Goal: Task Accomplishment & Management: Use online tool/utility

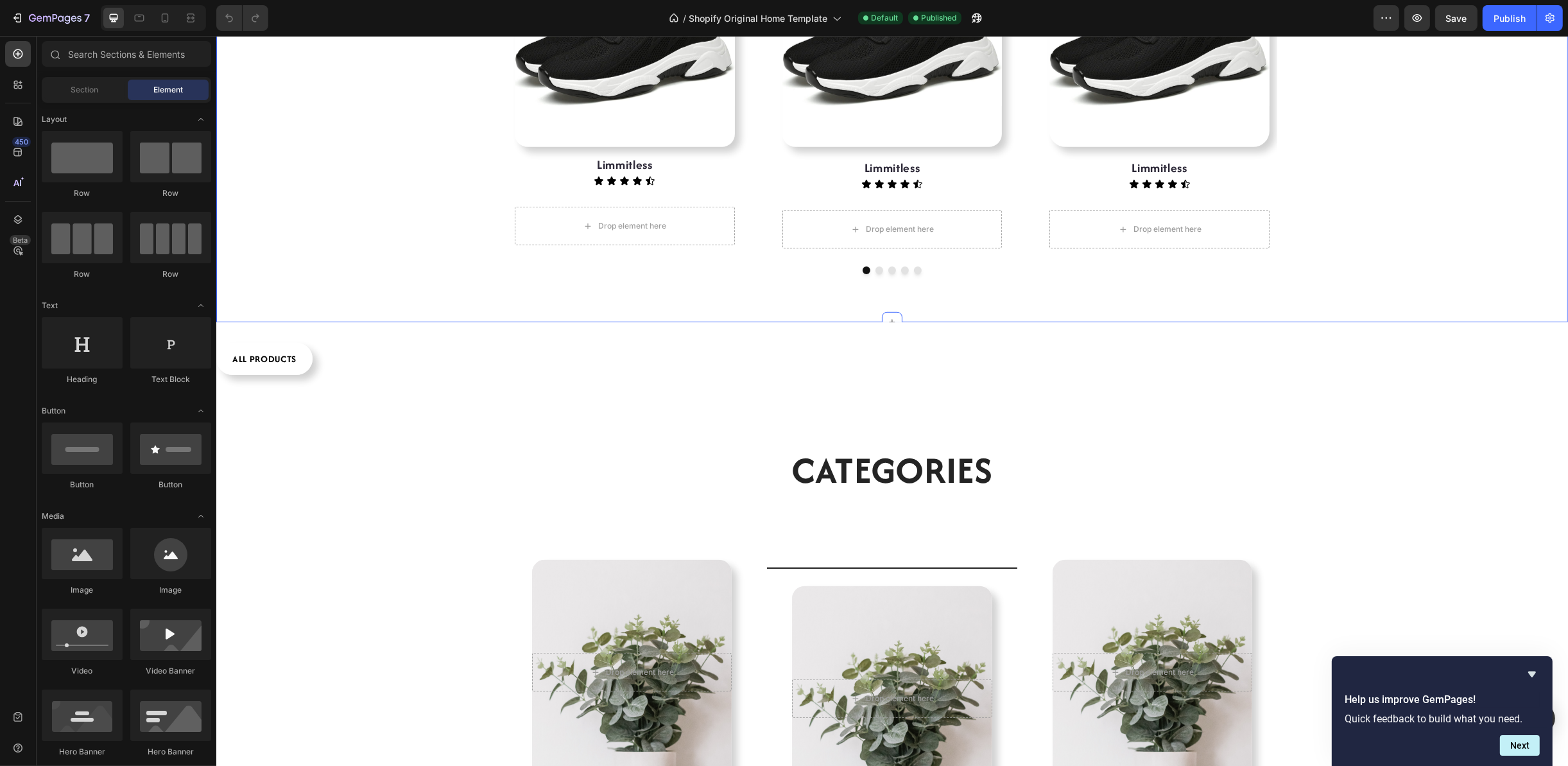
scroll to position [1155, 0]
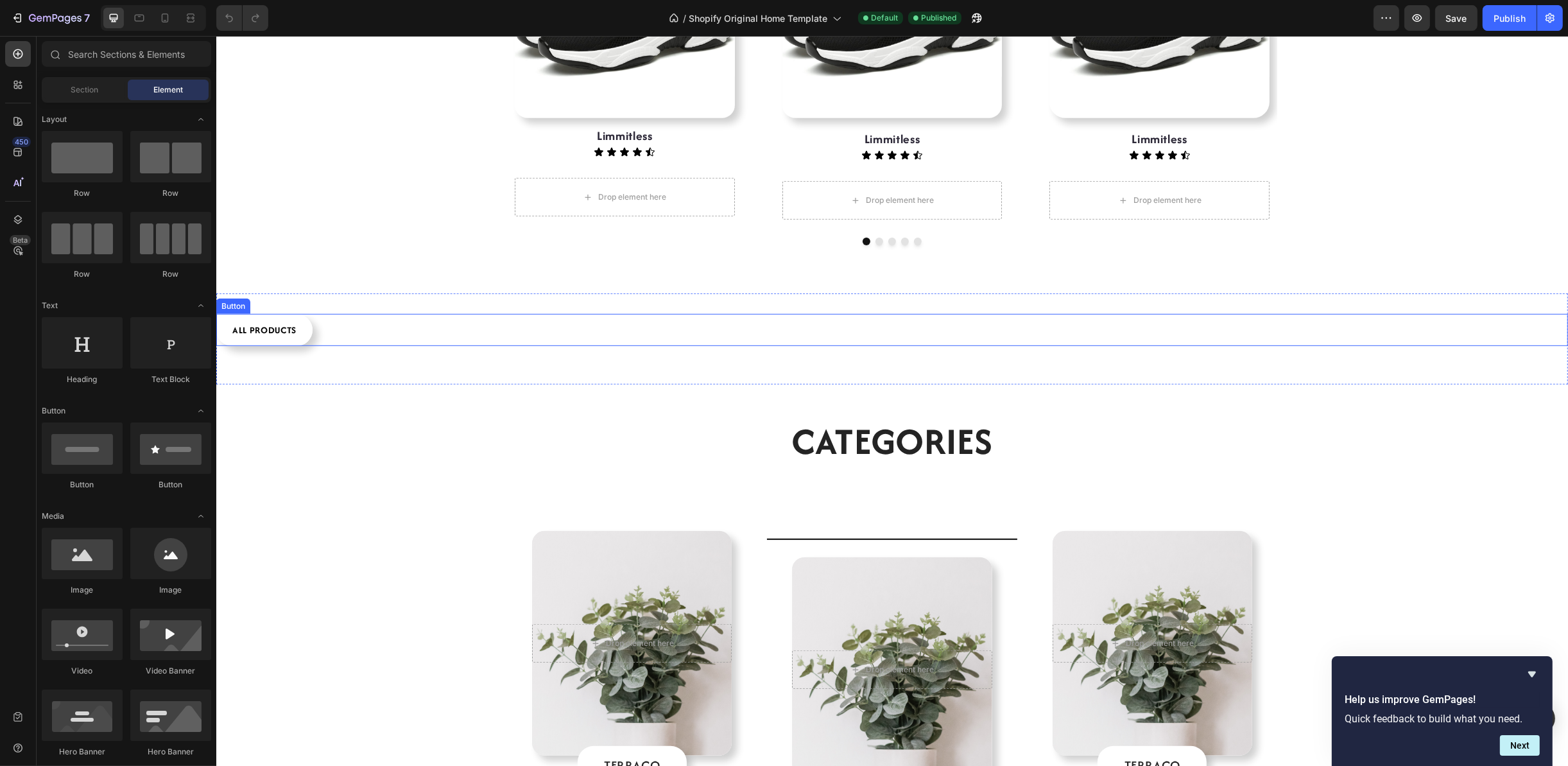
click at [317, 340] on div "ALL PRODUCTS Button" at bounding box center [891, 330] width 1351 height 32
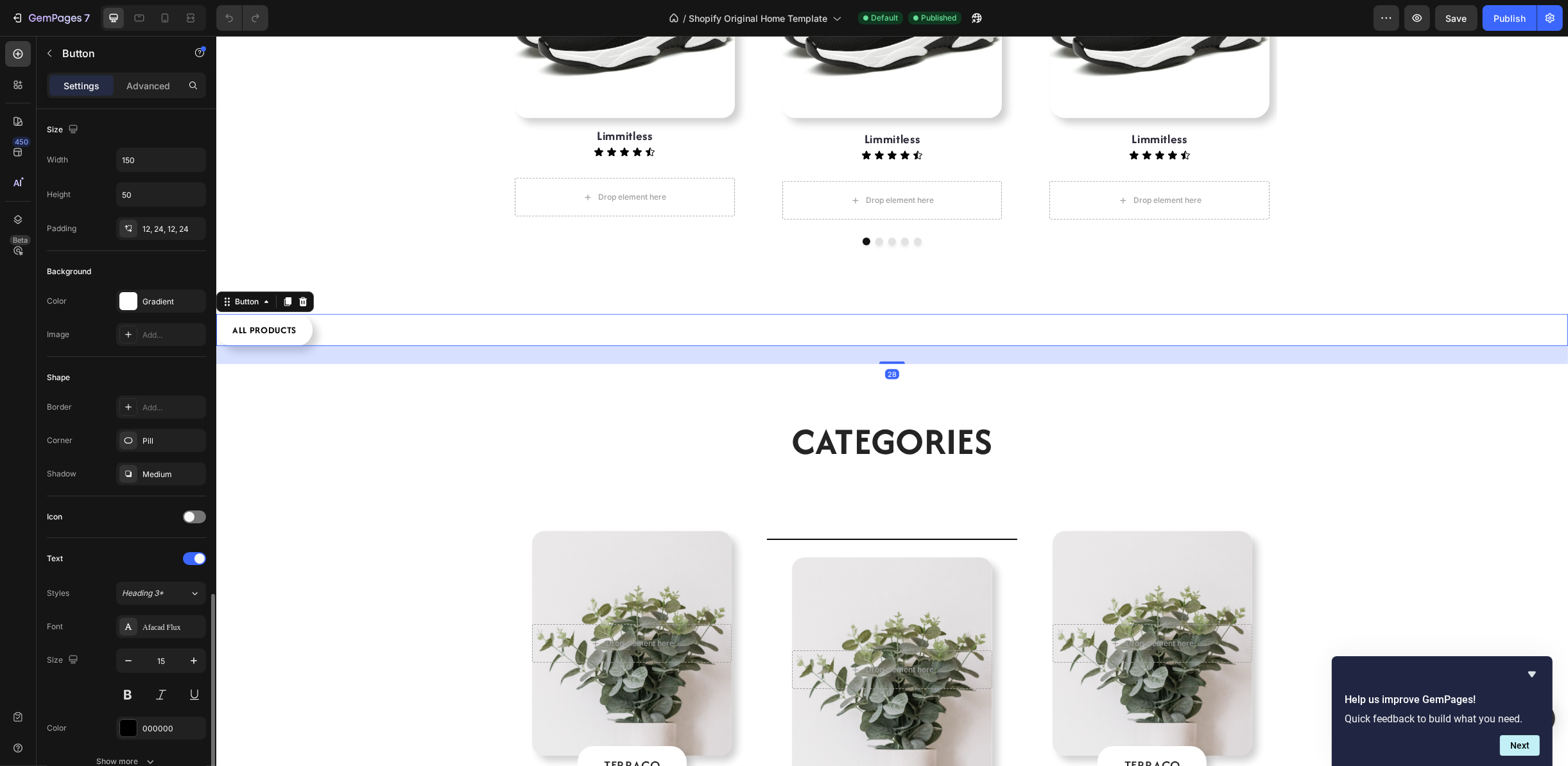
scroll to position [329, 0]
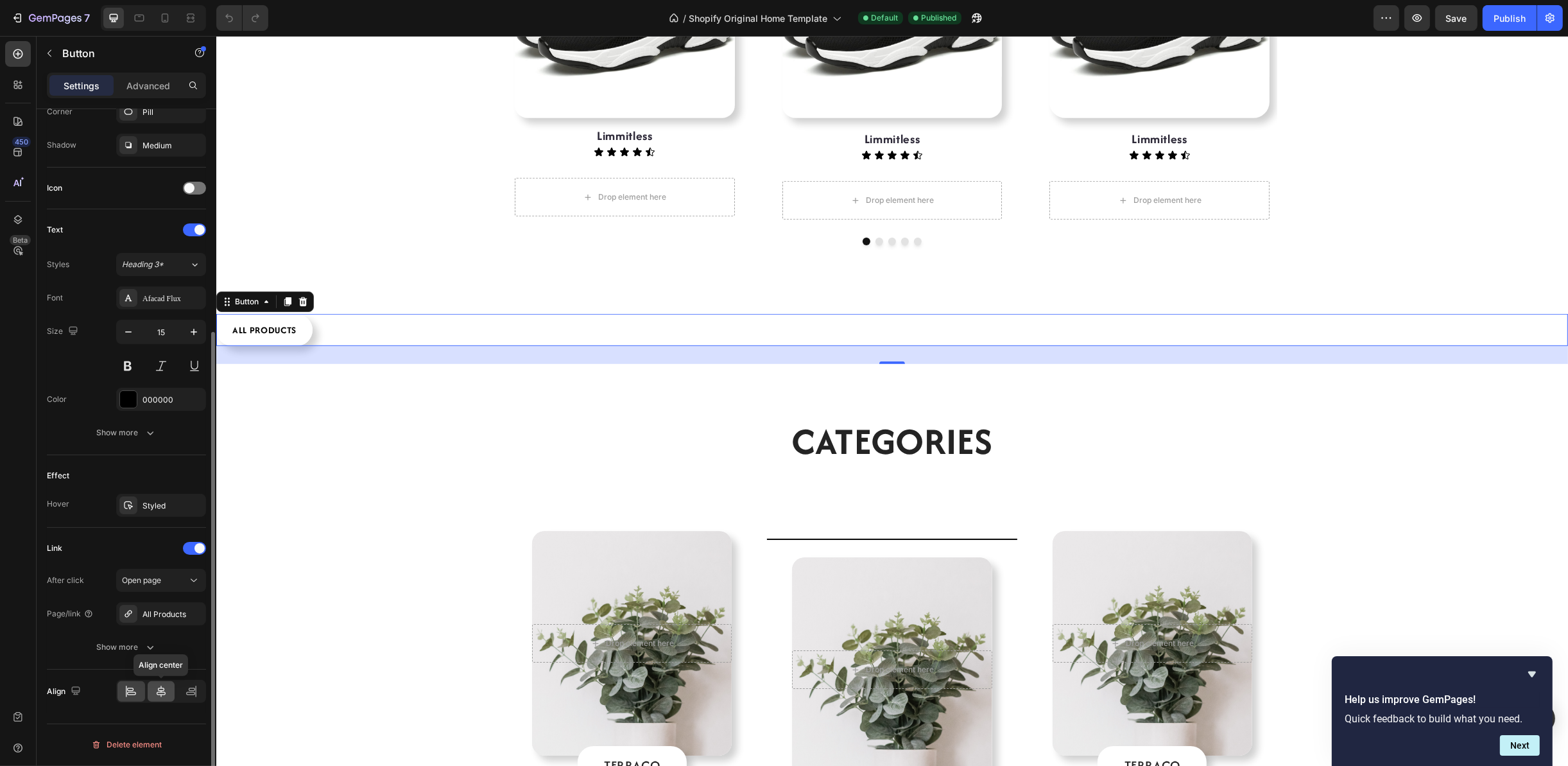
click at [159, 691] on icon at bounding box center [161, 691] width 13 height 13
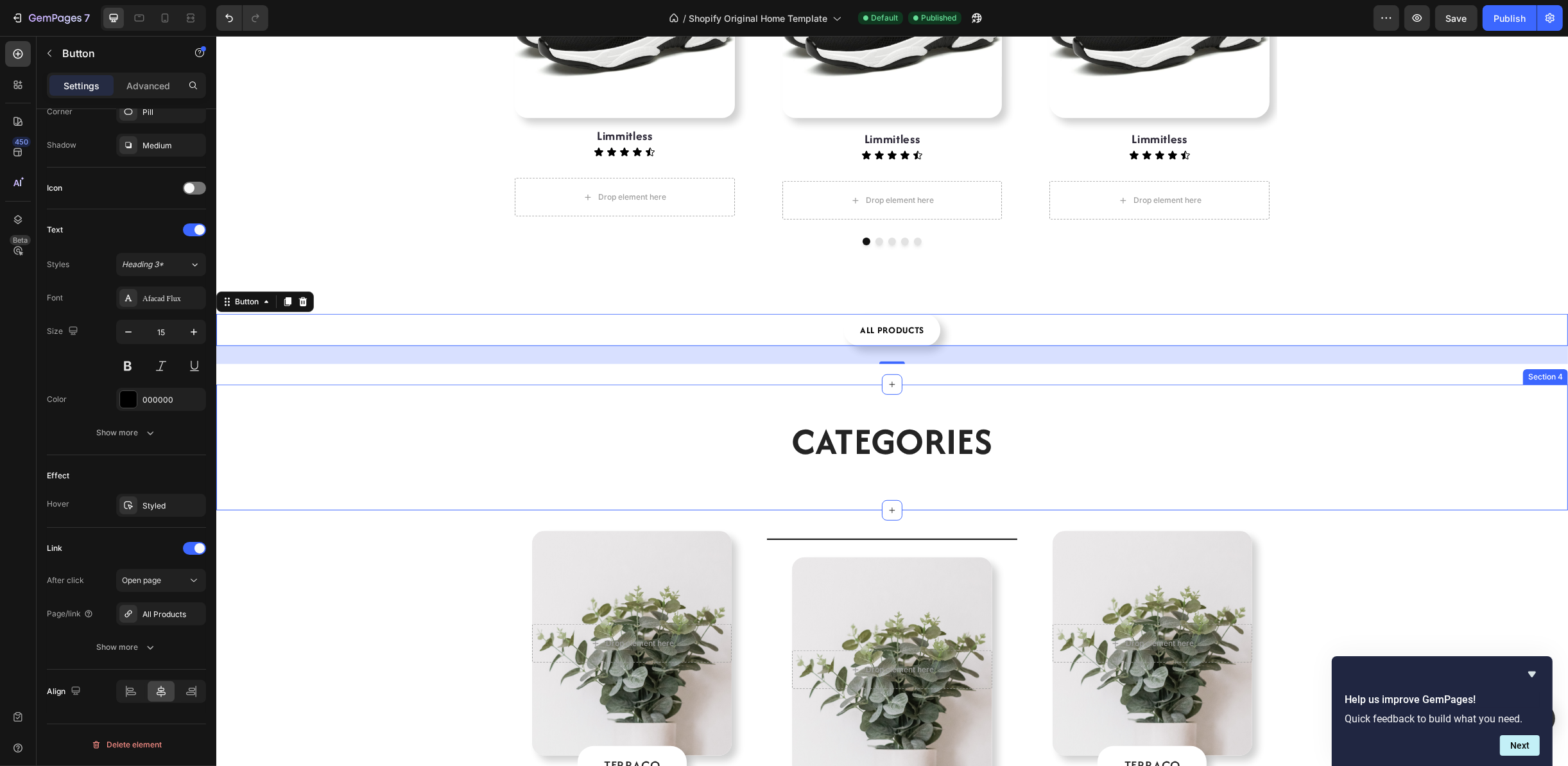
click at [1352, 388] on div "Categories Heading Section 4" at bounding box center [891, 447] width 1351 height 126
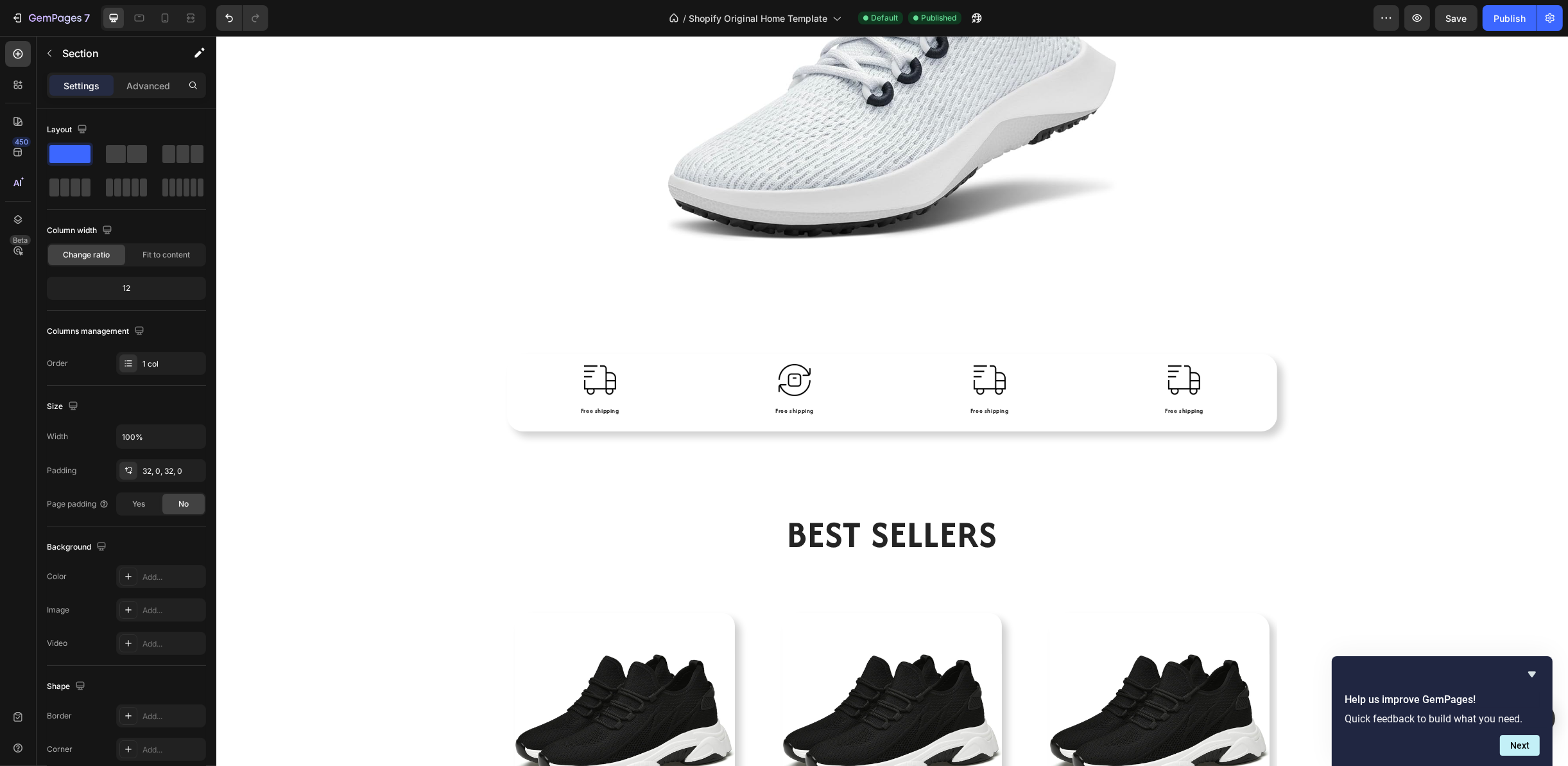
scroll to position [481, 0]
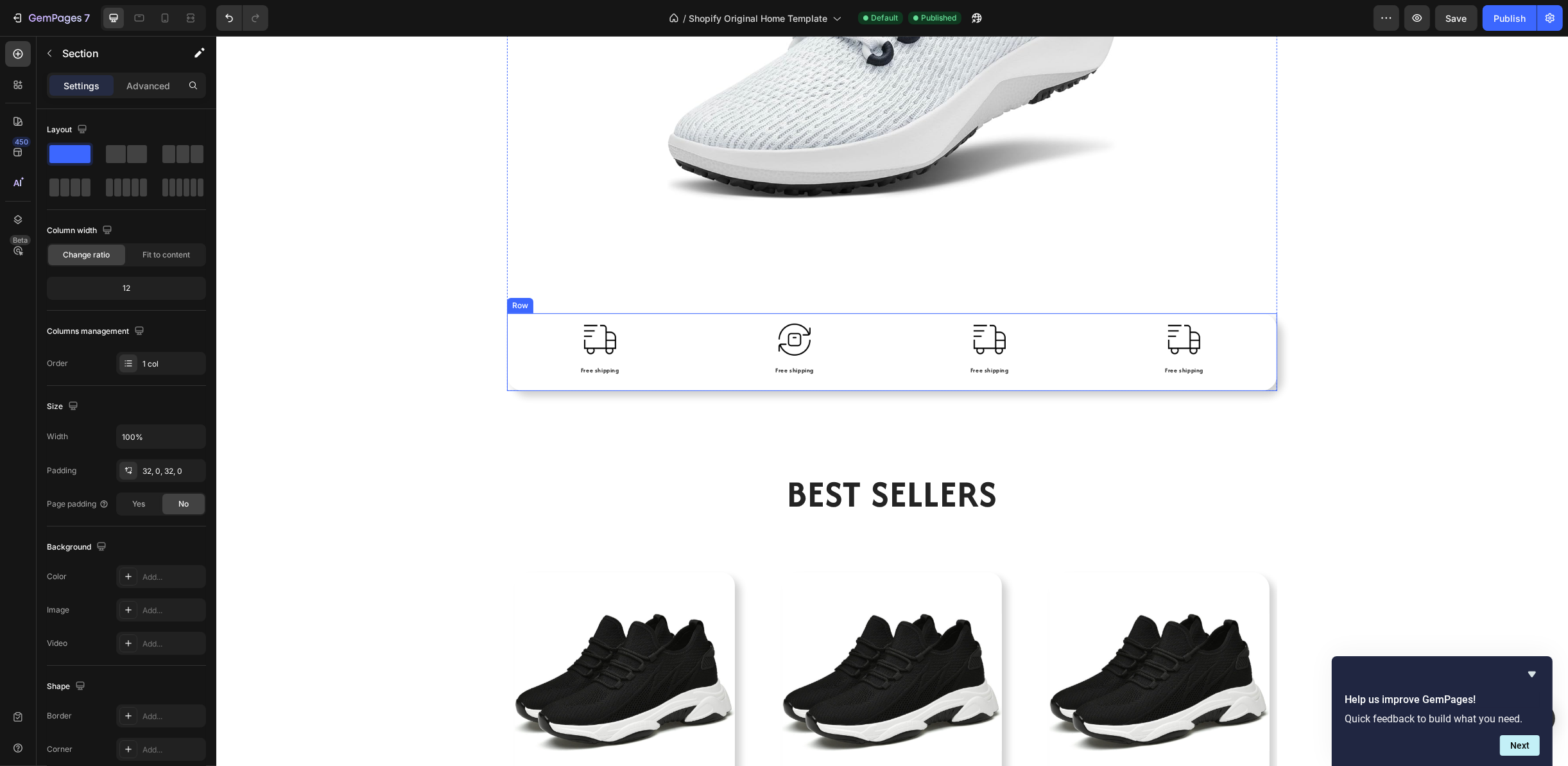
click at [1238, 384] on div "Image Free shipping Text Block Image Free shipping Text Block Image Free shippi…" at bounding box center [891, 352] width 771 height 77
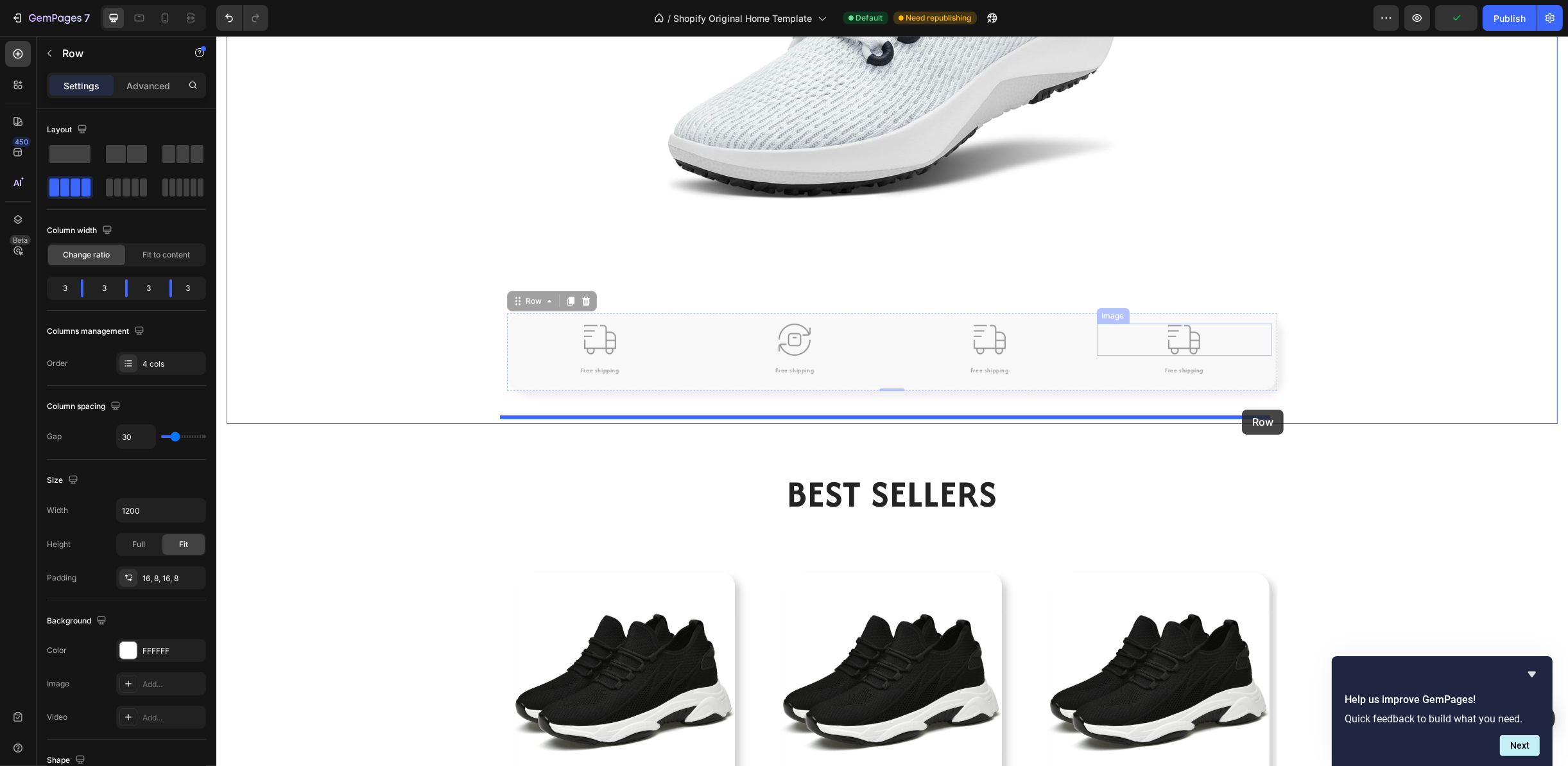
drag, startPoint x: 1235, startPoint y: 316, endPoint x: 1241, endPoint y: 409, distance: 93.2
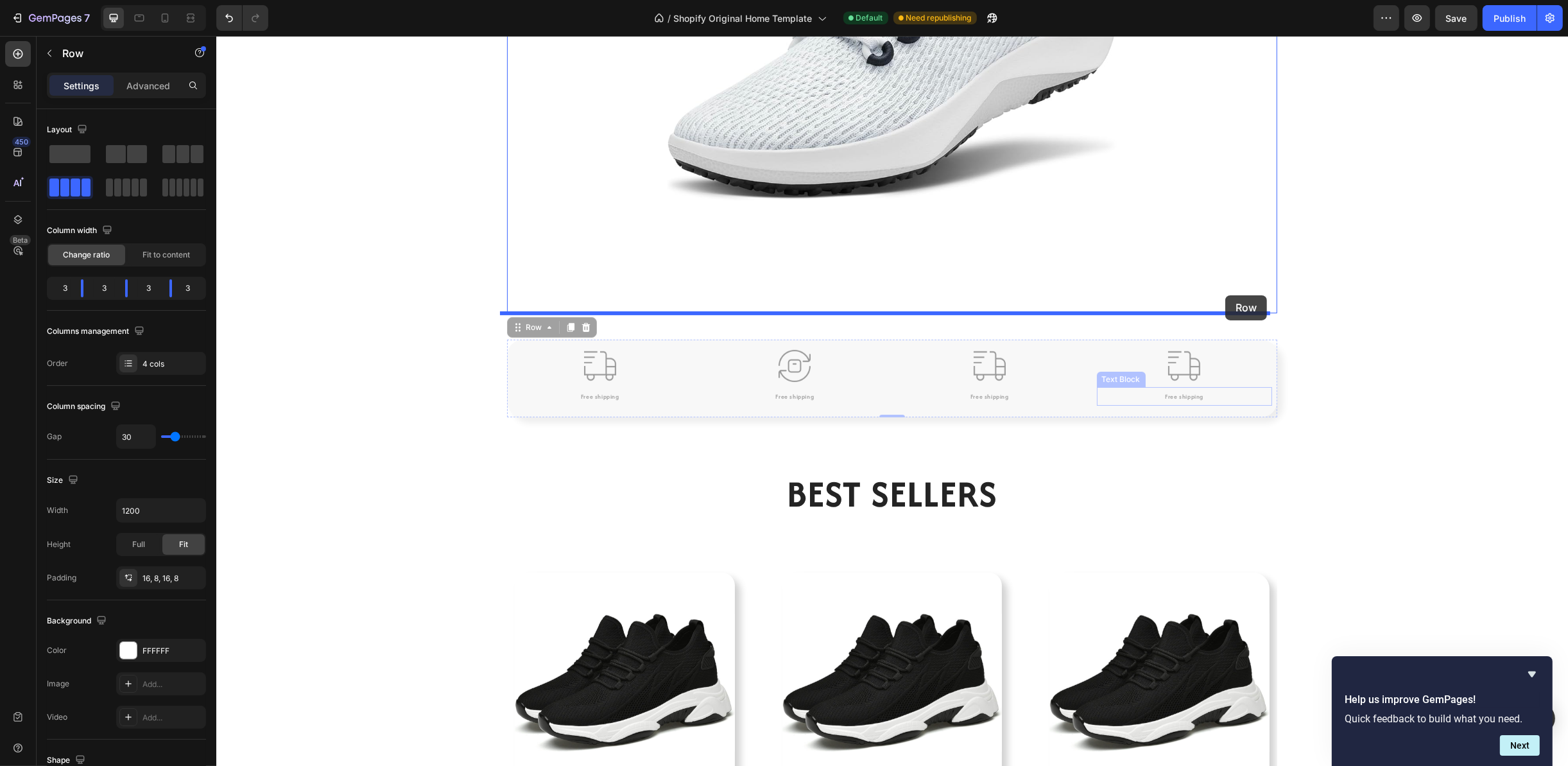
drag, startPoint x: 1232, startPoint y: 406, endPoint x: 1225, endPoint y: 296, distance: 110.2
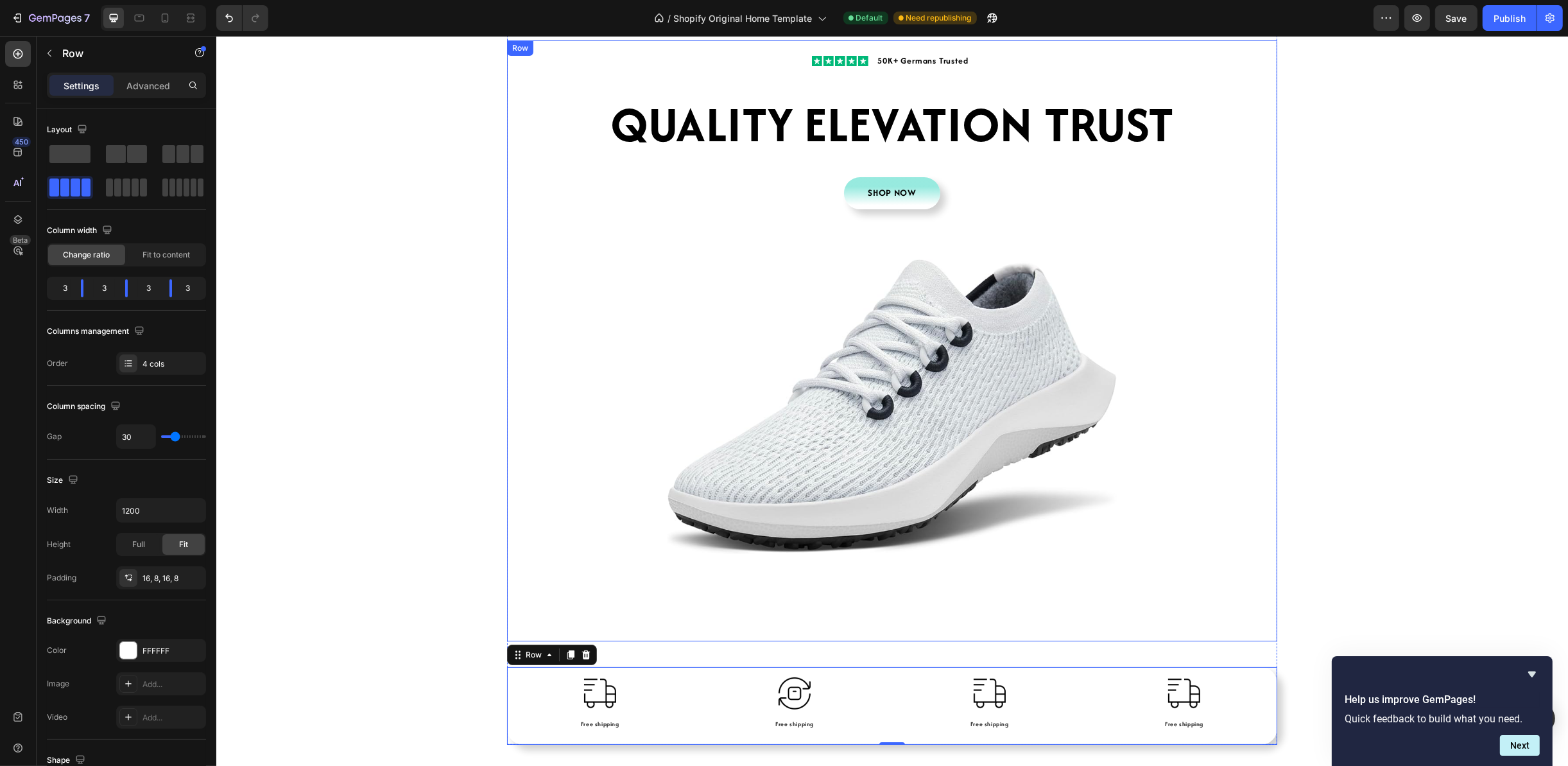
scroll to position [289, 0]
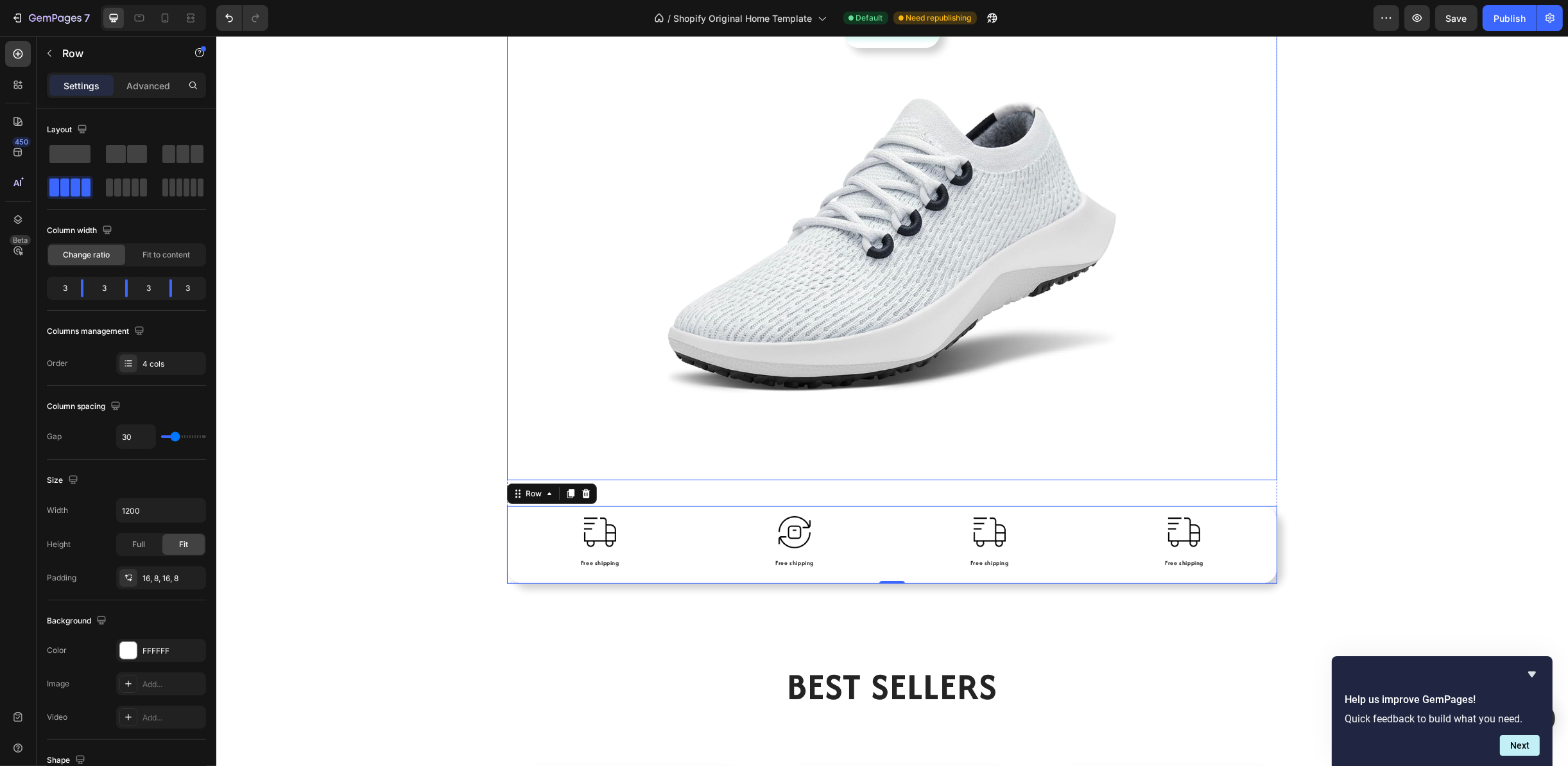
click at [1101, 430] on div "Icon Icon Icon Icon Icon Icon List 50K+ Germans Trusted Text Block Row QUALITY …" at bounding box center [891, 179] width 750 height 580
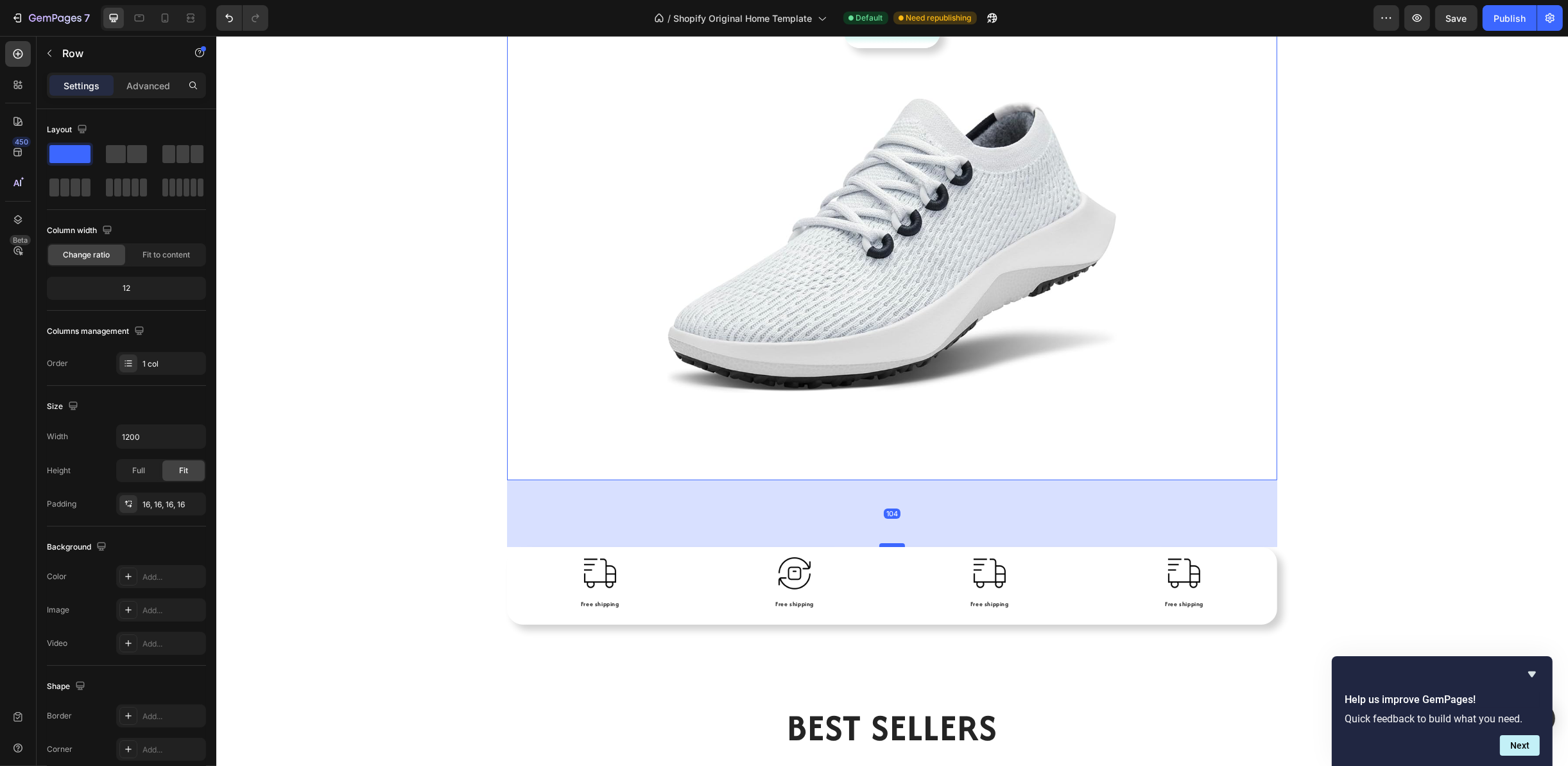
drag, startPoint x: 894, startPoint y: 503, endPoint x: 893, endPoint y: 544, distance: 41.0
click at [893, 544] on div at bounding box center [891, 545] width 26 height 4
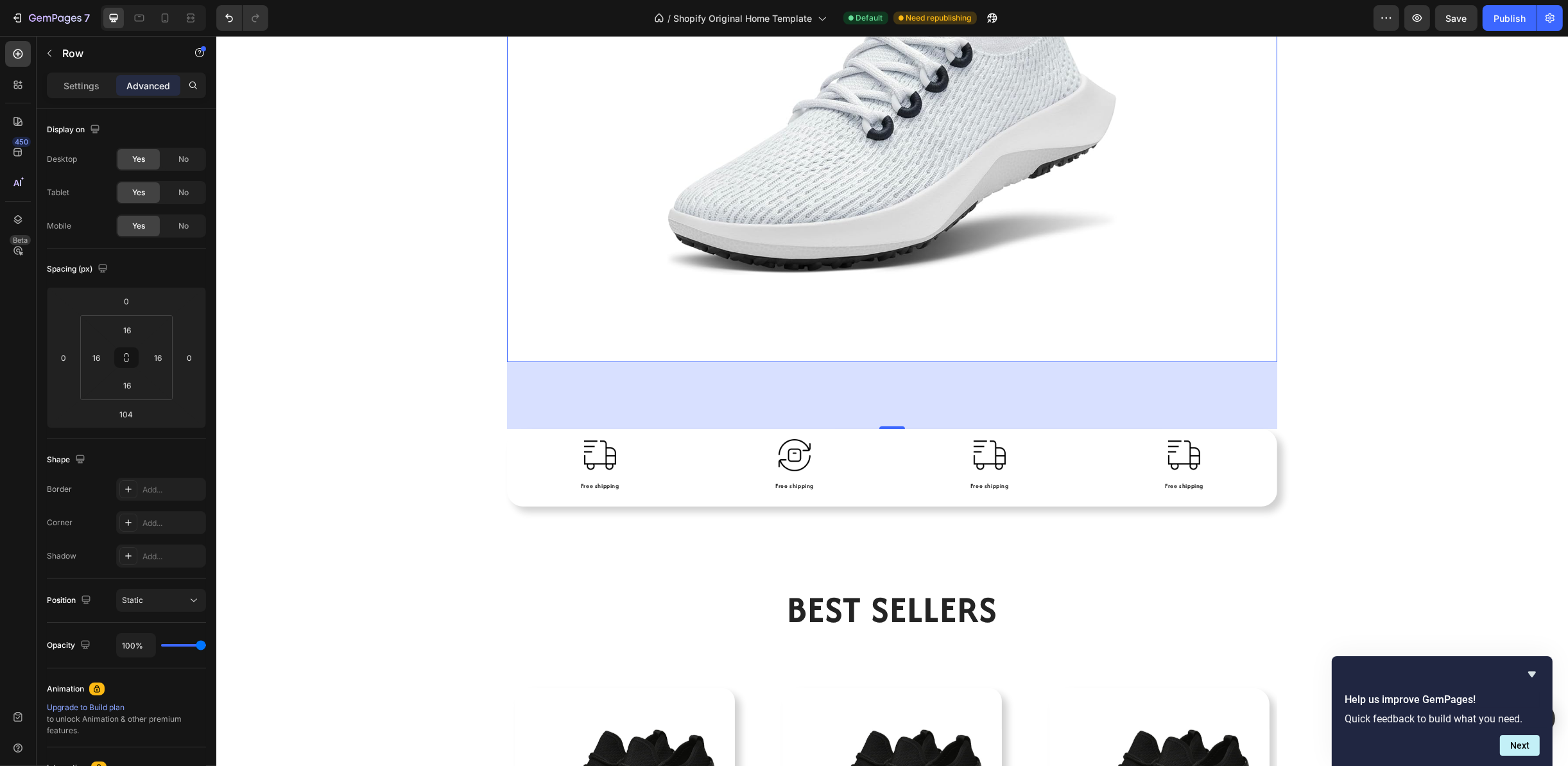
scroll to position [481, 0]
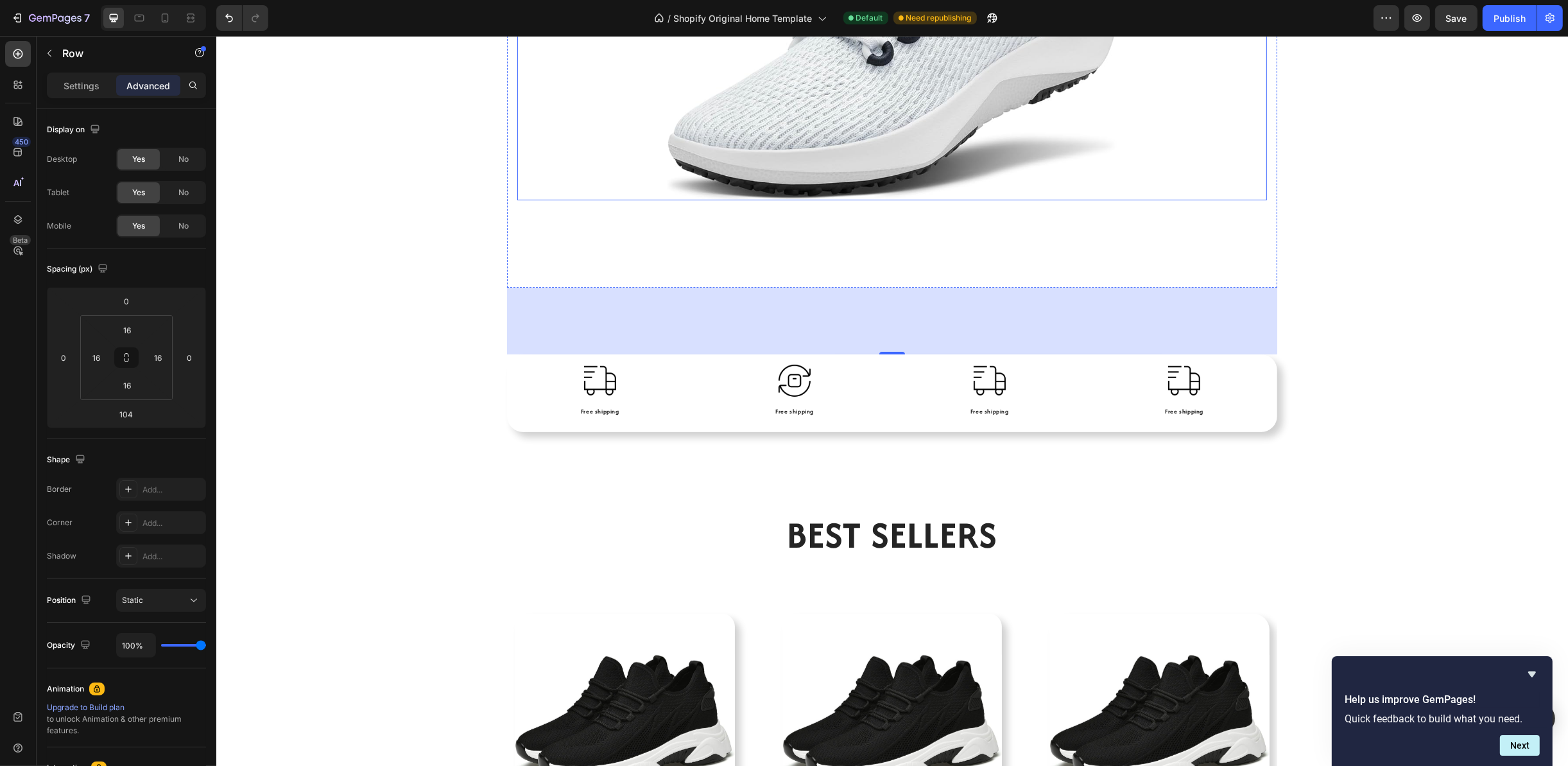
click at [903, 137] on img at bounding box center [891, 53] width 449 height 296
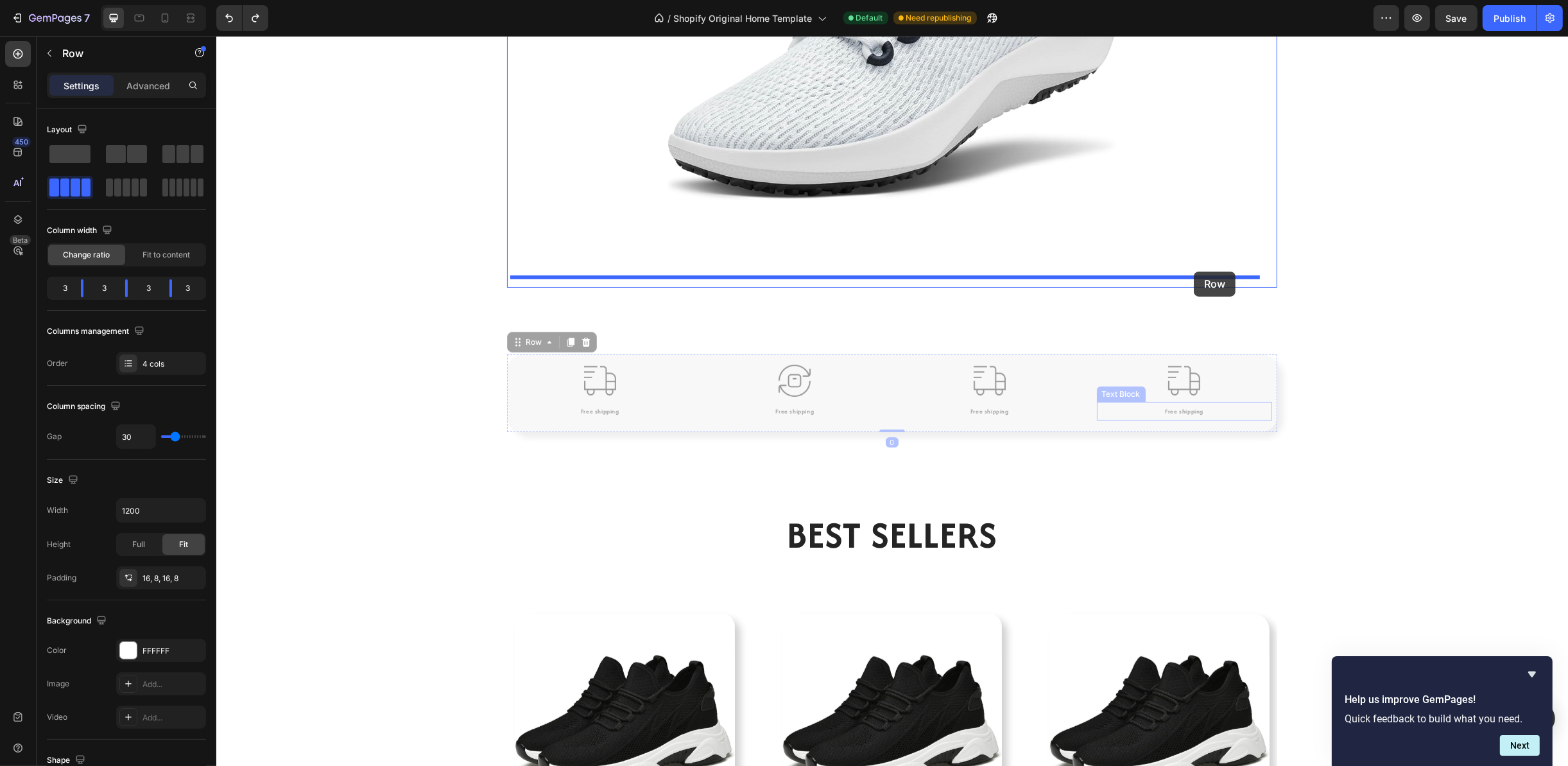
drag, startPoint x: 1213, startPoint y: 421, endPoint x: 1193, endPoint y: 272, distance: 150.3
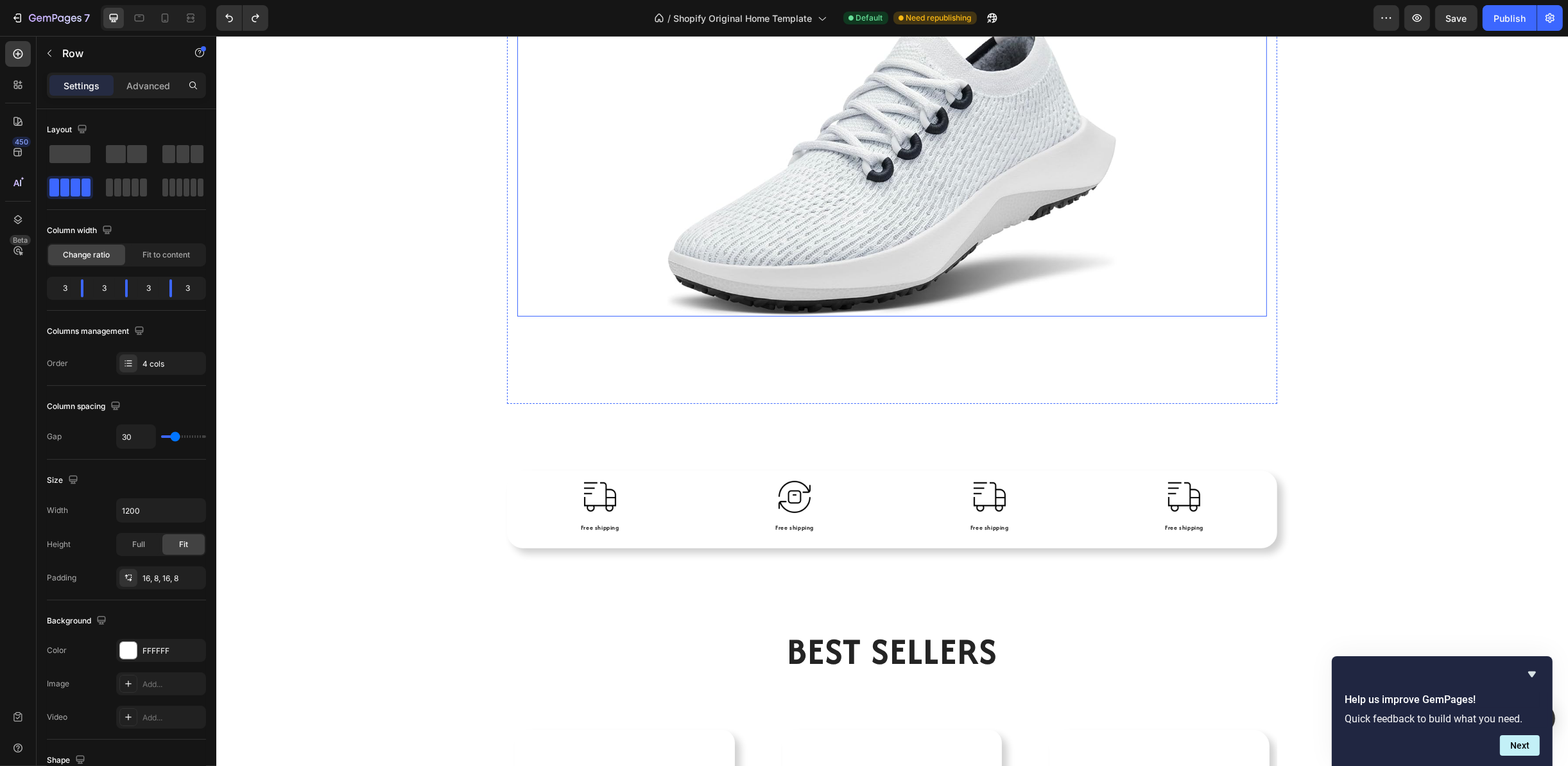
scroll to position [578, 0]
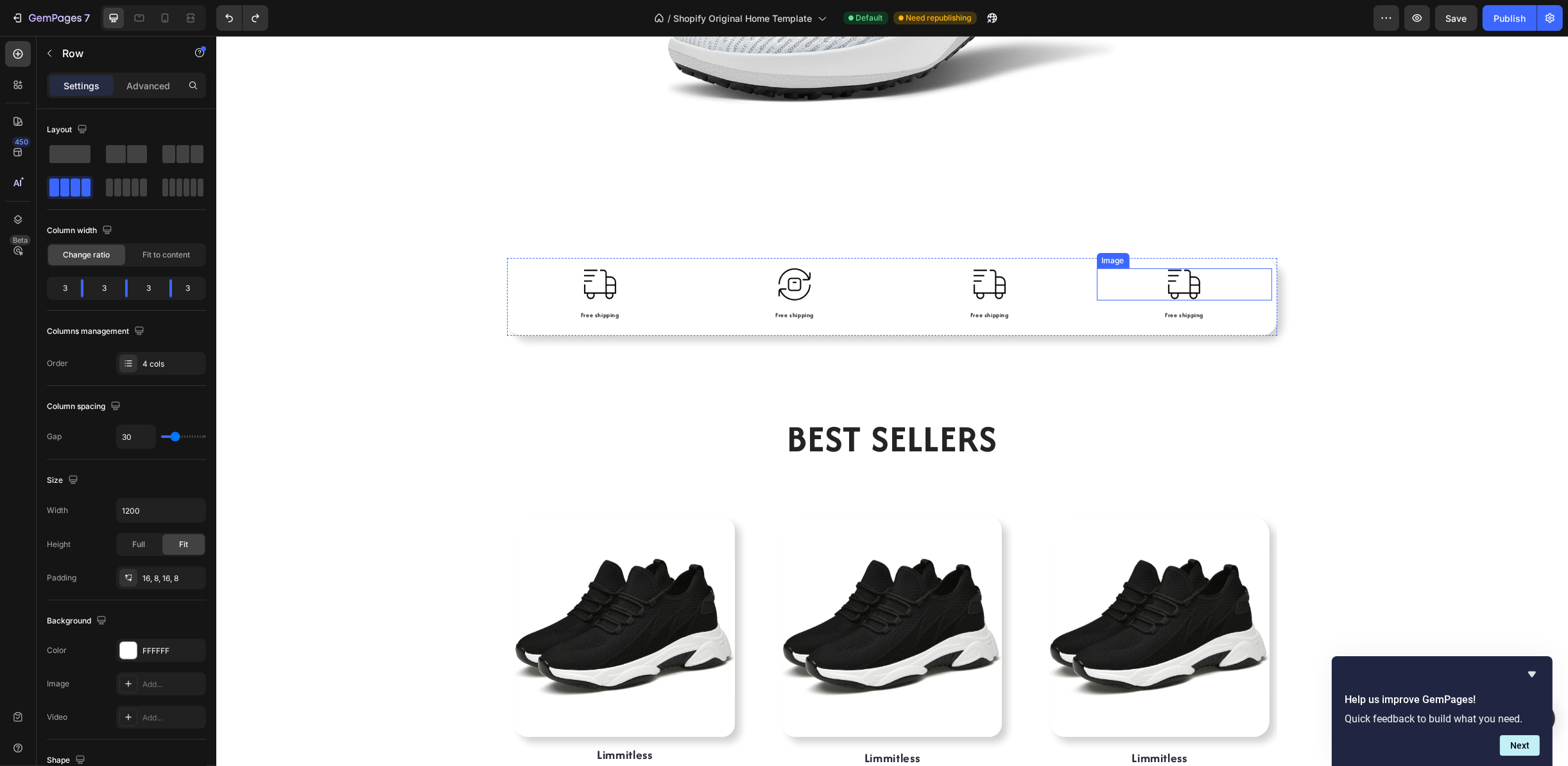
click at [1264, 289] on div at bounding box center [1184, 285] width 176 height 32
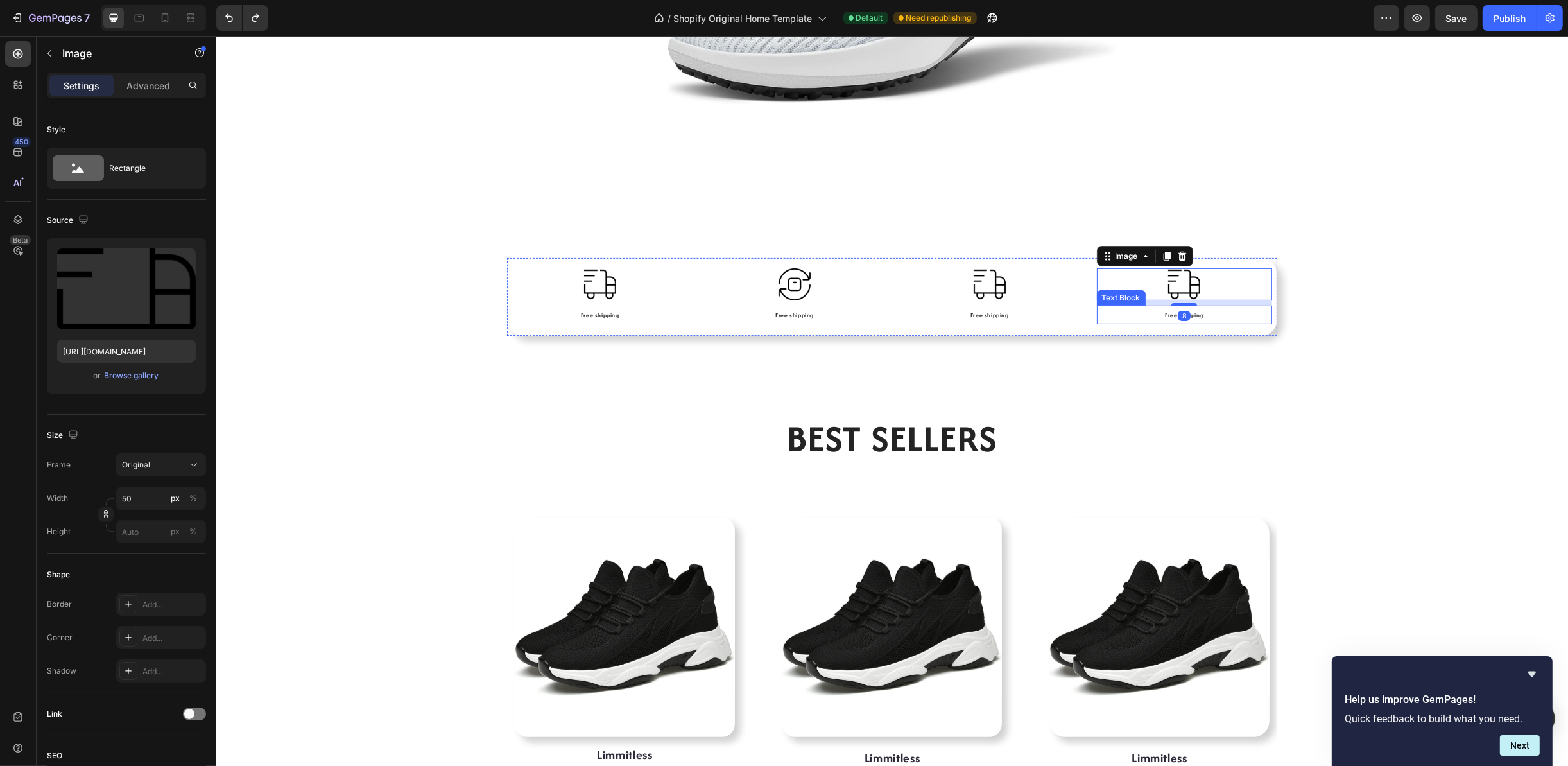
click at [1244, 323] on div "Free shipping" at bounding box center [1184, 315] width 176 height 18
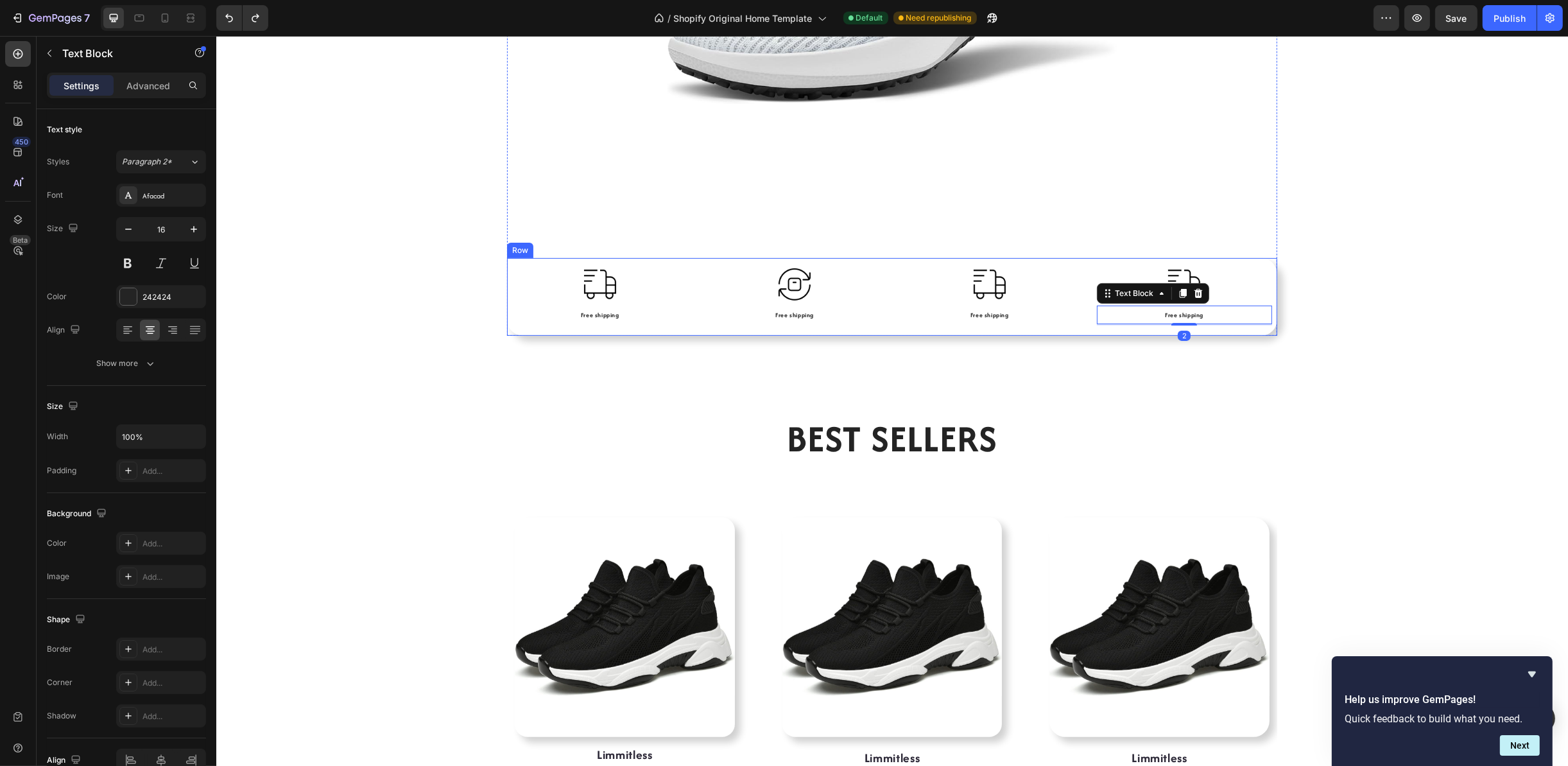
click at [1226, 332] on div "Image Free shipping Text Block Image Free shipping Text Block Image Free shippi…" at bounding box center [891, 296] width 771 height 77
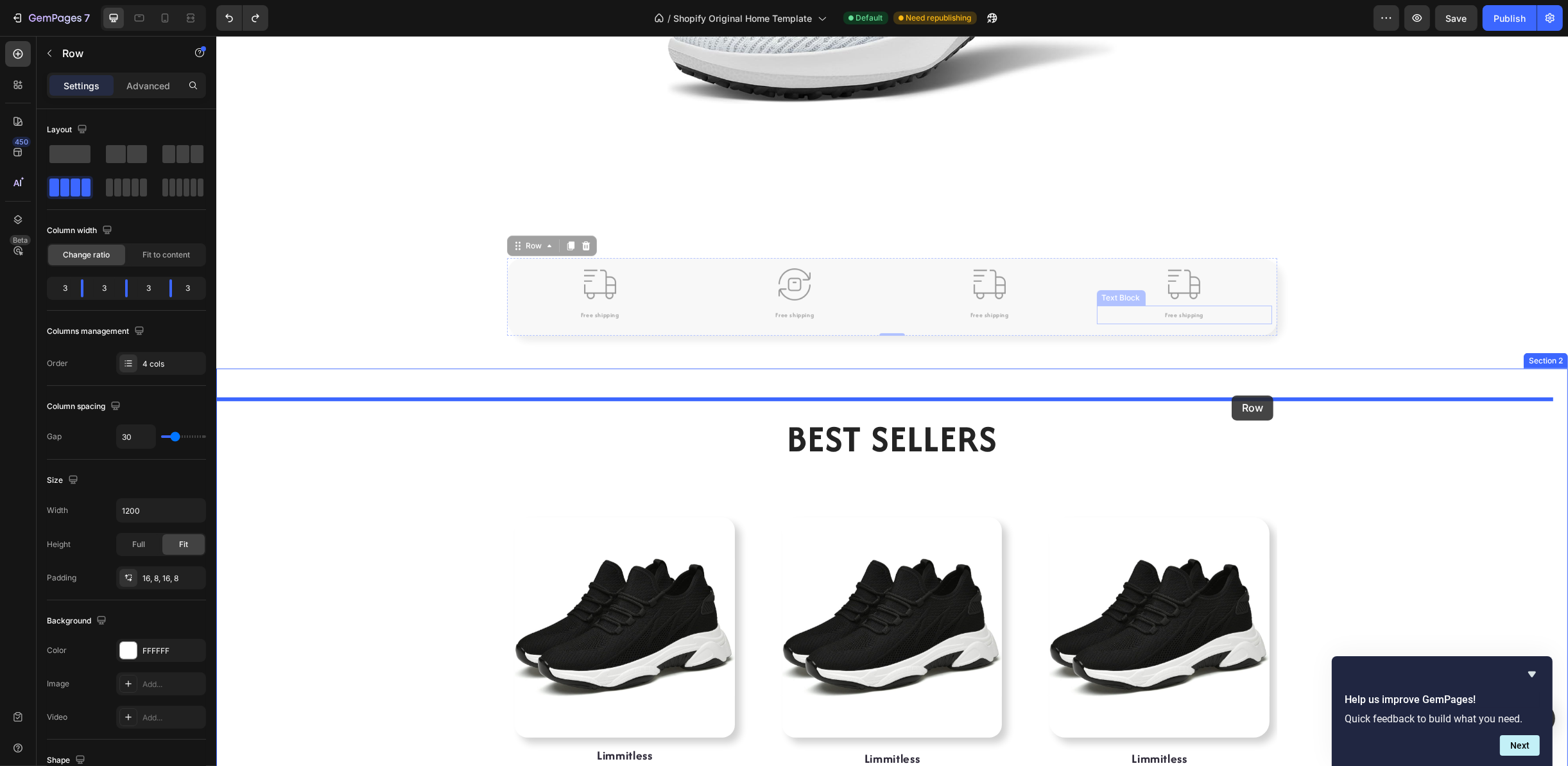
drag, startPoint x: 1250, startPoint y: 304, endPoint x: 1231, endPoint y: 395, distance: 93.0
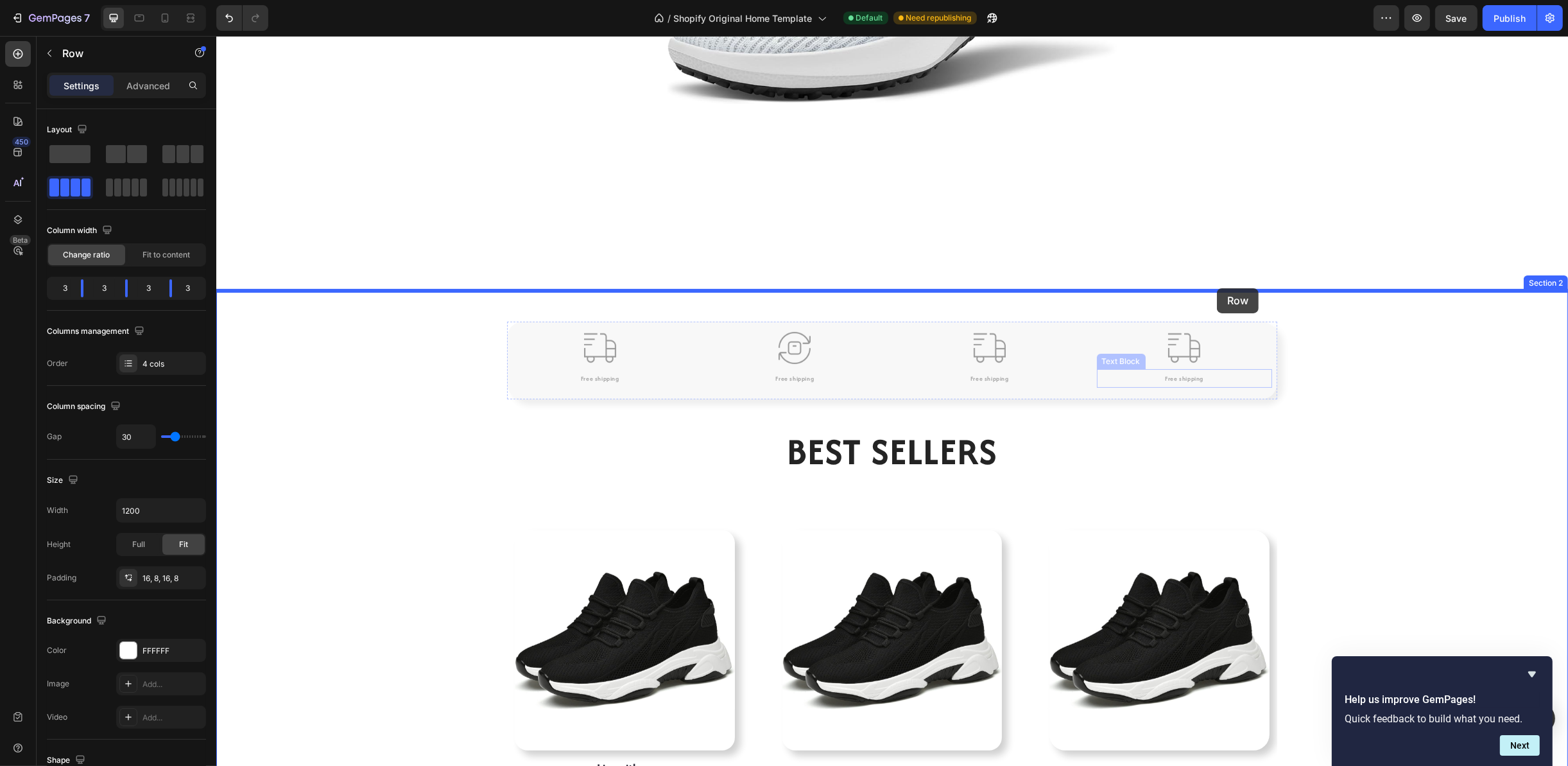
drag, startPoint x: 1254, startPoint y: 365, endPoint x: 1216, endPoint y: 291, distance: 83.2
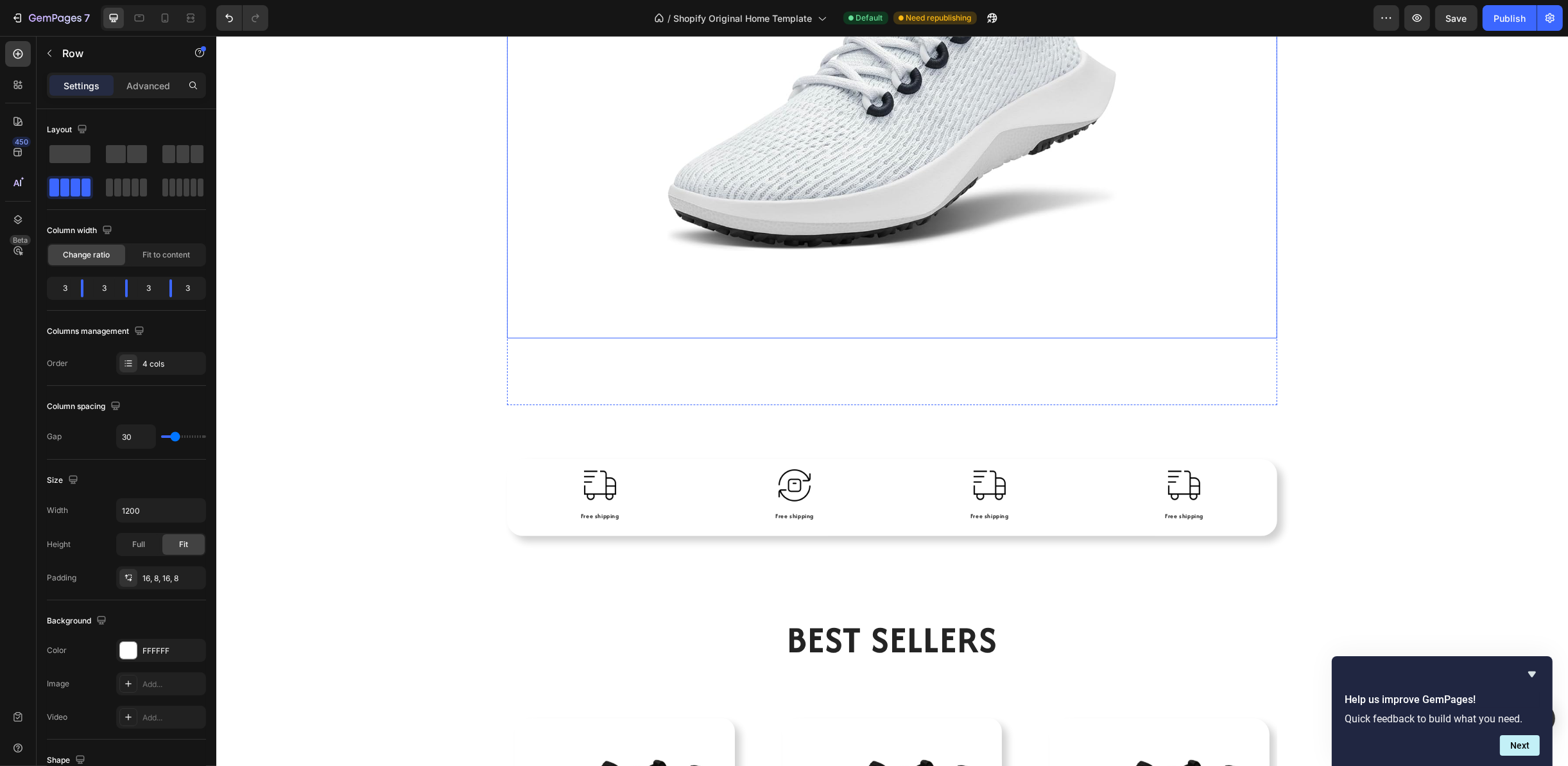
scroll to position [481, 0]
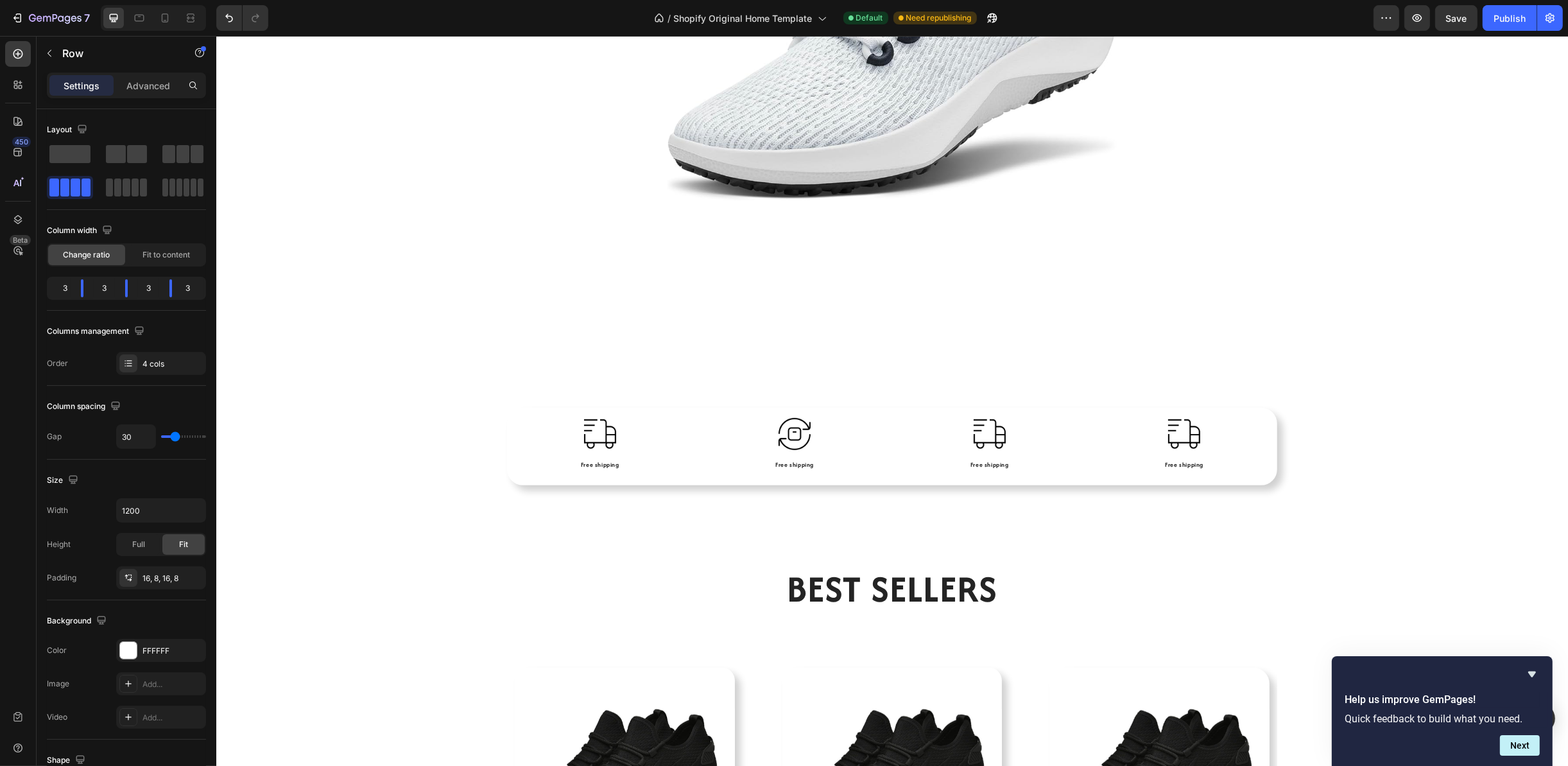
click at [1267, 442] on div "Image Free shipping Text Block Image Free shipping Text Block Image Free shippi…" at bounding box center [891, 445] width 771 height 77
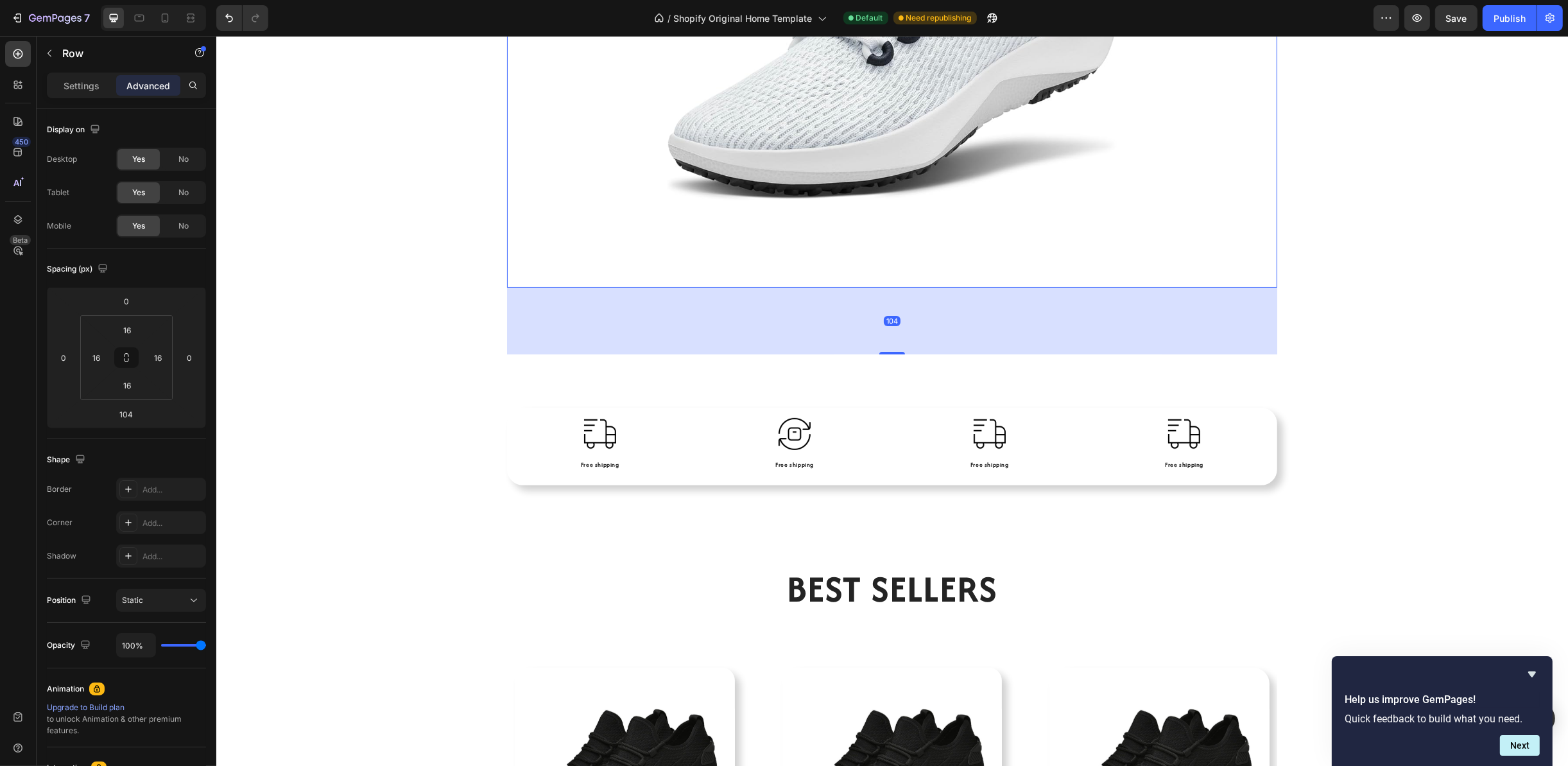
click at [1044, 338] on div "104" at bounding box center [891, 321] width 771 height 67
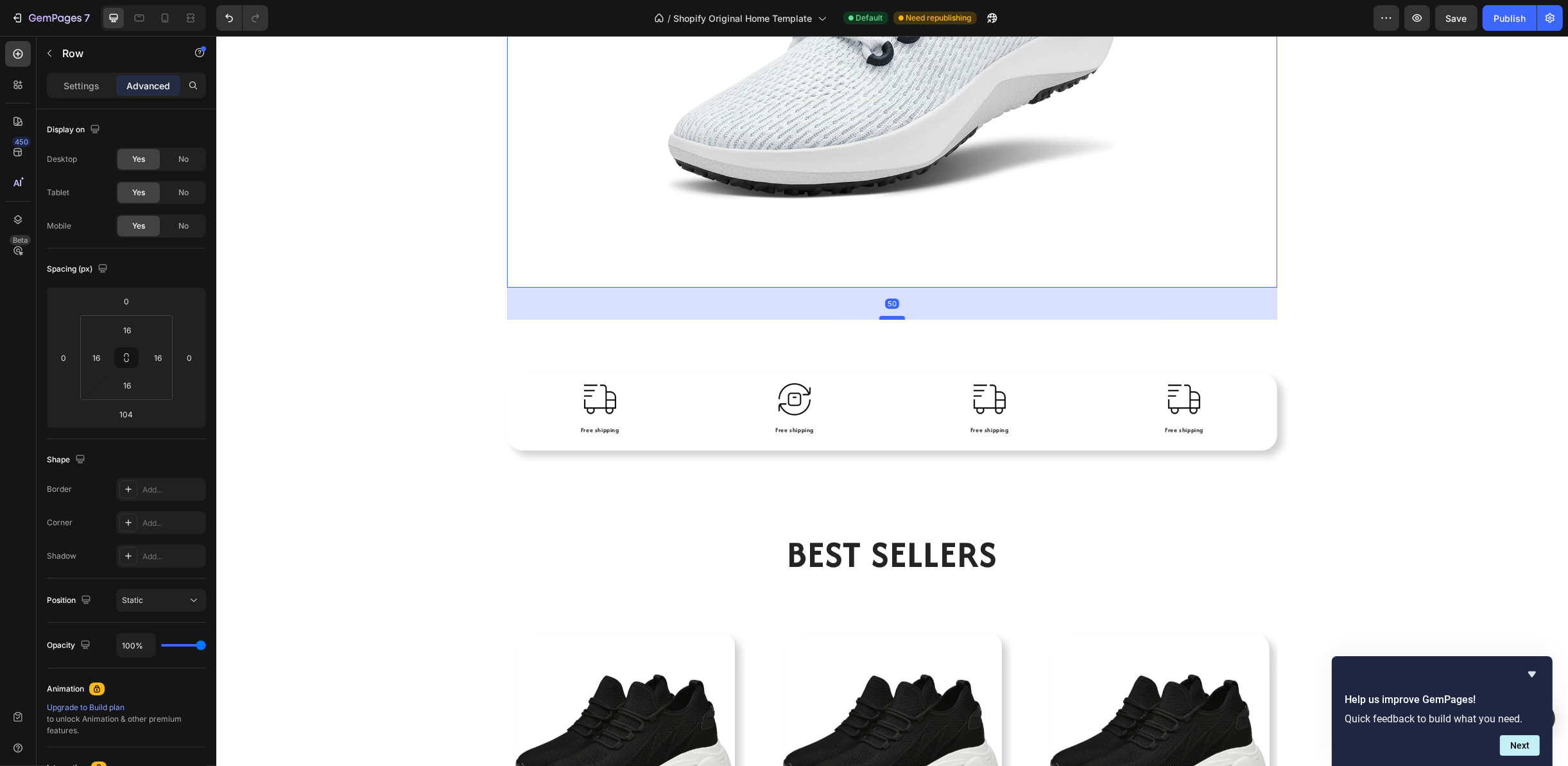
drag, startPoint x: 885, startPoint y: 352, endPoint x: 885, endPoint y: 318, distance: 34.0
click at [885, 318] on div at bounding box center [891, 318] width 26 height 4
type input "50"
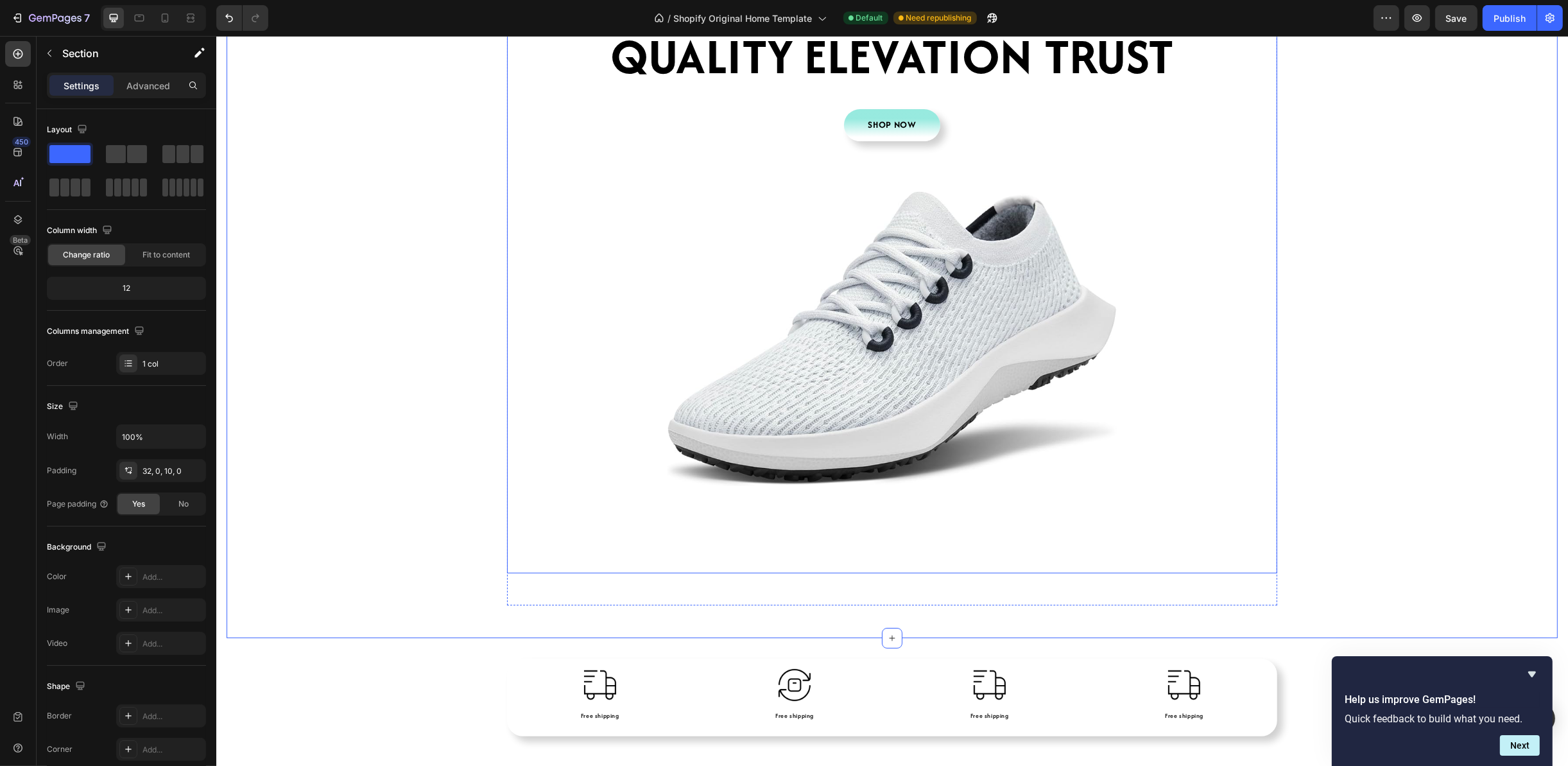
scroll to position [96, 0]
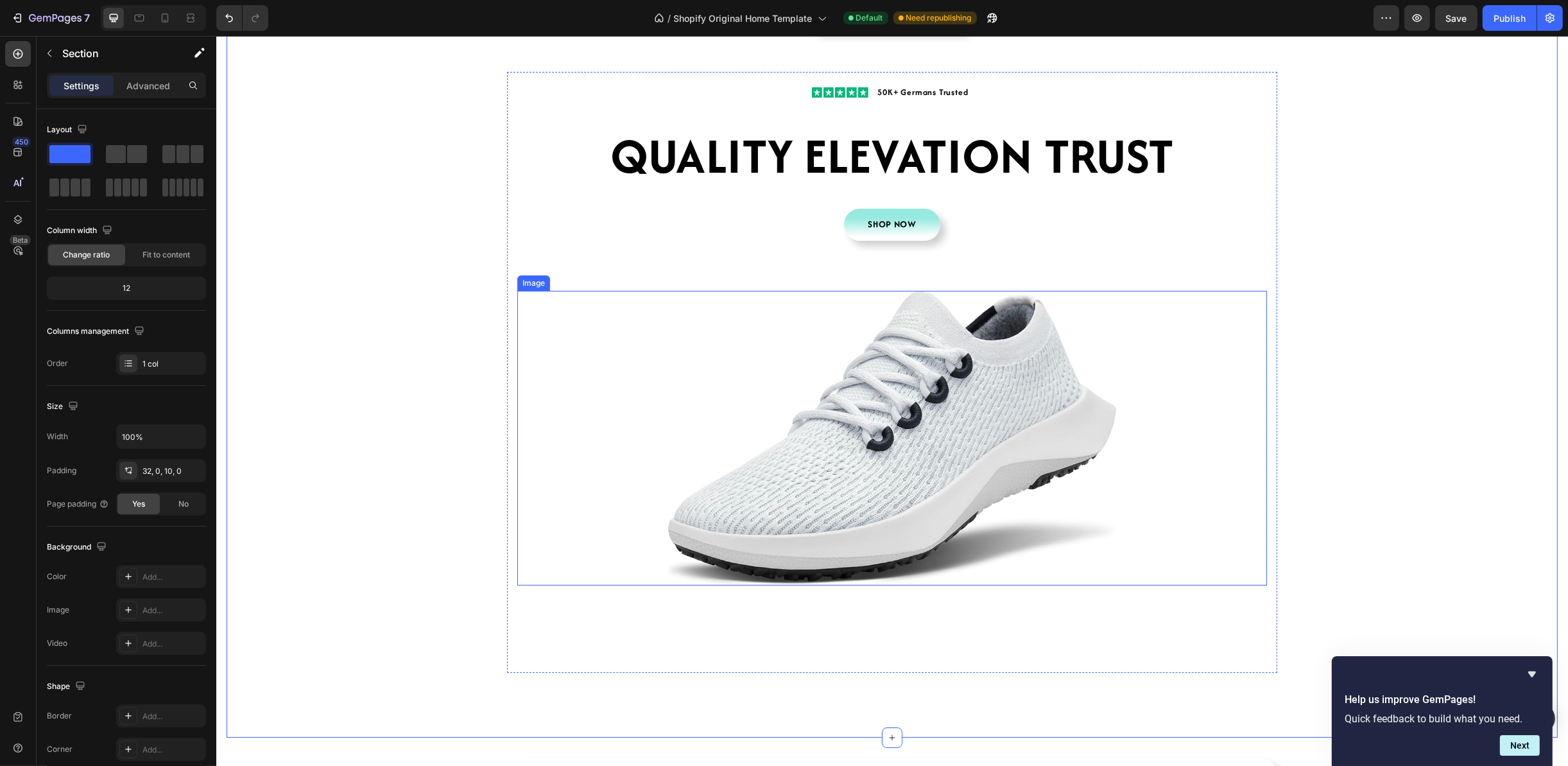
click at [982, 343] on img at bounding box center [891, 438] width 449 height 296
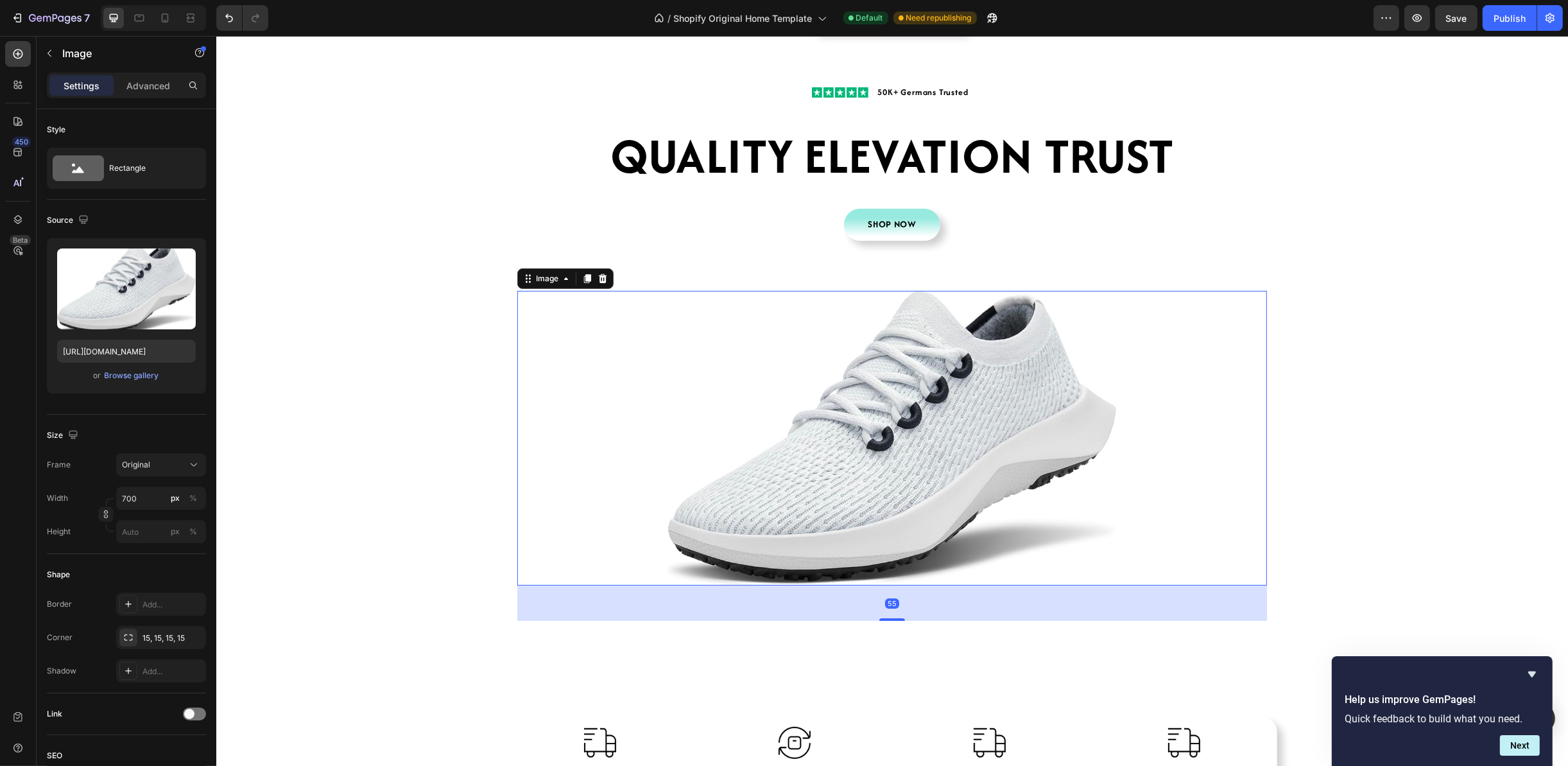
drag, startPoint x: 884, startPoint y: 659, endPoint x: 1274, endPoint y: 524, distance: 412.7
click at [890, 618] on div at bounding box center [891, 619] width 26 height 3
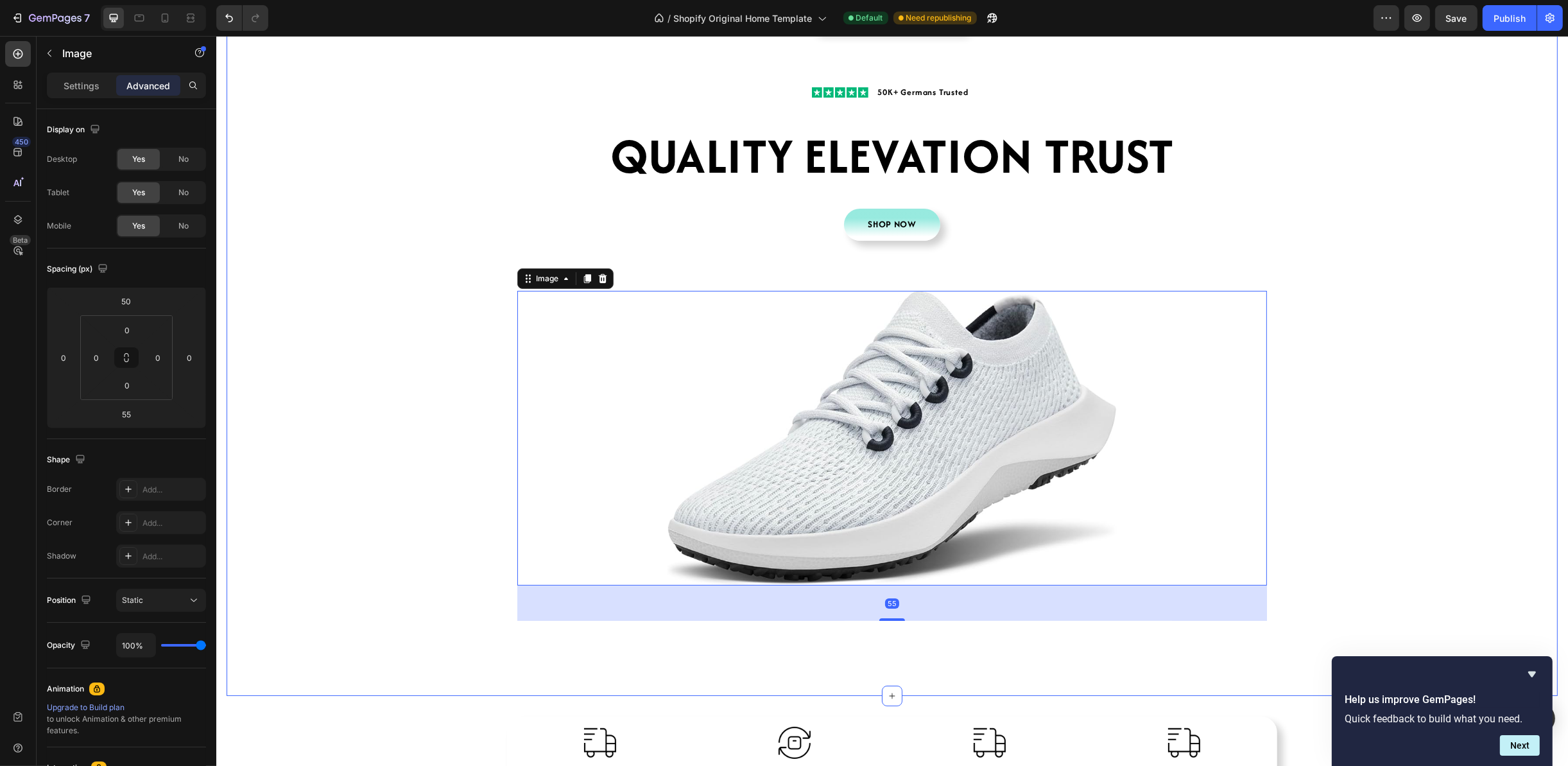
click at [1367, 409] on div "00 Days 04 Hrs 08 Mins 58 Secs CountDown Timer 30% Off Sale On Buying 2 Pairs H…" at bounding box center [890, 338] width 1330 height 703
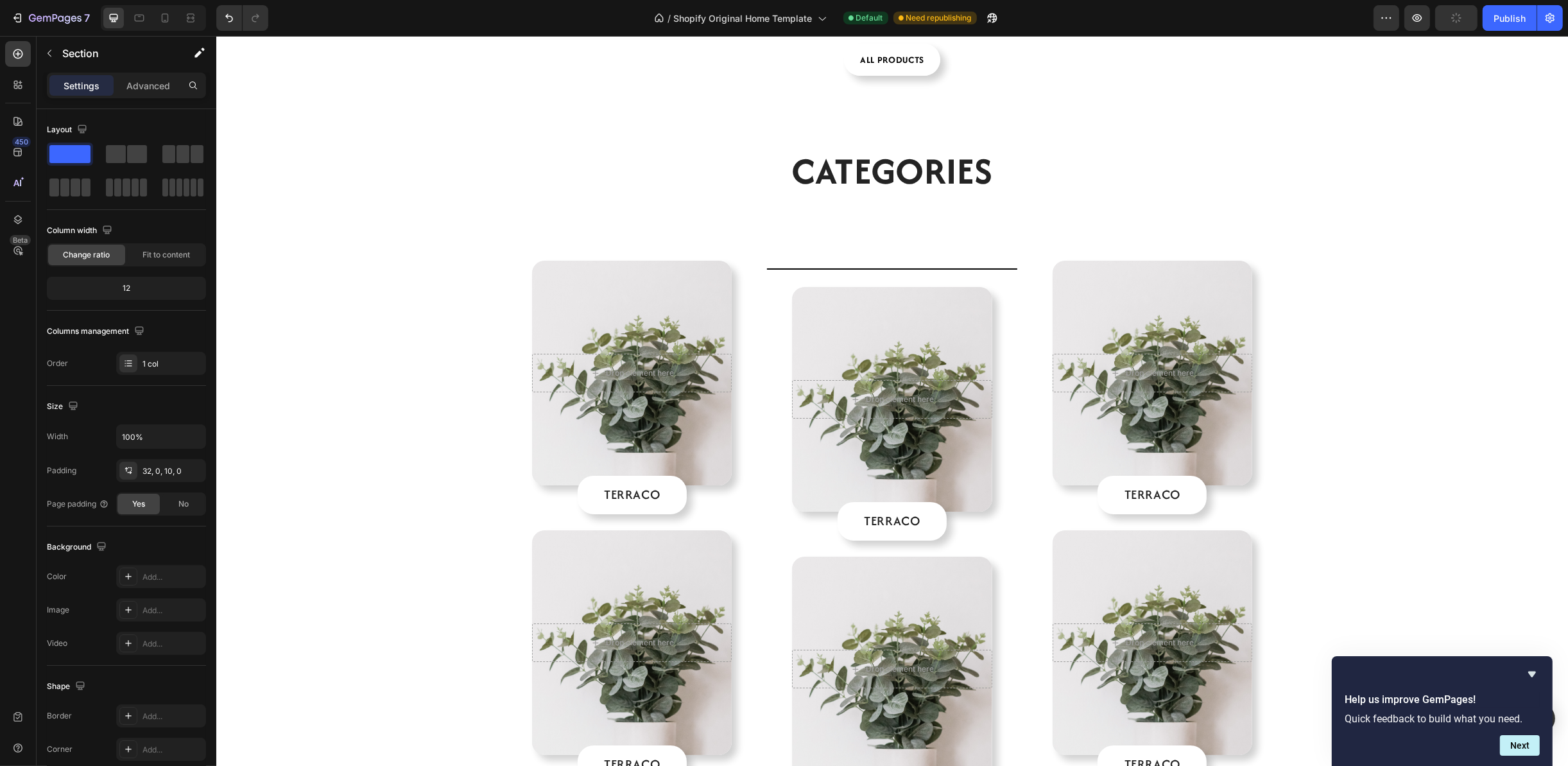
scroll to position [1541, 0]
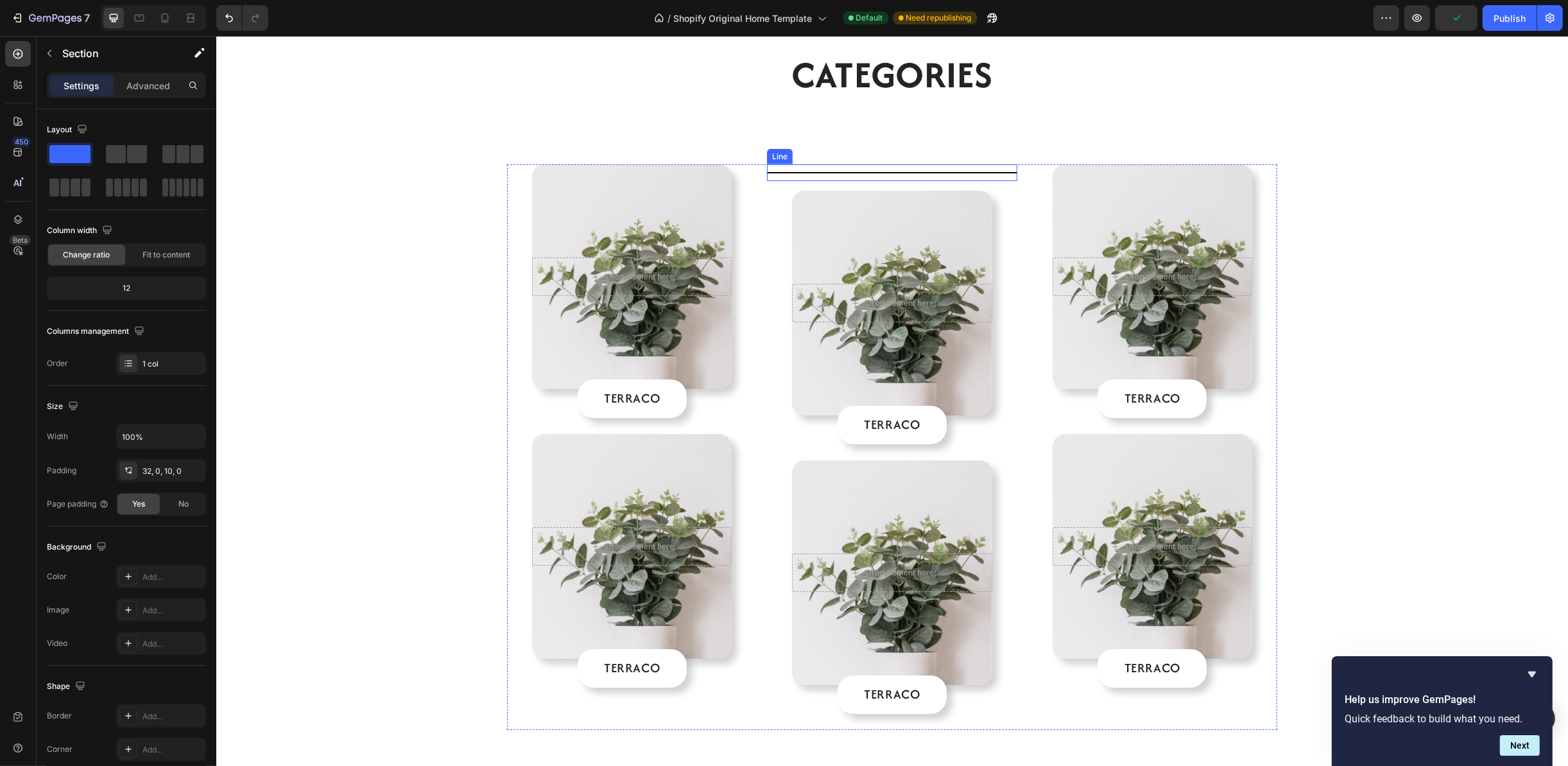
click at [996, 172] on div at bounding box center [891, 172] width 250 height 1
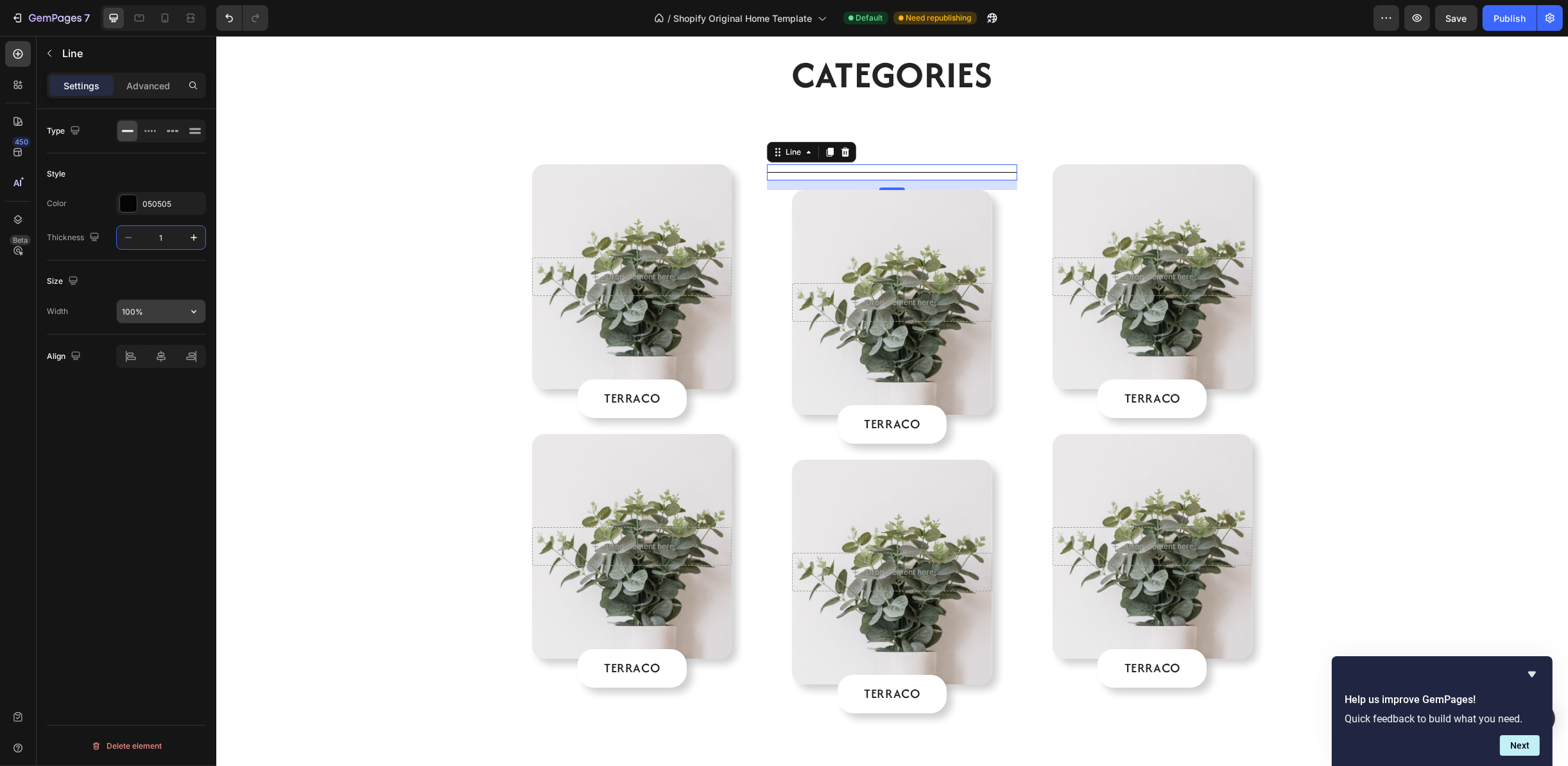
type input "1"
drag, startPoint x: 134, startPoint y: 310, endPoint x: 102, endPoint y: 312, distance: 32.1
click at [102, 312] on div "Width 30%" at bounding box center [126, 312] width 159 height 24
type input "20%"
click at [1446, 335] on div "Drop element here Hero Banner TERRACO Button Drop element here Hero Banner TERR…" at bounding box center [891, 447] width 1351 height 565
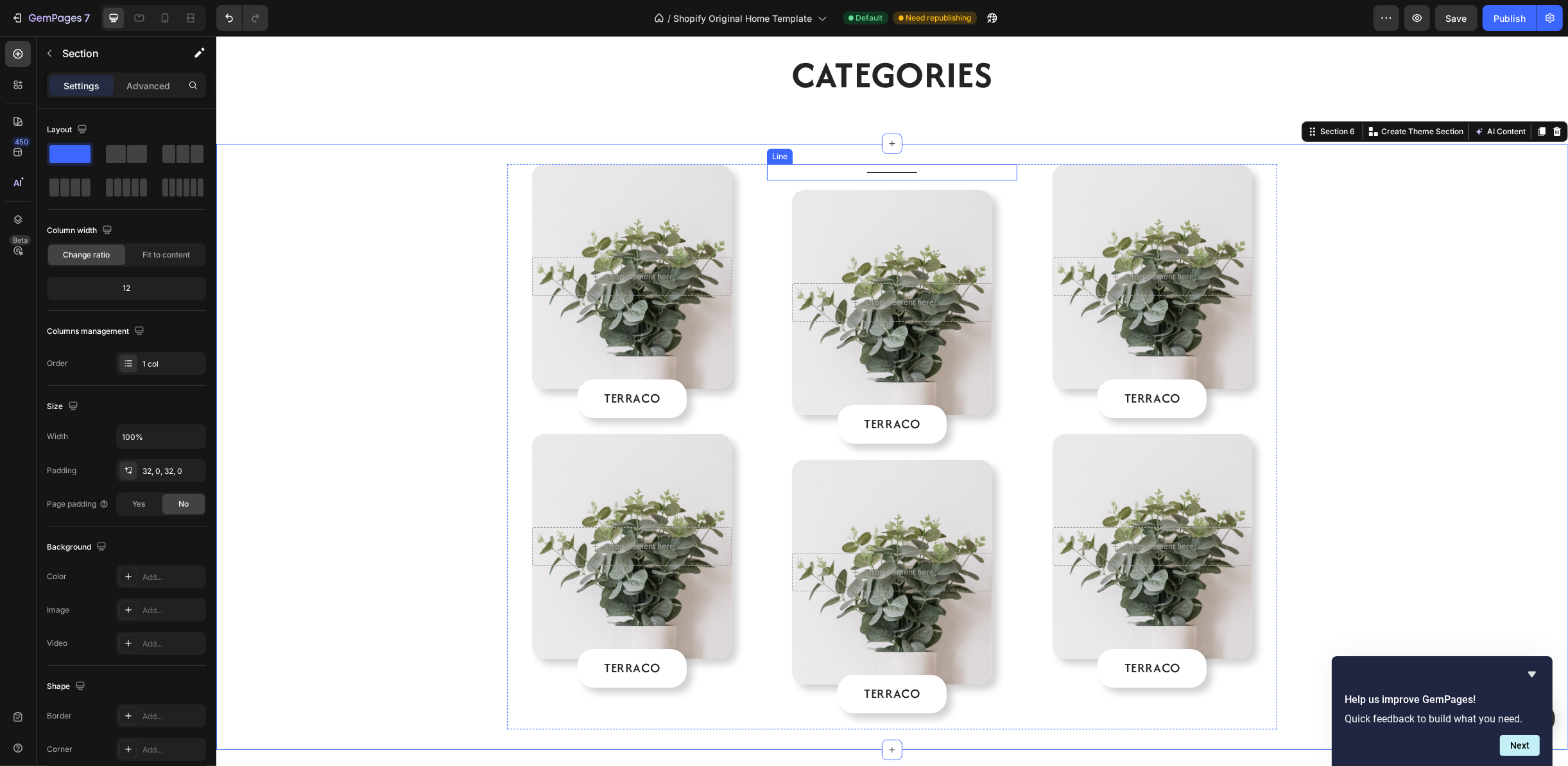
click at [904, 174] on div "Title Line" at bounding box center [891, 173] width 250 height 16
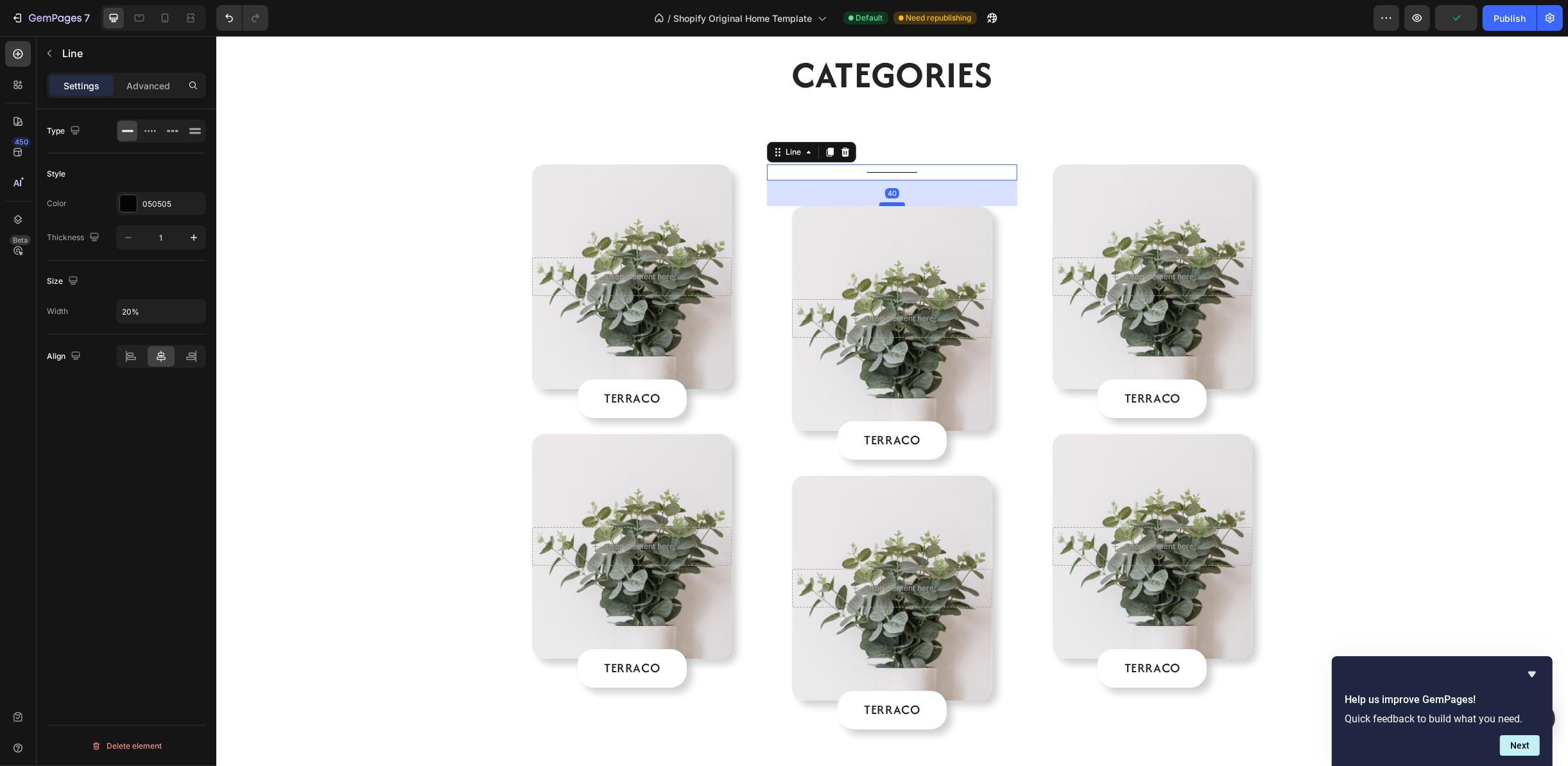
drag, startPoint x: 885, startPoint y: 189, endPoint x: 888, endPoint y: 206, distance: 17.3
click at [888, 206] on div at bounding box center [891, 205] width 26 height 4
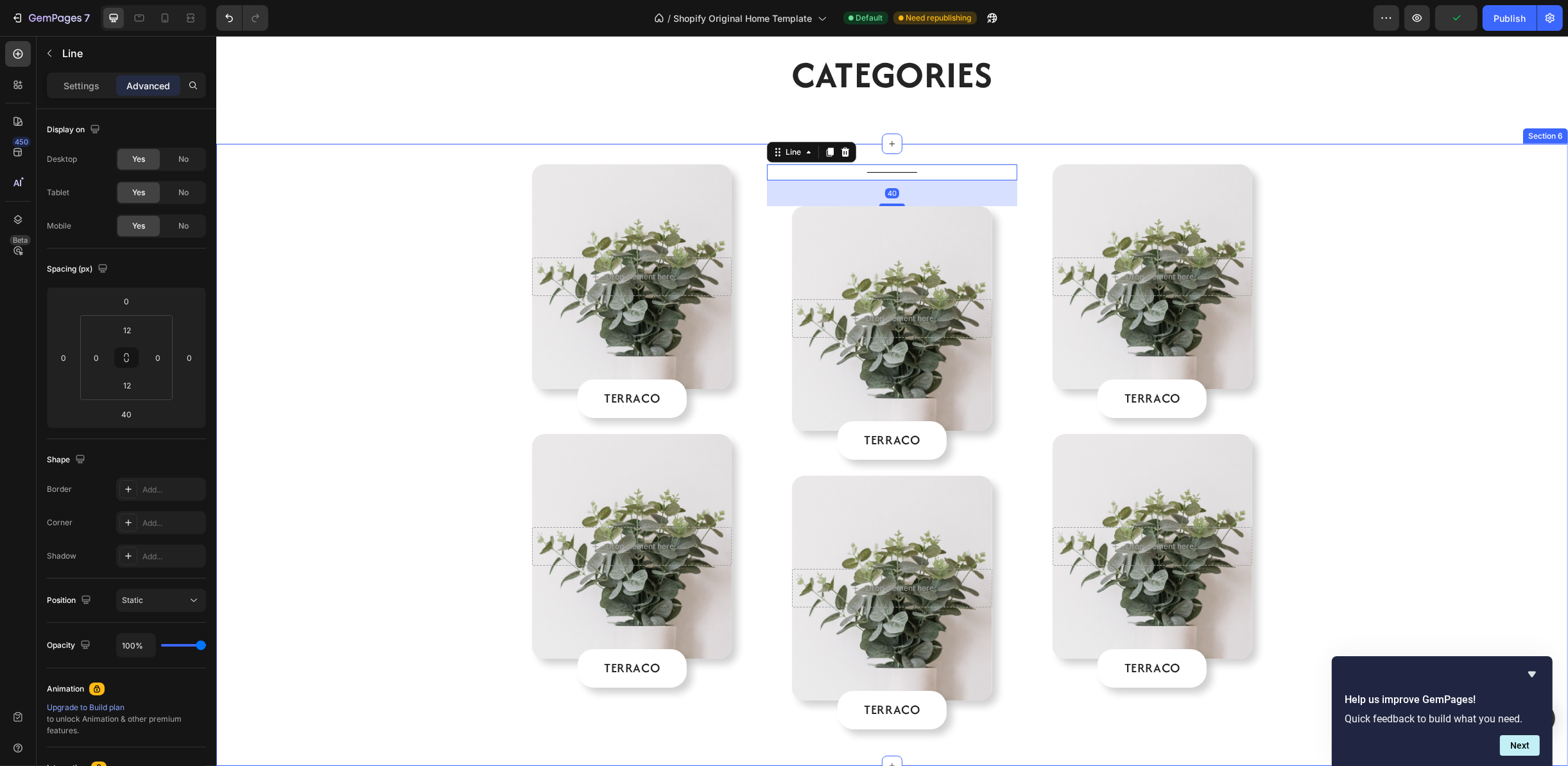
click at [1387, 212] on div "Drop element here Hero Banner TERRACO Button Drop element here Hero Banner TERR…" at bounding box center [891, 455] width 1351 height 581
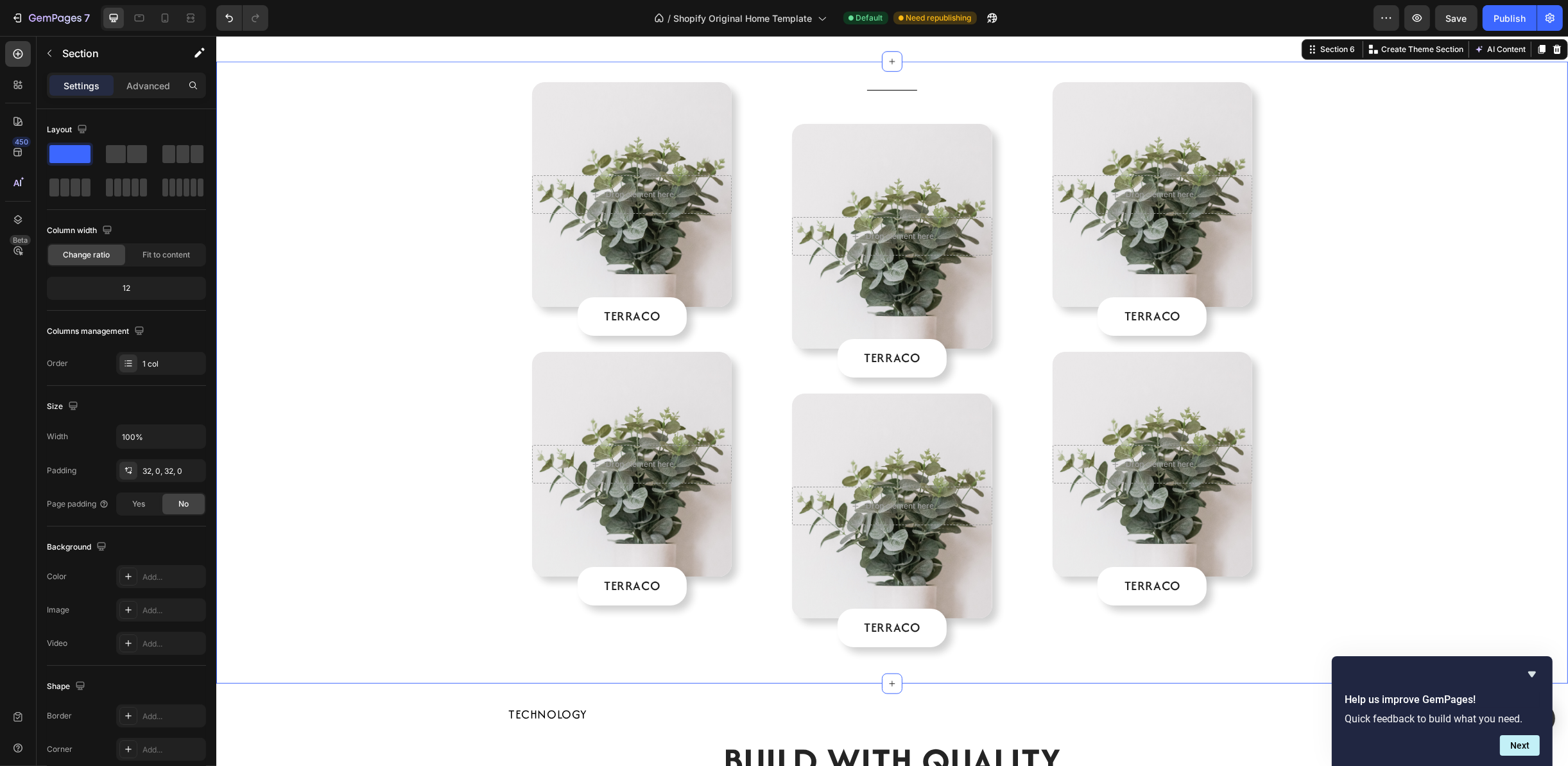
scroll to position [1638, 0]
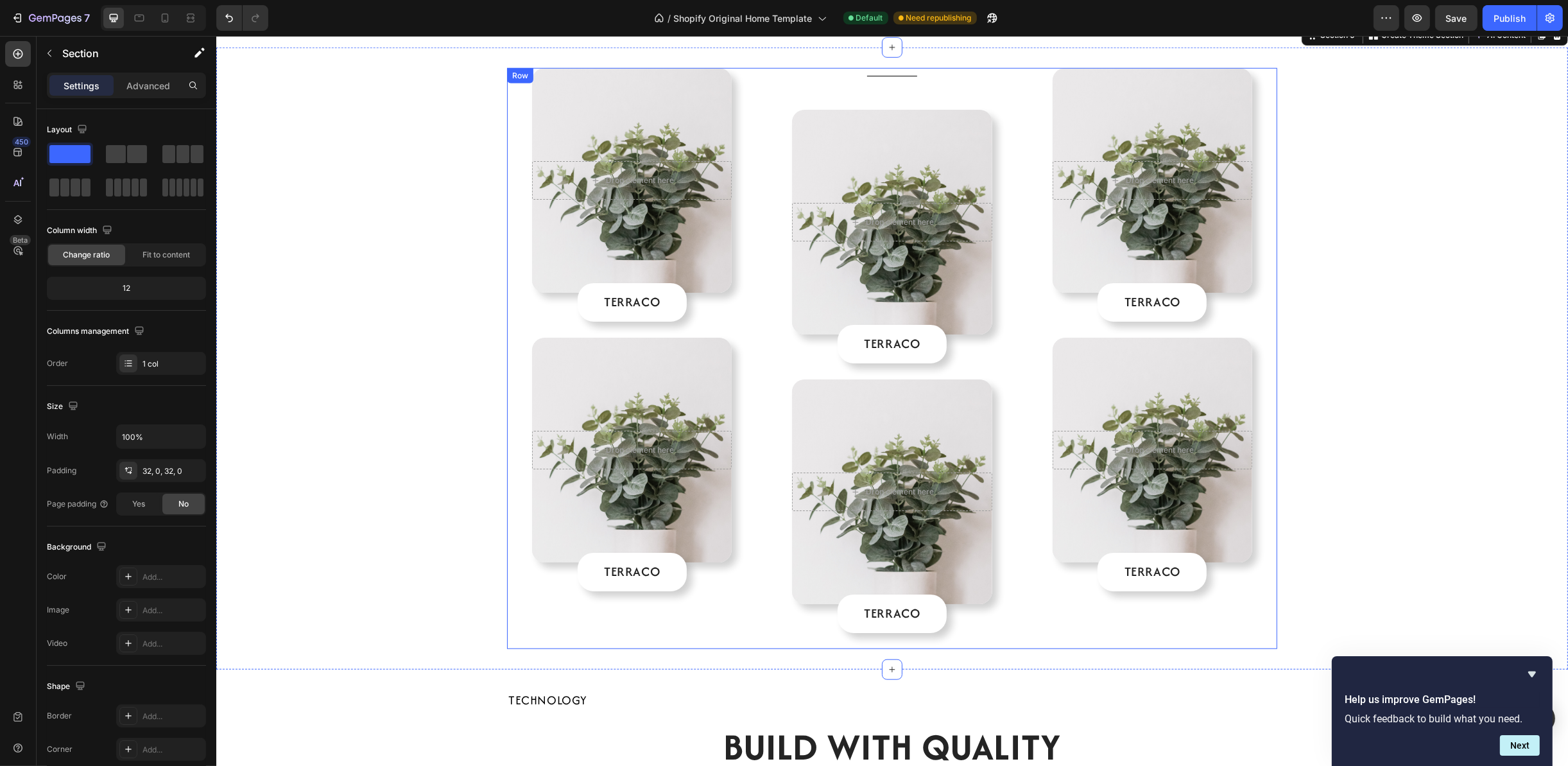
click at [1259, 242] on div "Drop element here Hero Banner TERRACO Button Drop element here Hero Banner TERR…" at bounding box center [1152, 359] width 250 height 581
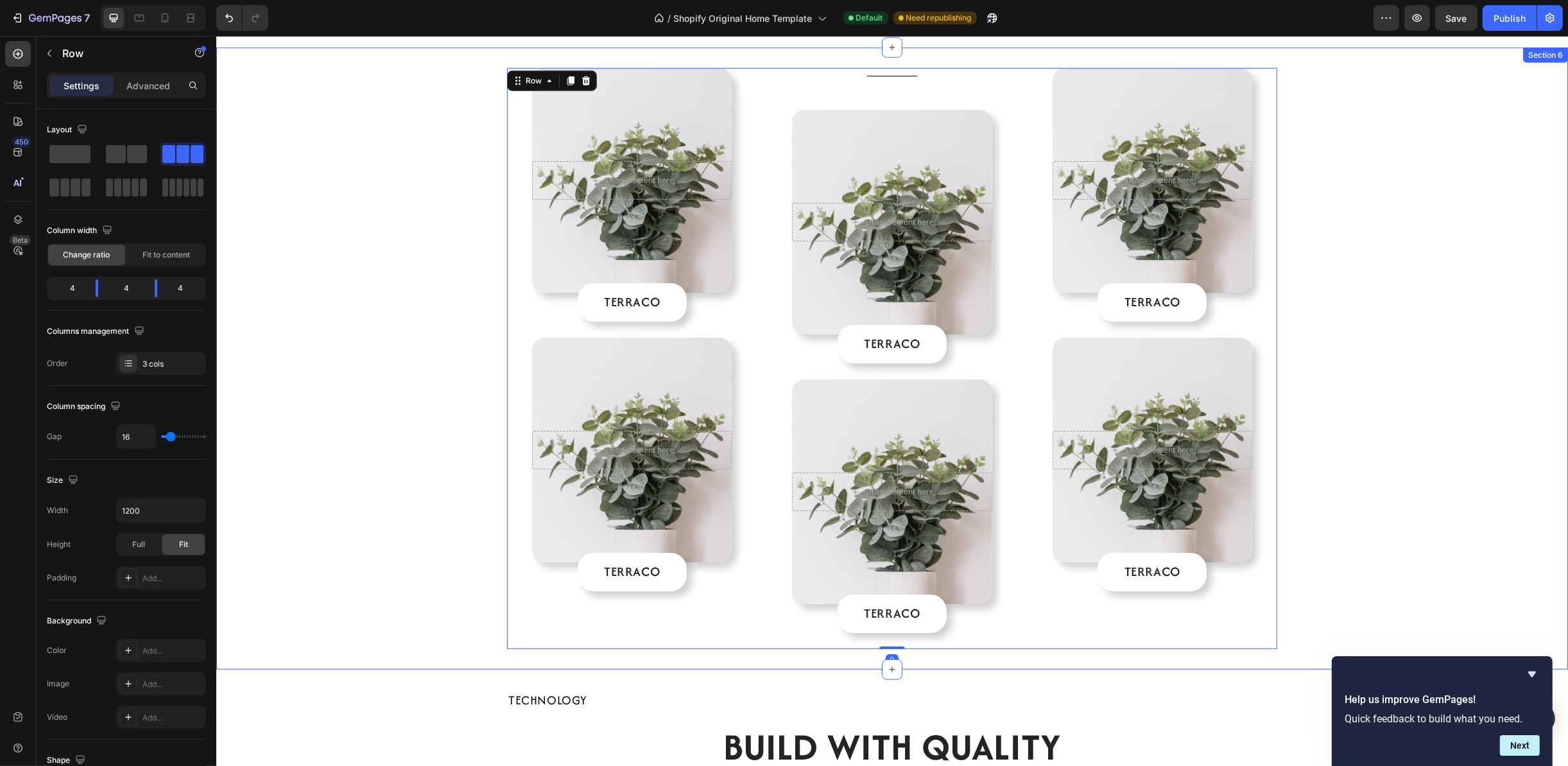
click at [1409, 248] on div "Drop element here Hero Banner TERRACO Button Drop element here Hero Banner TERR…" at bounding box center [891, 359] width 1351 height 581
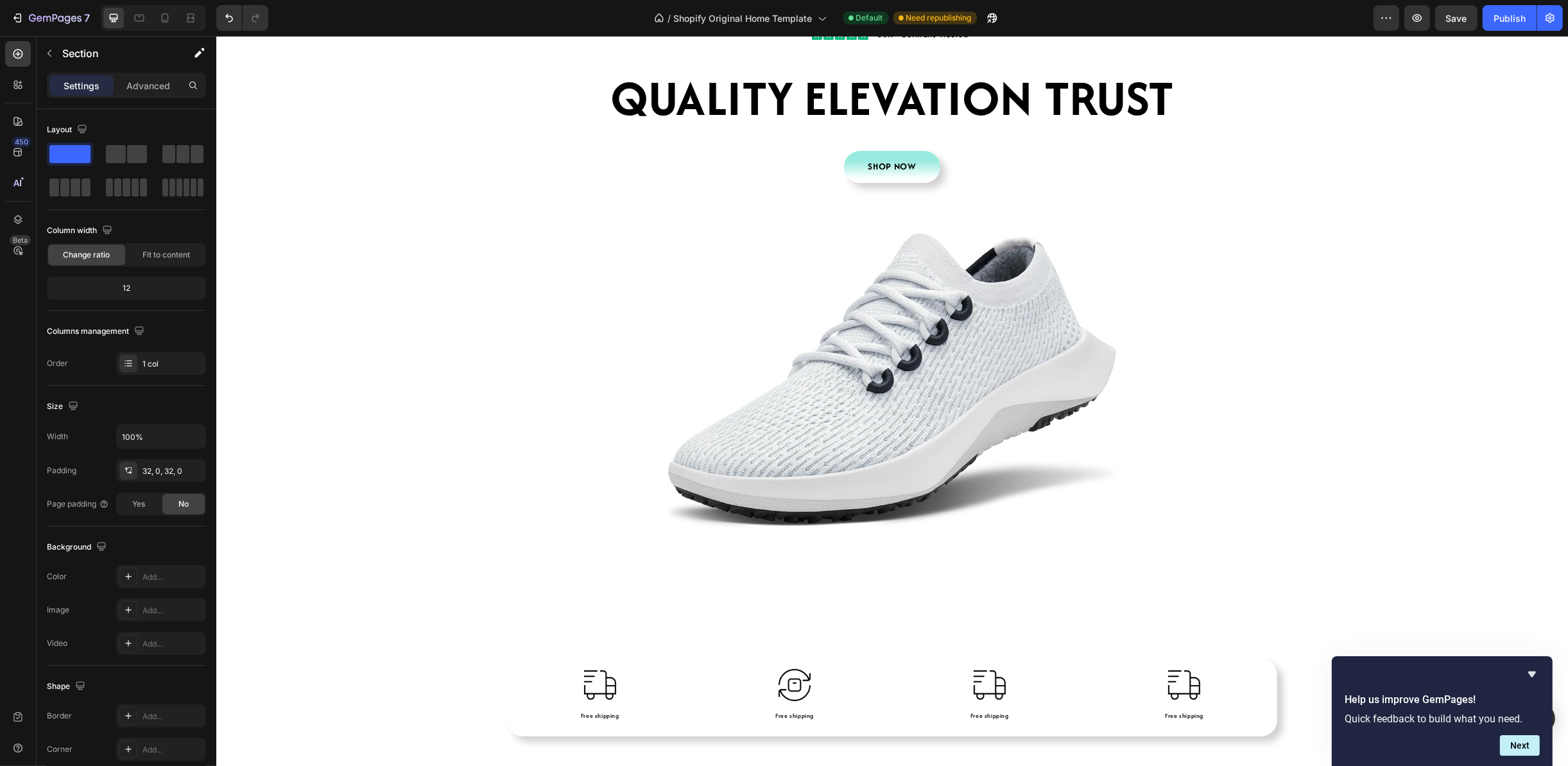
scroll to position [96, 0]
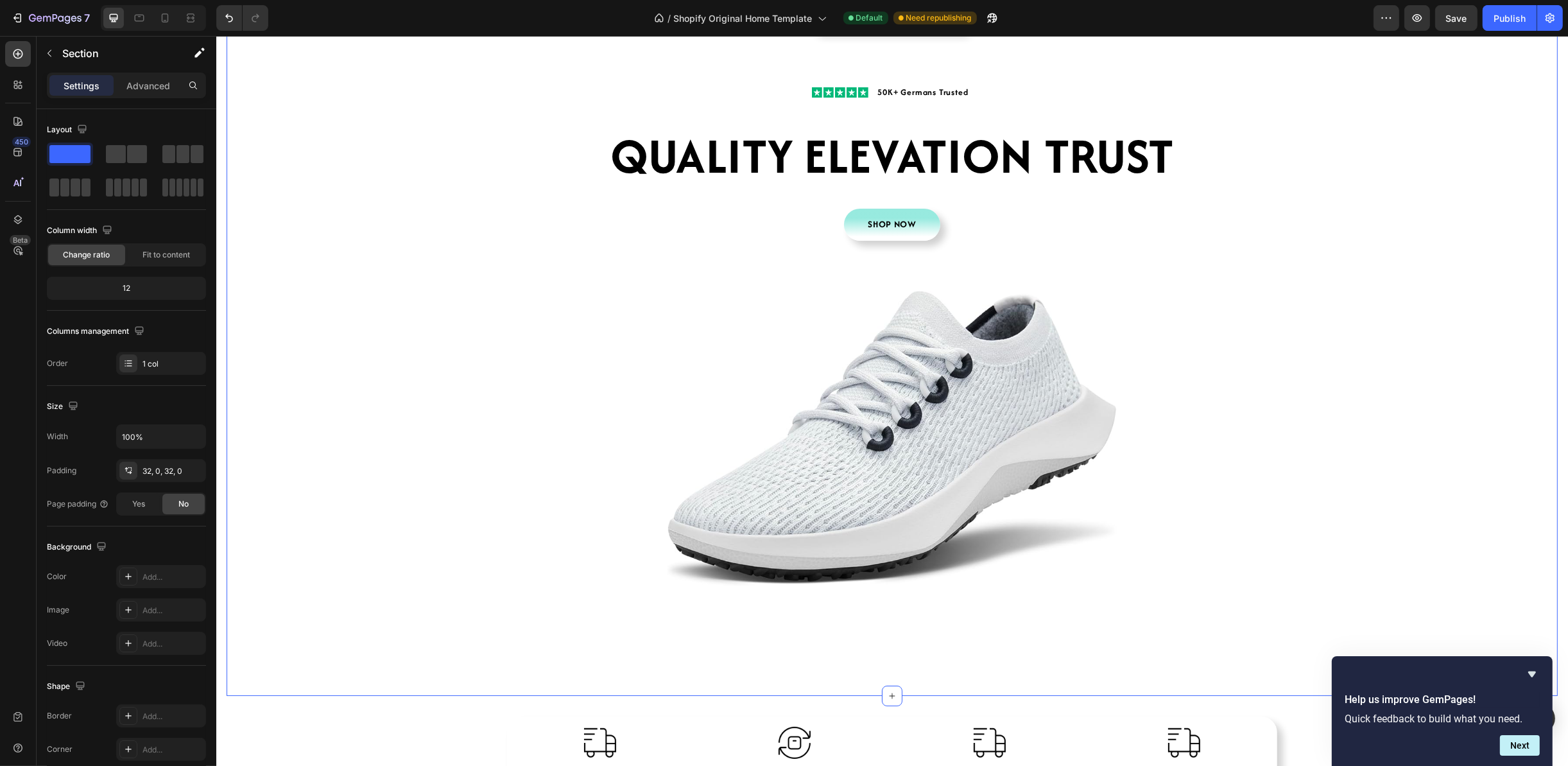
click at [1381, 331] on div "00 Days 04 Hrs 08 Mins 08 Secs CountDown Timer 30% Off Sale On Buying 2 Pairs H…" at bounding box center [890, 338] width 1330 height 703
click at [932, 414] on img at bounding box center [891, 438] width 449 height 296
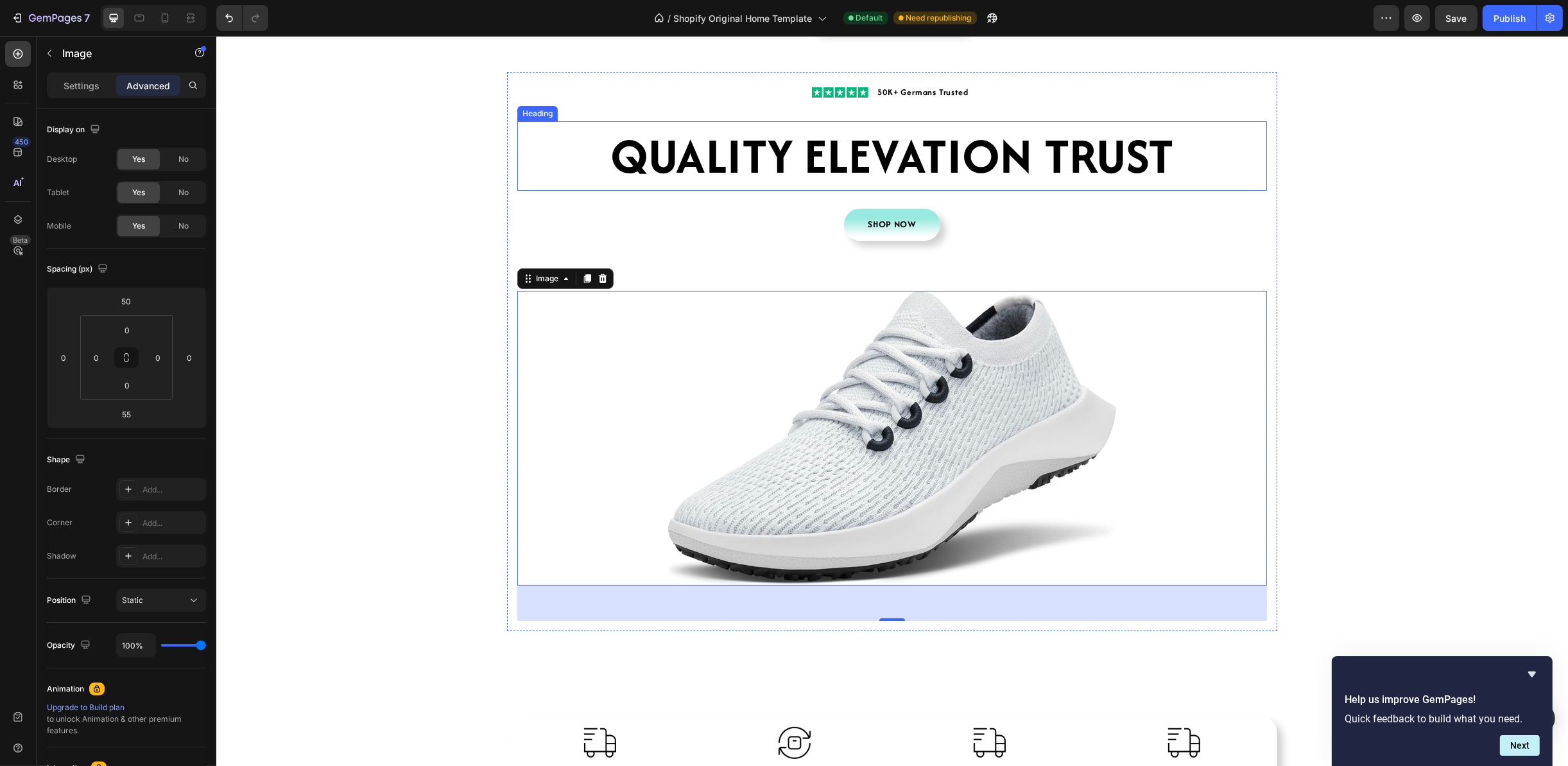
click at [1150, 177] on h2 "QUALITY ELEVATION TRUST" at bounding box center [891, 156] width 750 height 69
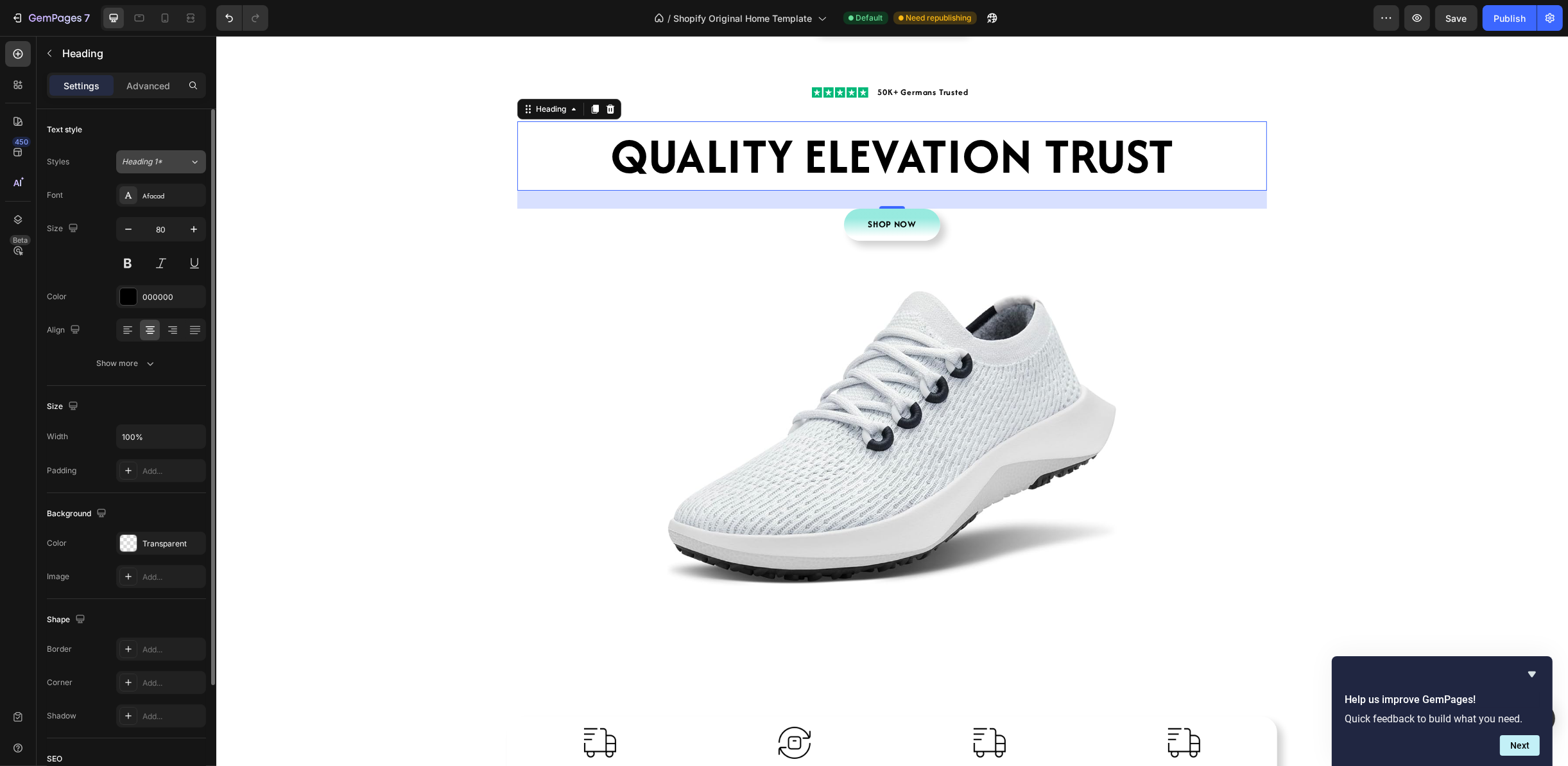
click at [194, 171] on button "Heading 1*" at bounding box center [161, 161] width 90 height 23
click at [113, 129] on div "Text style" at bounding box center [126, 130] width 159 height 21
click at [153, 359] on icon "button" at bounding box center [150, 363] width 13 height 13
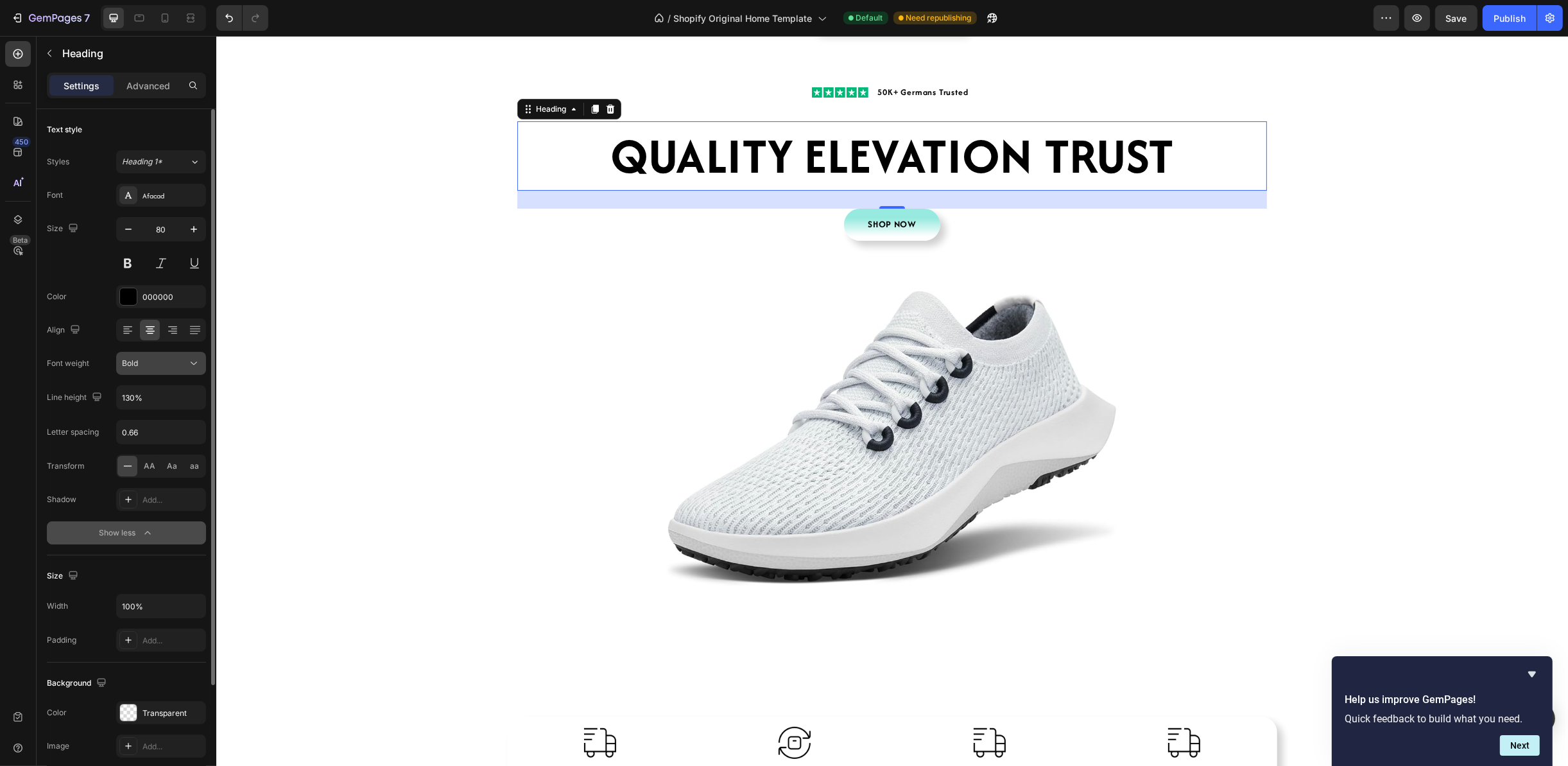
click at [199, 370] on icon at bounding box center [194, 363] width 13 height 13
click at [85, 274] on div "Size 80" at bounding box center [126, 246] width 159 height 58
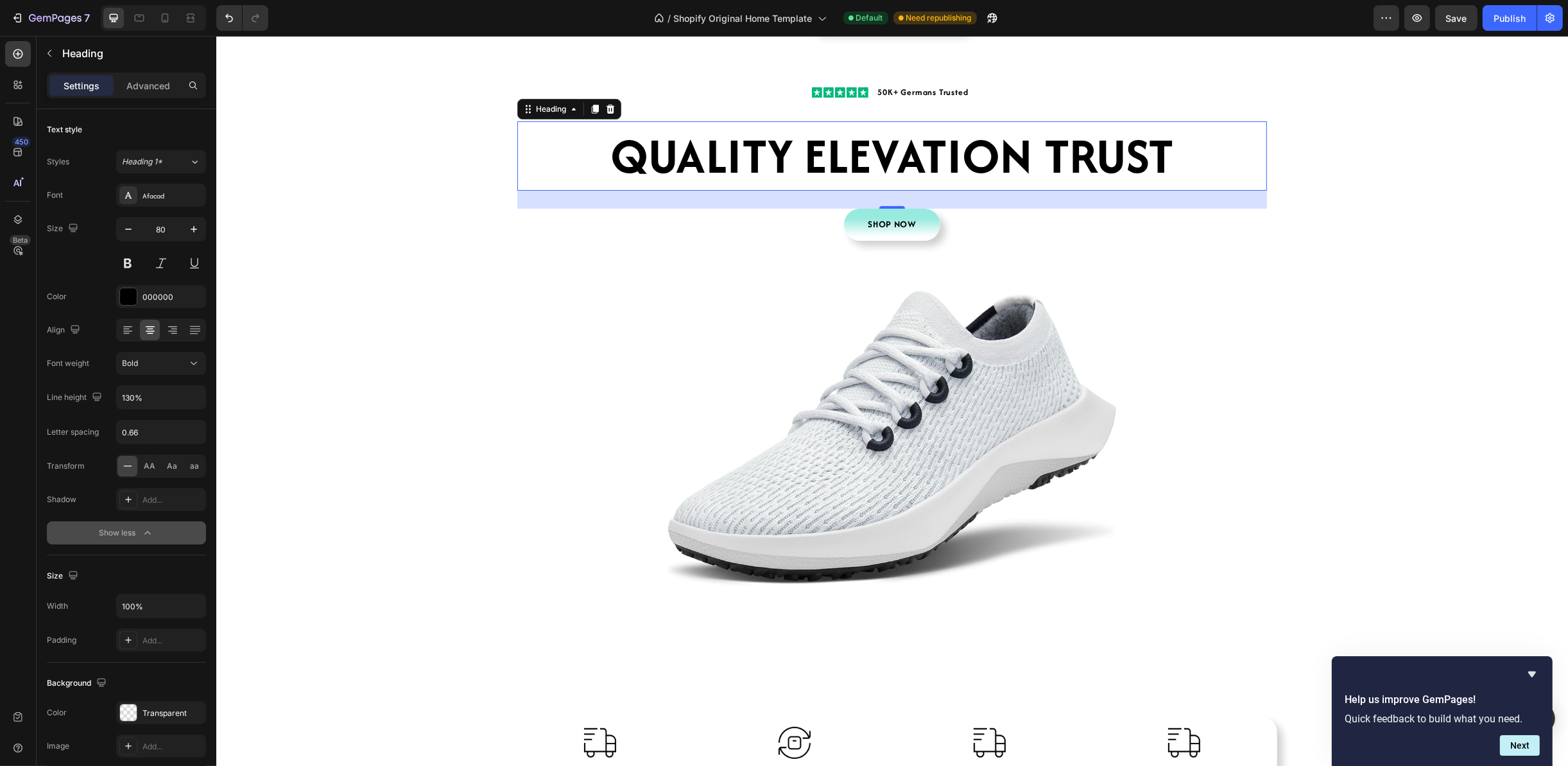
click at [128, 537] on div "Show less" at bounding box center [127, 532] width 55 height 13
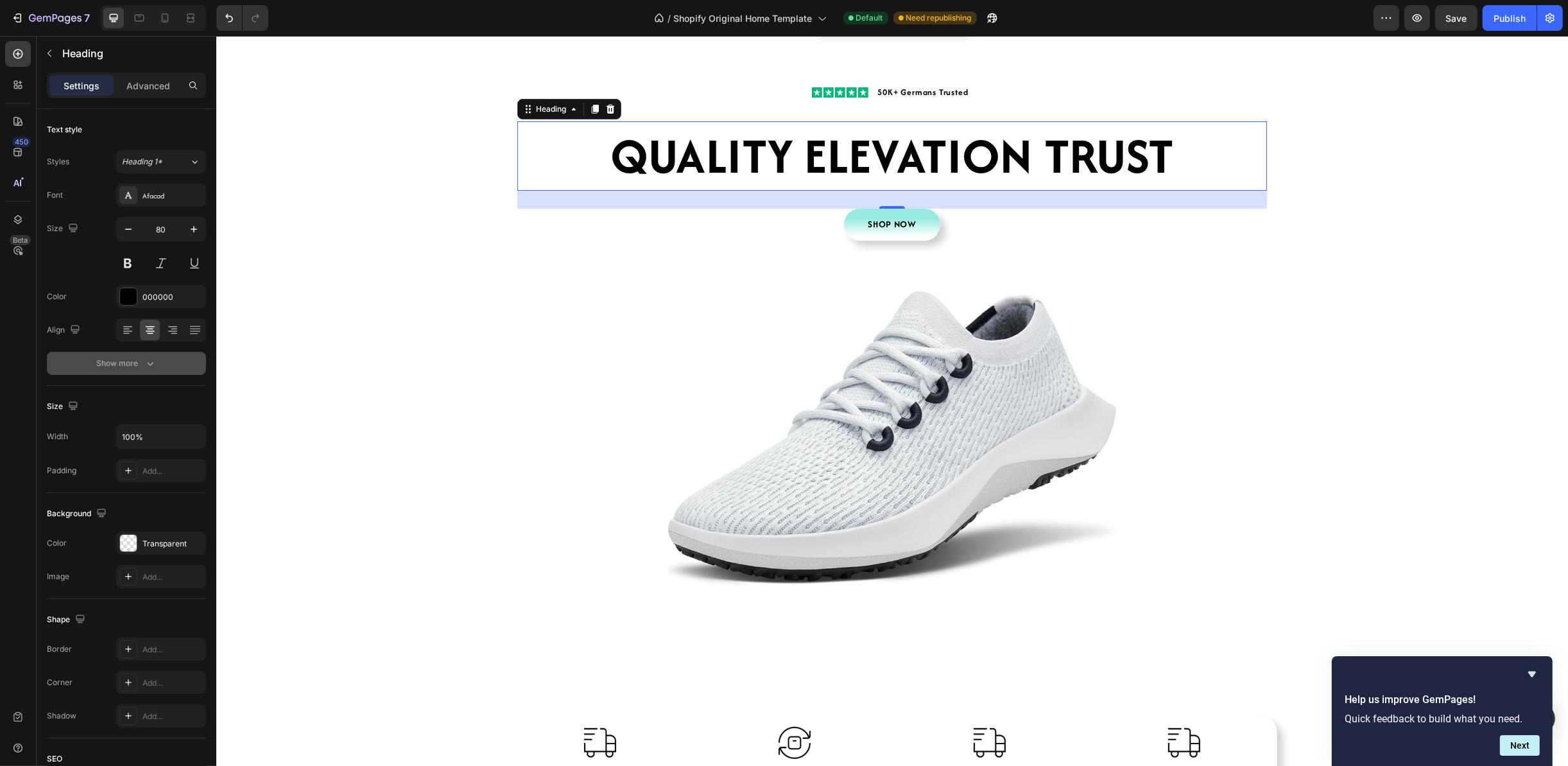
click at [131, 367] on div "Show more" at bounding box center [127, 363] width 60 height 13
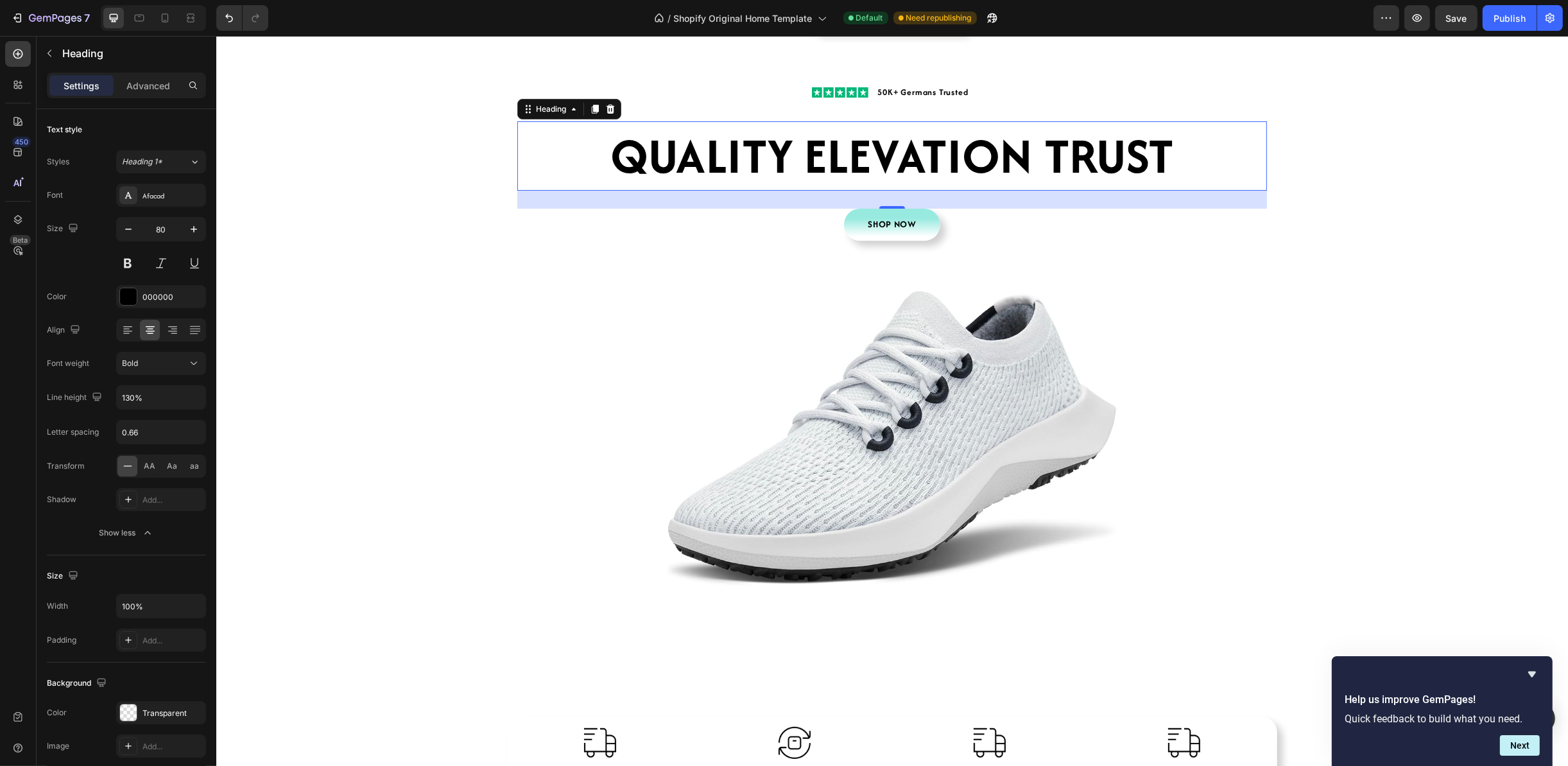
click at [79, 283] on div "Font Afacad Size 80 Color 000000 Align Font weight Bold Line height 130% Letter…" at bounding box center [126, 364] width 159 height 361
click at [163, 196] on div "Afacad" at bounding box center [173, 196] width 60 height 12
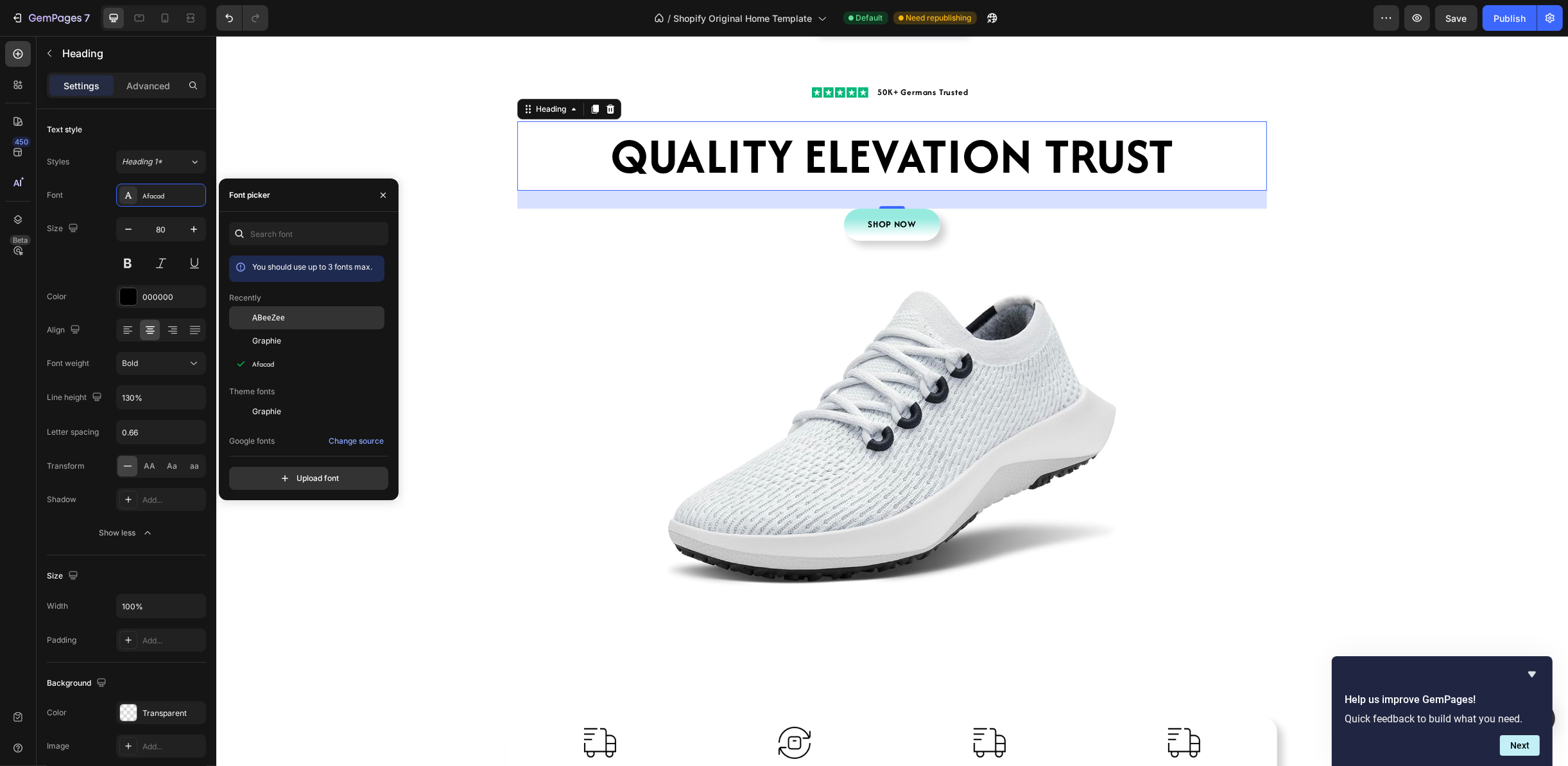
click at [260, 314] on span "ABeeZee" at bounding box center [268, 318] width 33 height 12
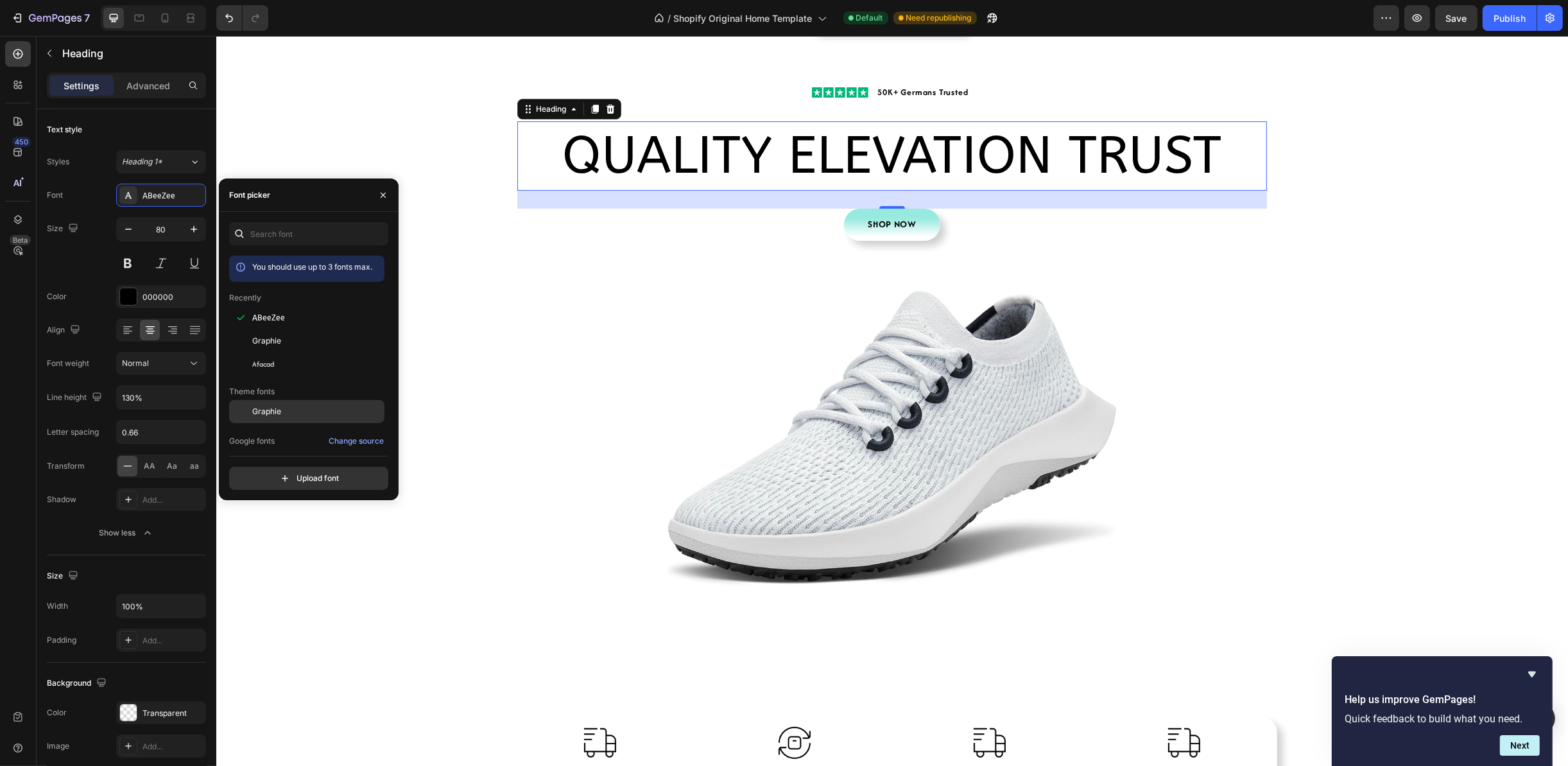
click at [301, 418] on div "Graphie" at bounding box center [307, 411] width 156 height 23
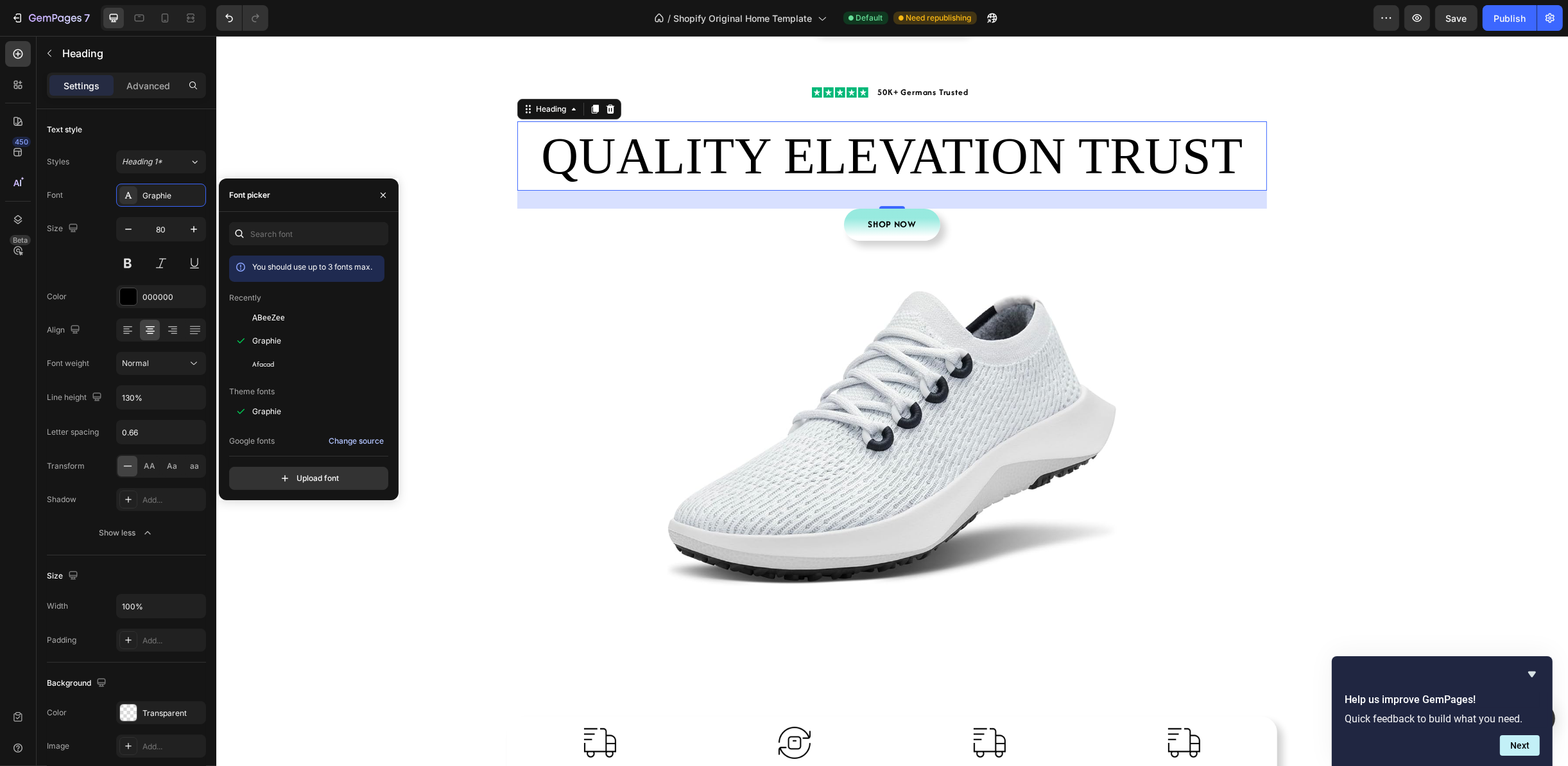
click at [369, 439] on div "Change source" at bounding box center [355, 441] width 55 height 12
click at [153, 189] on div "Graphie" at bounding box center [161, 195] width 90 height 23
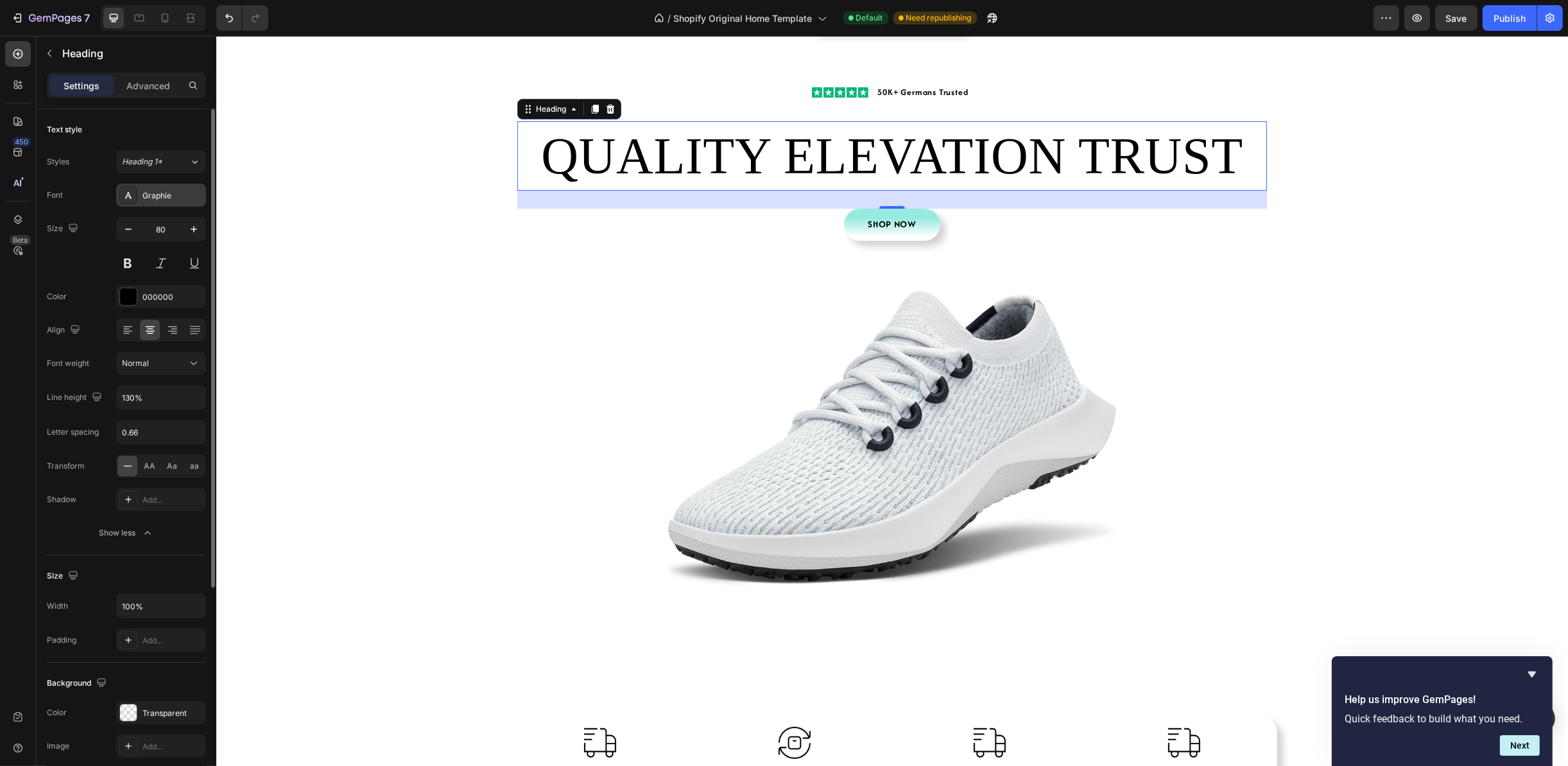
click at [153, 189] on div "Graphie" at bounding box center [161, 195] width 90 height 23
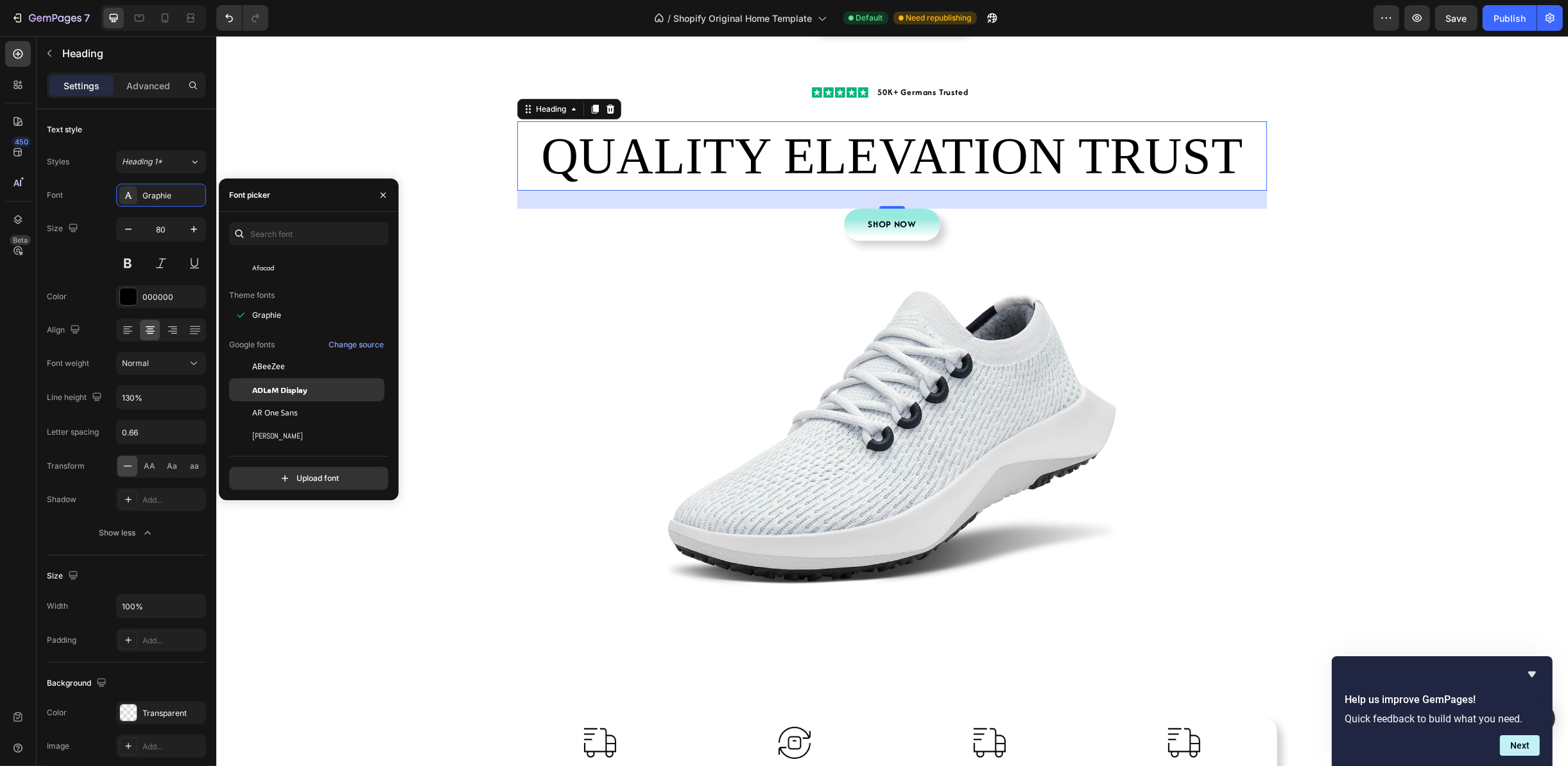
click at [319, 386] on div "ADLaM Display" at bounding box center [317, 389] width 130 height 12
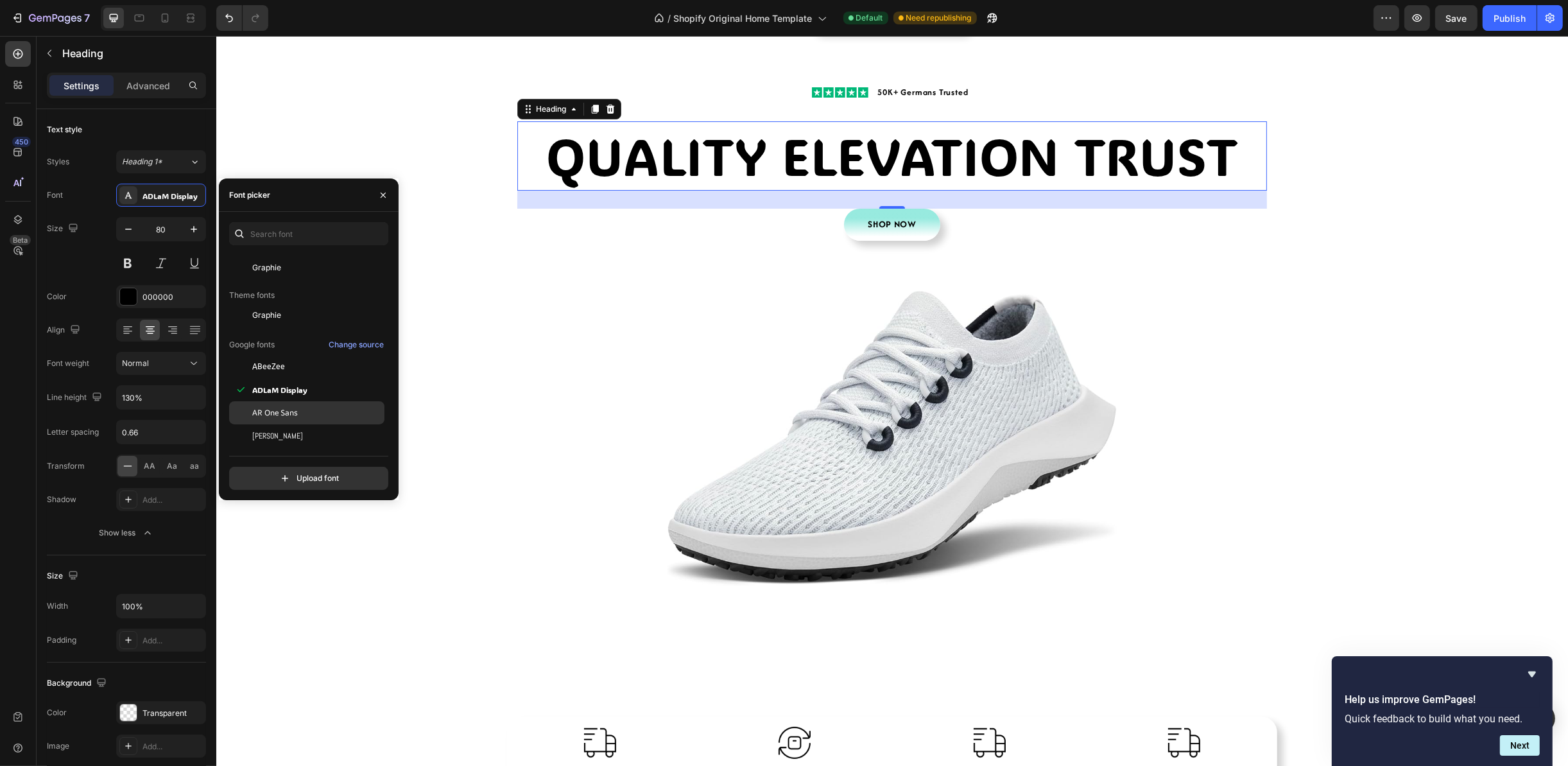
click at [310, 418] on div "AR One Sans" at bounding box center [317, 413] width 130 height 12
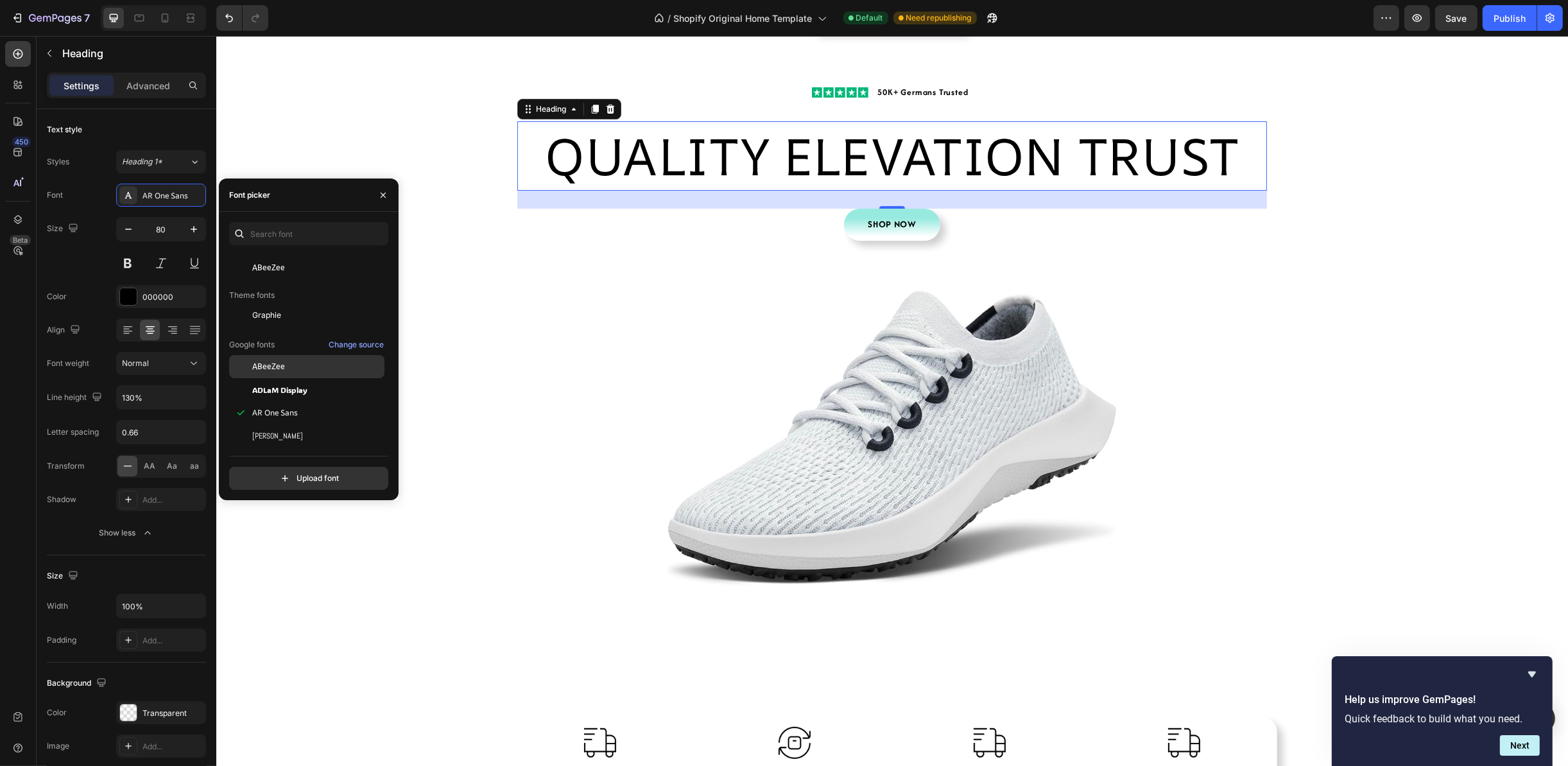
scroll to position [193, 0]
click at [311, 367] on div "Abhaya Libre" at bounding box center [317, 363] width 130 height 12
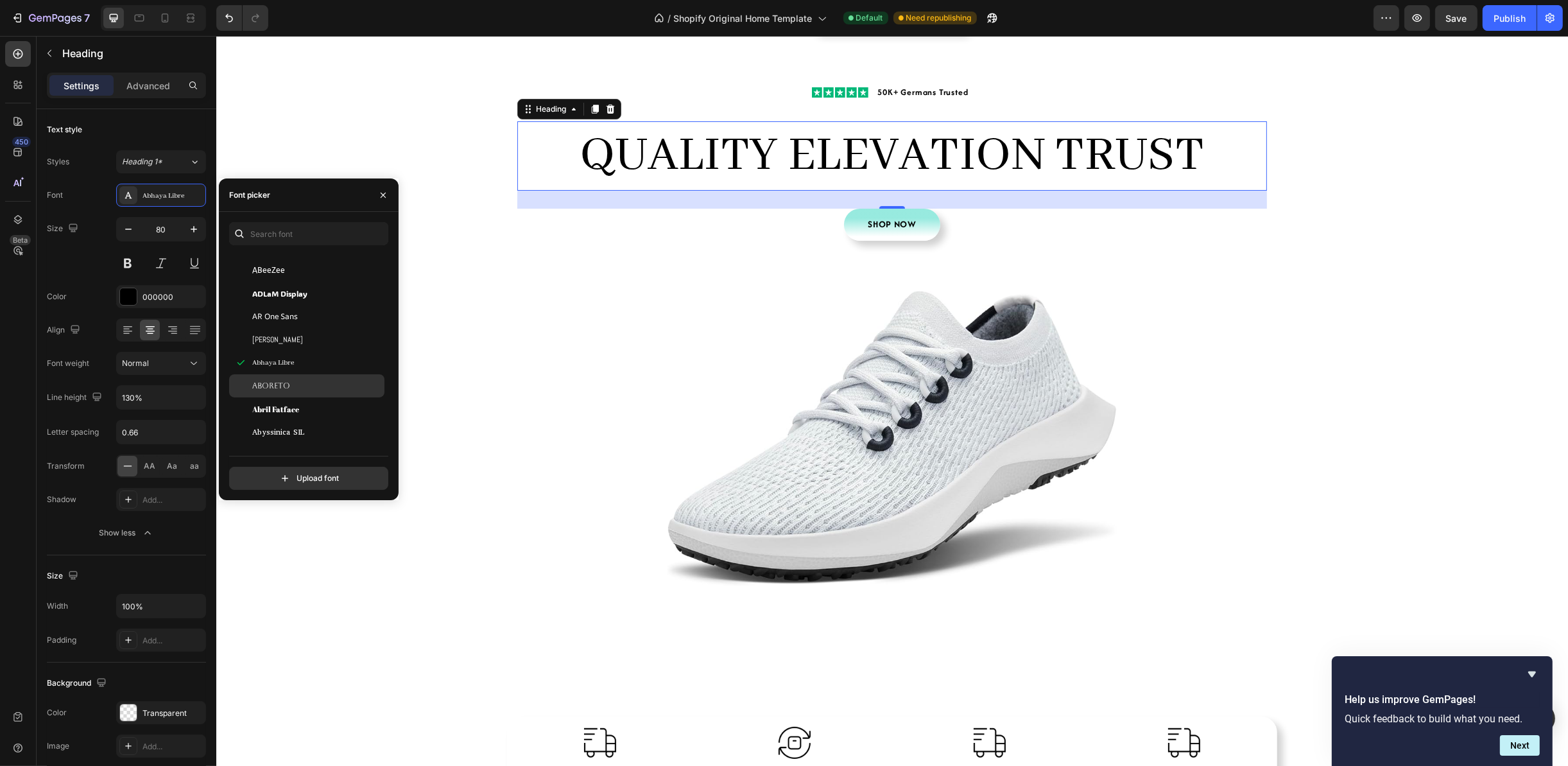
click at [305, 382] on div "Aboreto" at bounding box center [317, 386] width 130 height 12
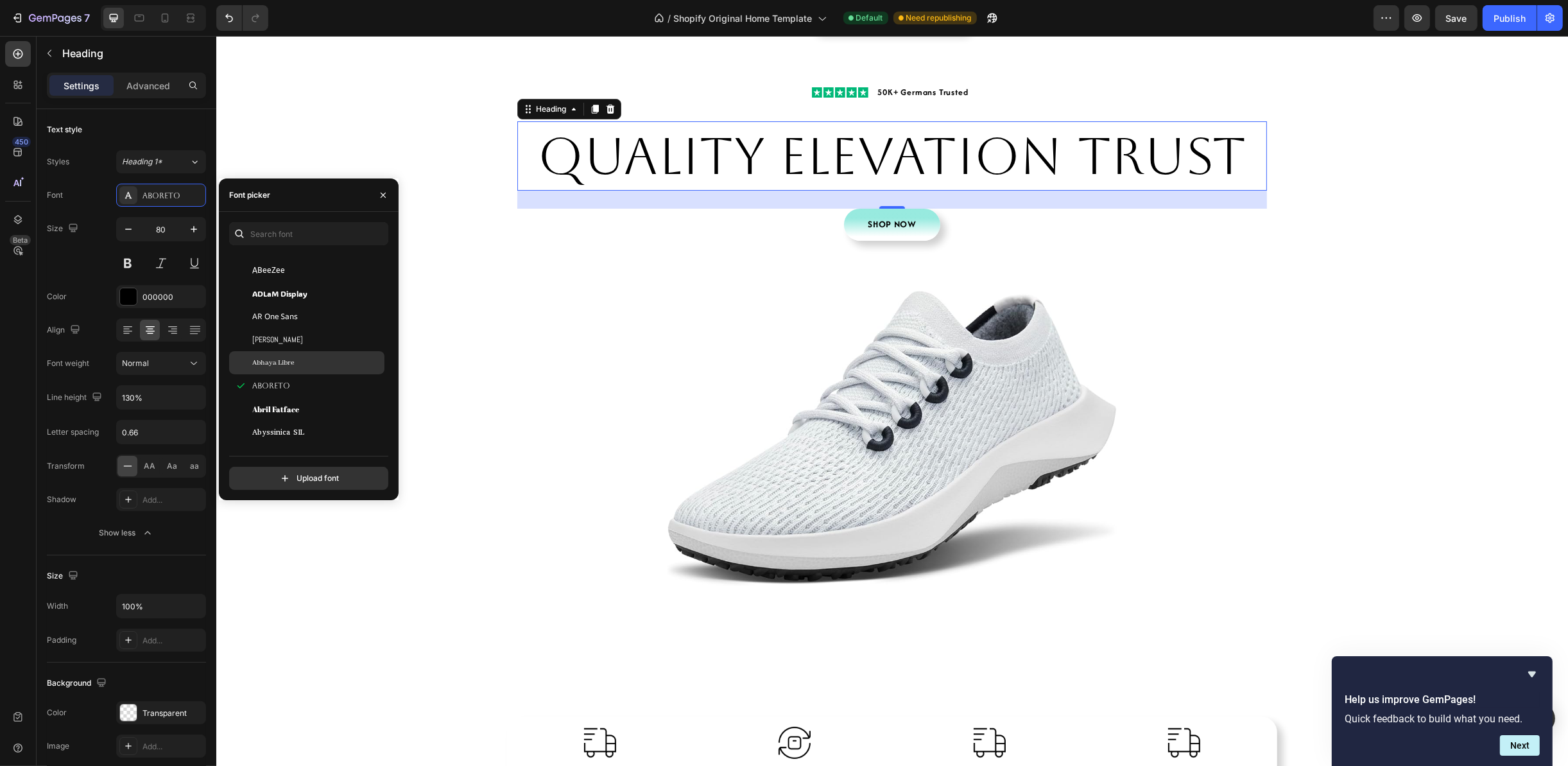
click at [310, 358] on div "Abhaya Libre" at bounding box center [317, 363] width 130 height 12
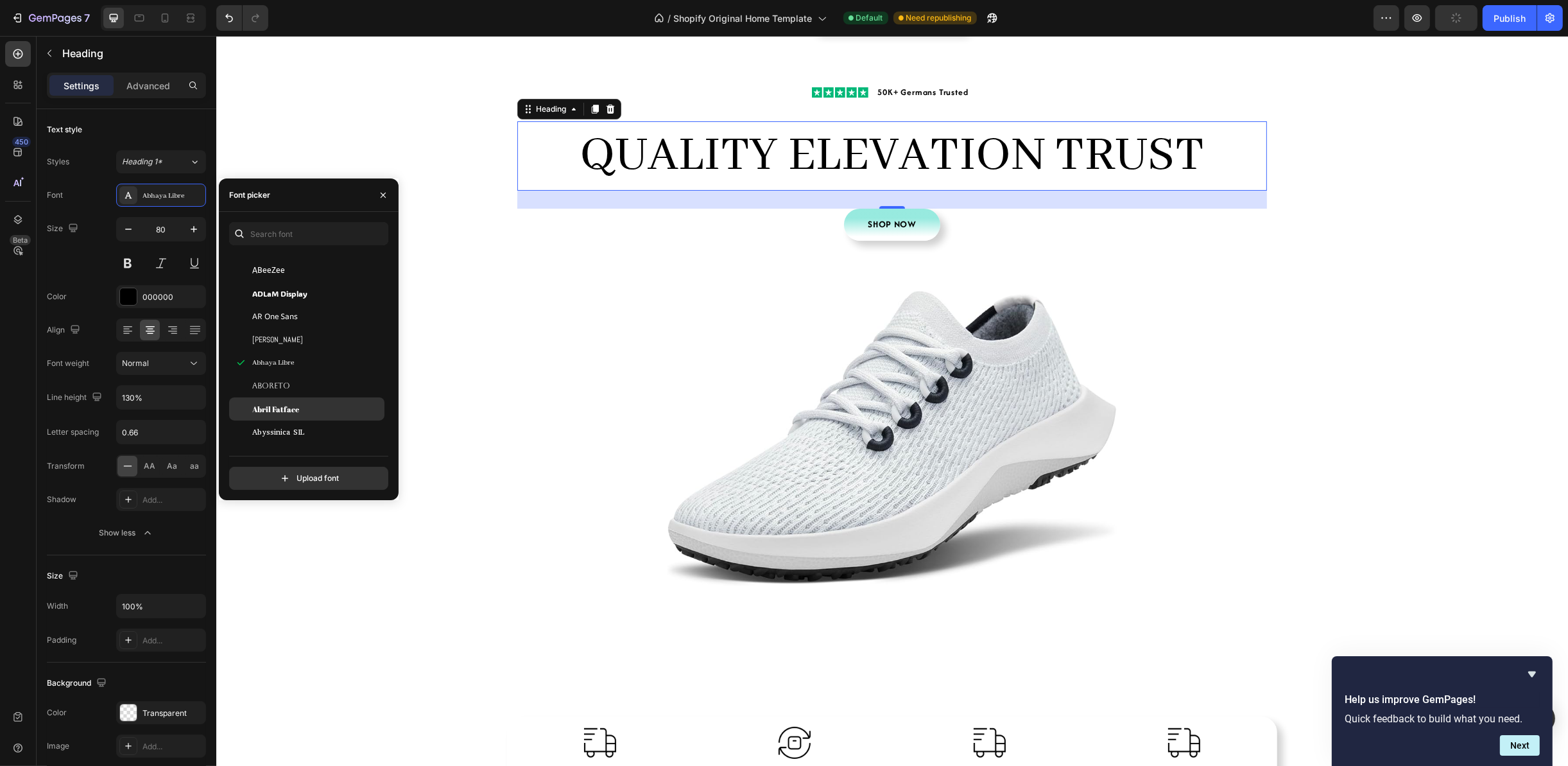
click at [304, 399] on div "Abril Fatface" at bounding box center [307, 408] width 156 height 23
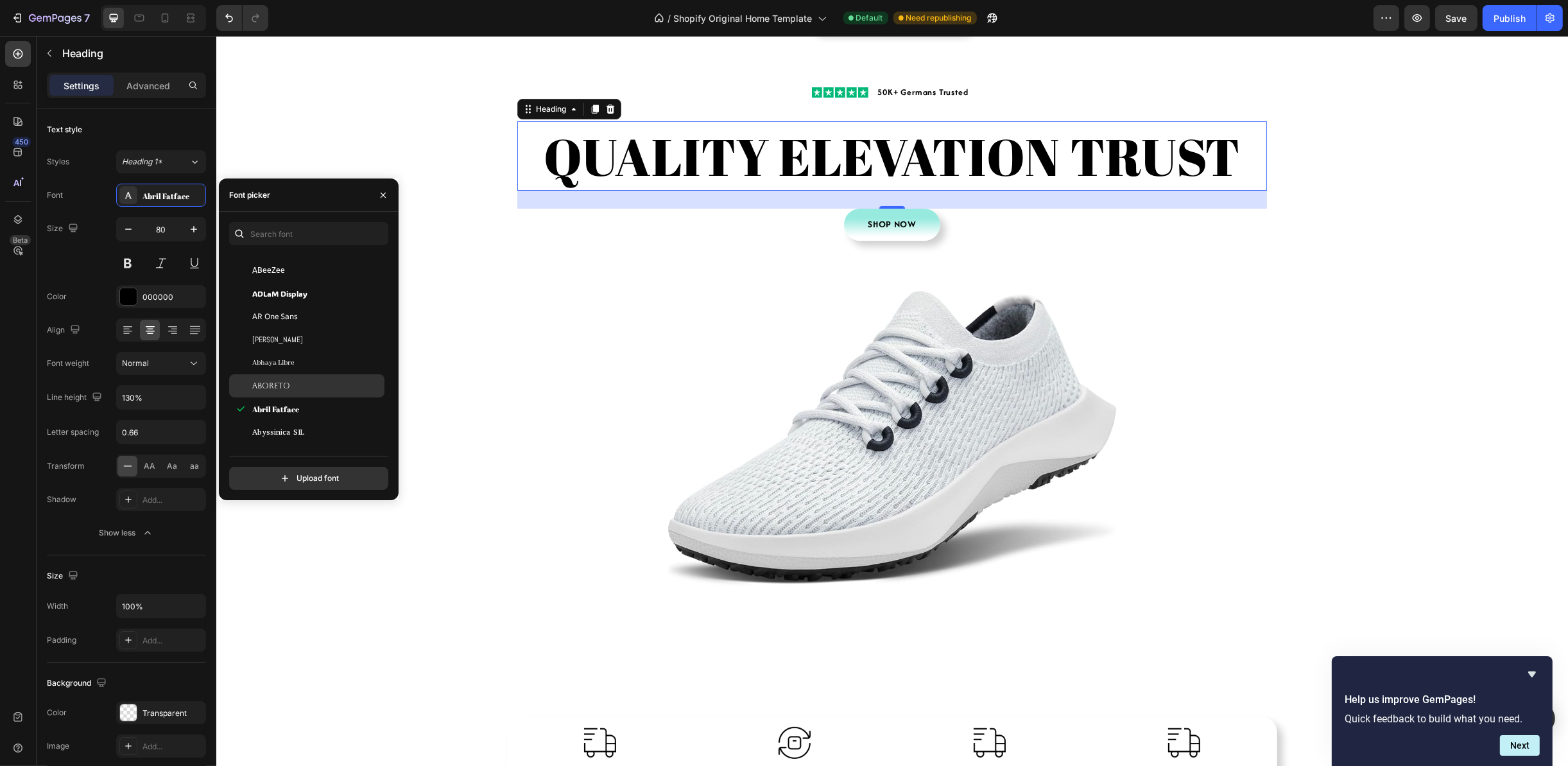
scroll to position [289, 0]
click at [310, 336] on div "Abyssinica SIL" at bounding box center [317, 335] width 130 height 12
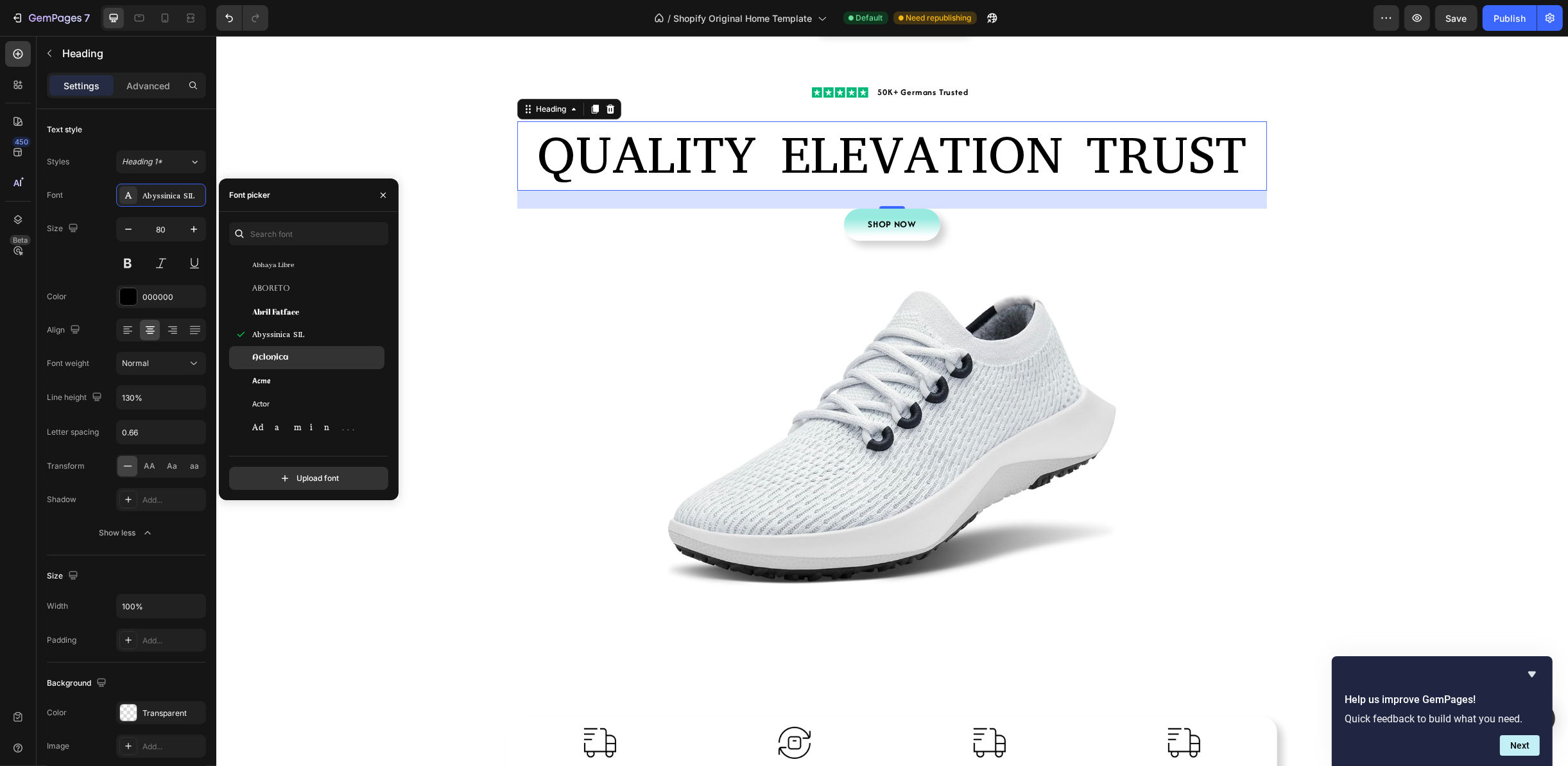
click at [313, 356] on div "Aclonica" at bounding box center [317, 358] width 130 height 12
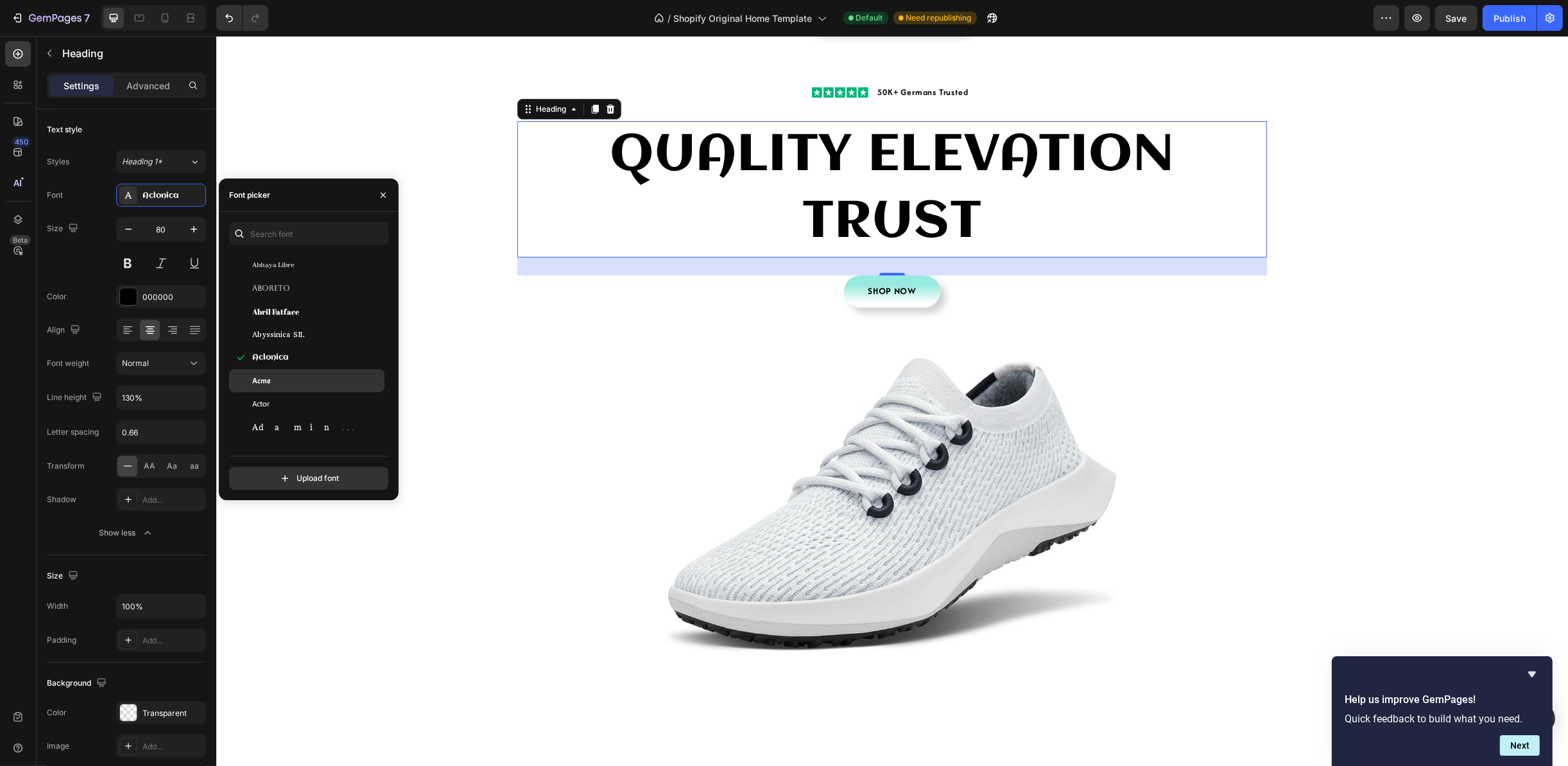
click at [307, 380] on div "Acme" at bounding box center [317, 381] width 130 height 12
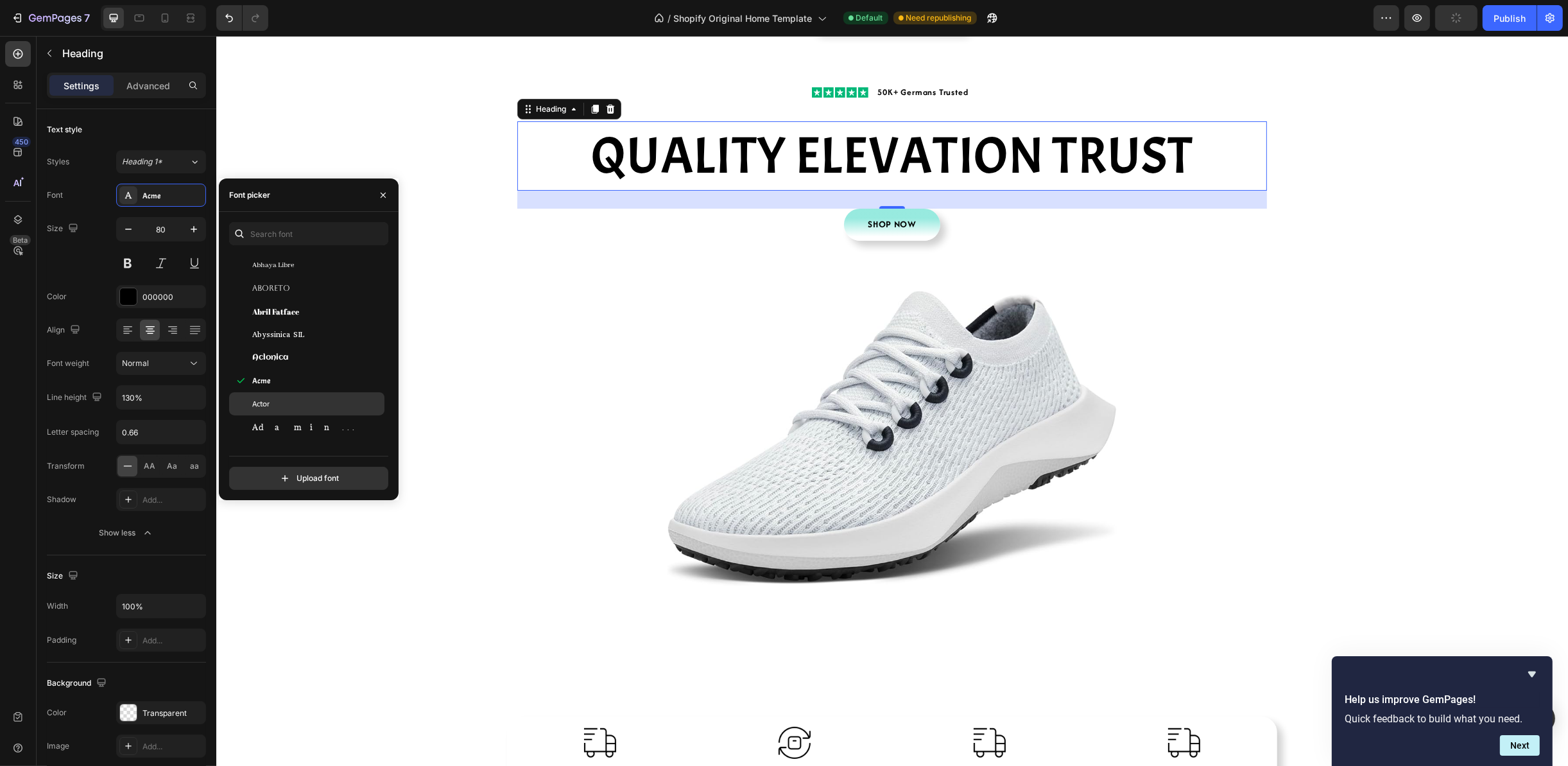
click at [313, 398] on div "Actor" at bounding box center [317, 404] width 130 height 12
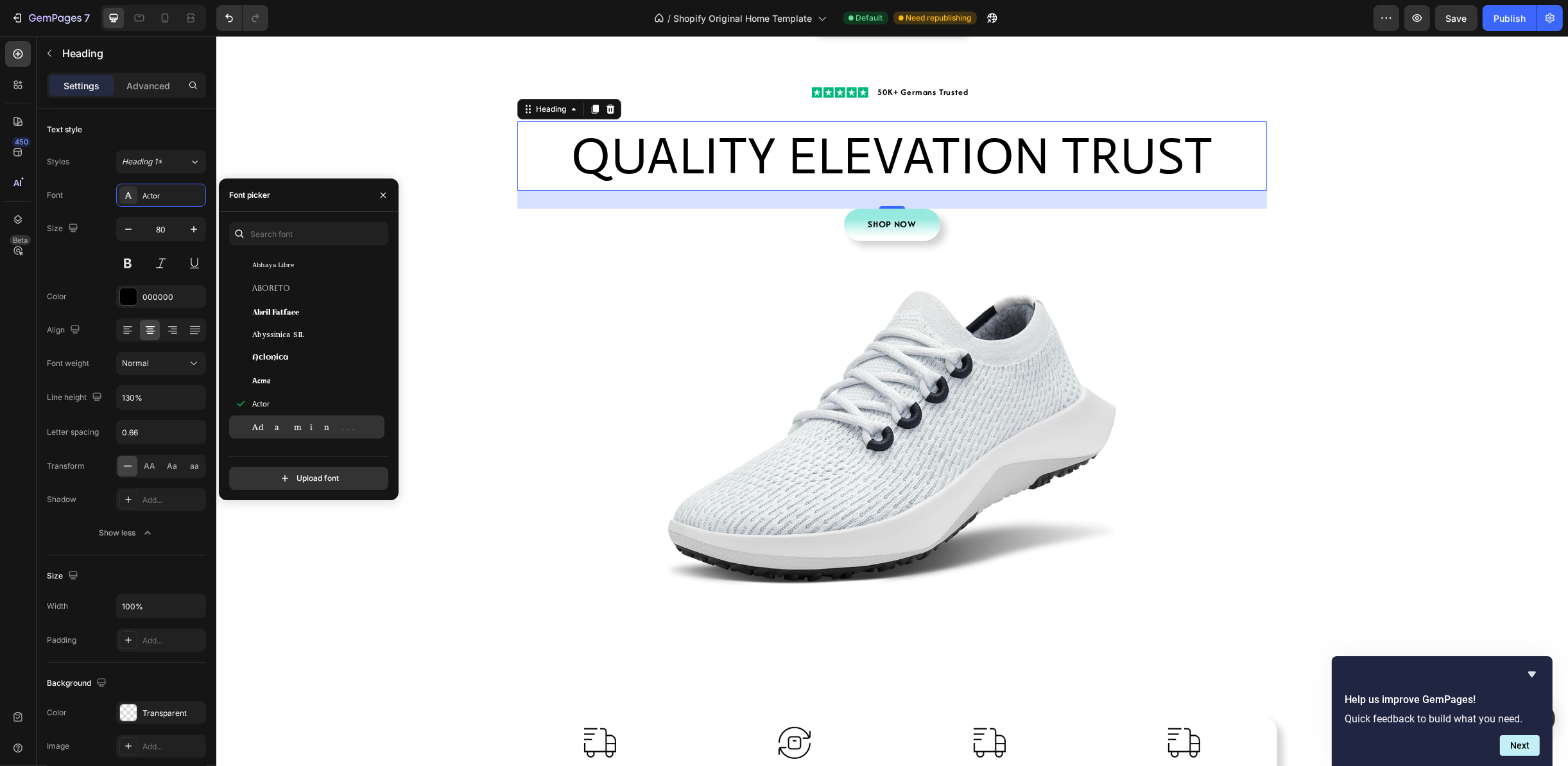
click at [313, 418] on div "Adamina" at bounding box center [307, 426] width 156 height 23
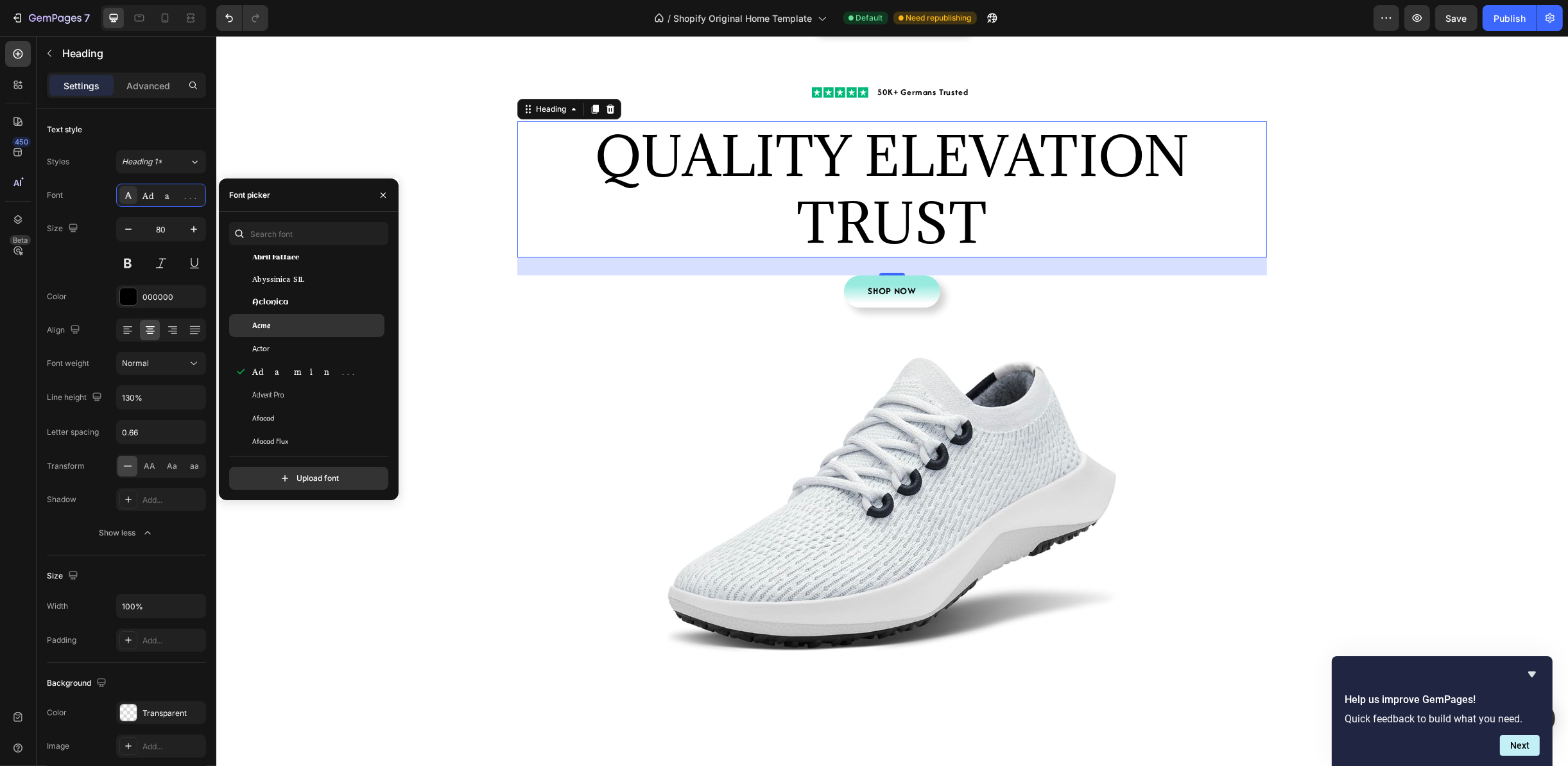
scroll to position [385, 0]
click at [308, 352] on div "Advent Pro" at bounding box center [317, 348] width 130 height 12
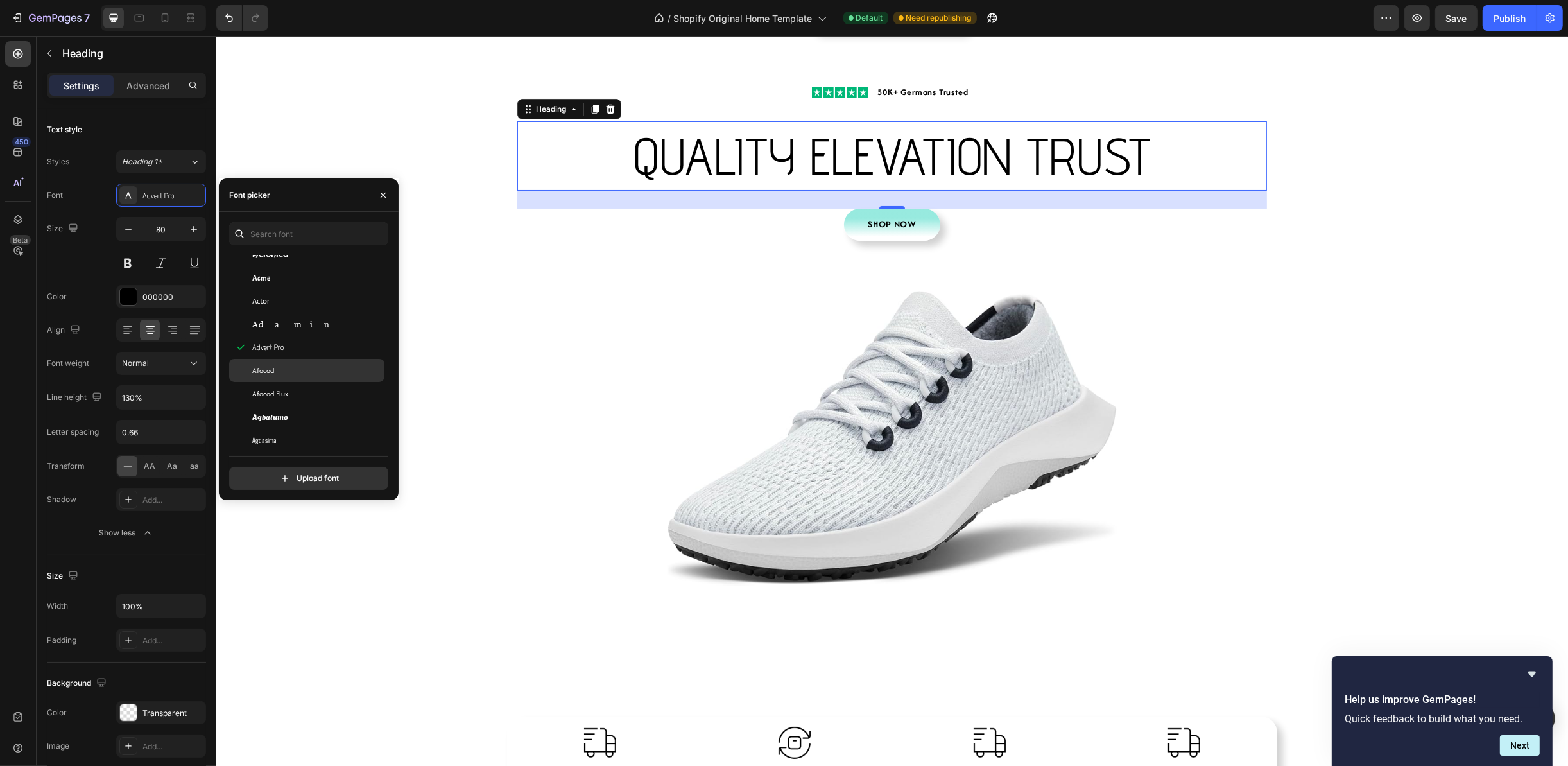
click at [311, 370] on div "Afacad" at bounding box center [317, 371] width 130 height 12
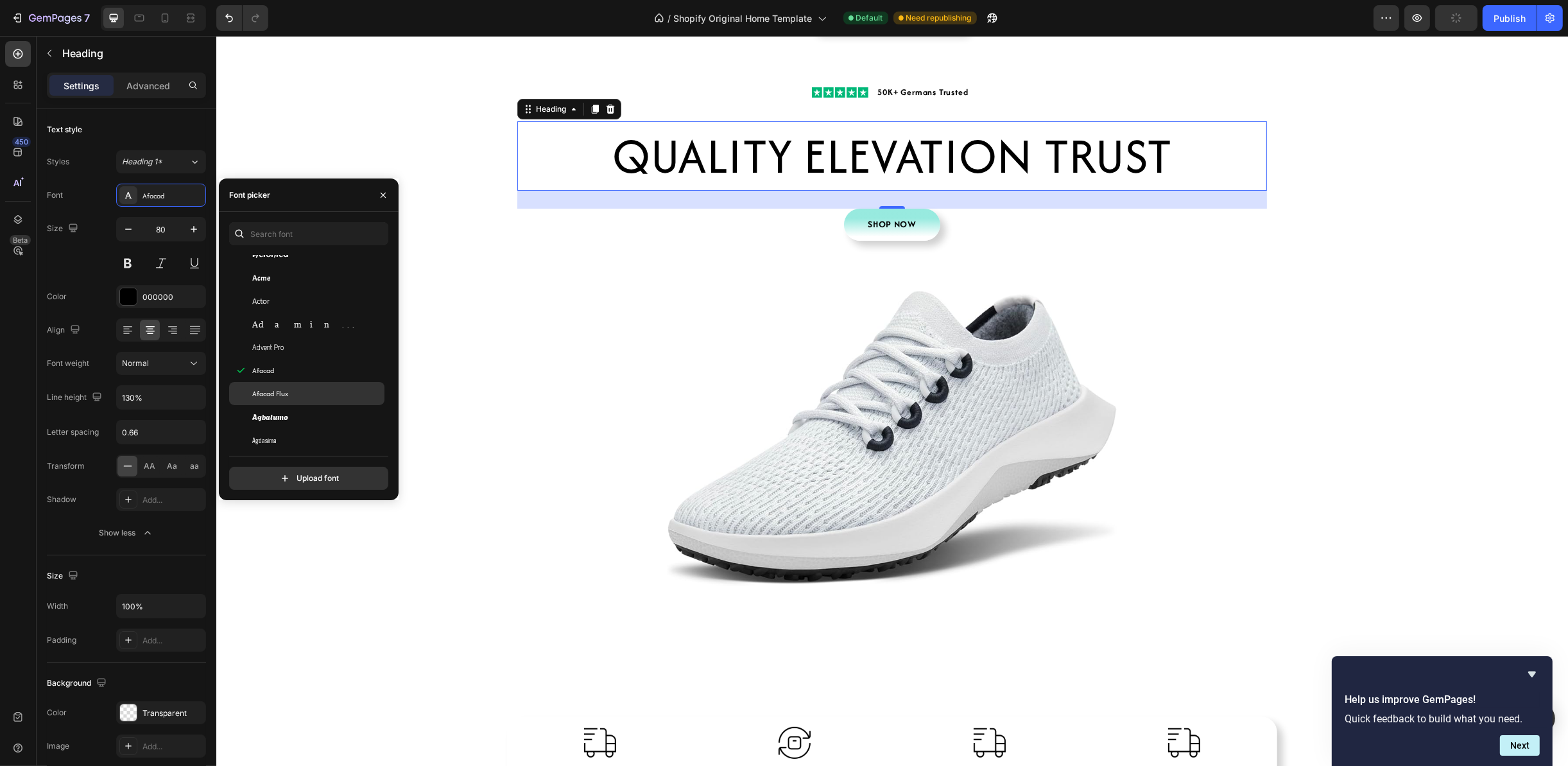
click at [323, 386] on div "Afacad Flux" at bounding box center [307, 393] width 156 height 23
click at [313, 409] on div "Agbalumo" at bounding box center [307, 416] width 156 height 23
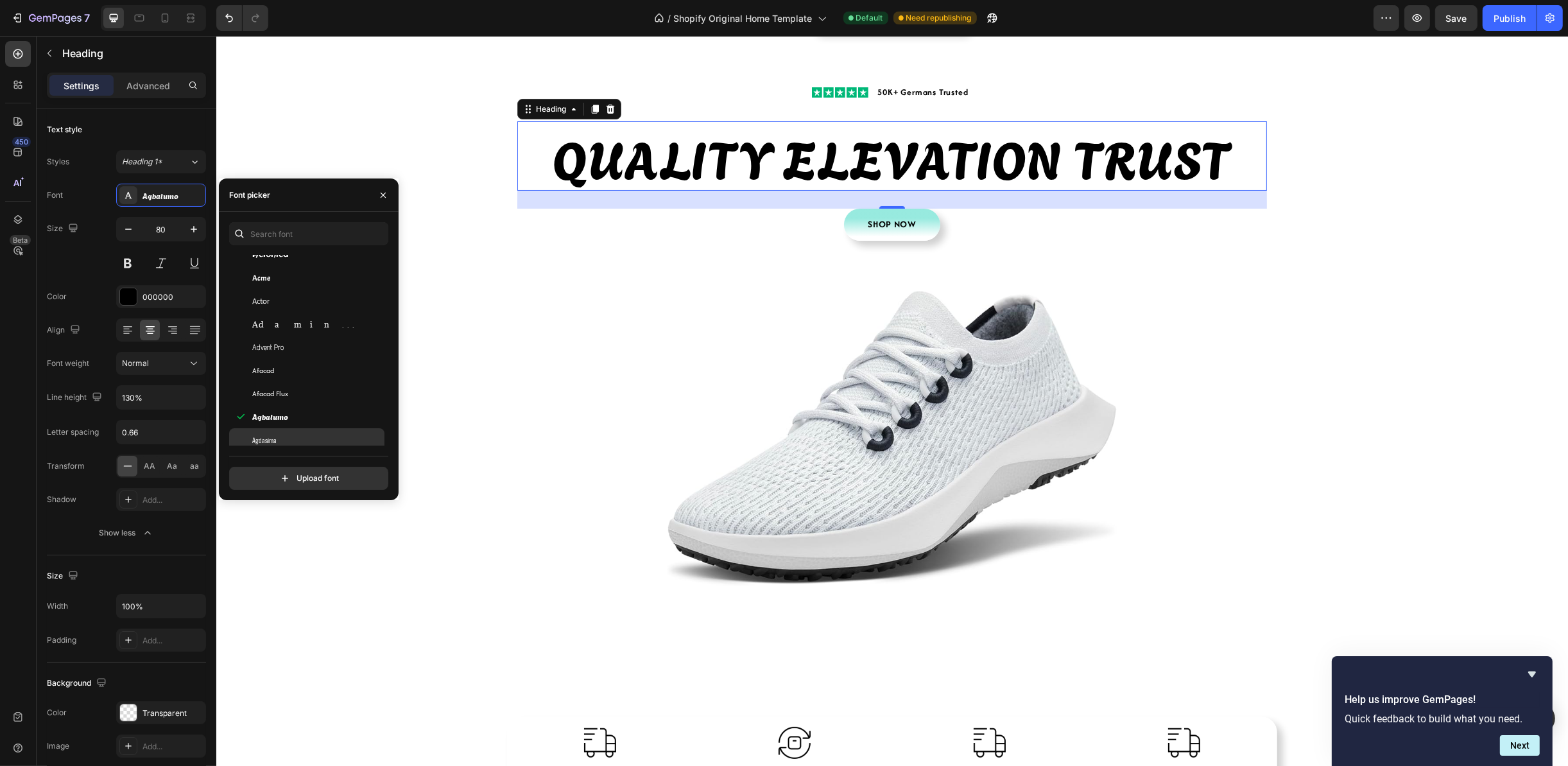
click at [315, 439] on div "Agdasima" at bounding box center [317, 440] width 130 height 12
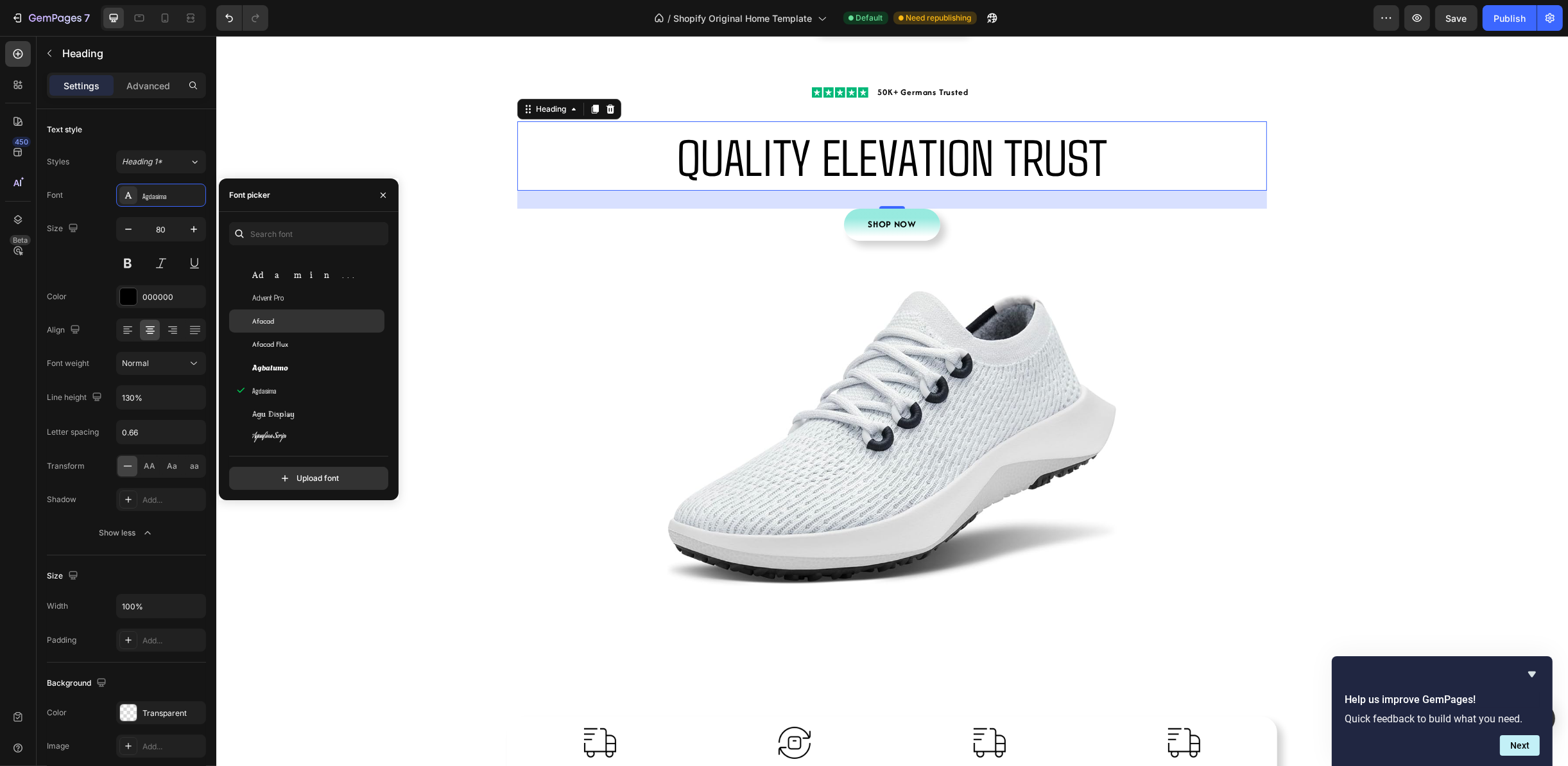
scroll to position [481, 0]
click at [326, 367] on div "Agu Display" at bounding box center [317, 367] width 130 height 12
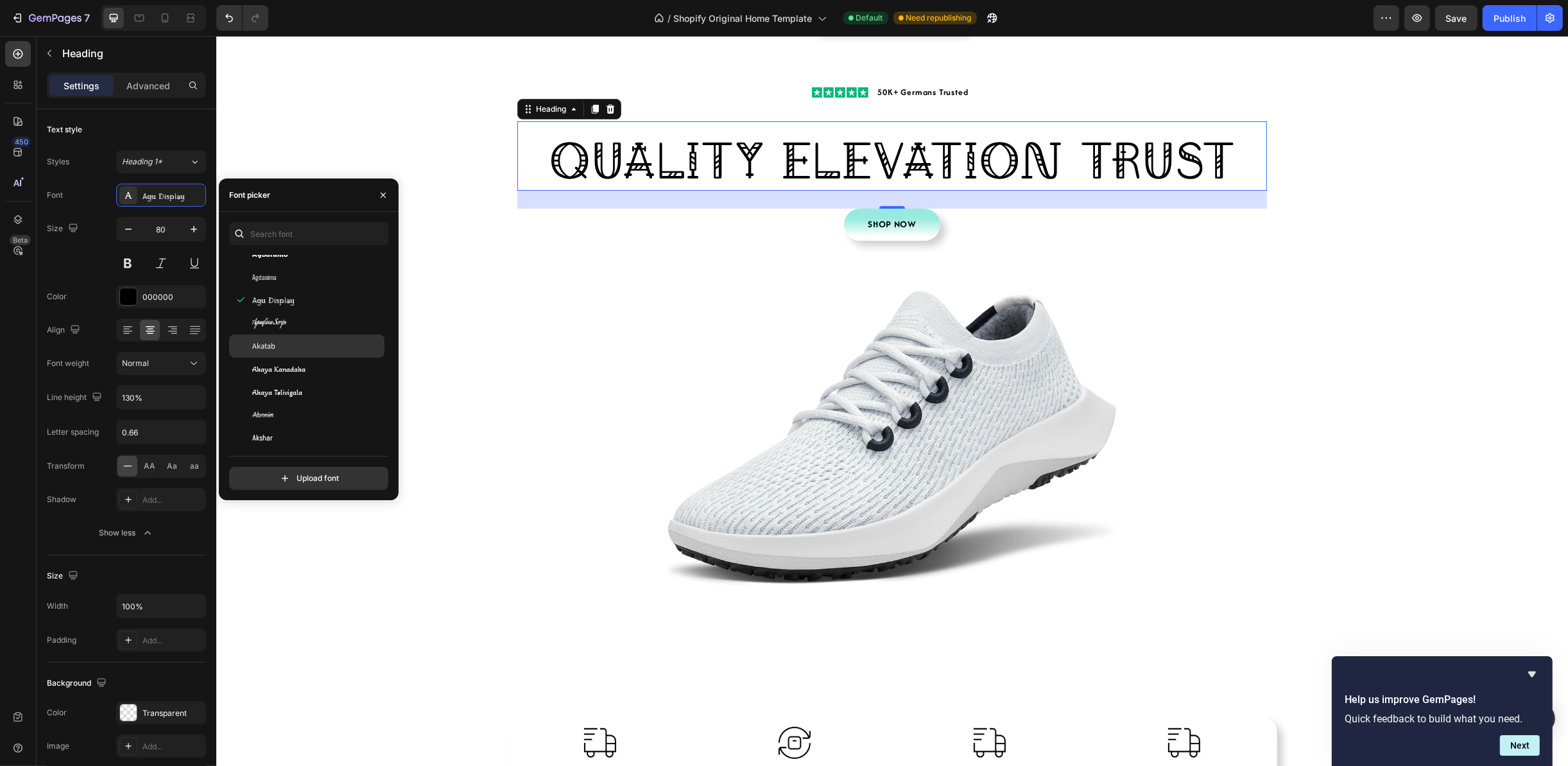
scroll to position [578, 0]
click at [320, 301] on div "Aguafina Script" at bounding box center [307, 293] width 156 height 23
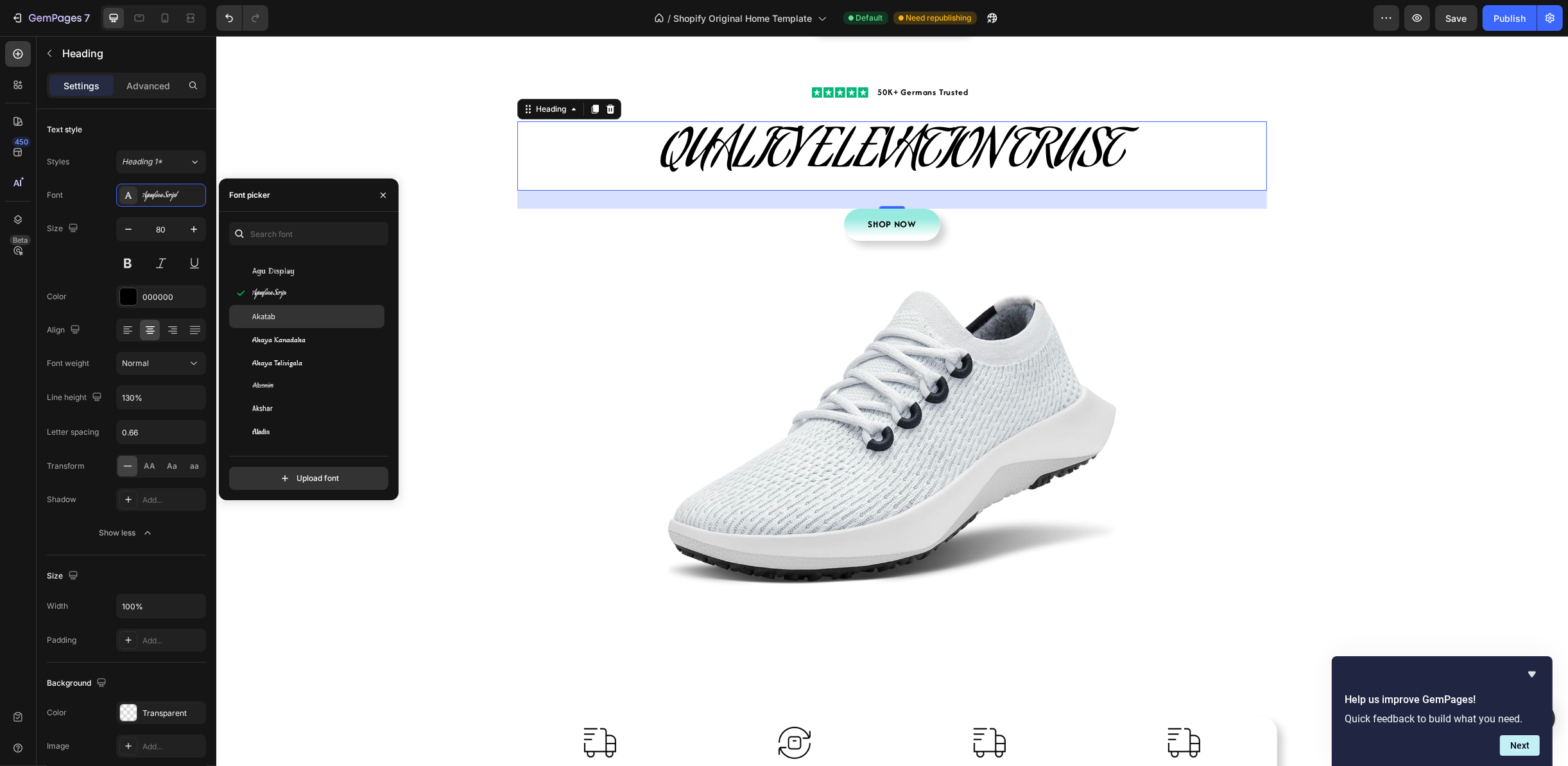
click at [320, 314] on div "Akatab" at bounding box center [317, 317] width 130 height 12
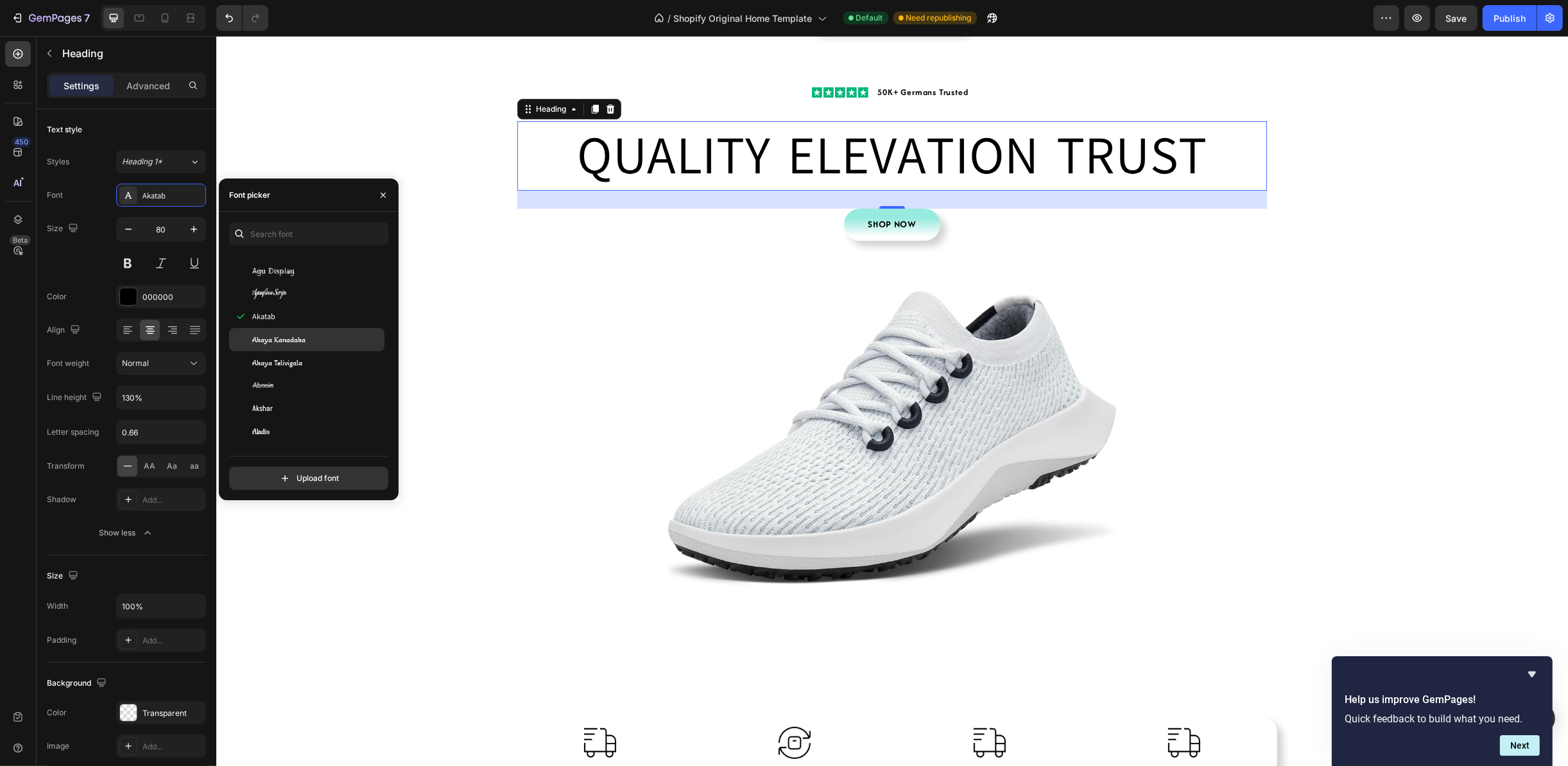
click at [322, 338] on div "Akaya Kanadaka" at bounding box center [317, 340] width 130 height 12
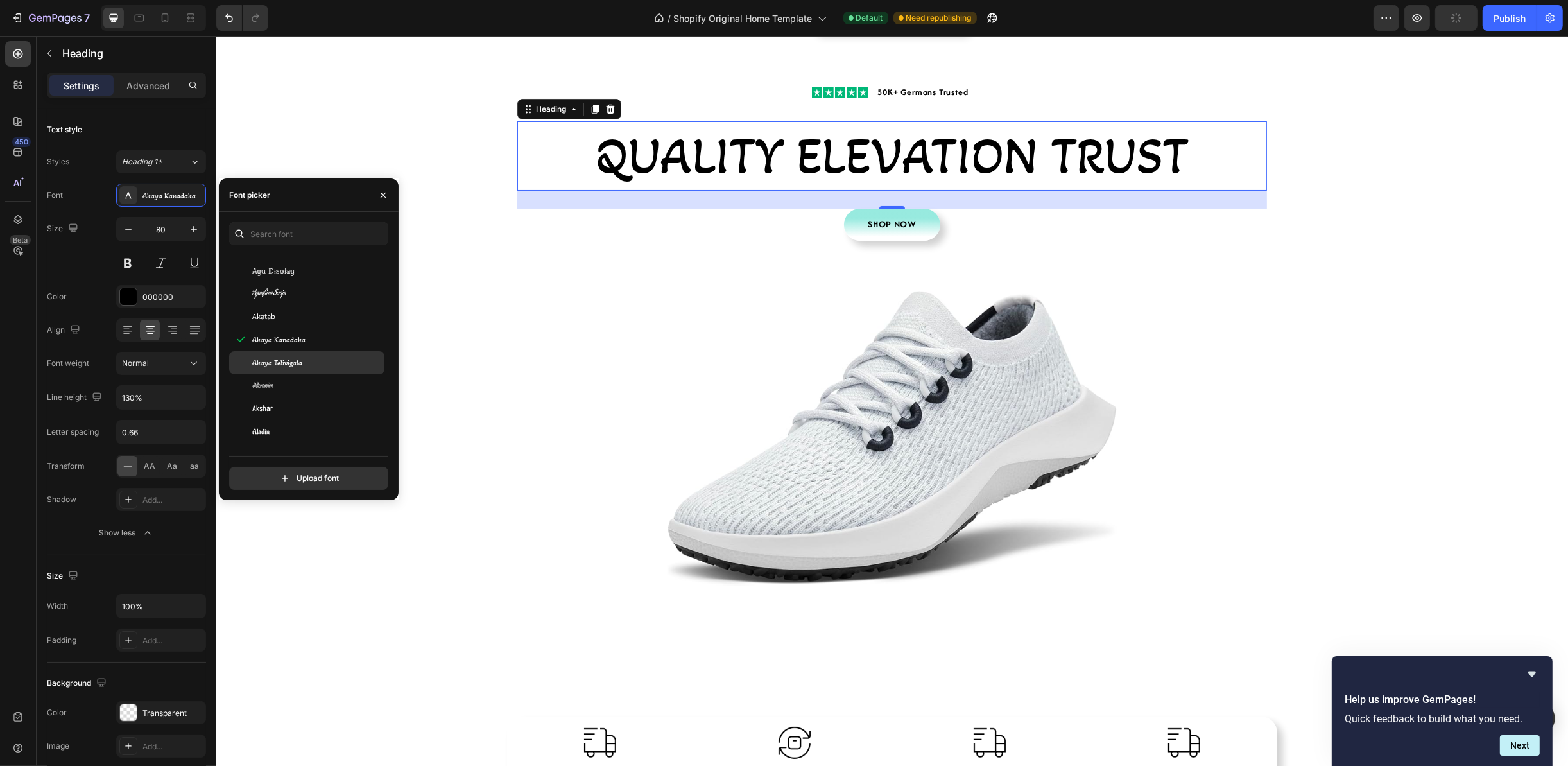
click at [317, 373] on div "Akaya Telivigala" at bounding box center [307, 363] width 156 height 23
click at [317, 382] on div "Akronim" at bounding box center [317, 386] width 130 height 12
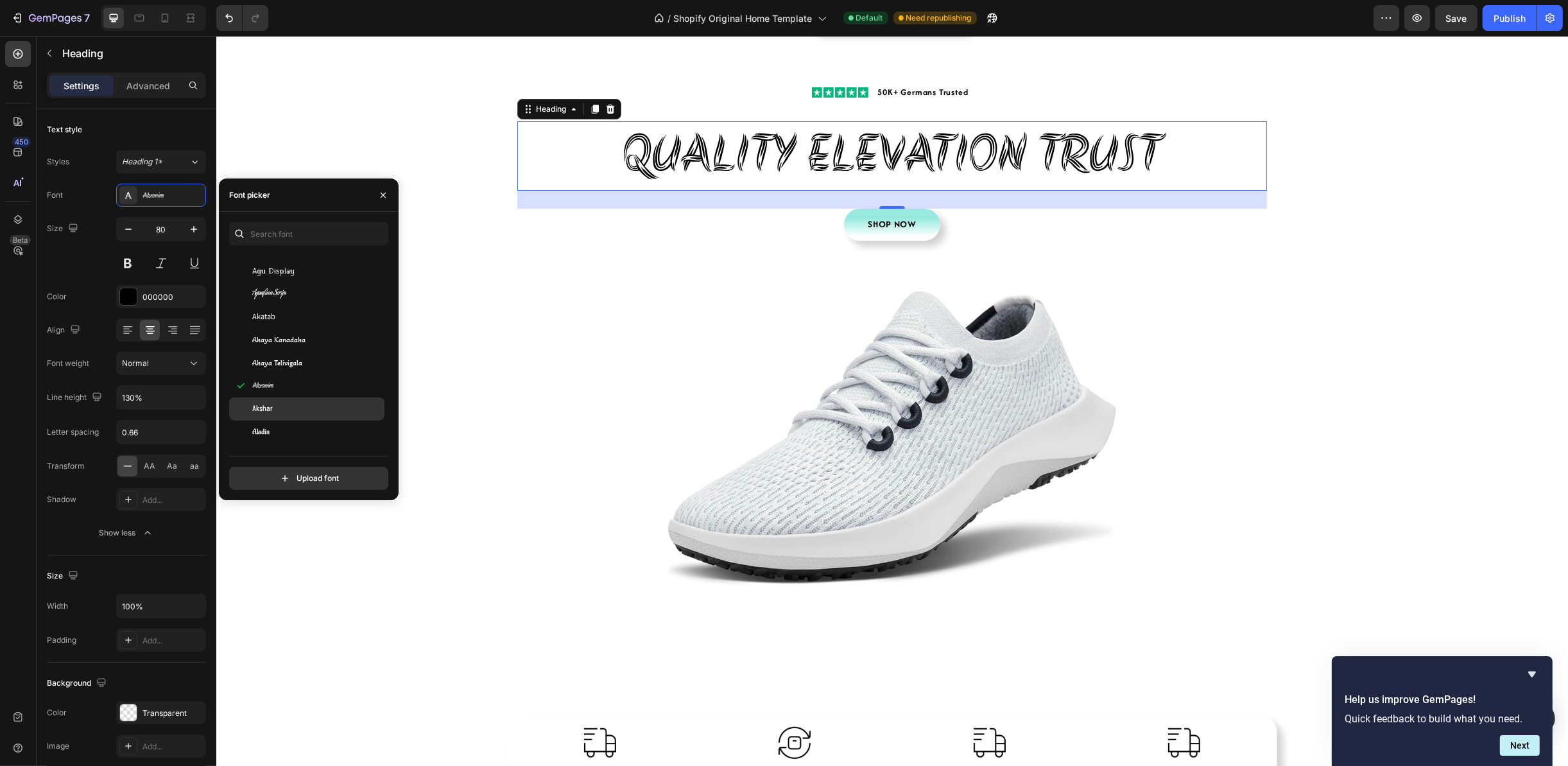
click at [310, 407] on div "Akshar" at bounding box center [317, 409] width 130 height 12
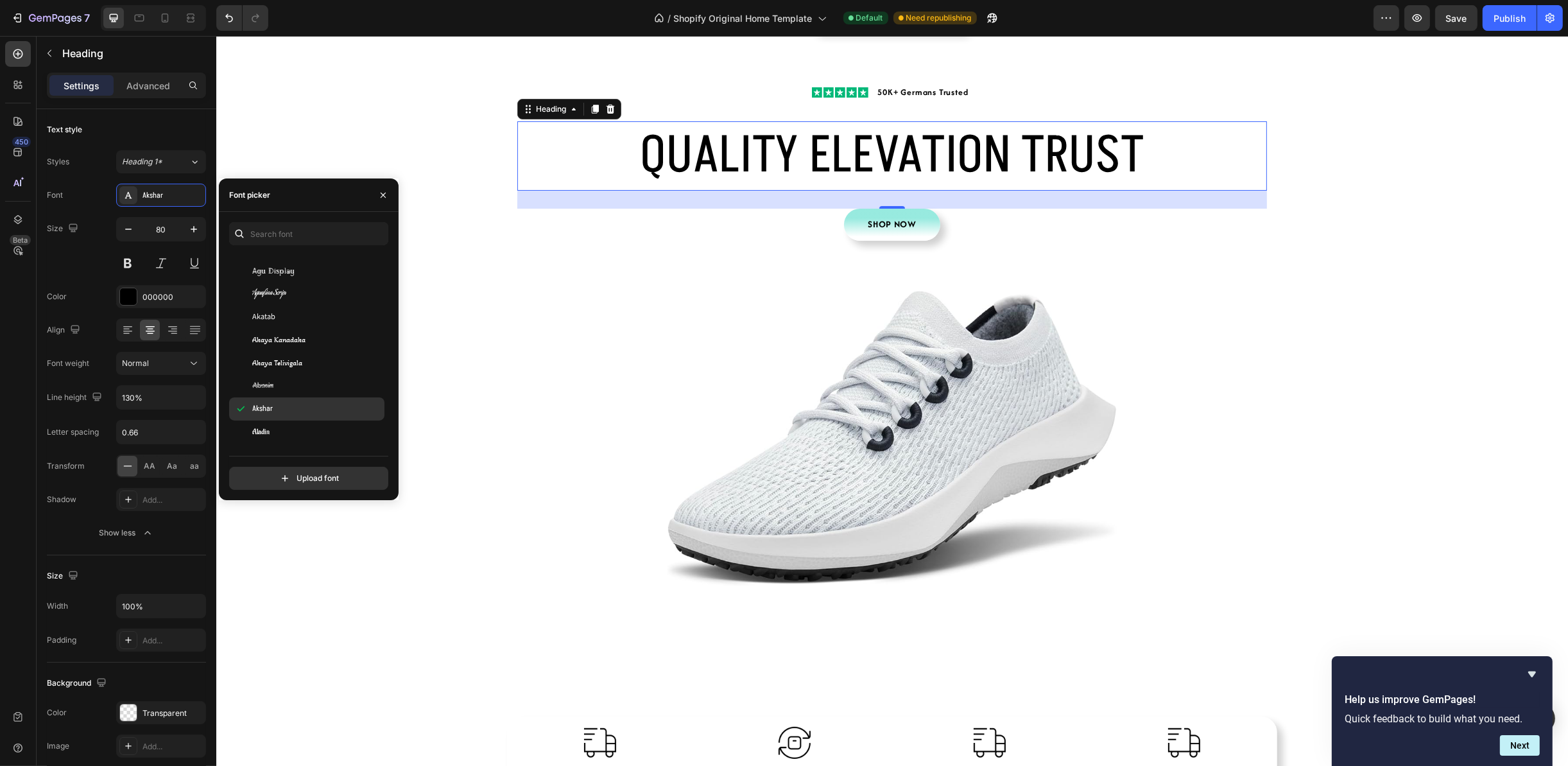
scroll to position [674, 0]
click at [299, 331] on div "Aladin" at bounding box center [317, 336] width 130 height 12
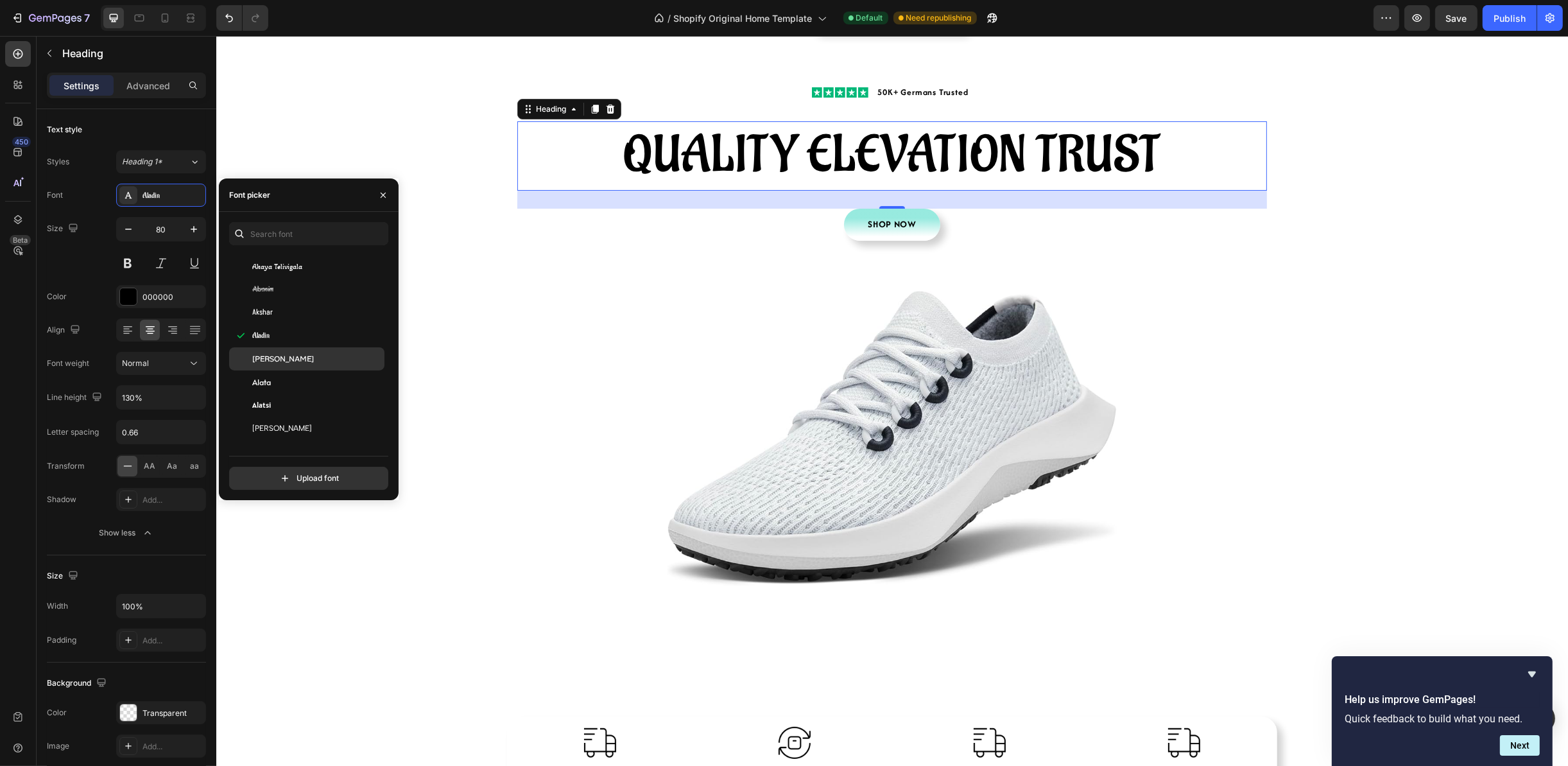
click at [284, 359] on span "[PERSON_NAME]" at bounding box center [283, 360] width 62 height 12
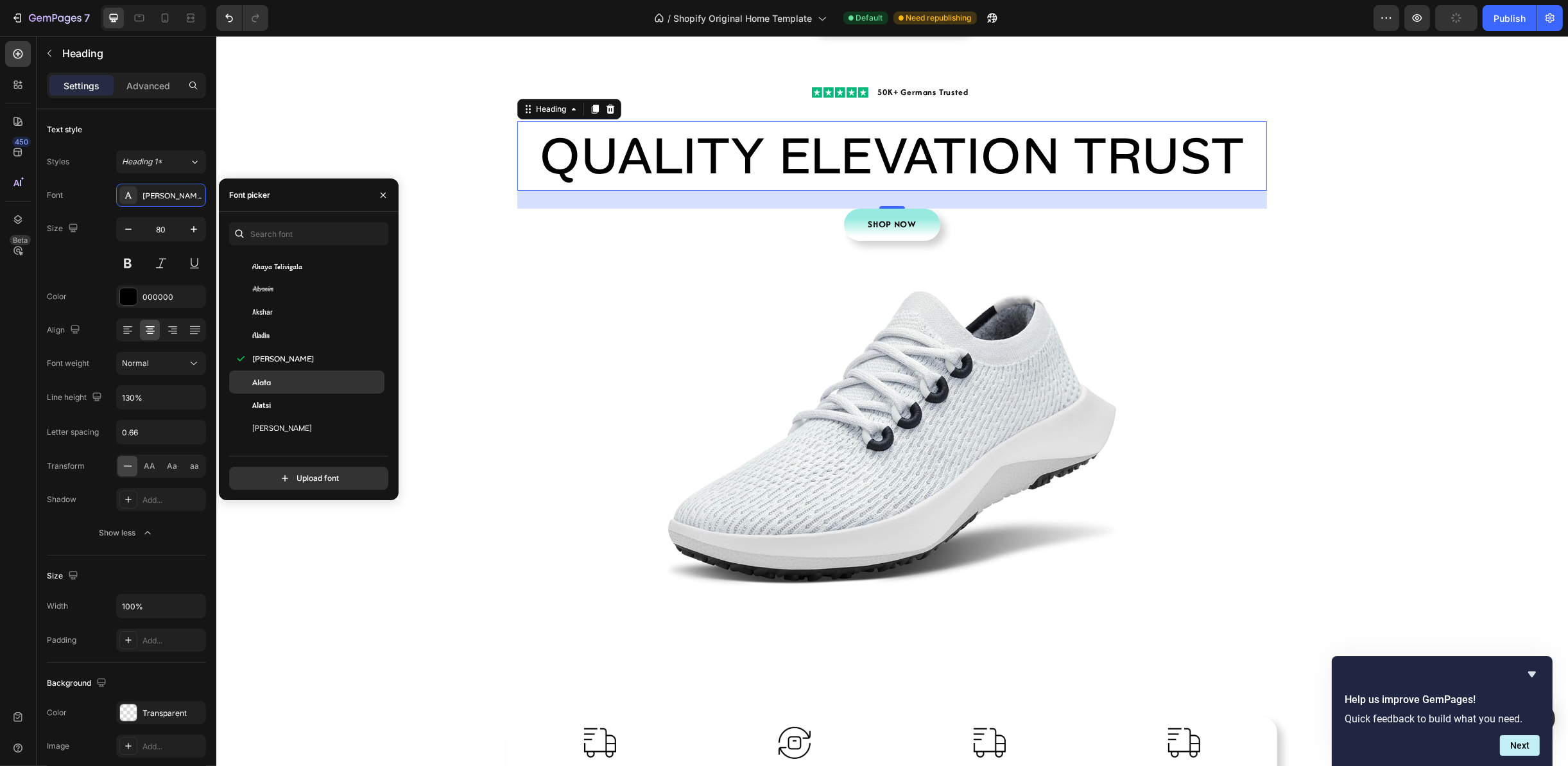
click at [290, 391] on div "Alata" at bounding box center [307, 382] width 156 height 23
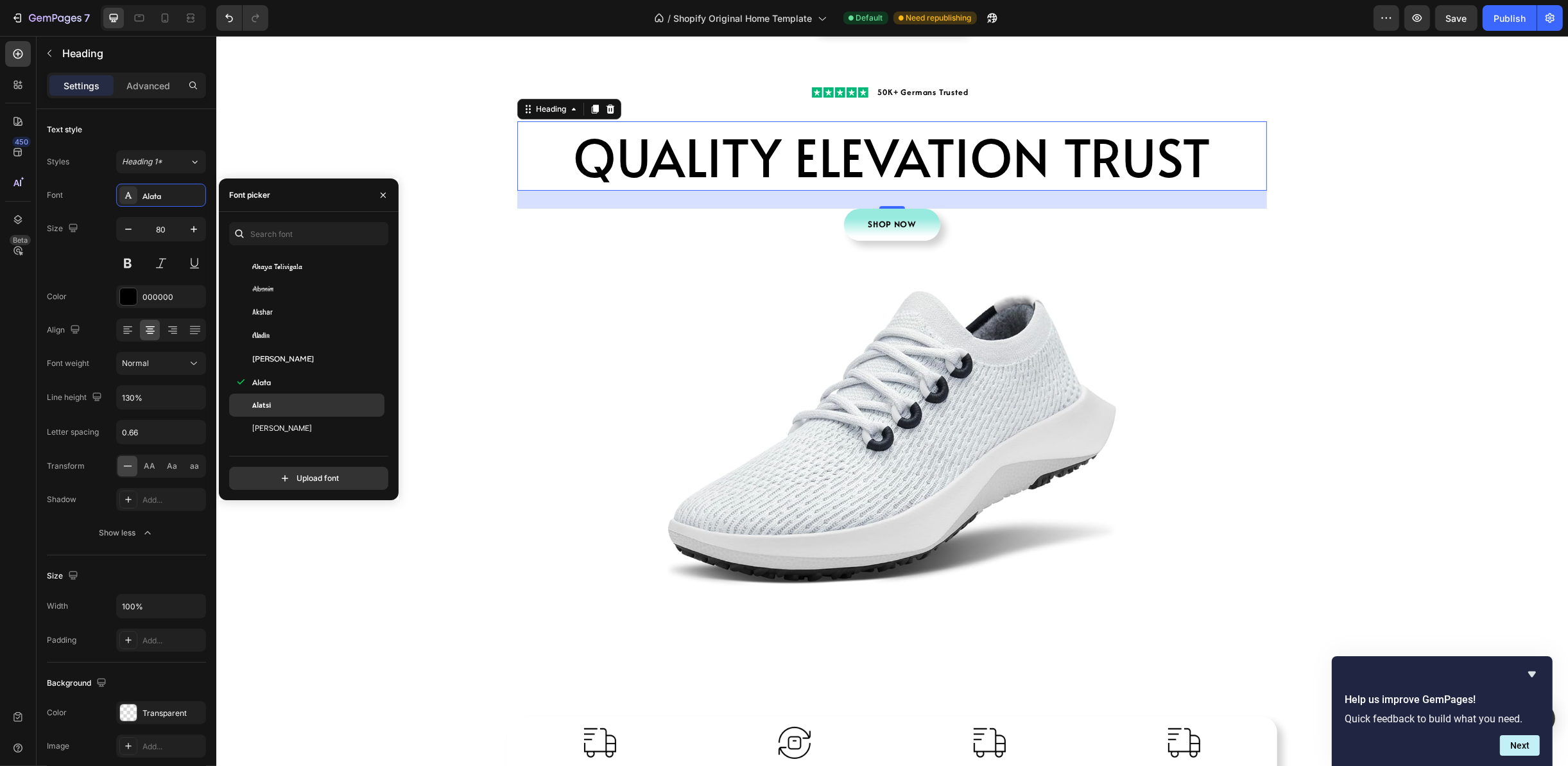
click at [280, 407] on div "Alatsi" at bounding box center [317, 405] width 130 height 12
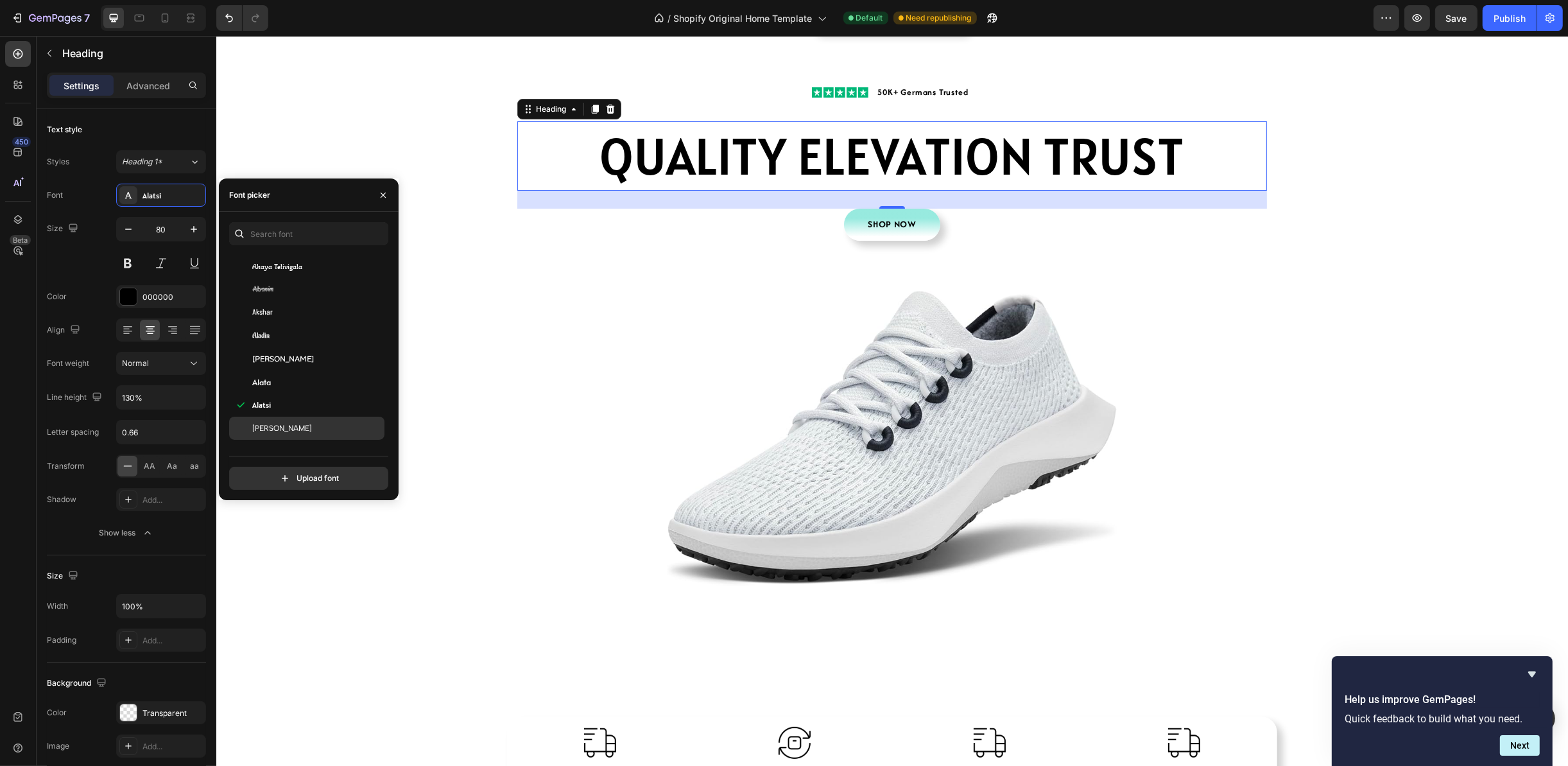
click at [302, 427] on div "[PERSON_NAME]" at bounding box center [317, 428] width 130 height 12
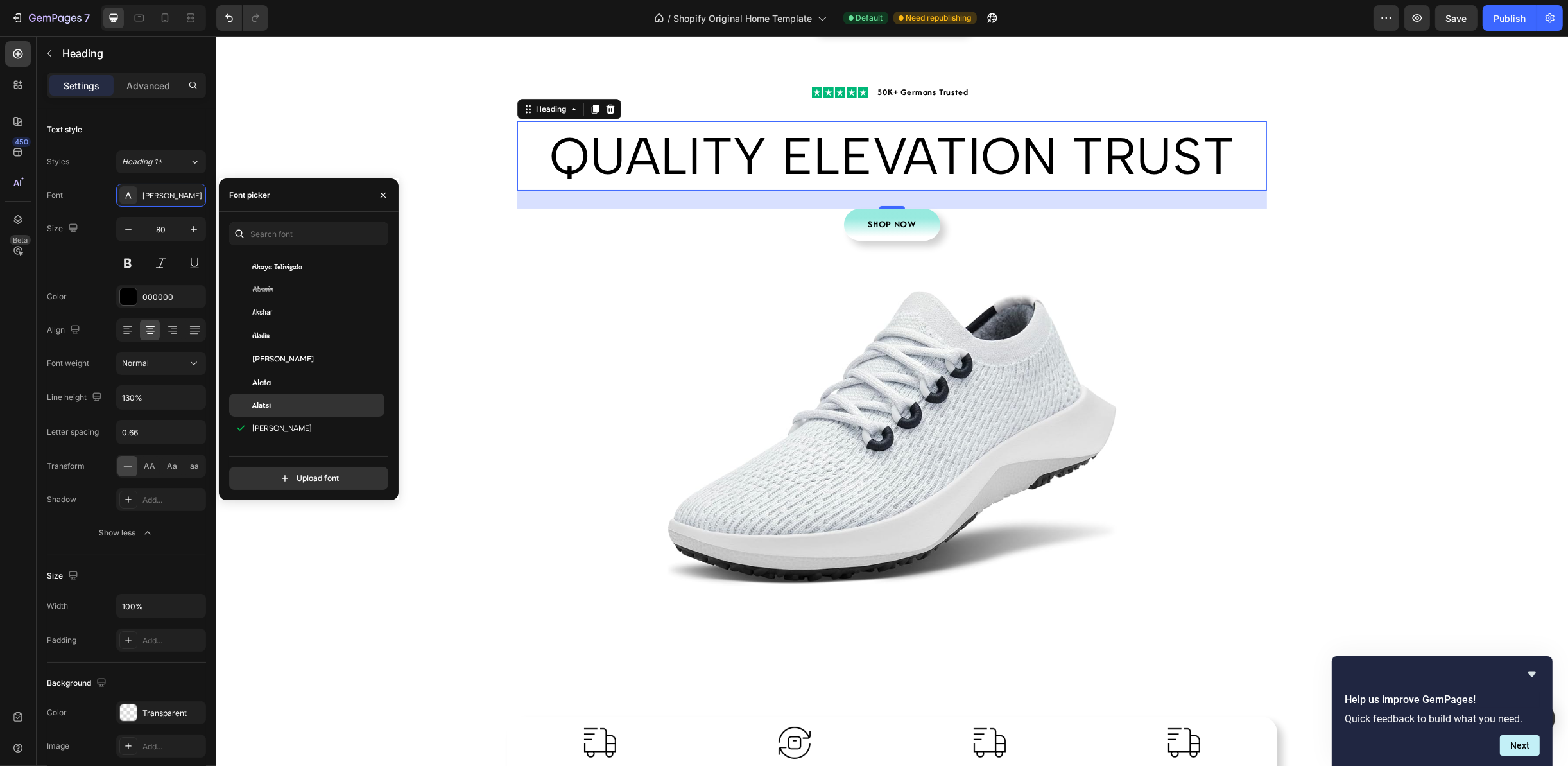
scroll to position [771, 0]
click at [324, 352] on div "[PERSON_NAME]" at bounding box center [317, 356] width 130 height 12
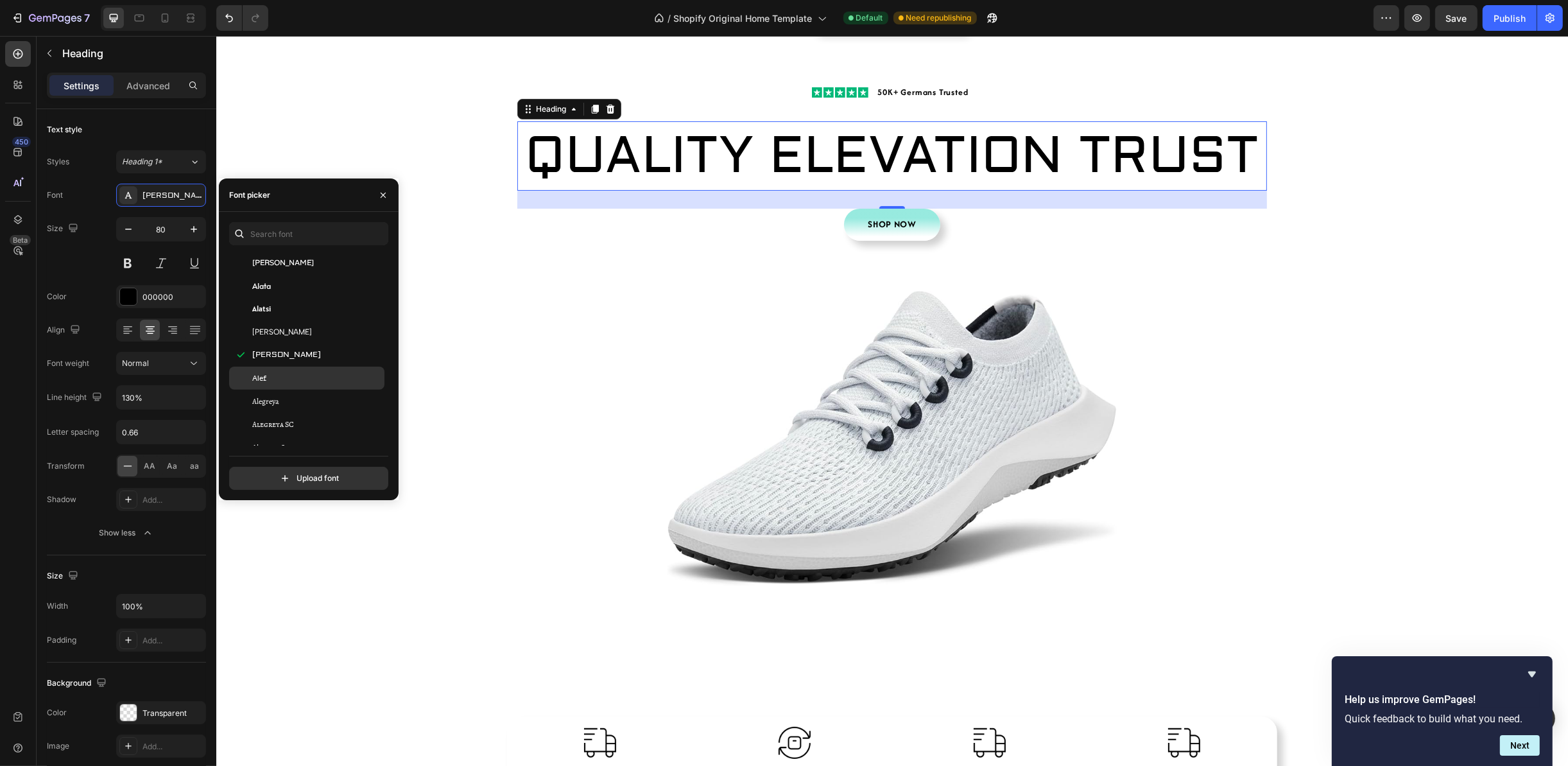
click at [308, 381] on div "Alef" at bounding box center [317, 379] width 130 height 12
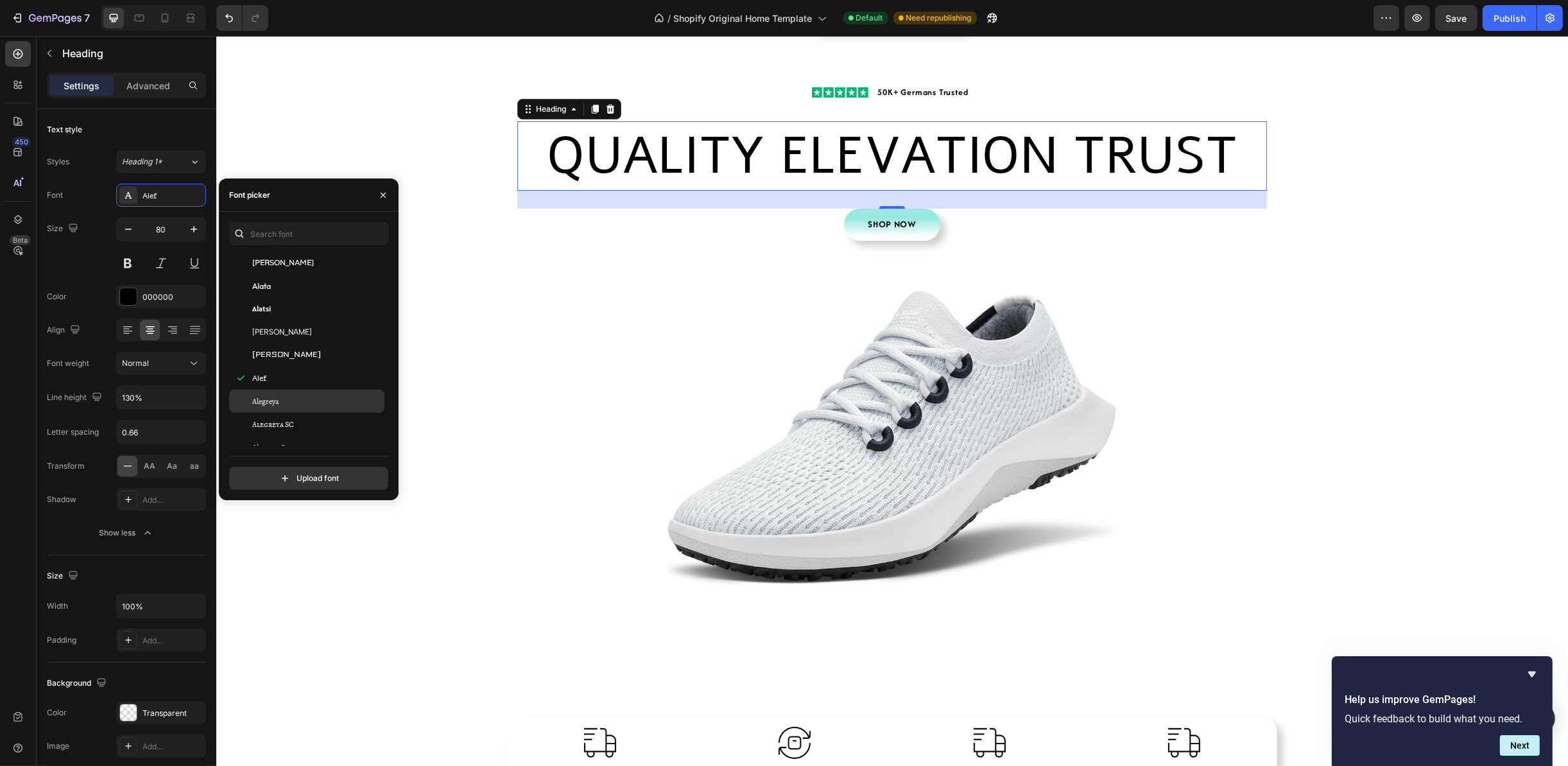
click at [310, 411] on div "Alegreya" at bounding box center [307, 400] width 156 height 23
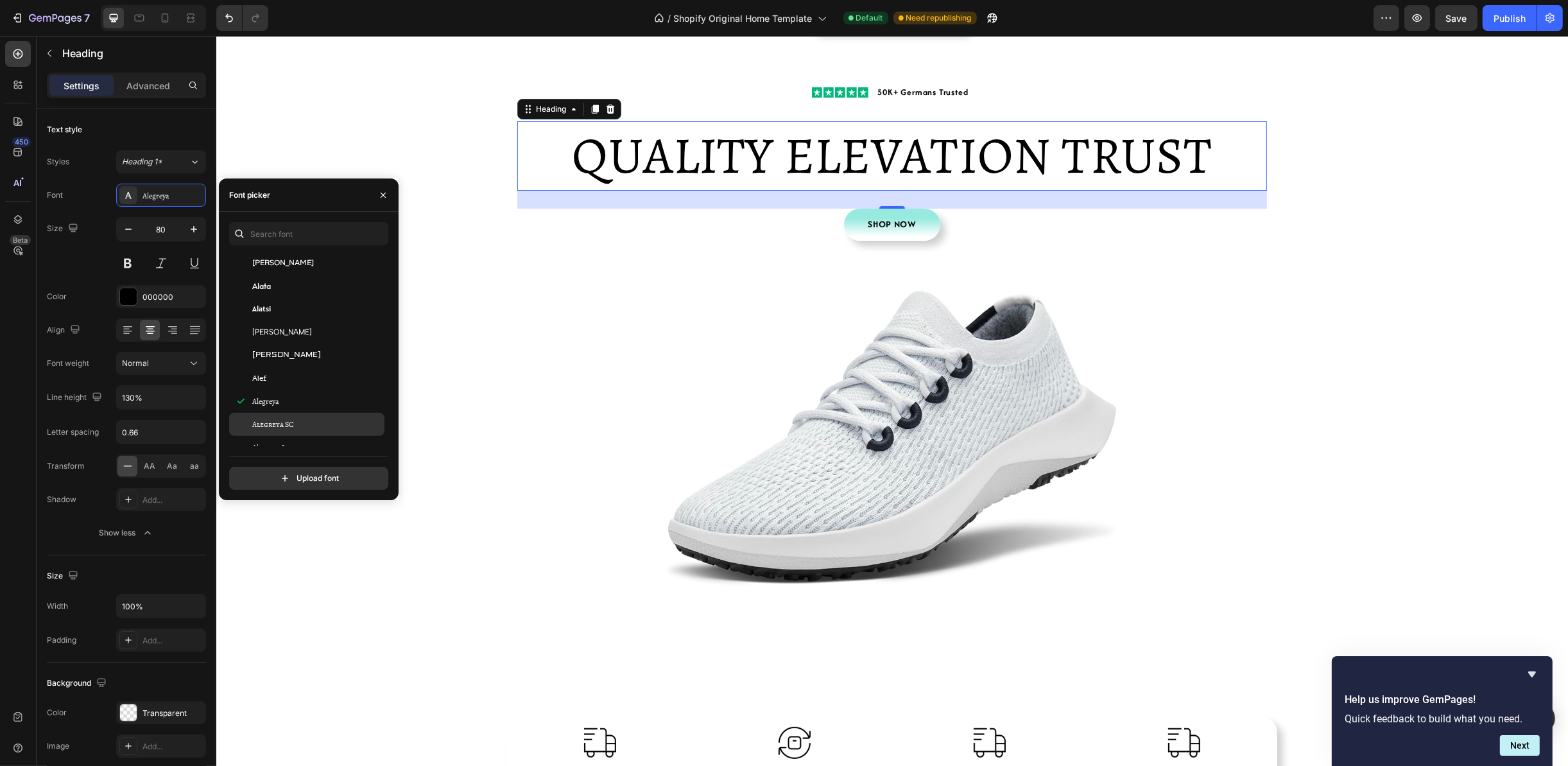
click at [307, 428] on div "Alegreya SC" at bounding box center [317, 424] width 130 height 12
click at [323, 345] on div "Alegreya Sans" at bounding box center [307, 351] width 156 height 23
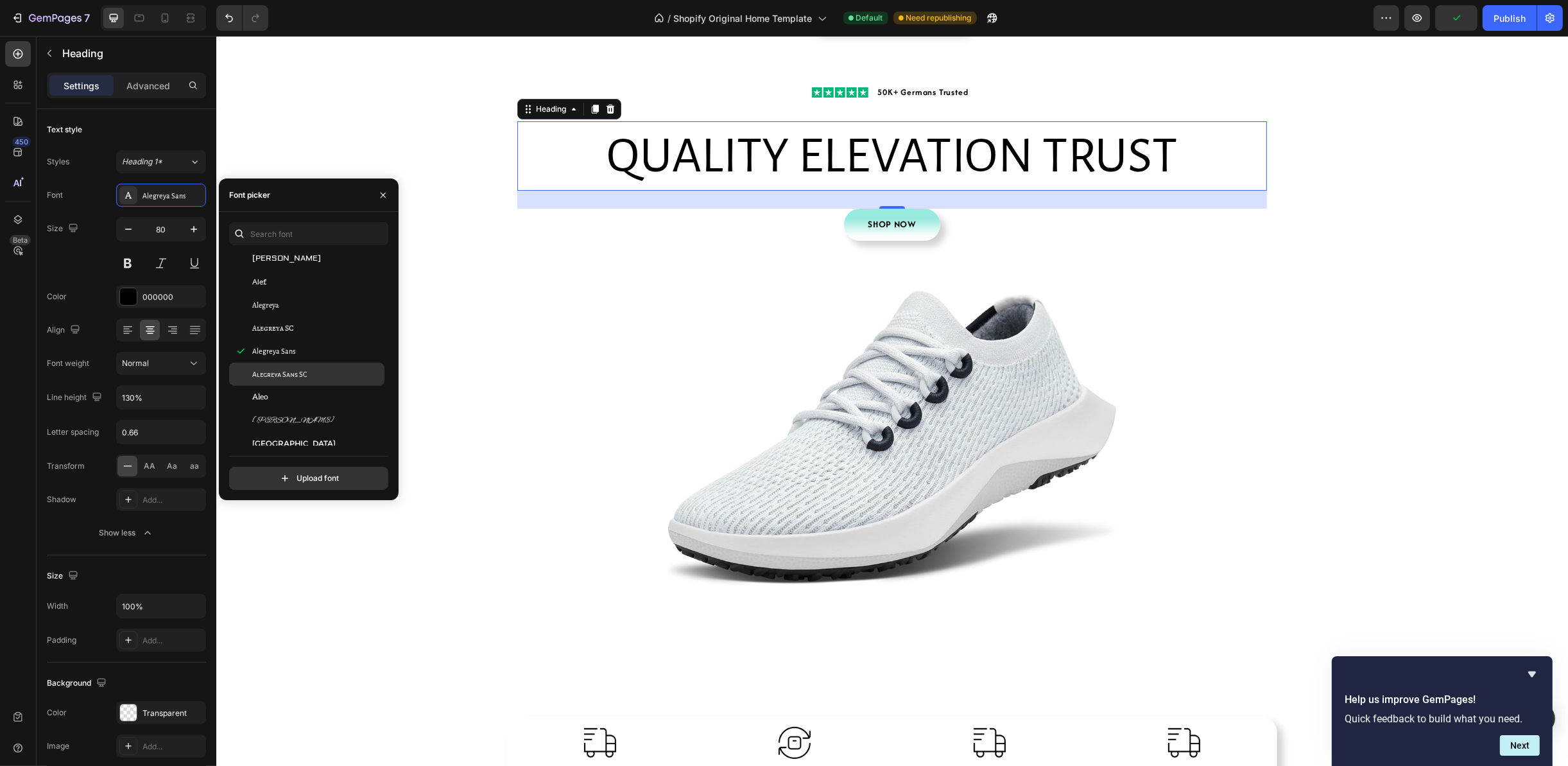
click at [317, 378] on div "Alegreya Sans SC" at bounding box center [317, 375] width 130 height 12
click at [319, 396] on div "Aleo" at bounding box center [317, 397] width 130 height 12
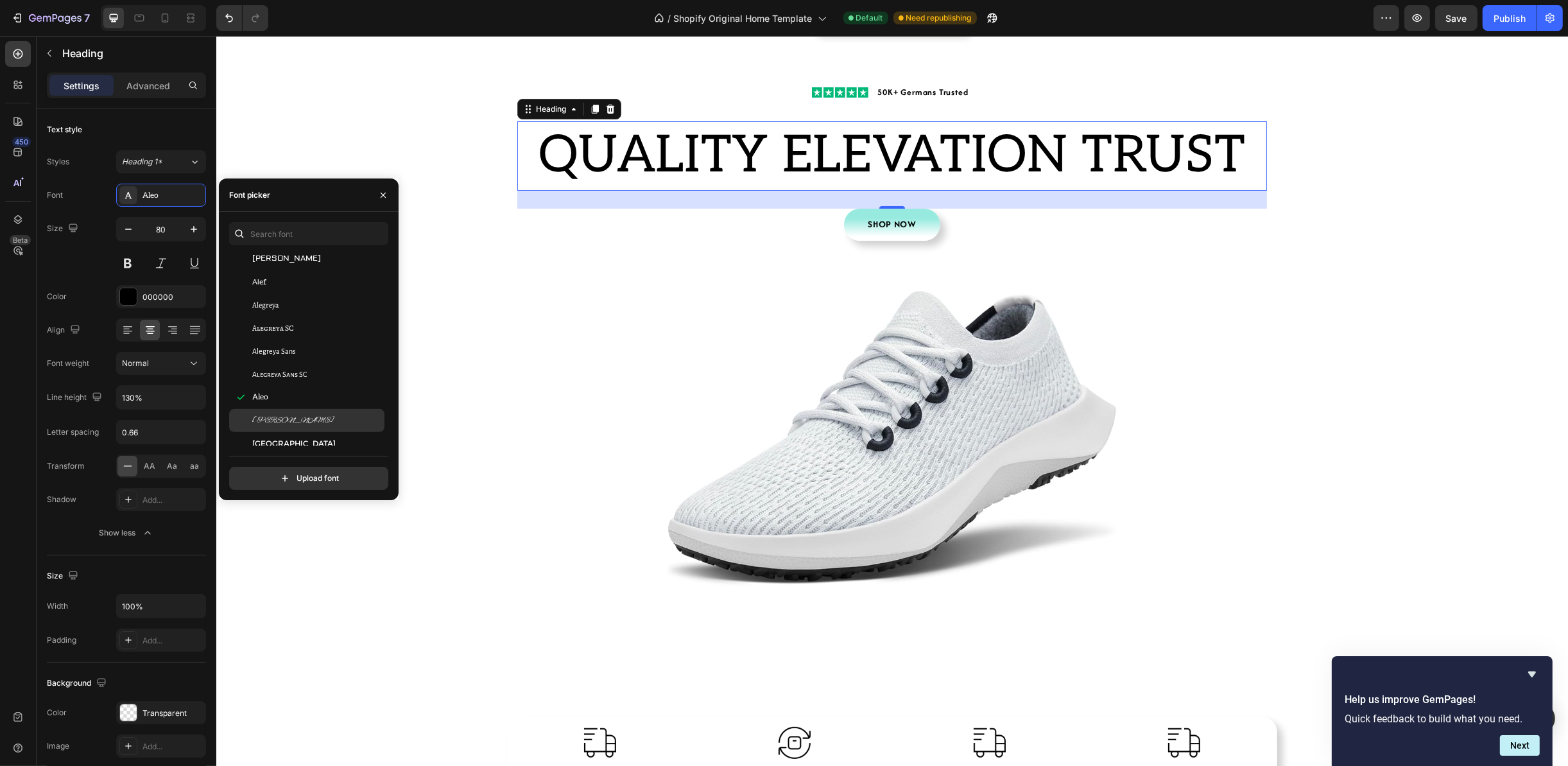
click at [313, 414] on div "[PERSON_NAME]" at bounding box center [317, 420] width 130 height 12
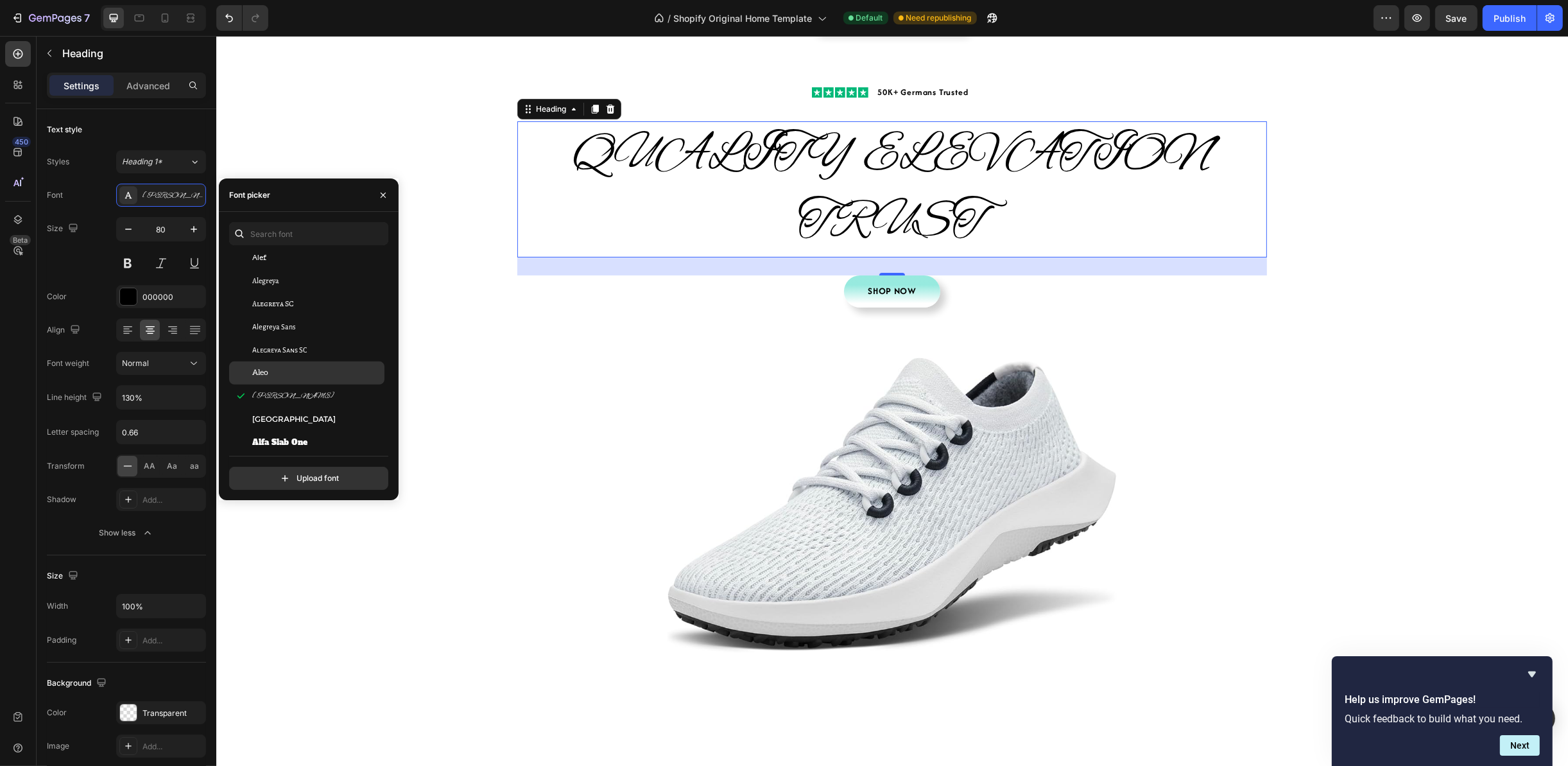
scroll to position [963, 0]
click at [315, 345] on div "[GEOGRAPHIC_DATA]" at bounding box center [317, 348] width 130 height 12
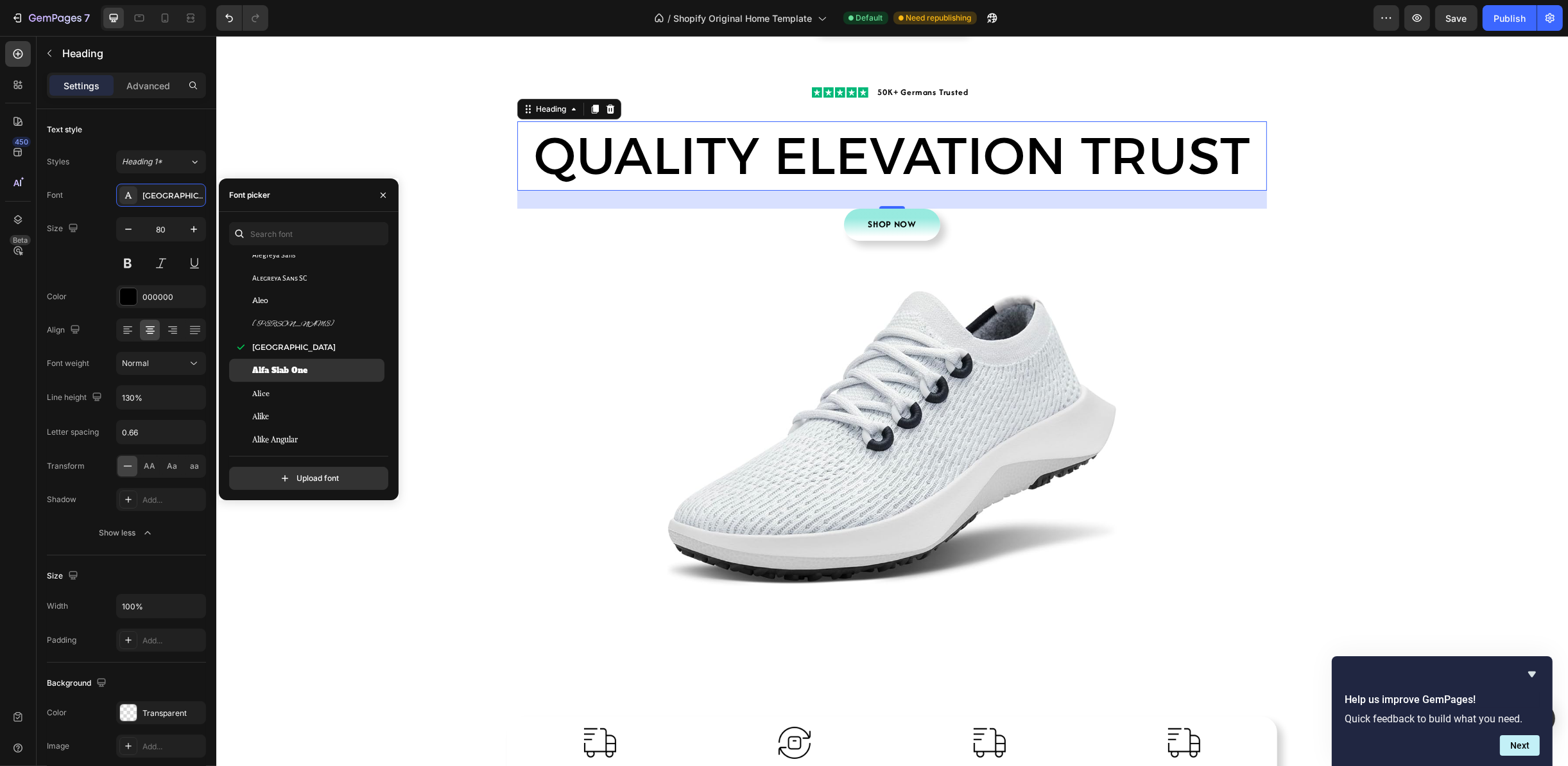
click at [308, 375] on div "Alfa Slab One" at bounding box center [317, 371] width 130 height 12
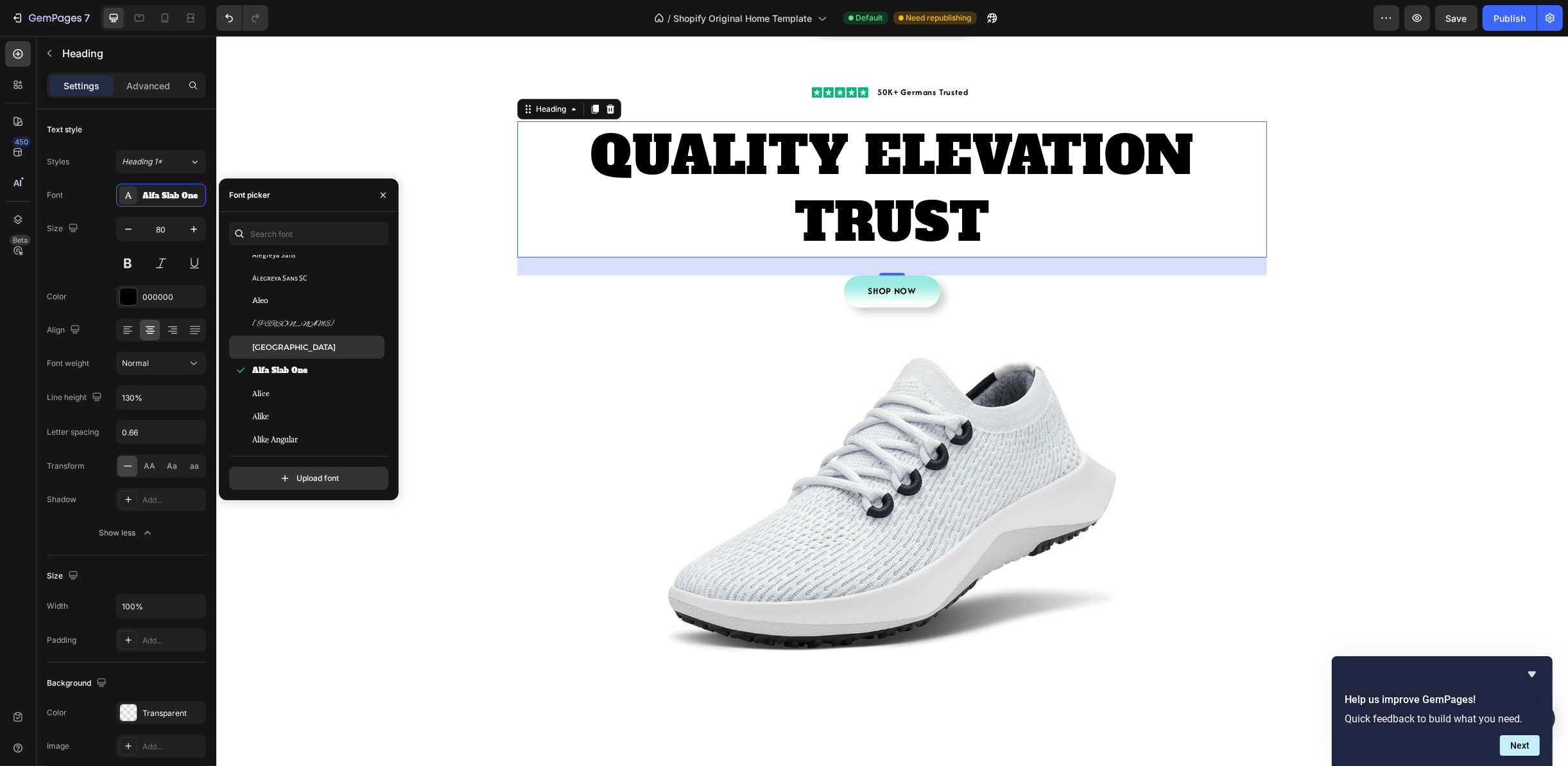
click at [308, 346] on div "[GEOGRAPHIC_DATA]" at bounding box center [317, 348] width 130 height 12
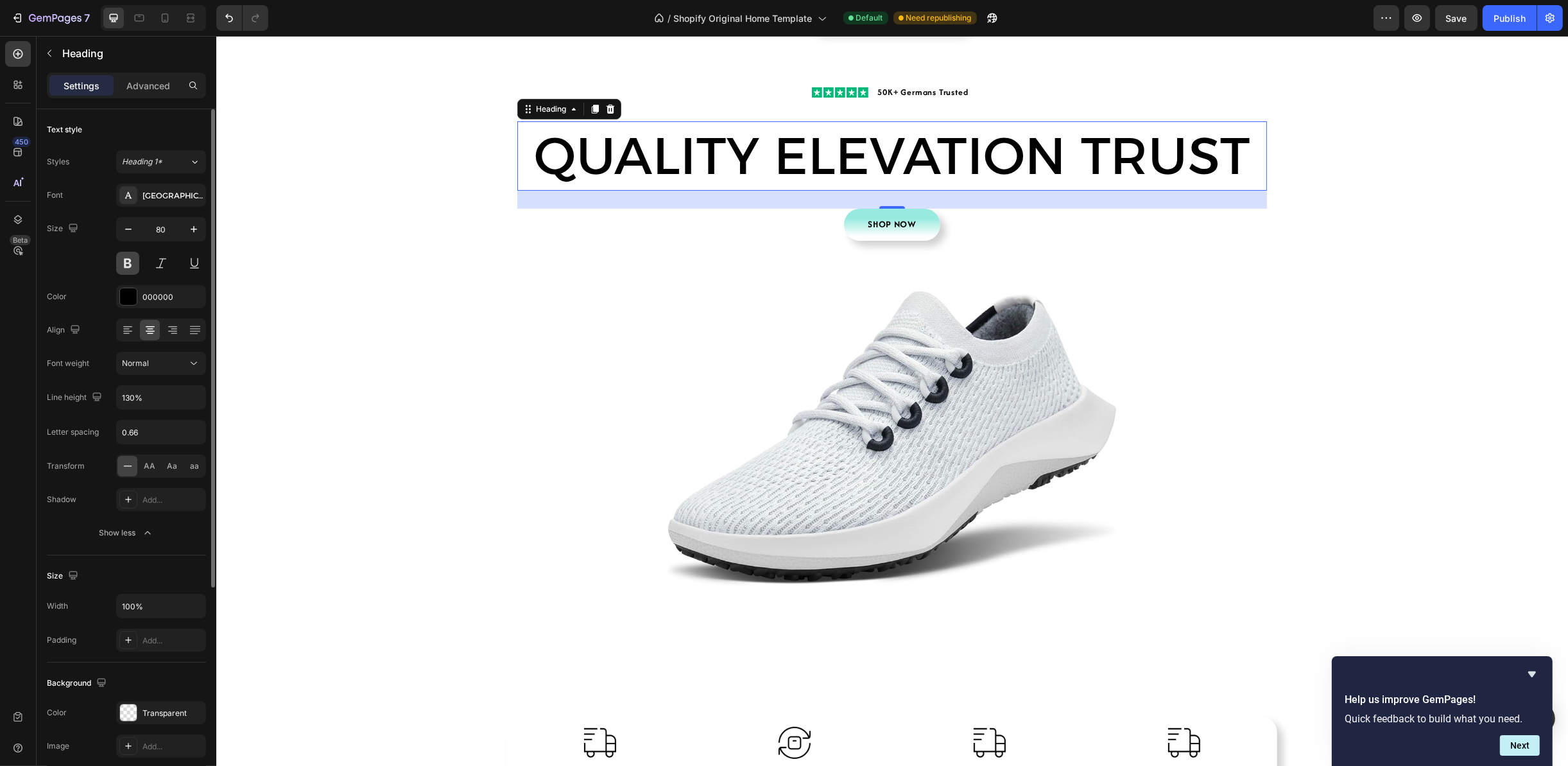
click at [129, 269] on button at bounding box center [127, 263] width 23 height 23
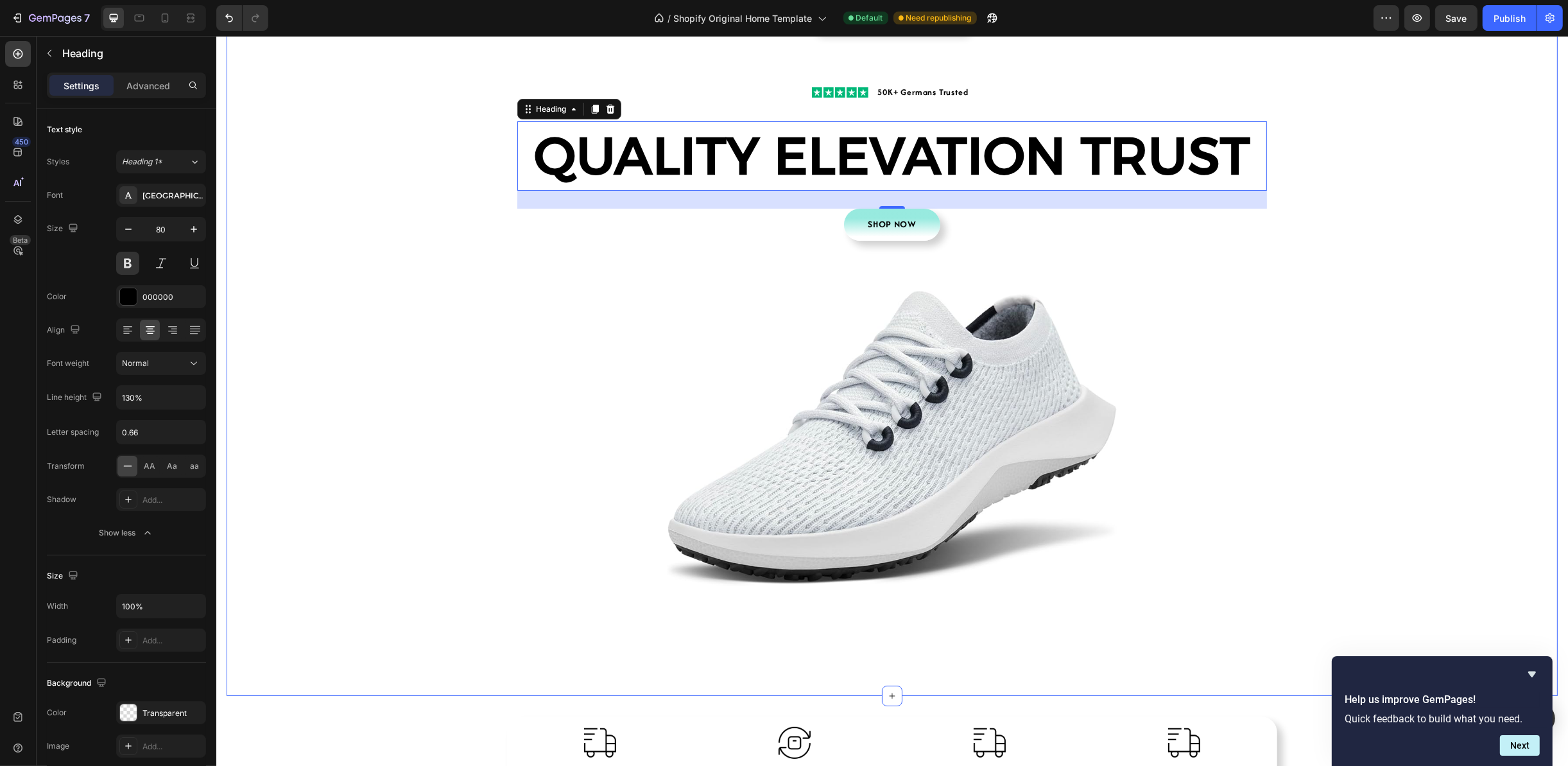
click at [1384, 266] on div "00 Days 04 Hrs 05 Mins 30 Secs CountDown Timer 30% Off Sale On Buying 2 Pairs H…" at bounding box center [890, 338] width 1330 height 703
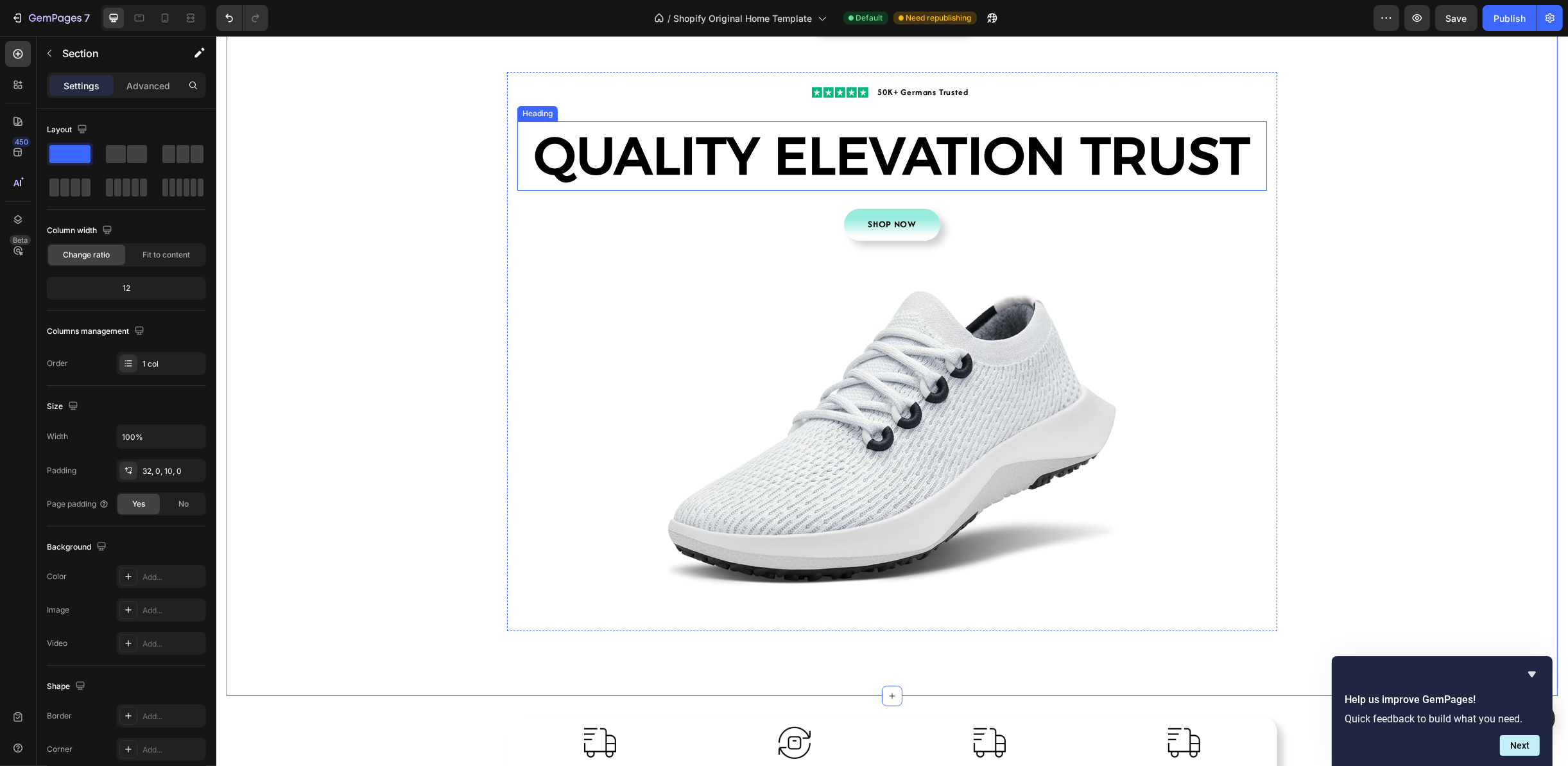
click at [1216, 162] on h2 "QUALITY ELEVATION TRUST" at bounding box center [891, 156] width 750 height 69
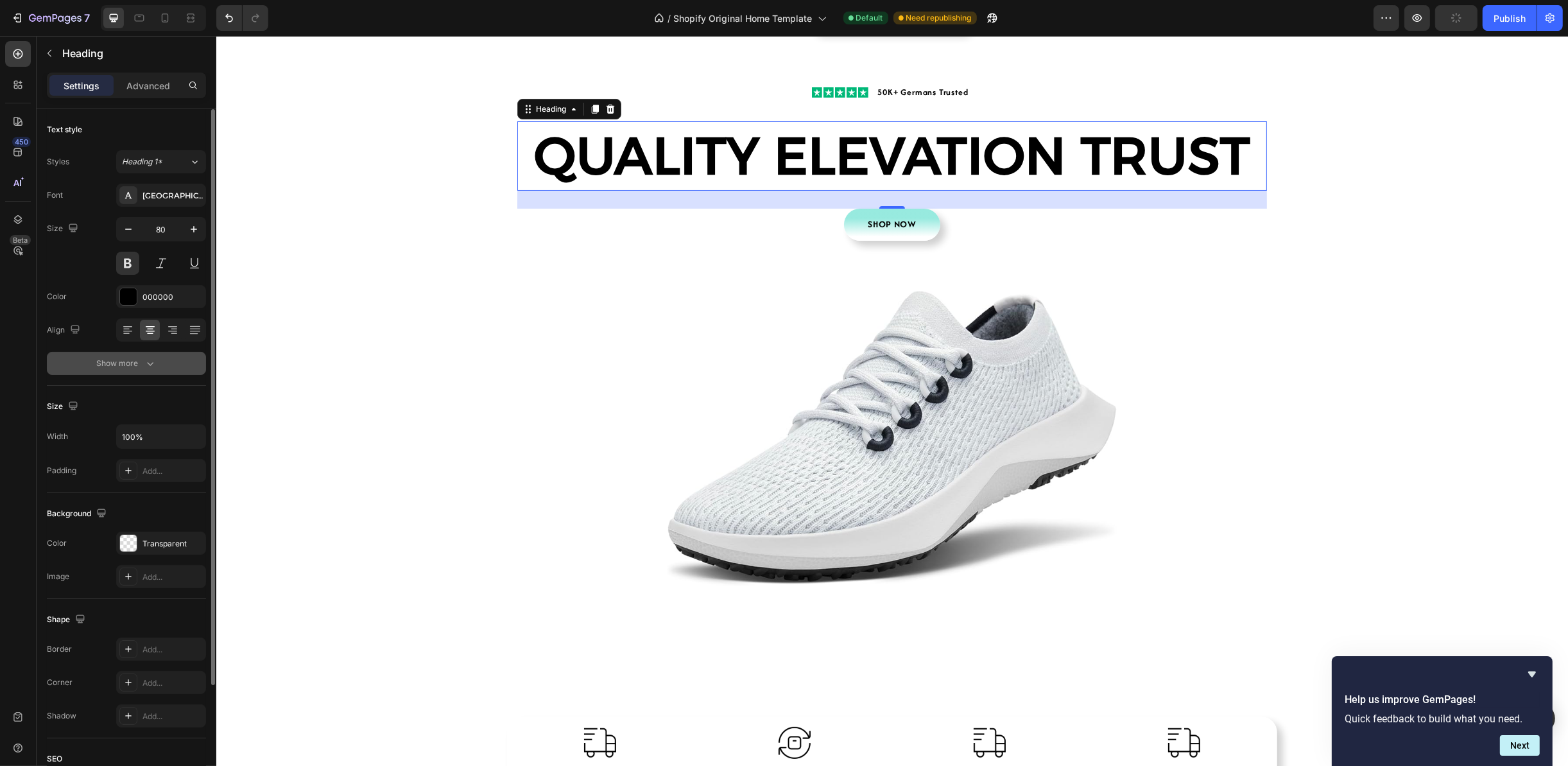
click at [143, 373] on button "Show more" at bounding box center [126, 363] width 159 height 23
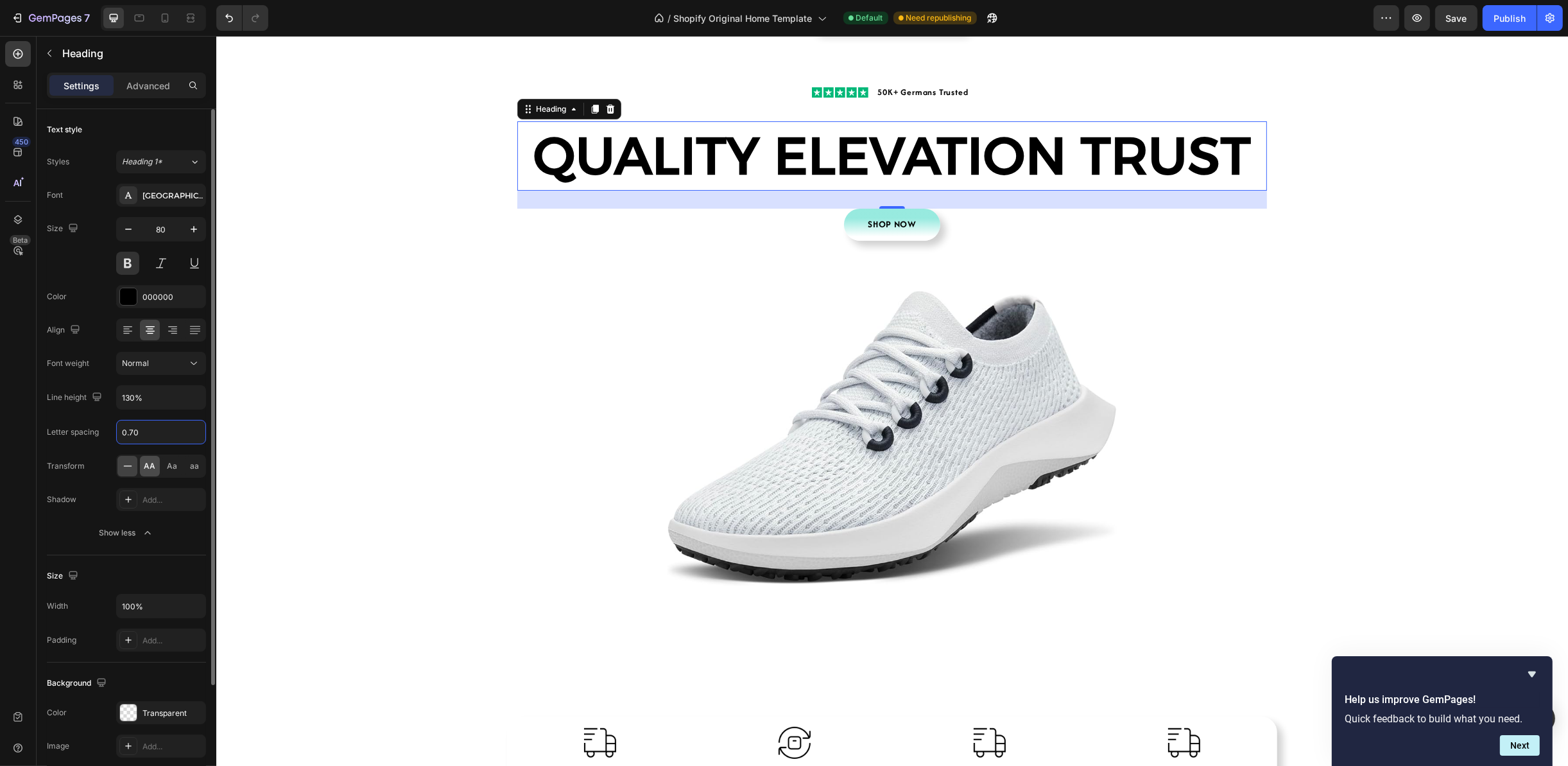
click at [152, 464] on span "AA" at bounding box center [151, 466] width 12 height 12
type input "0.7"
click at [118, 465] on div at bounding box center [128, 465] width 20 height 21
click at [147, 495] on div "Add..." at bounding box center [173, 500] width 60 height 12
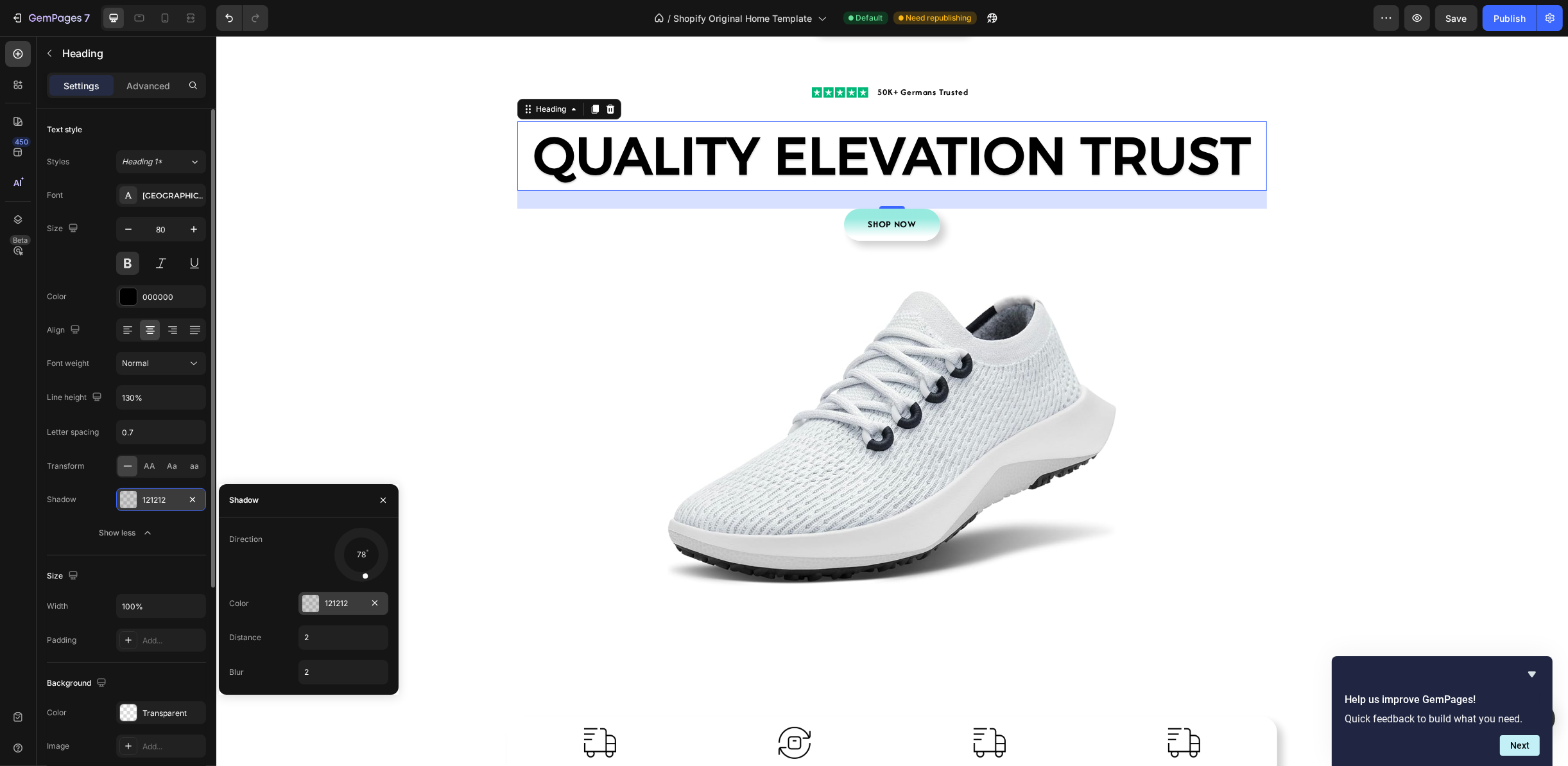
drag, startPoint x: 346, startPoint y: 562, endPoint x: 367, endPoint y: 593, distance: 37.4
click at [367, 593] on div "Direction 78 Color 121212 Distance 2 Blur 2" at bounding box center [308, 606] width 180 height 157
drag, startPoint x: 311, startPoint y: 636, endPoint x: 292, endPoint y: 638, distance: 19.1
click at [292, 638] on div "Distance 3" at bounding box center [308, 637] width 159 height 24
type input "5"
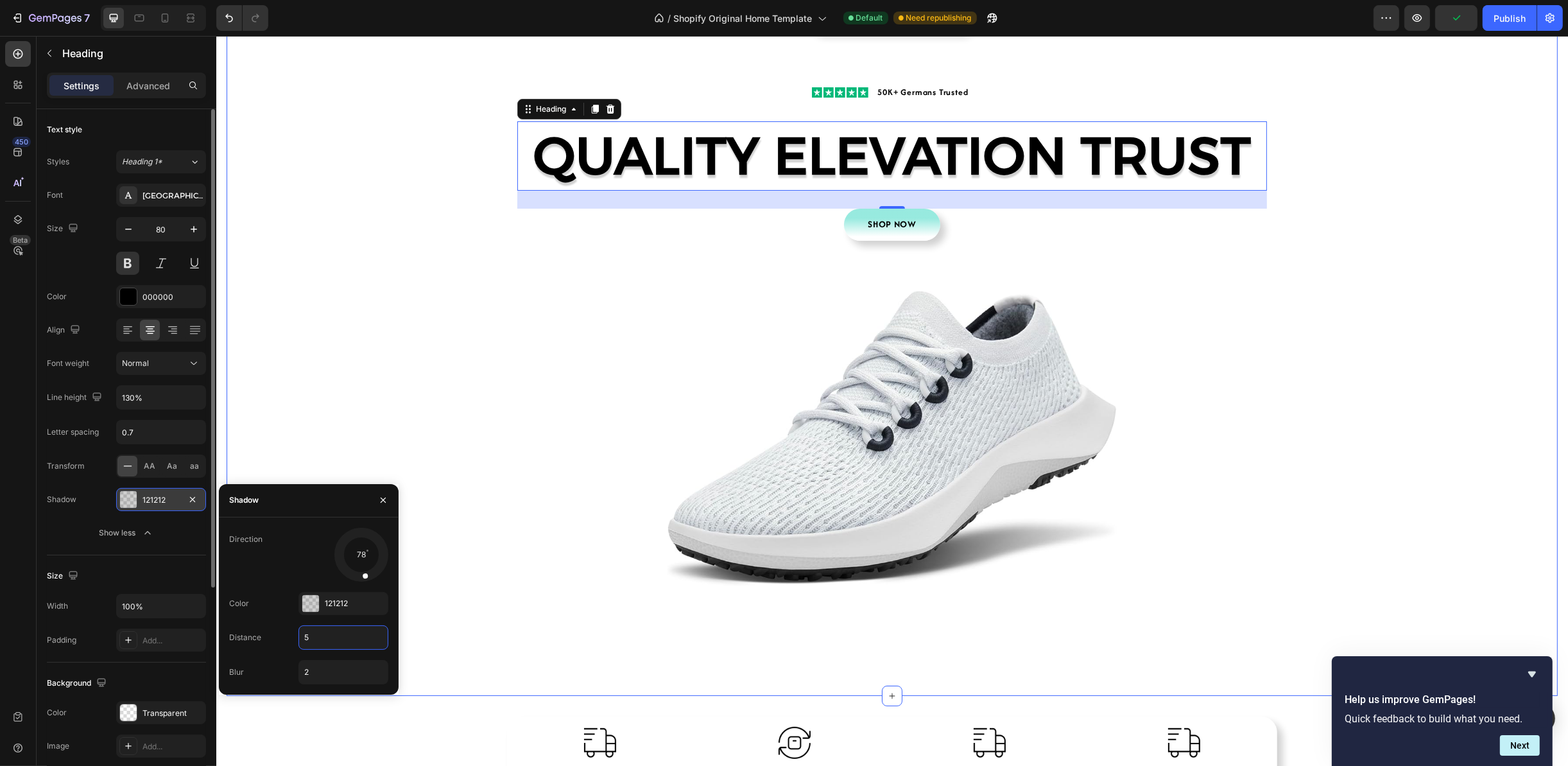
click at [1429, 420] on div "00 Days 04 Hrs 04 Mins 59 Secs CountDown Timer 30% Off Sale On Buying 2 Pairs H…" at bounding box center [890, 338] width 1330 height 703
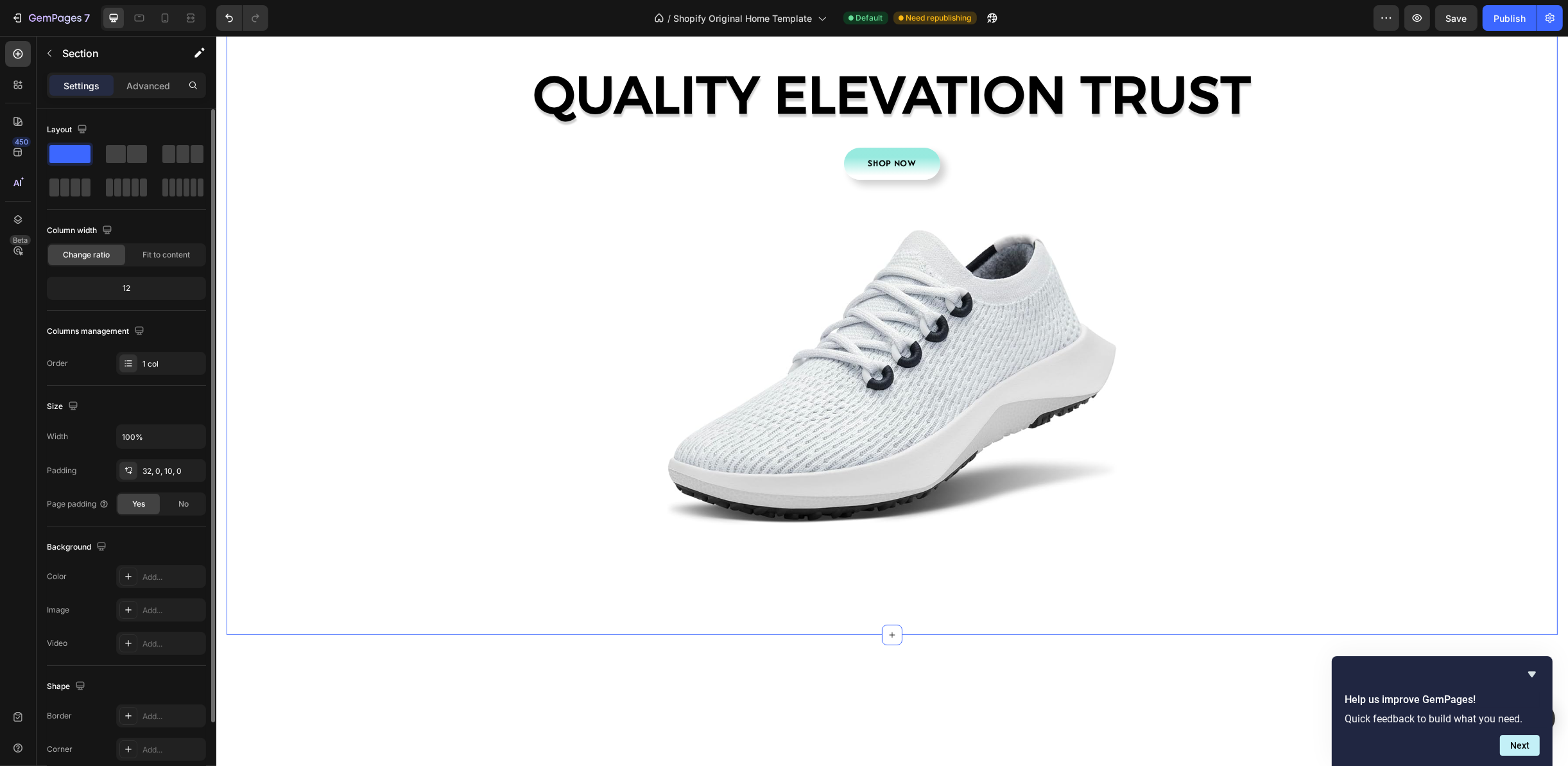
scroll to position [0, 0]
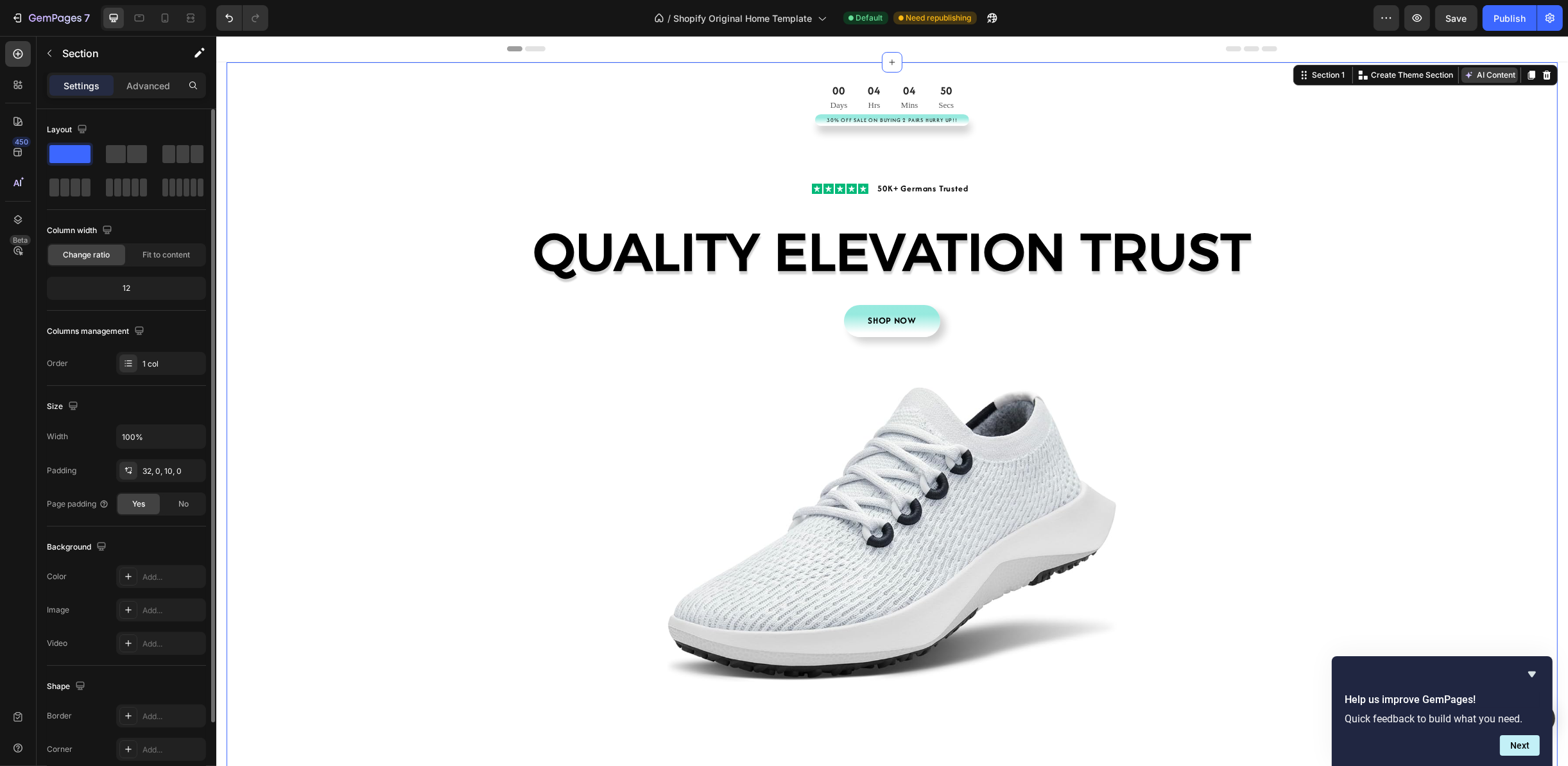
click at [1460, 80] on button "AI Content" at bounding box center [1488, 75] width 57 height 15
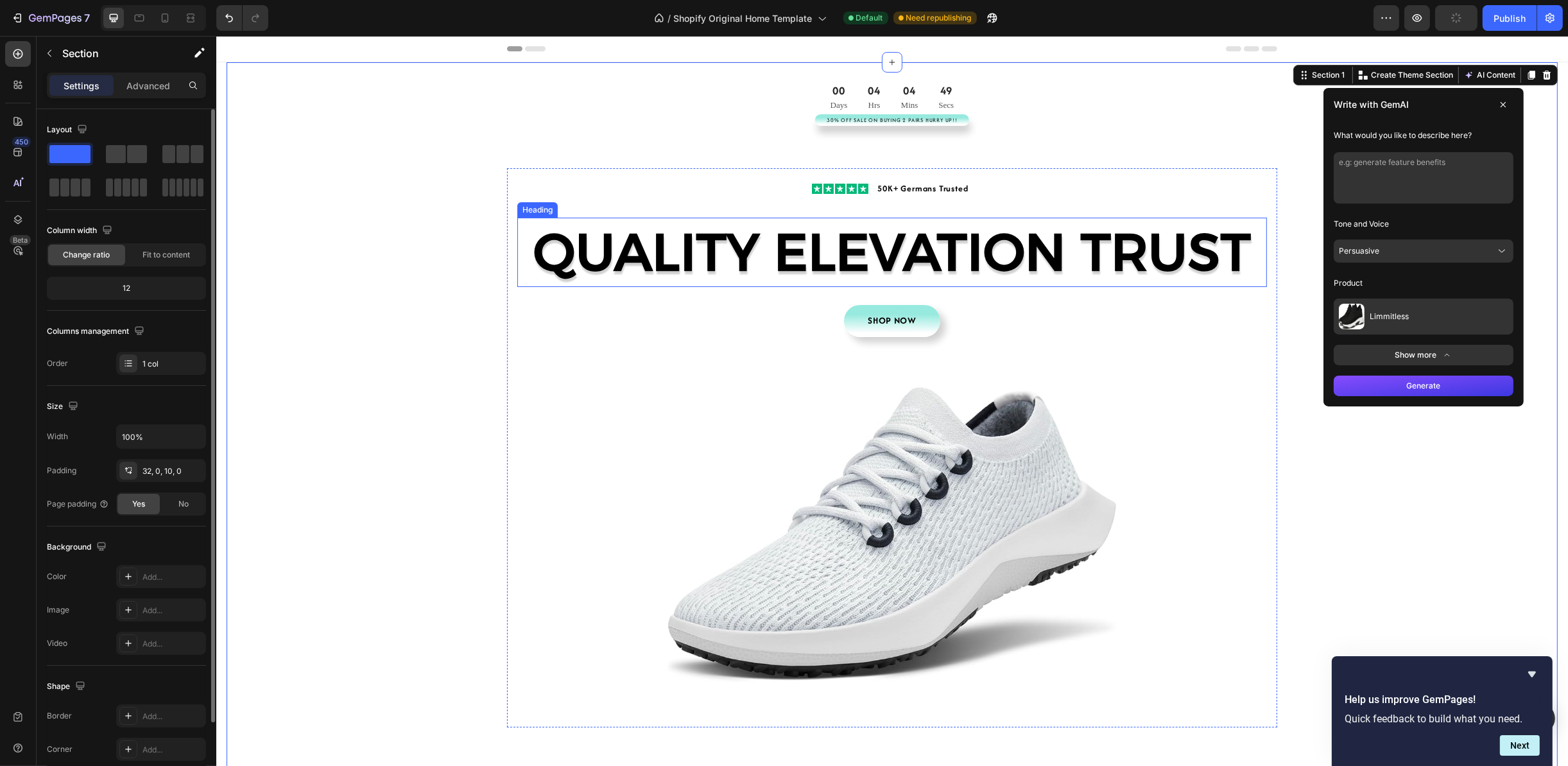
click at [1131, 225] on h2 "QUALITY ELEVATION TRUST" at bounding box center [891, 252] width 750 height 69
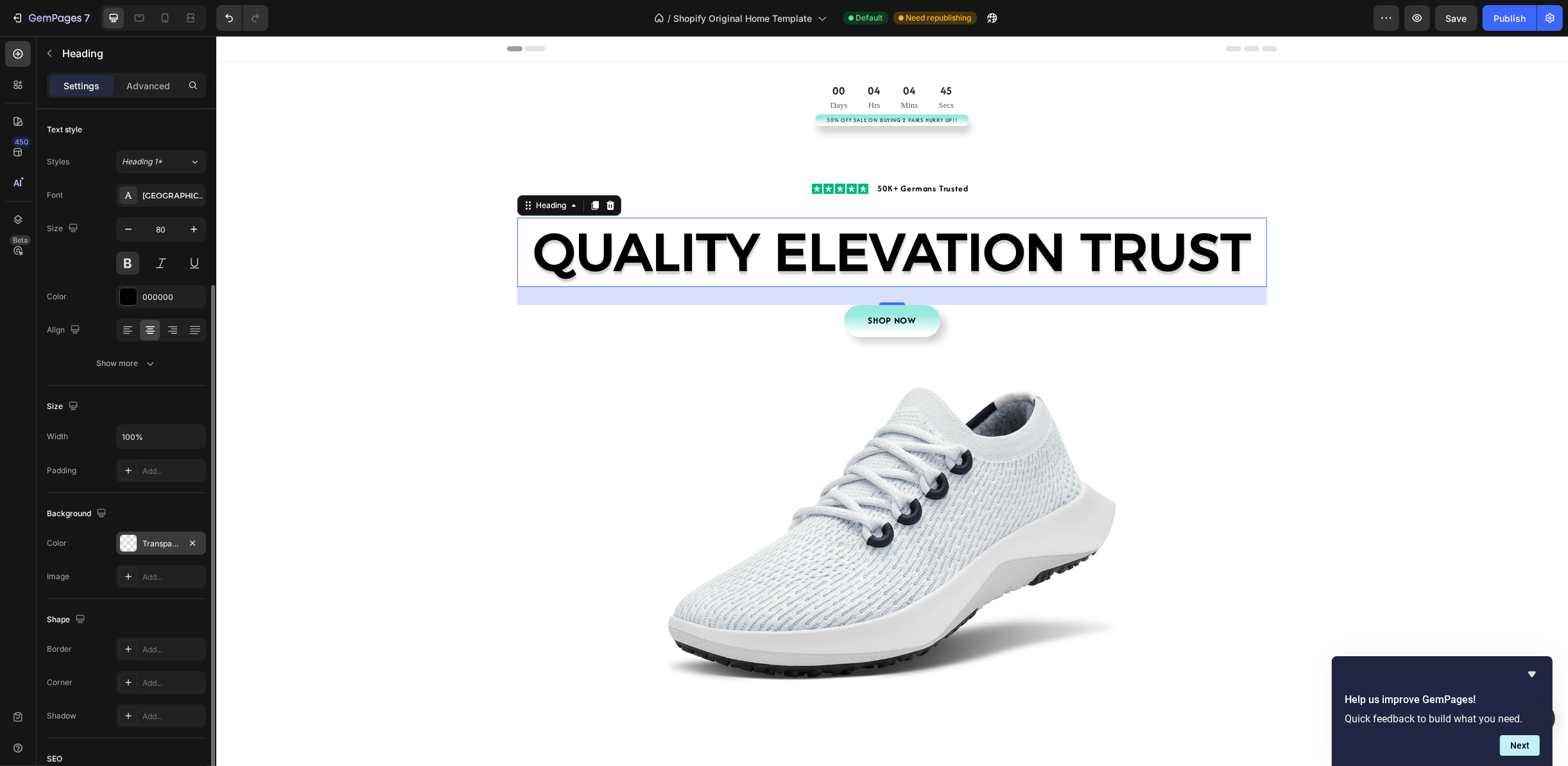
scroll to position [96, 0]
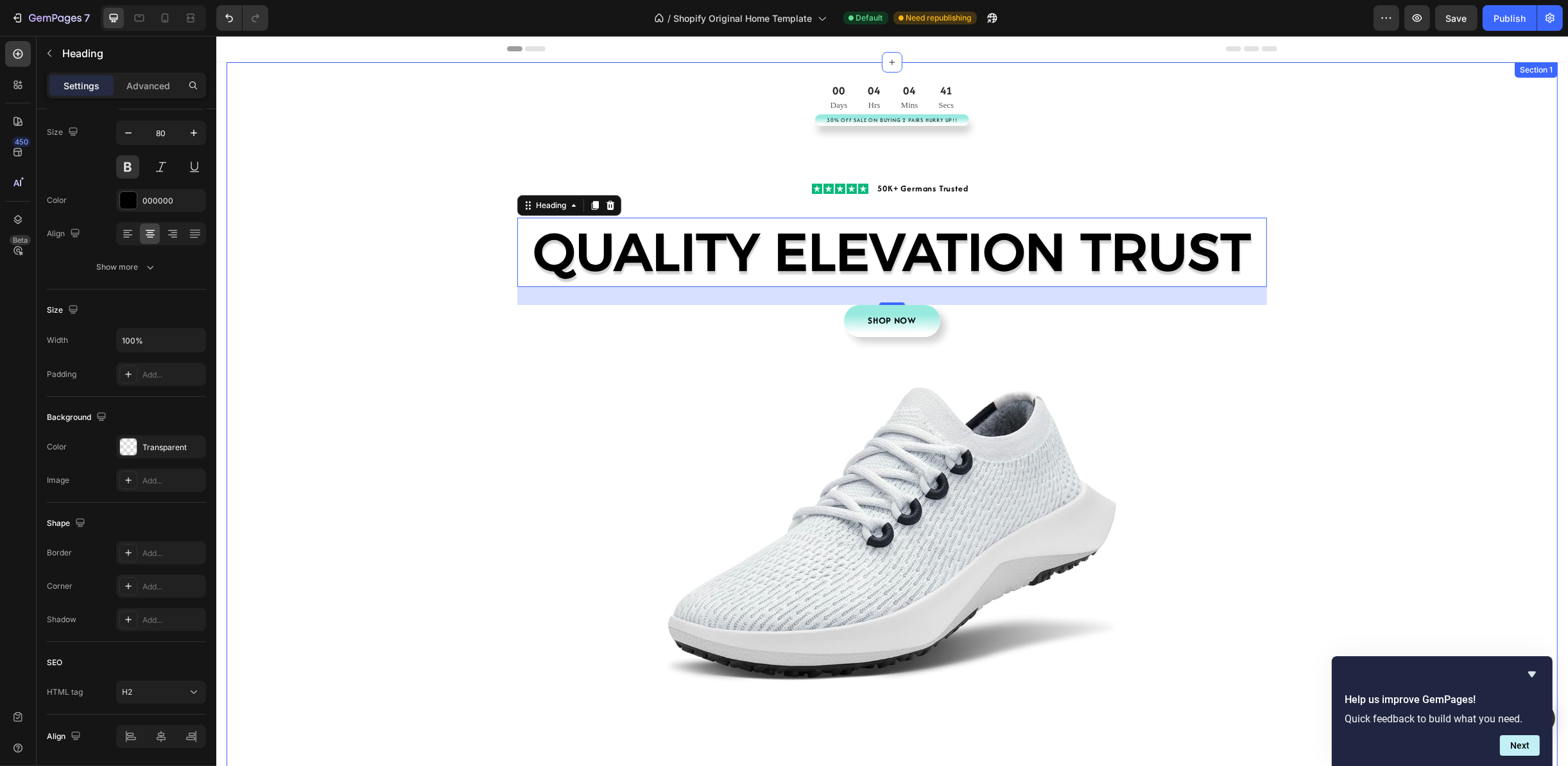
click at [1384, 301] on div "00 Days 04 Hrs 04 Mins 41 Secs CountDown Timer 30% Off Sale On Buying 2 Pairs H…" at bounding box center [890, 434] width 1330 height 703
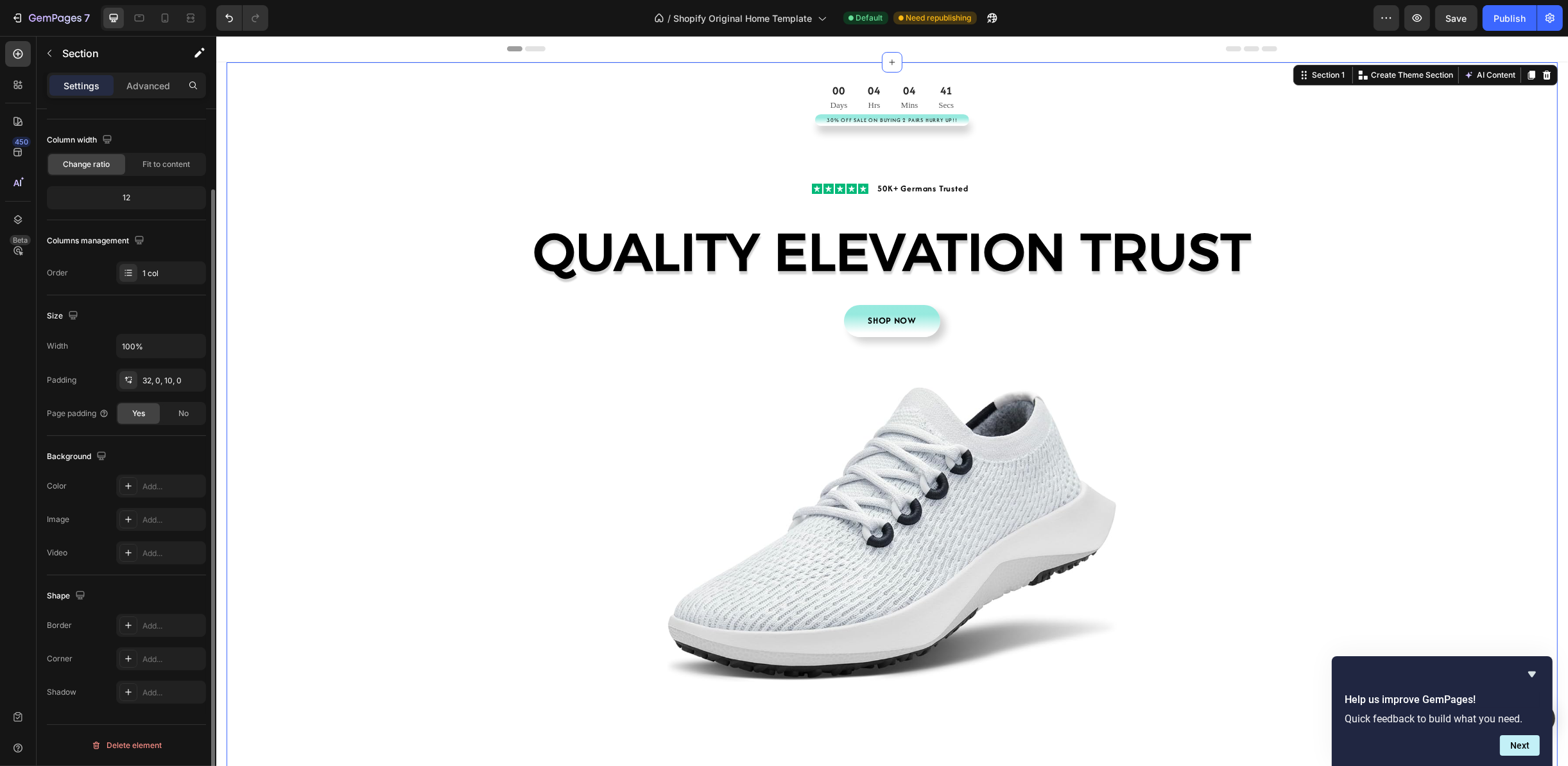
scroll to position [0, 0]
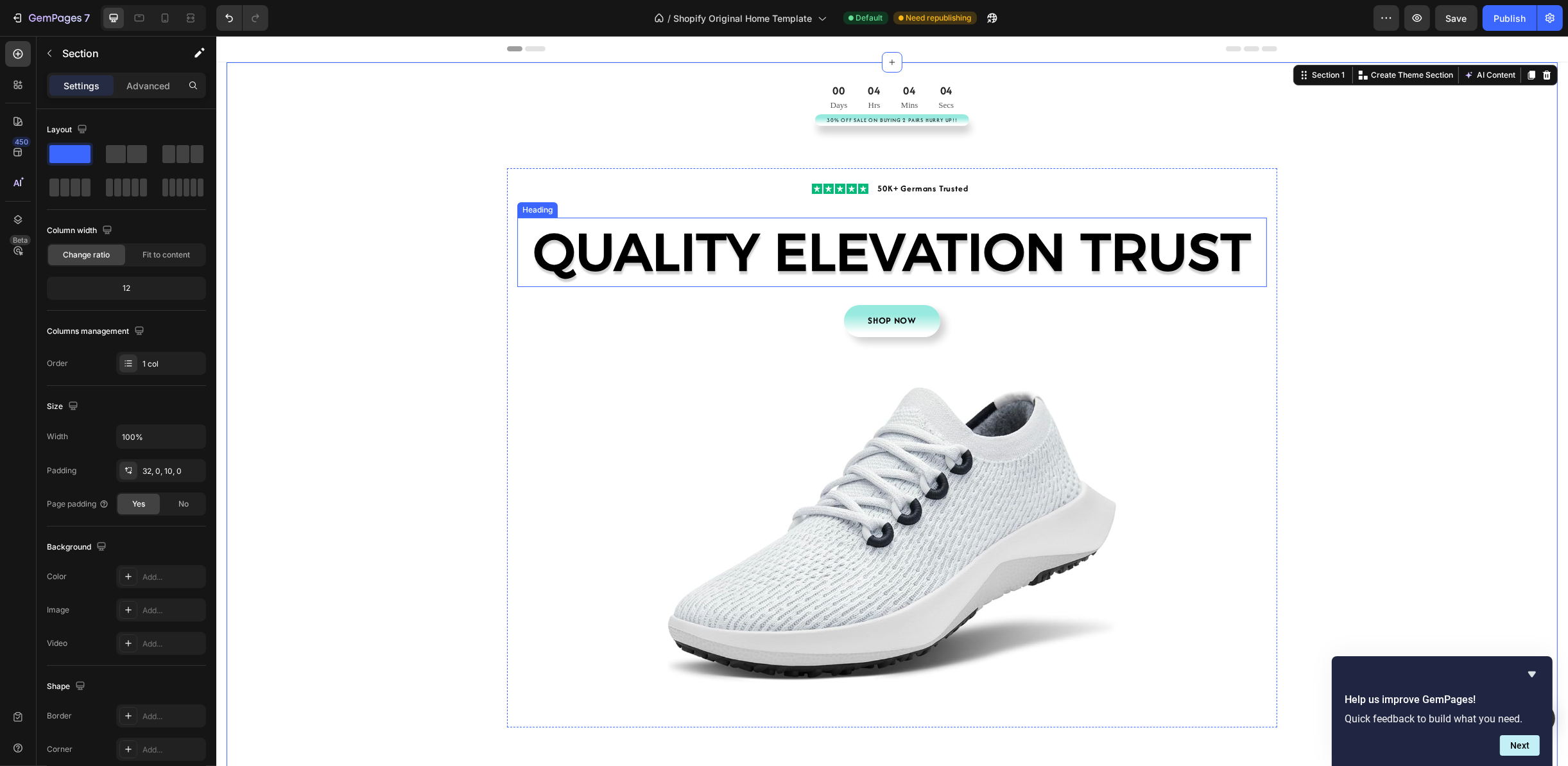
click at [1226, 265] on h2 "QUALITY ELEVATION TRUST" at bounding box center [891, 252] width 750 height 69
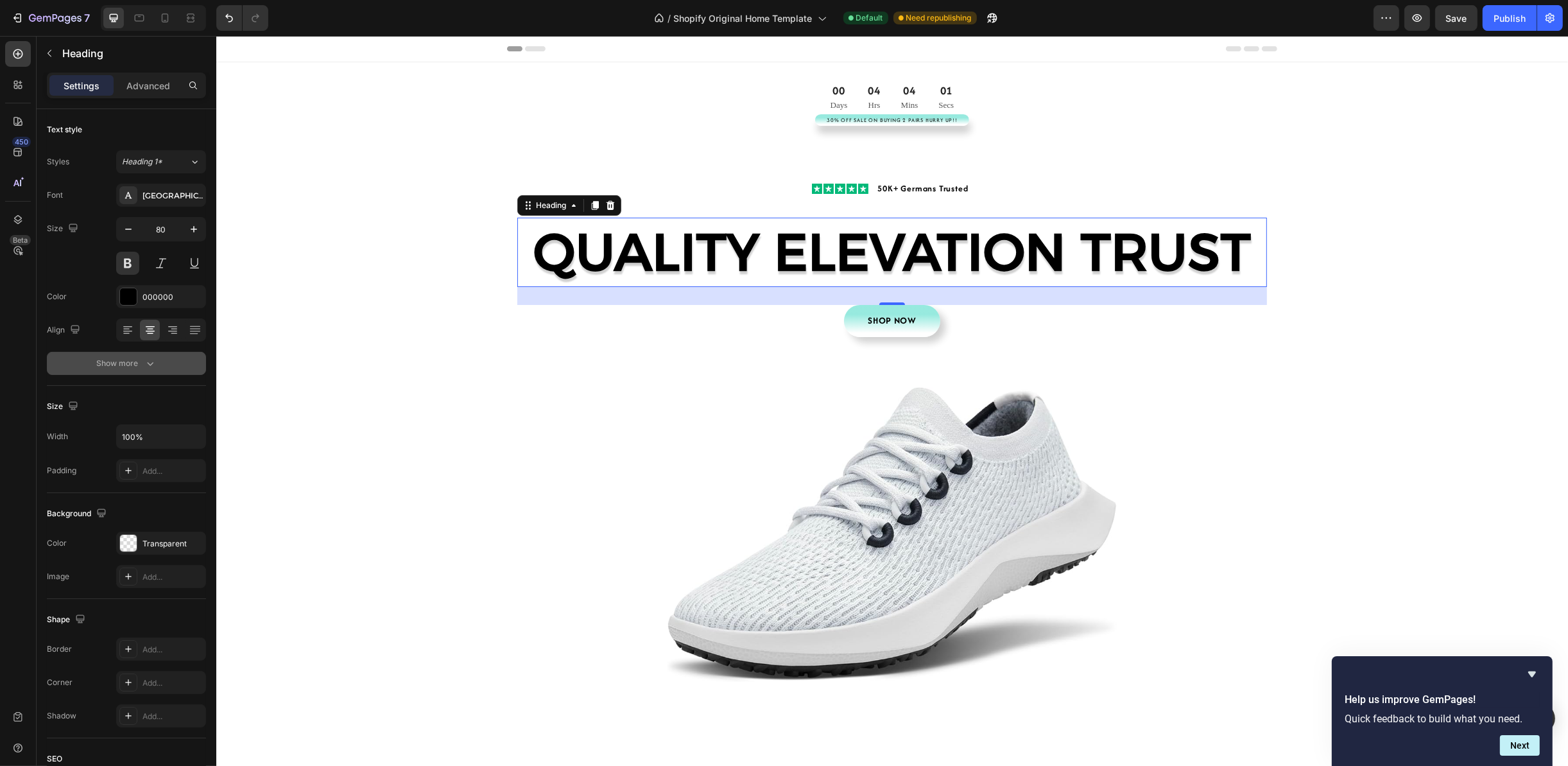
click at [142, 359] on div "Show more" at bounding box center [127, 363] width 60 height 13
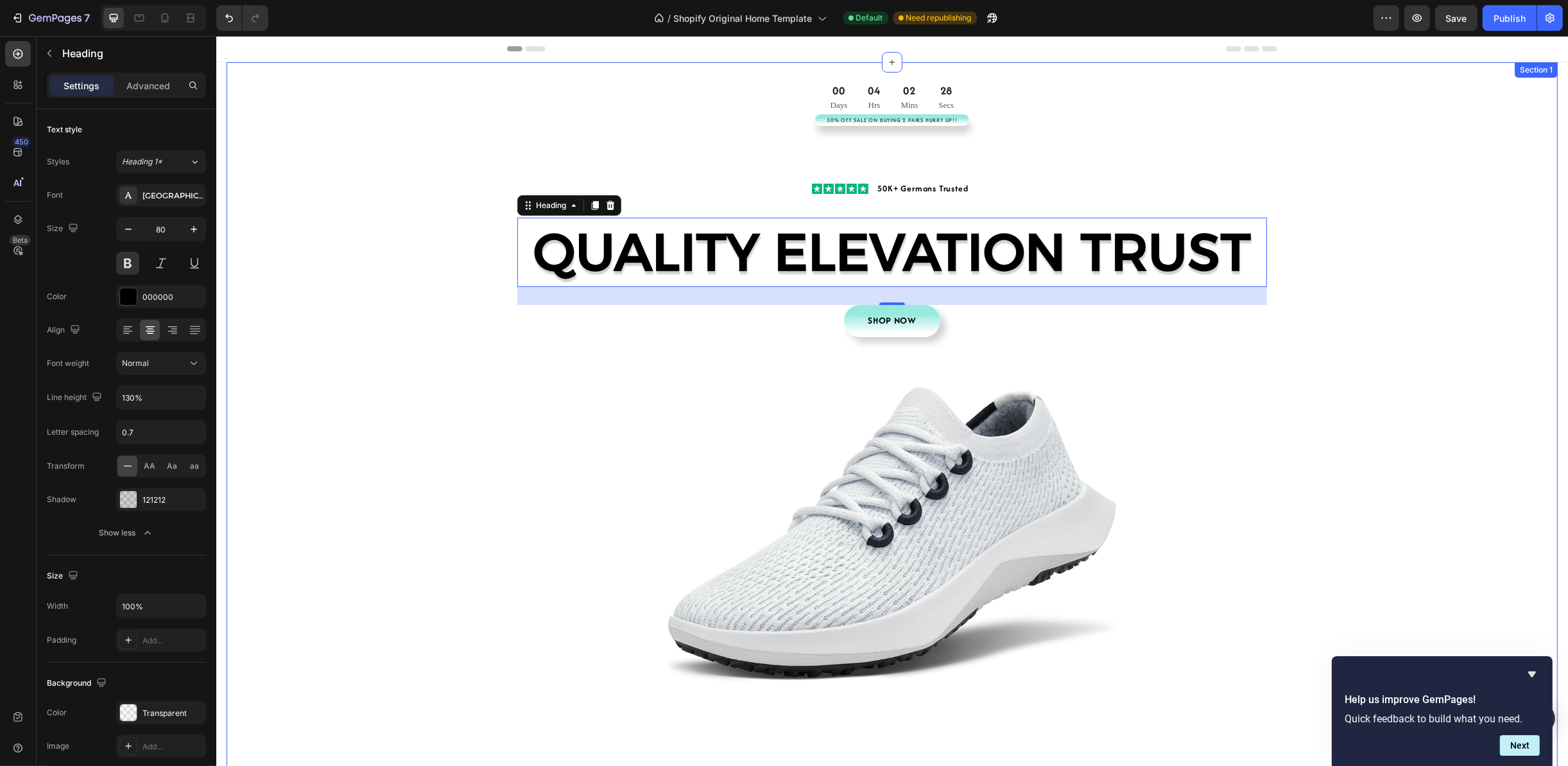
click at [1487, 181] on div "00 Days 04 Hrs 02 Mins 28 Secs CountDown Timer 30% Off Sale On Buying 2 Pairs H…" at bounding box center [890, 434] width 1330 height 703
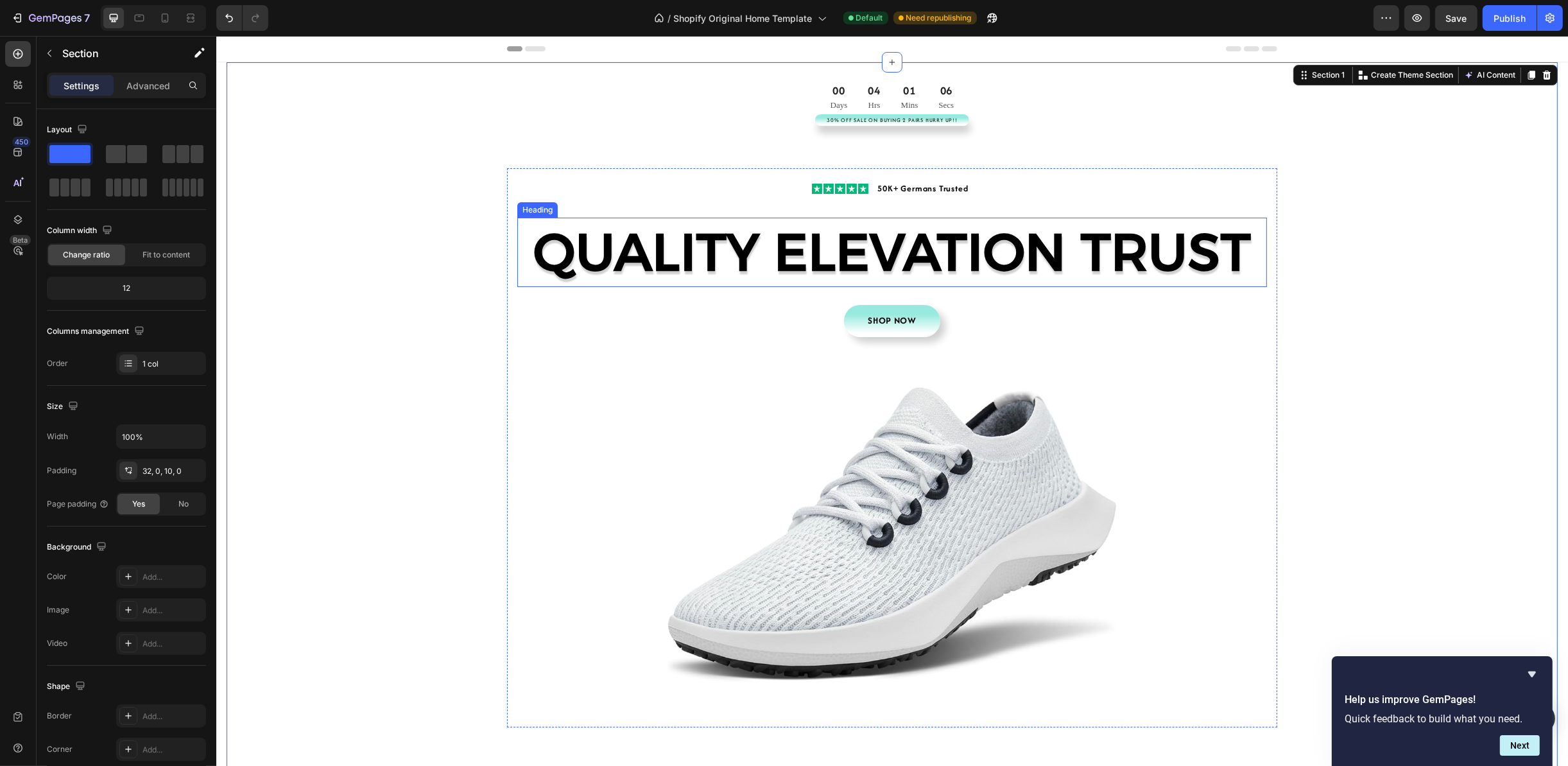
click at [1155, 260] on h2 "QUALITY ELEVATION TRUST" at bounding box center [891, 252] width 750 height 69
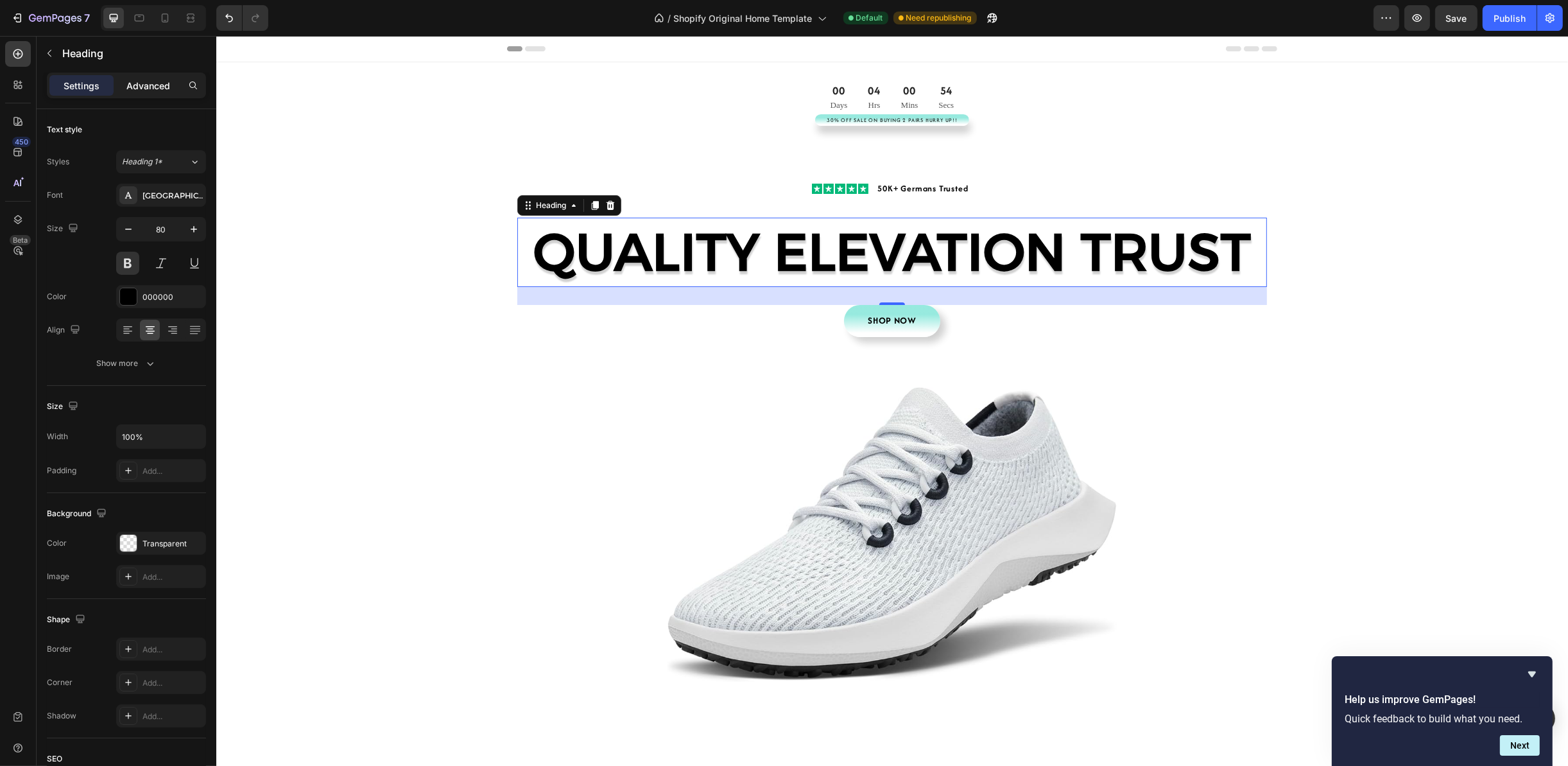
click at [151, 89] on p "Advanced" at bounding box center [149, 86] width 44 height 14
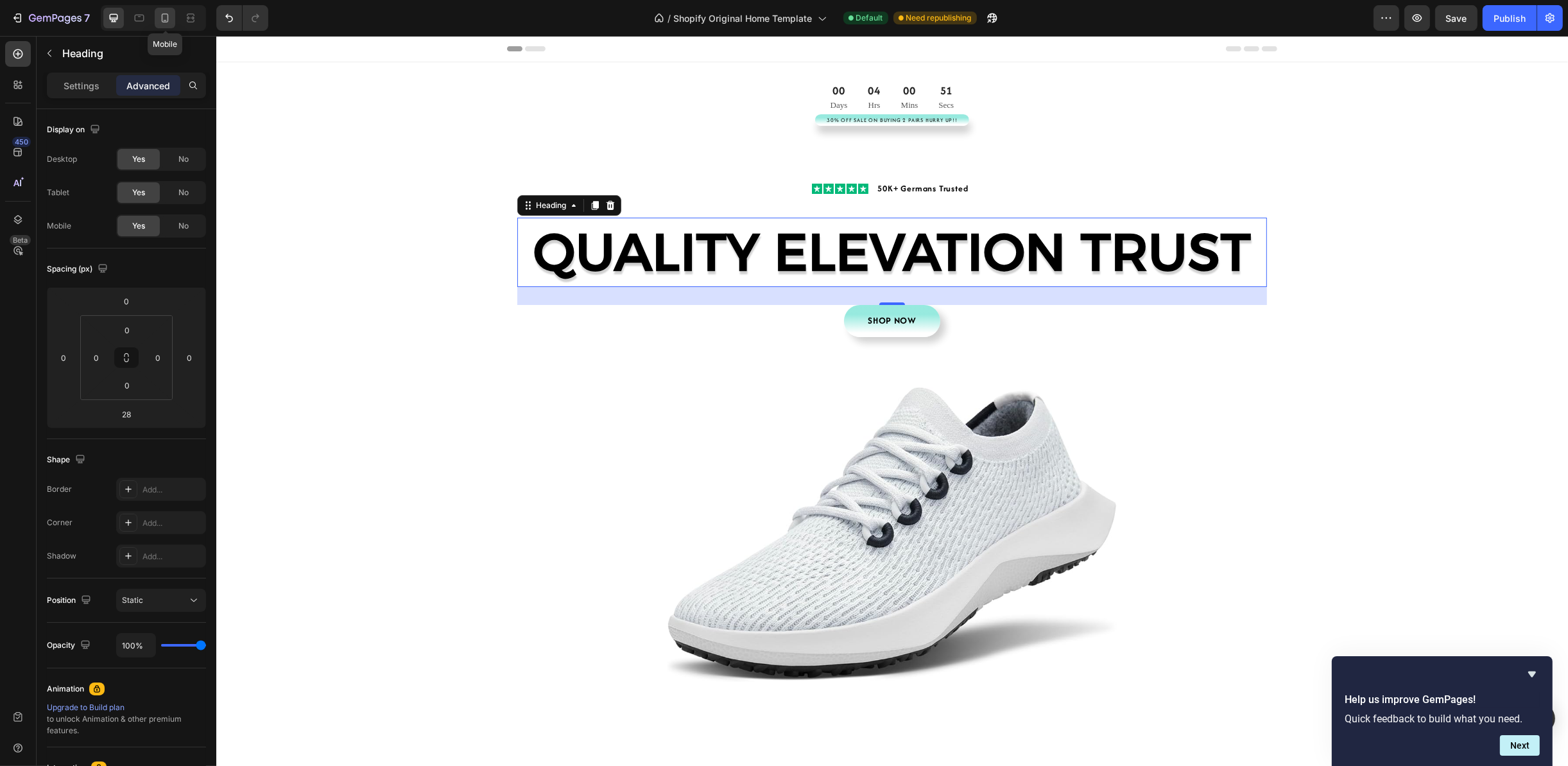
click at [161, 23] on icon at bounding box center [165, 18] width 13 height 13
type input "20"
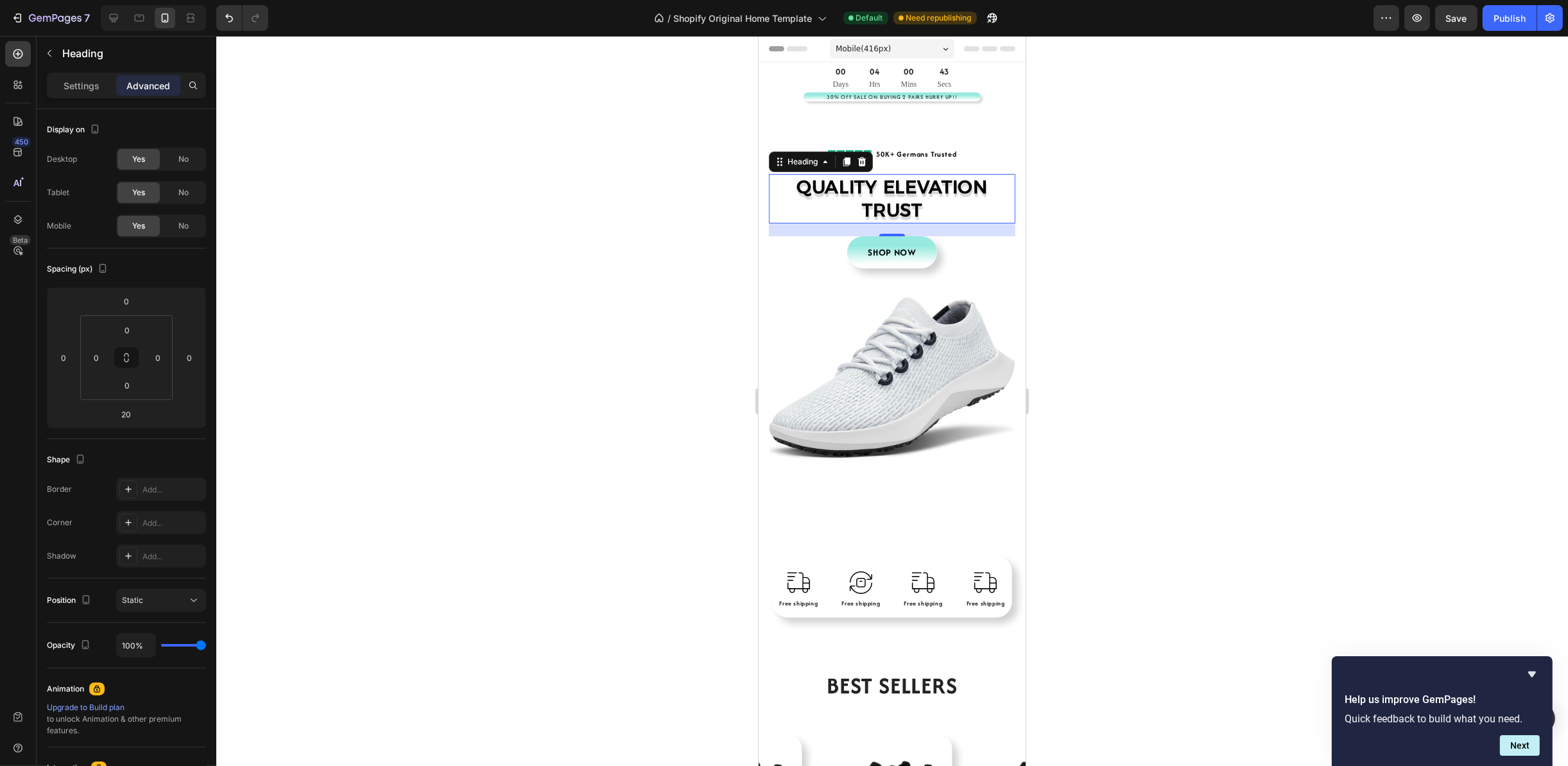
click at [1187, 273] on div at bounding box center [892, 400] width 1351 height 730
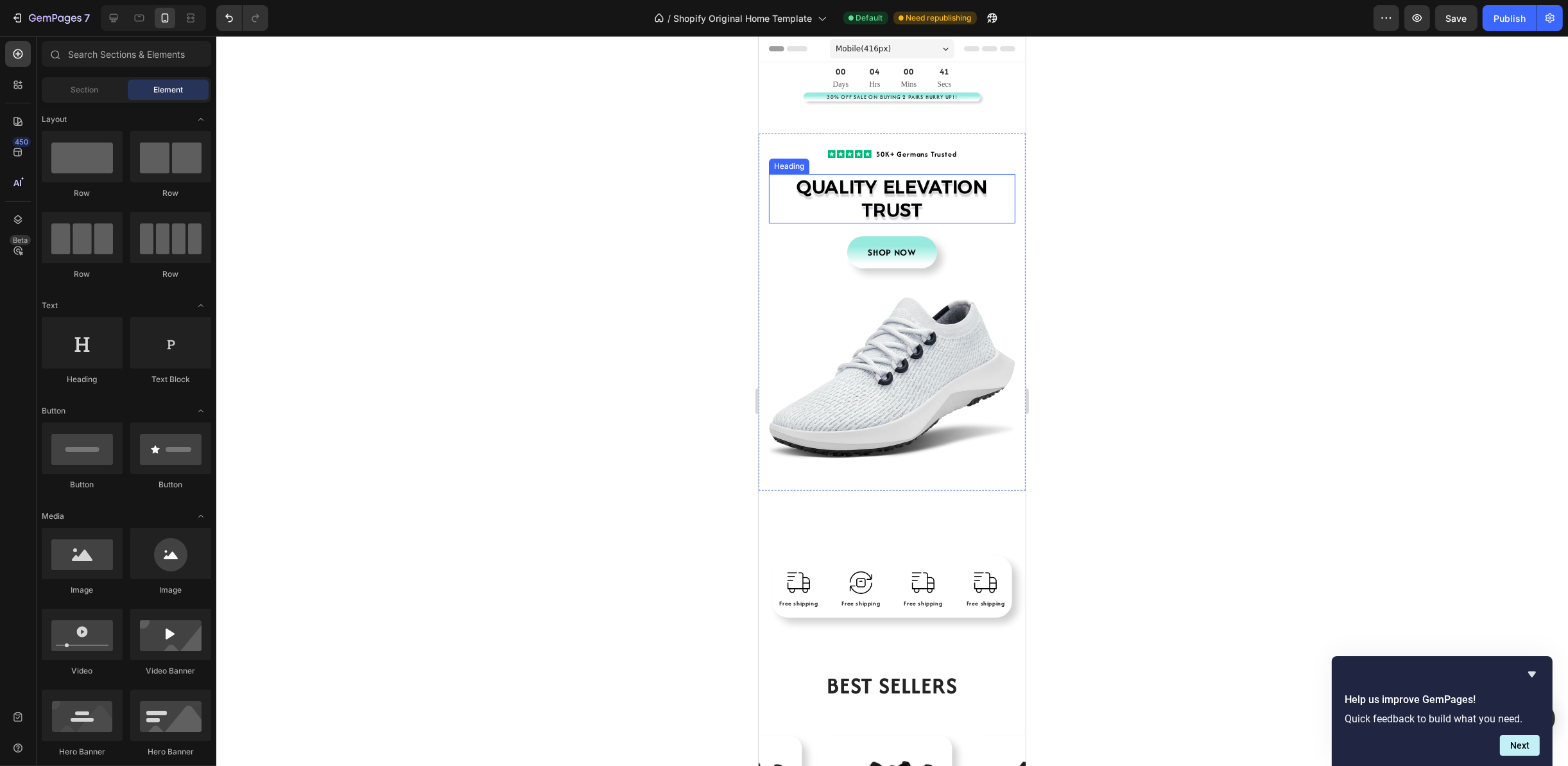
click at [940, 194] on h2 "QUALITY ELEVATION TRUST" at bounding box center [891, 199] width 247 height 50
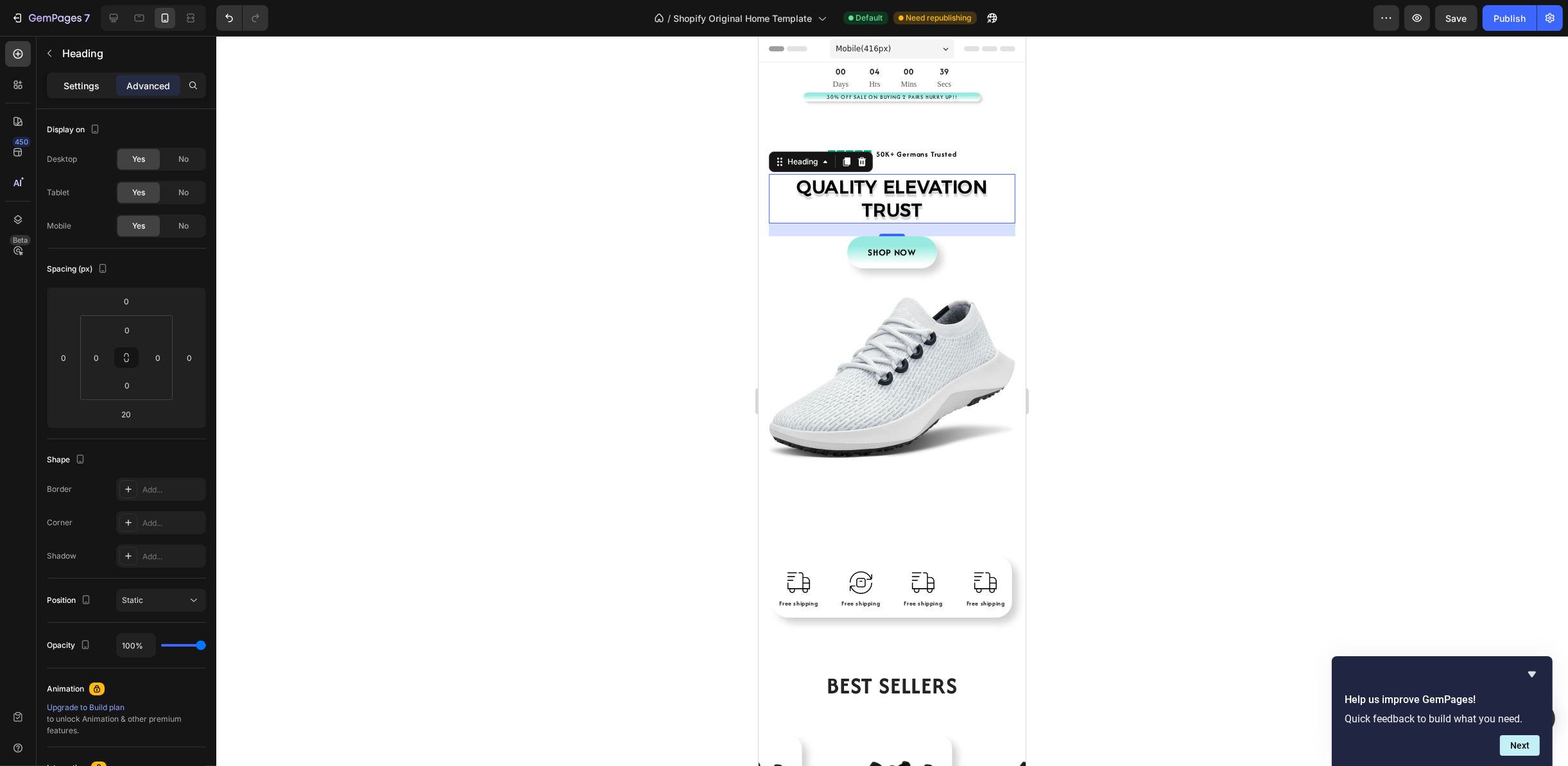
click at [102, 84] on div "Settings" at bounding box center [82, 85] width 64 height 21
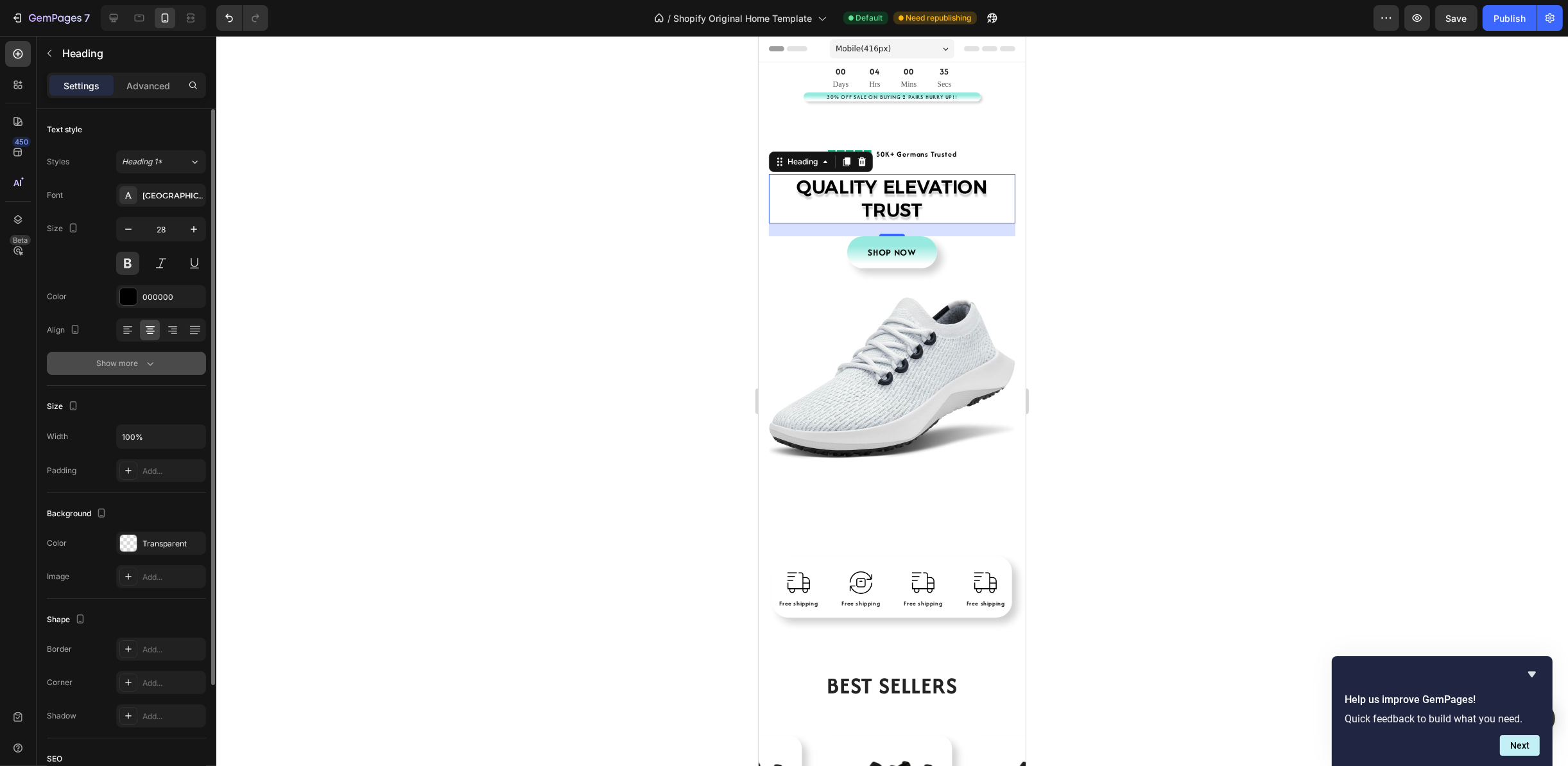
click at [158, 367] on button "Show more" at bounding box center [126, 363] width 159 height 23
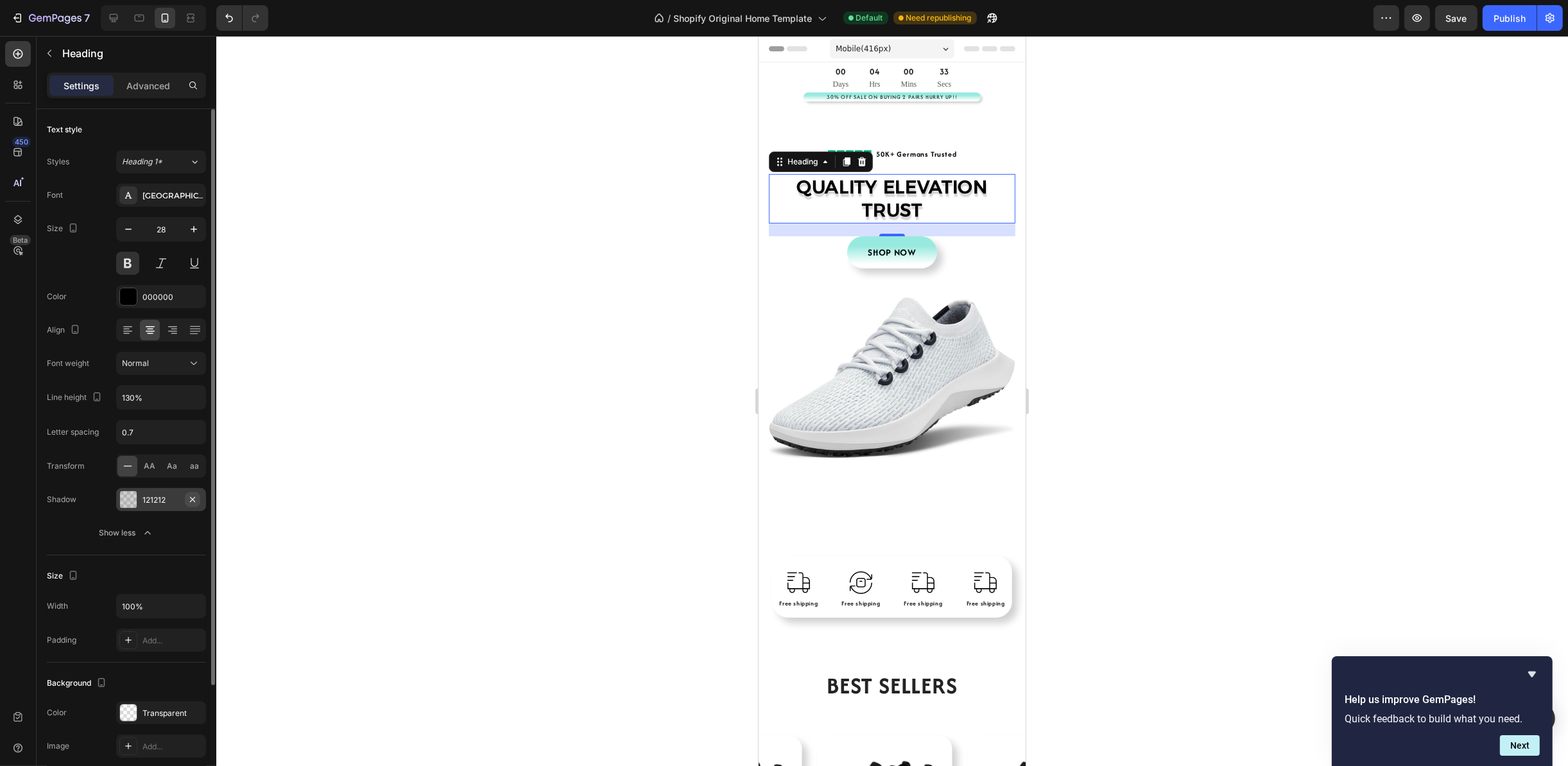
click at [196, 499] on icon "button" at bounding box center [193, 499] width 10 height 10
click at [546, 347] on div at bounding box center [892, 400] width 1351 height 730
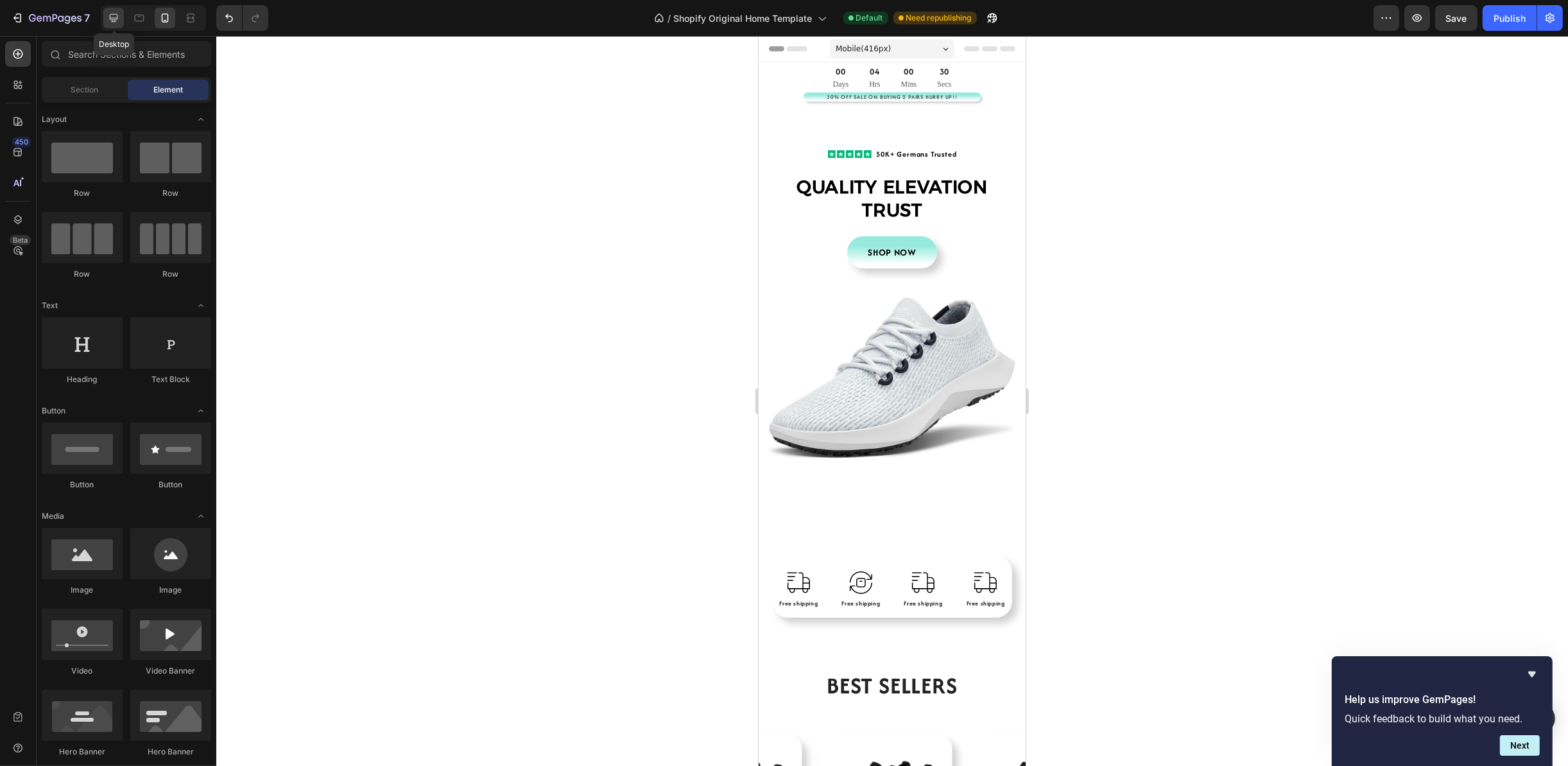
click at [116, 15] on icon at bounding box center [113, 18] width 13 height 13
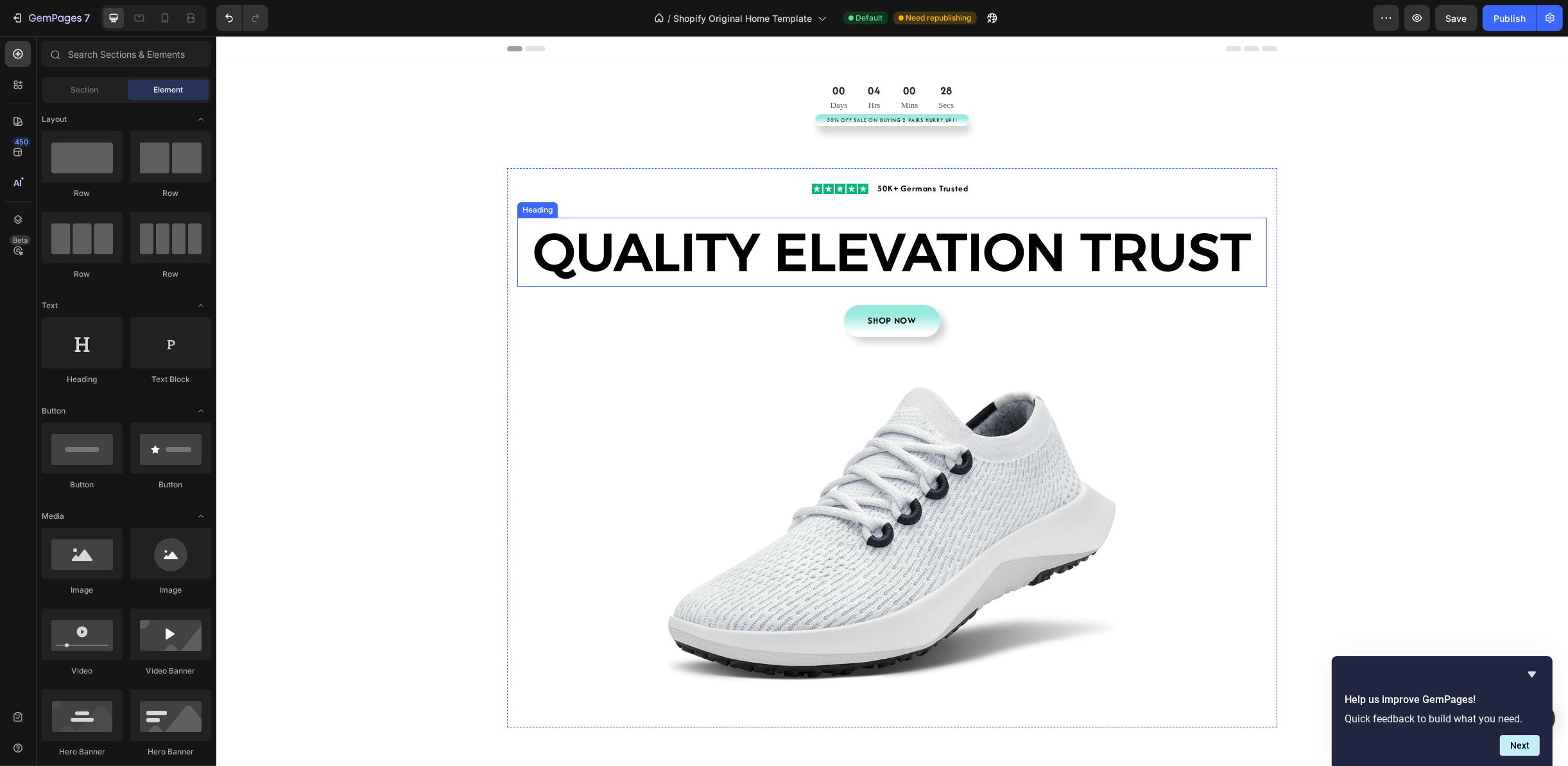
click at [912, 256] on h2 "QUALITY ELEVATION TRUST" at bounding box center [891, 252] width 750 height 69
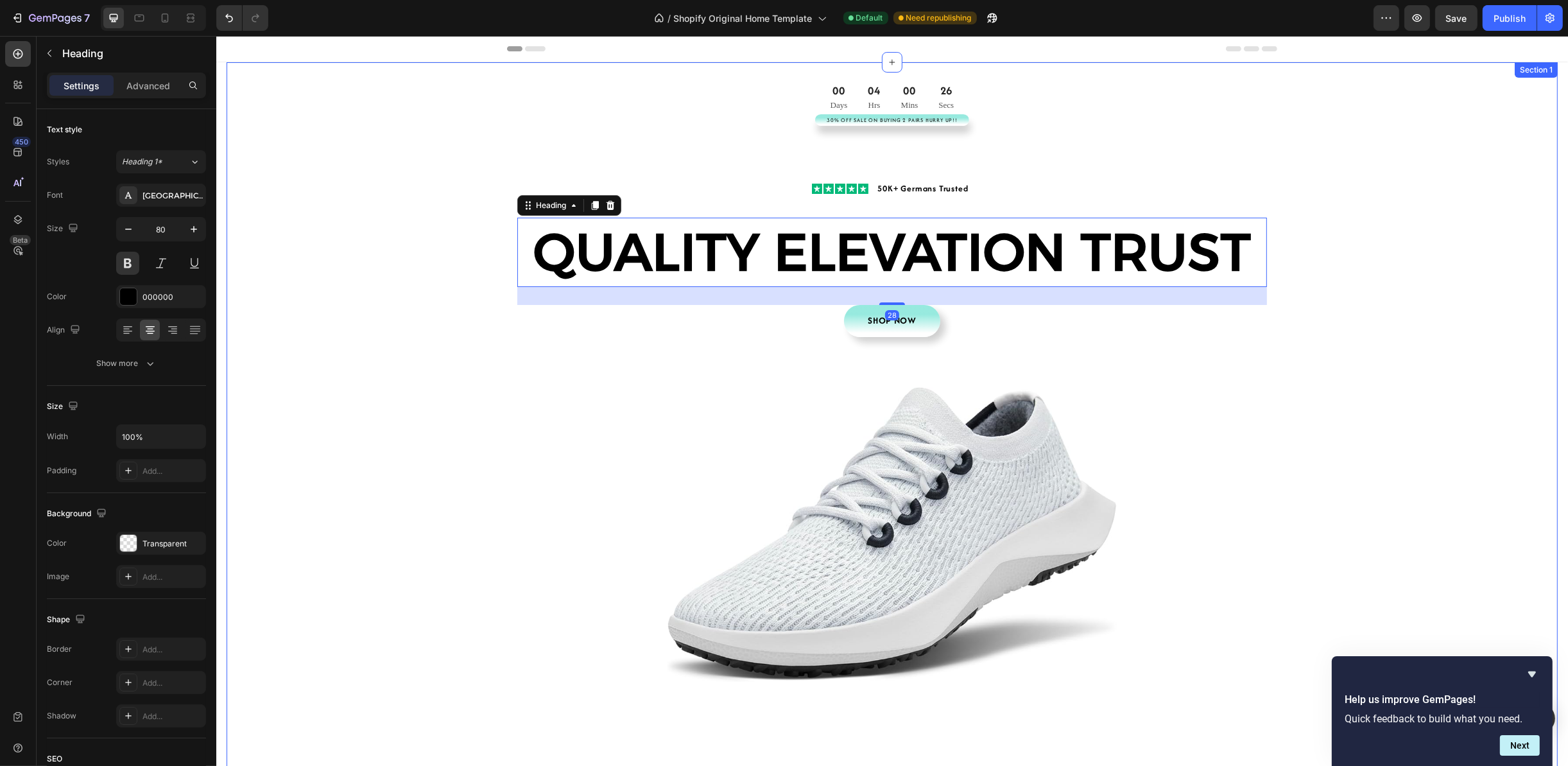
click at [1380, 284] on div "00 Days 04 Hrs 00 Mins 26 Secs CountDown Timer 30% Off Sale On Buying 2 Pairs H…" at bounding box center [890, 434] width 1330 height 703
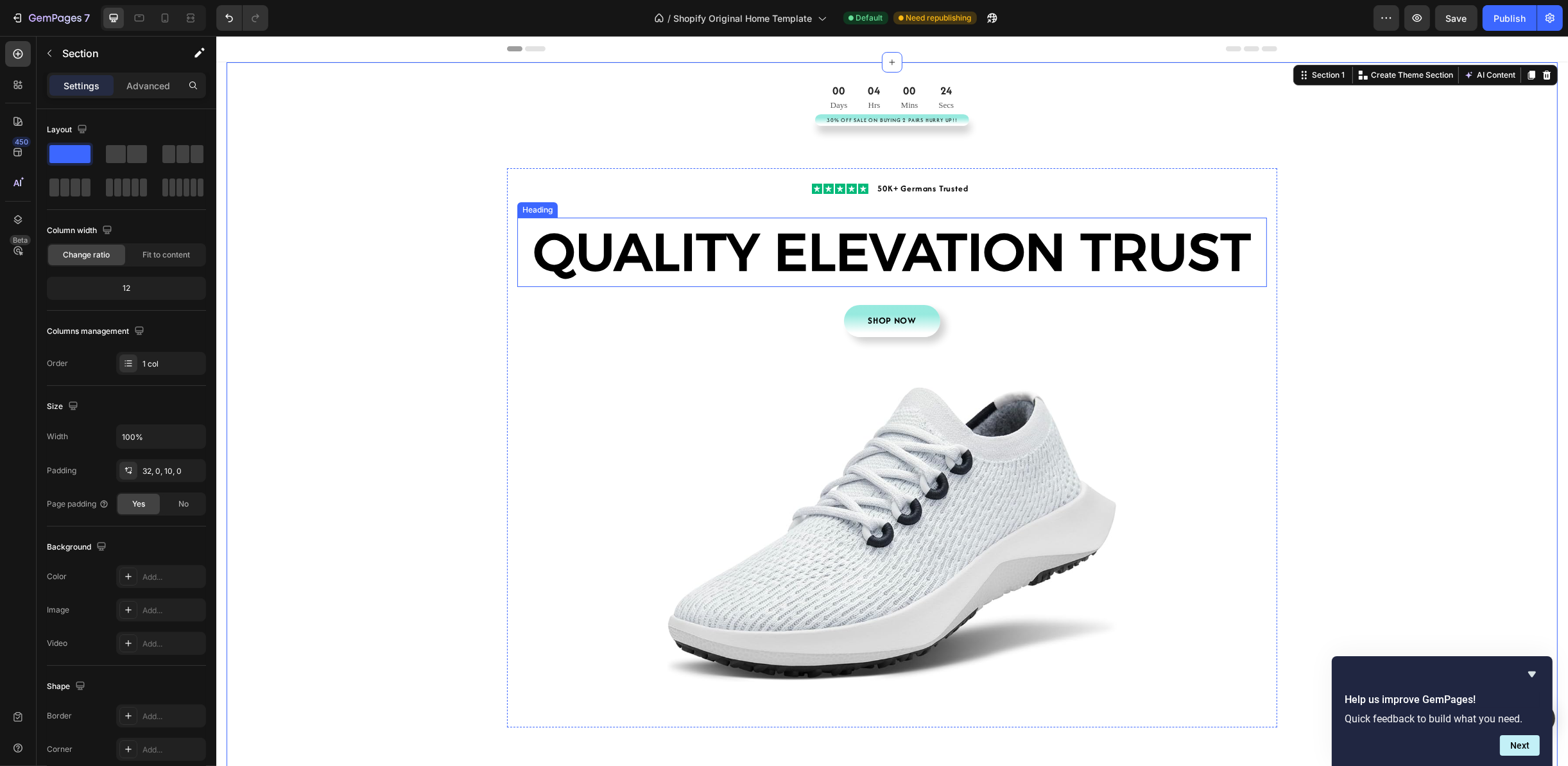
click at [1180, 259] on h2 "QUALITY ELEVATION TRUST" at bounding box center [891, 252] width 750 height 69
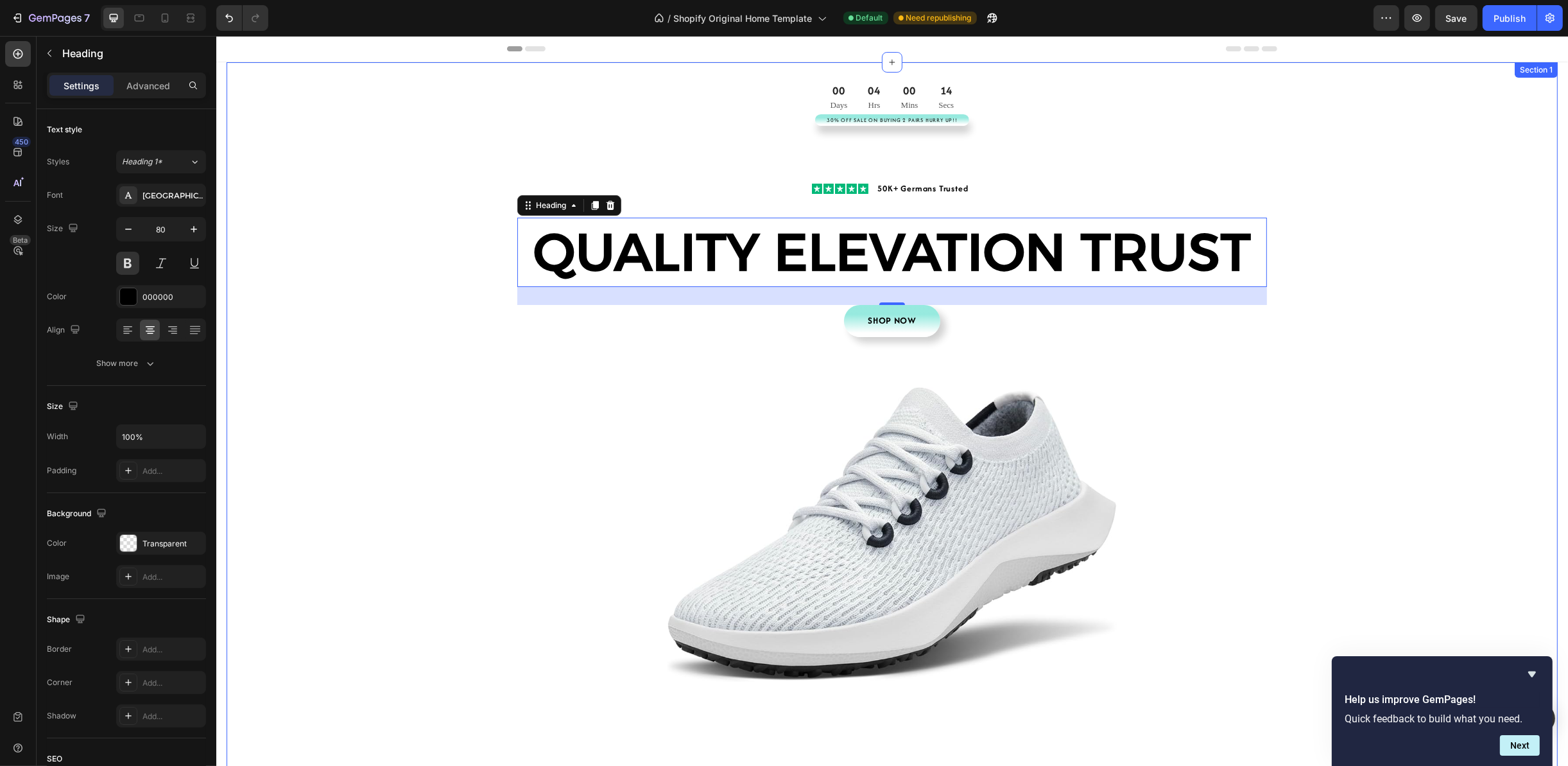
click at [1438, 365] on div "00 Days 04 Hrs 00 Mins 14 Secs CountDown Timer 30% Off Sale On Buying 2 Pairs H…" at bounding box center [890, 434] width 1330 height 703
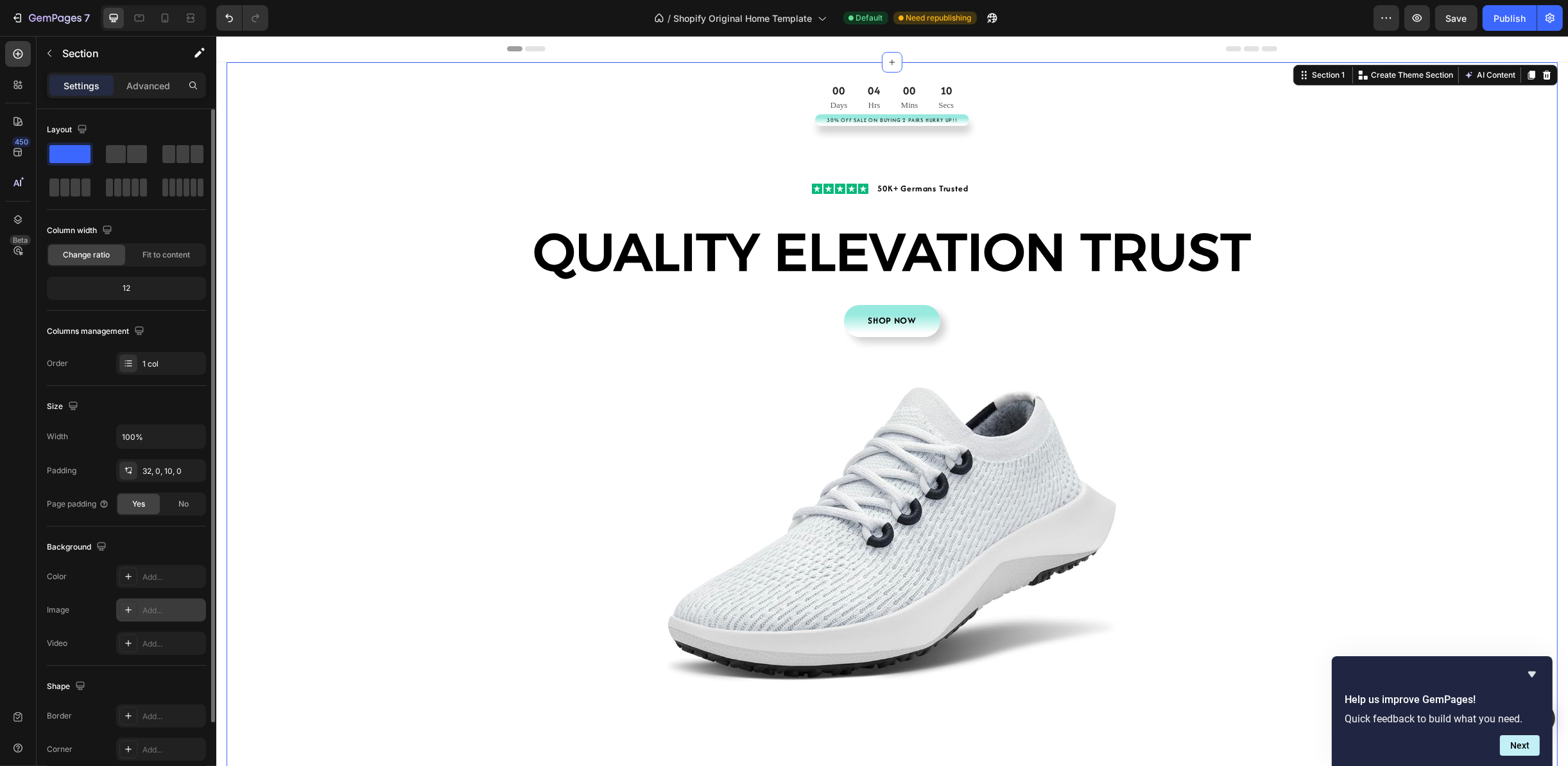
click at [152, 604] on div "Add..." at bounding box center [161, 609] width 90 height 23
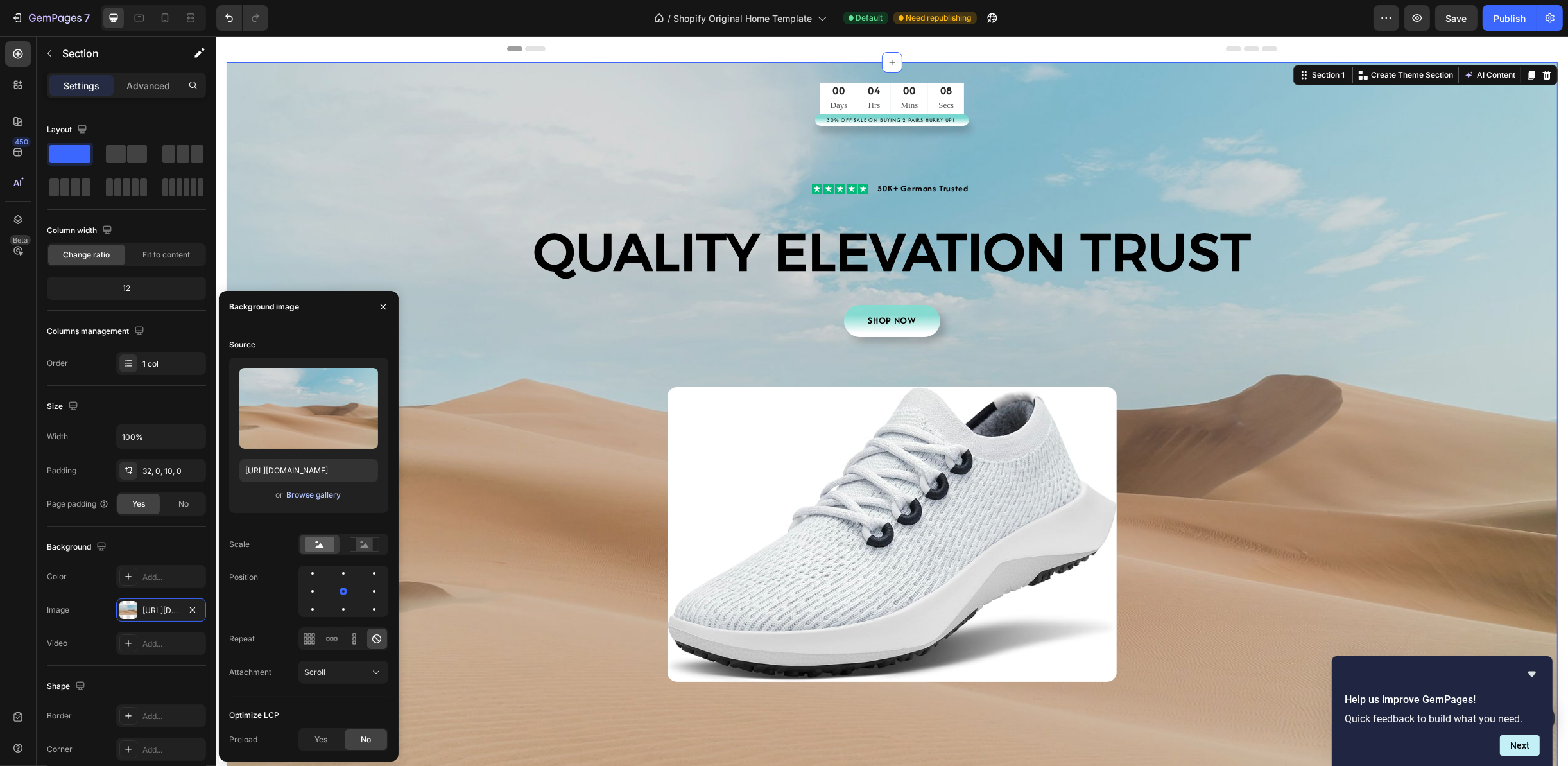
click at [320, 493] on div "Browse gallery" at bounding box center [313, 495] width 55 height 12
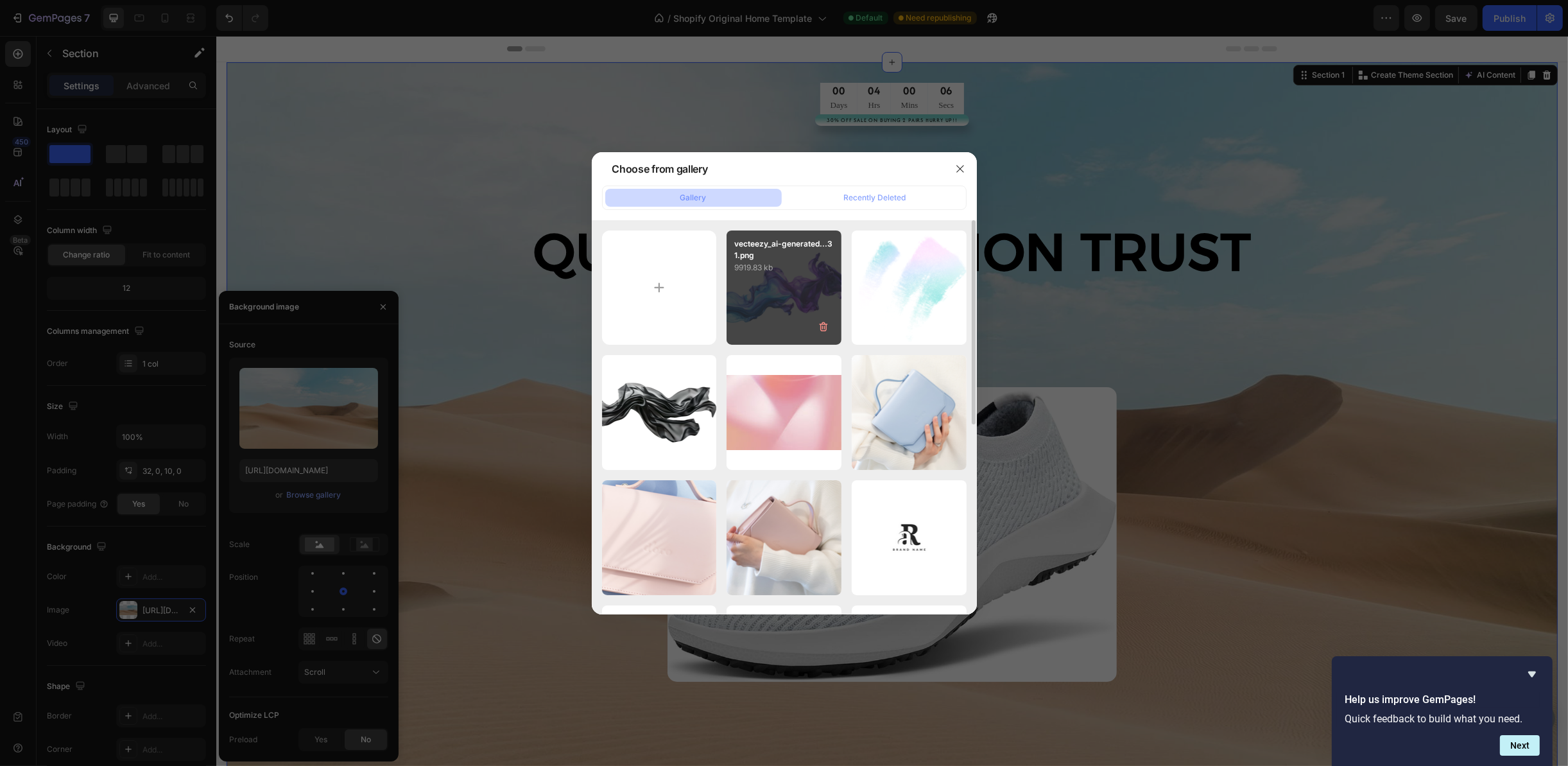
click at [770, 282] on div "vecteezy_ai-generated...31.png 9919.83 kb" at bounding box center [784, 288] width 115 height 115
type input "[URL][DOMAIN_NAME]"
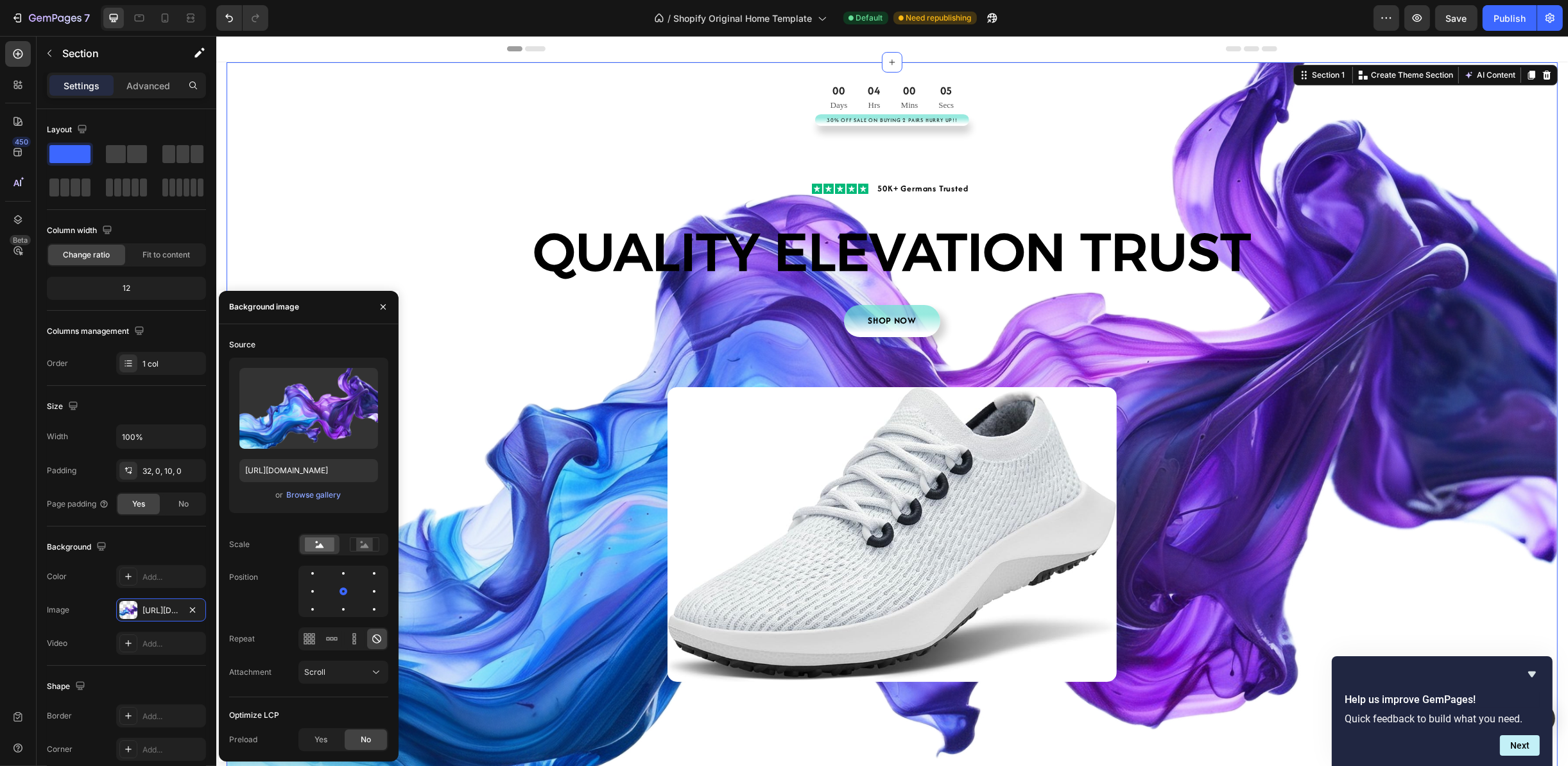
click at [1391, 409] on div "00 Days 04 Hrs 00 Mins 05 Secs CountDown Timer 30% Off Sale On Buying 2 Pairs H…" at bounding box center [890, 434] width 1330 height 703
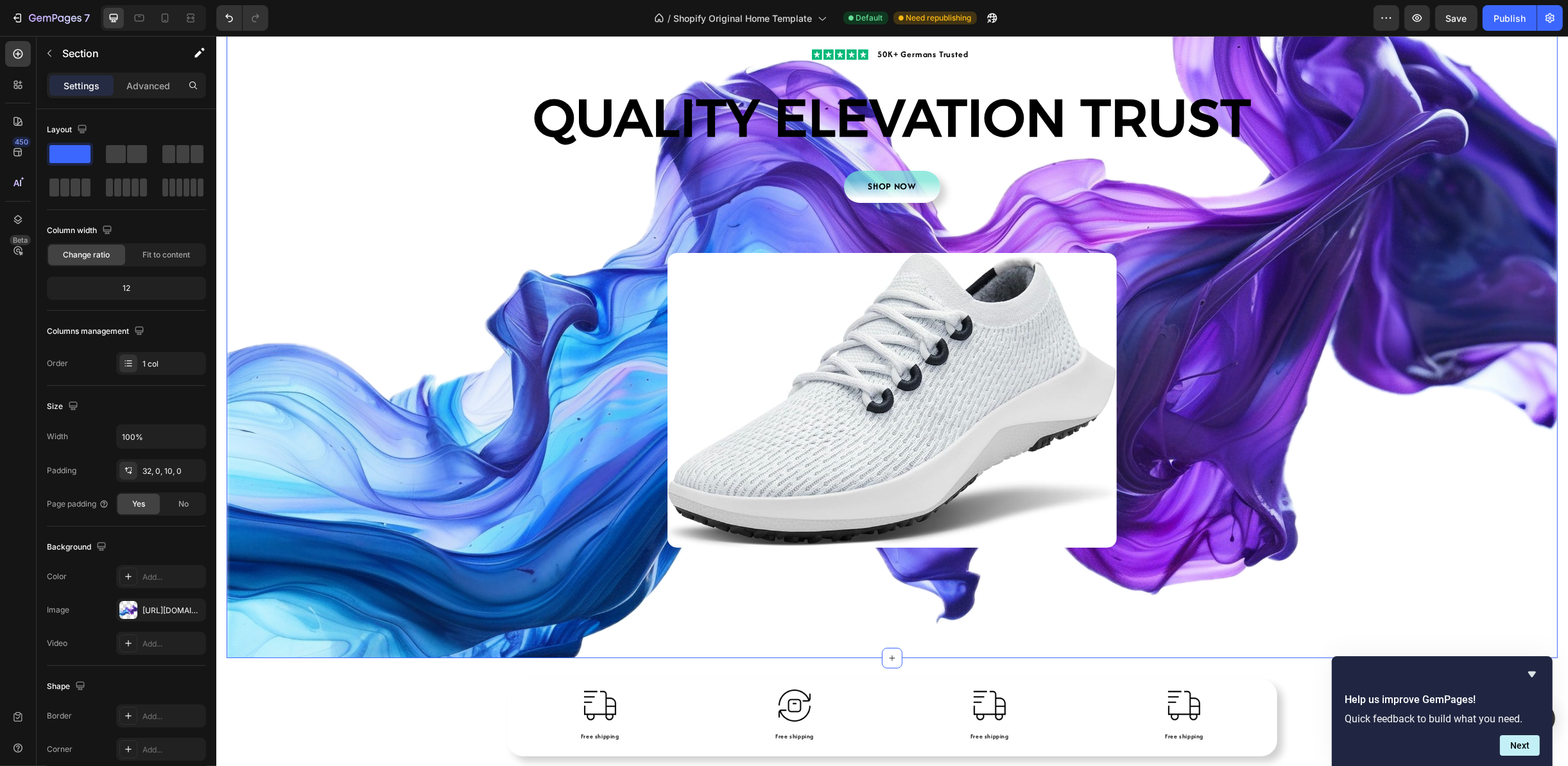
scroll to position [289, 0]
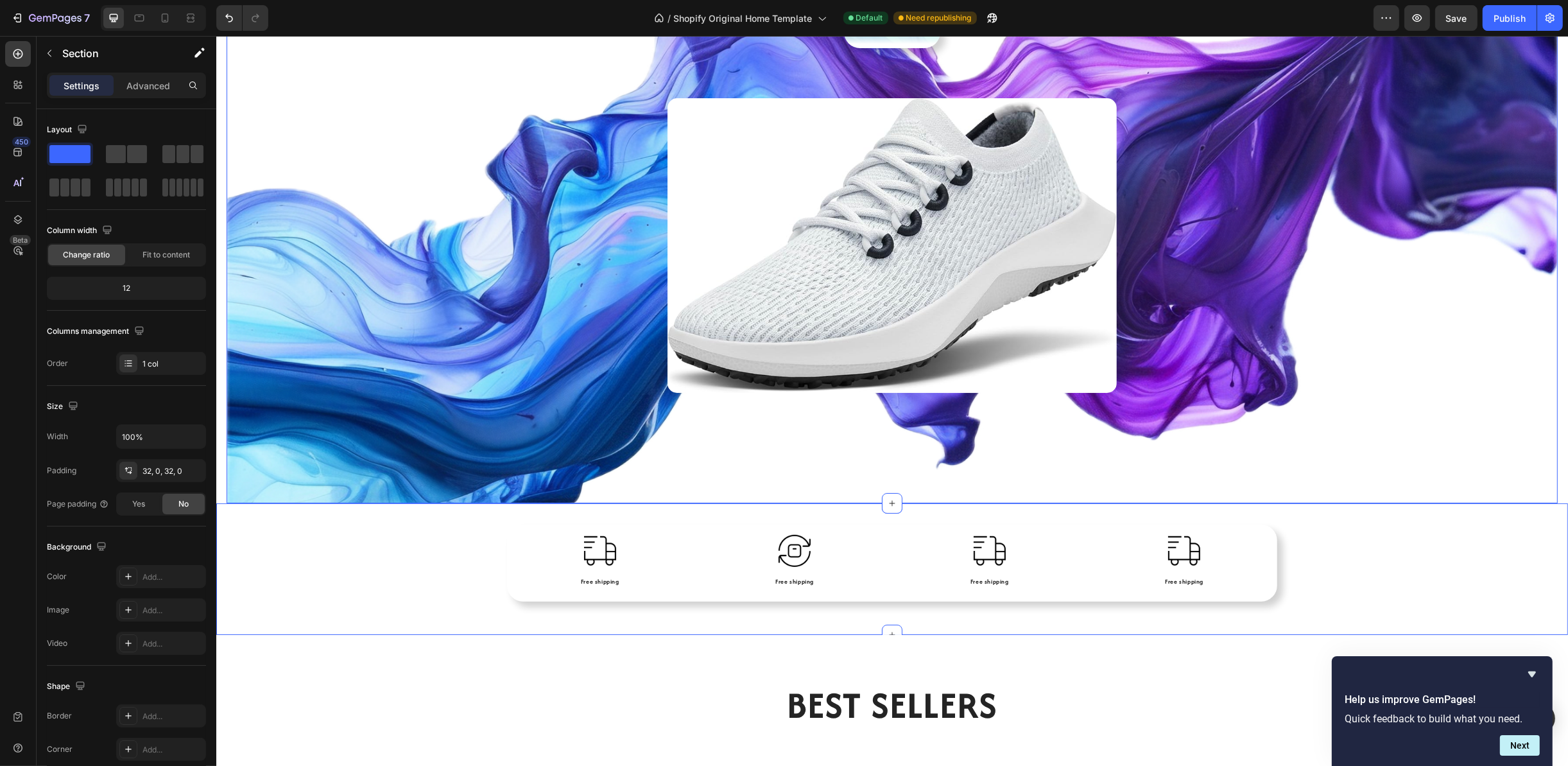
click at [371, 560] on div "Image Free shipping Text Block Image Free shipping Text Block Image Free shippi…" at bounding box center [891, 569] width 1351 height 91
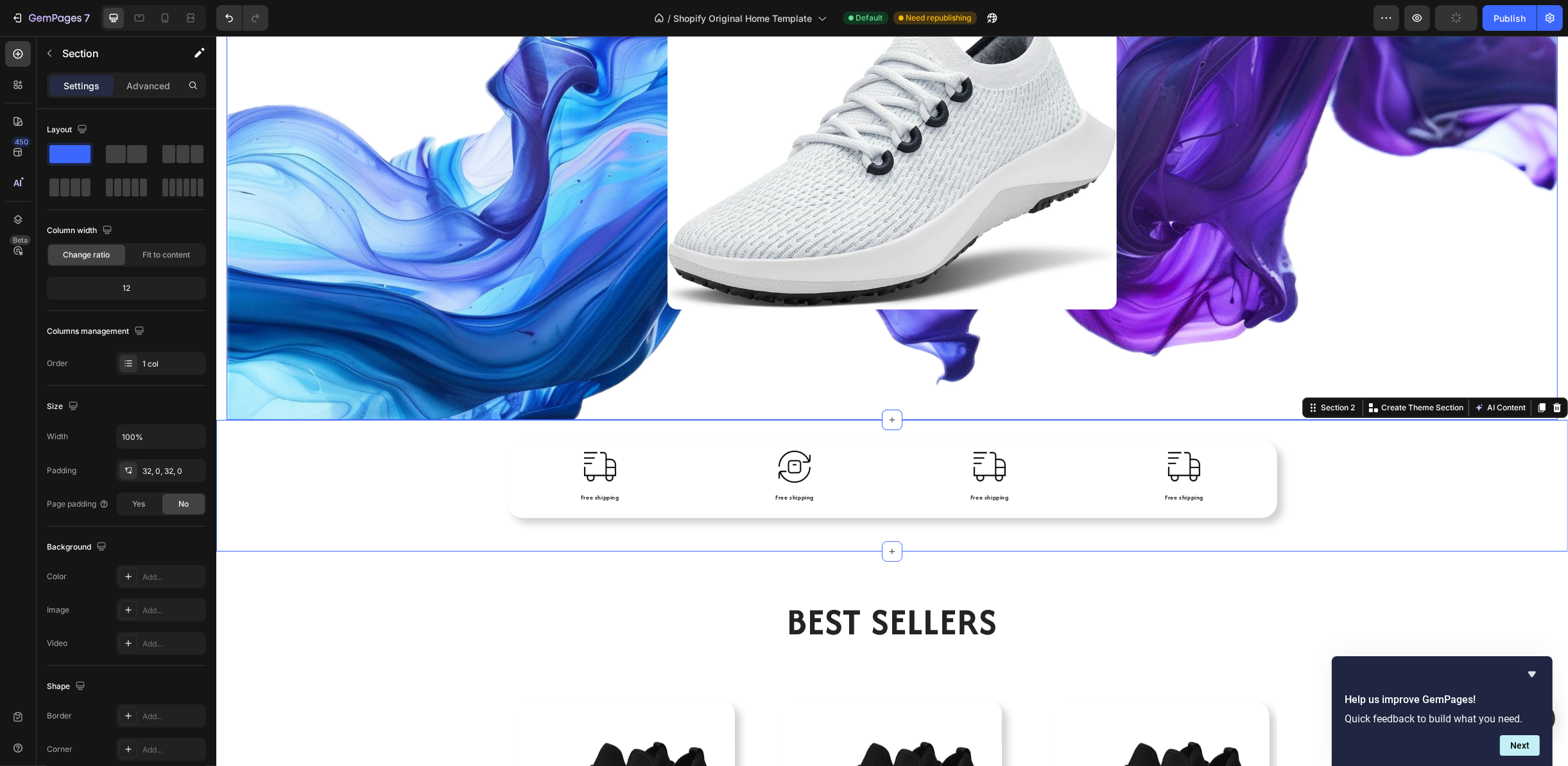
scroll to position [385, 0]
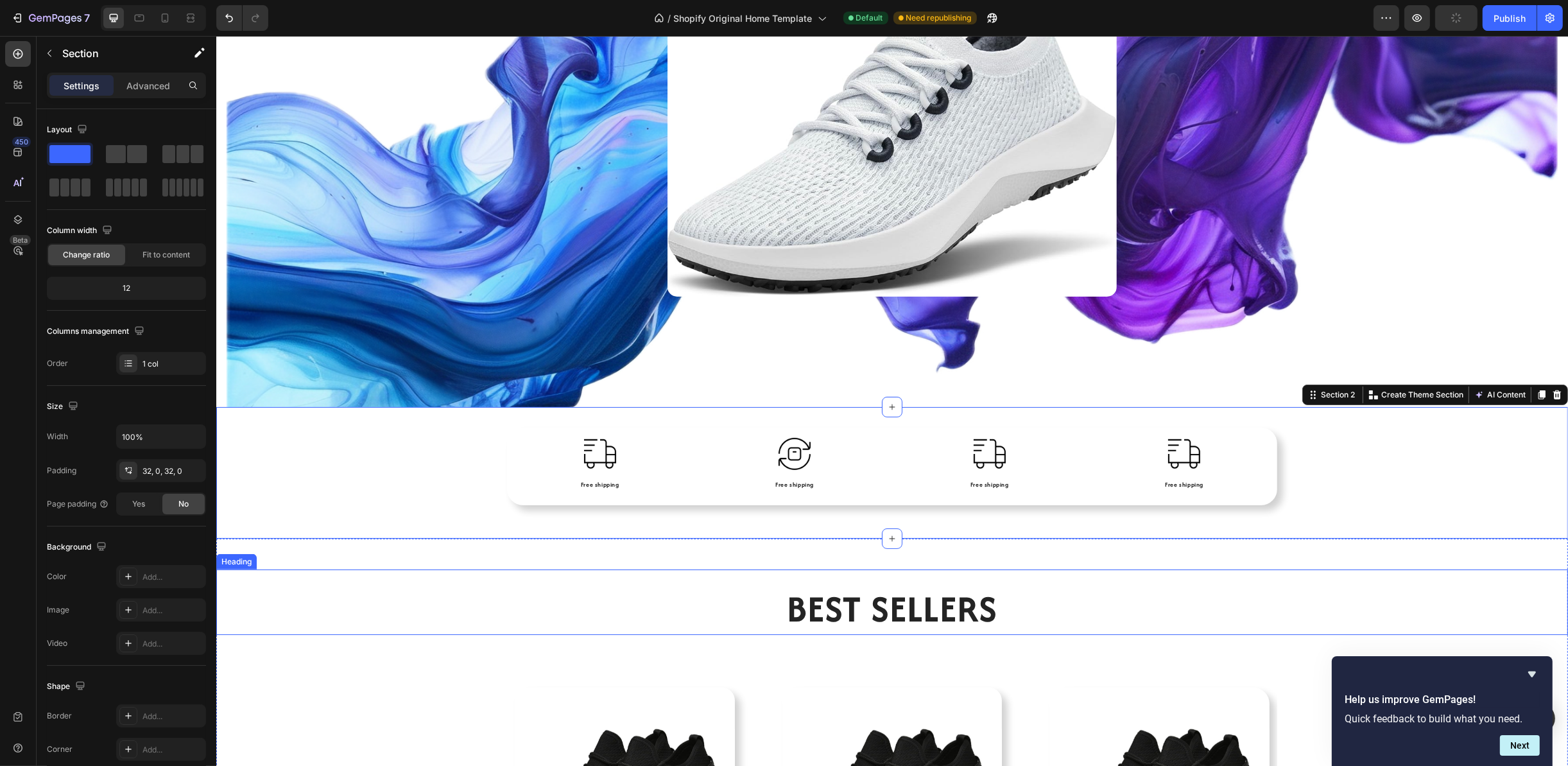
click at [355, 591] on h2 "Best Sellers" at bounding box center [891, 608] width 1351 height 53
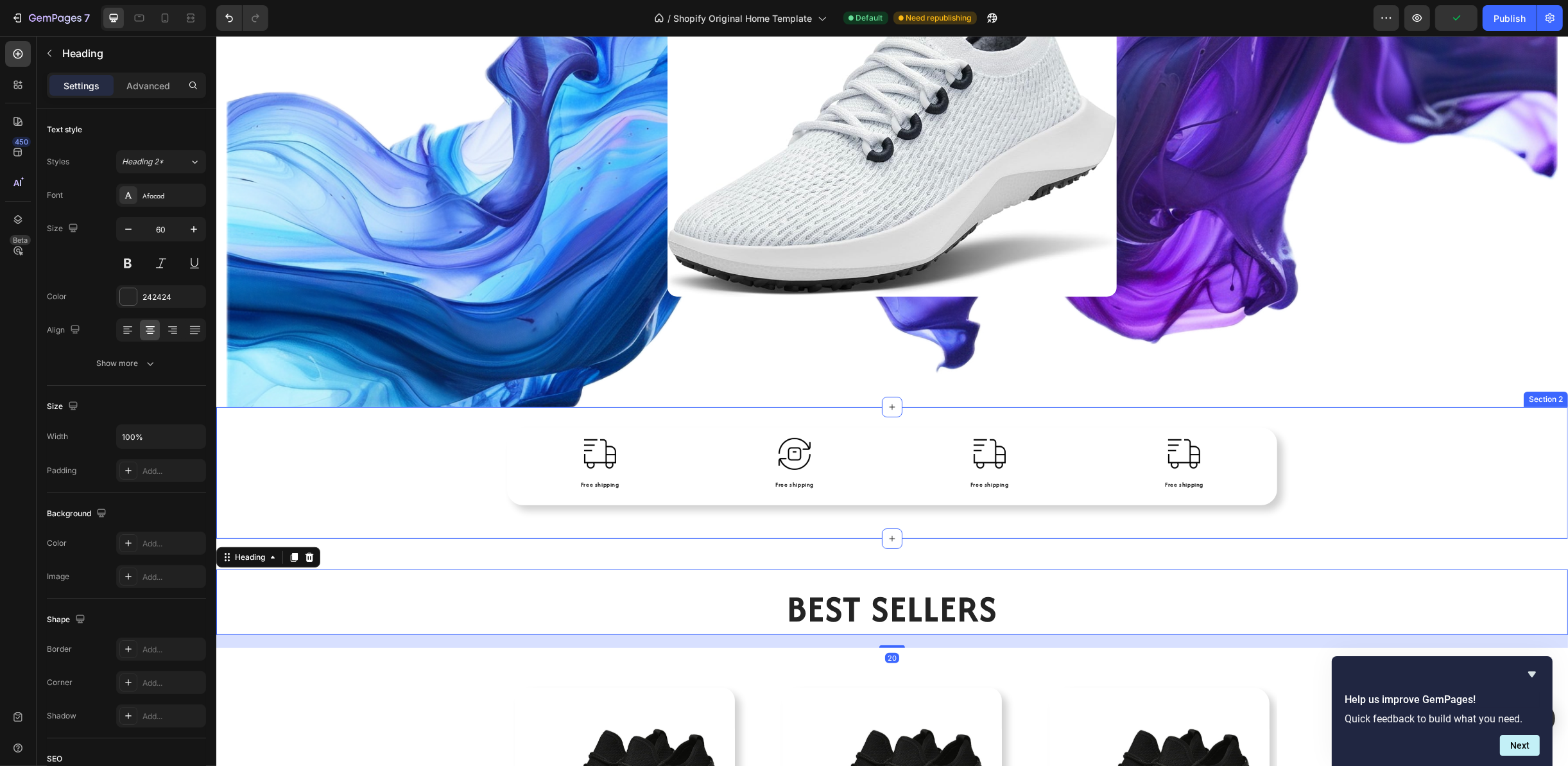
click at [374, 446] on div "Image Free shipping Text Block Image Free shipping Text Block Image Free shippi…" at bounding box center [891, 472] width 1351 height 90
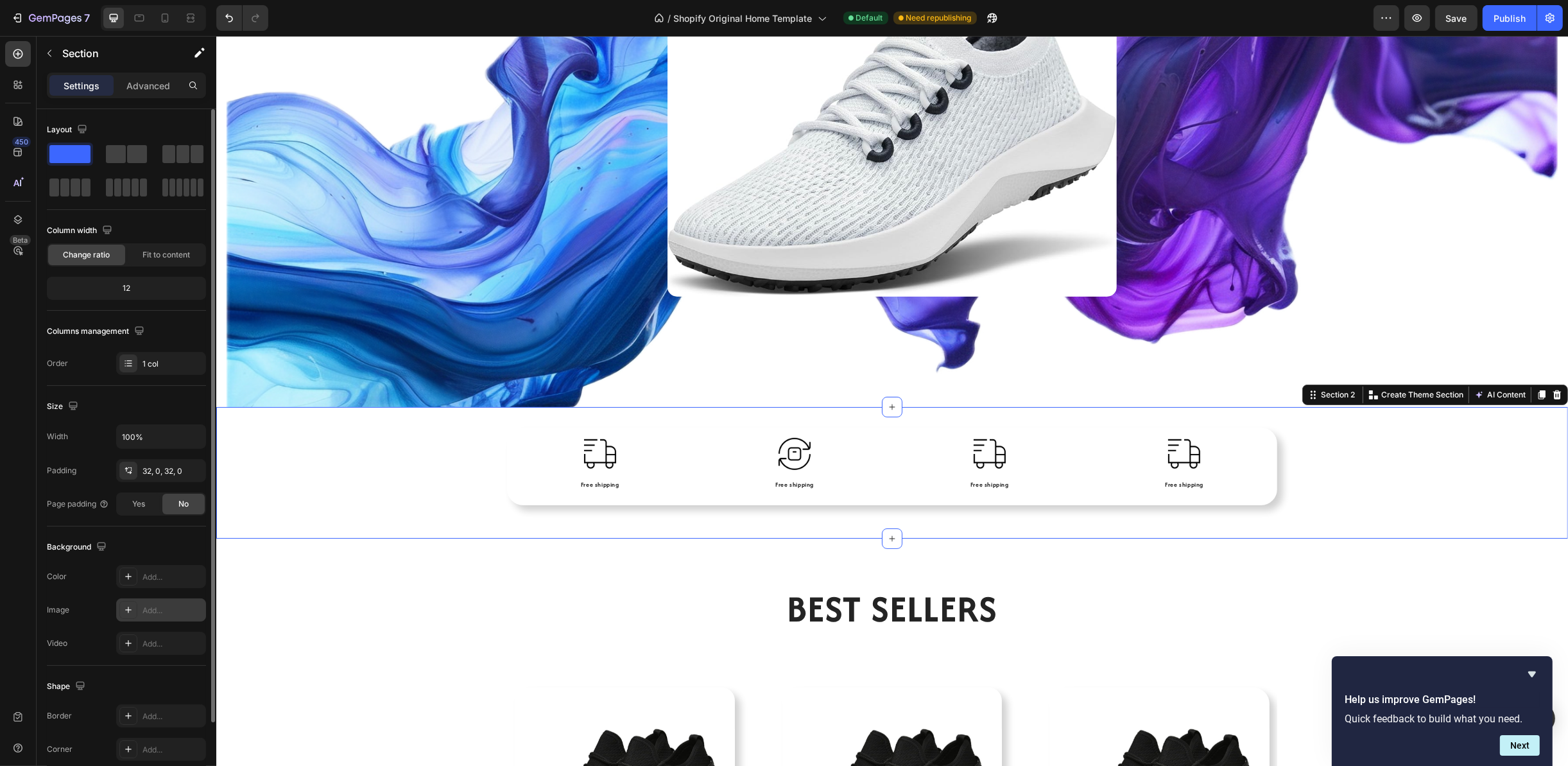
click at [144, 610] on div "Add..." at bounding box center [173, 611] width 60 height 12
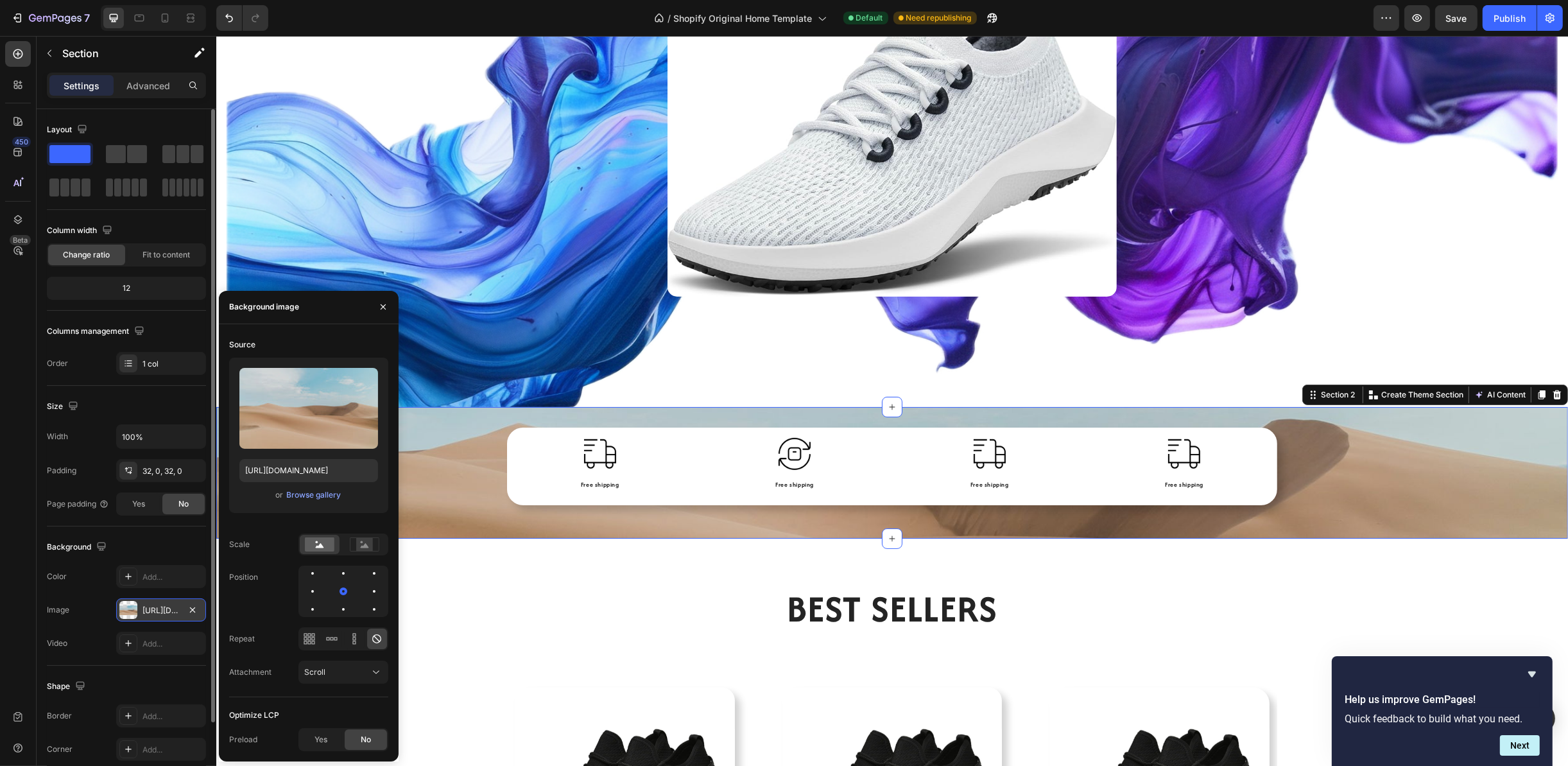
click at [288, 484] on div "Upload Image [URL][DOMAIN_NAME] or Browse gallery" at bounding box center [308, 435] width 159 height 156
click at [295, 489] on div "Browse gallery" at bounding box center [313, 495] width 55 height 12
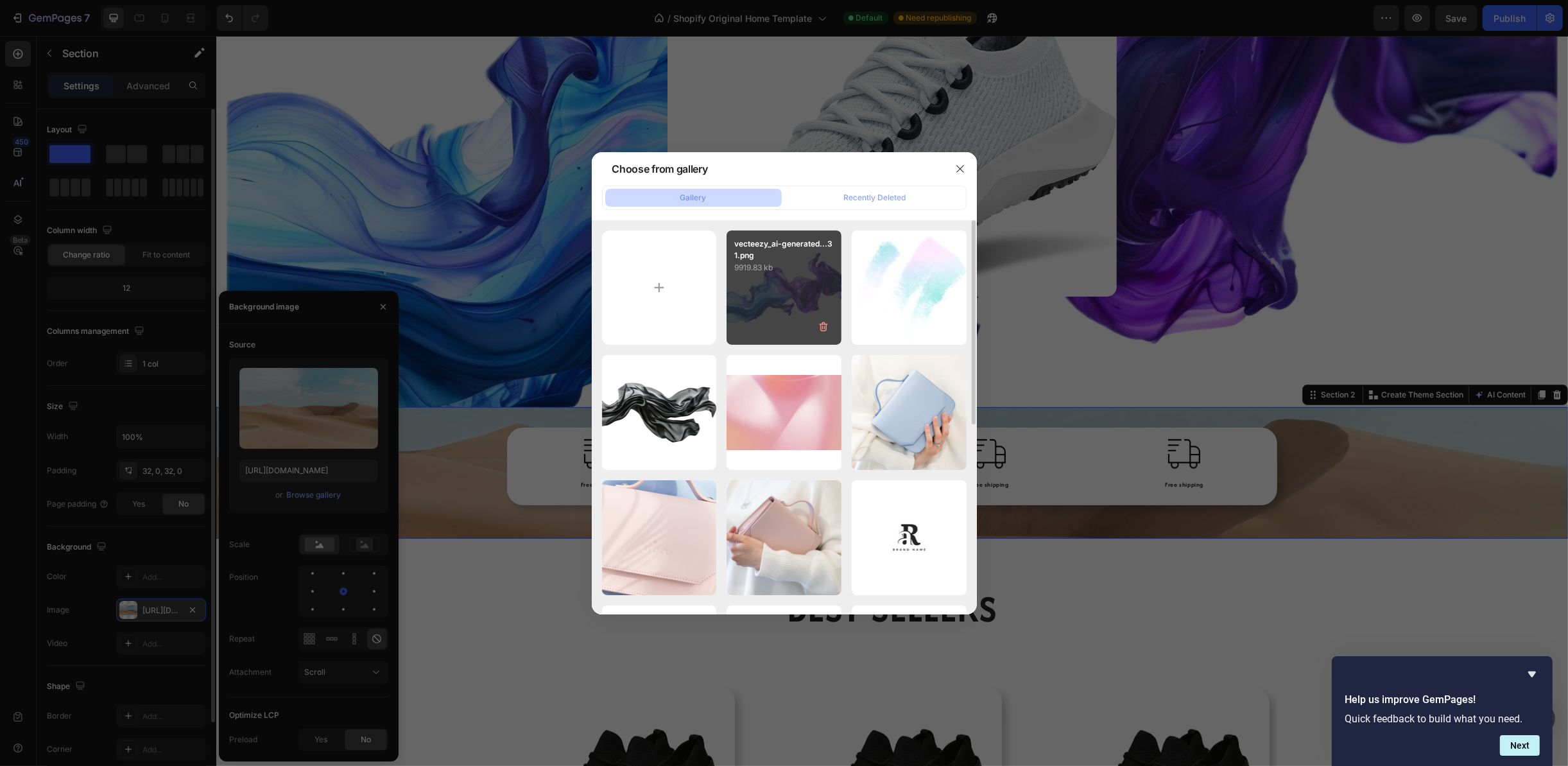
click at [788, 311] on div "vecteezy_ai-generated...31.png 9919.83 kb" at bounding box center [784, 288] width 115 height 115
type input "[URL][DOMAIN_NAME]"
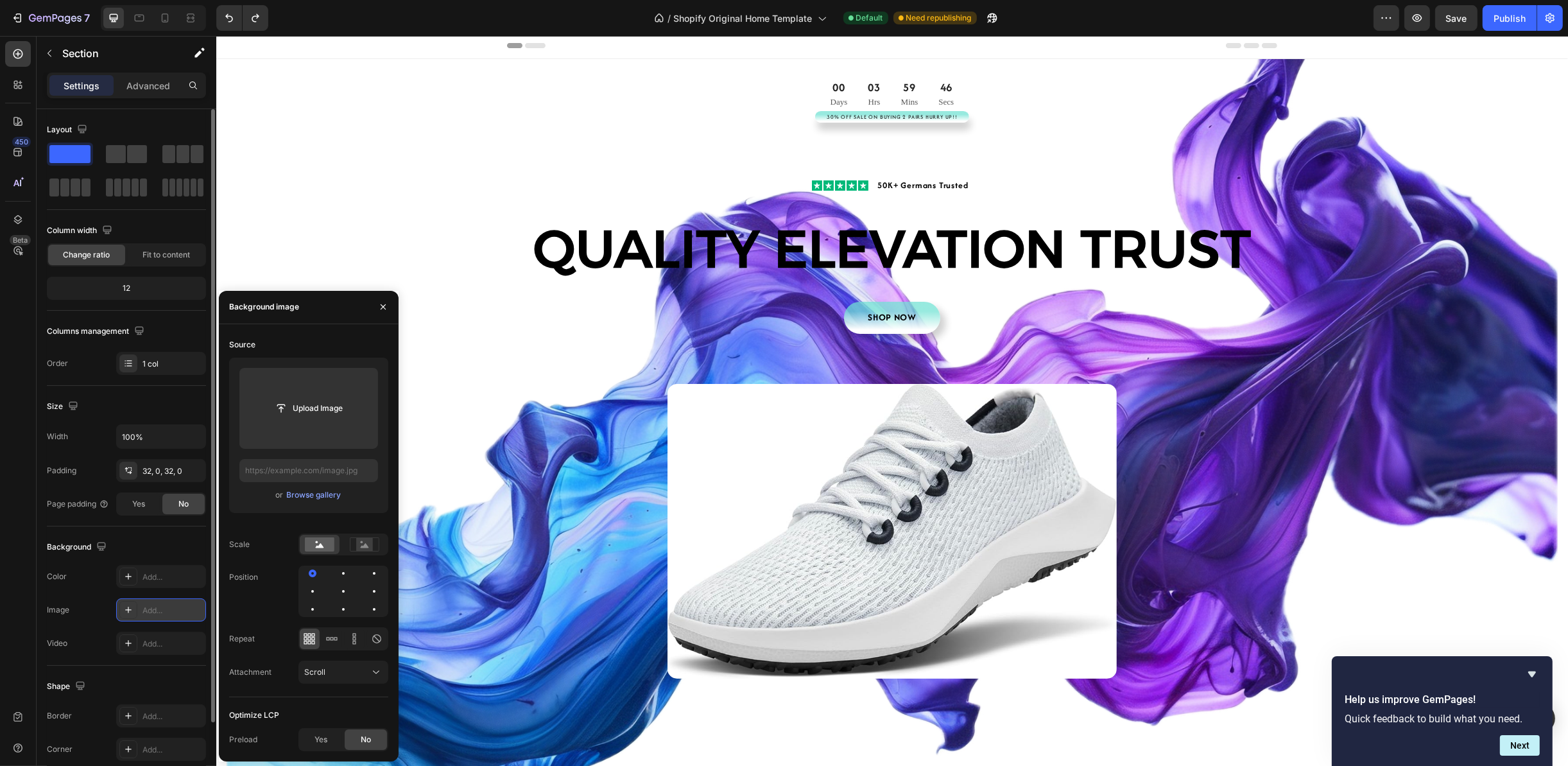
scroll to position [0, 0]
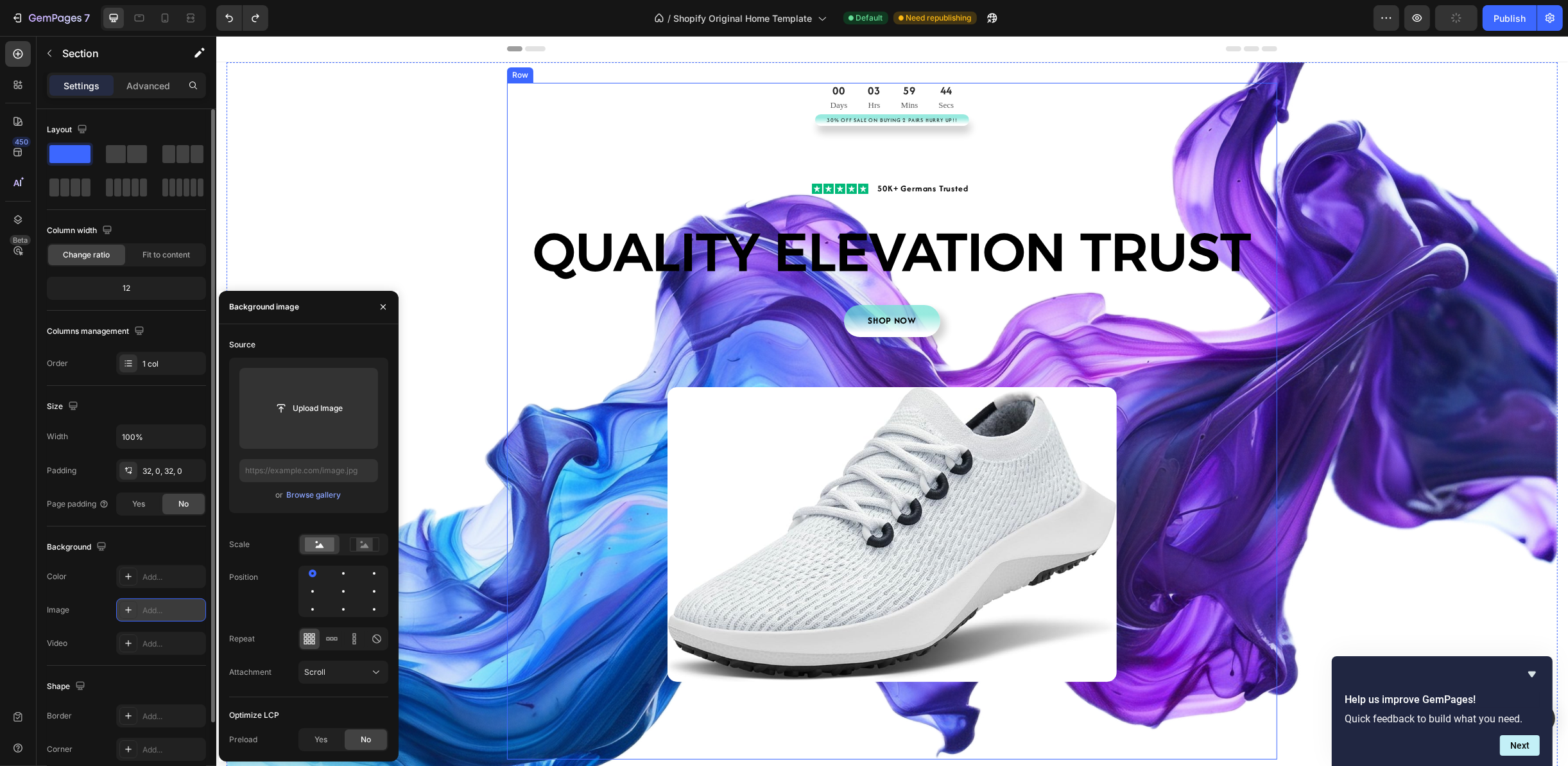
click at [573, 145] on div "00 Days 03 Hrs 59 Mins 44 Secs CountDown Timer 30% Off Sale On Buying 2 Pairs H…" at bounding box center [891, 421] width 771 height 677
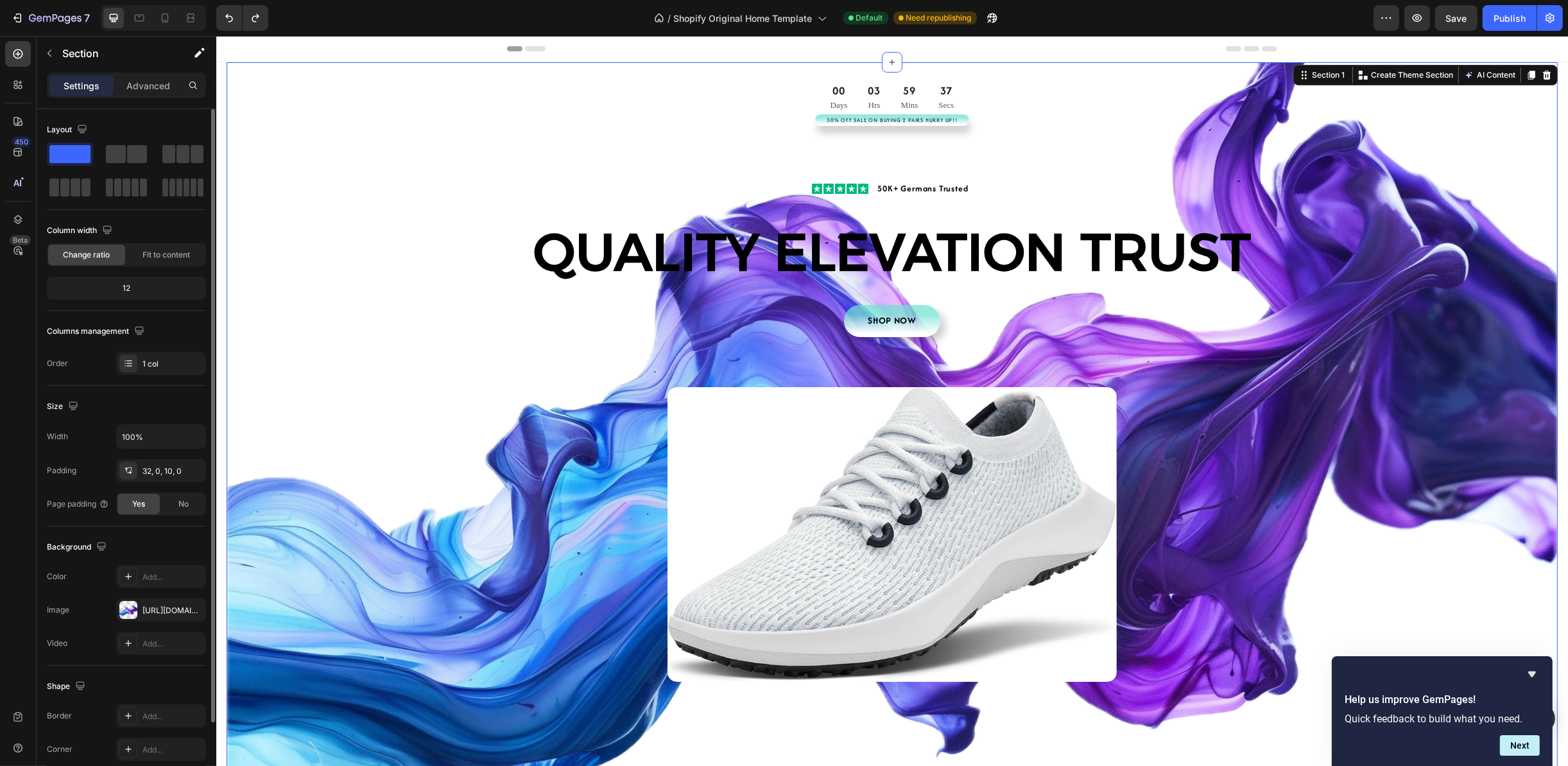
click at [1437, 226] on div "00 Days 03 Hrs 59 Mins 37 Secs CountDown Timer 30% Off Sale On Buying 2 Pairs H…" at bounding box center [890, 434] width 1330 height 703
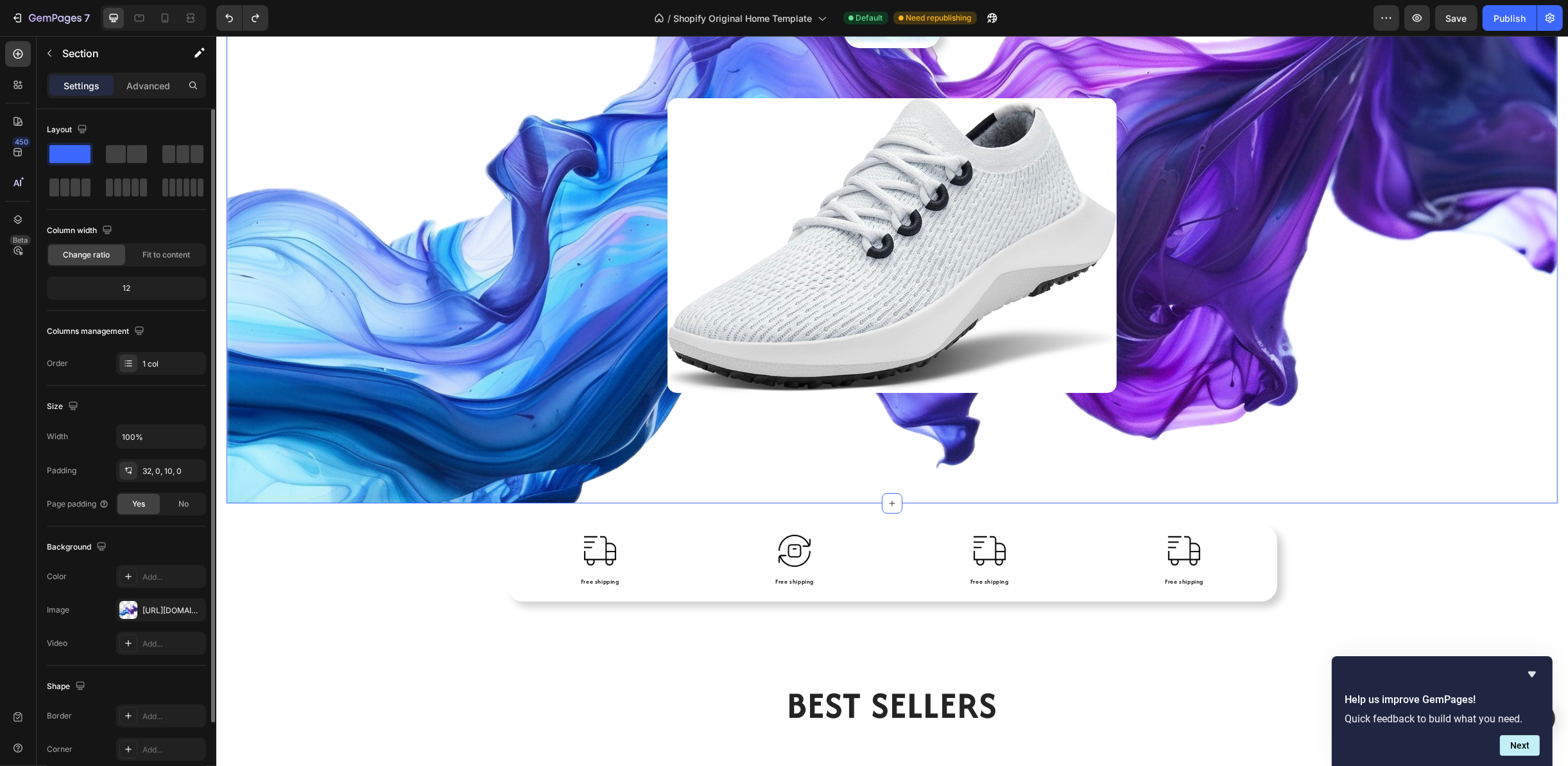
scroll to position [193, 0]
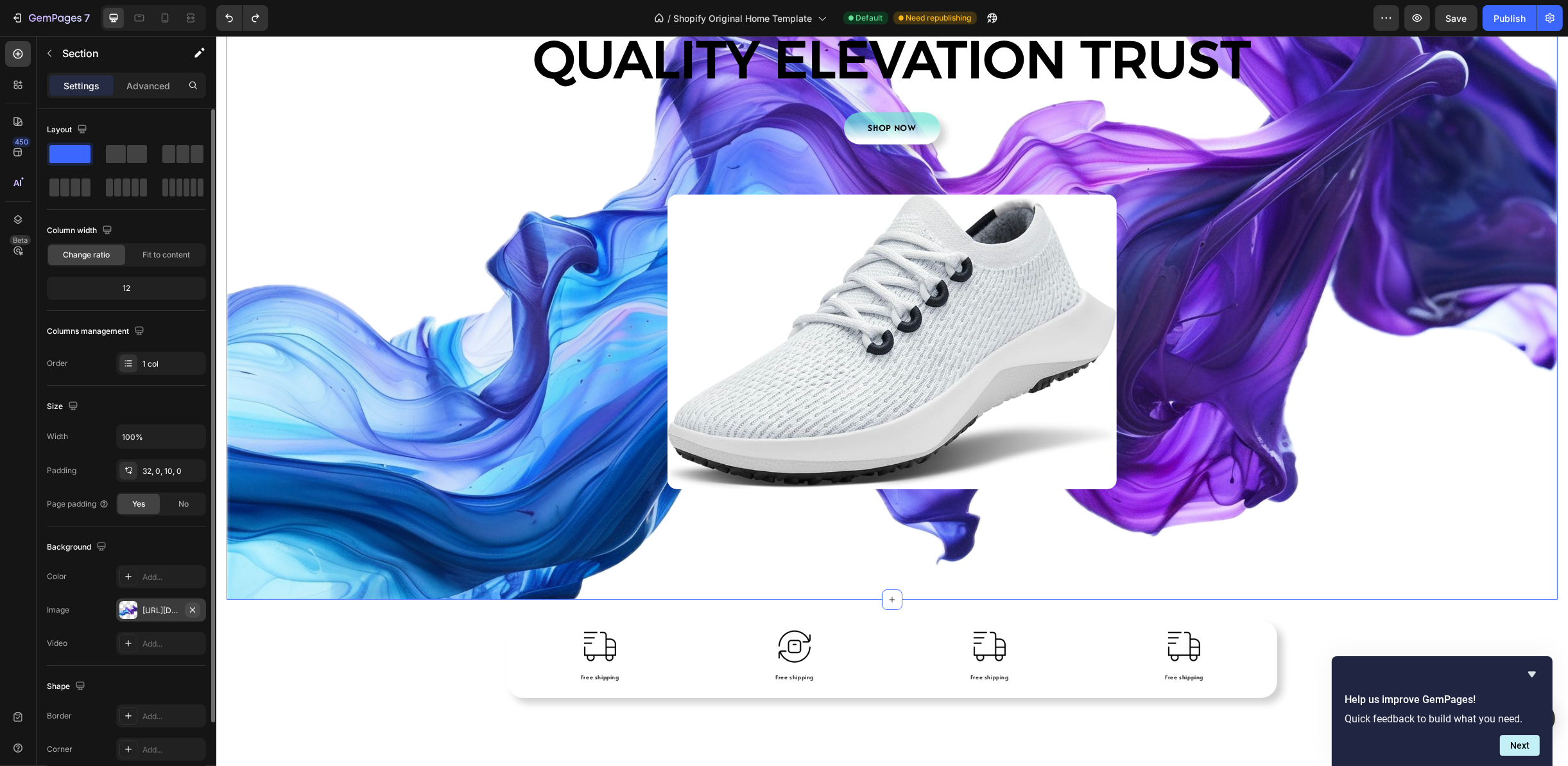
click at [188, 614] on icon "button" at bounding box center [193, 610] width 10 height 10
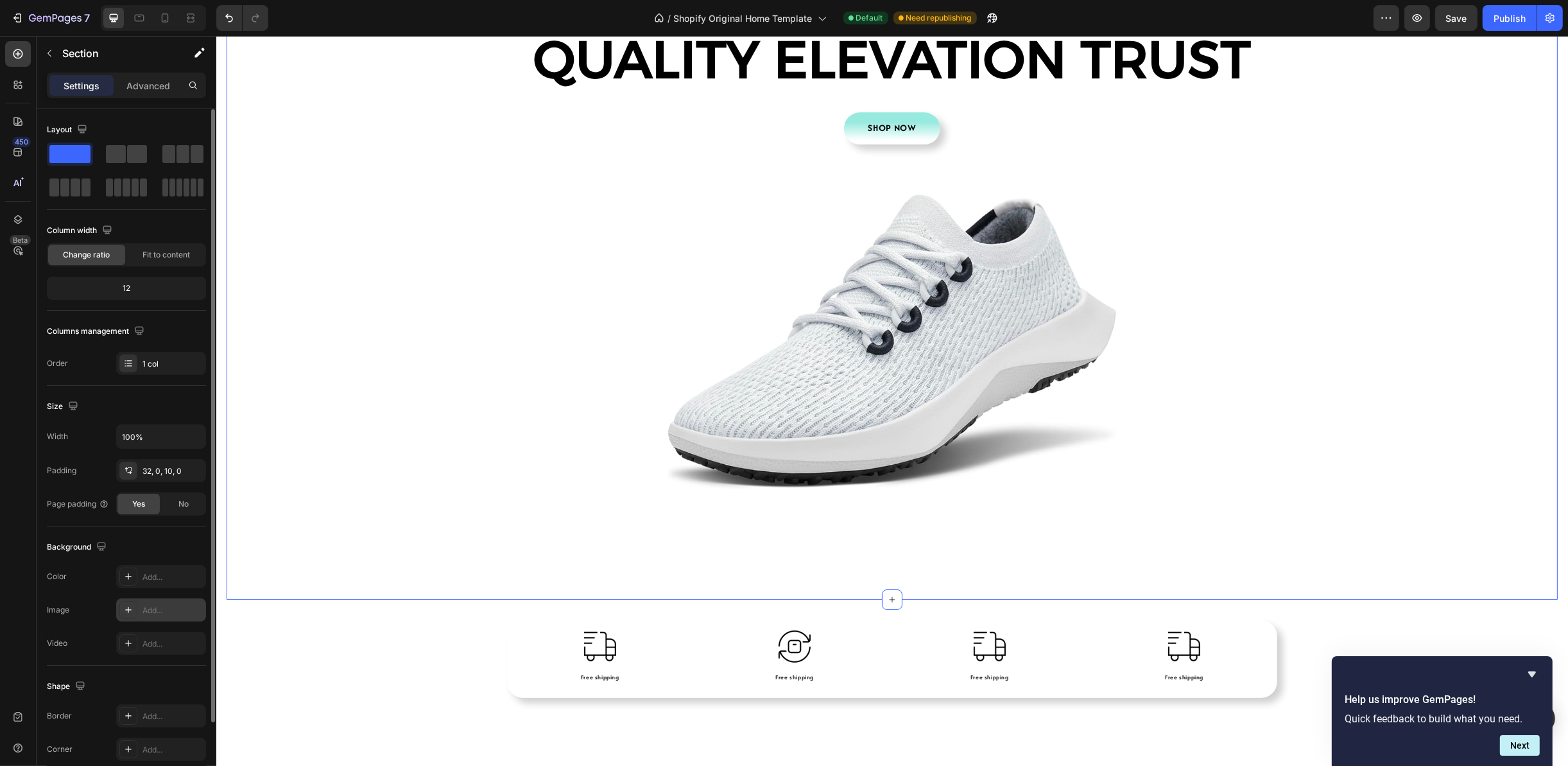
click at [170, 607] on div "Add..." at bounding box center [173, 611] width 60 height 12
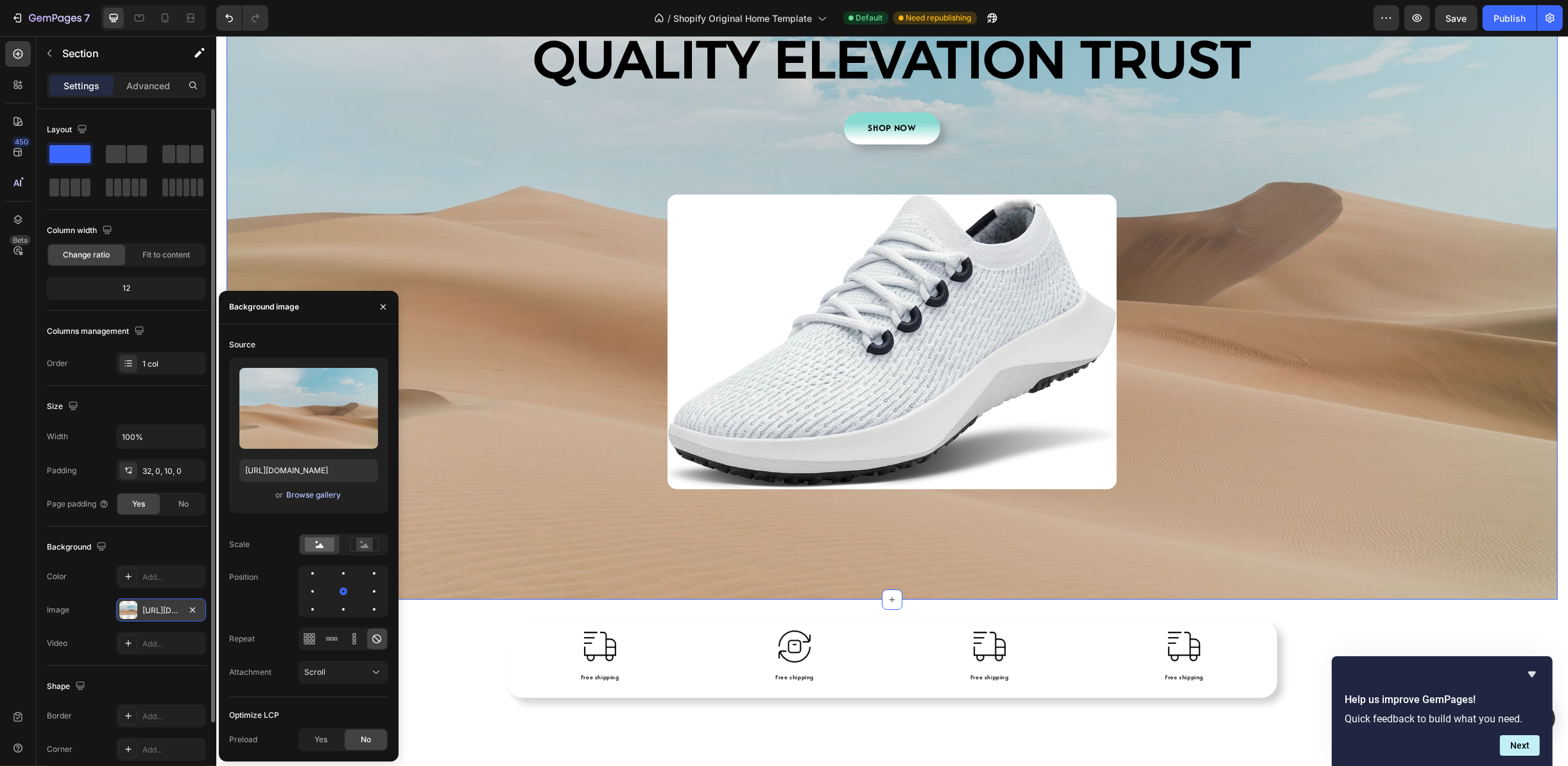
click at [319, 497] on div "Browse gallery" at bounding box center [313, 495] width 55 height 12
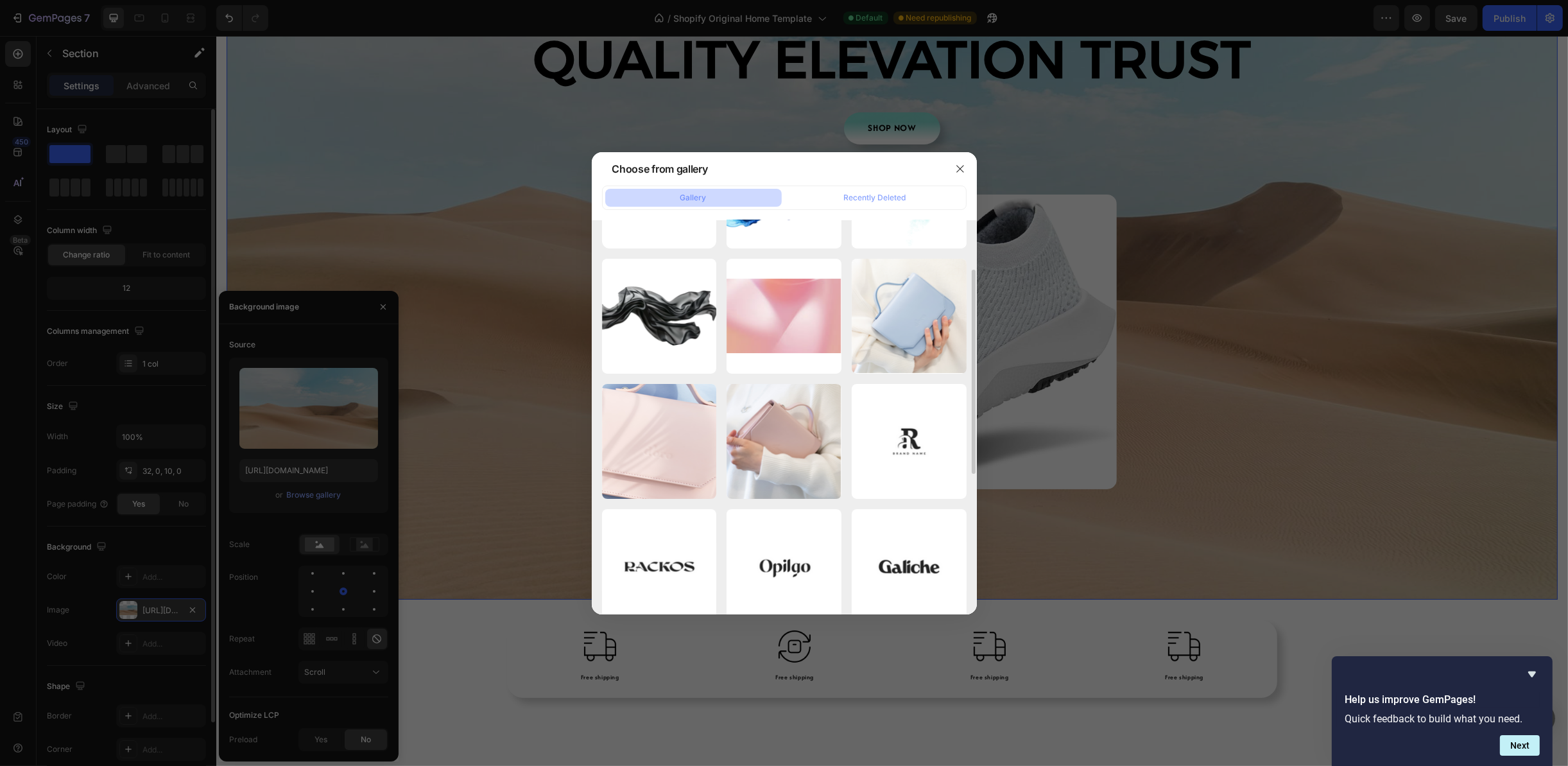
scroll to position [0, 0]
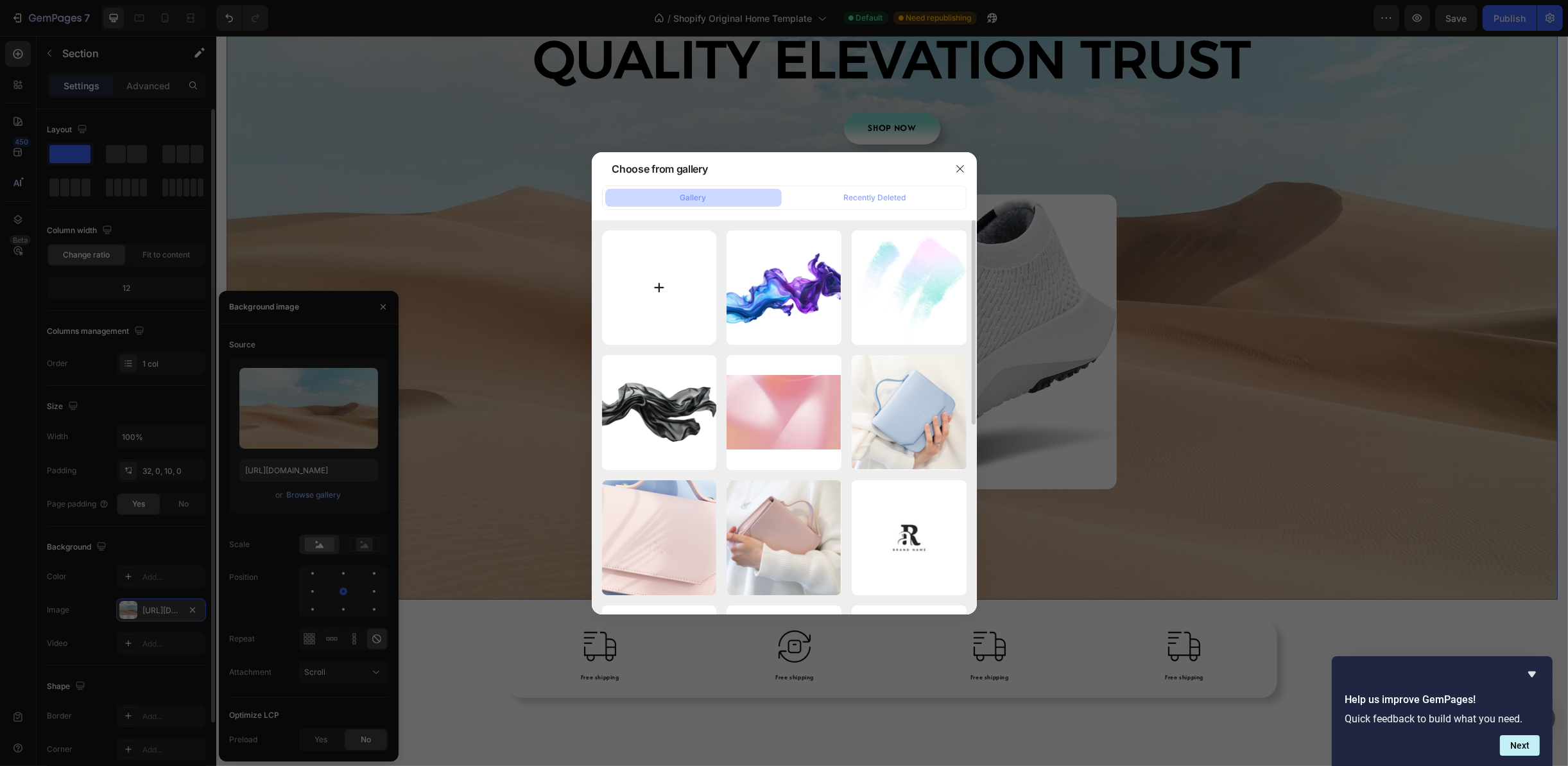
click at [673, 293] on input "file" at bounding box center [659, 288] width 115 height 115
type input "C:\fakepath\—Pngtree—smooth white flowing waves_16372309.jpg"
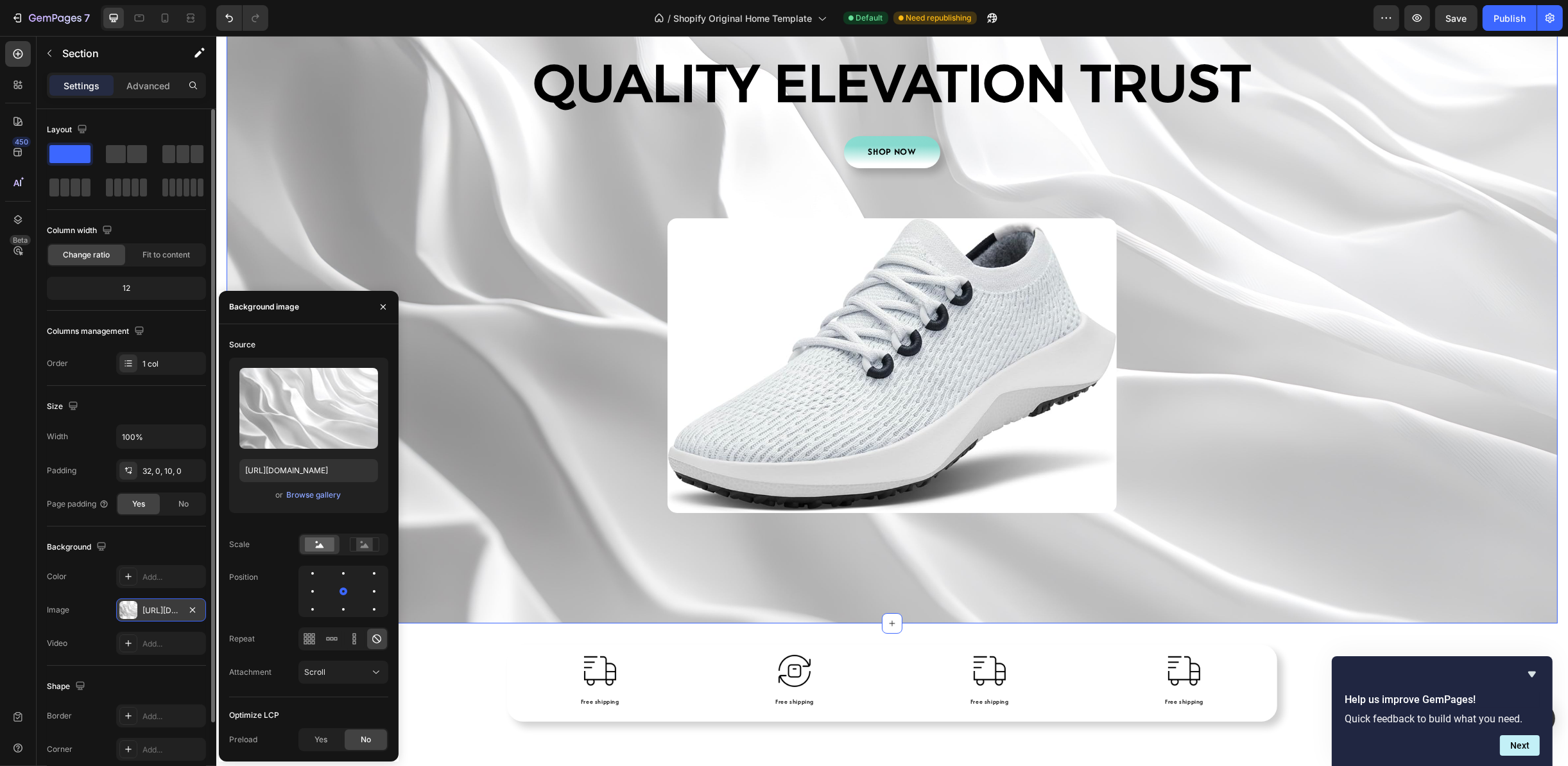
type input "[URL][DOMAIN_NAME]"
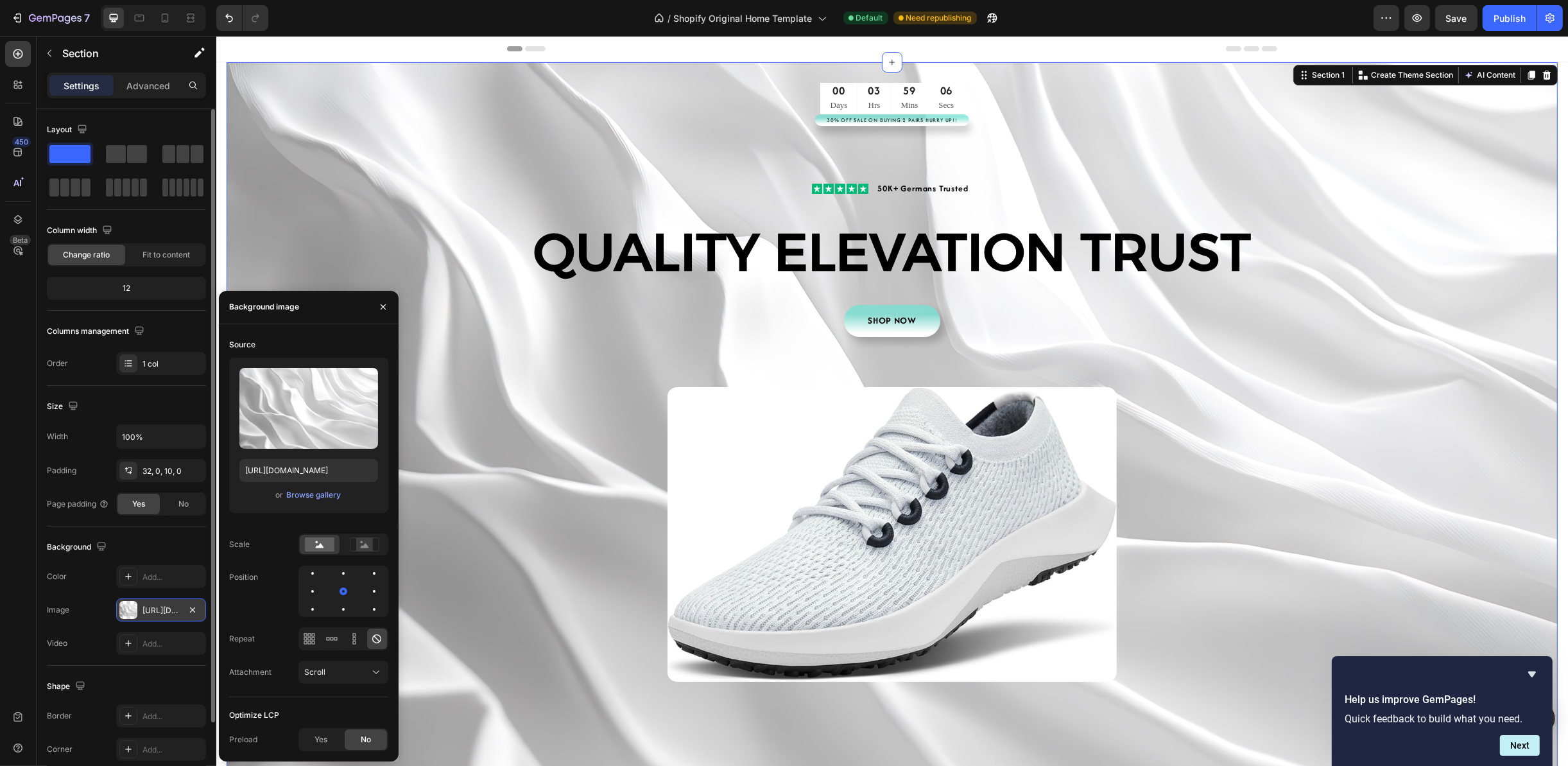
click at [1390, 393] on div "00 Days 03 Hrs 59 Mins 06 Secs CountDown Timer 30% Off Sale On Buying 2 Pairs H…" at bounding box center [890, 434] width 1330 height 703
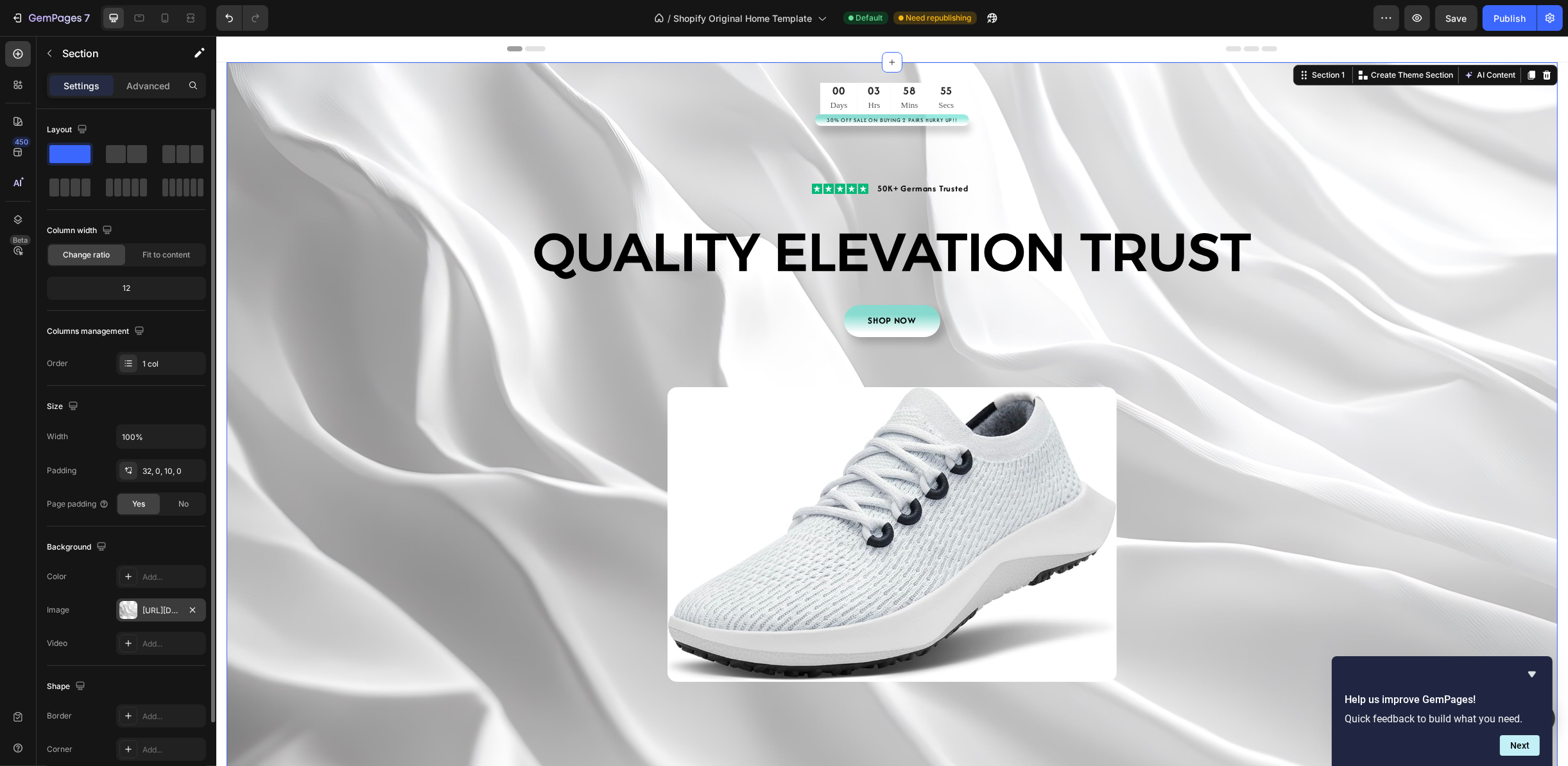
click at [1345, 284] on div "00 Days 03 Hrs 58 Mins 55 Secs CountDown Timer 30% Off Sale On Buying 2 Pairs H…" at bounding box center [890, 434] width 1330 height 703
click at [1469, 380] on div "00 Days 03 Hrs 58 Mins 54 Secs CountDown Timer 30% Off Sale On Buying 2 Pairs H…" at bounding box center [890, 434] width 1330 height 703
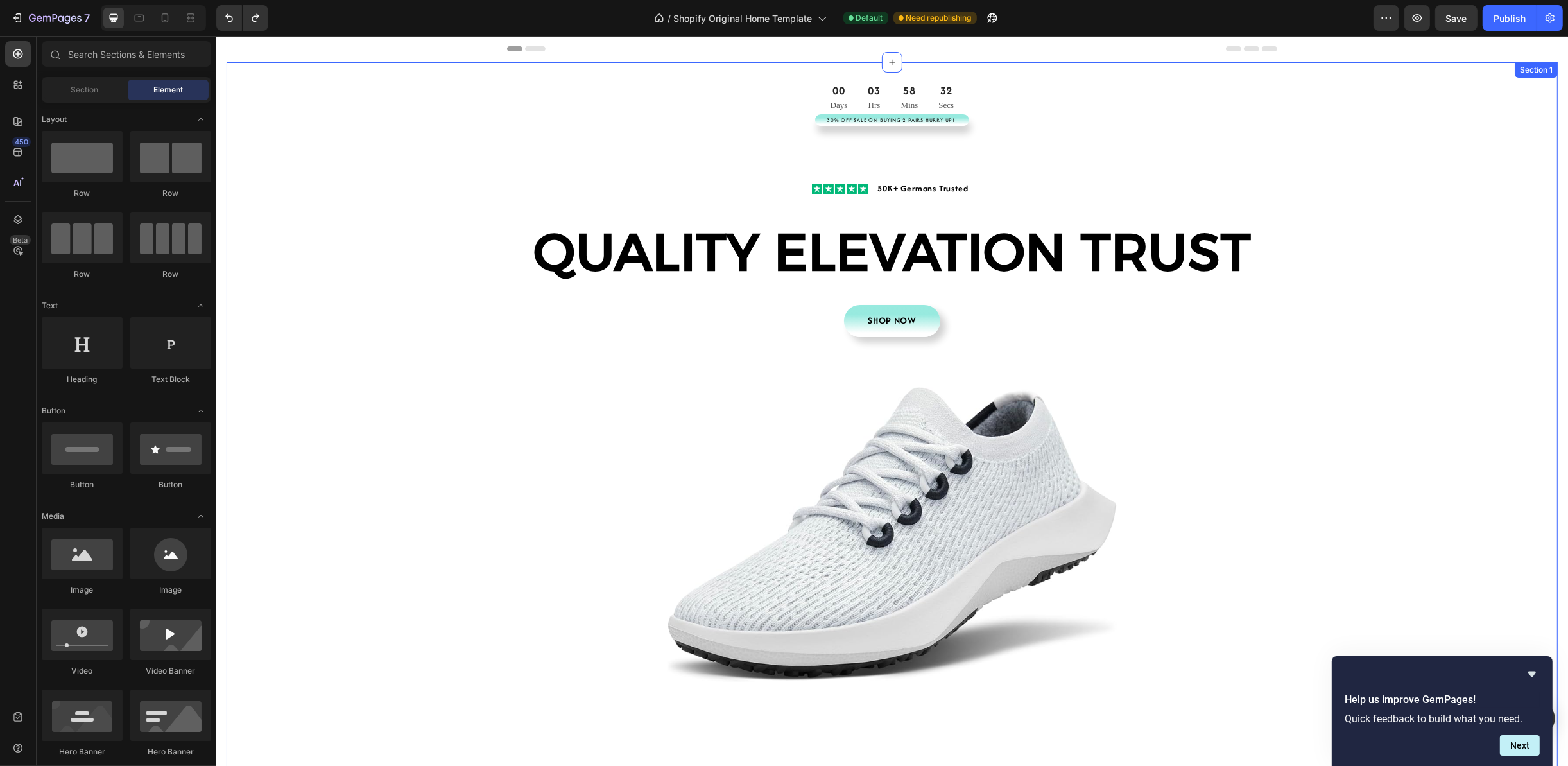
click at [1375, 367] on div "00 Days 03 Hrs 58 Mins 32 Secs CountDown Timer 30% Off Sale On Buying 2 Pairs H…" at bounding box center [890, 434] width 1330 height 703
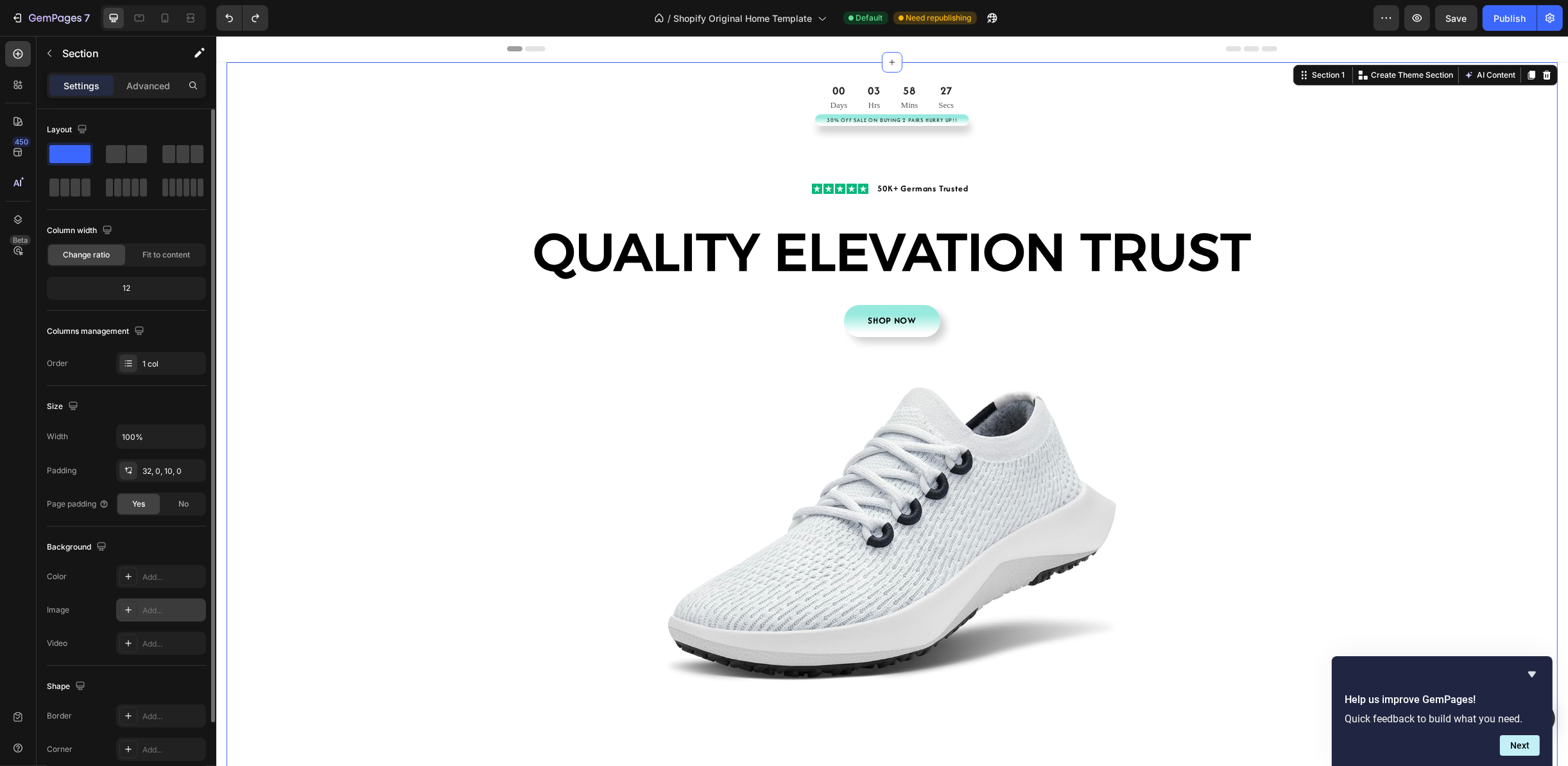
click at [153, 609] on div "Add..." at bounding box center [173, 611] width 60 height 12
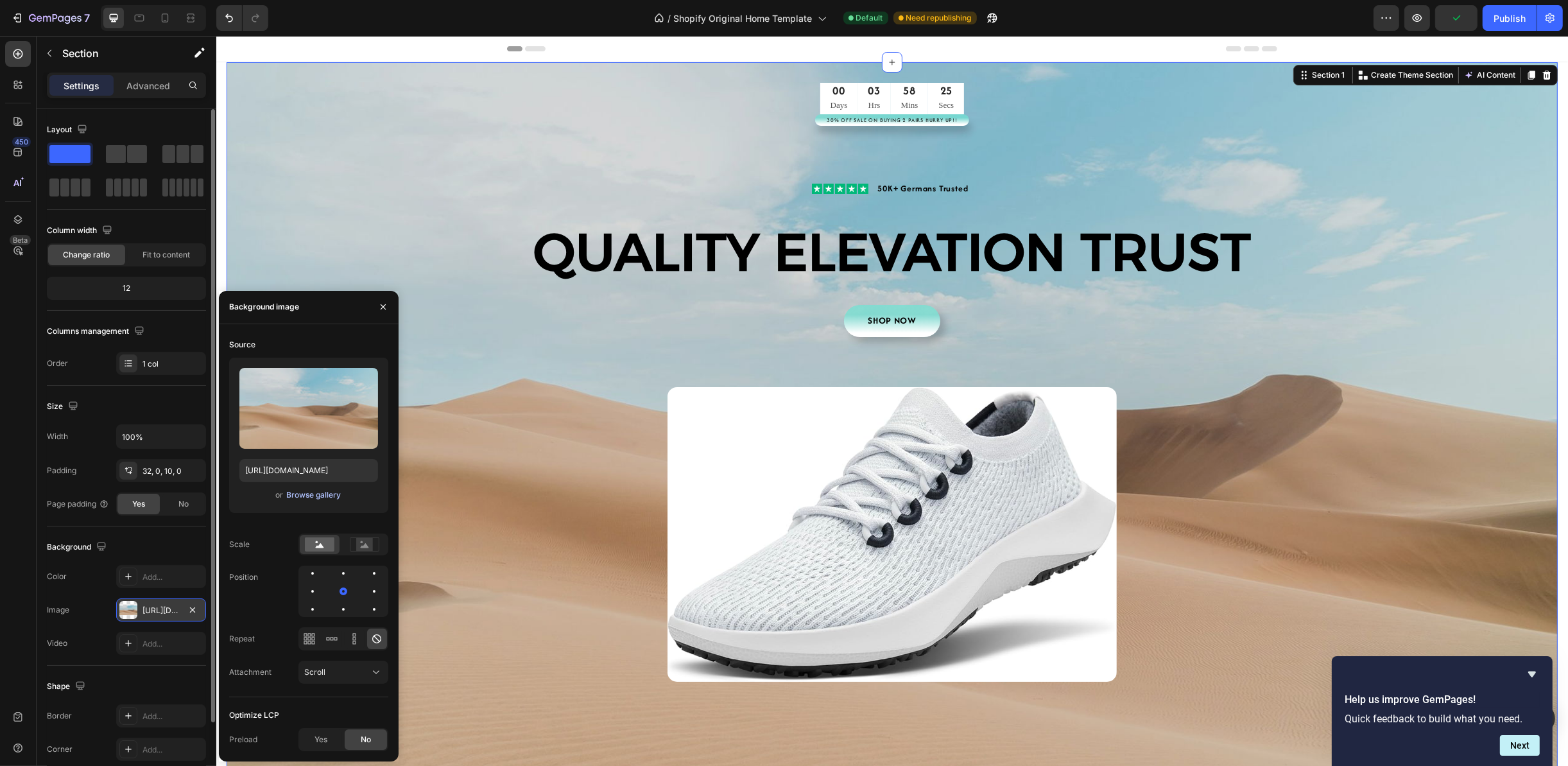
click at [317, 497] on div "Browse gallery" at bounding box center [313, 495] width 55 height 12
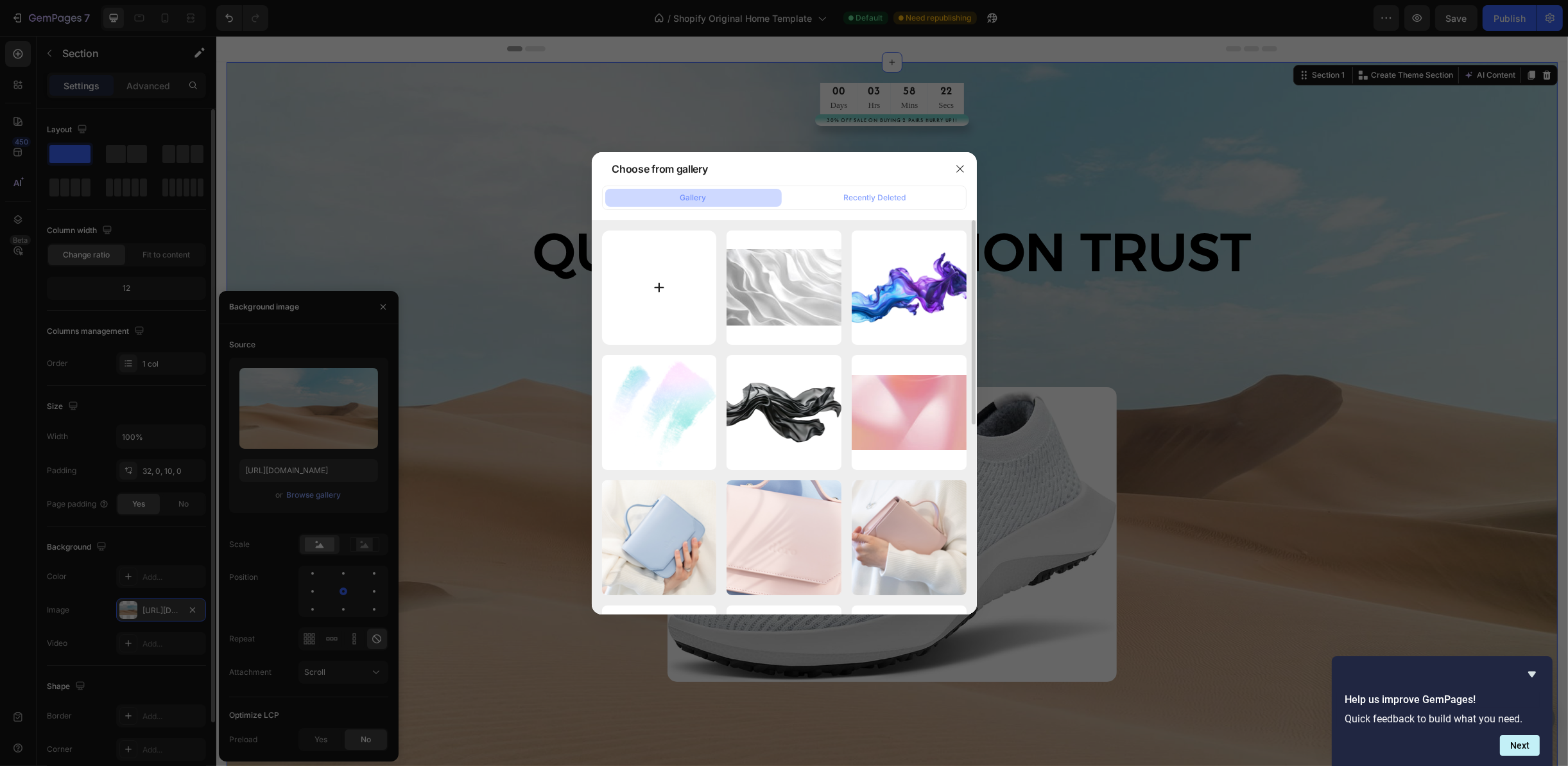
click at [660, 289] on input "file" at bounding box center [659, 288] width 115 height 115
type input "C:\fakepath\vecteezy_3d-vibrant-abstract-fluid-element-with-transparent-backgro…"
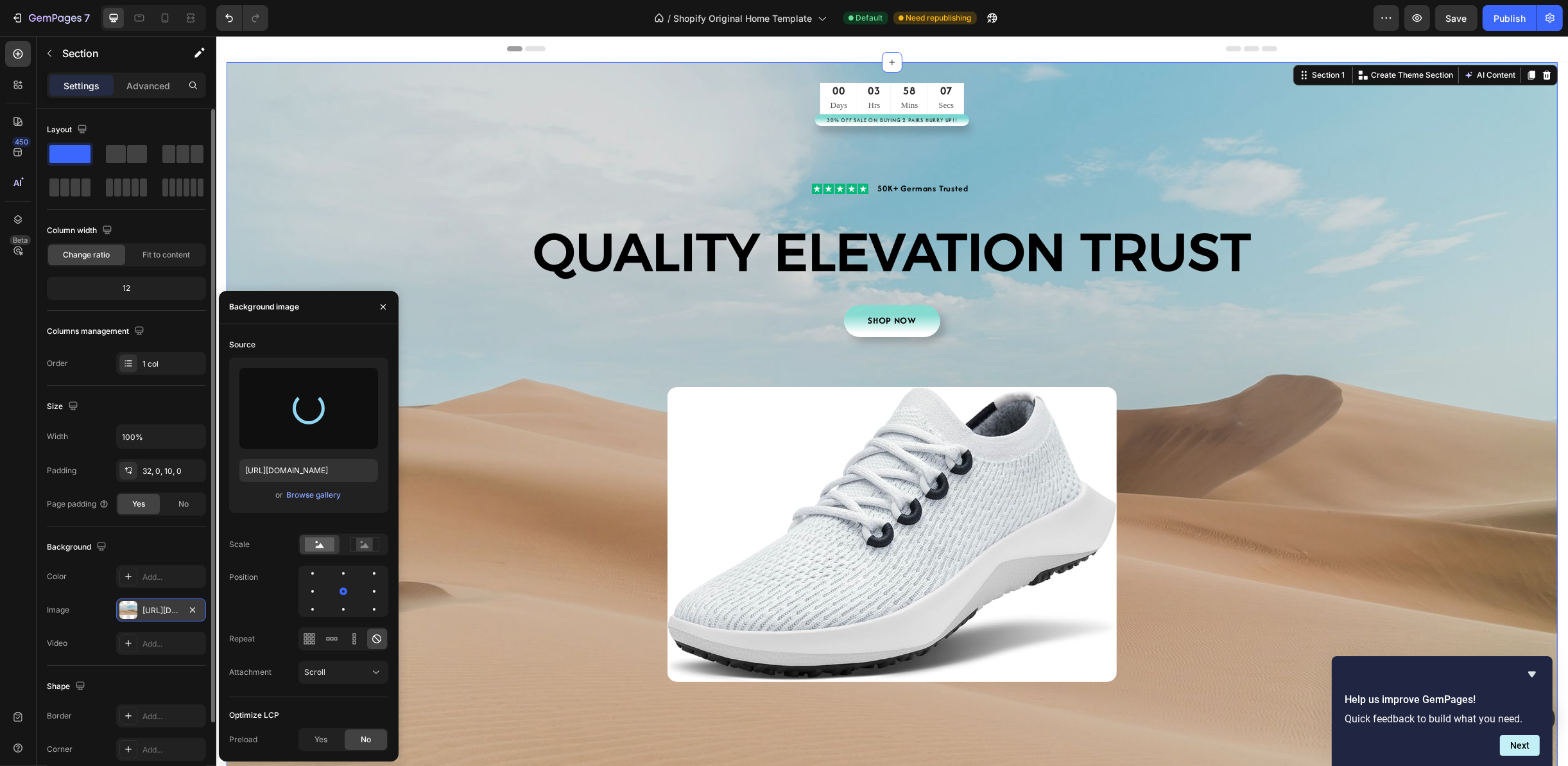
type input "[URL][DOMAIN_NAME]"
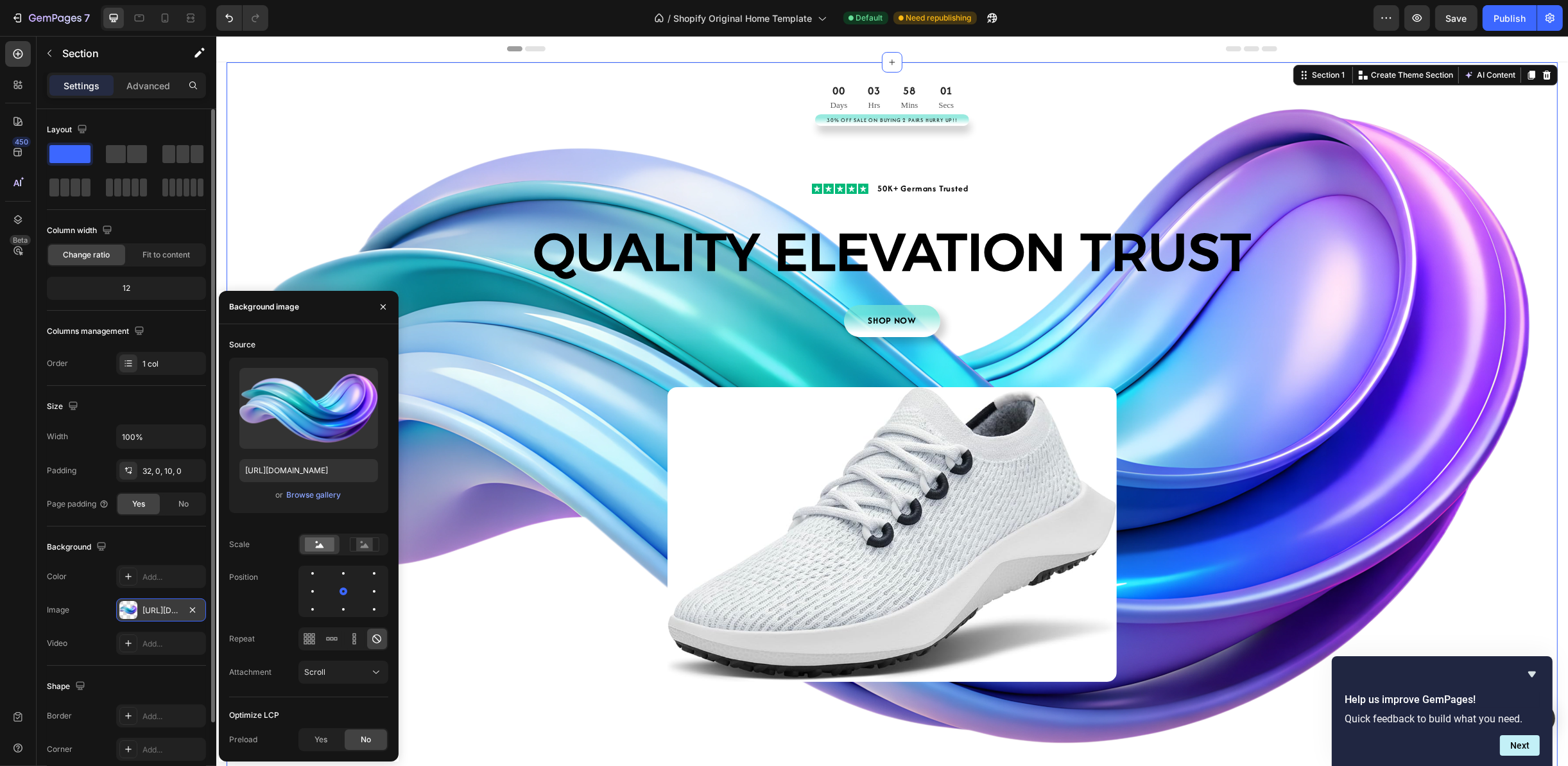
click at [1457, 432] on div "00 Days 03 Hrs 58 Mins 01 Secs CountDown Timer 30% Off Sale On Buying 2 Pairs H…" at bounding box center [890, 434] width 1330 height 703
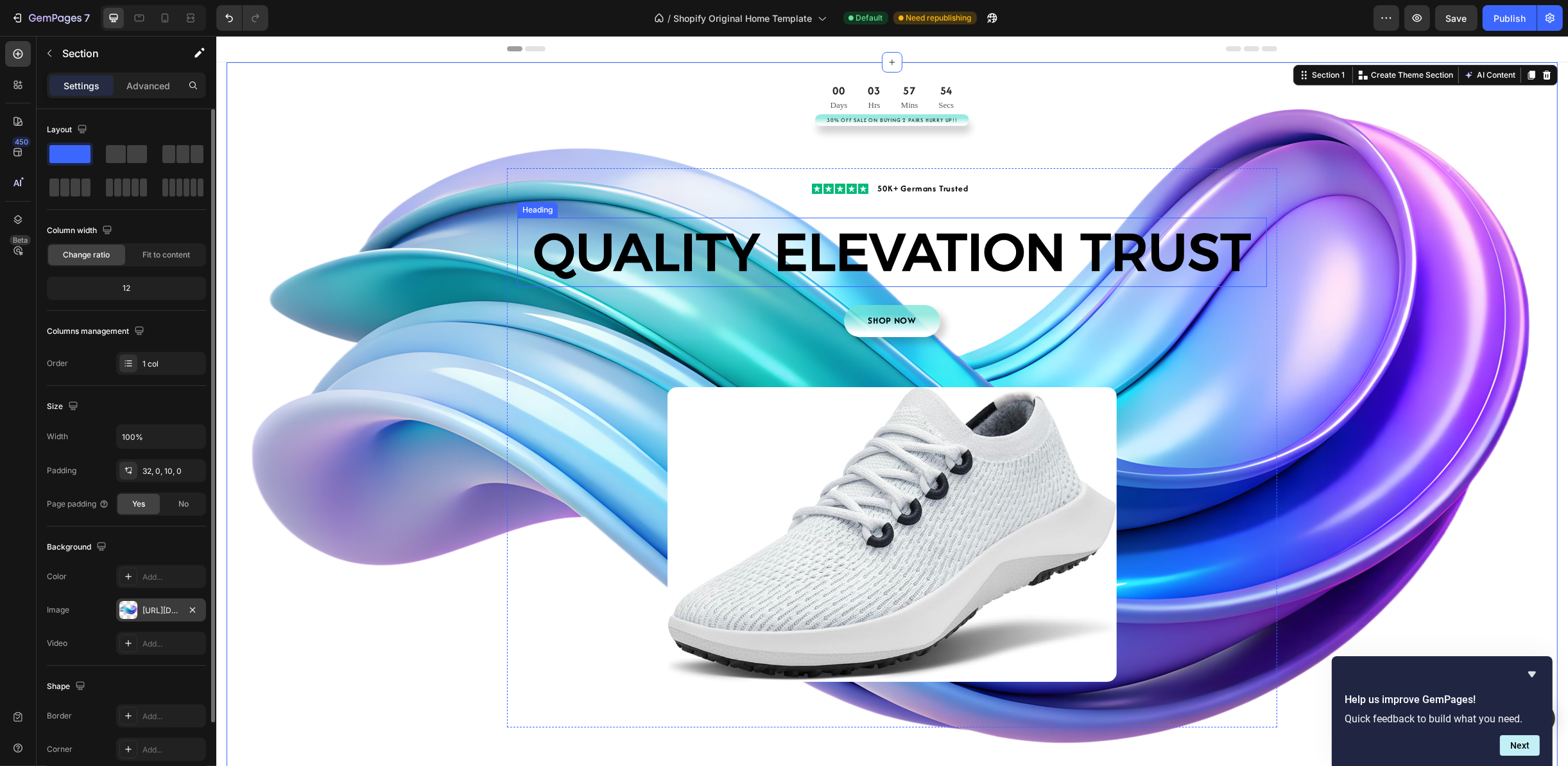
click at [1186, 262] on h2 "QUALITY ELEVATION TRUST" at bounding box center [891, 252] width 750 height 69
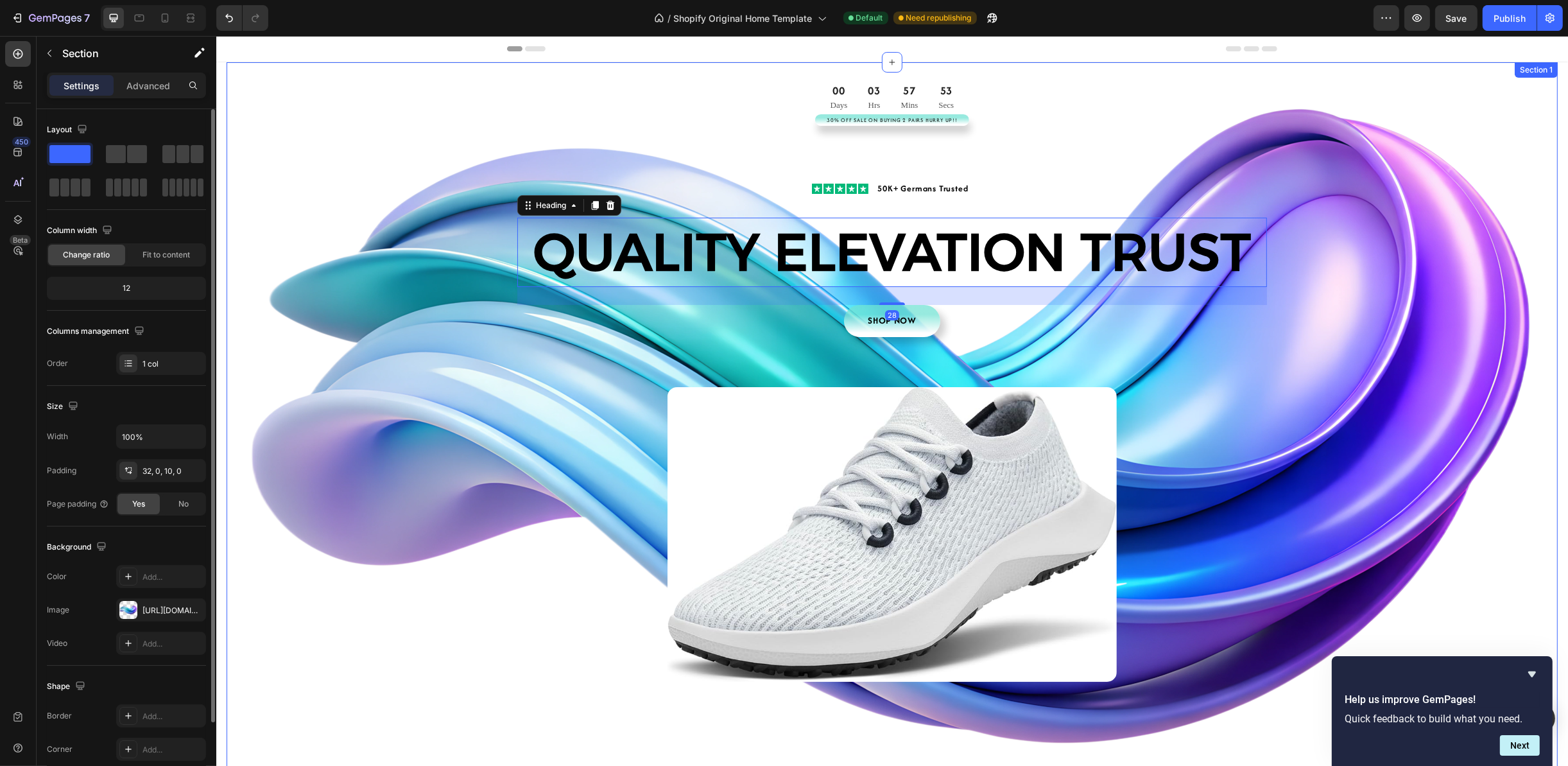
click at [1373, 299] on div "00 Days 03 Hrs 57 Mins 53 Secs CountDown Timer 30% Off Sale On Buying 2 Pairs H…" at bounding box center [890, 434] width 1330 height 703
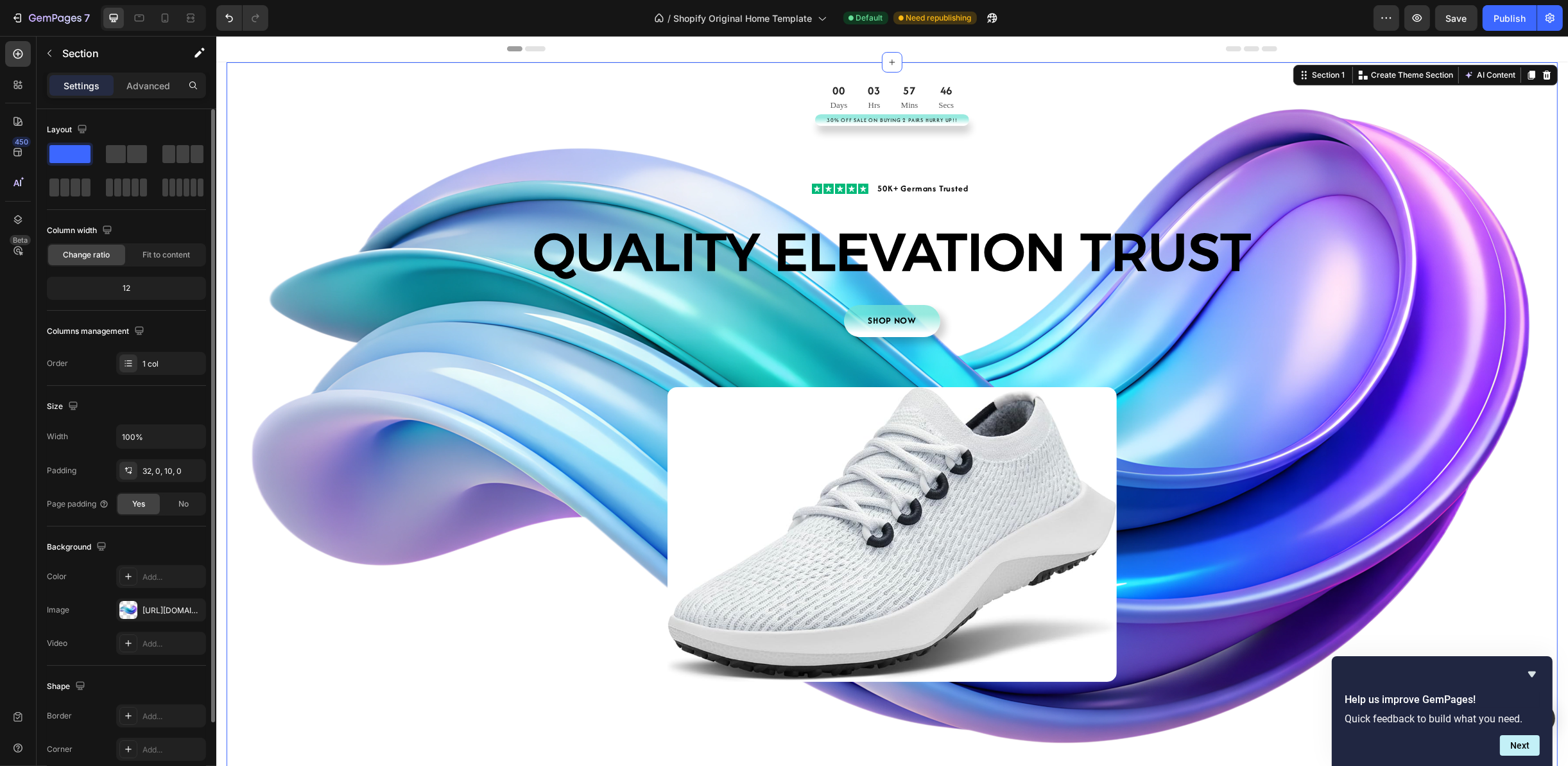
click at [1398, 361] on div "00 Days 03 Hrs 57 Mins 46 Secs CountDown Timer 30% Off Sale On Buying 2 Pairs H…" at bounding box center [890, 434] width 1330 height 703
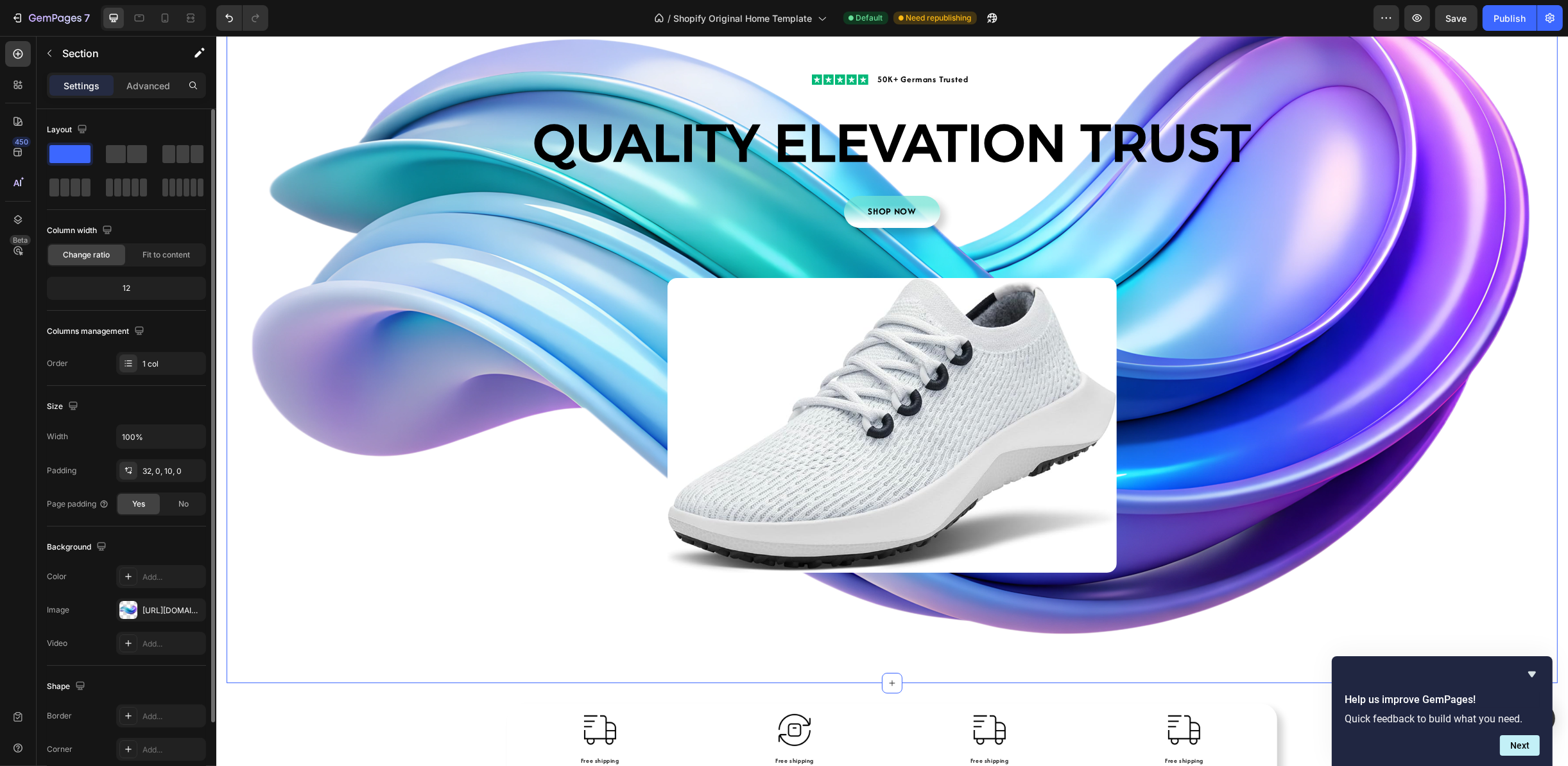
scroll to position [193, 0]
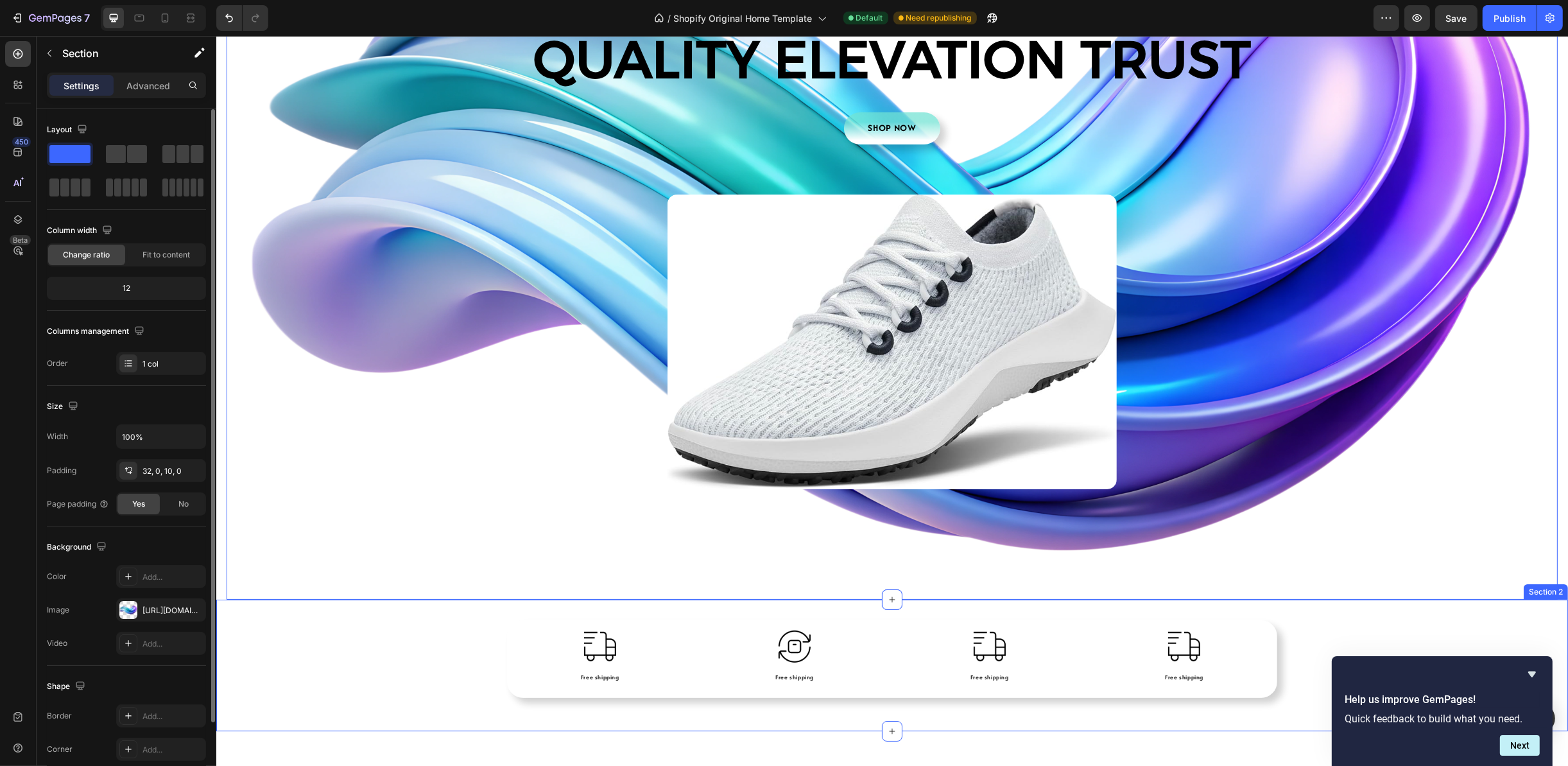
click at [360, 649] on div "Image Free shipping Text Block Image Free shipping Text Block Image Free shippi…" at bounding box center [891, 665] width 1351 height 90
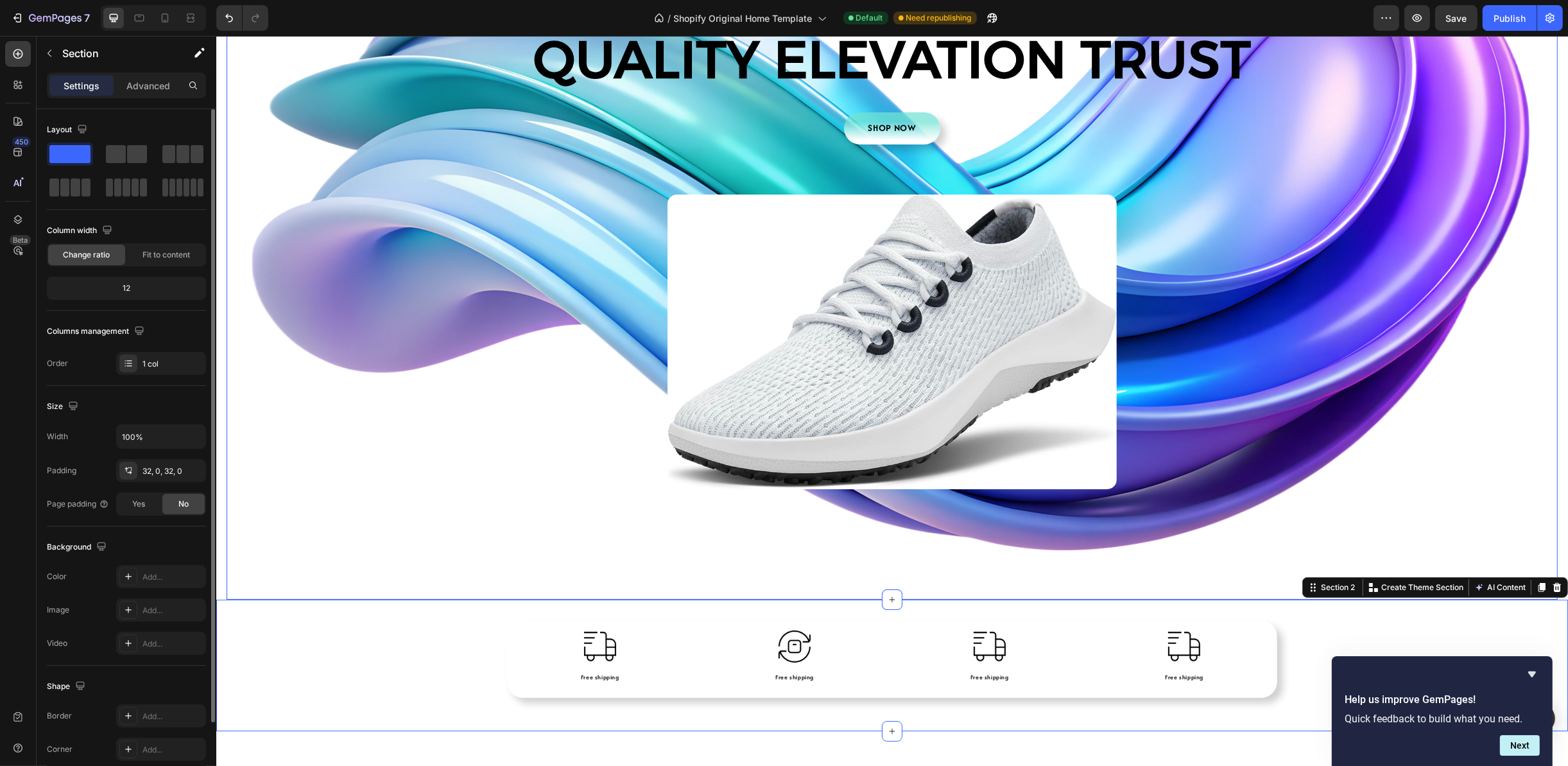
scroll to position [0, 0]
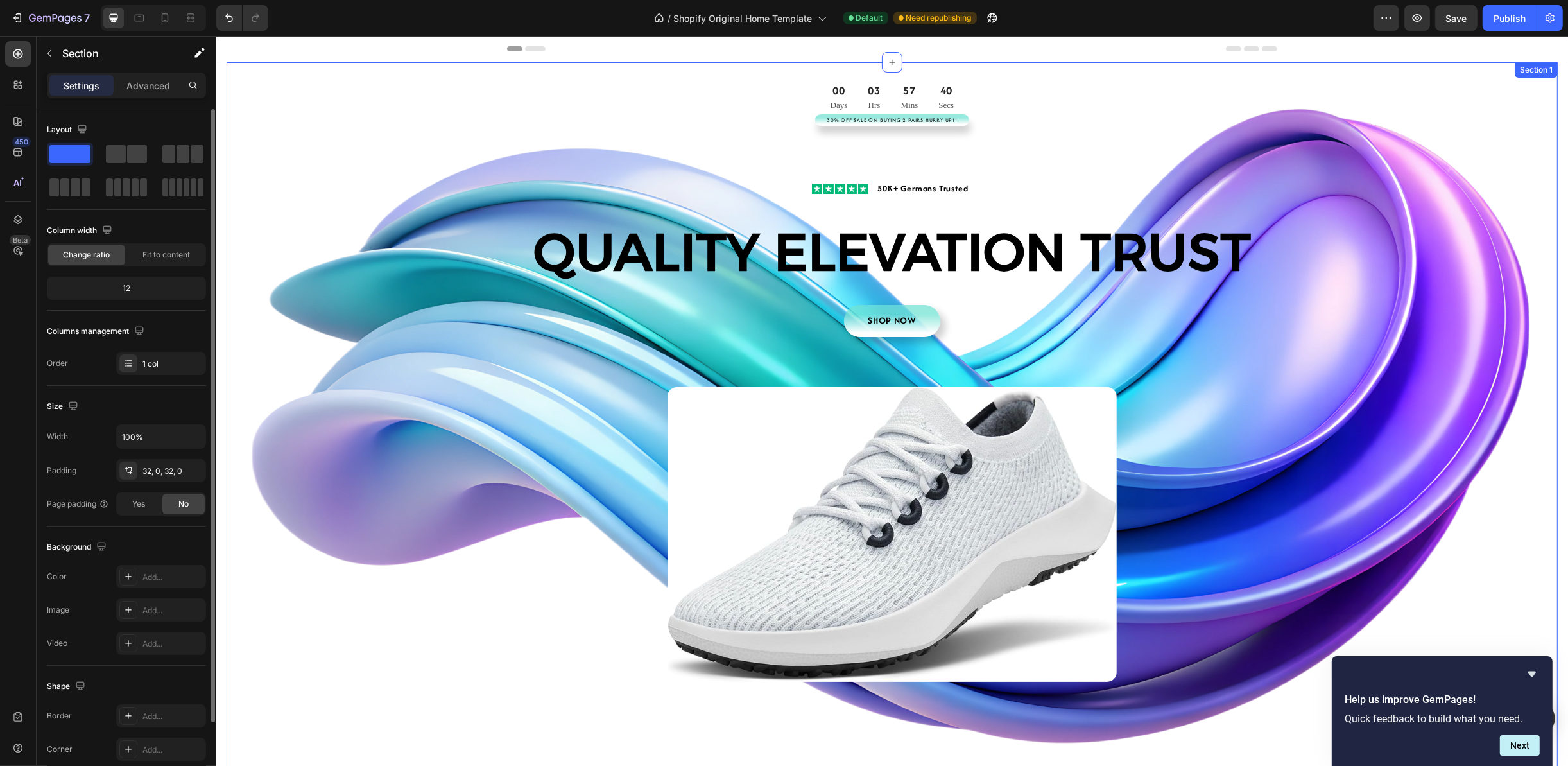
click at [1455, 424] on div "00 Days 03 Hrs 57 Mins 40 Secs CountDown Timer 30% Off Sale On Buying 2 Pairs H…" at bounding box center [890, 434] width 1330 height 703
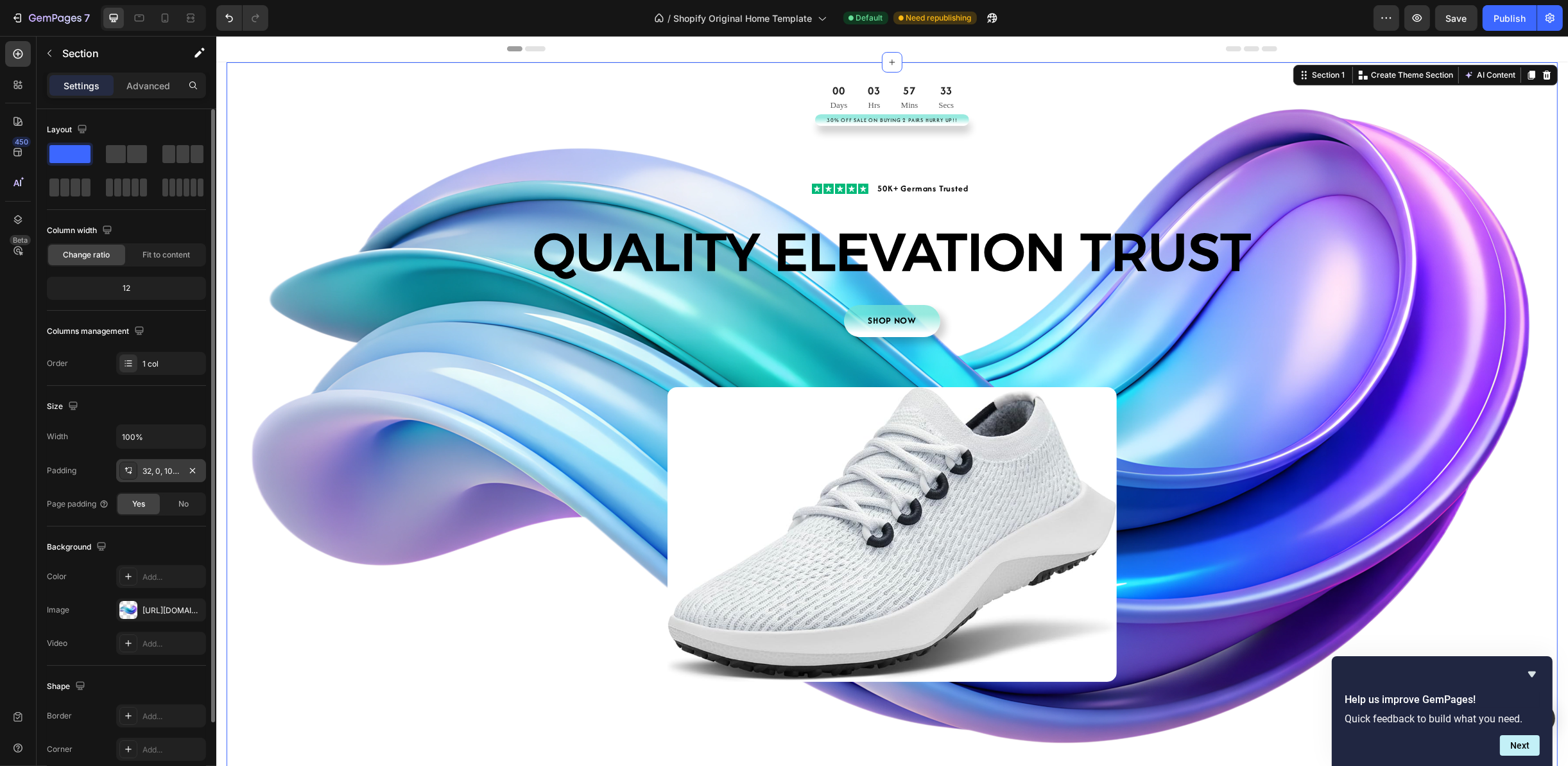
click at [152, 475] on div "32, 0, 10, 0" at bounding box center [161, 471] width 37 height 12
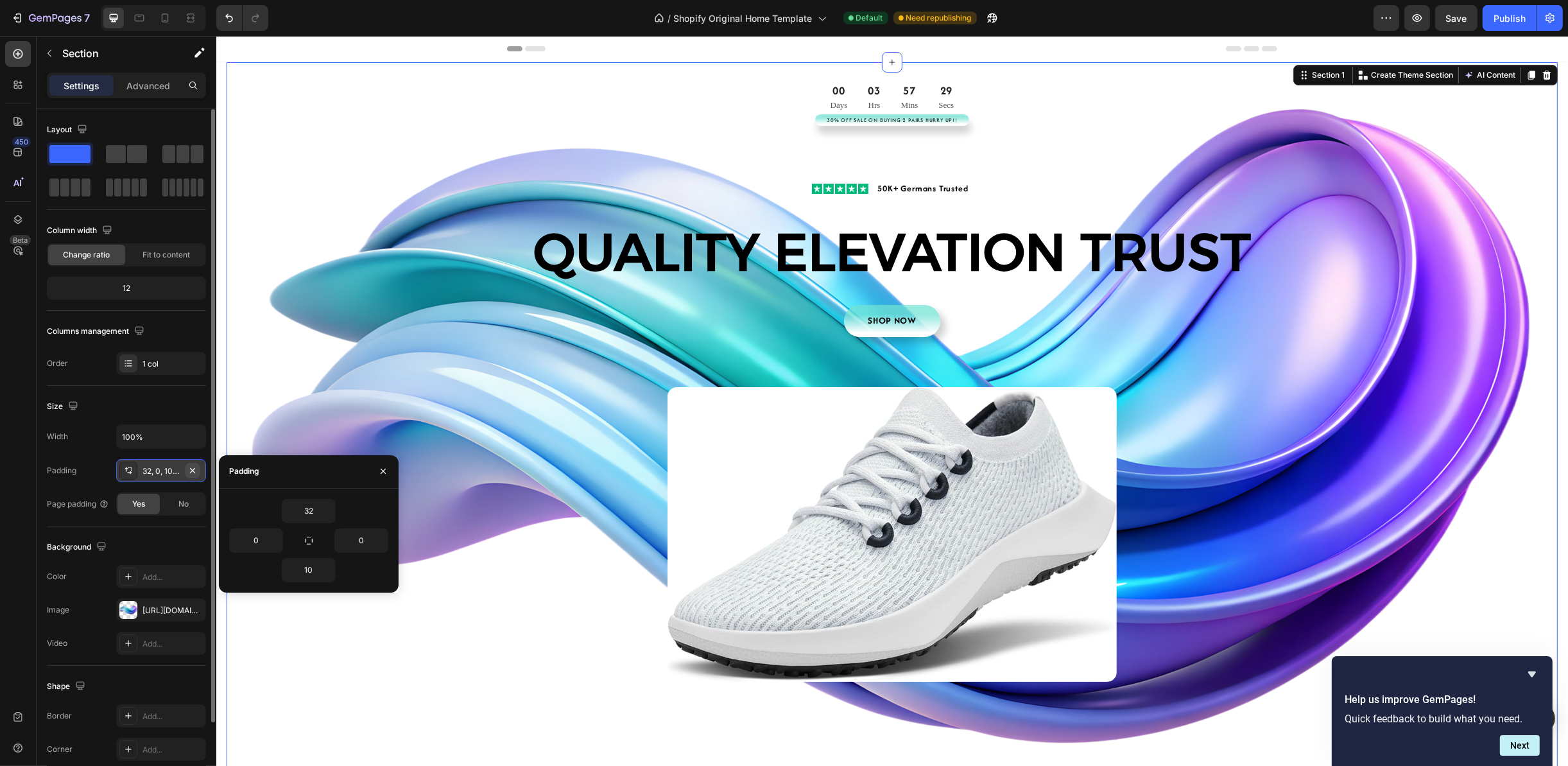
click at [197, 475] on icon "button" at bounding box center [193, 470] width 10 height 10
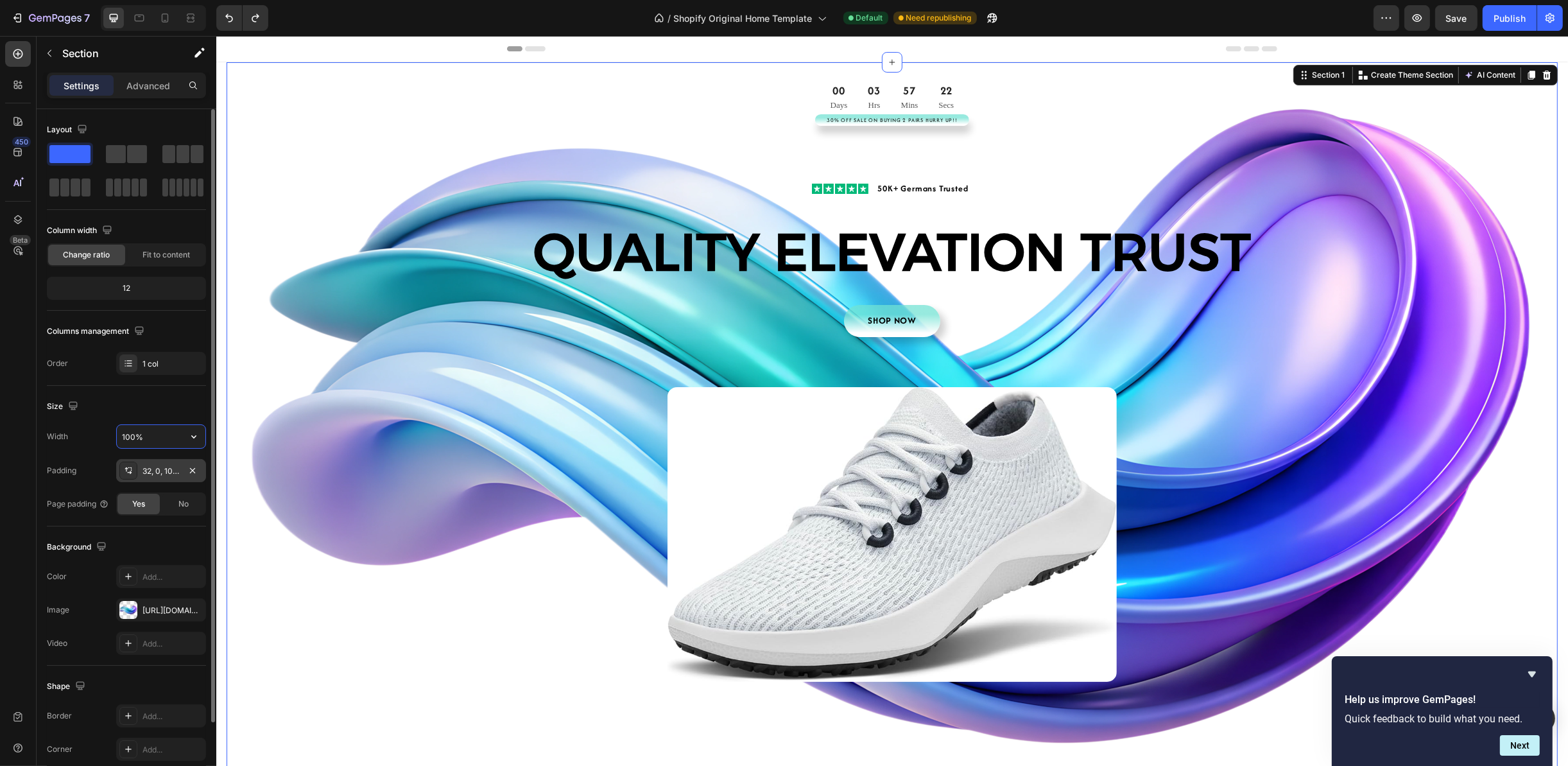
click at [152, 434] on input "100%" at bounding box center [161, 436] width 89 height 23
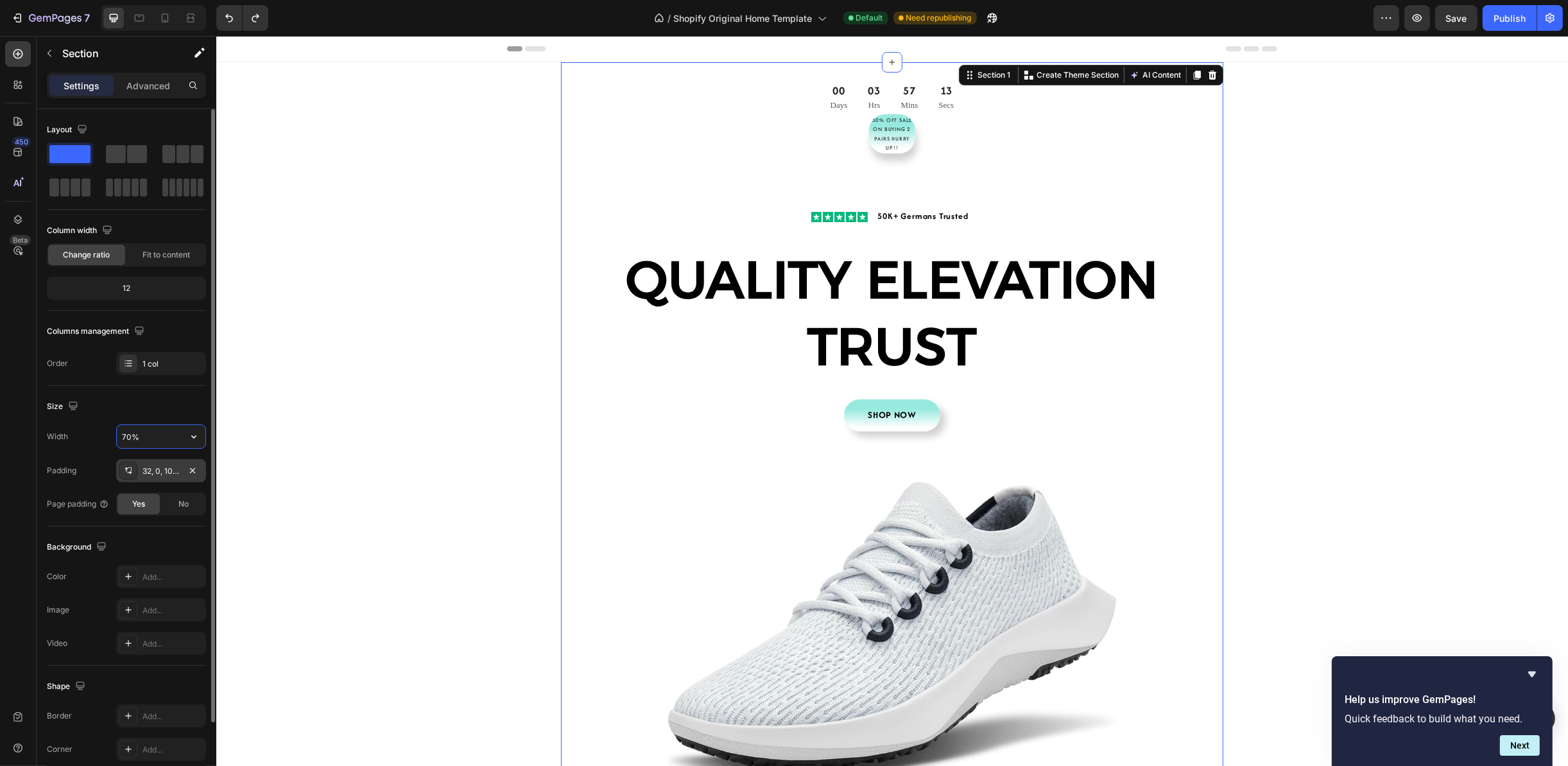
type input "100%"
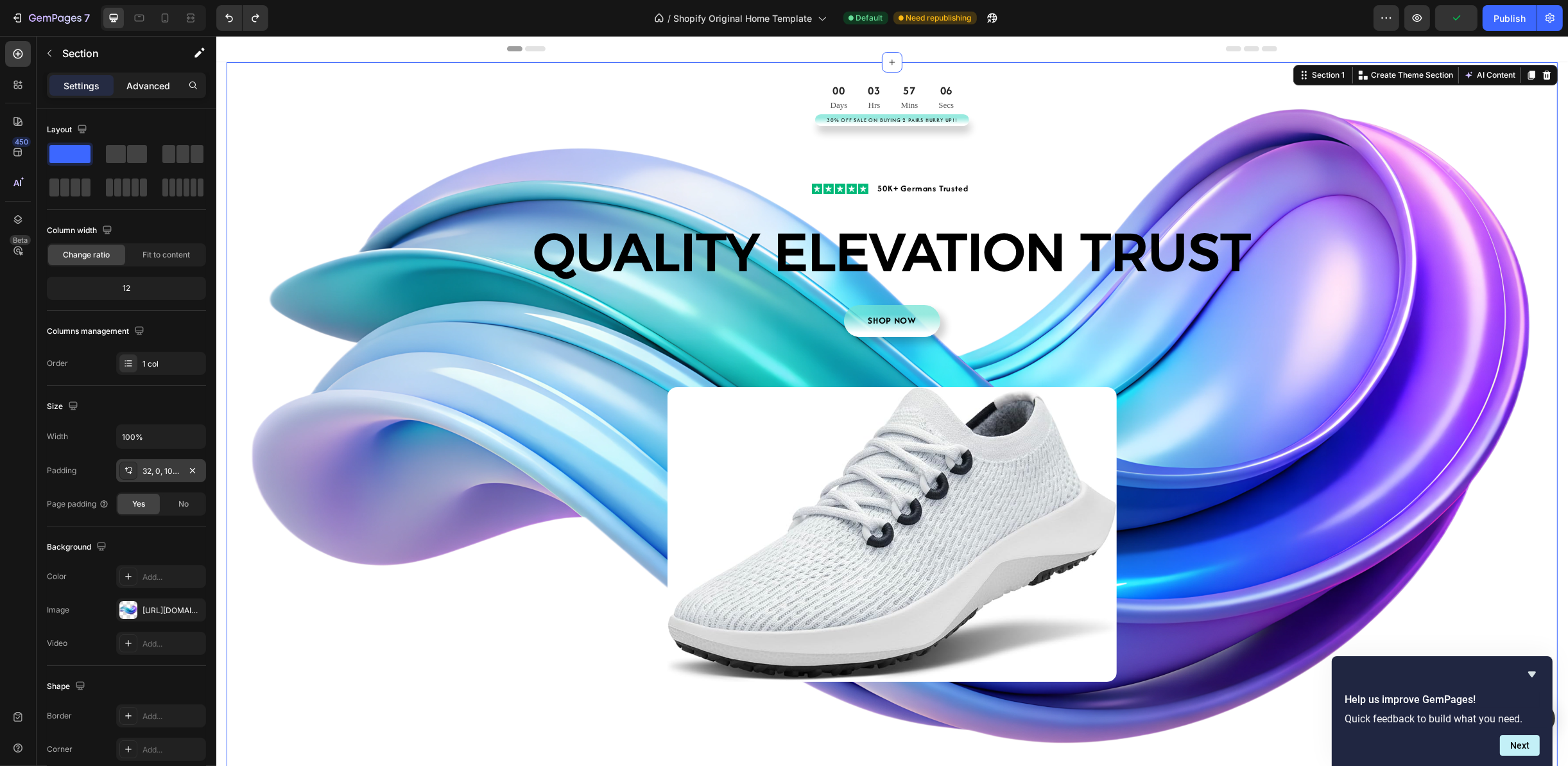
click at [150, 76] on div "Advanced" at bounding box center [148, 85] width 64 height 21
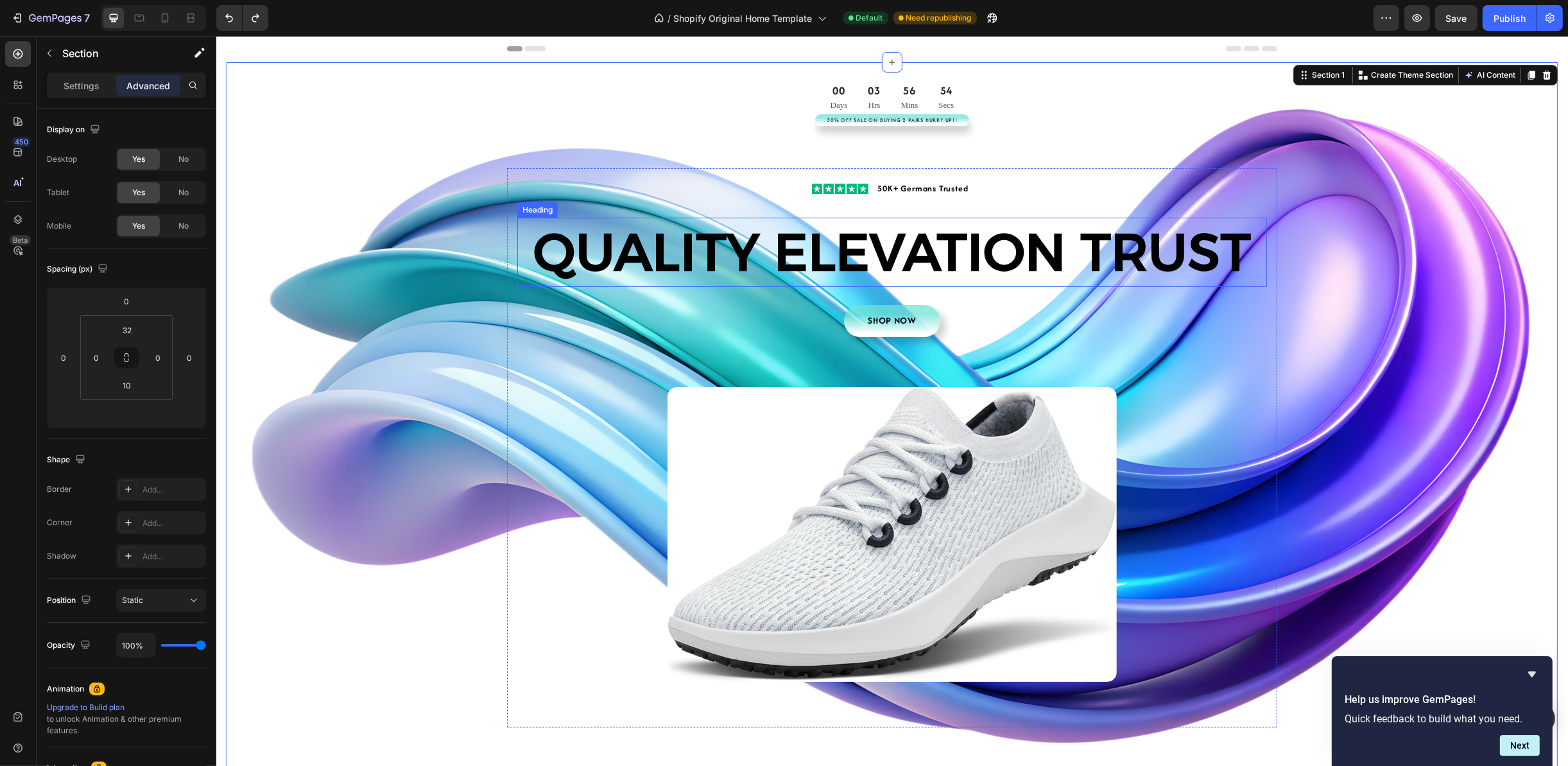
click at [980, 260] on h2 "QUALITY ELEVATION TRUST" at bounding box center [891, 252] width 750 height 69
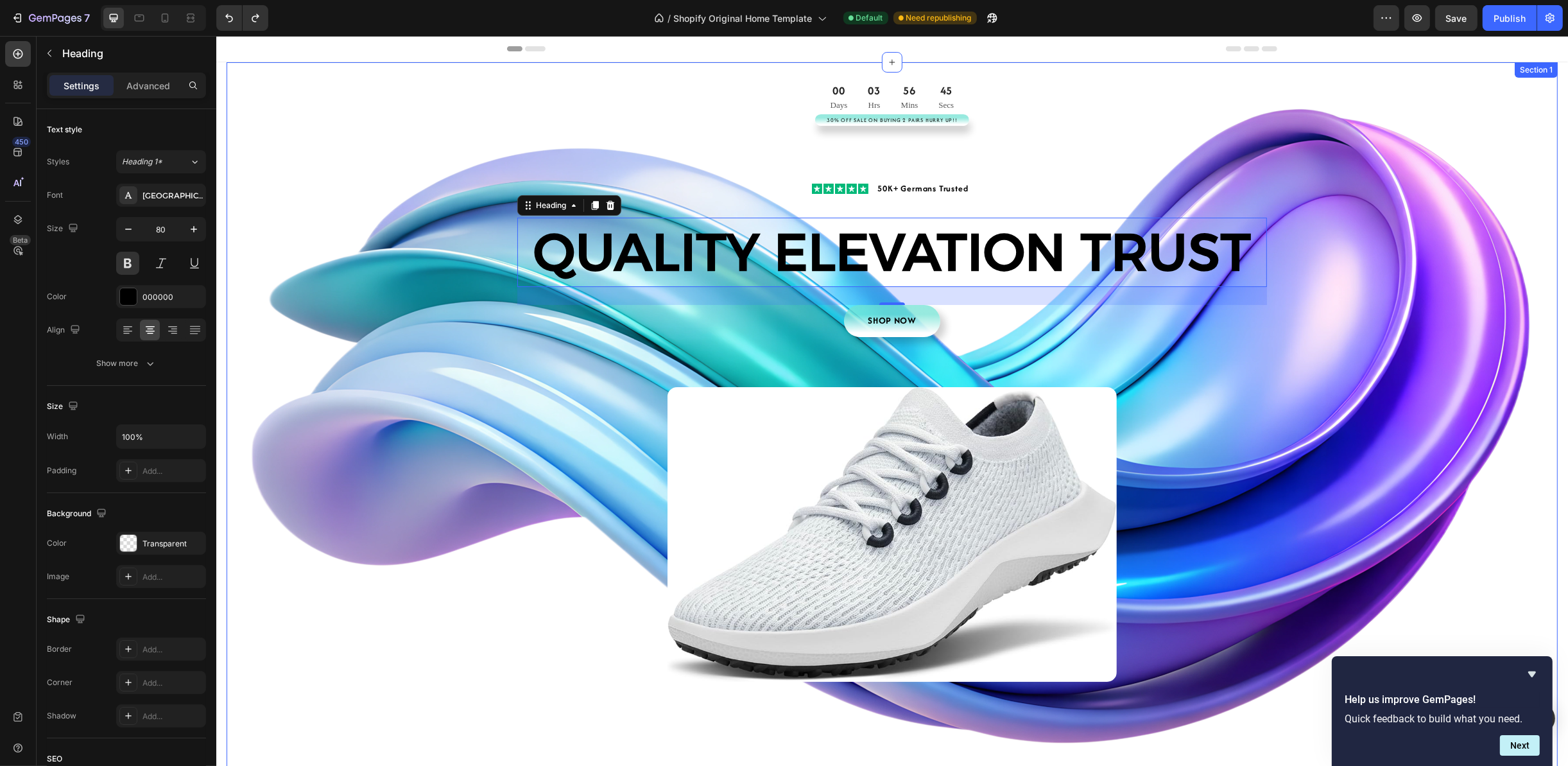
click at [1386, 452] on div "00 Days 03 Hrs 56 Mins 45 Secs CountDown Timer 30% Off Sale On Buying 2 Pairs H…" at bounding box center [890, 434] width 1330 height 703
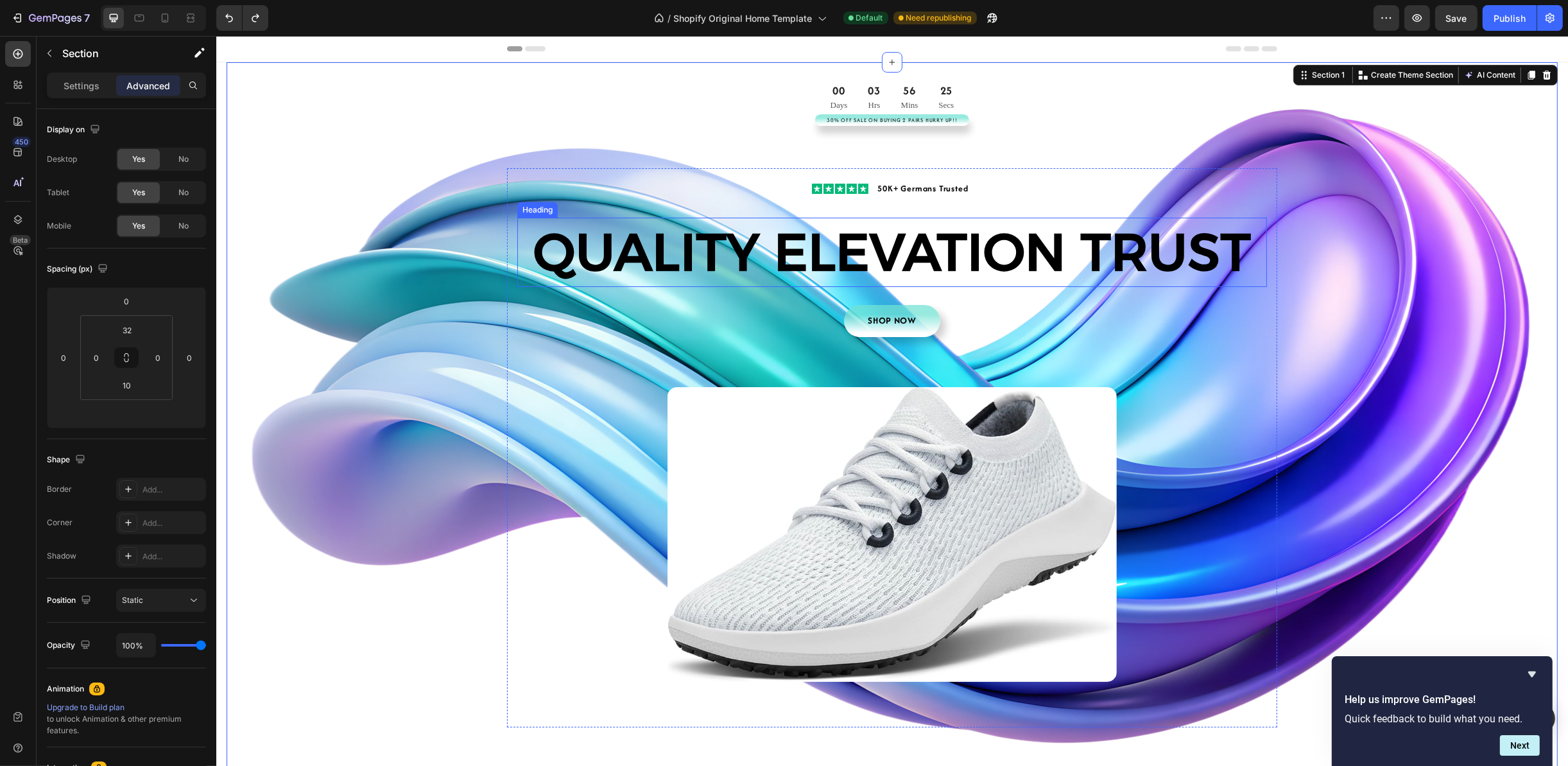
click at [1070, 258] on h2 "QUALITY ELEVATION TRUST" at bounding box center [891, 252] width 750 height 69
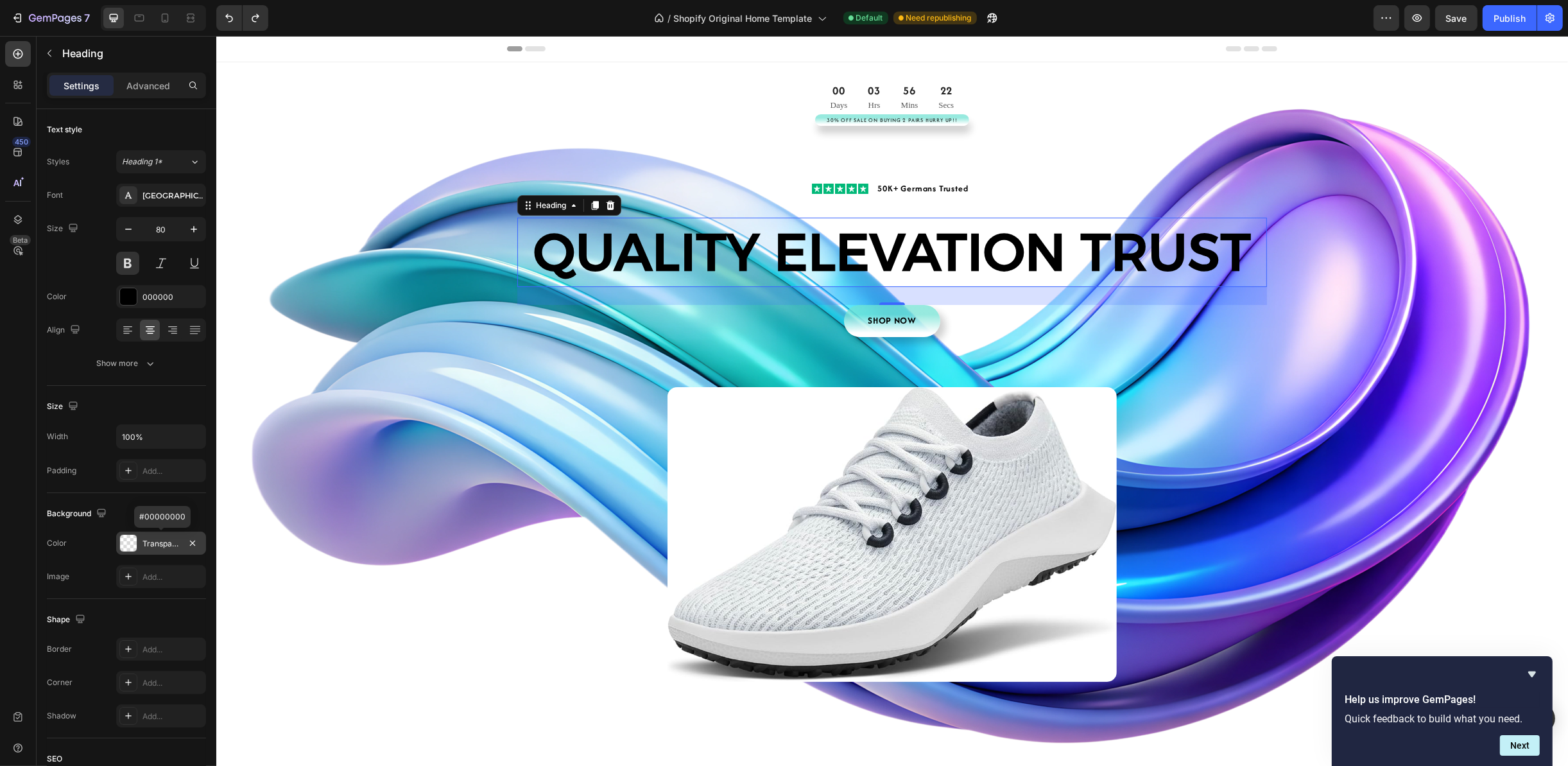
click at [134, 544] on div at bounding box center [128, 543] width 17 height 17
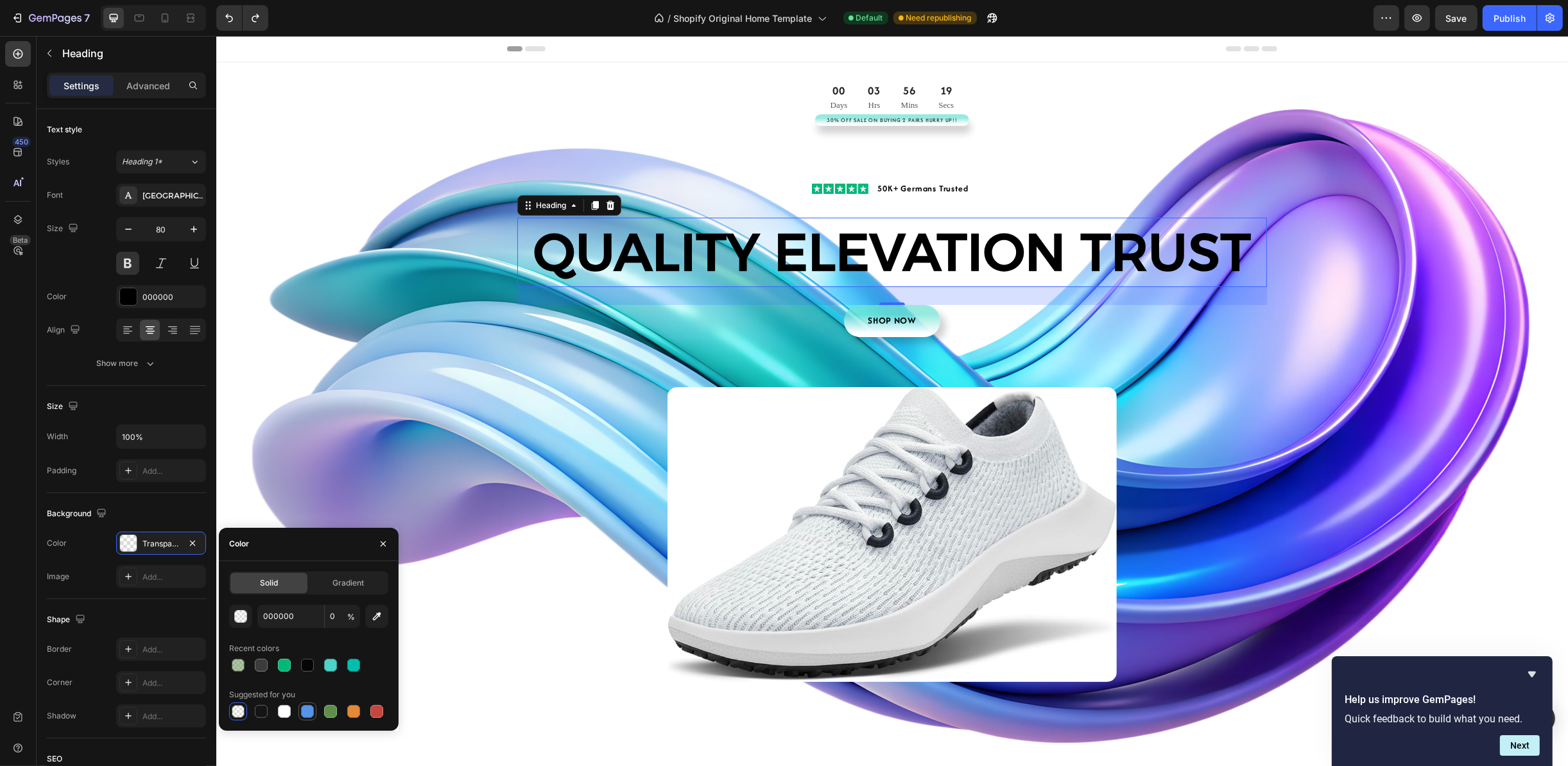
click at [306, 715] on div at bounding box center [307, 711] width 13 height 13
type input "5594E7"
type input "100"
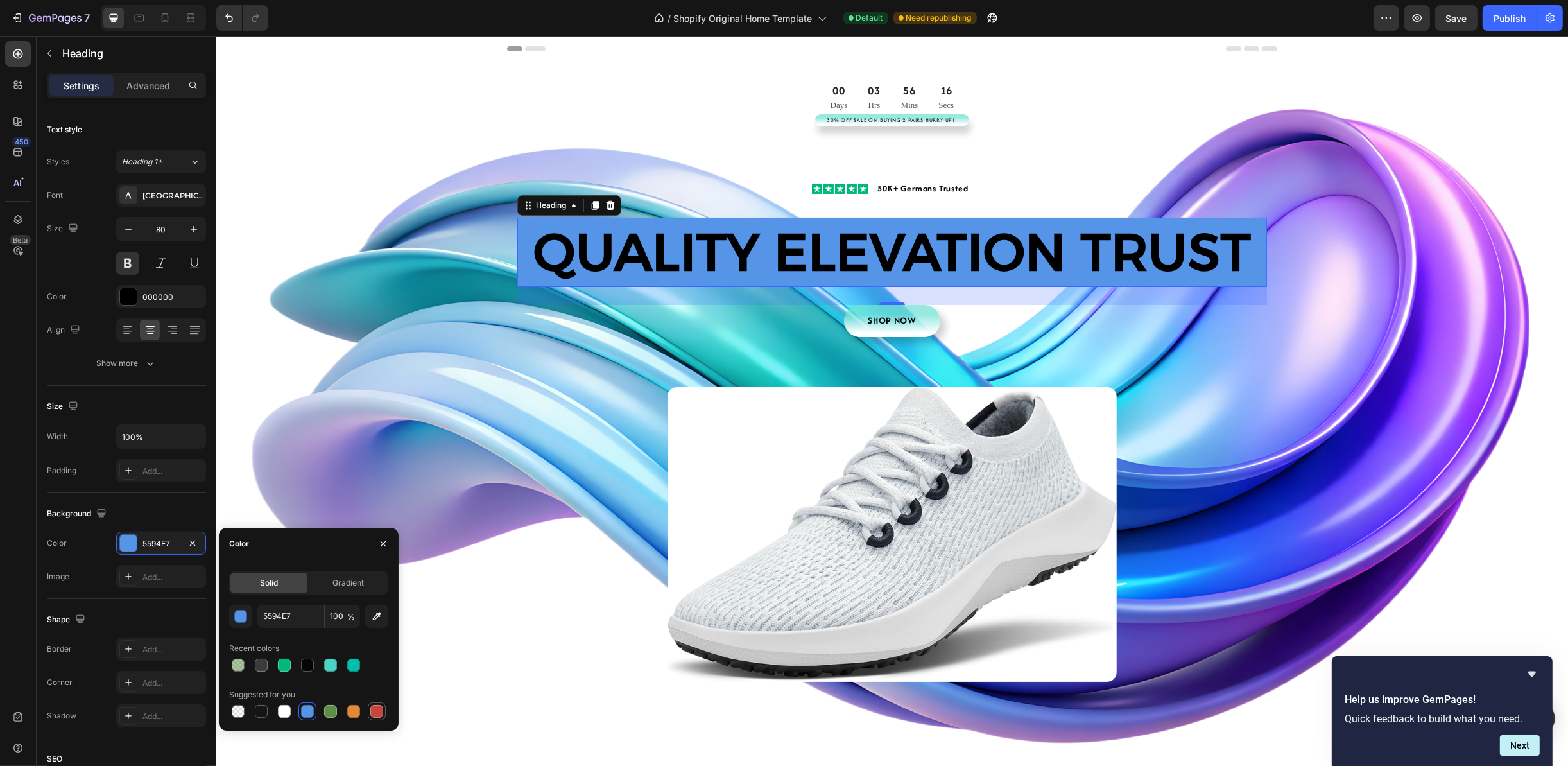
click at [371, 708] on div at bounding box center [376, 711] width 13 height 13
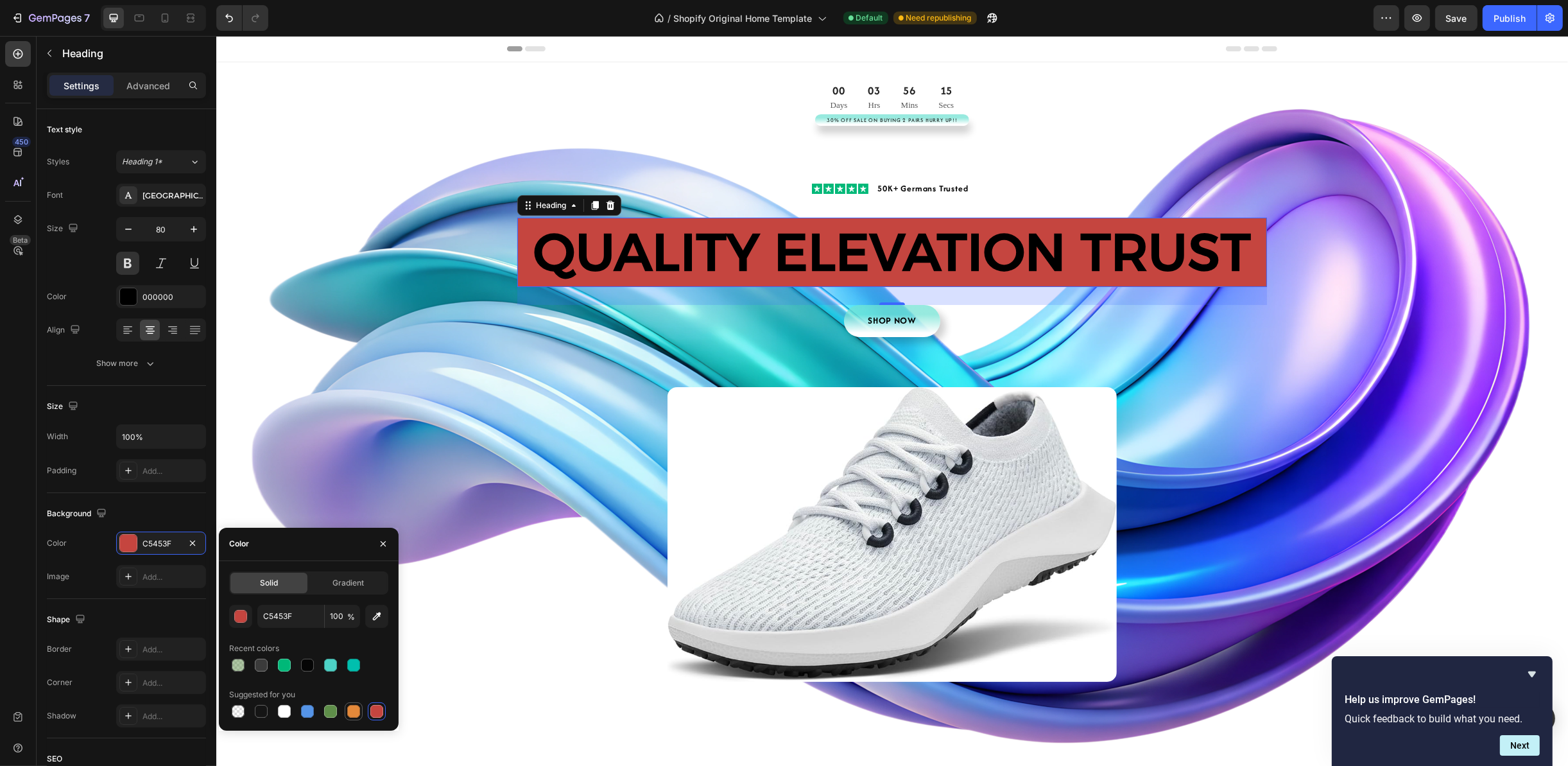
click at [350, 711] on div at bounding box center [353, 711] width 13 height 13
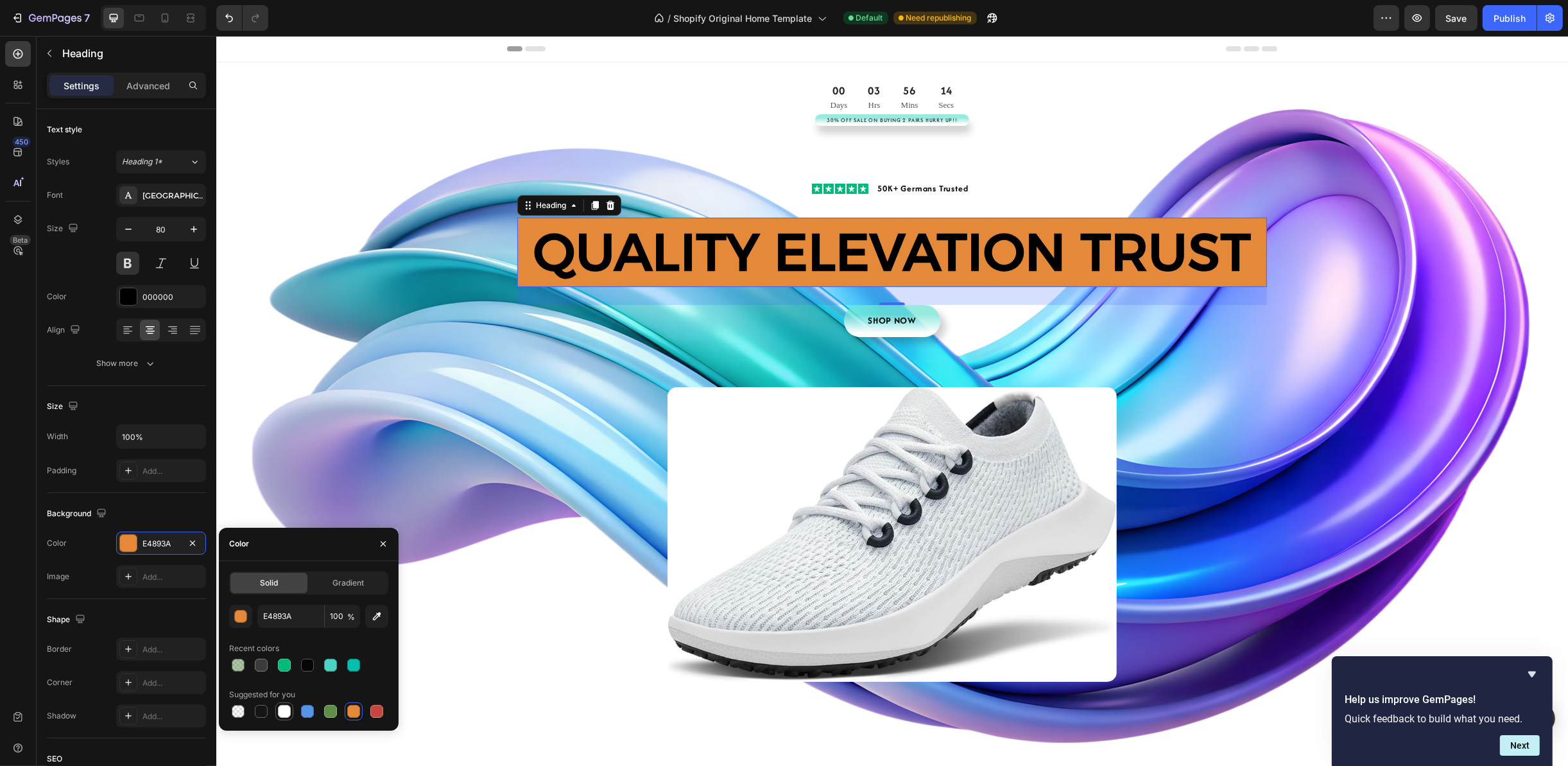
click at [283, 713] on div at bounding box center [283, 711] width 13 height 13
type input "FFFFFF"
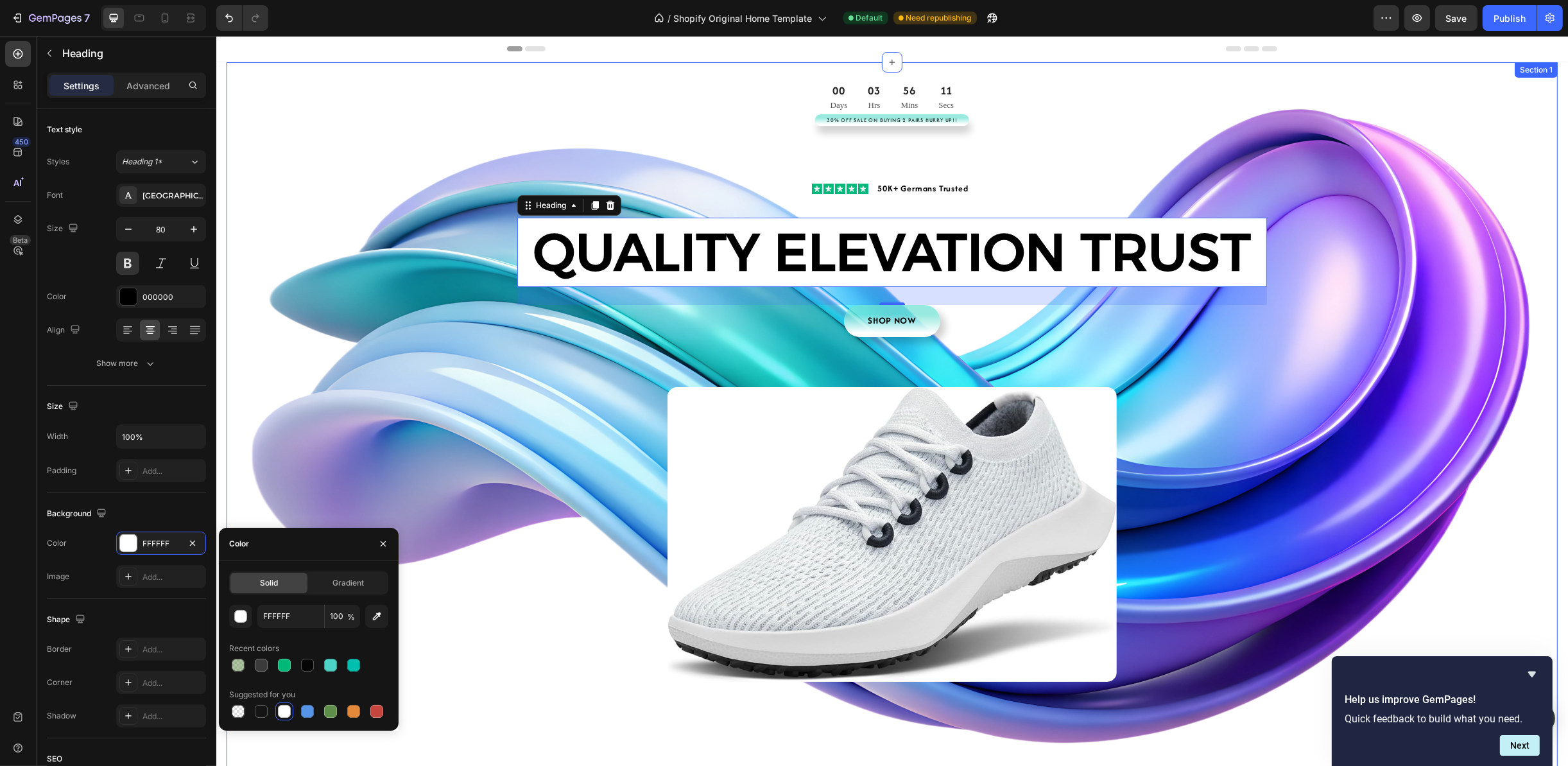
click at [1388, 376] on div "00 Days 03 Hrs 56 Mins 11 Secs CountDown Timer 30% Off Sale On Buying 2 Pairs H…" at bounding box center [890, 434] width 1330 height 703
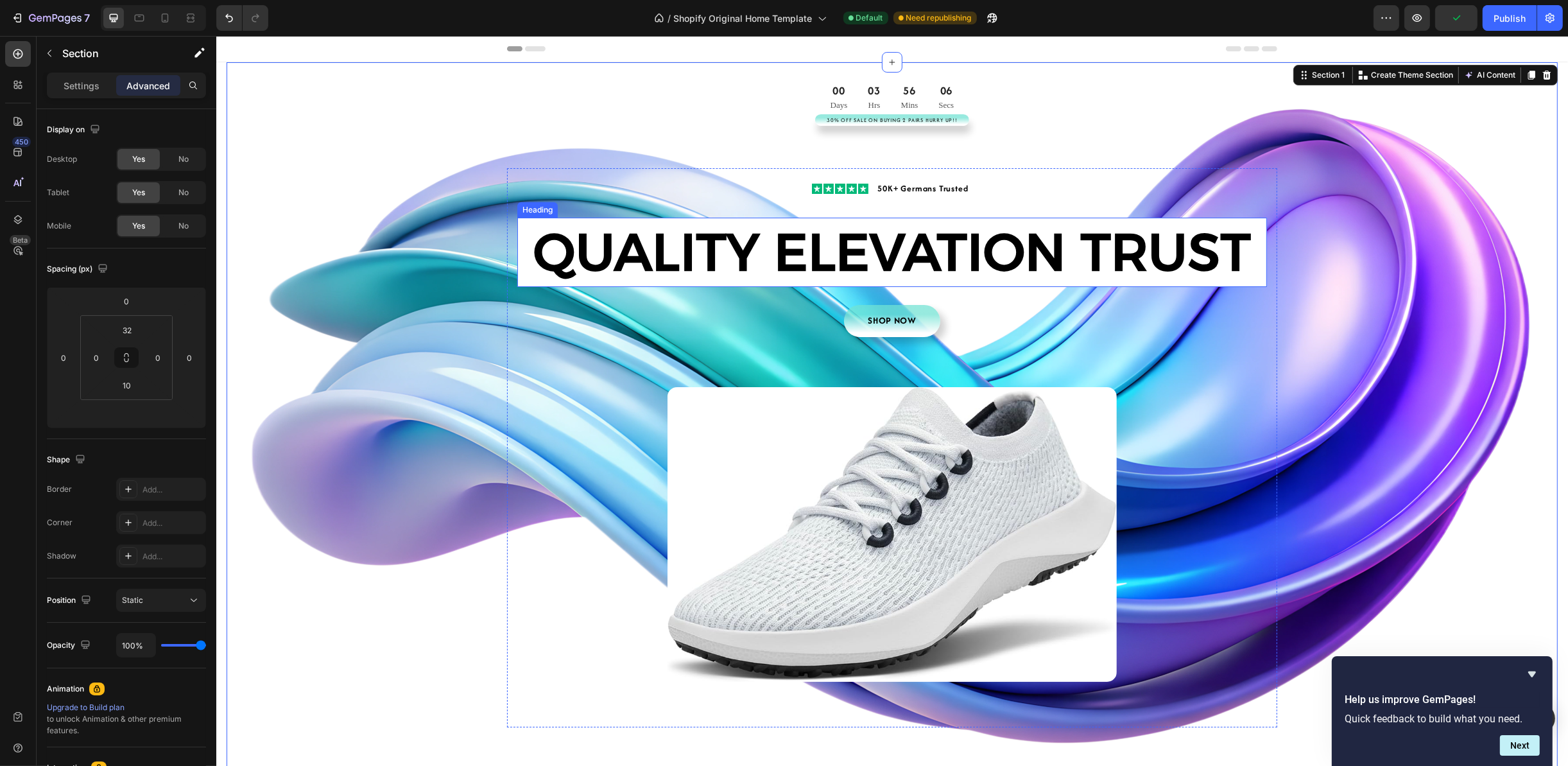
click at [517, 222] on h2 "QUALITY ELEVATION TRUST" at bounding box center [891, 252] width 750 height 69
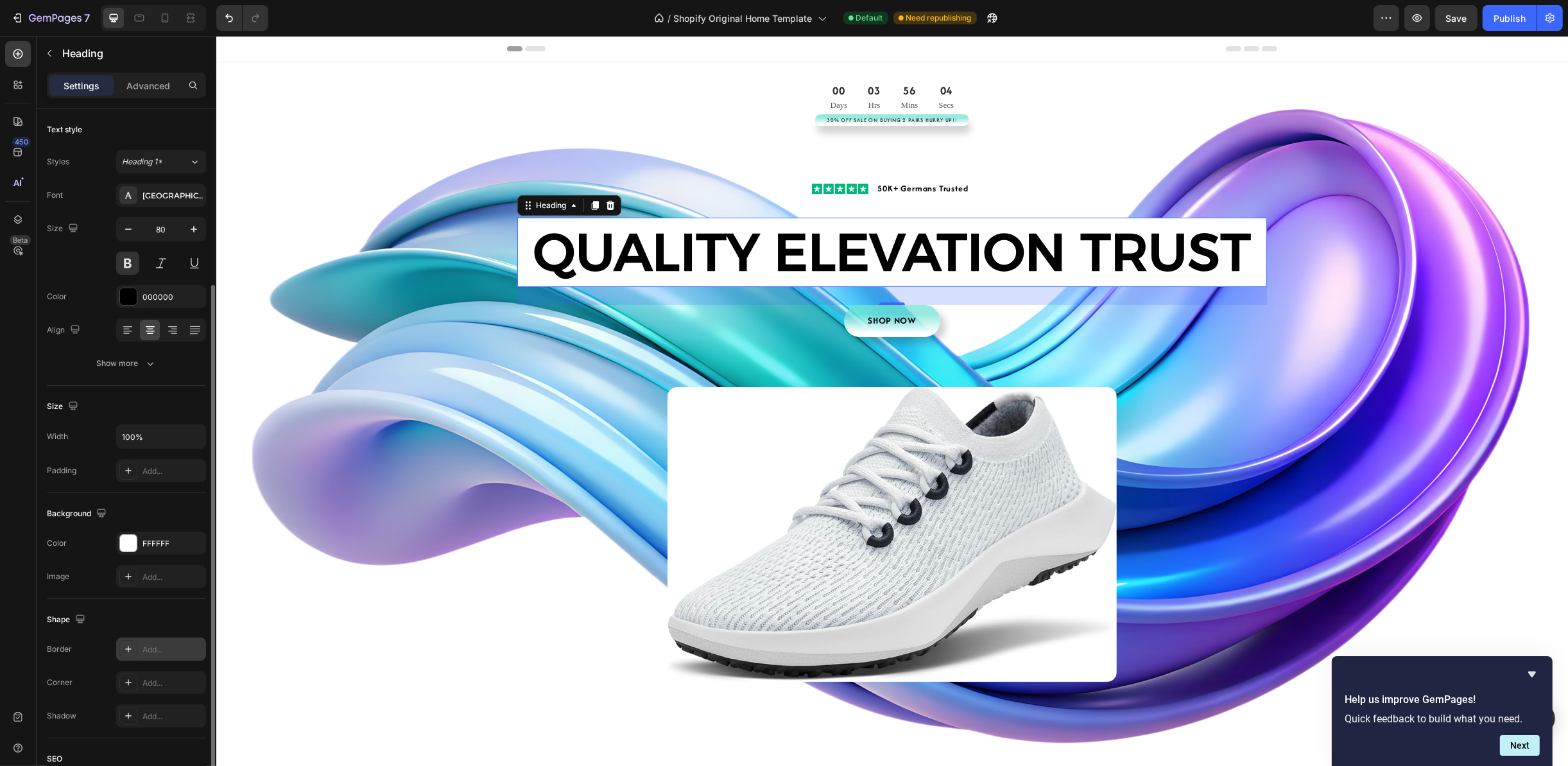
scroll to position [96, 0]
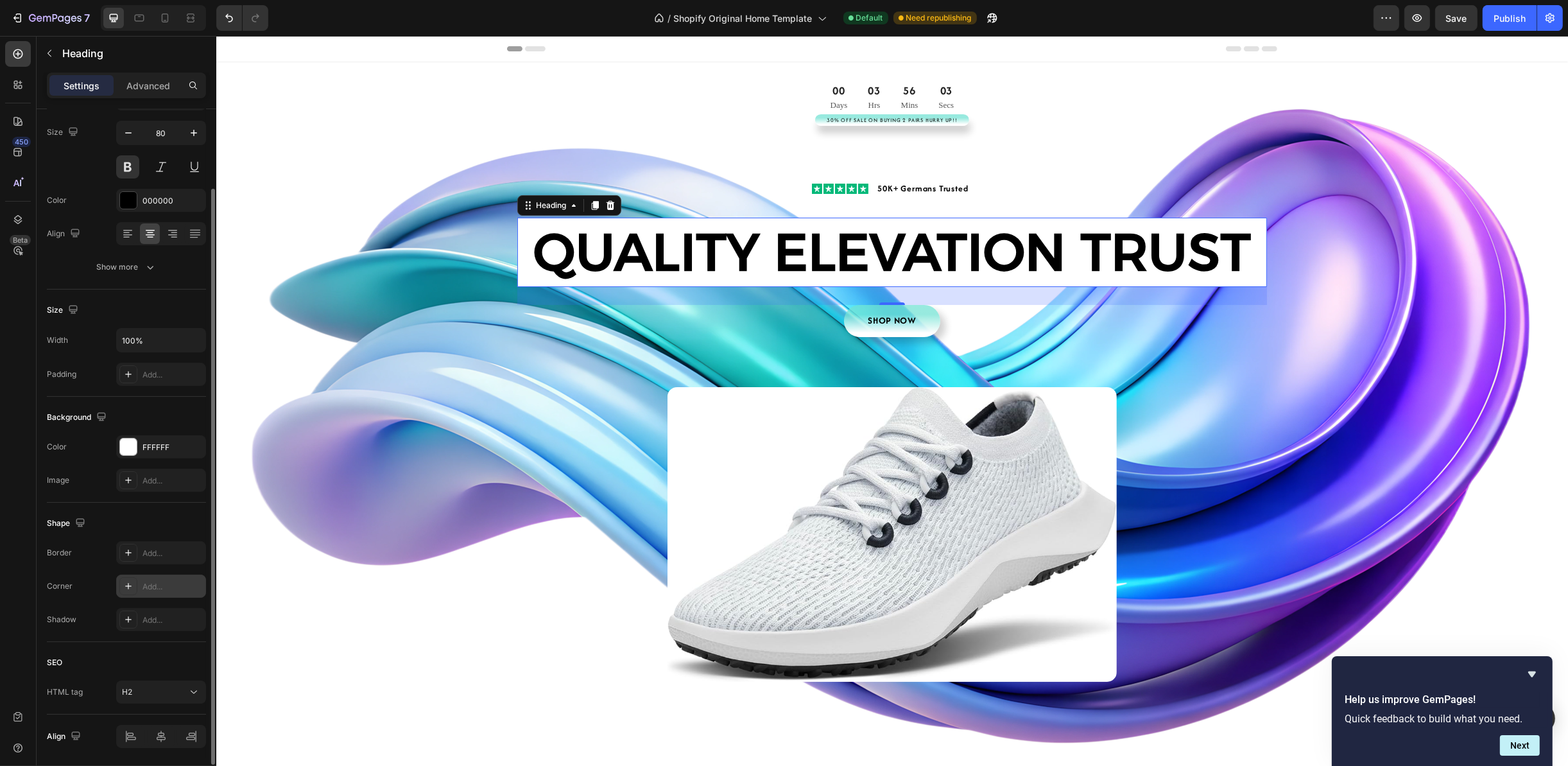
click at [158, 592] on div "Add..." at bounding box center [173, 587] width 60 height 12
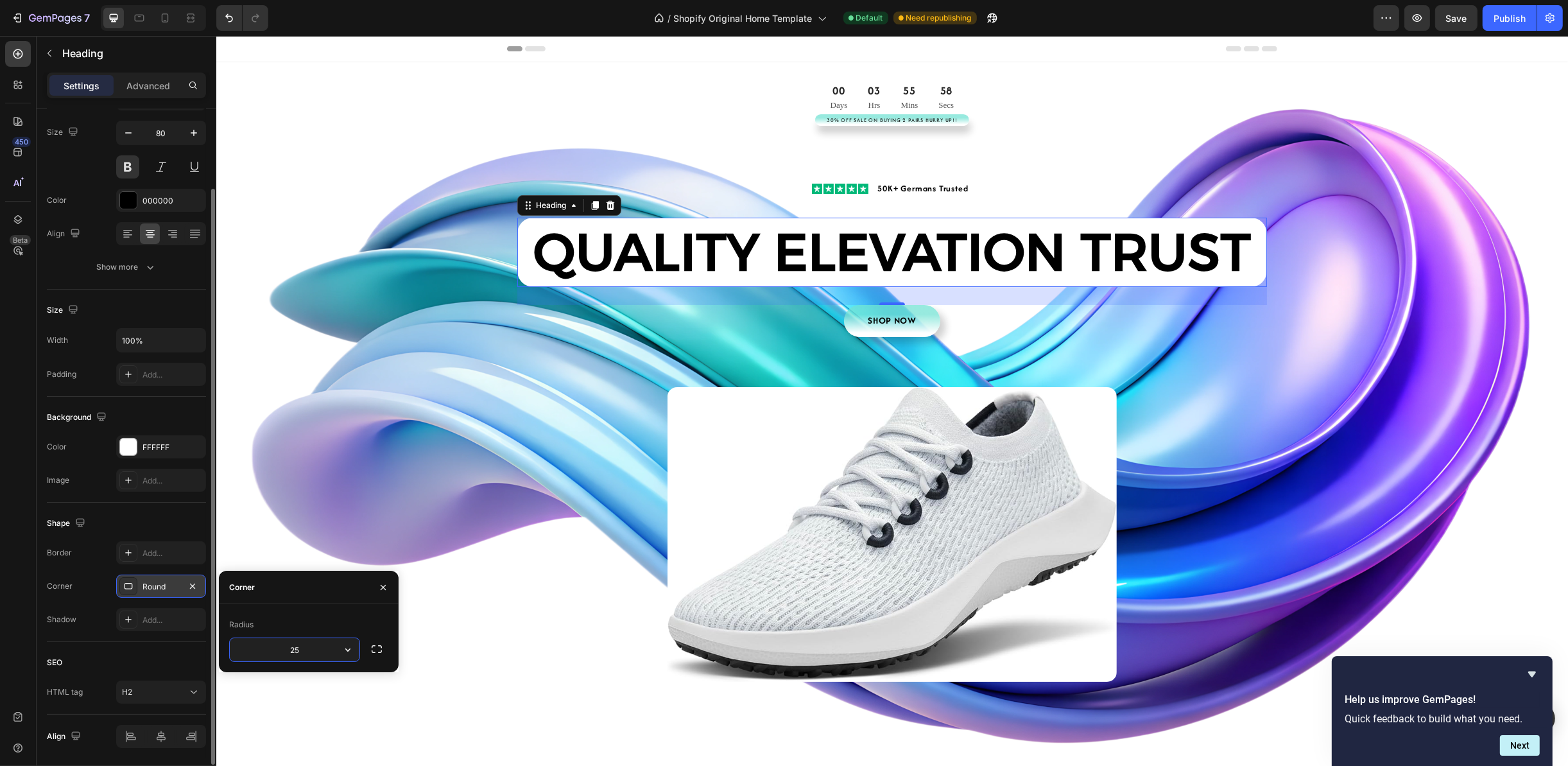
drag, startPoint x: 308, startPoint y: 654, endPoint x: 261, endPoint y: 650, distance: 47.2
click at [261, 650] on input "25" at bounding box center [294, 649] width 130 height 23
click at [255, 652] on input "50" at bounding box center [294, 649] width 130 height 23
drag, startPoint x: 299, startPoint y: 651, endPoint x: 289, endPoint y: 652, distance: 10.0
click at [289, 652] on input "60" at bounding box center [294, 649] width 130 height 23
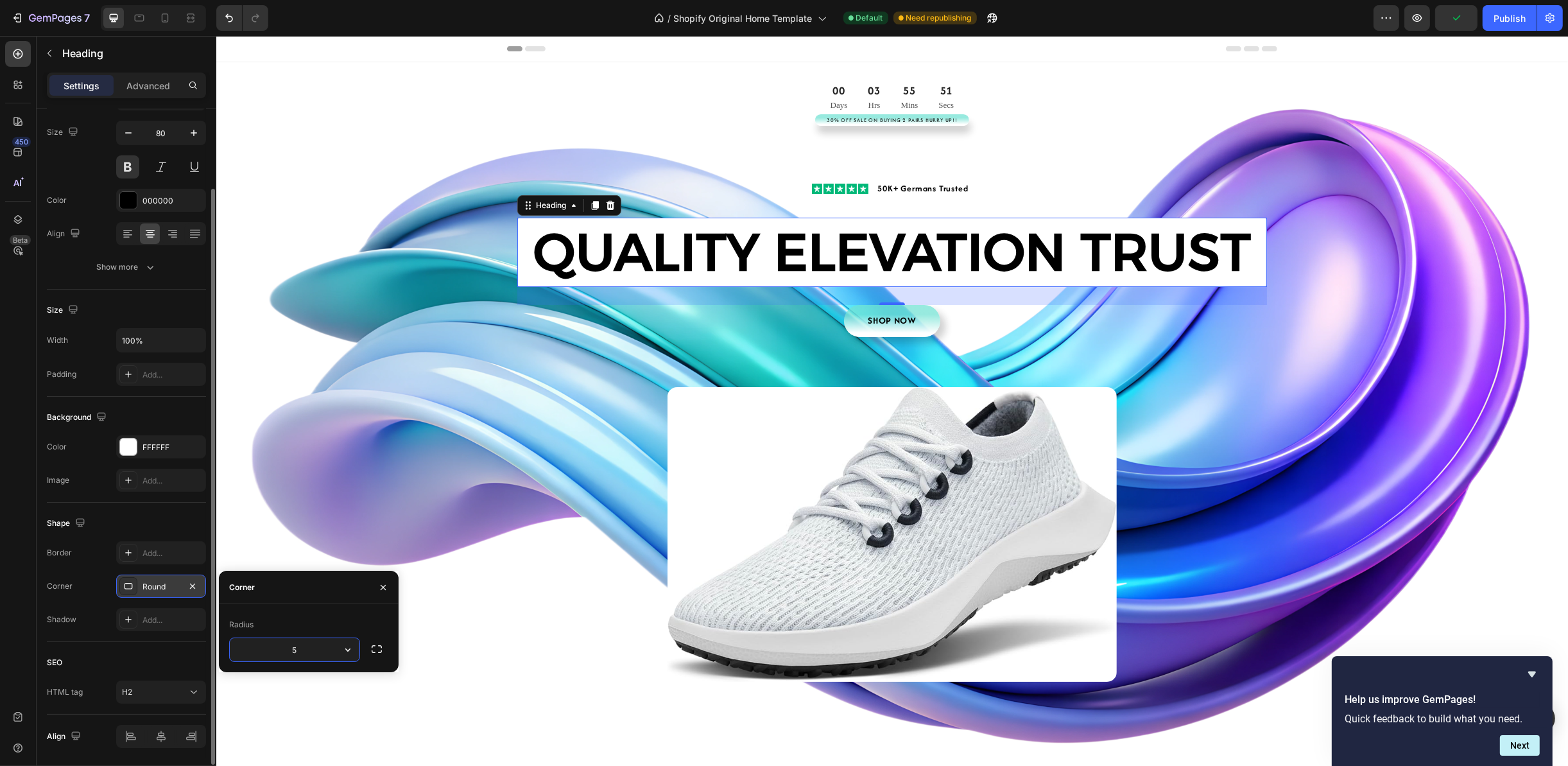
type input "50"
click at [153, 615] on div "Add..." at bounding box center [173, 620] width 60 height 12
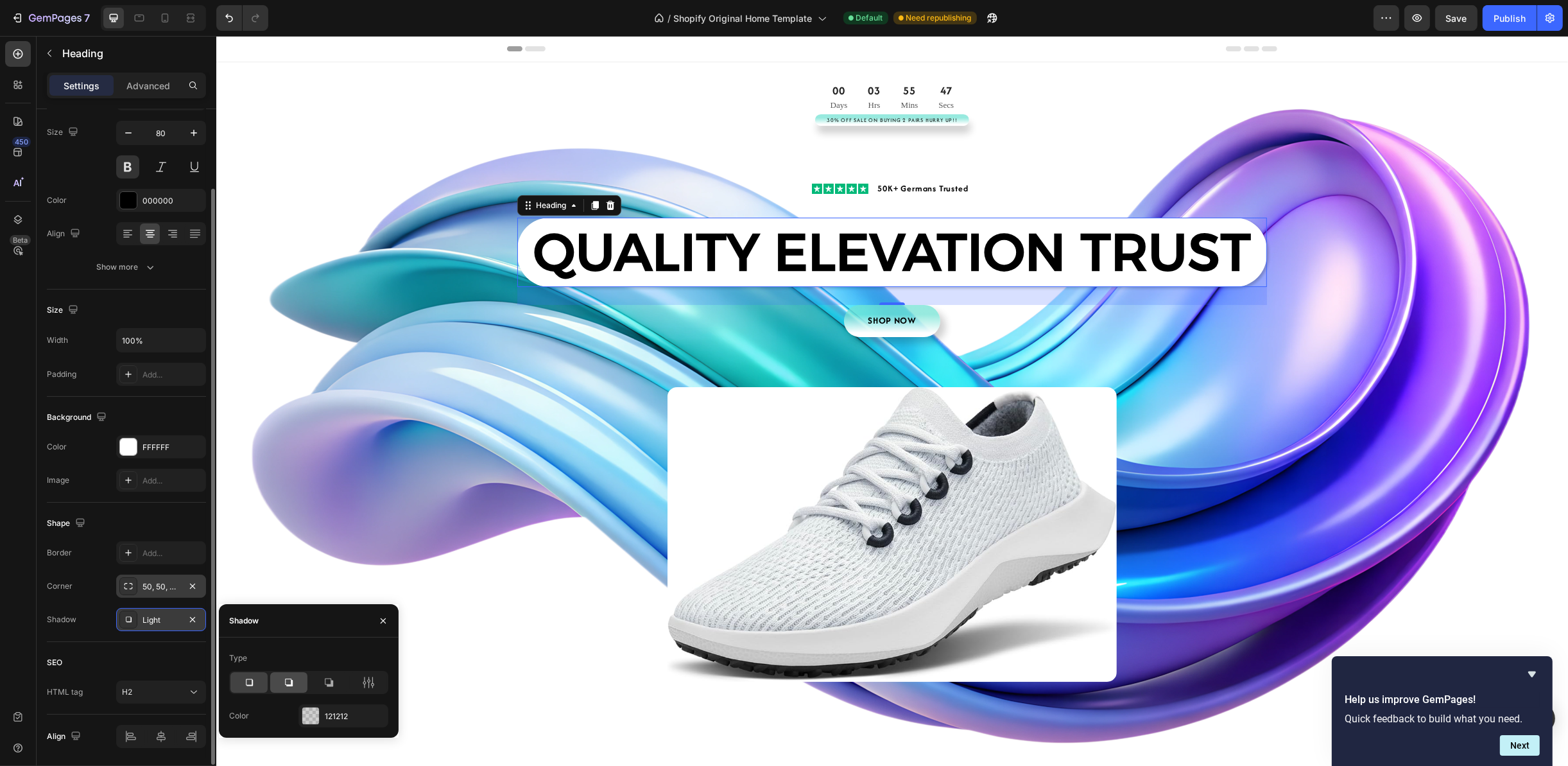
click at [281, 682] on div at bounding box center [288, 682] width 37 height 21
click at [1414, 422] on div "00 Days 03 Hrs 55 Mins 46 Secs CountDown Timer 30% Off Sale On Buying 2 Pairs H…" at bounding box center [890, 434] width 1330 height 703
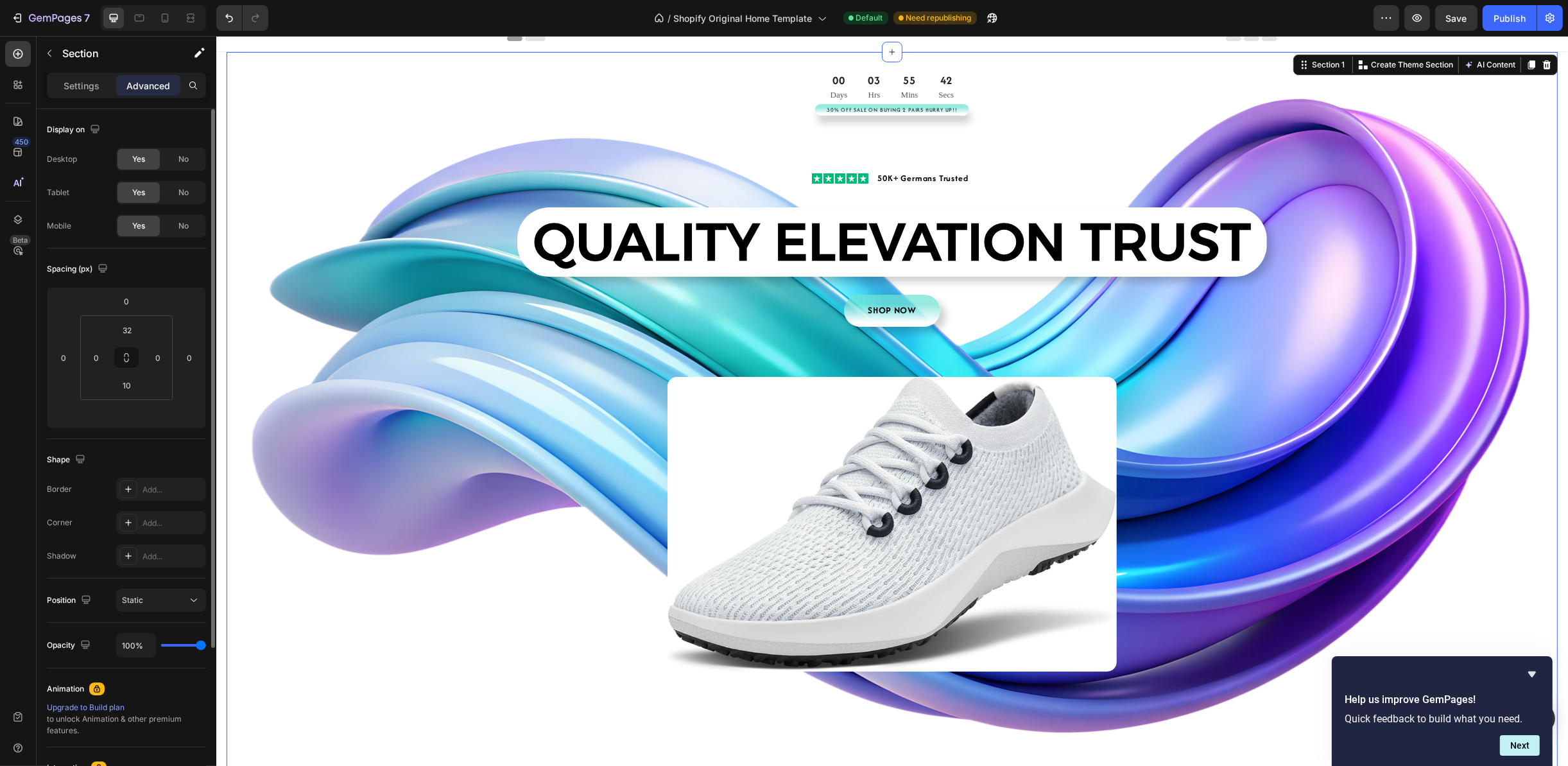
scroll to position [0, 0]
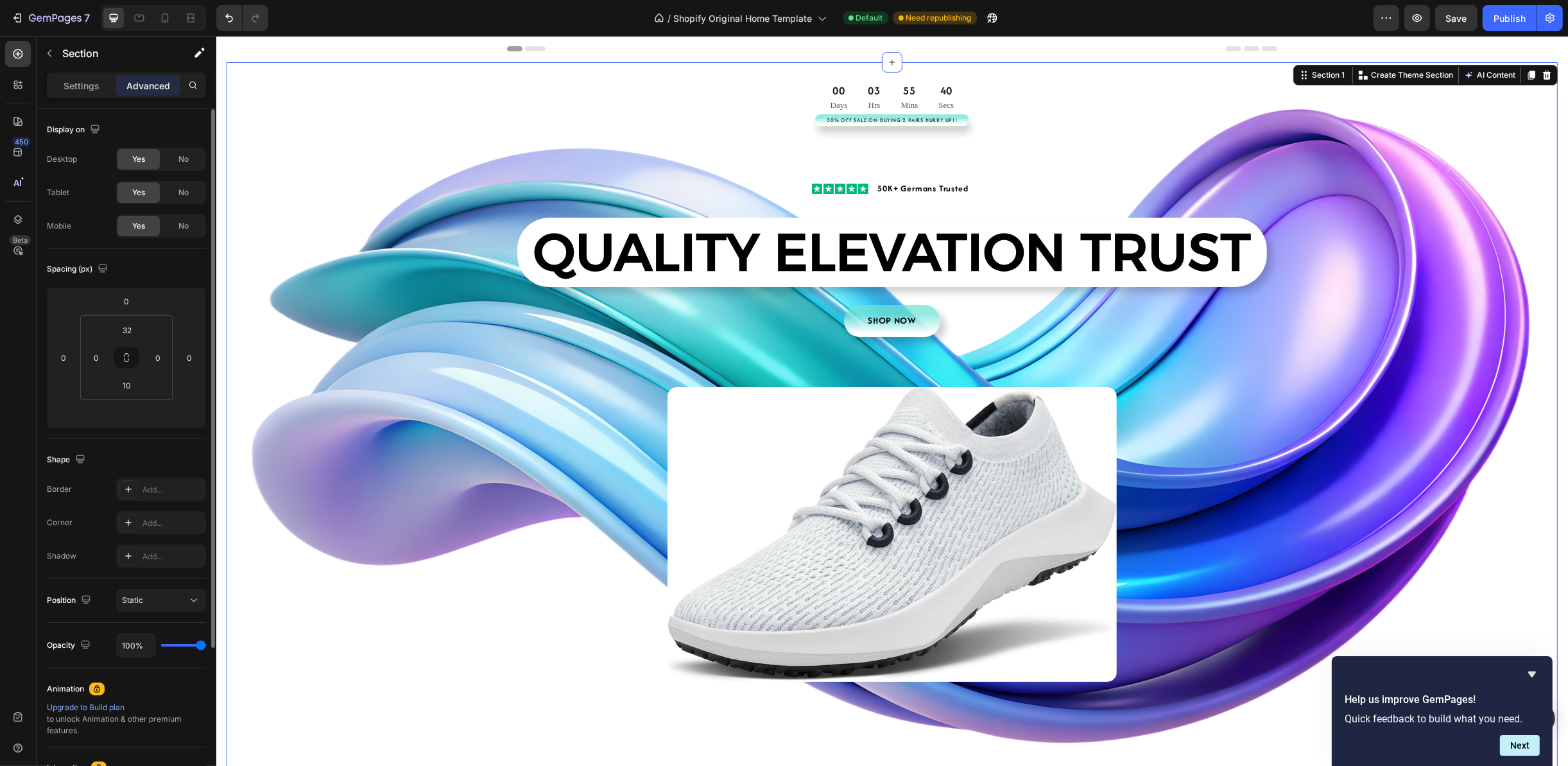
click at [1437, 274] on div "00 Days 03 Hrs 55 Mins 40 Secs CountDown Timer 30% Off Sale On Buying 2 Pairs H…" at bounding box center [890, 434] width 1330 height 703
click at [1220, 254] on h2 "QUALITY ELEVATION TRUST" at bounding box center [891, 252] width 750 height 69
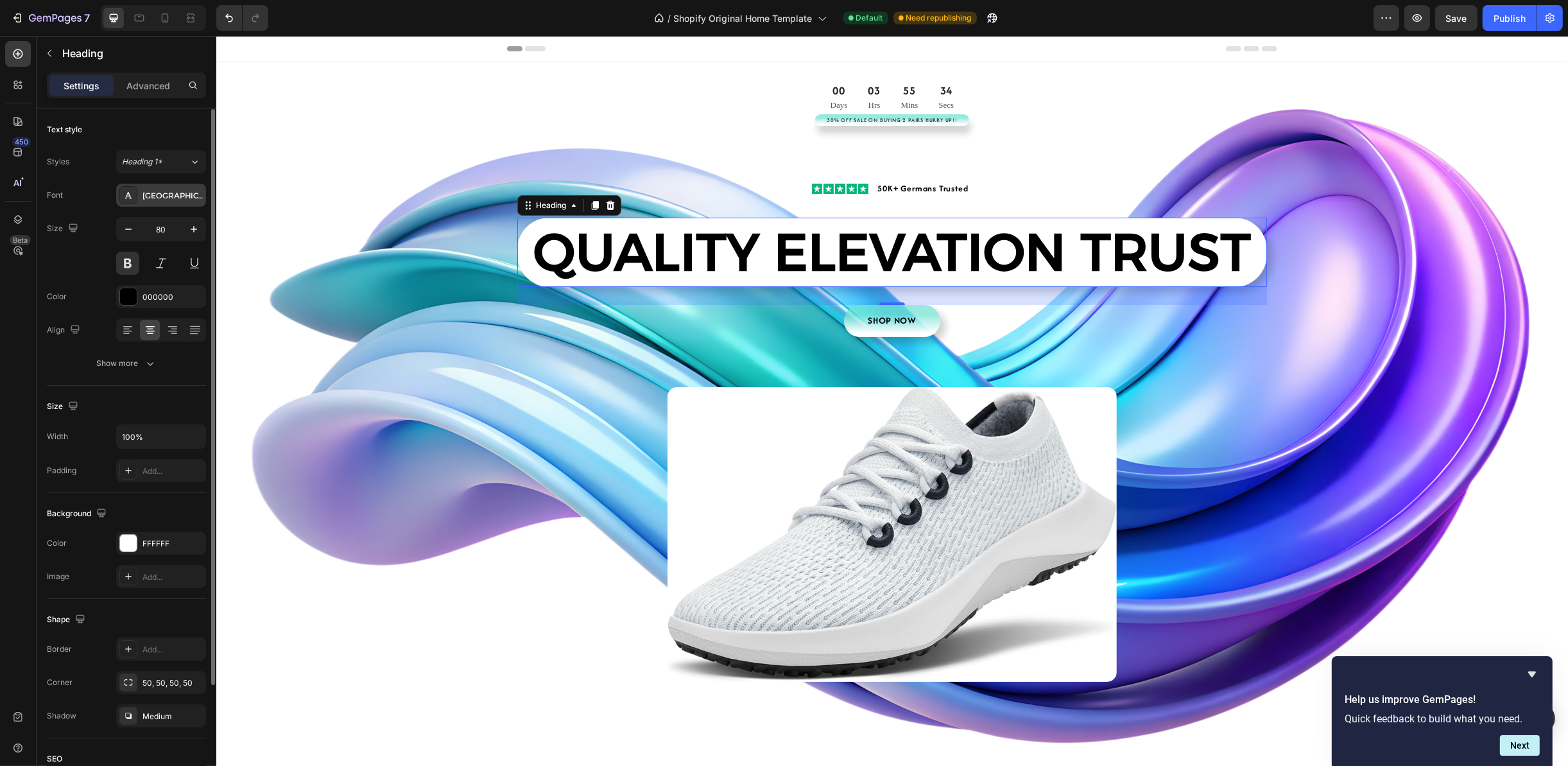
click at [186, 203] on div "[GEOGRAPHIC_DATA]" at bounding box center [161, 195] width 90 height 23
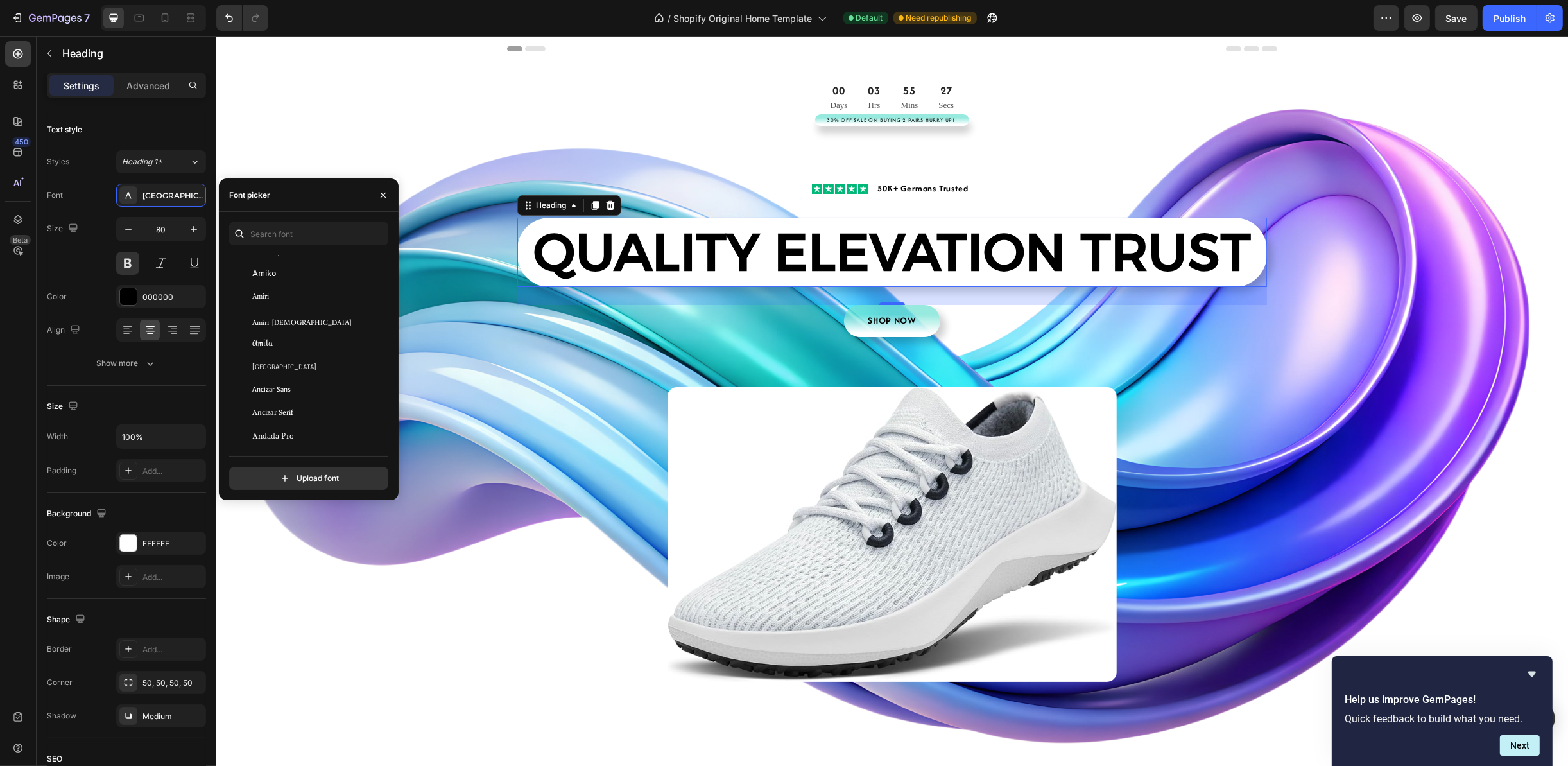
scroll to position [1734, 0]
click at [326, 350] on div "[PERSON_NAME]" at bounding box center [307, 340] width 156 height 23
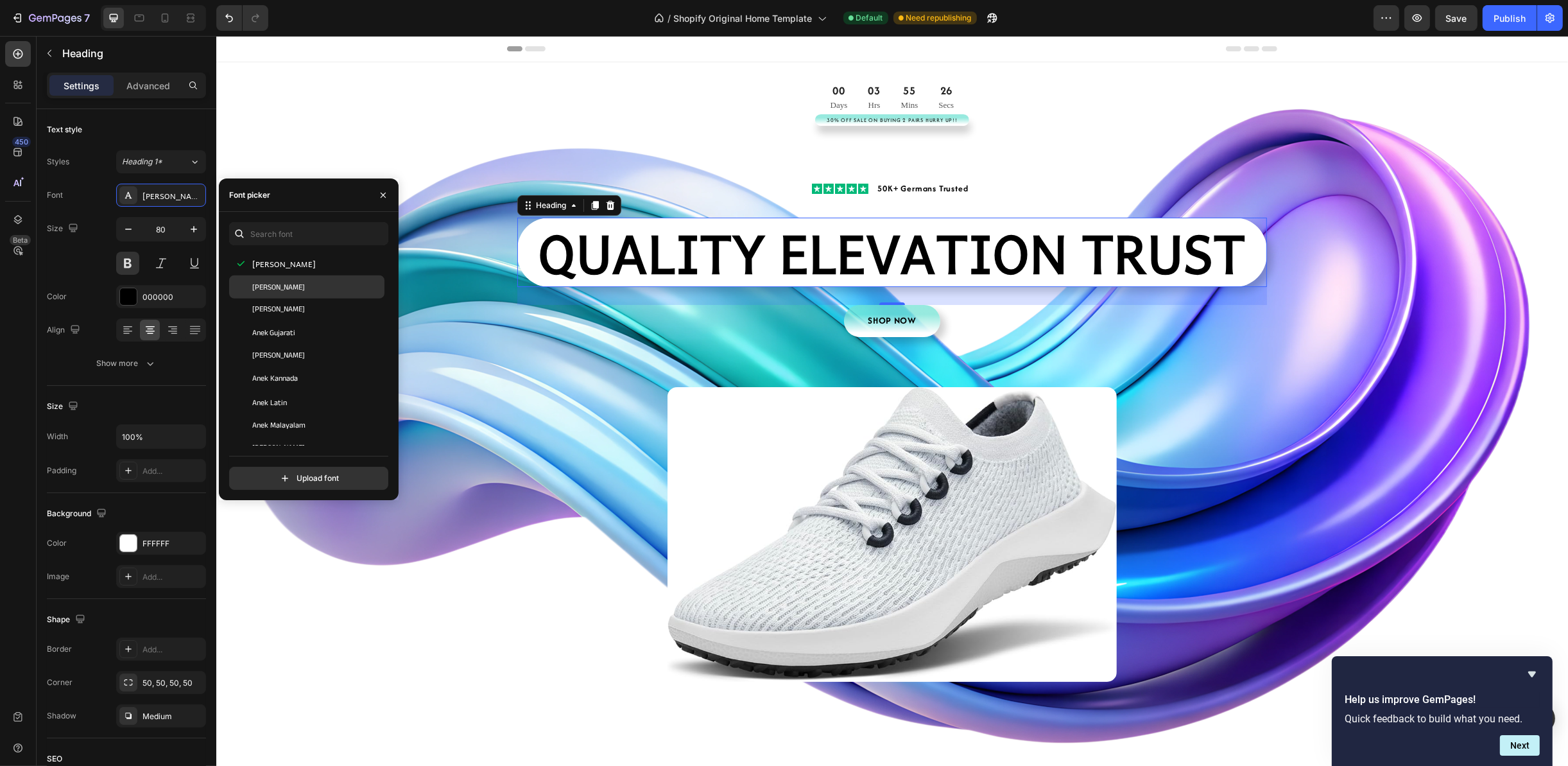
scroll to position [1830, 0]
click at [326, 332] on div "[PERSON_NAME]" at bounding box center [317, 336] width 130 height 12
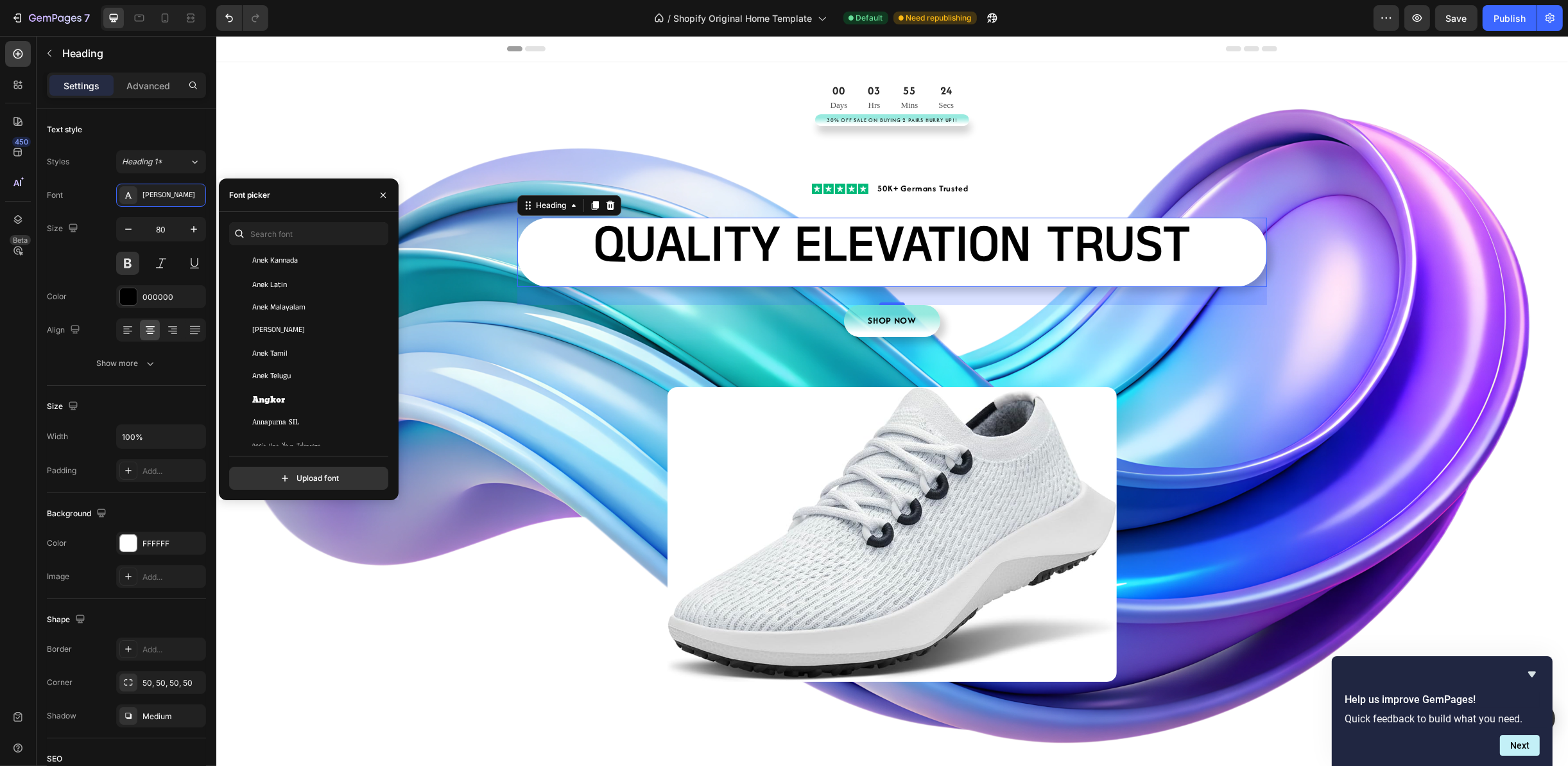
scroll to position [2022, 0]
click at [326, 332] on div "Annapurna SIL" at bounding box center [317, 329] width 130 height 12
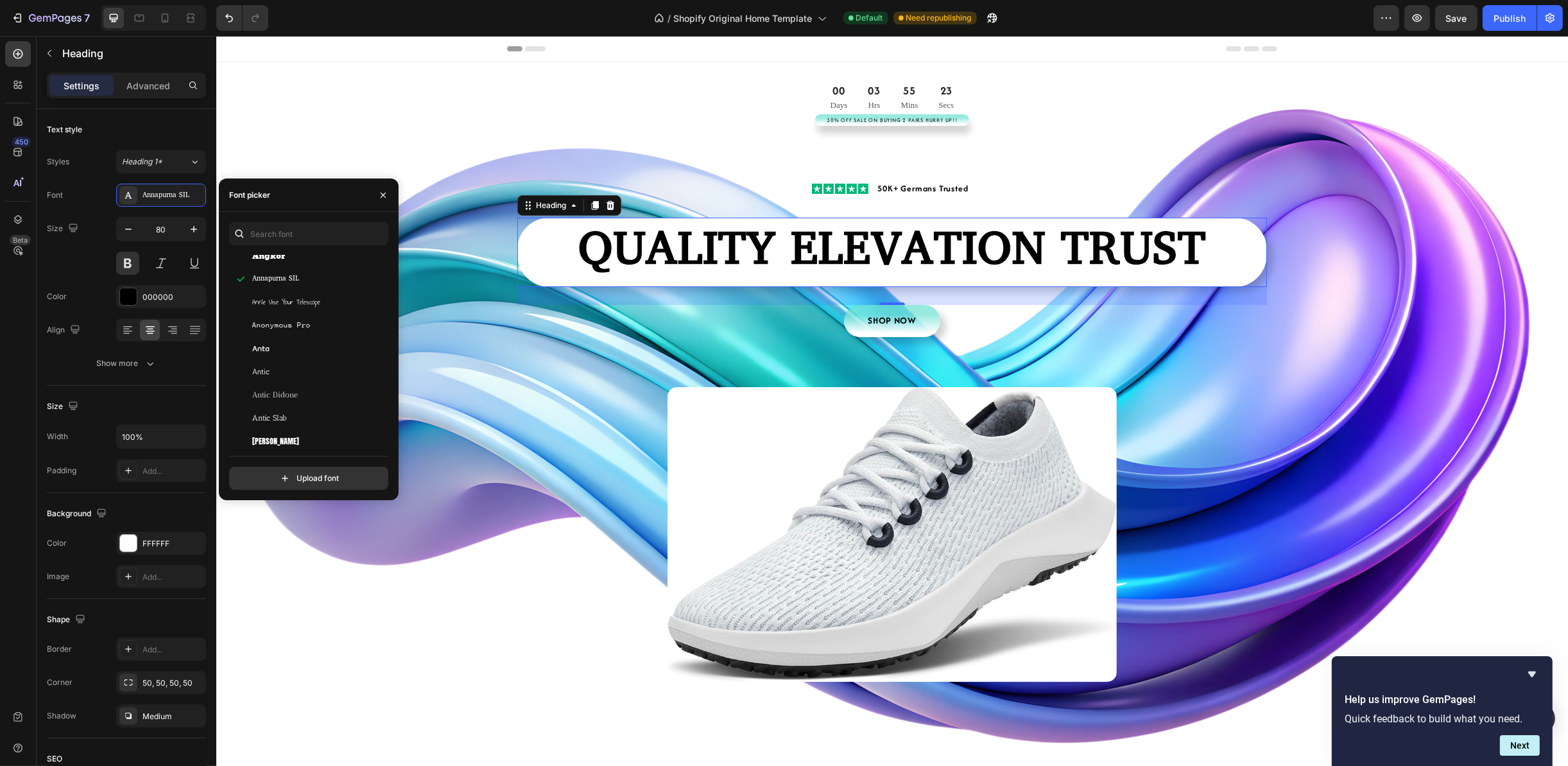
scroll to position [2119, 0]
click at [323, 316] on div "Antic" at bounding box center [307, 324] width 156 height 23
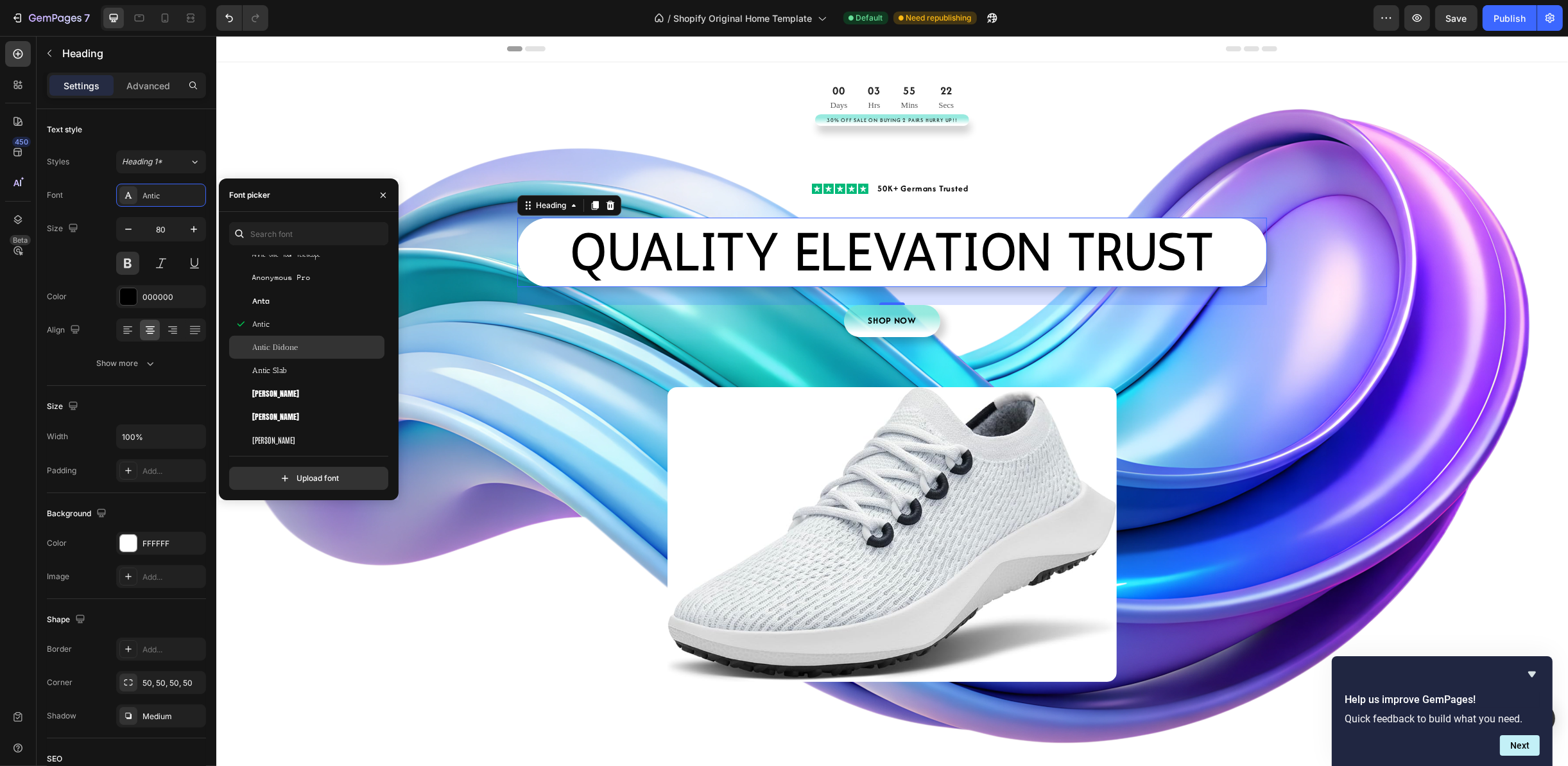
scroll to position [2215, 0]
click at [326, 312] on div "[PERSON_NAME]" at bounding box center [307, 320] width 156 height 23
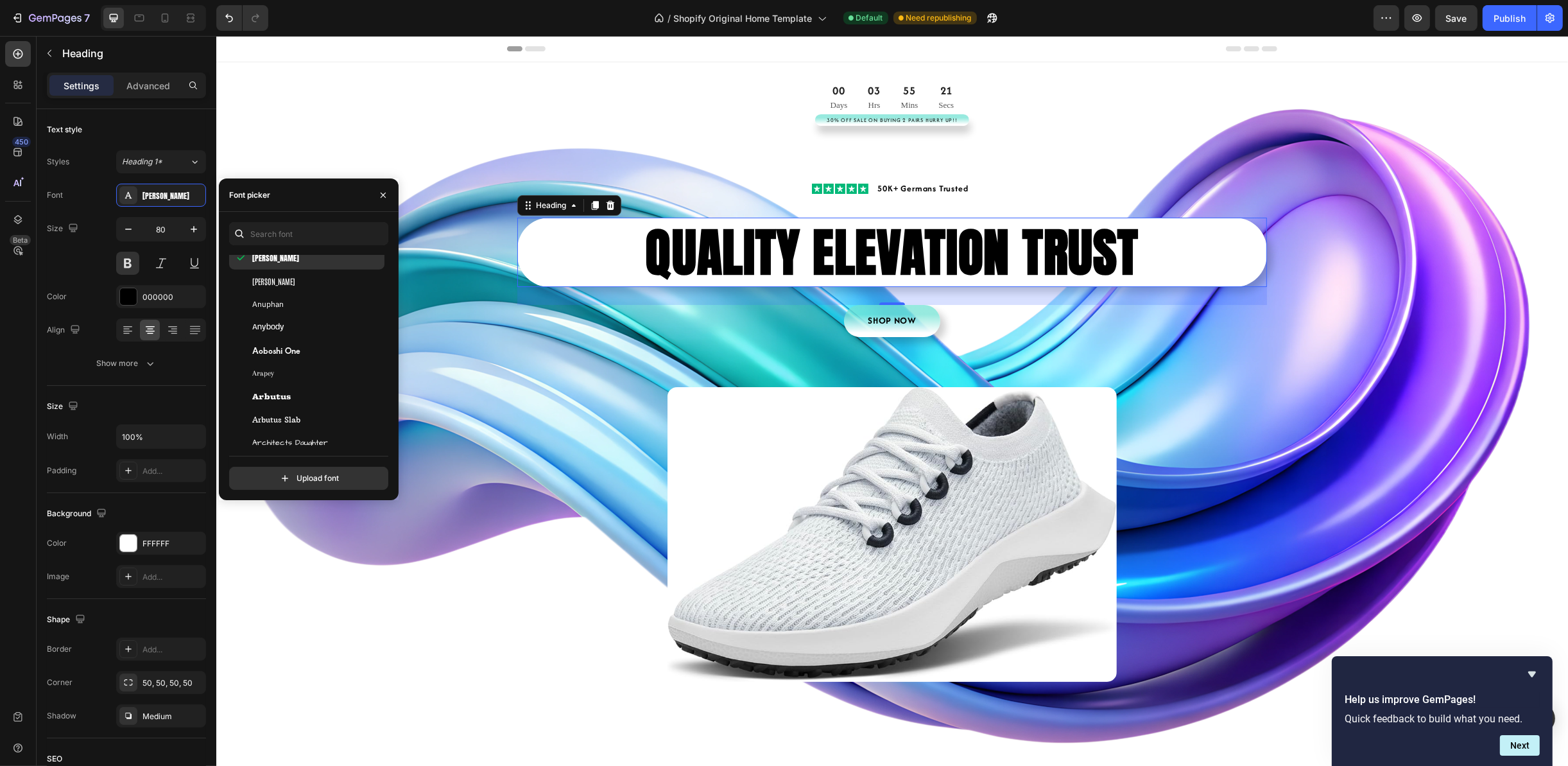
scroll to position [2312, 0]
click at [299, 323] on div "Aoboshi One" at bounding box center [307, 316] width 156 height 23
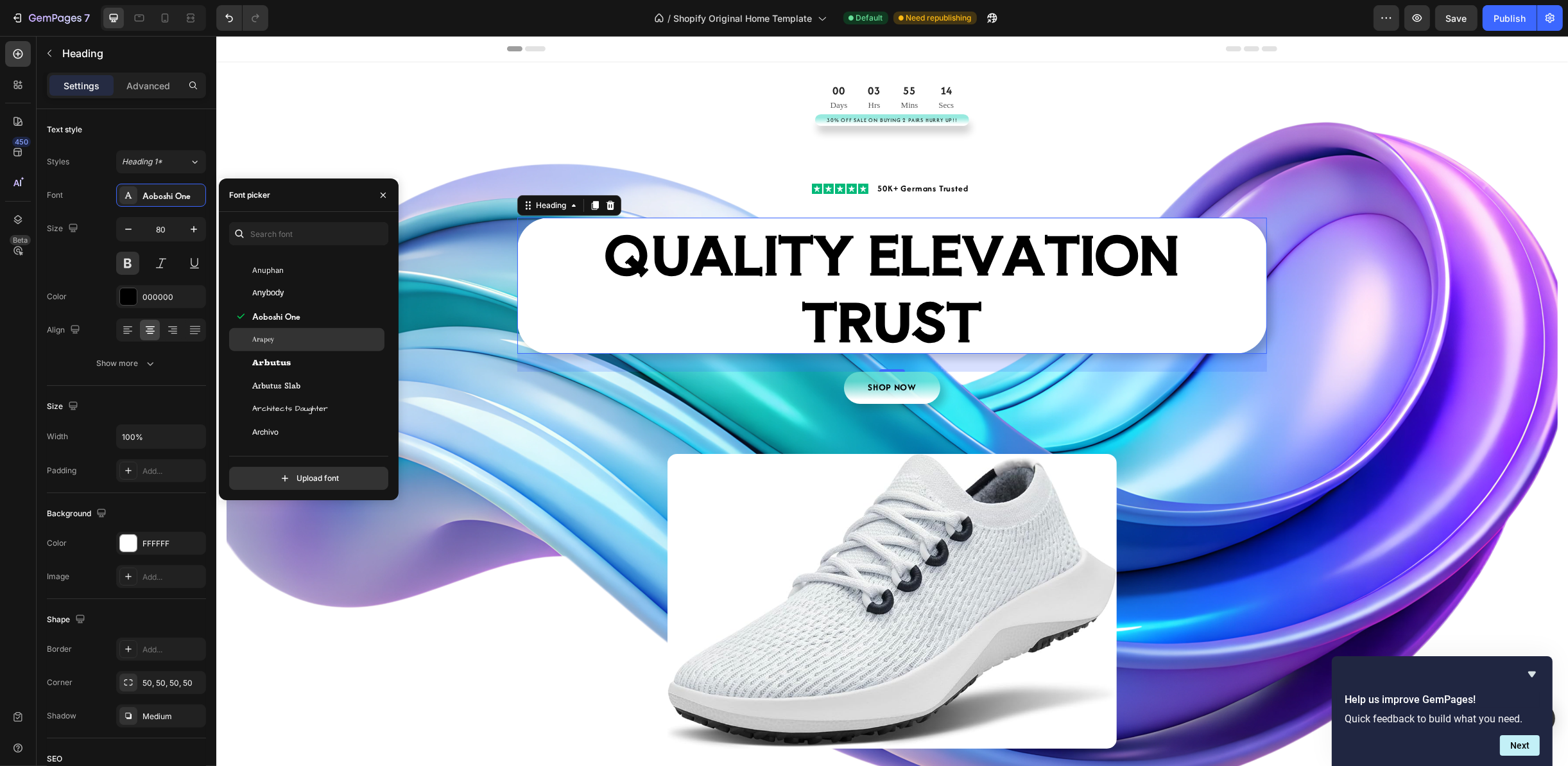
click at [298, 335] on div "Arapey" at bounding box center [317, 340] width 130 height 12
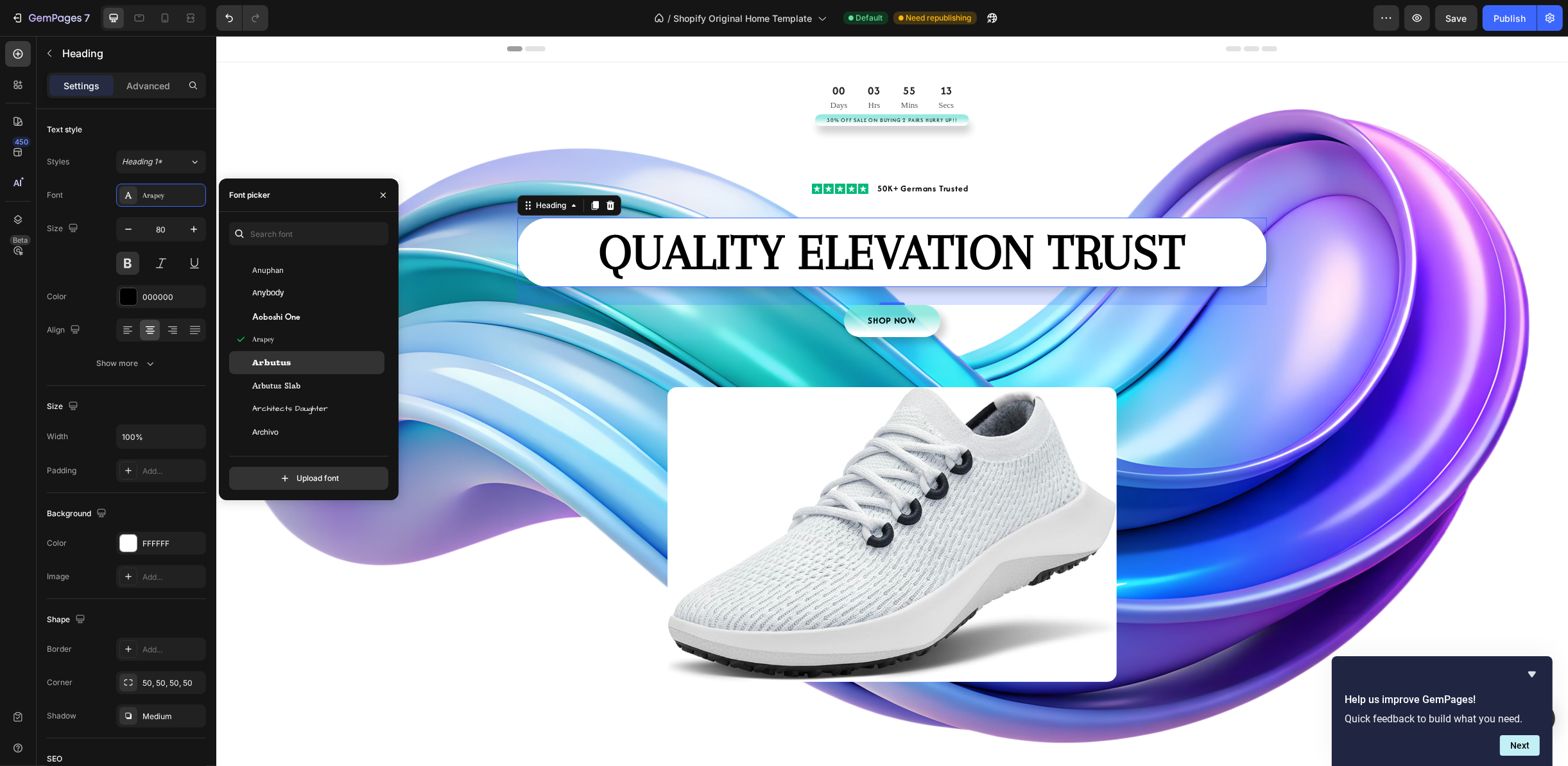
click at [299, 357] on div "Arbutus" at bounding box center [317, 363] width 130 height 12
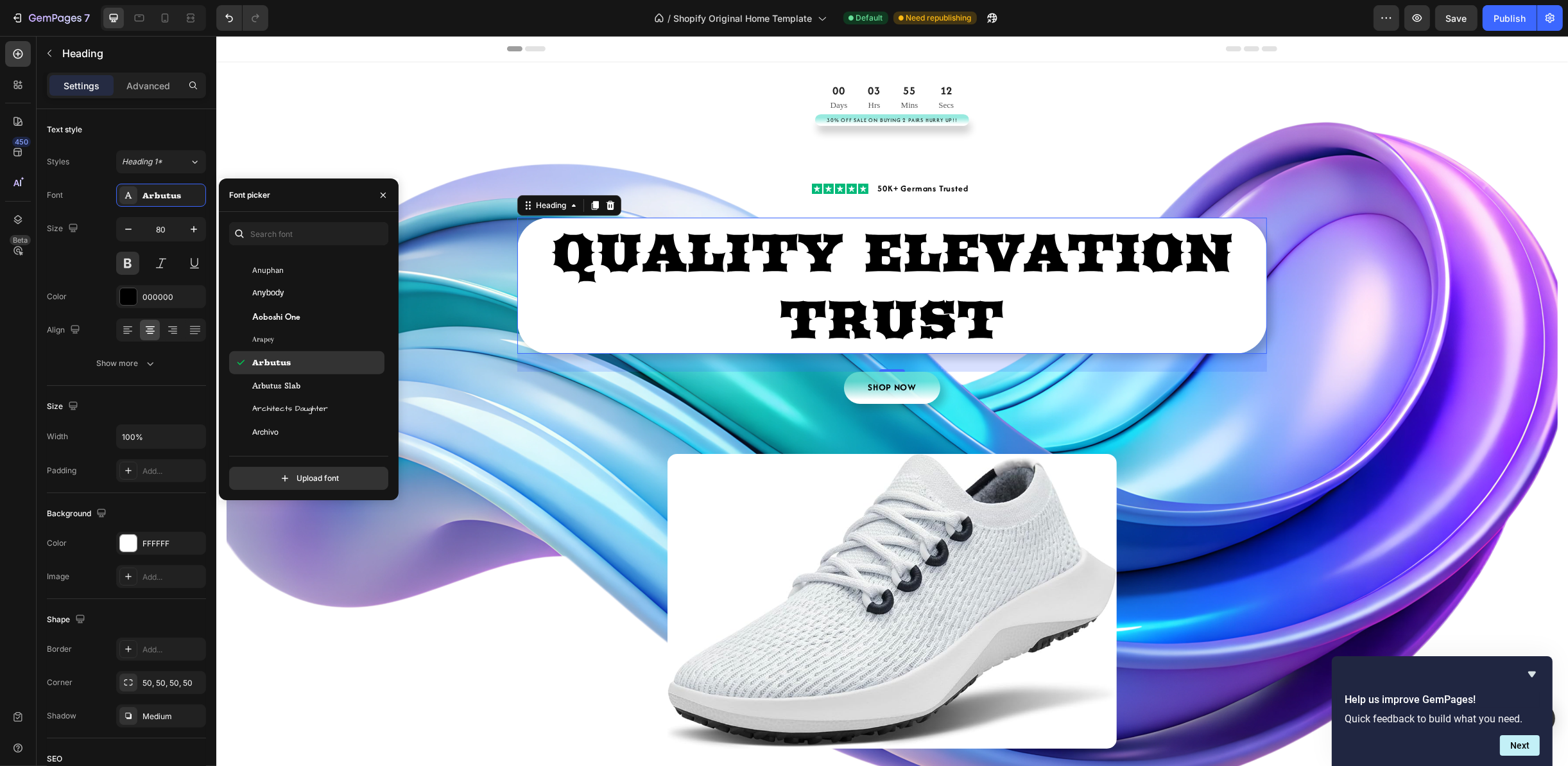
scroll to position [2408, 0]
click at [298, 345] on div "Archivo" at bounding box center [307, 336] width 156 height 23
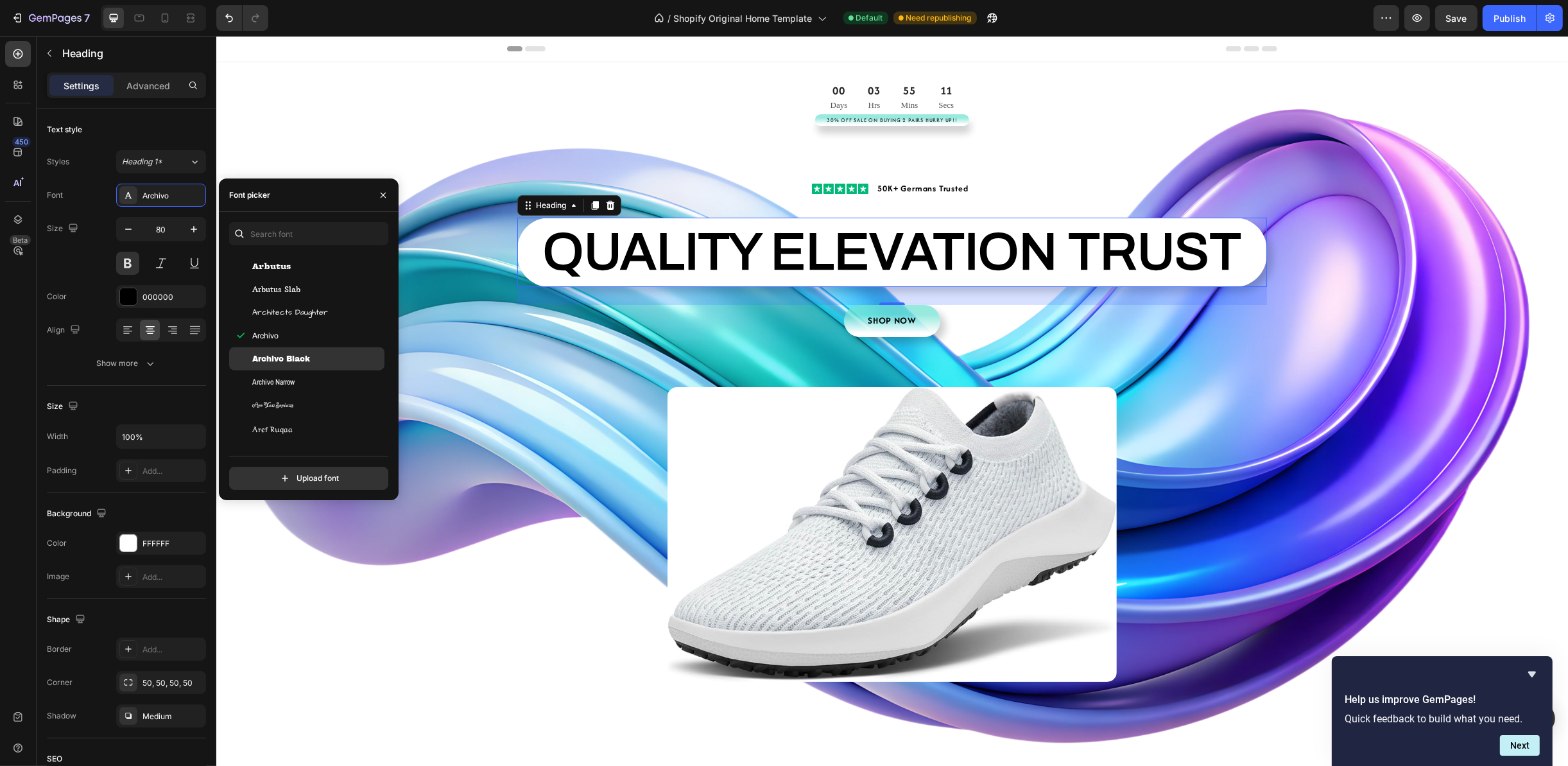
click at [301, 356] on span "Archivo Black" at bounding box center [281, 360] width 58 height 12
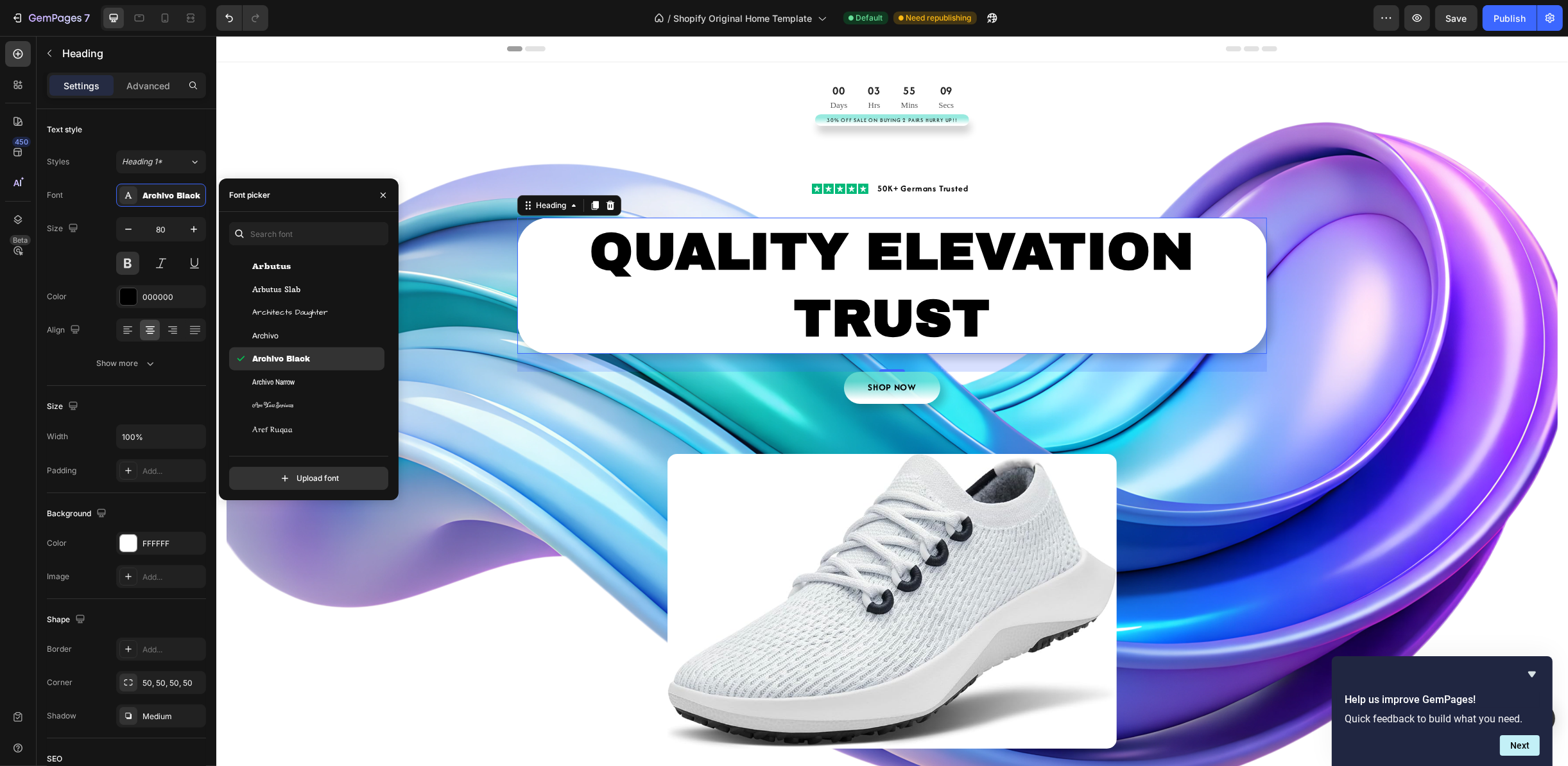
scroll to position [2505, 0]
click at [313, 341] on div "Aref Ruqaa" at bounding box center [307, 332] width 156 height 23
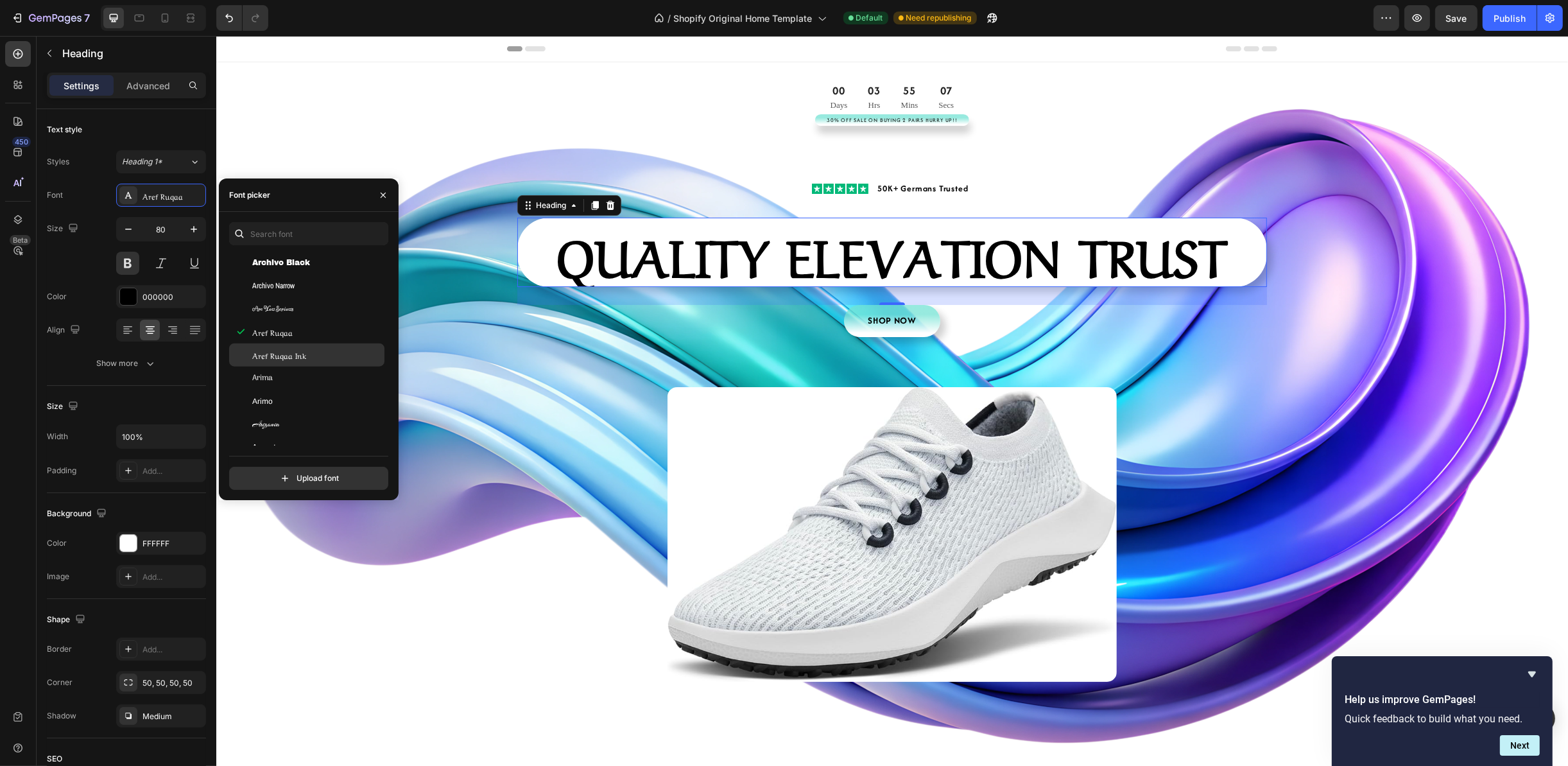
click at [315, 359] on div "Aref Ruqaa Ink" at bounding box center [317, 356] width 130 height 12
click at [313, 334] on div "Arizonia" at bounding box center [317, 329] width 130 height 12
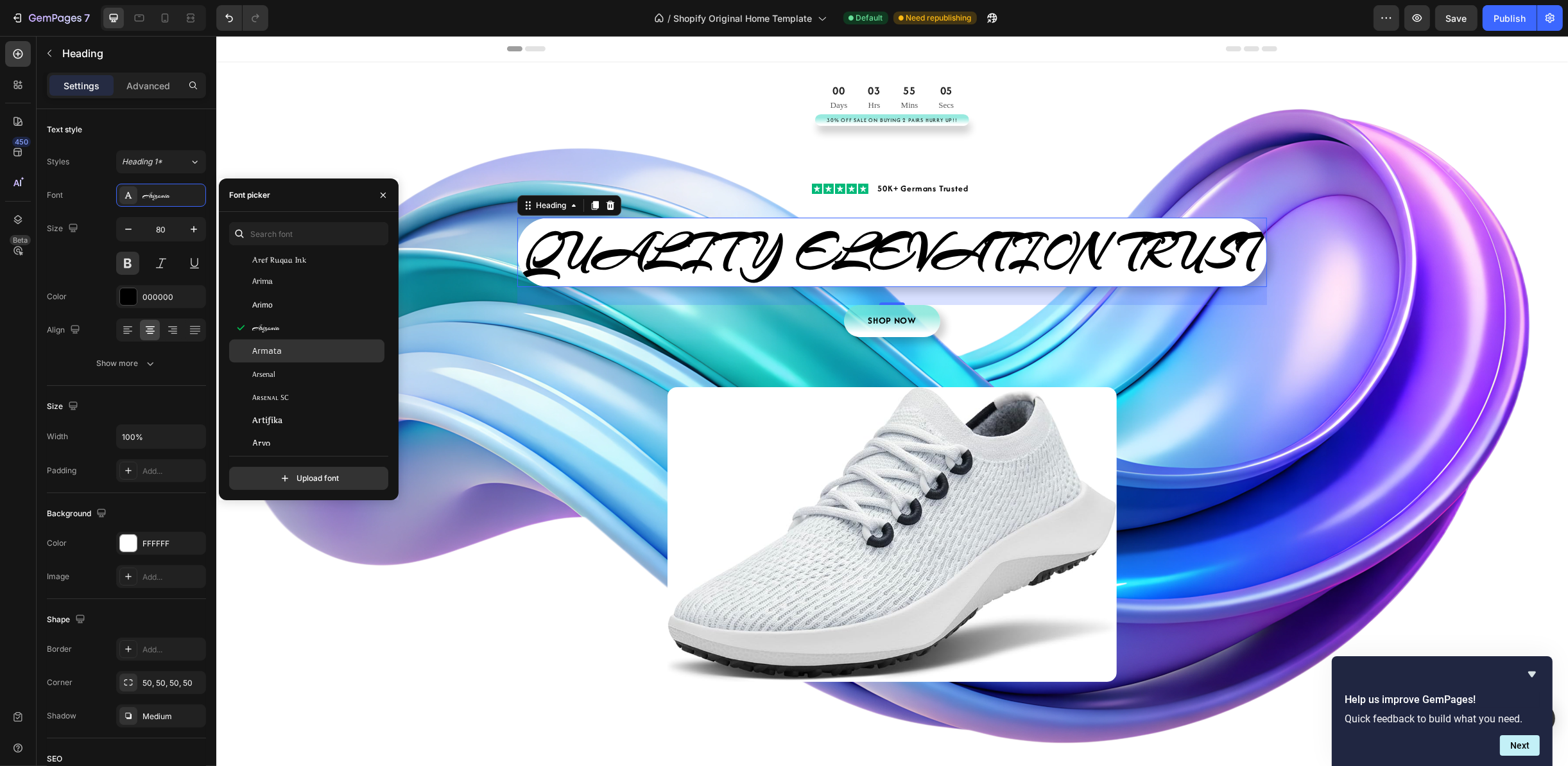
click at [310, 357] on div "Armata" at bounding box center [317, 352] width 130 height 12
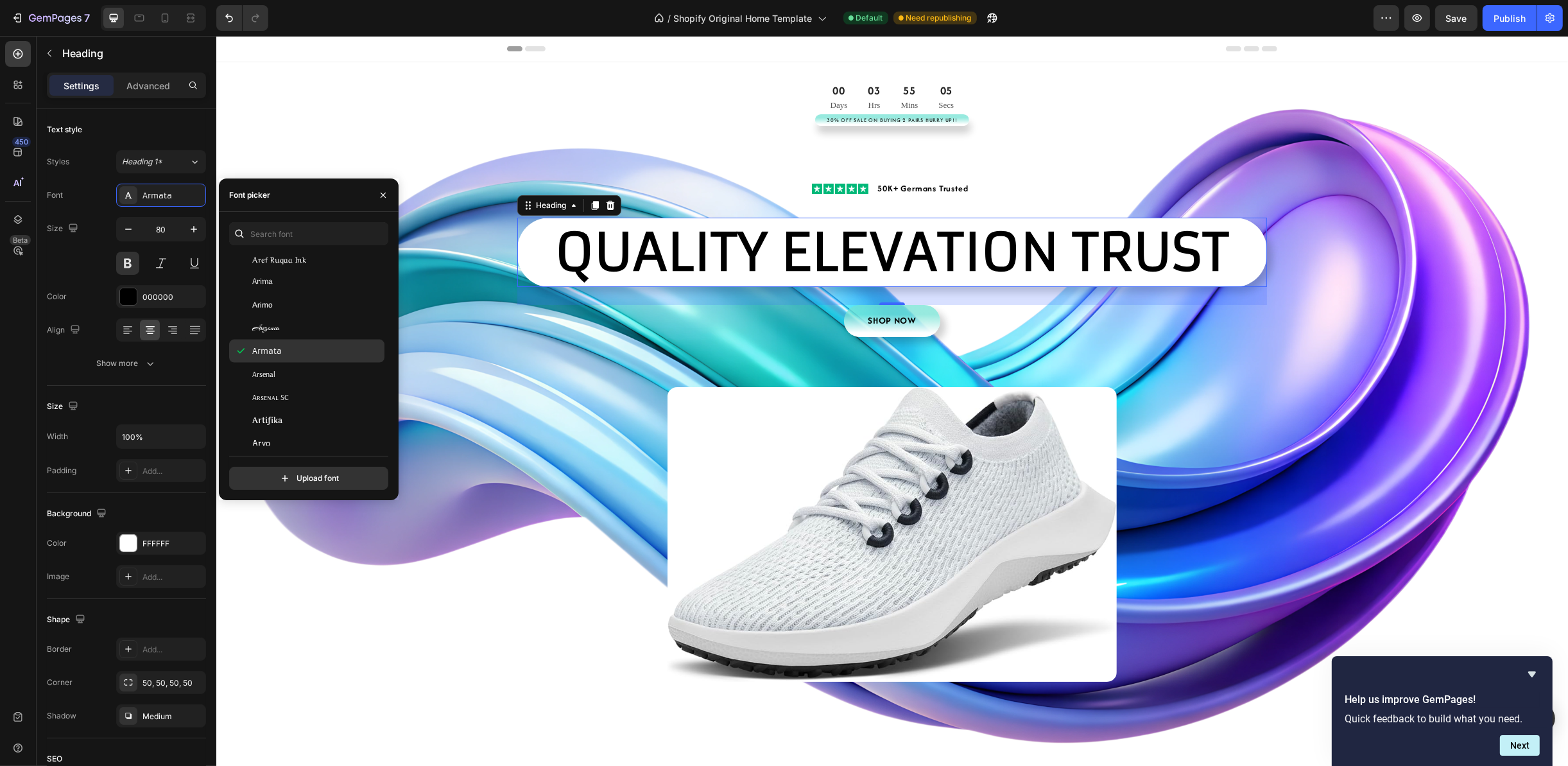
scroll to position [2696, 0]
click at [304, 332] on div "Artifika" at bounding box center [307, 324] width 156 height 23
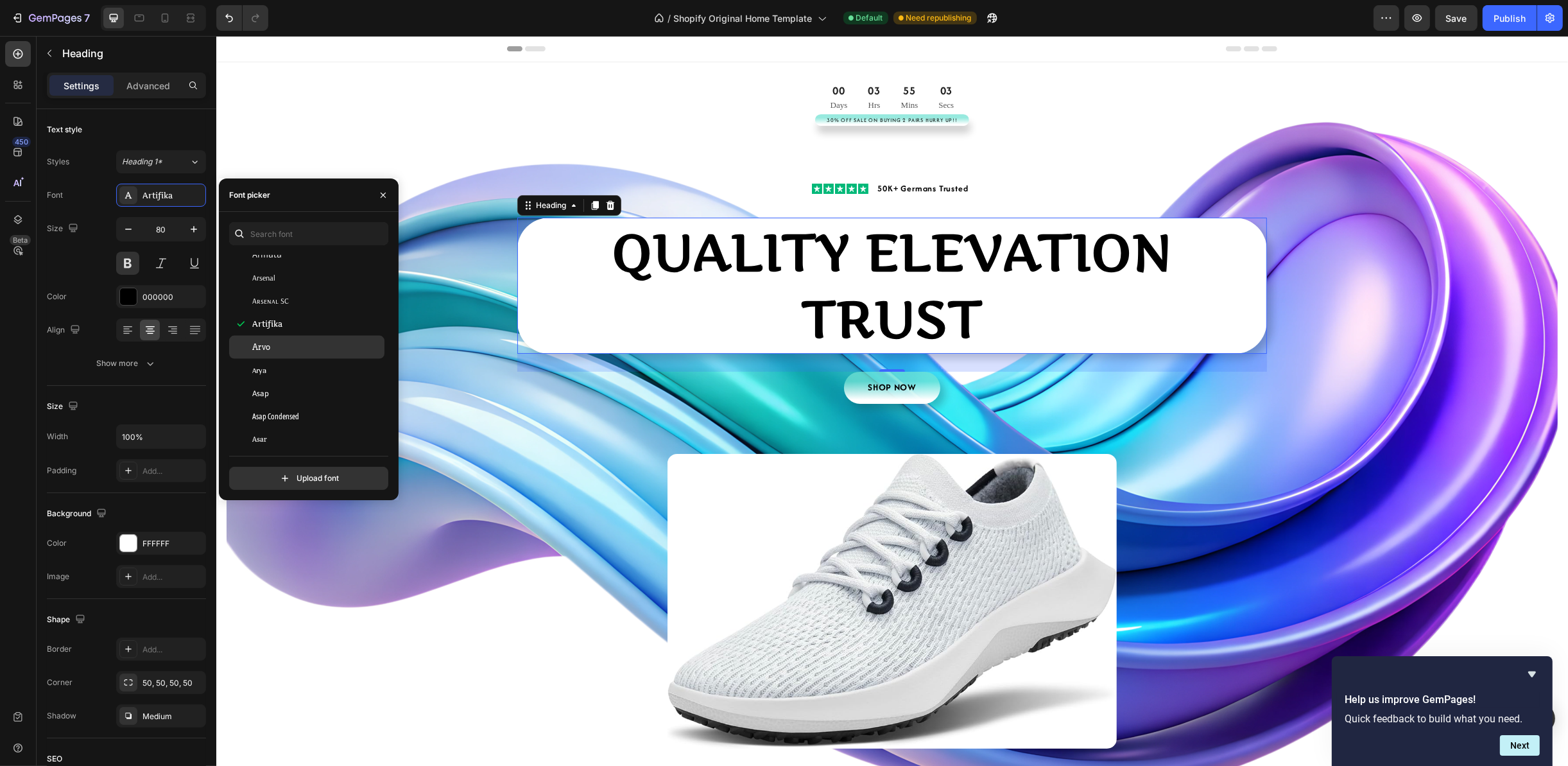
click at [306, 347] on div "Arvo" at bounding box center [317, 348] width 130 height 12
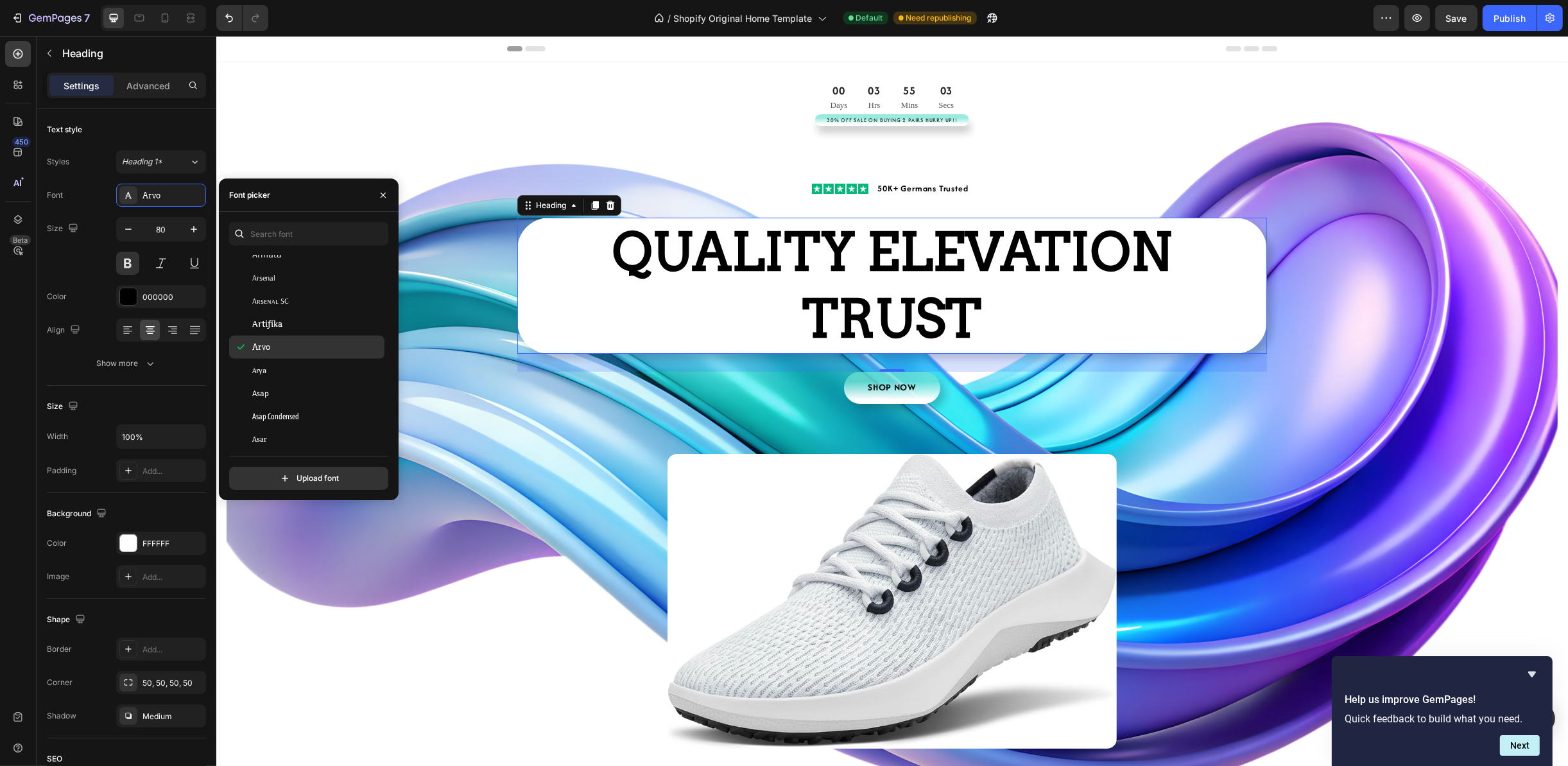
click at [307, 356] on div "Arvo" at bounding box center [307, 347] width 156 height 23
click at [301, 366] on div "Arya" at bounding box center [317, 371] width 130 height 12
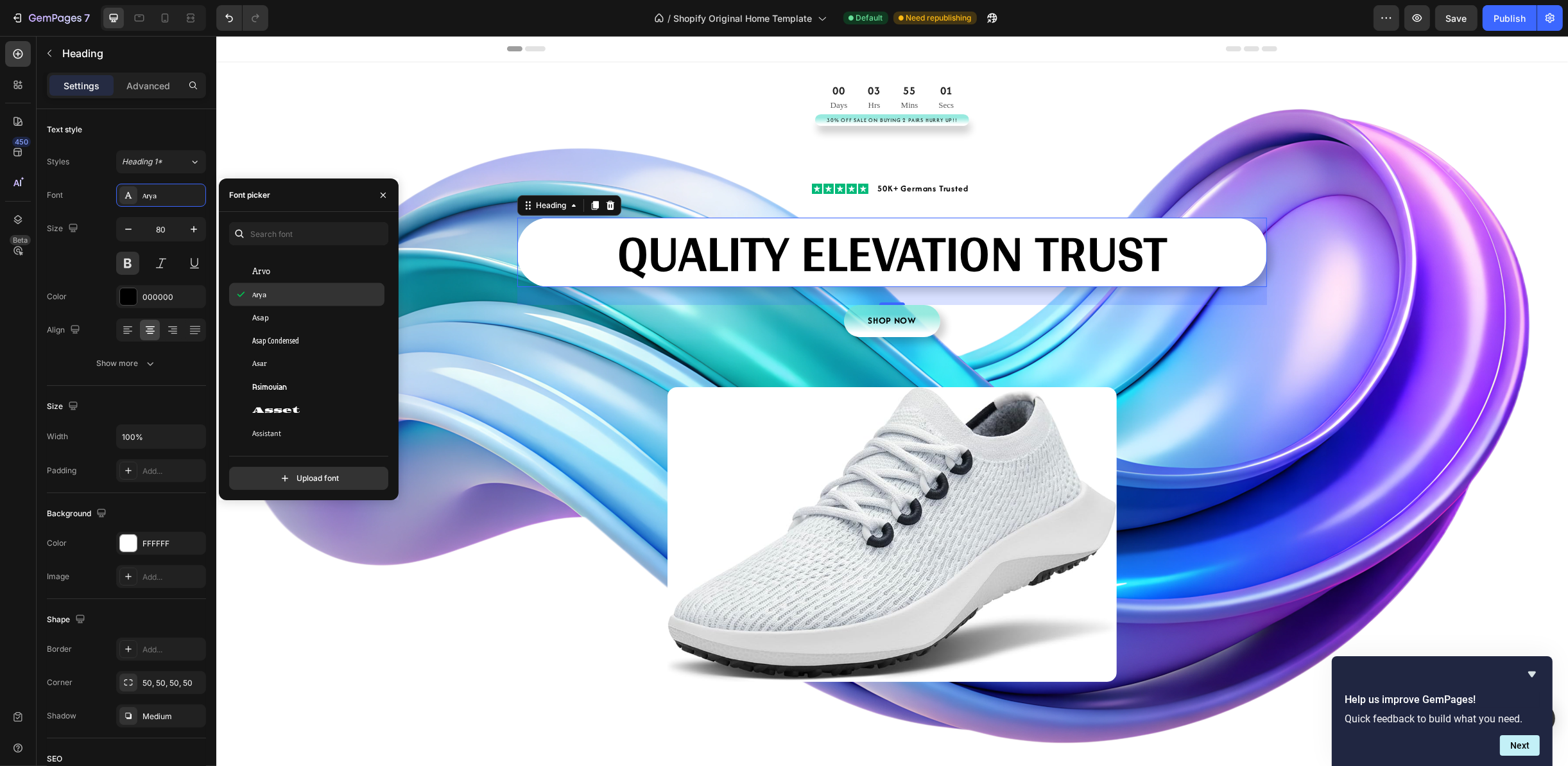
scroll to position [2793, 0]
click at [295, 341] on div "Asar" at bounding box center [317, 344] width 130 height 12
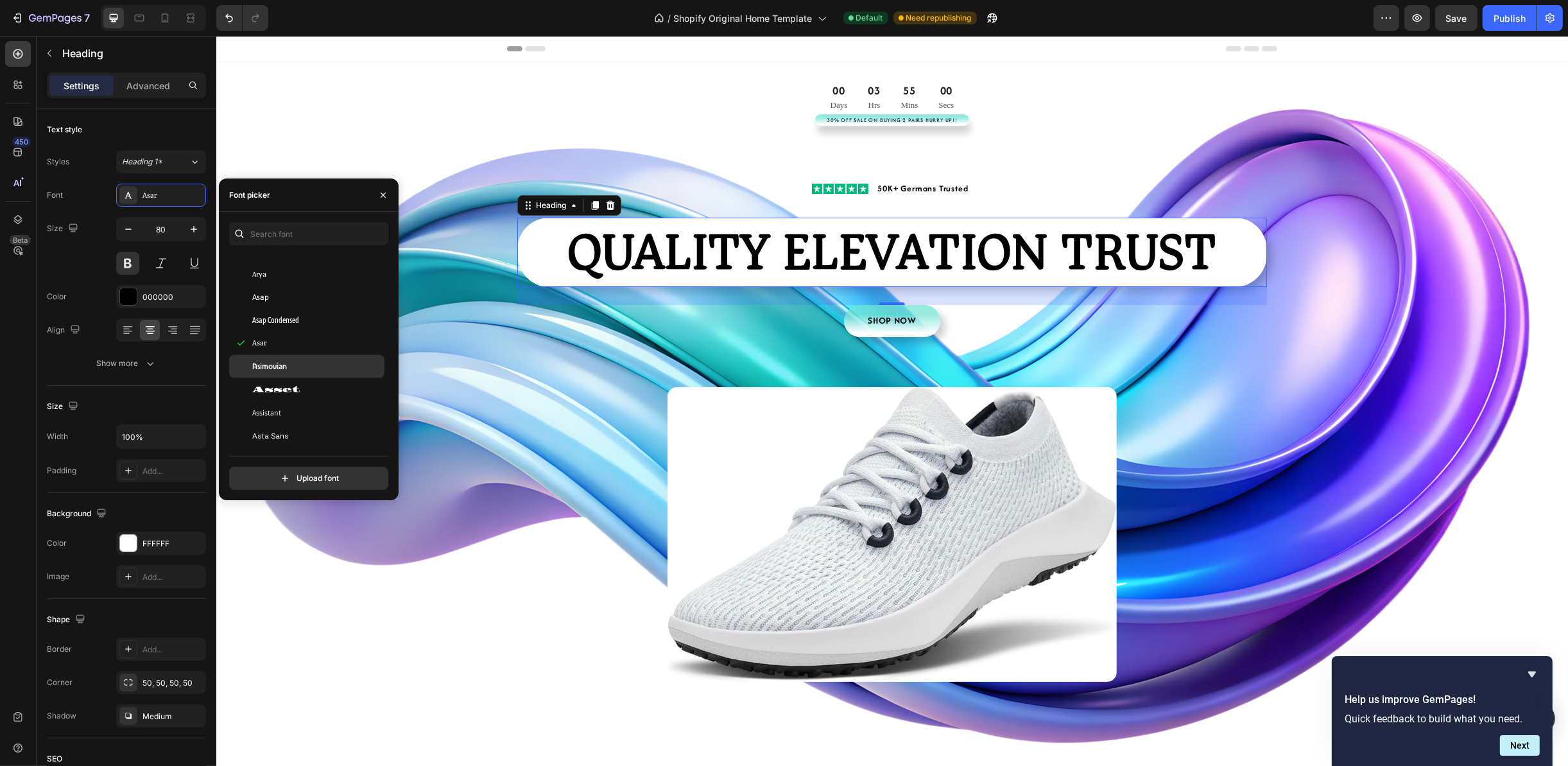
click at [293, 371] on div "Asimovian" at bounding box center [317, 367] width 130 height 12
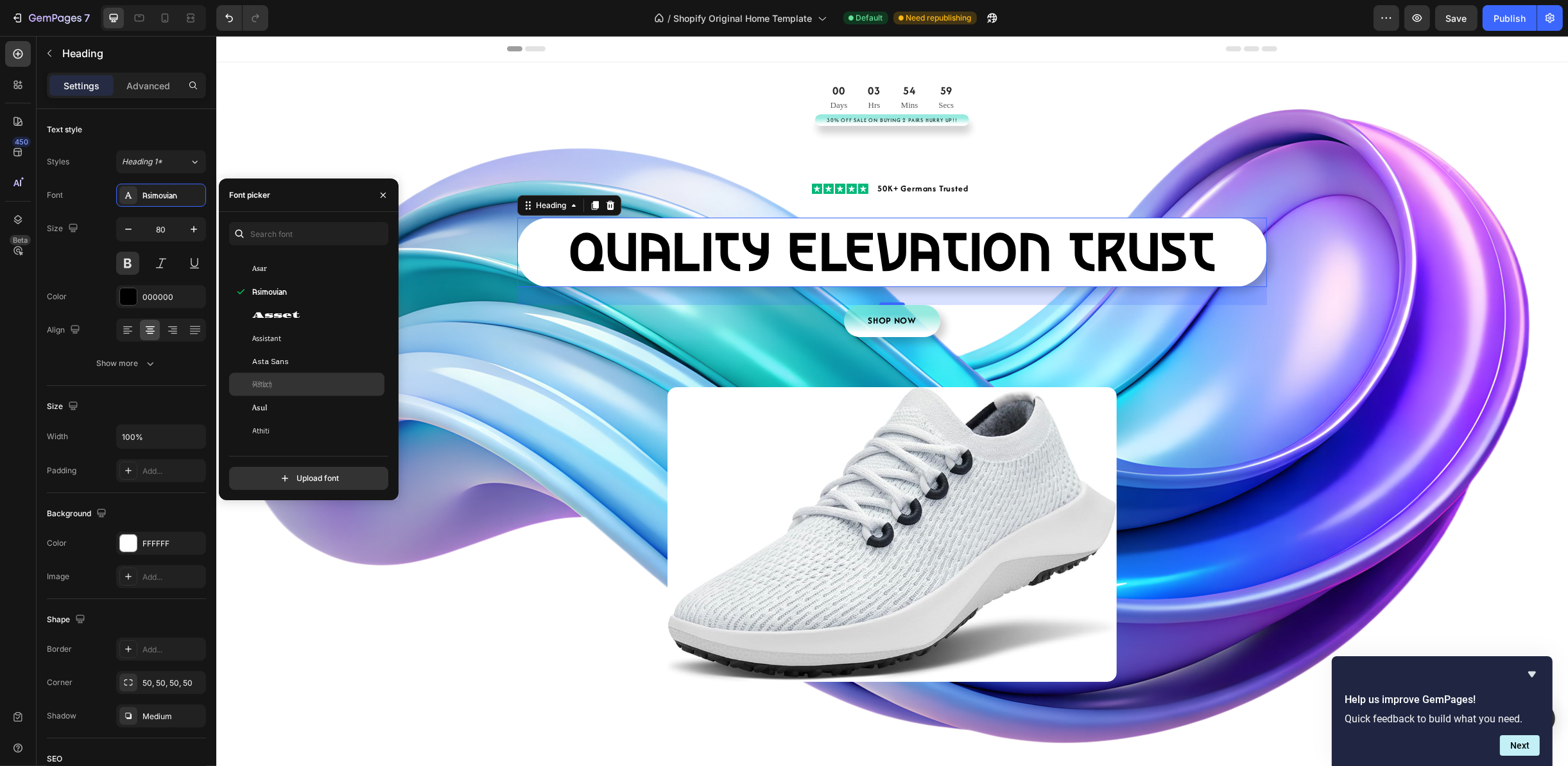
scroll to position [2889, 0]
click at [293, 289] on span "Asset" at bounding box center [276, 294] width 48 height 12
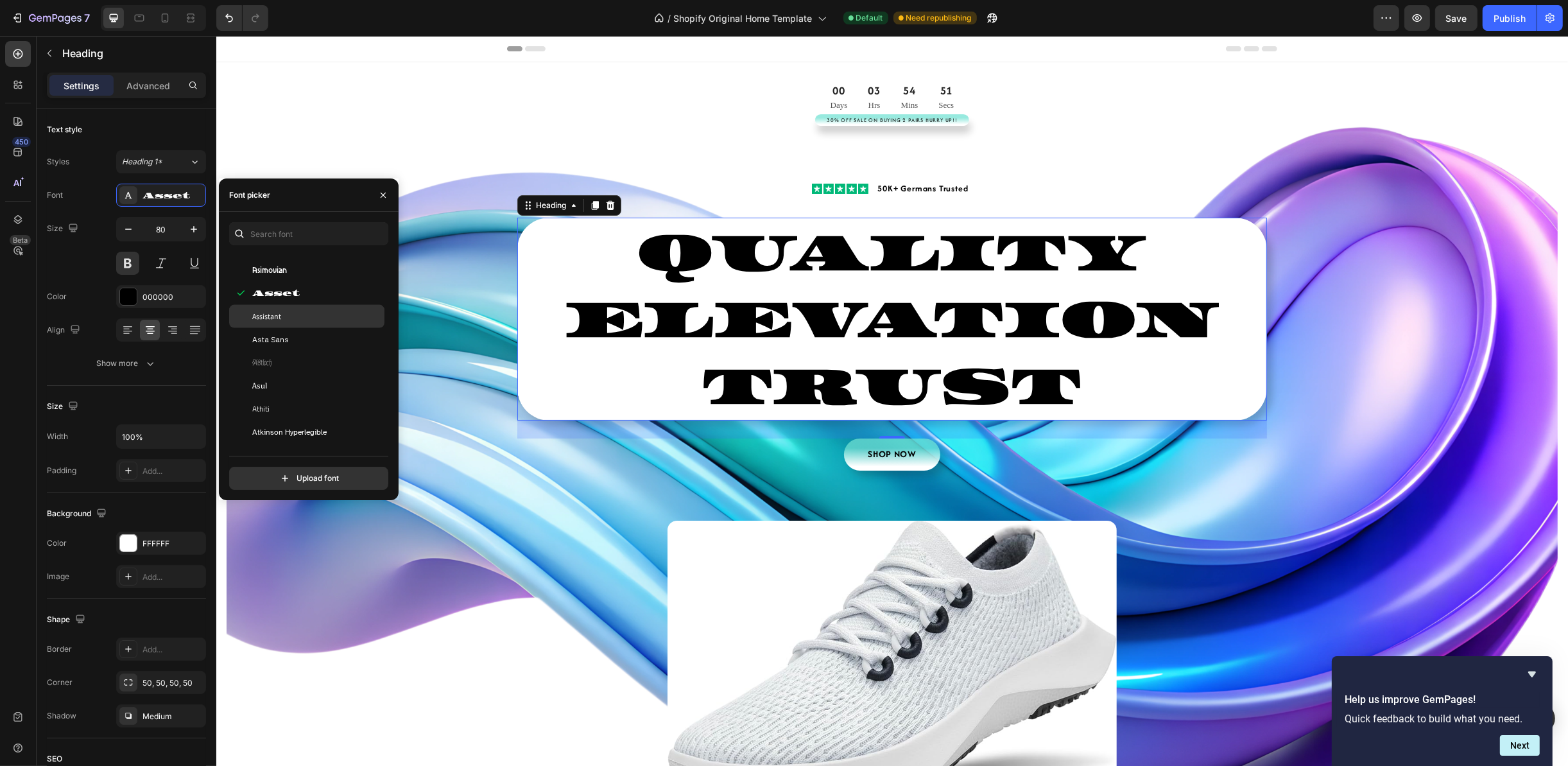
click at [298, 308] on div "Assistant" at bounding box center [307, 316] width 156 height 23
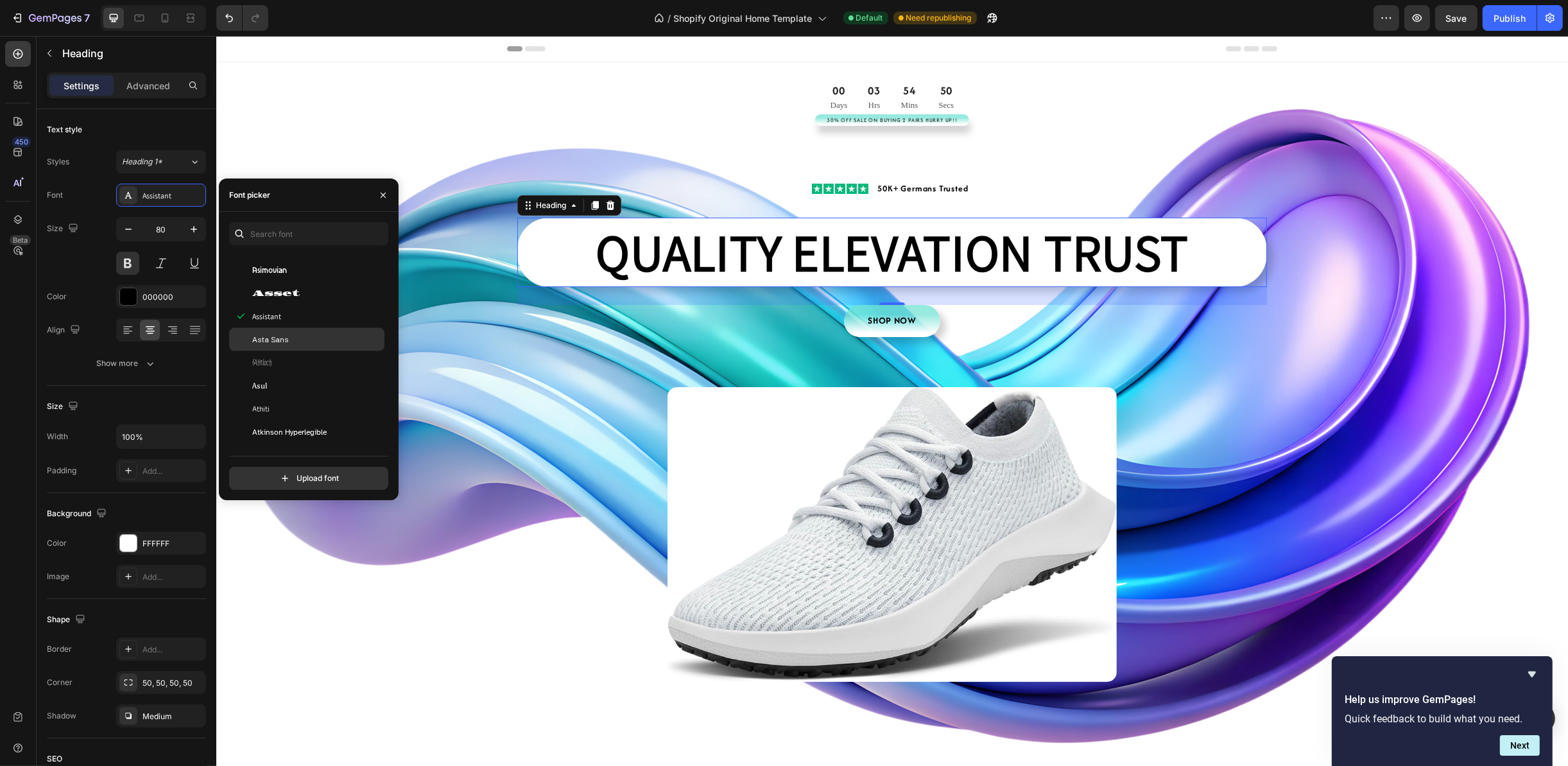
click at [301, 341] on div "Asta Sans" at bounding box center [317, 340] width 130 height 12
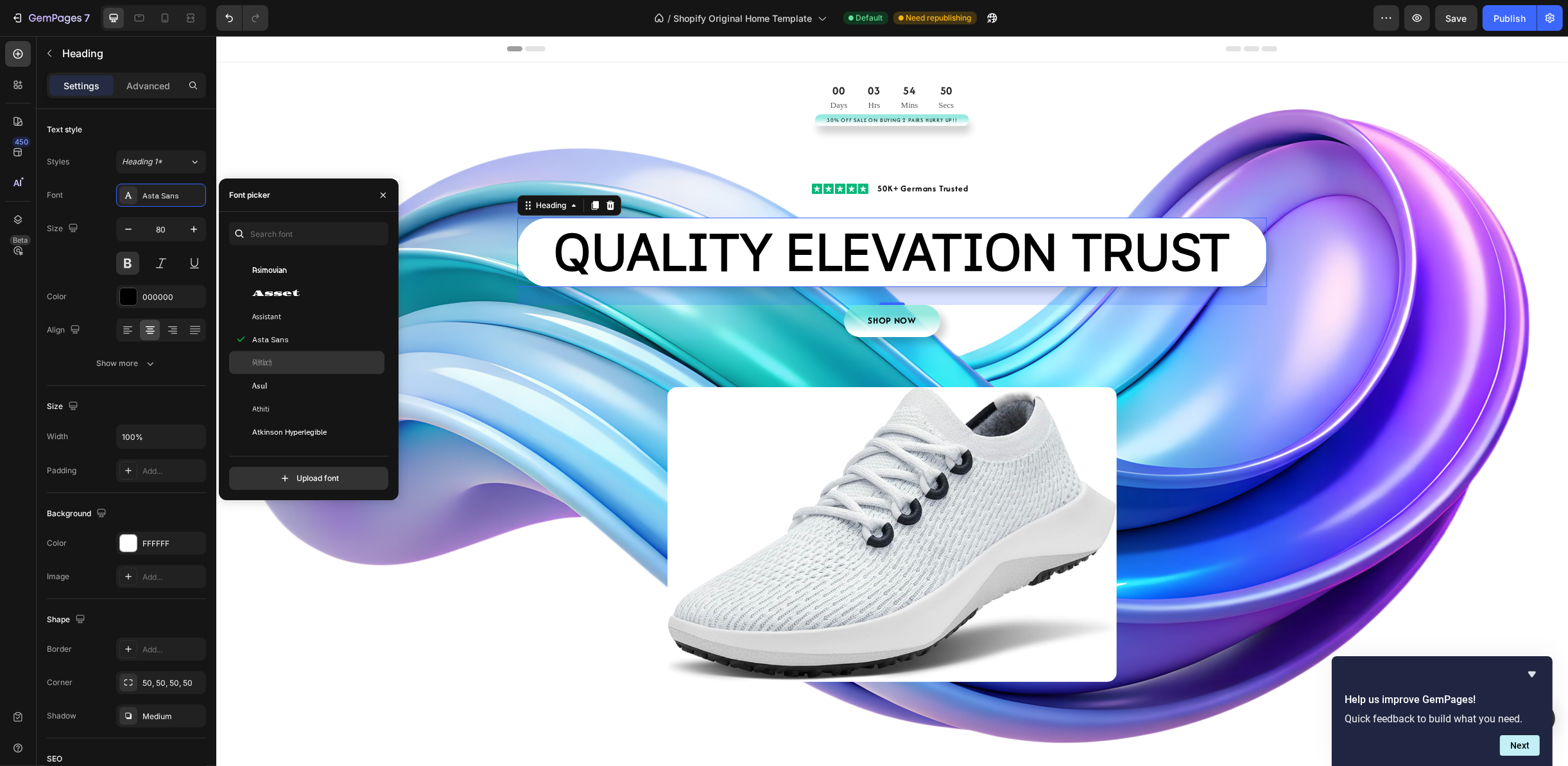
click at [299, 362] on div "Astloch" at bounding box center [317, 363] width 130 height 12
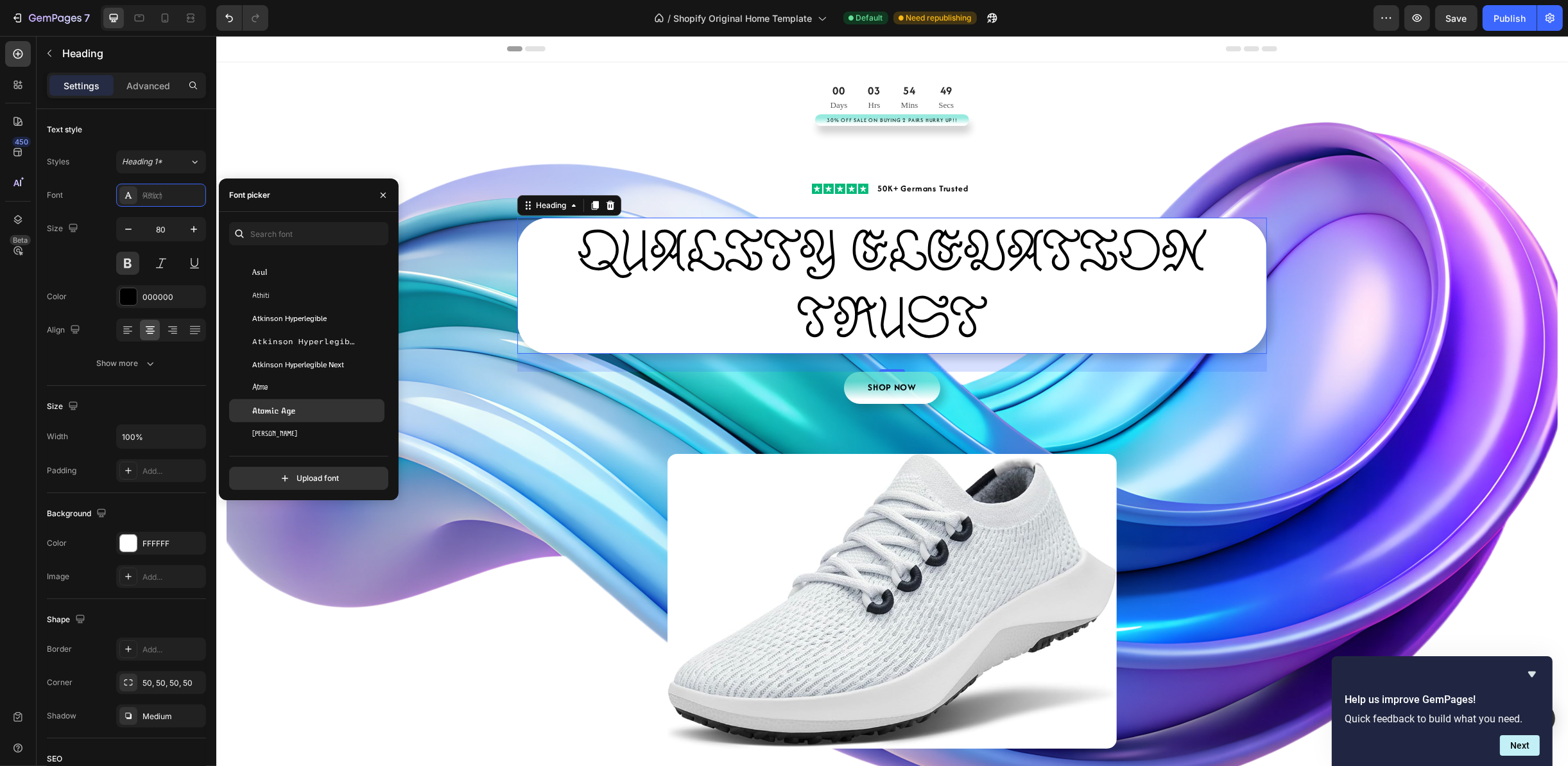
scroll to position [3082, 0]
click at [295, 338] on div "Atomic Age" at bounding box center [307, 332] width 156 height 23
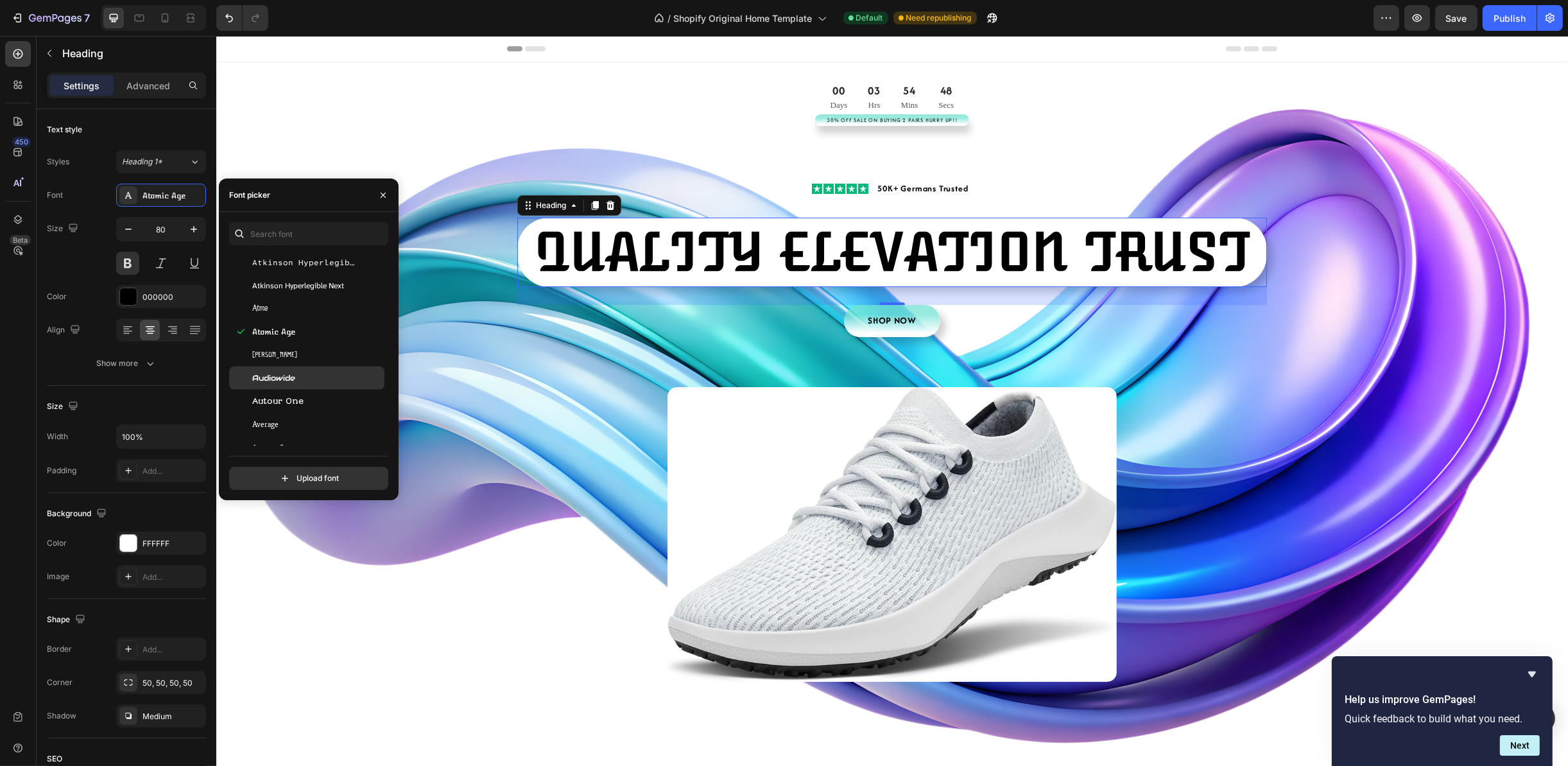
click at [299, 368] on div "Audiowide" at bounding box center [307, 378] width 156 height 23
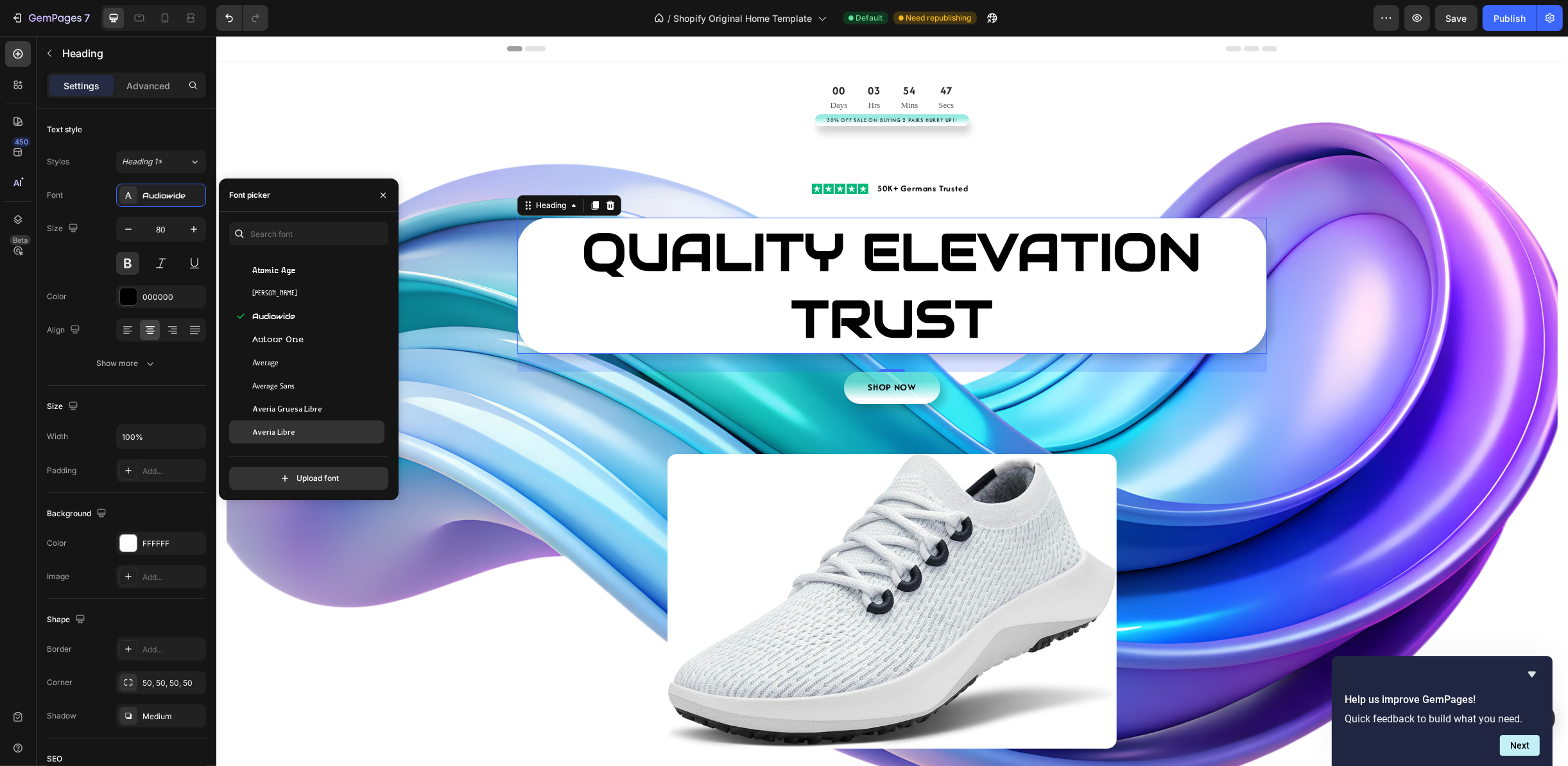
scroll to position [3179, 0]
click at [301, 314] on div "Autour One" at bounding box center [307, 305] width 156 height 23
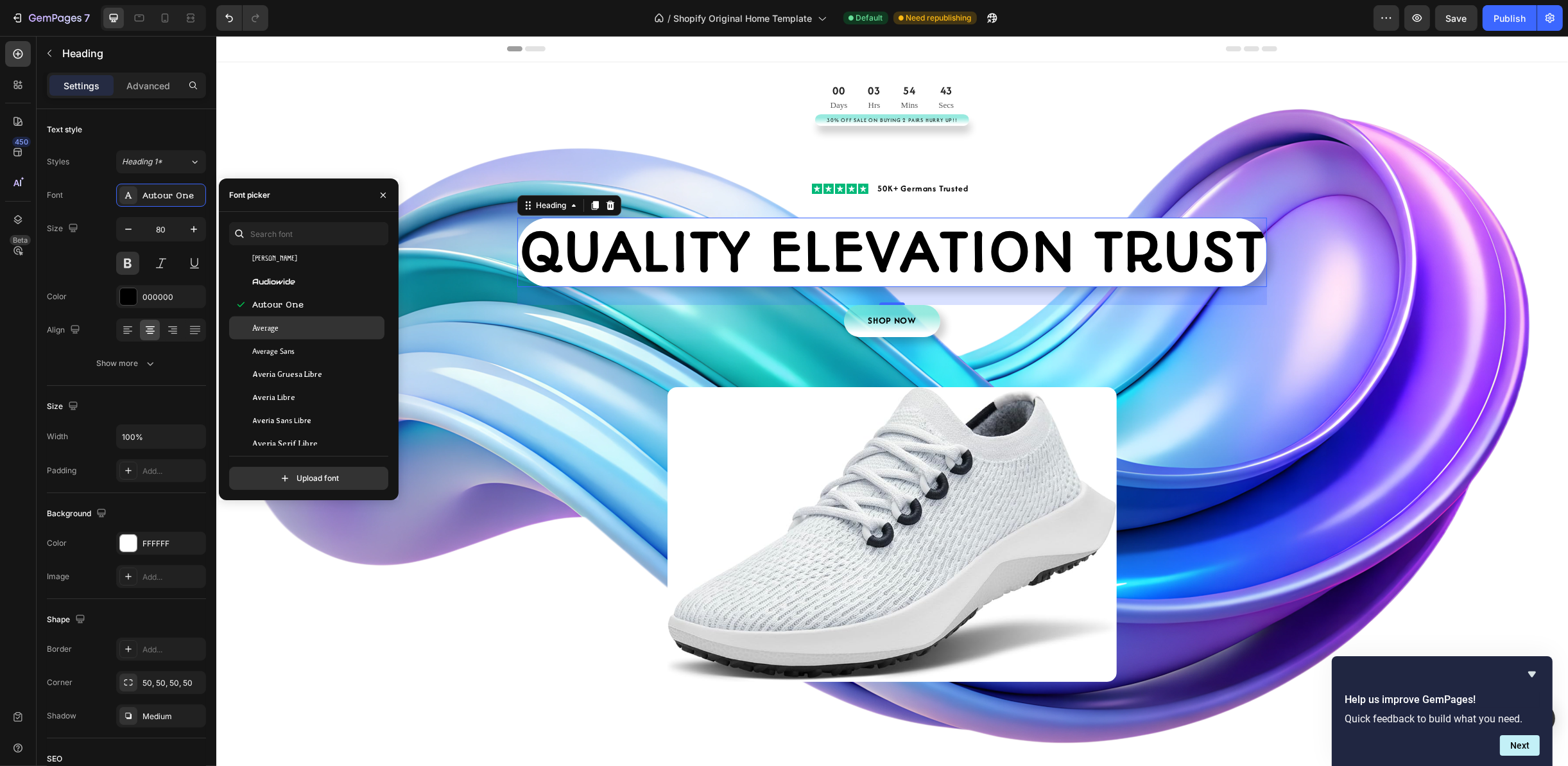
click at [301, 332] on div "Average" at bounding box center [317, 329] width 130 height 12
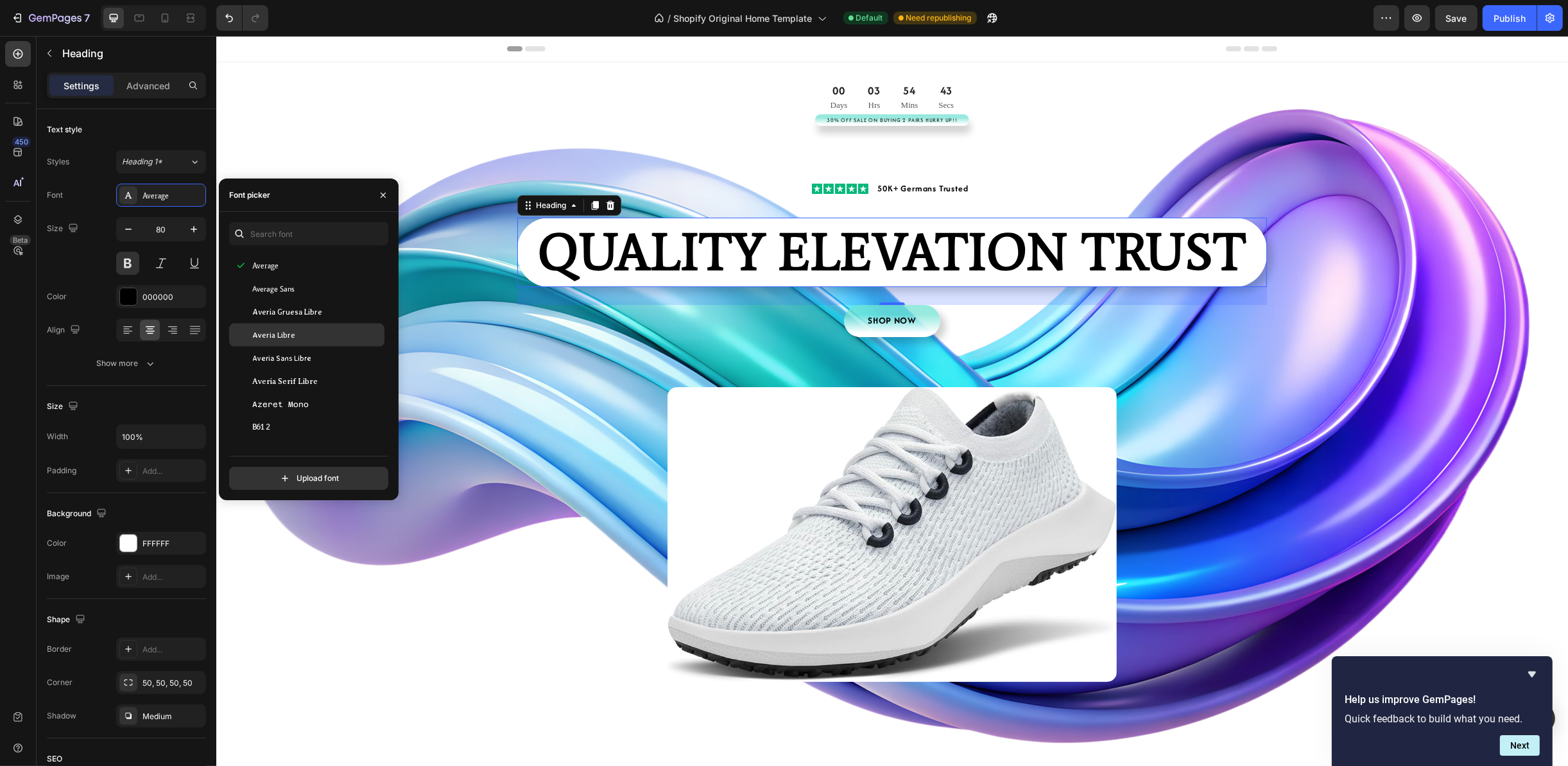
scroll to position [3275, 0]
click at [301, 329] on span "Averia Sans Libre" at bounding box center [281, 325] width 59 height 12
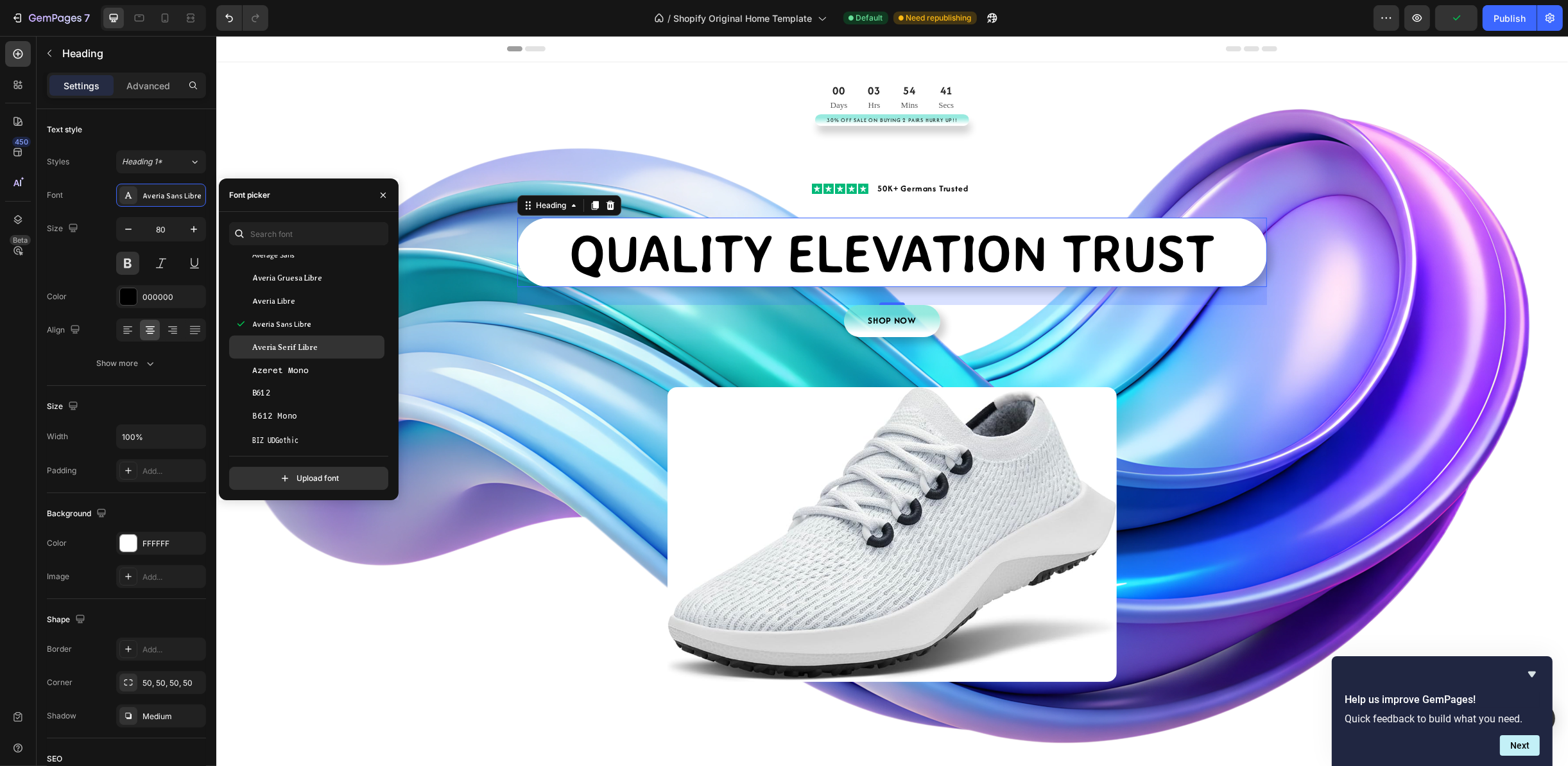
click at [301, 345] on span "Averia Serif Libre" at bounding box center [285, 348] width 66 height 12
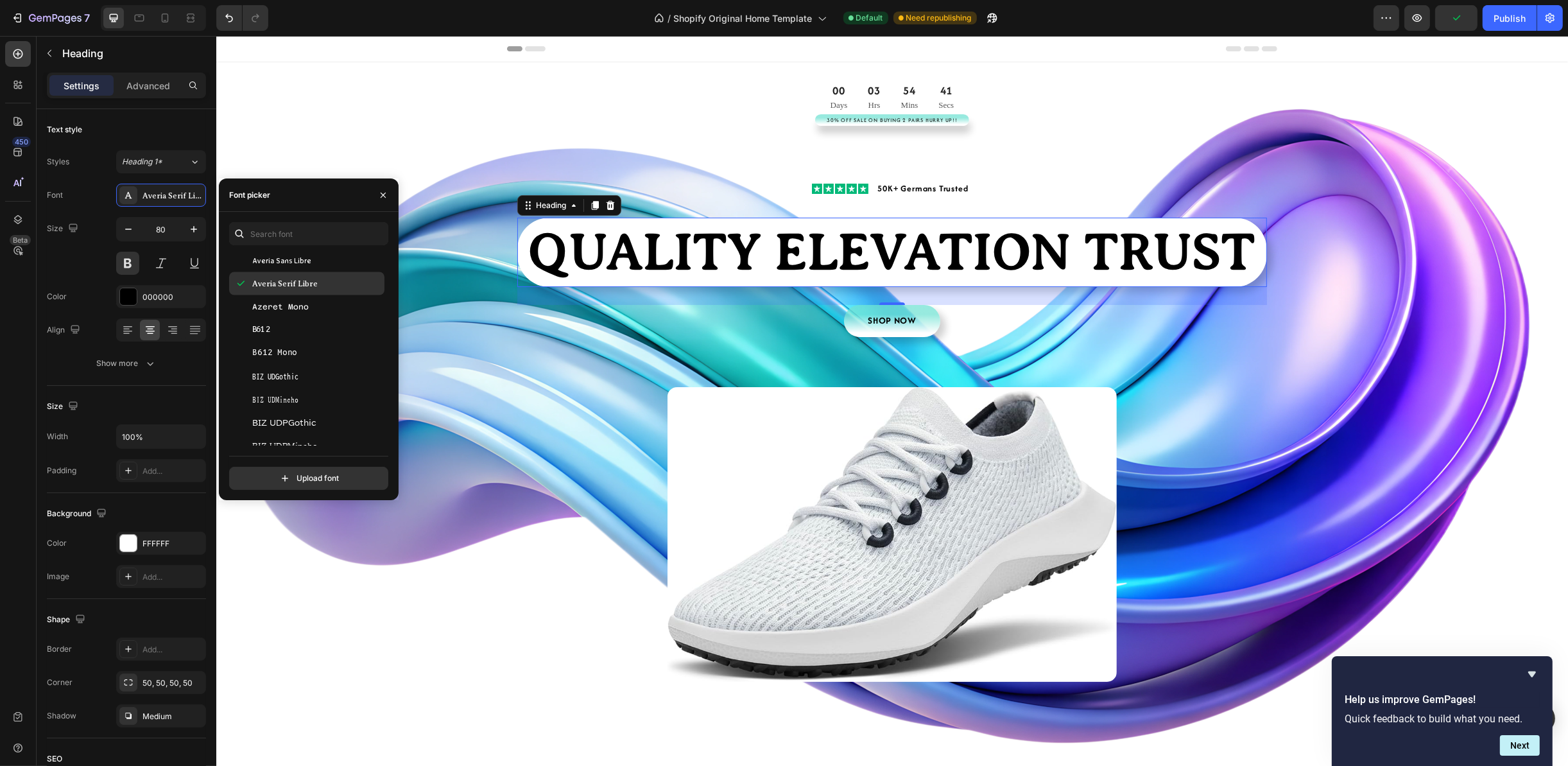
scroll to position [3372, 0]
click at [308, 311] on div "B612 Mono" at bounding box center [307, 320] width 156 height 23
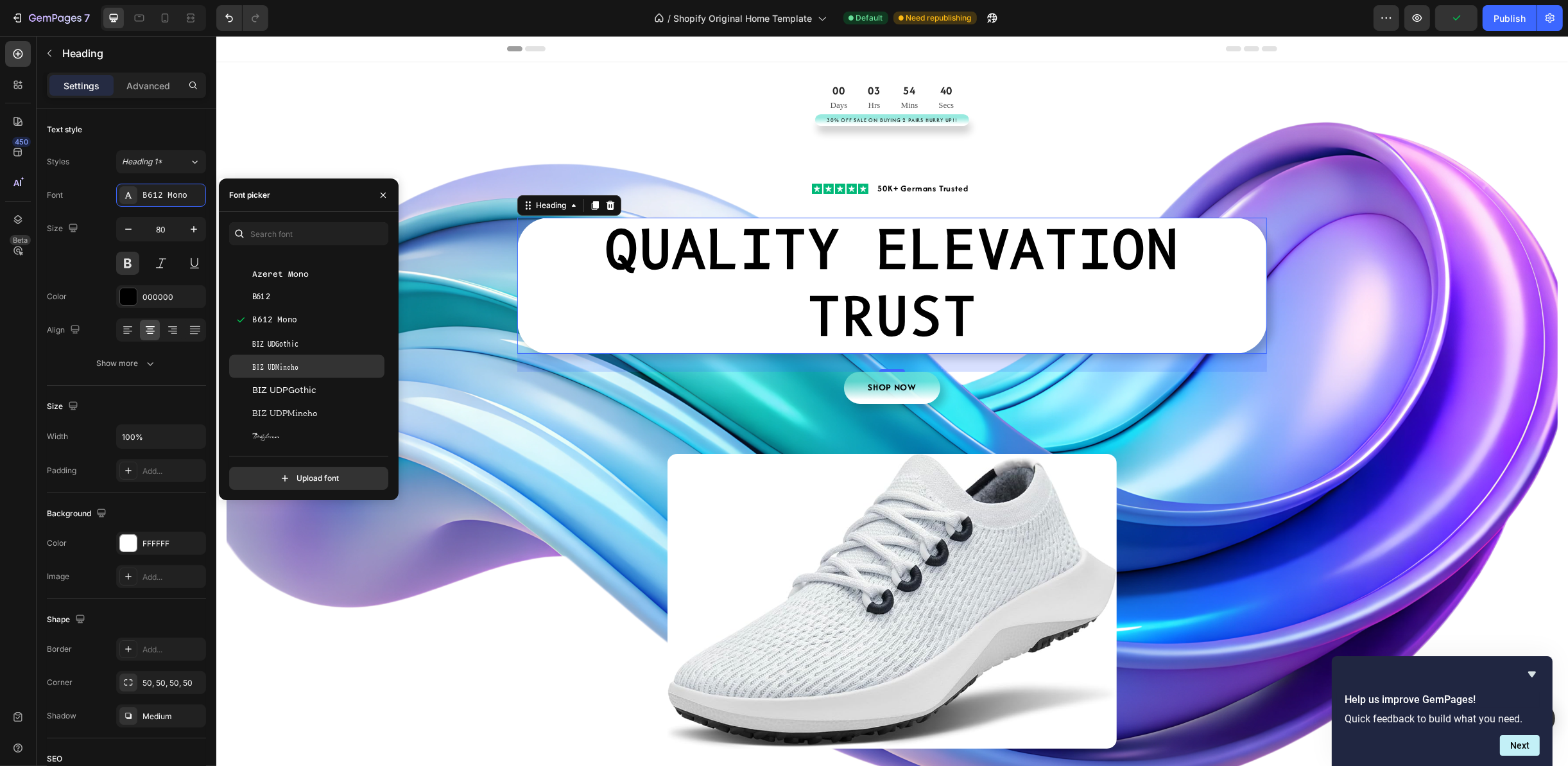
click at [295, 361] on span "BIZ UDMincho" at bounding box center [275, 367] width 46 height 12
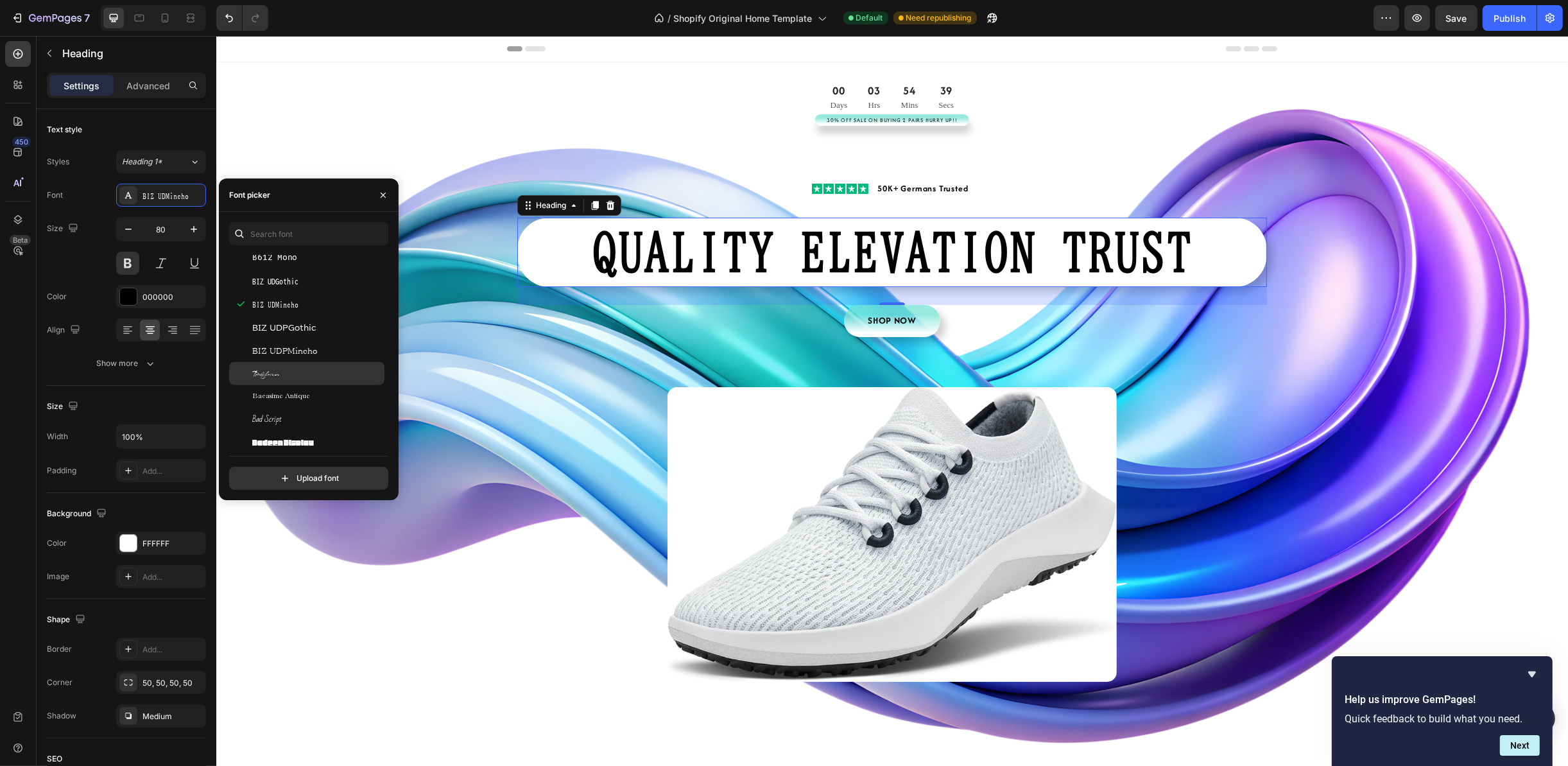
scroll to position [3467, 0]
click at [301, 332] on div "Babylonica" at bounding box center [307, 340] width 156 height 23
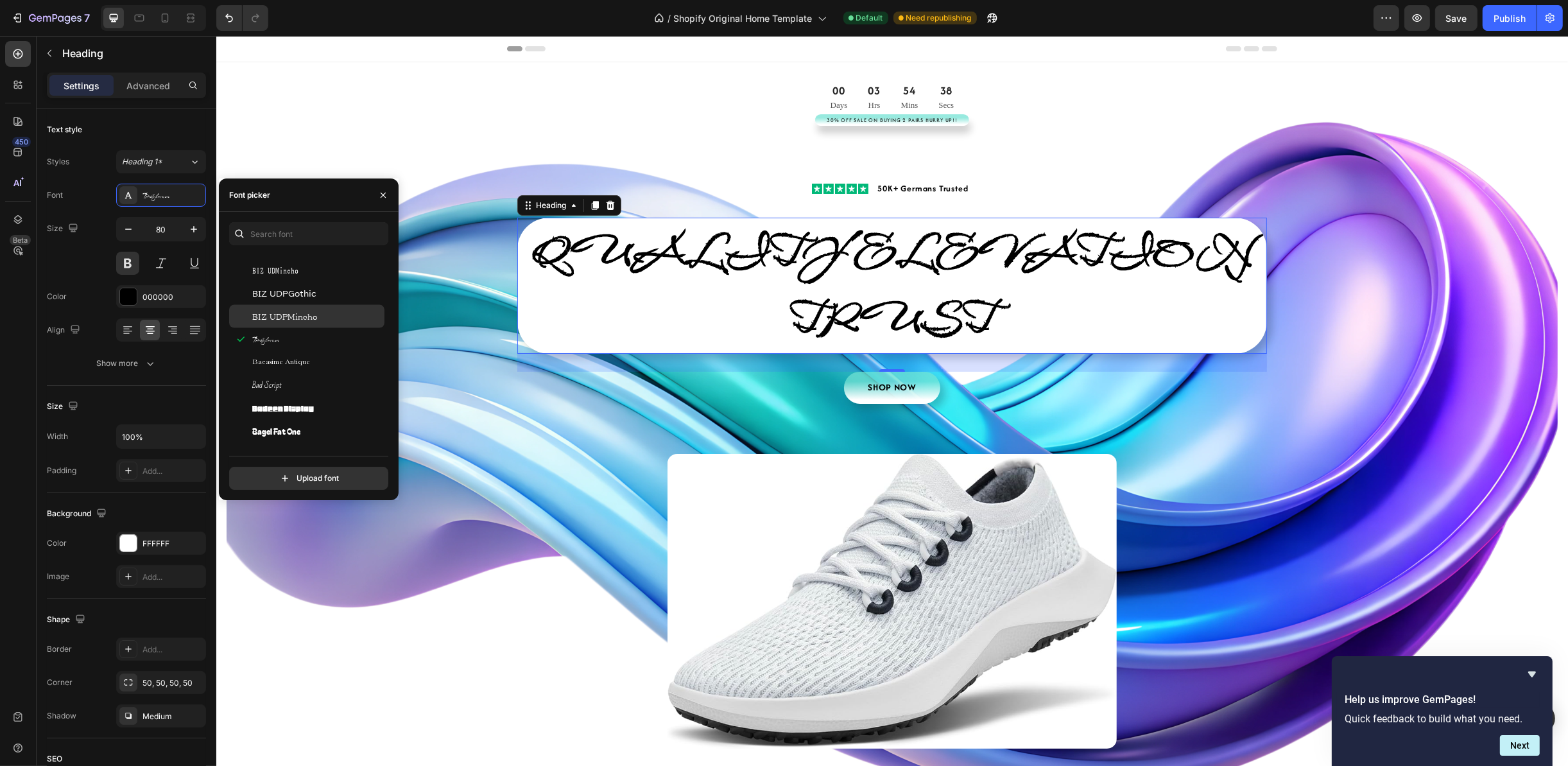
click at [304, 325] on div "BIZ UDPMincho" at bounding box center [307, 316] width 156 height 23
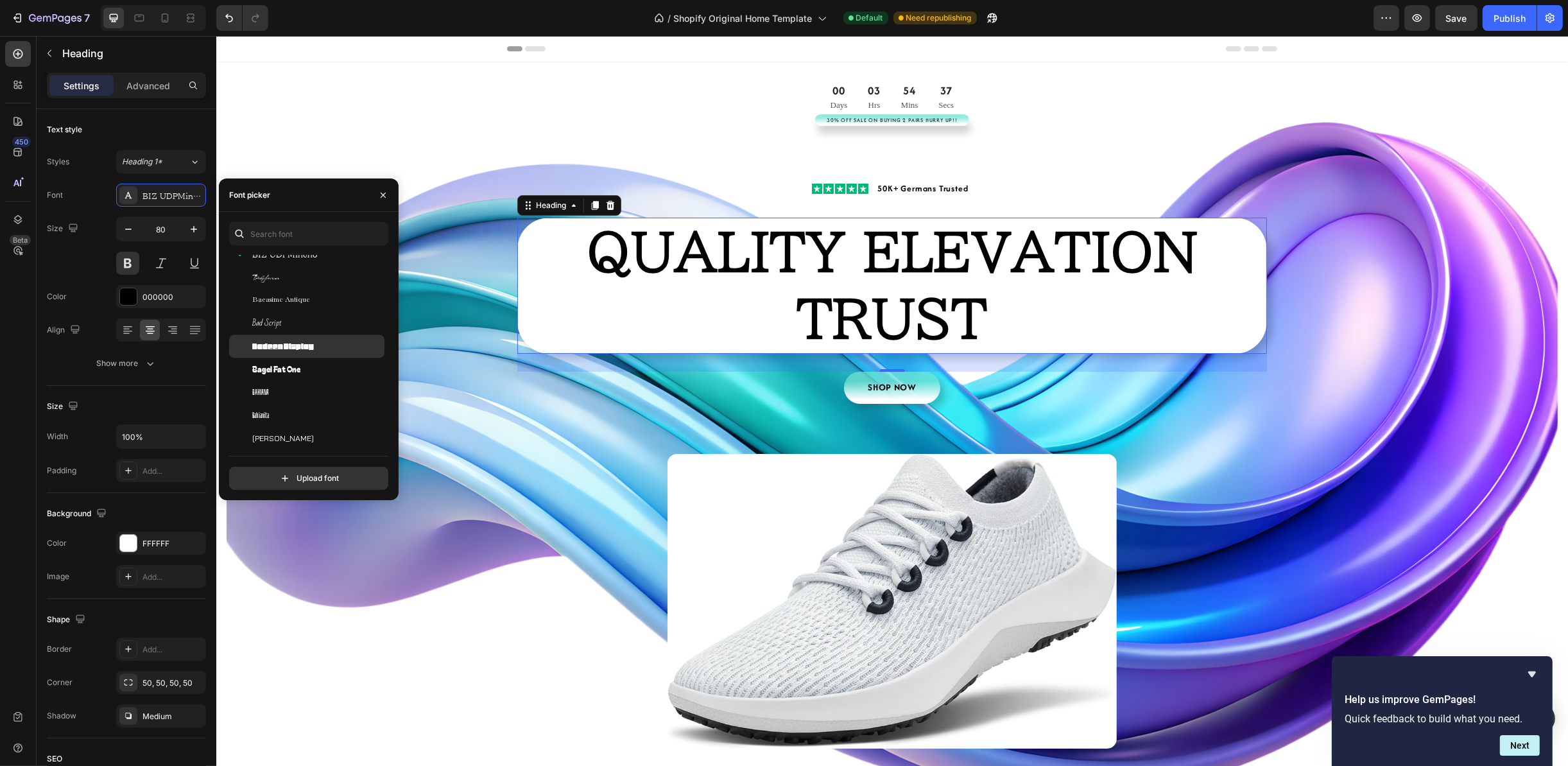
scroll to position [3563, 0]
click at [305, 343] on div "Bagel Fat One" at bounding box center [307, 336] width 156 height 23
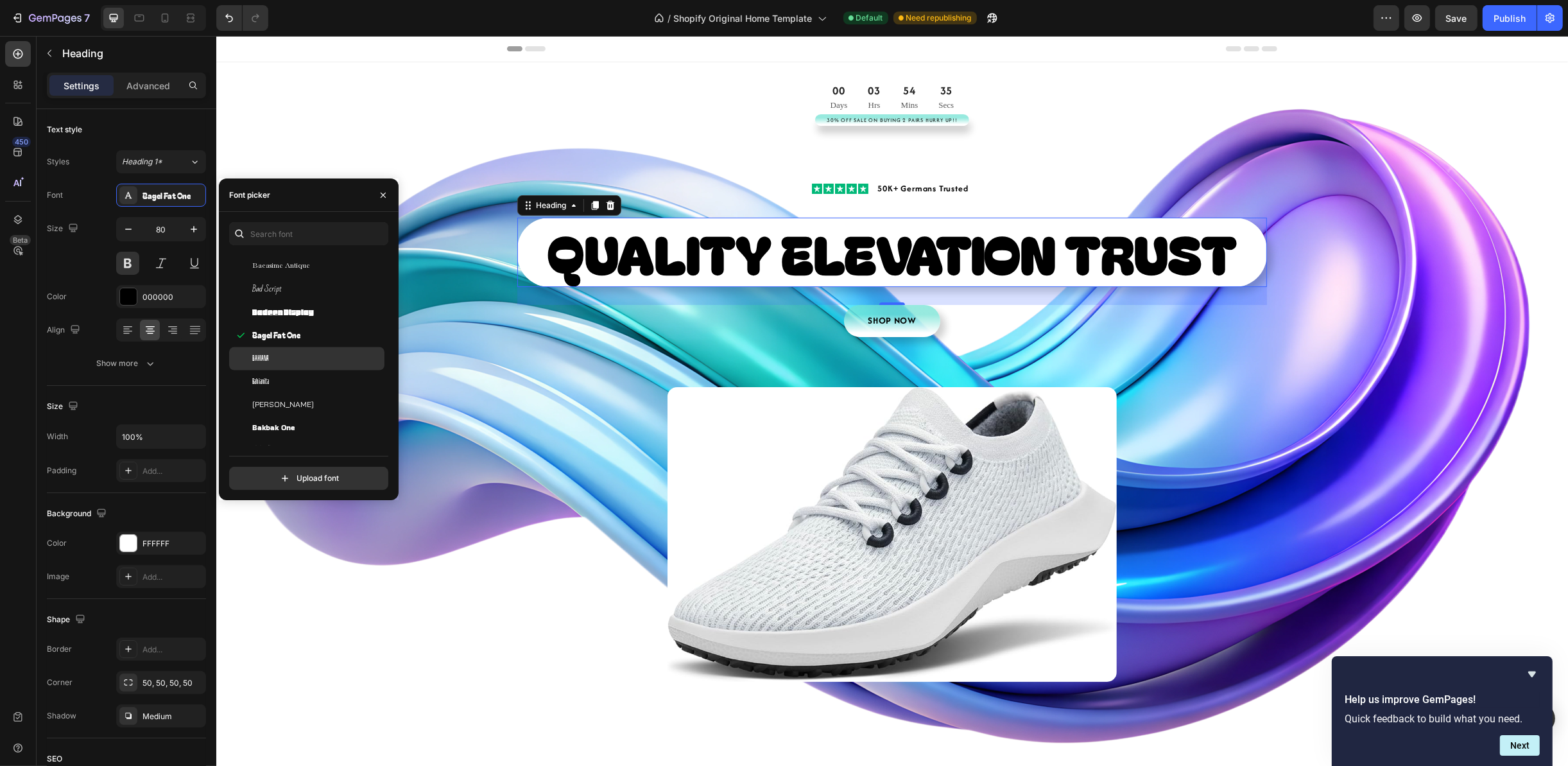
click at [308, 365] on div "Bahiana" at bounding box center [307, 359] width 156 height 23
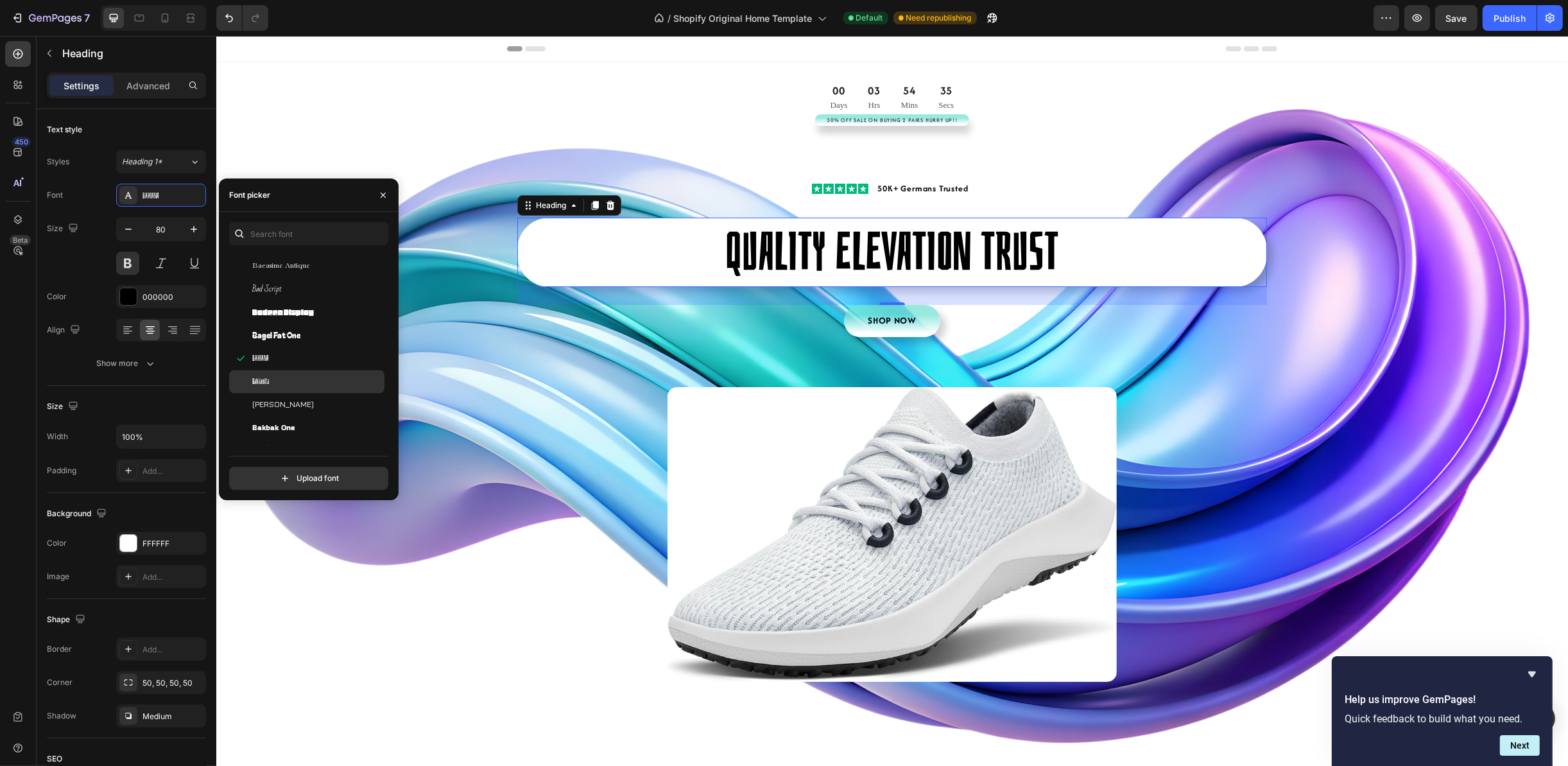
click at [305, 383] on div "Bahianita" at bounding box center [317, 383] width 130 height 12
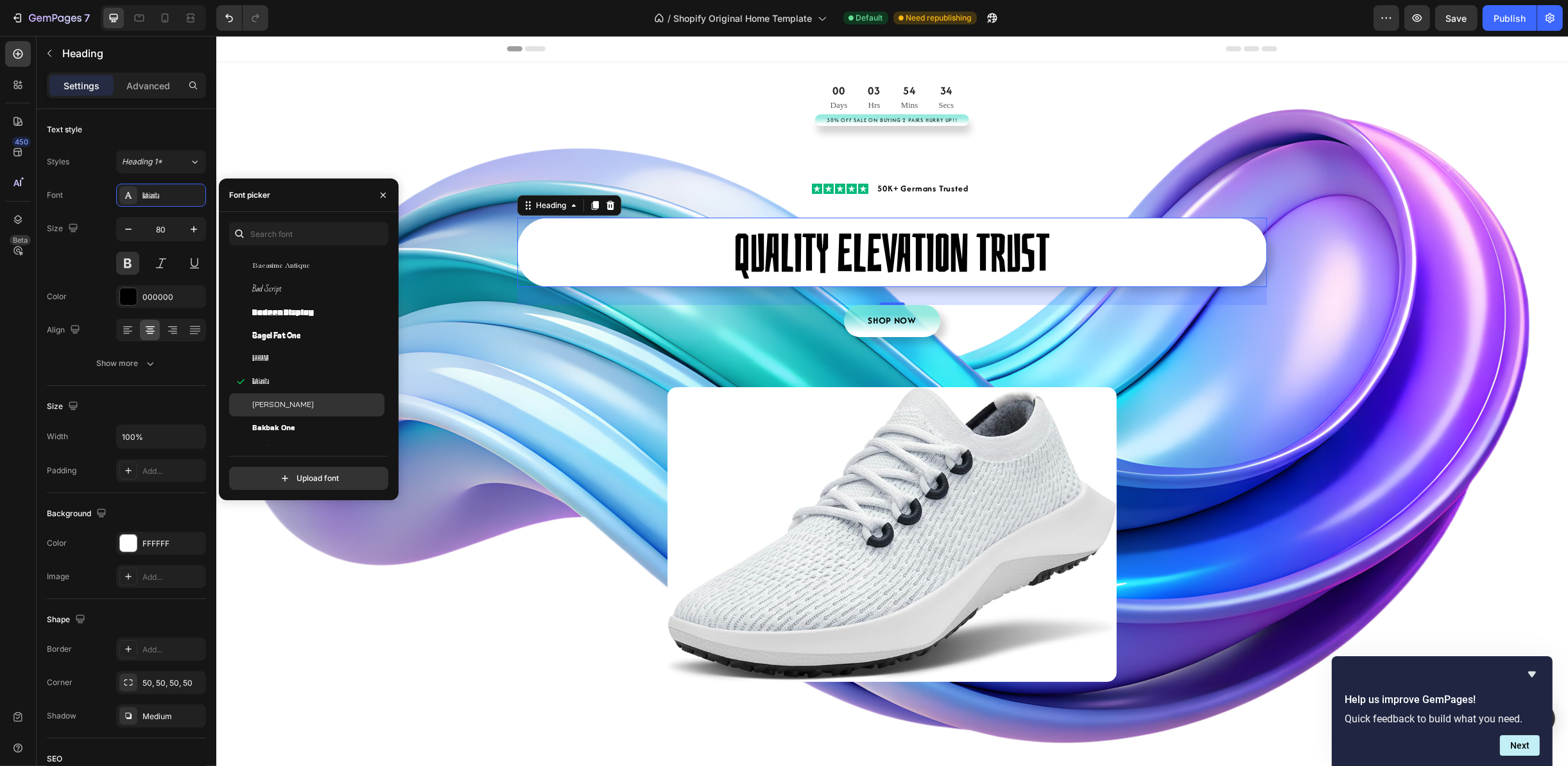
scroll to position [3660, 0]
click at [306, 364] on div "Ballet" at bounding box center [307, 355] width 156 height 23
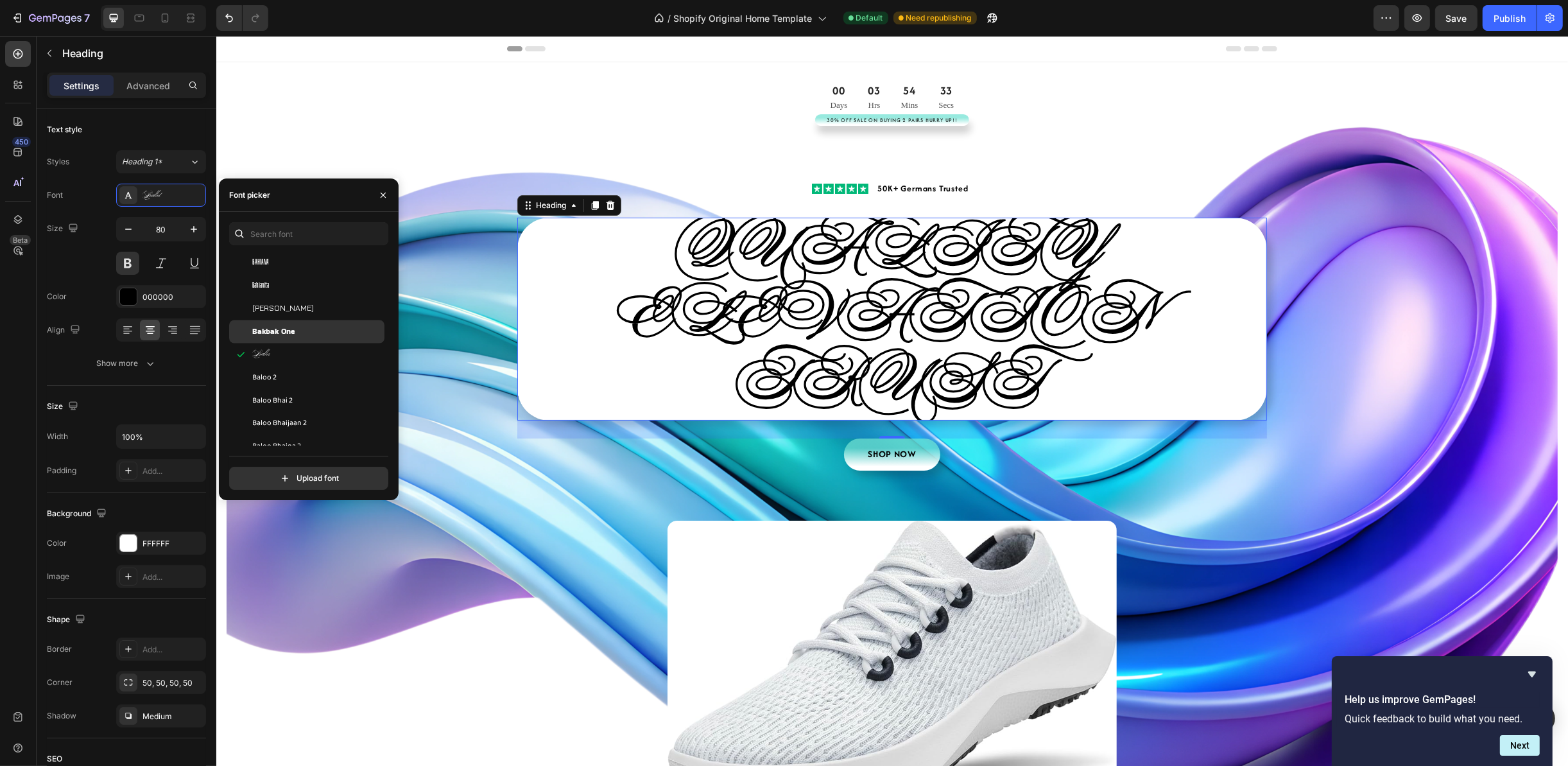
click at [306, 341] on div "Bakbak One" at bounding box center [307, 332] width 156 height 23
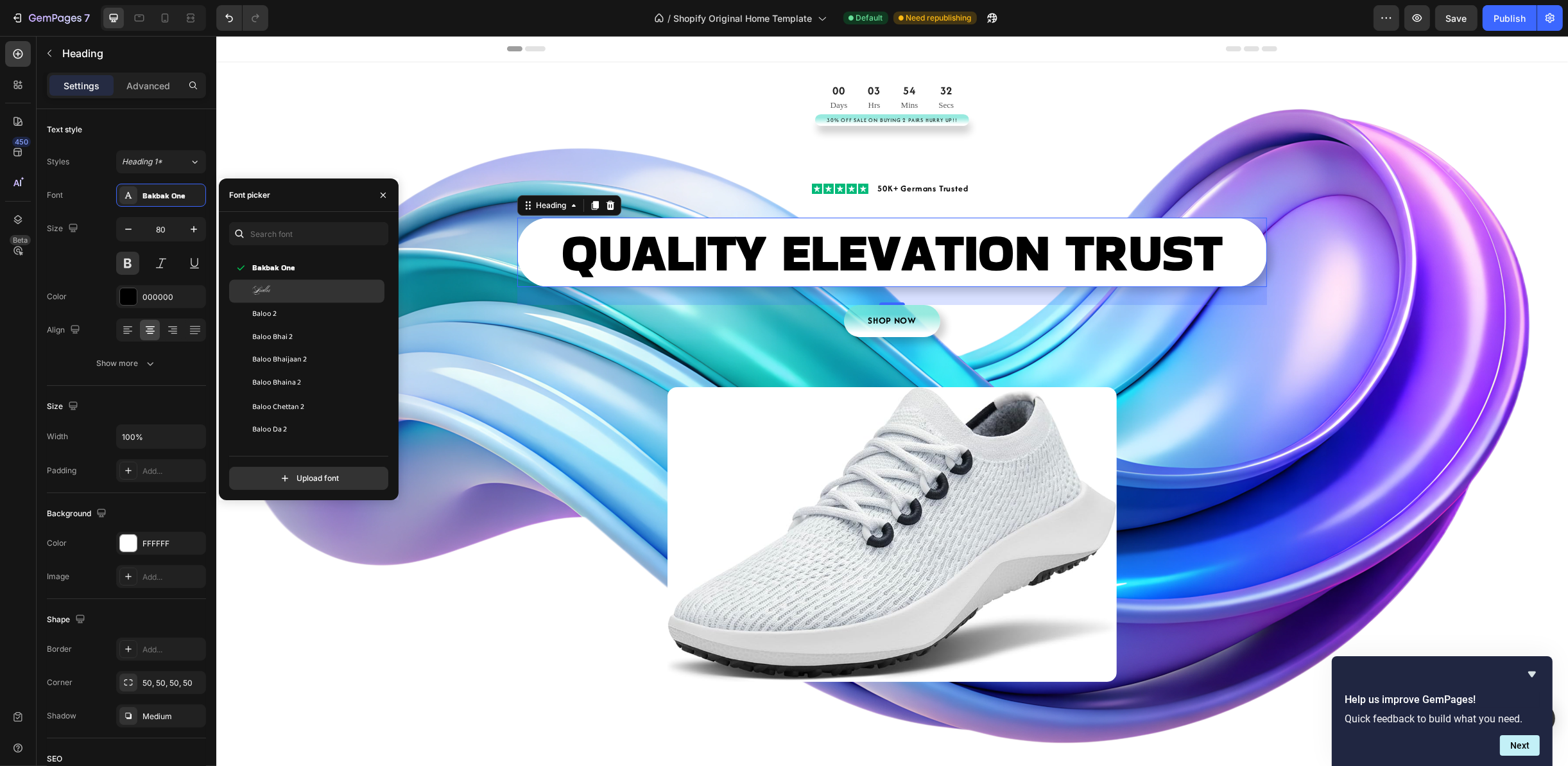
scroll to position [3756, 0]
click at [290, 344] on div "Baloo Bhaina 2" at bounding box center [307, 351] width 156 height 23
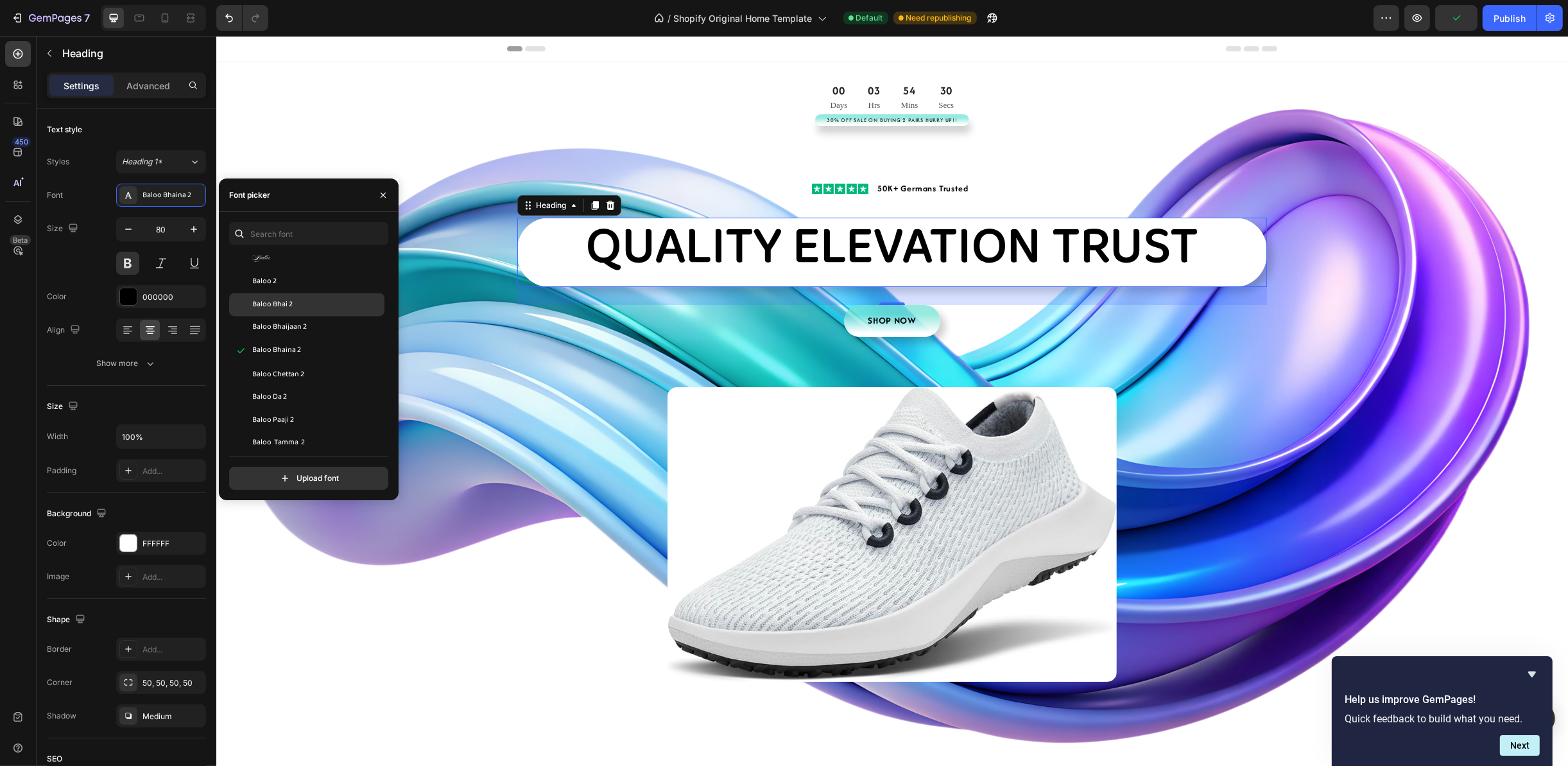
click at [298, 305] on div "Baloo Bhai 2" at bounding box center [317, 306] width 130 height 12
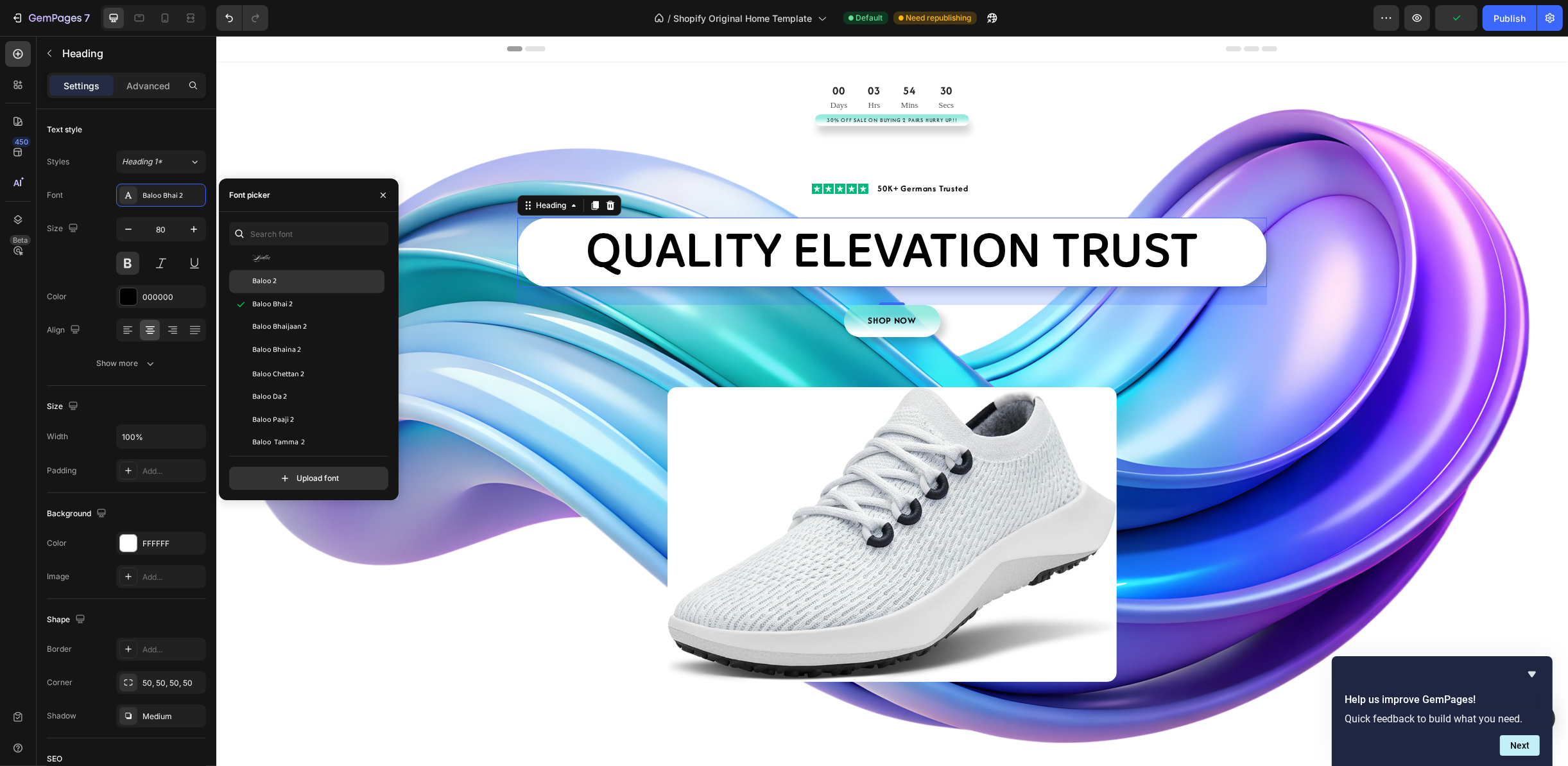
click at [298, 284] on div "Baloo 2" at bounding box center [317, 282] width 130 height 12
click at [298, 284] on span "Baloo Chettan 2" at bounding box center [278, 279] width 52 height 12
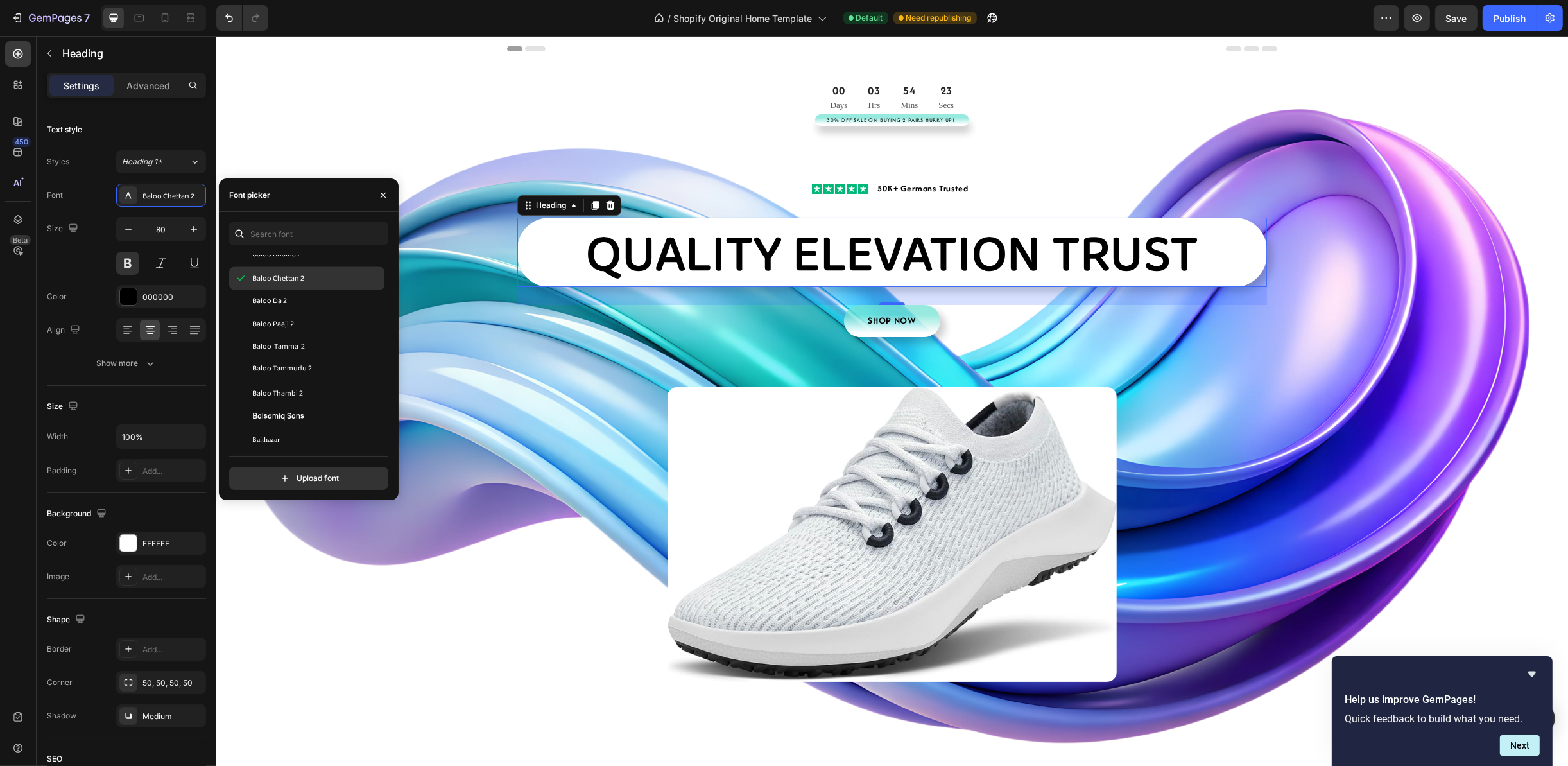
click at [296, 289] on div "Baloo Chettan 2" at bounding box center [307, 278] width 156 height 23
click at [293, 307] on div "Baloo Da 2" at bounding box center [317, 302] width 130 height 12
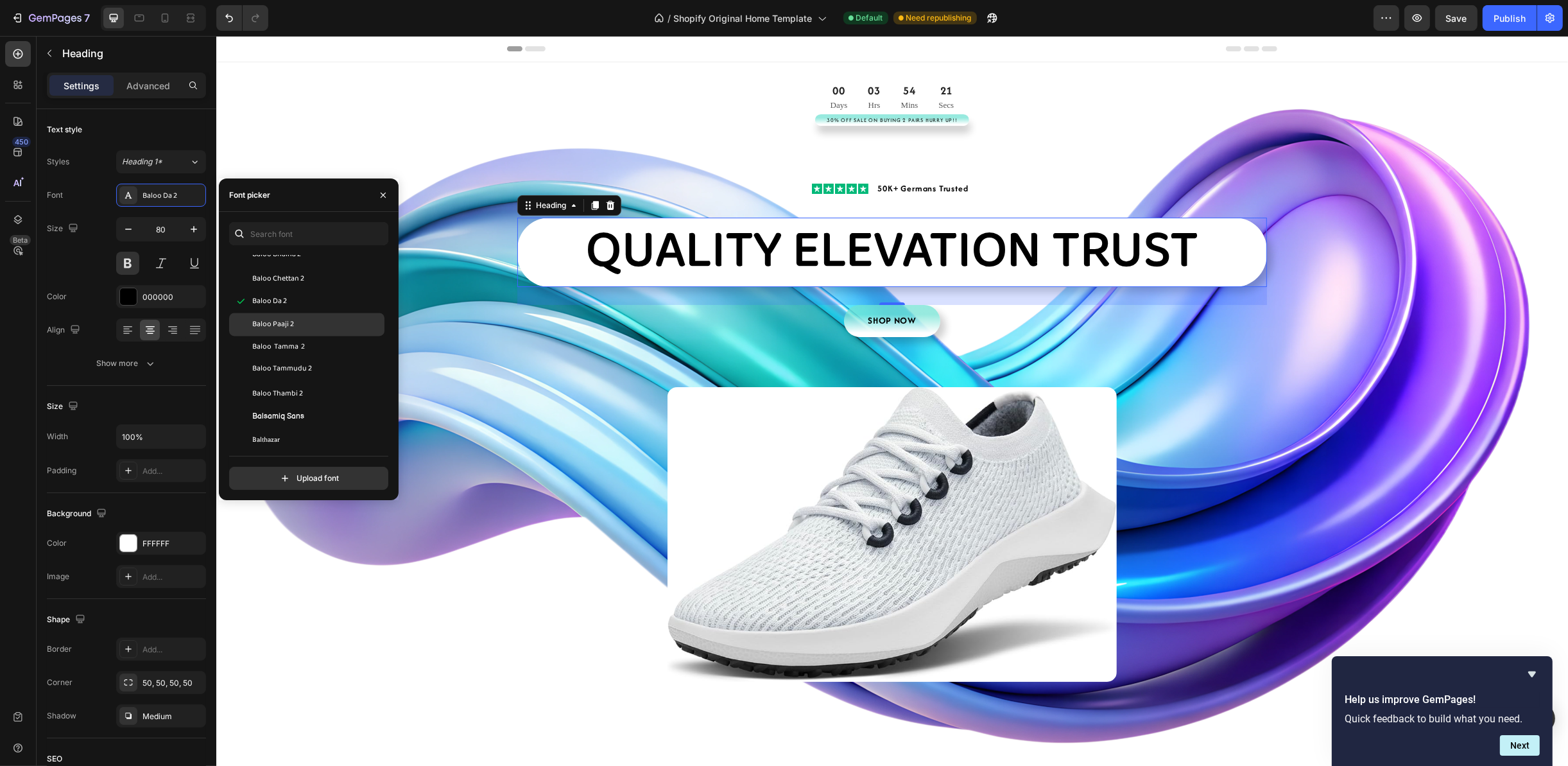
click at [293, 332] on div "Baloo Paaji 2" at bounding box center [307, 324] width 156 height 23
click at [295, 305] on div "Bebas Neue" at bounding box center [317, 306] width 130 height 12
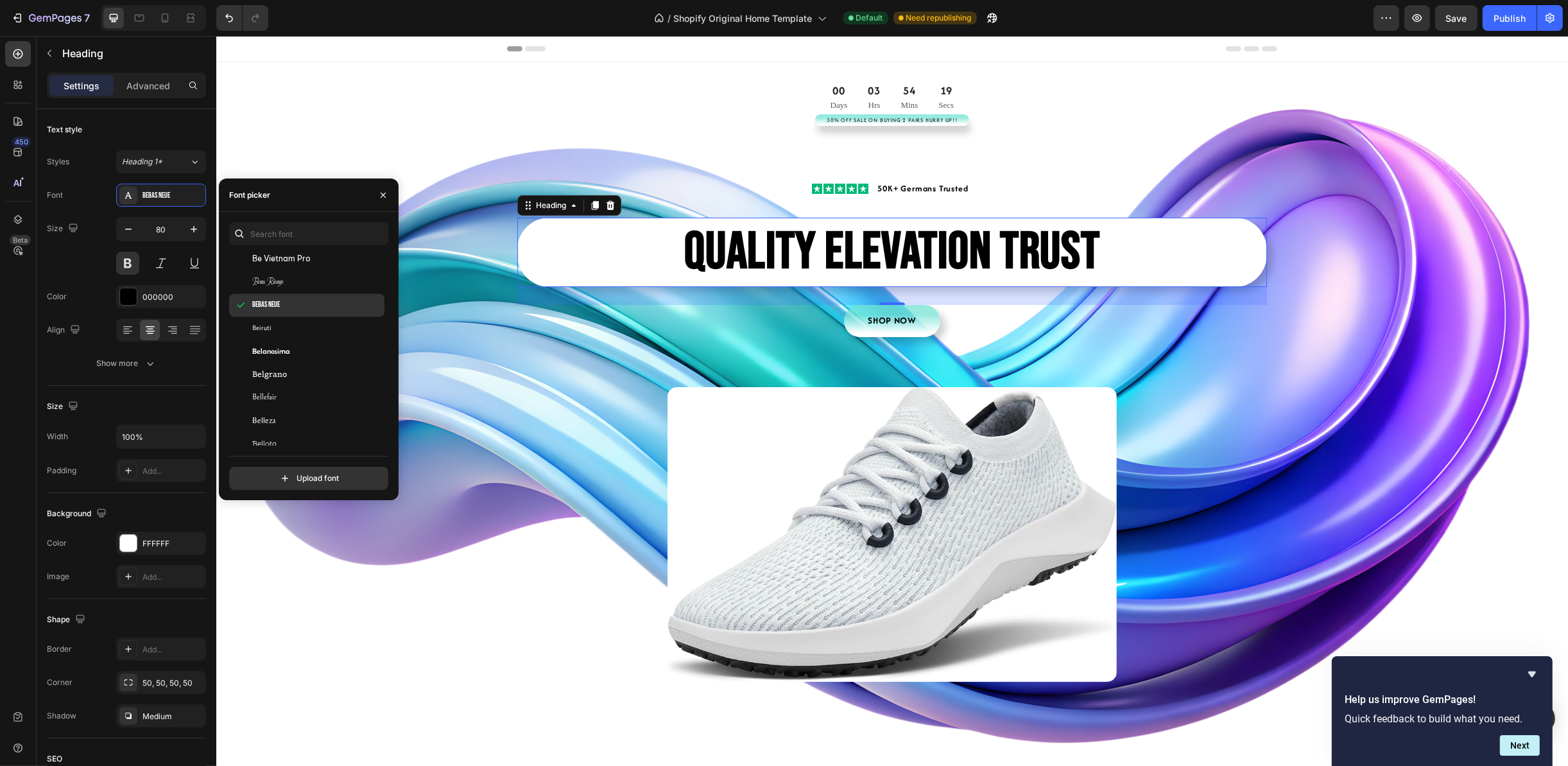
click at [278, 301] on span "Bebas Neue" at bounding box center [266, 306] width 28 height 12
click at [277, 317] on div "Beiruti" at bounding box center [307, 328] width 156 height 23
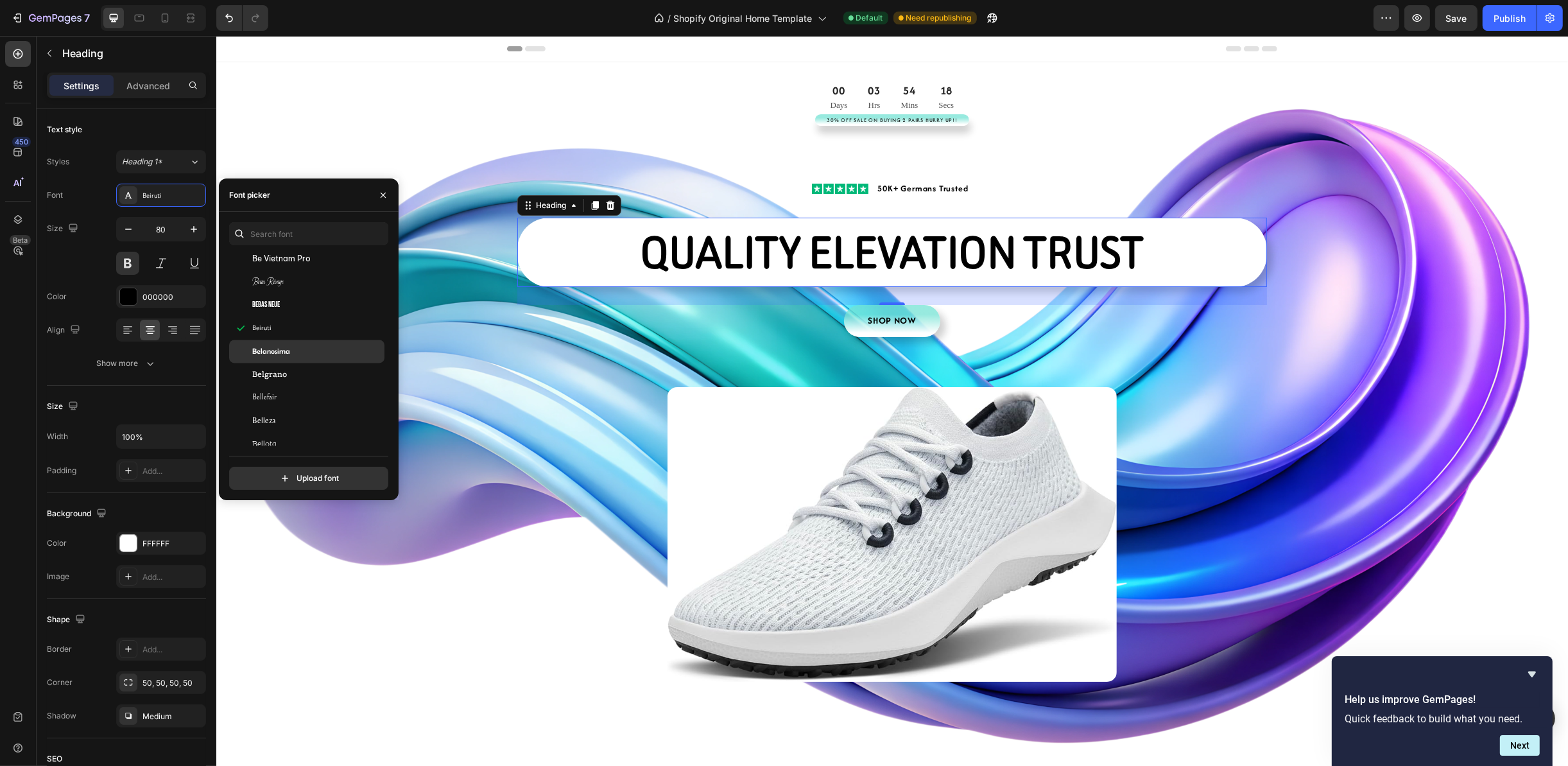
click at [283, 352] on span "Belanosima" at bounding box center [271, 352] width 38 height 12
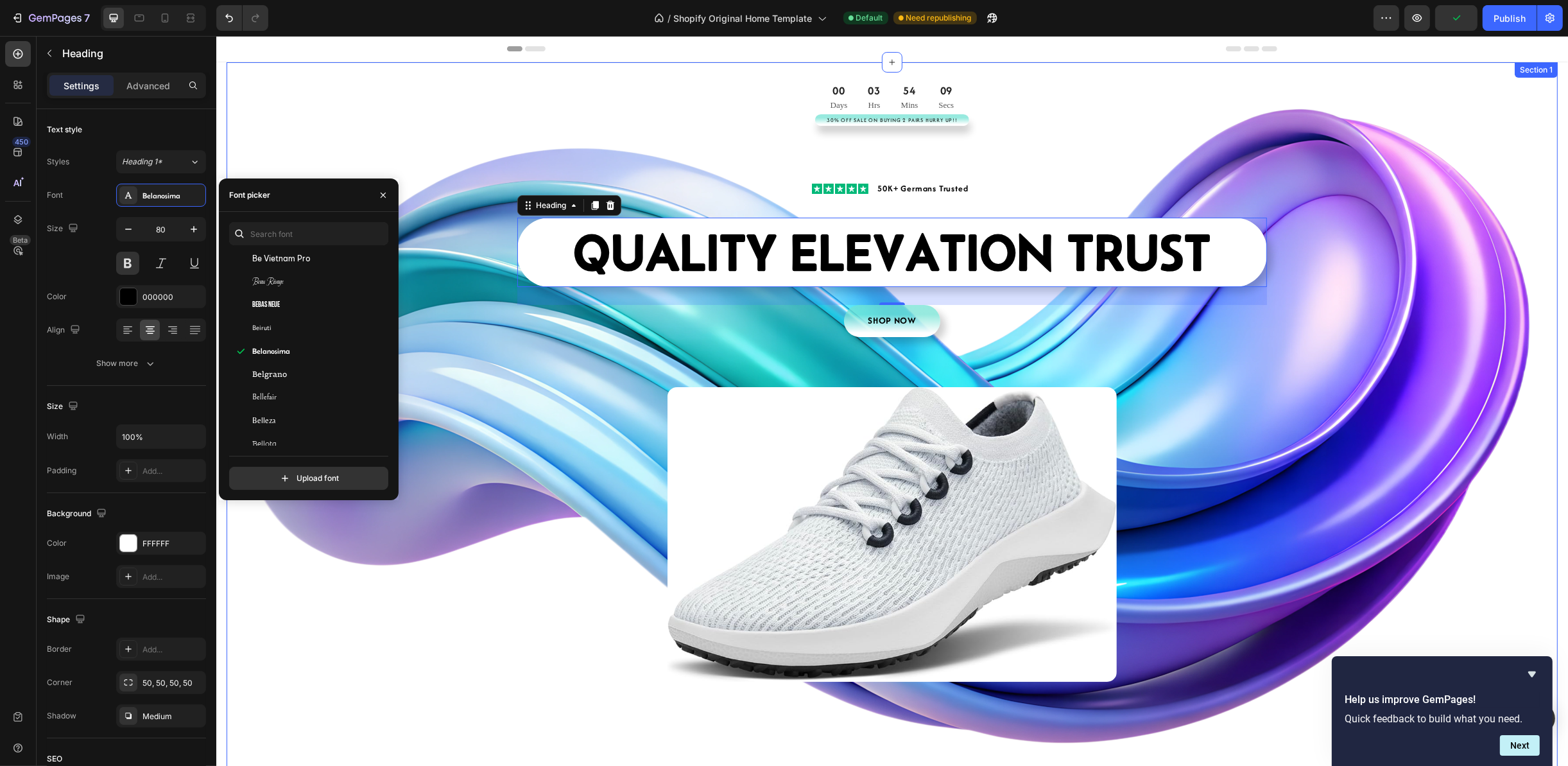
click at [1371, 201] on div "00 Days 03 Hrs 54 Mins 09 Secs CountDown Timer 30% Off Sale On Buying 2 Pairs H…" at bounding box center [890, 434] width 1330 height 703
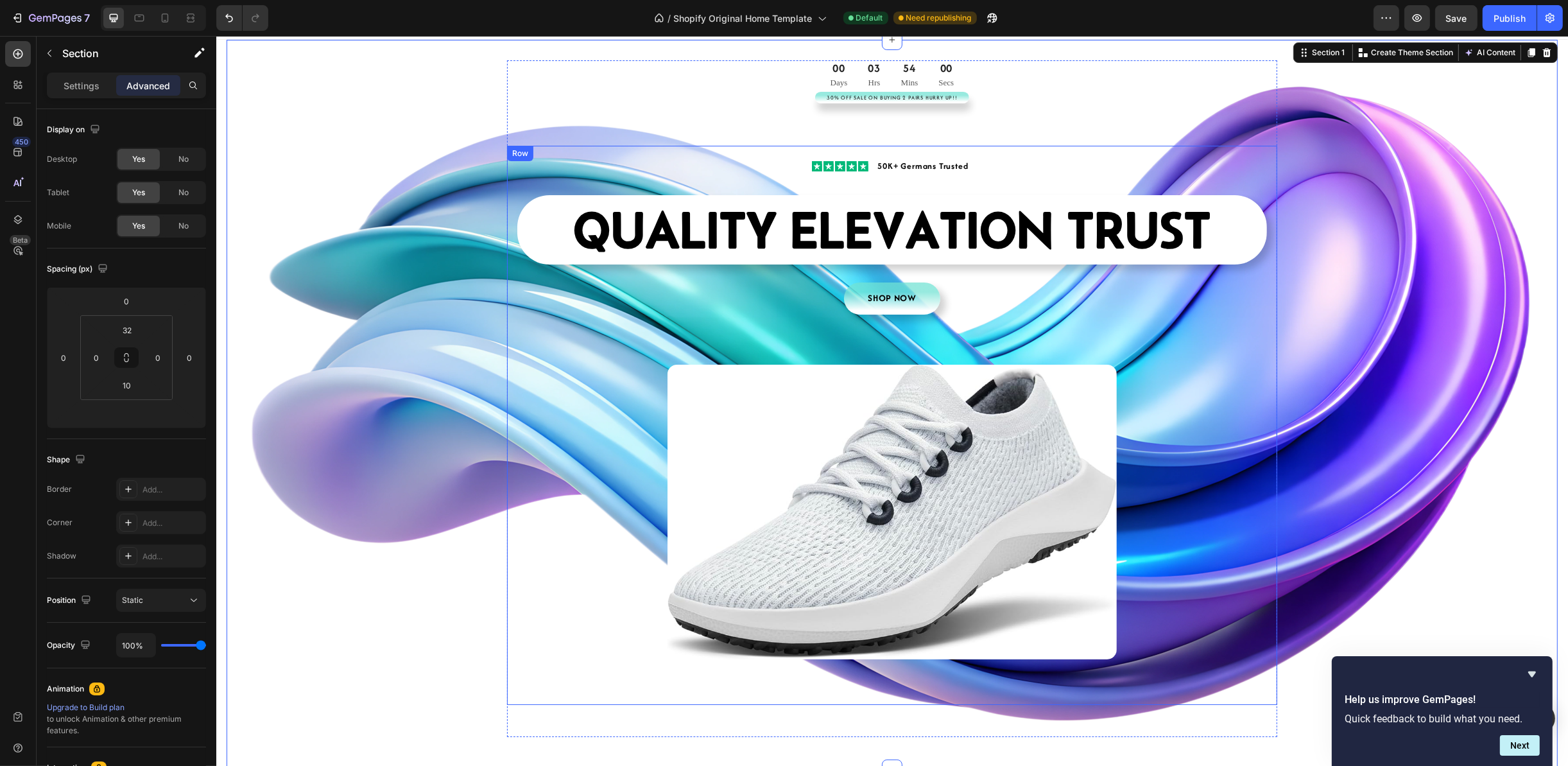
scroll to position [0, 0]
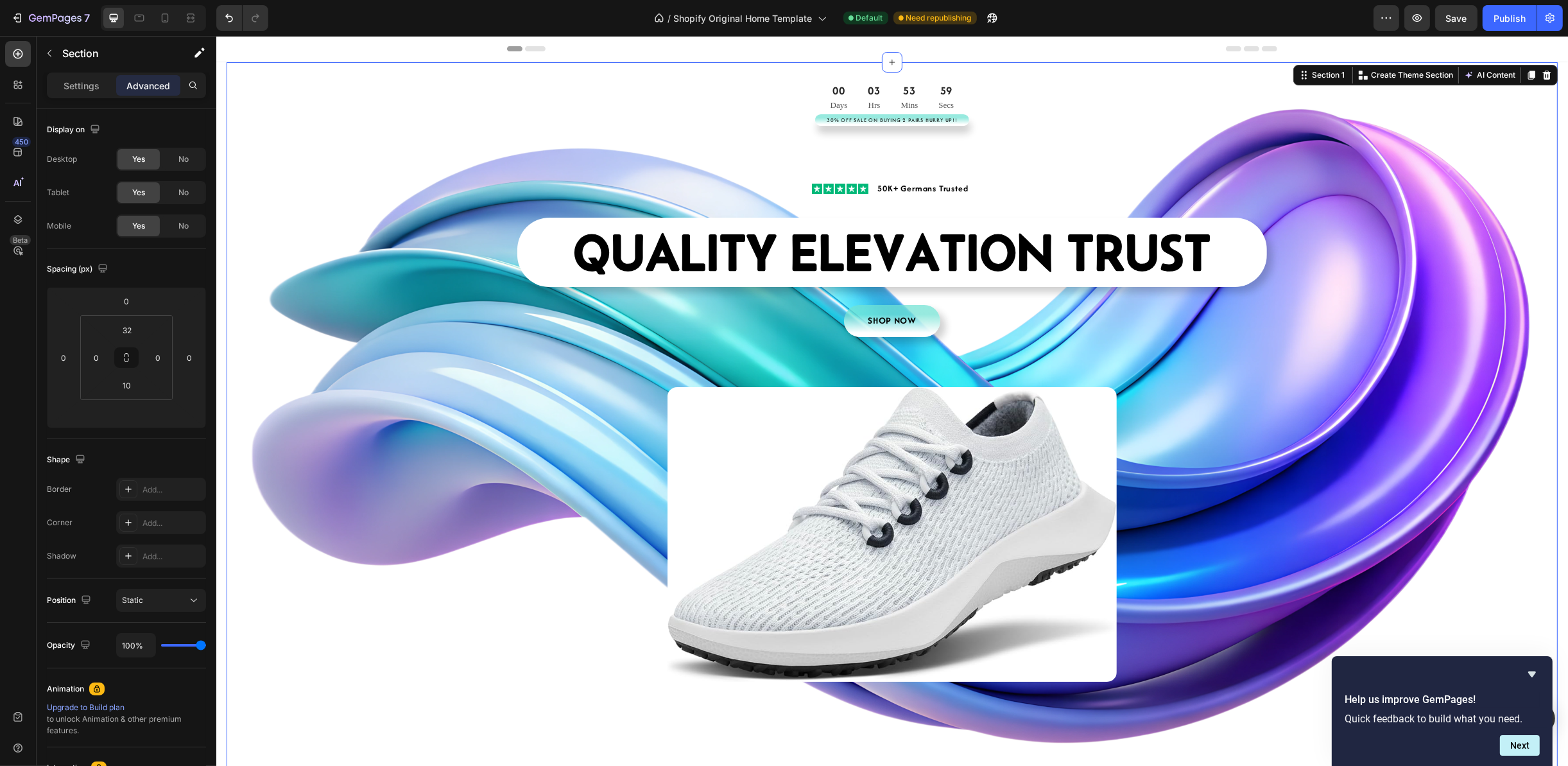
click at [1494, 302] on div "00 Days 03 Hrs 53 Mins 59 Secs CountDown Timer 30% Off Sale On Buying 2 Pairs H…" at bounding box center [890, 434] width 1330 height 703
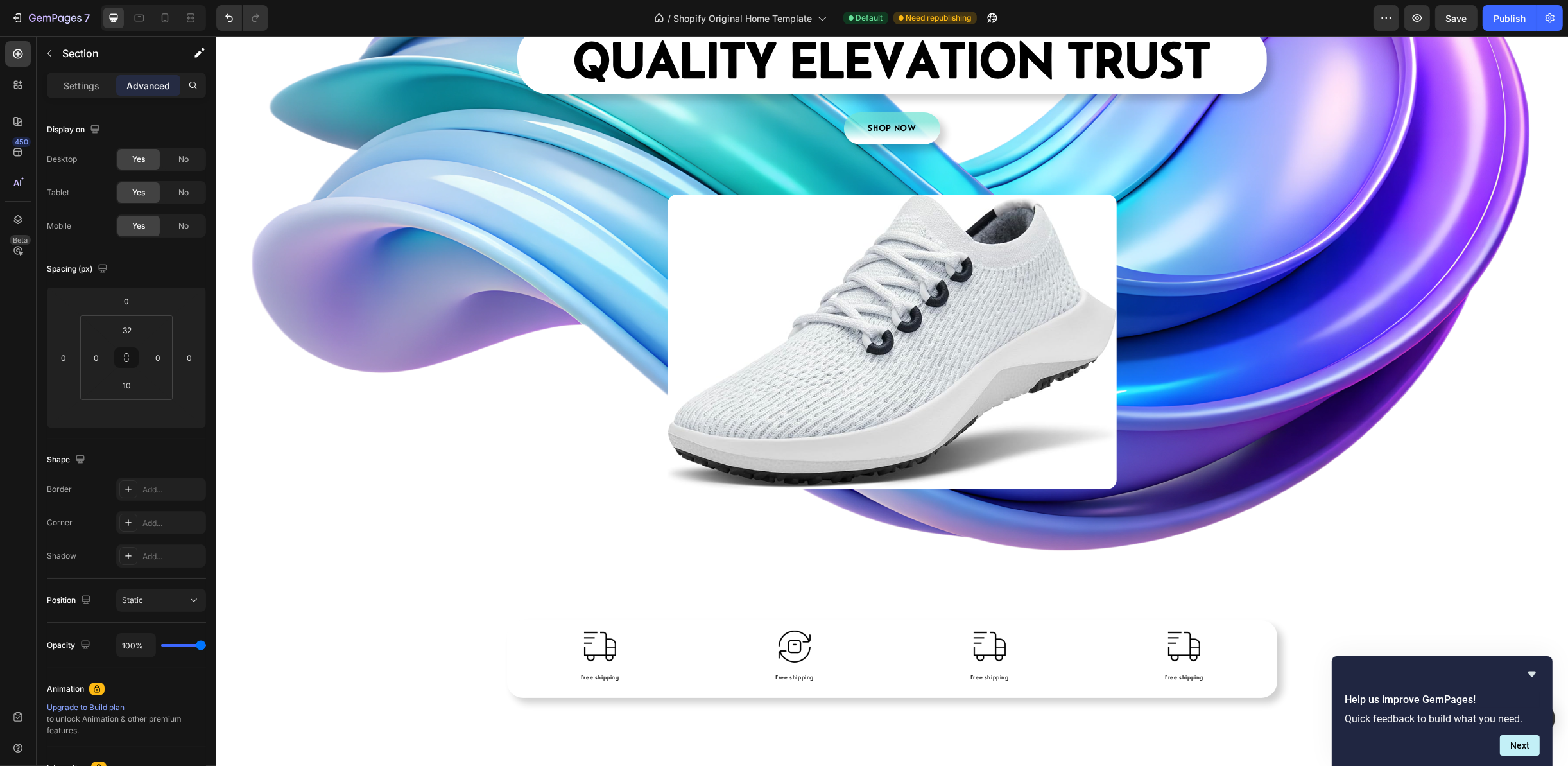
scroll to position [96, 0]
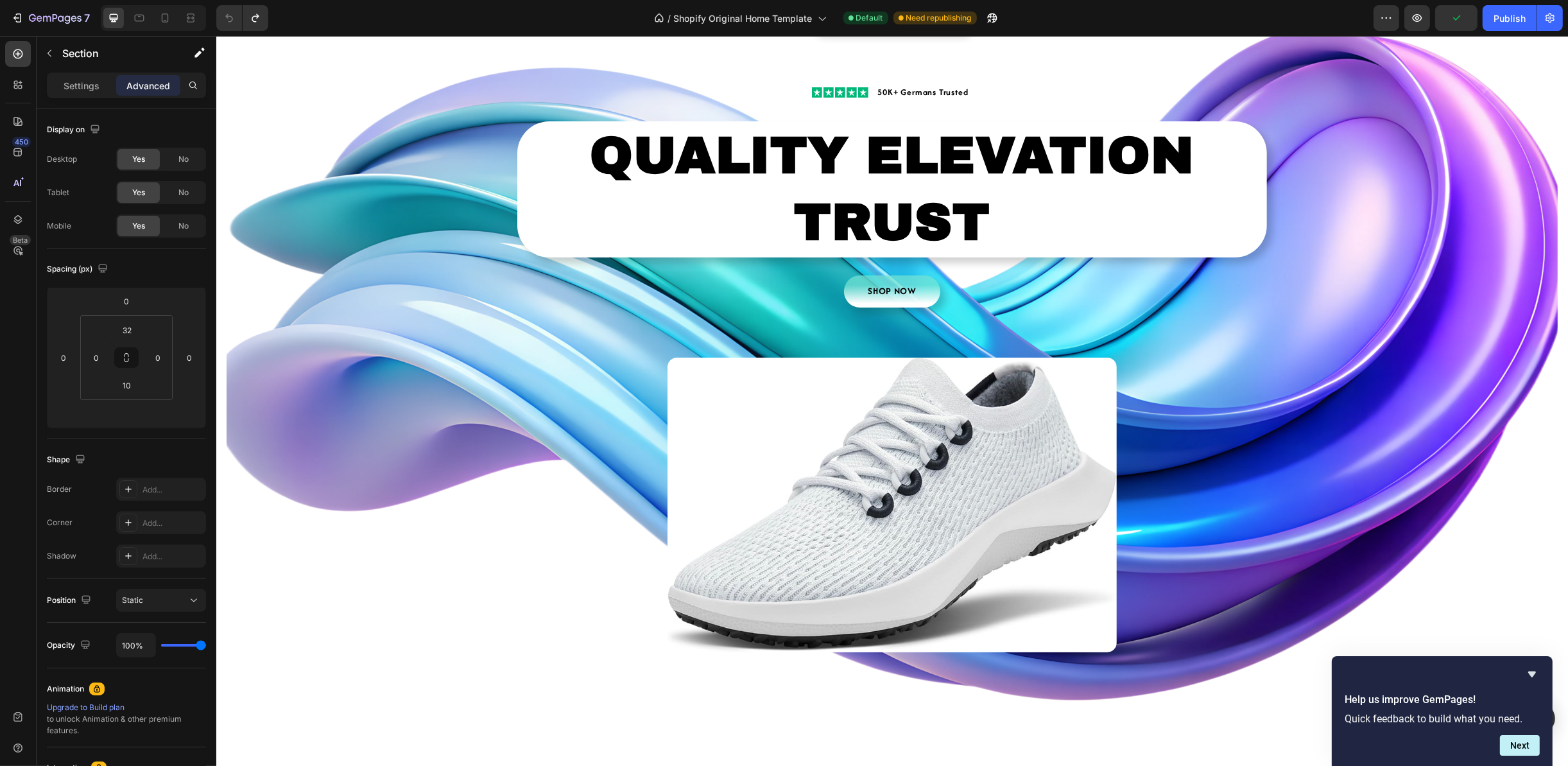
click at [1417, 228] on div "00 Days 03 Hrs 35 Mins 27 Secs CountDown Timer 30% Off Sale On Buying 2 Pairs H…" at bounding box center [890, 371] width 1330 height 770
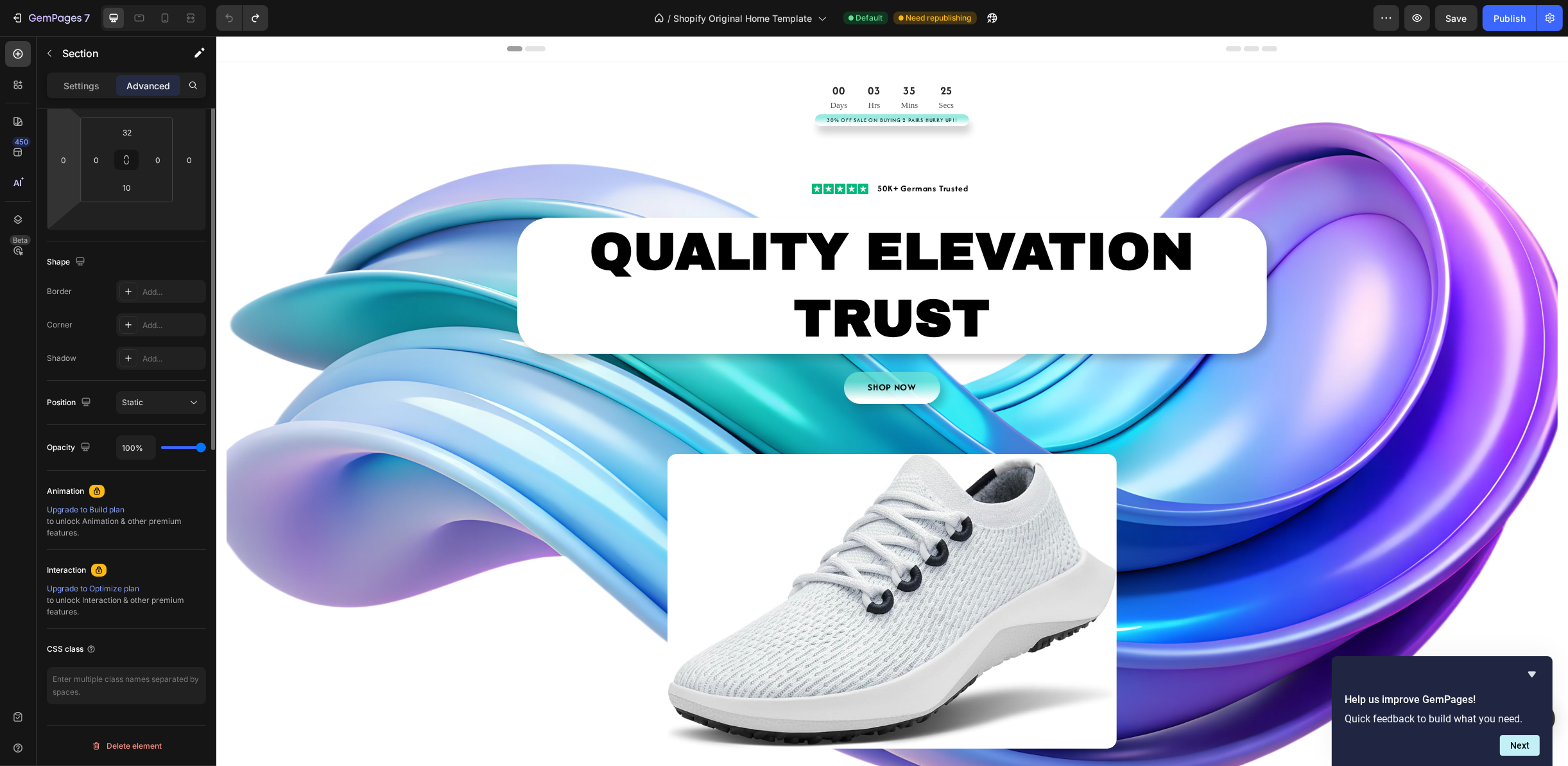
scroll to position [0, 0]
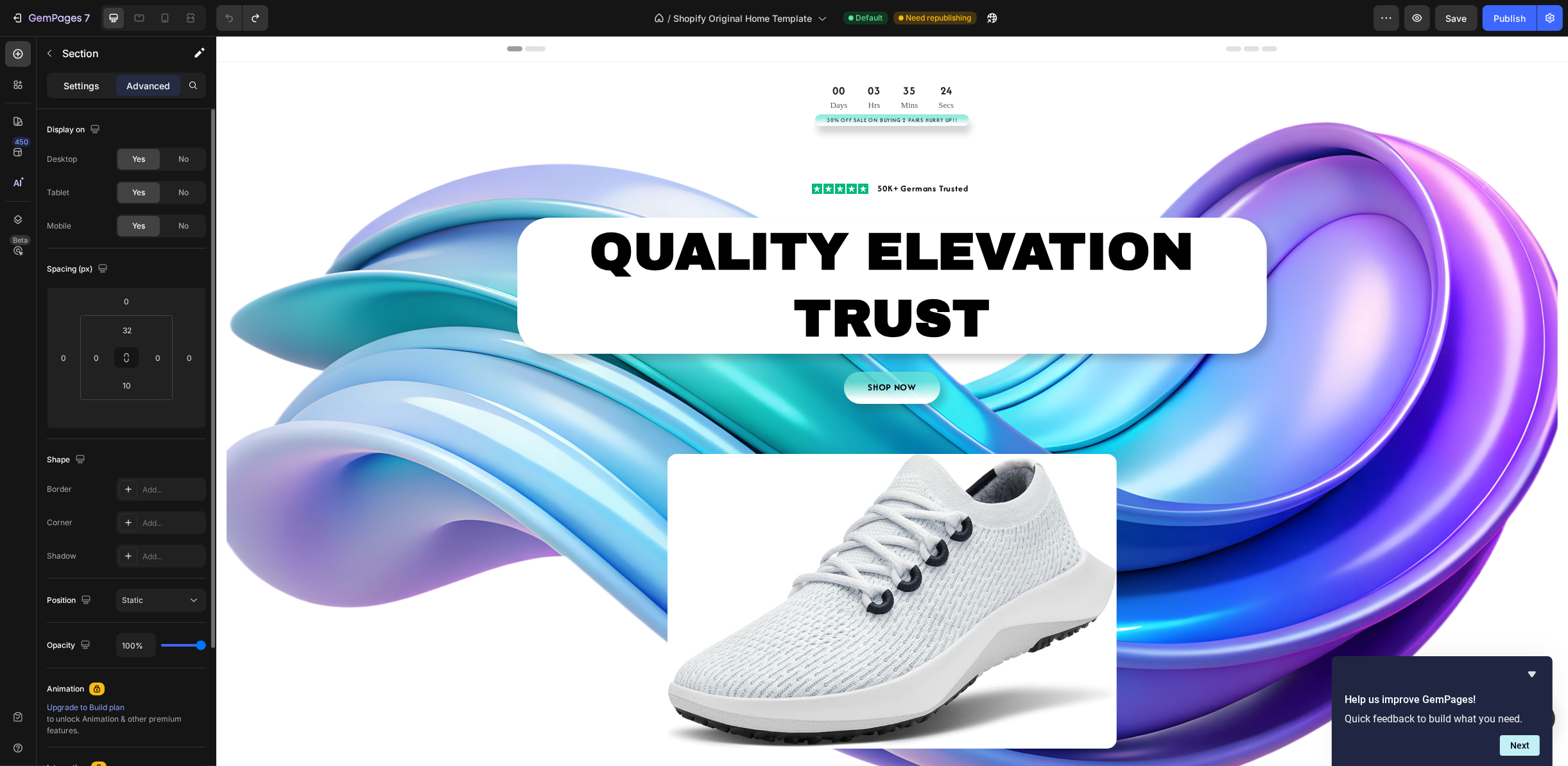
click at [71, 95] on div "Settings" at bounding box center [82, 85] width 64 height 21
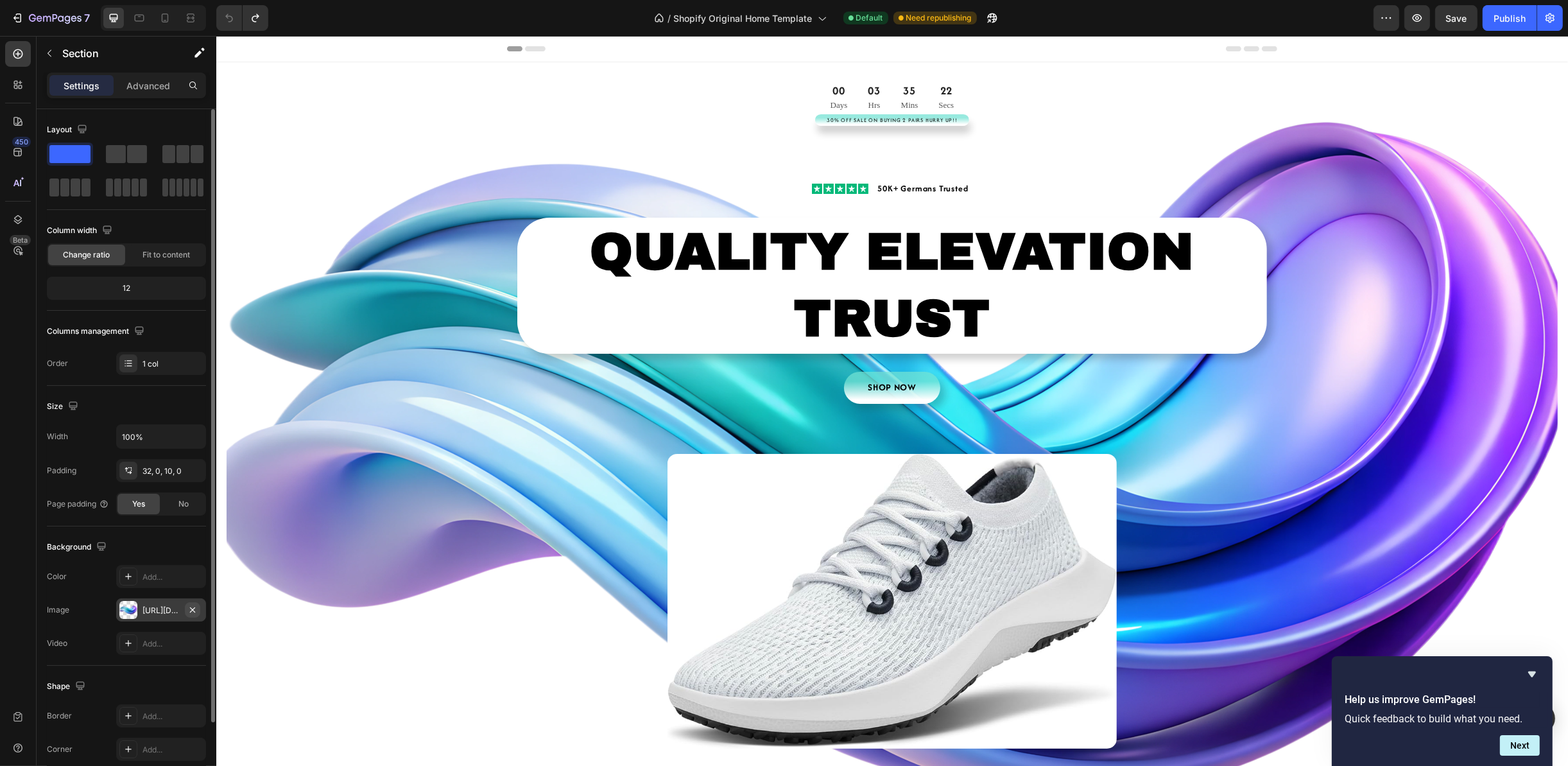
click at [191, 618] on button "button" at bounding box center [192, 609] width 15 height 15
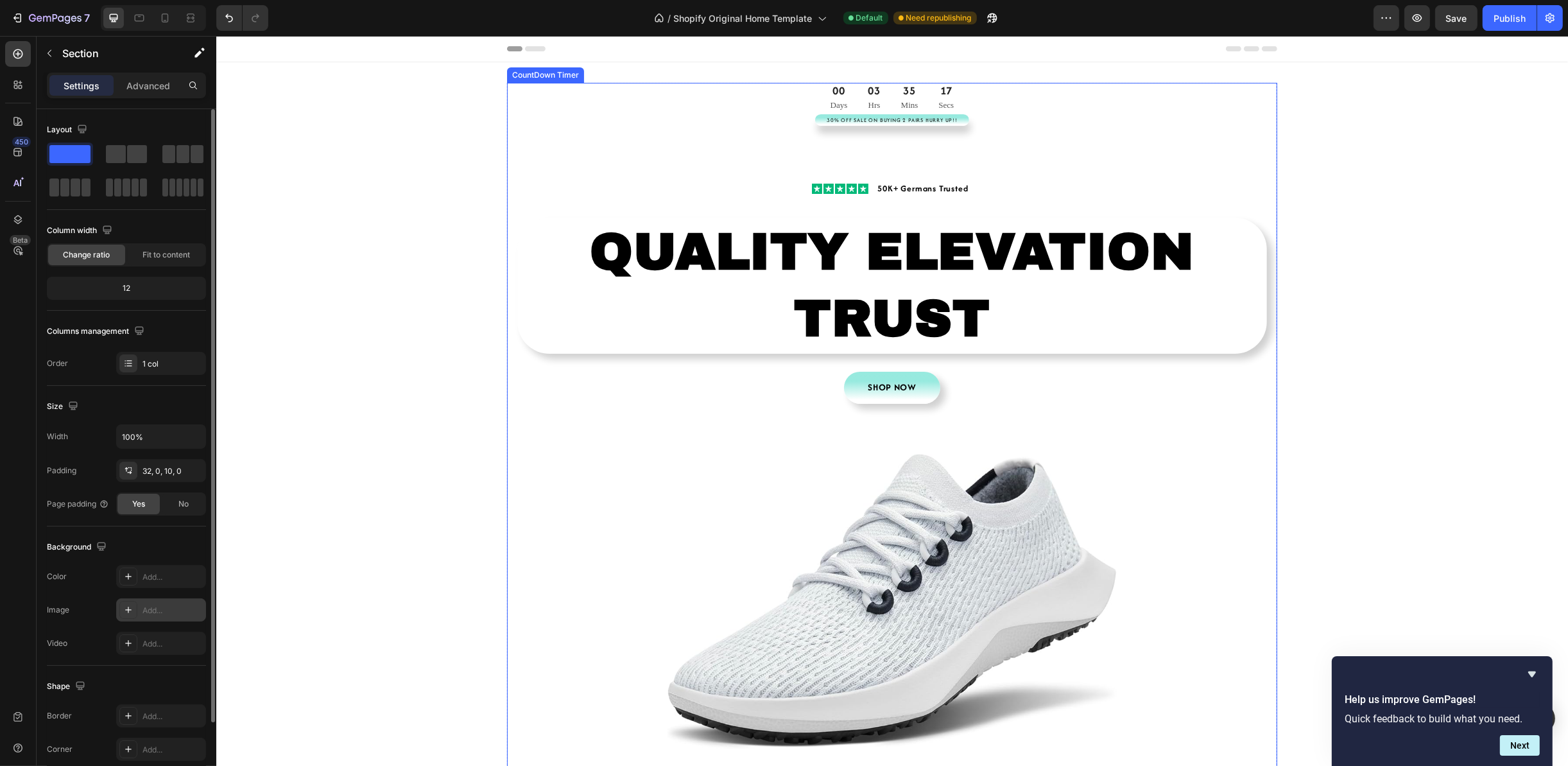
click at [900, 87] on div "35" at bounding box center [908, 91] width 17 height 16
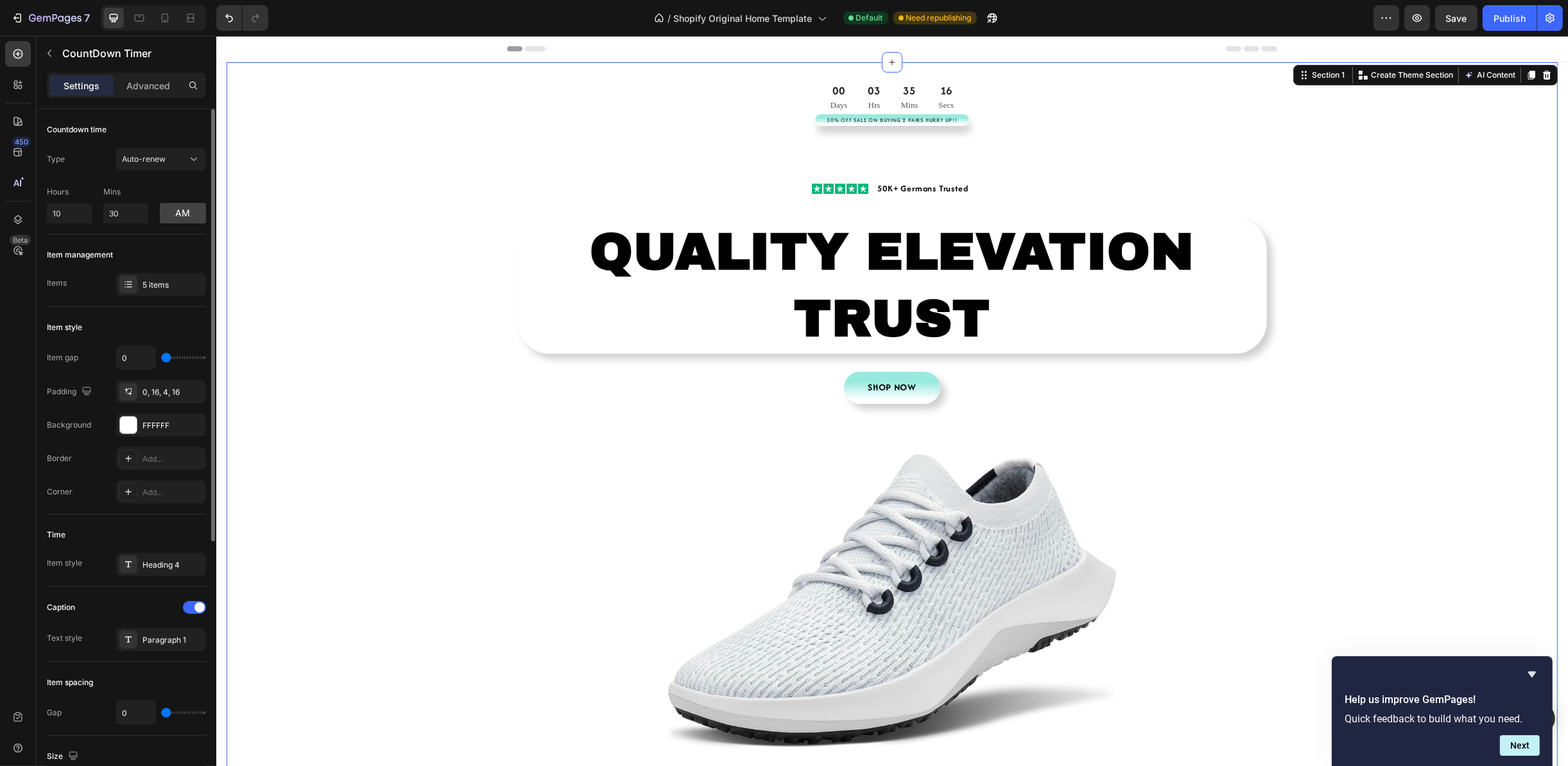
click at [1327, 190] on div "00 Days 03 Hrs 35 Mins 16 Secs CountDown Timer 30% Off Sale On Buying 2 Pairs H…" at bounding box center [890, 467] width 1330 height 770
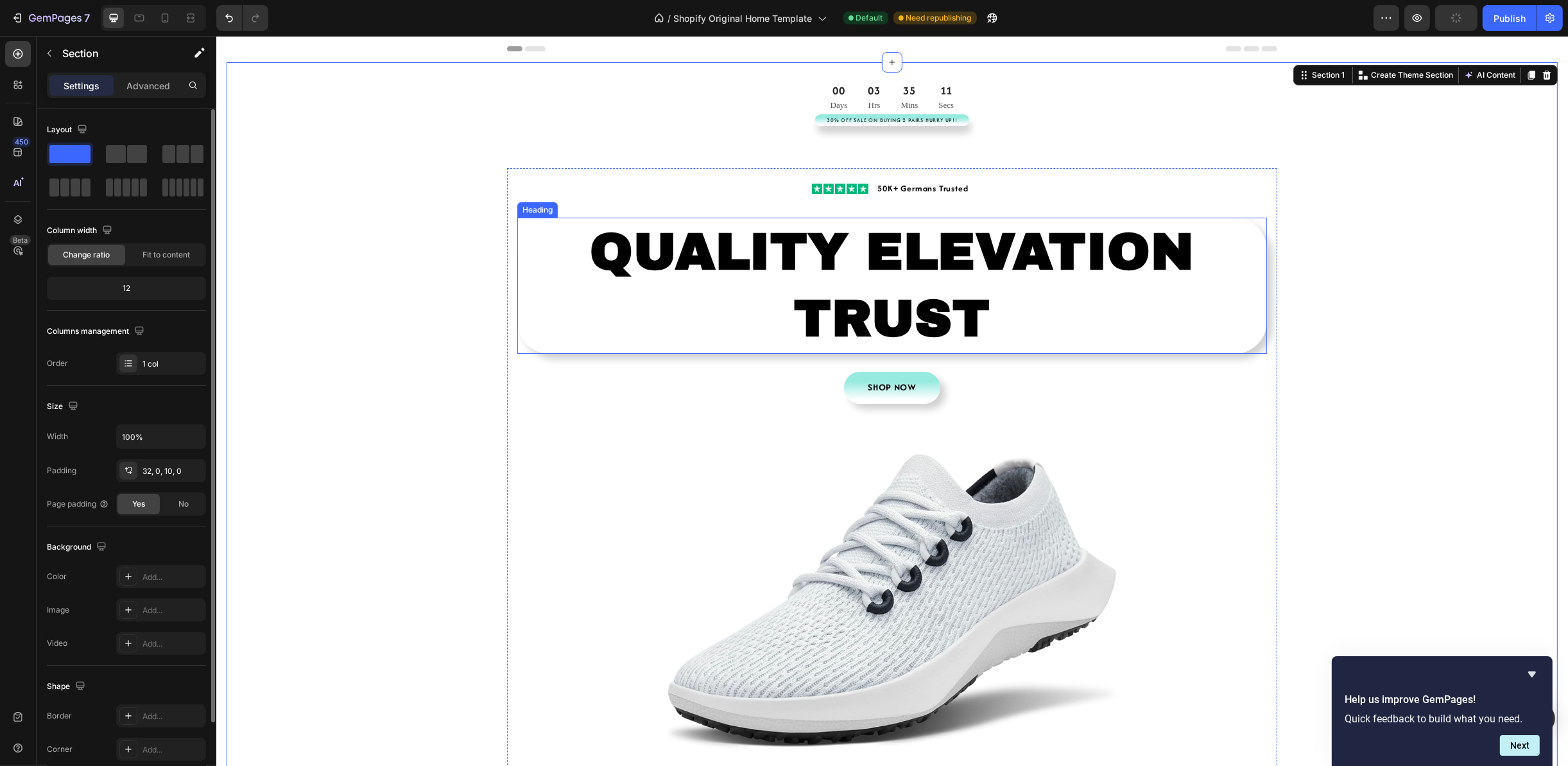
click at [1195, 314] on h2 "QUALITY ELEVATION TRUST" at bounding box center [891, 286] width 750 height 136
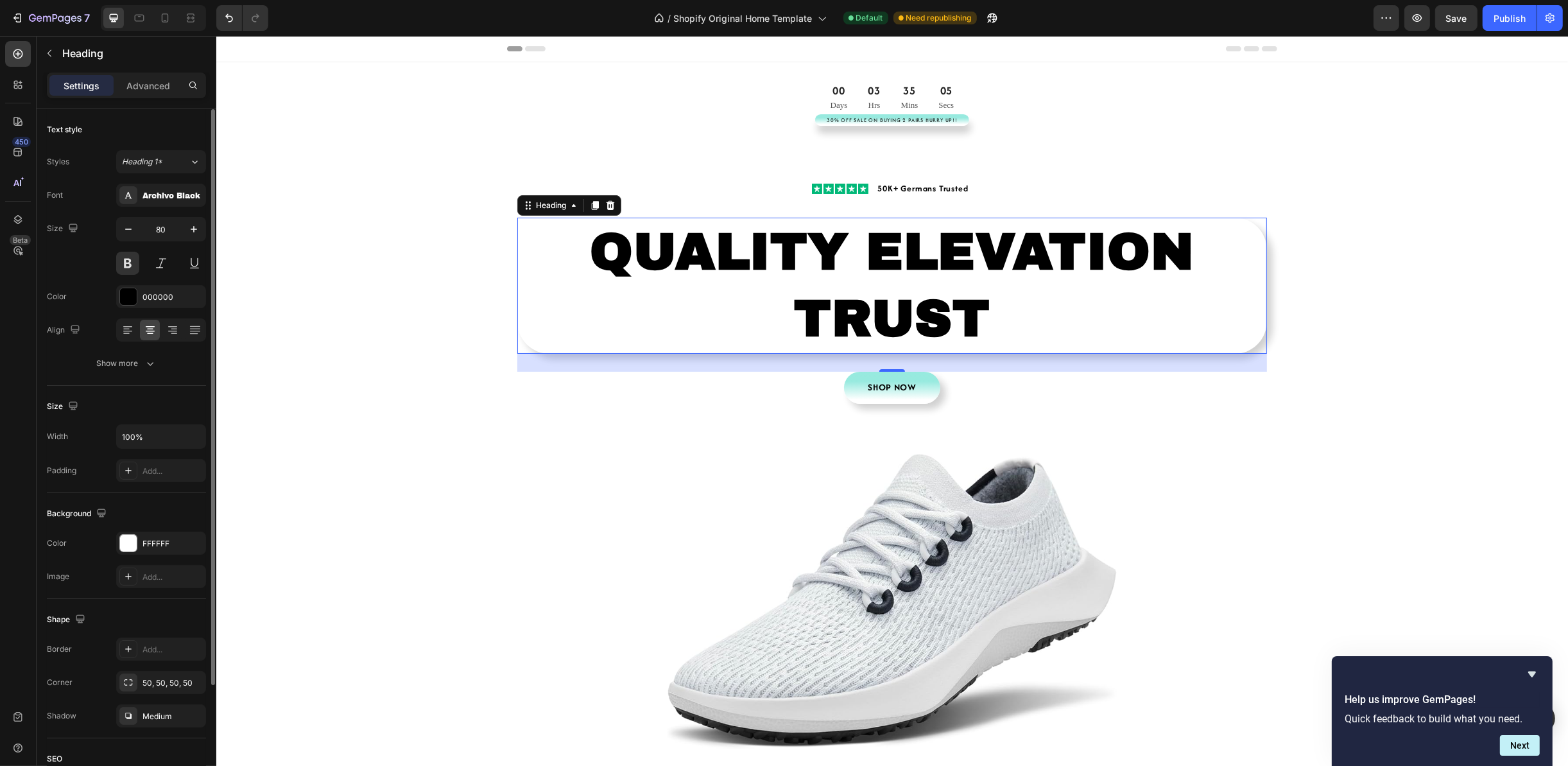
scroll to position [141, 0]
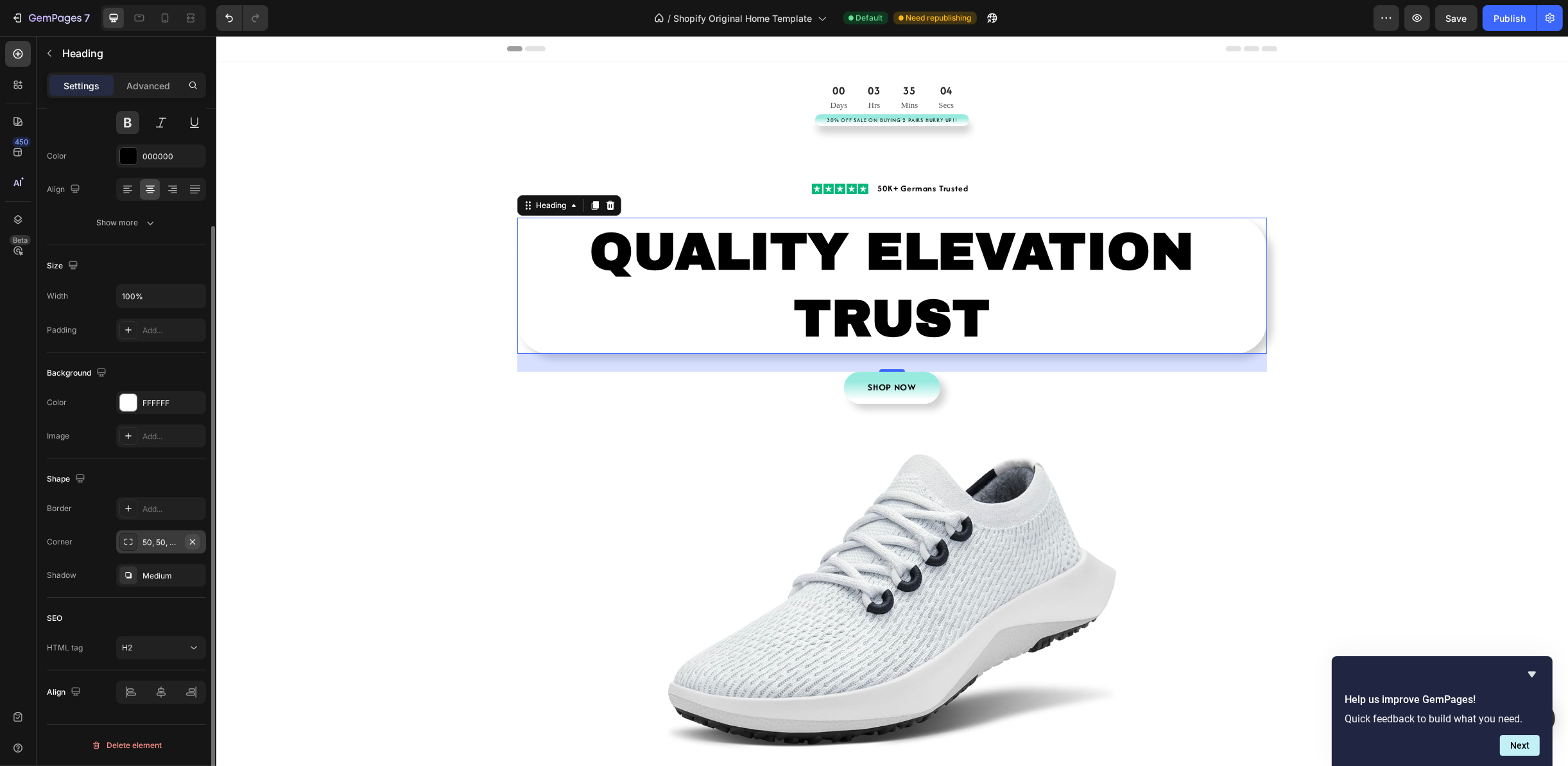
click at [197, 542] on icon "button" at bounding box center [193, 542] width 10 height 10
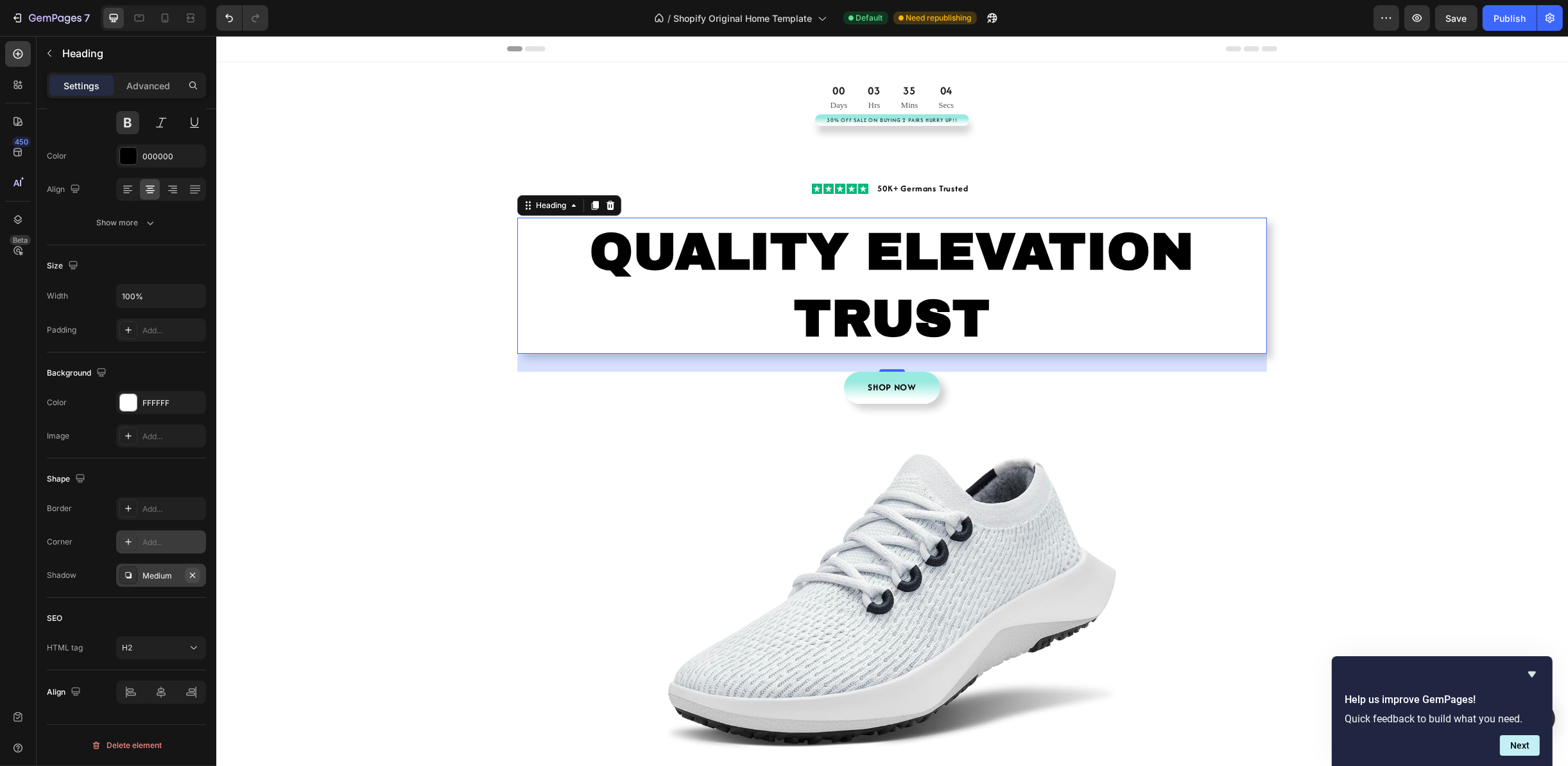
click at [196, 576] on icon "button" at bounding box center [193, 575] width 10 height 10
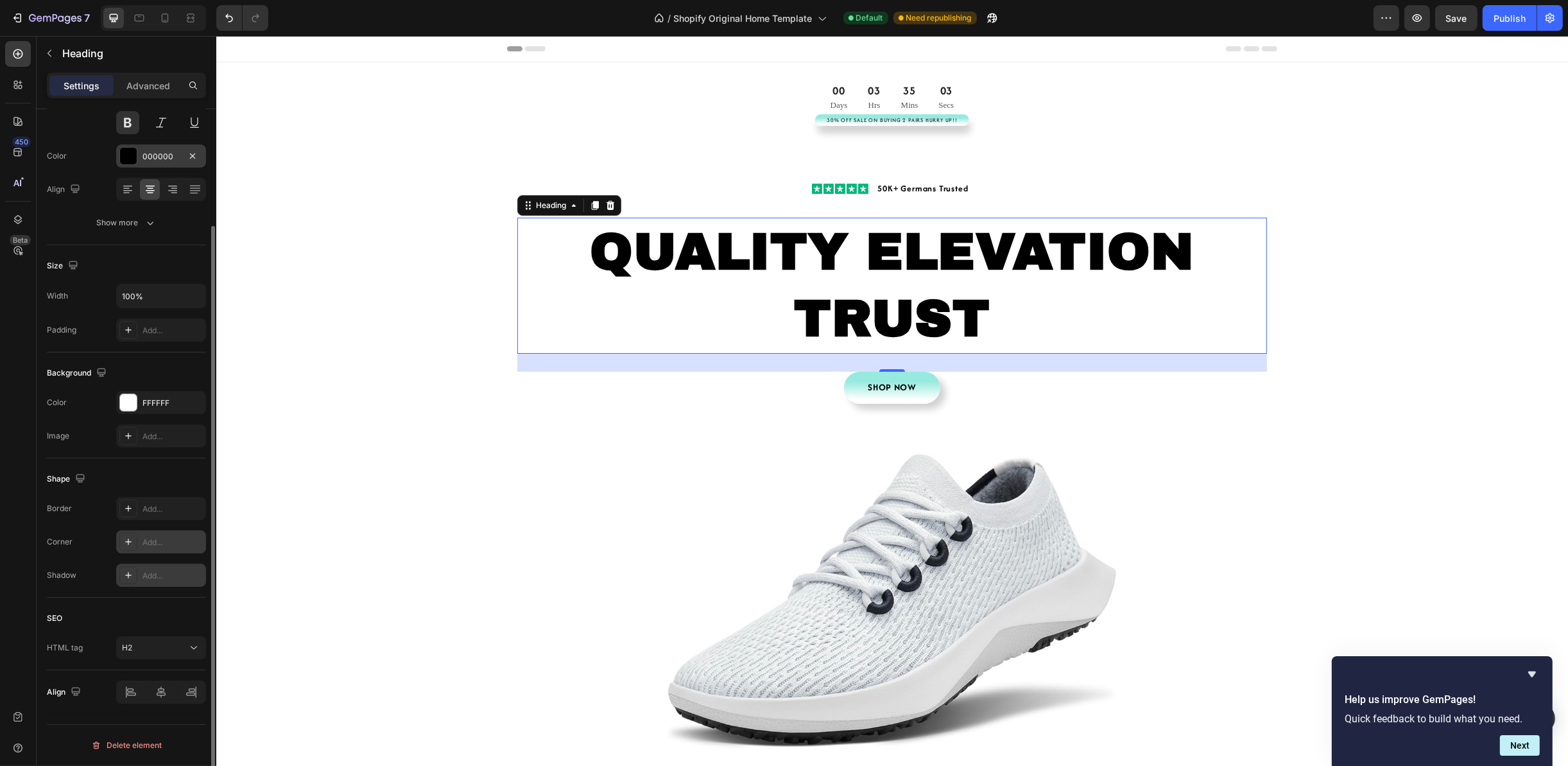
scroll to position [0, 0]
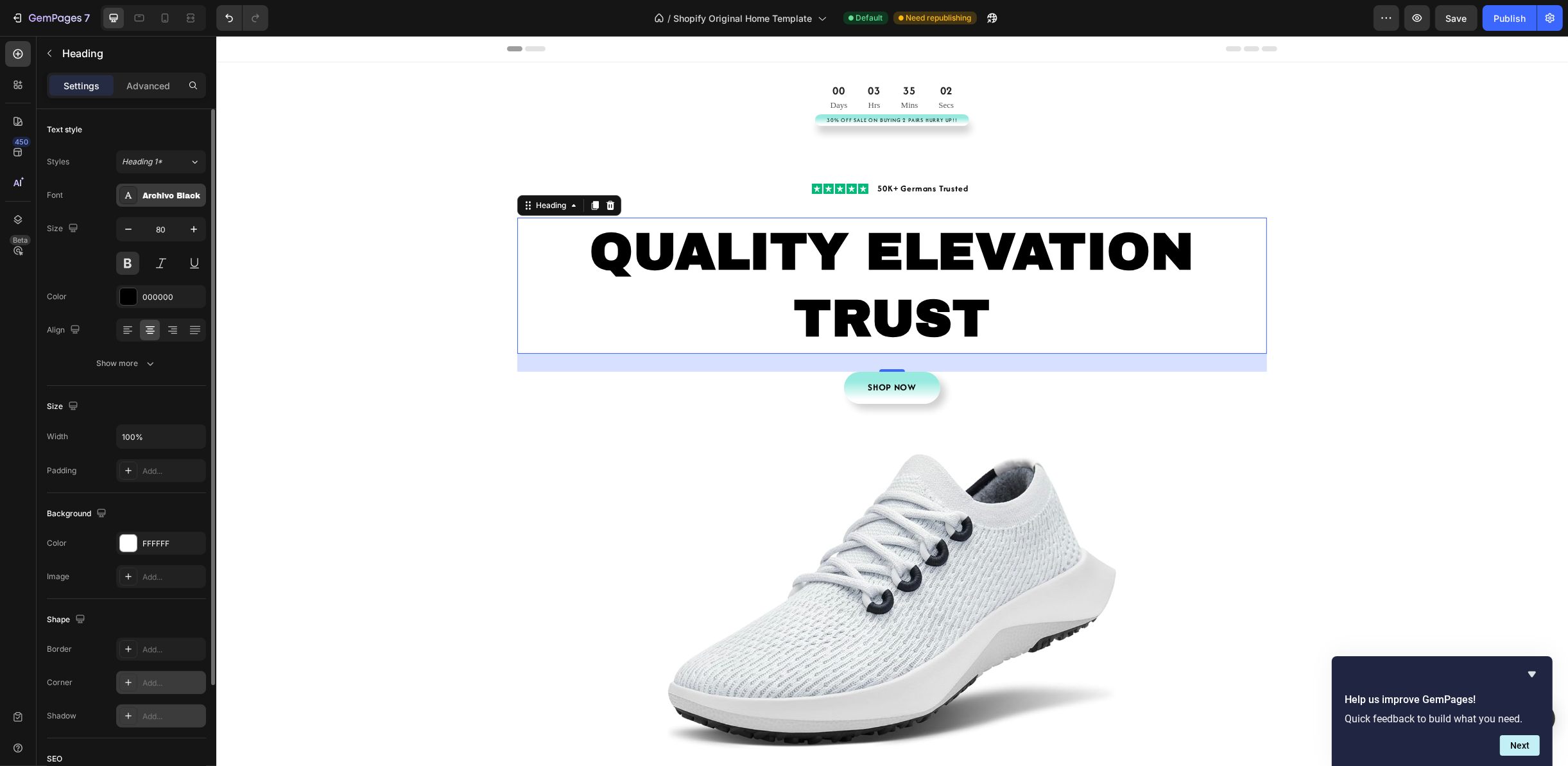
click at [161, 188] on div "Archivo Black" at bounding box center [161, 195] width 90 height 23
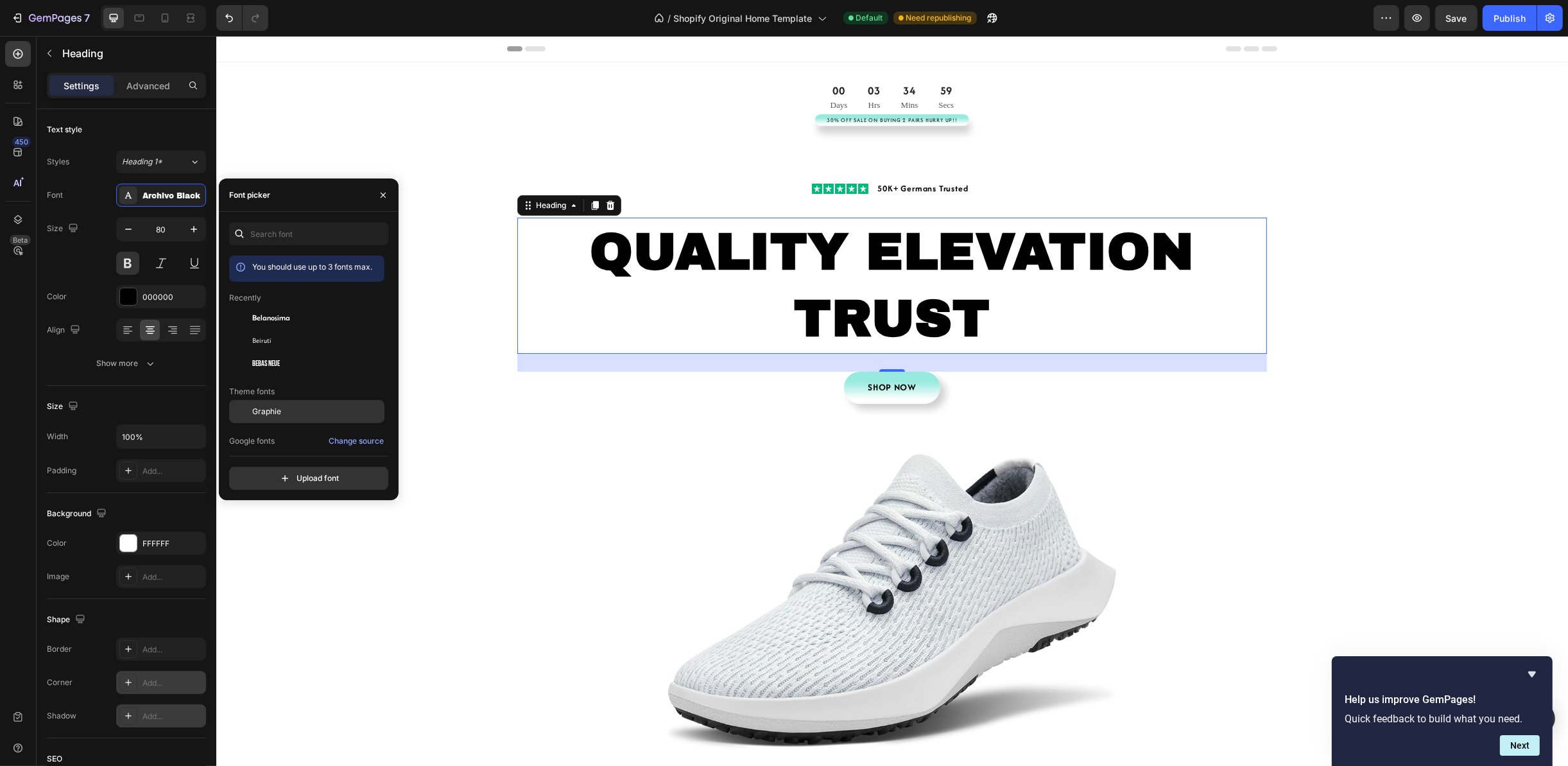
click at [306, 407] on div "Graphie" at bounding box center [317, 411] width 130 height 12
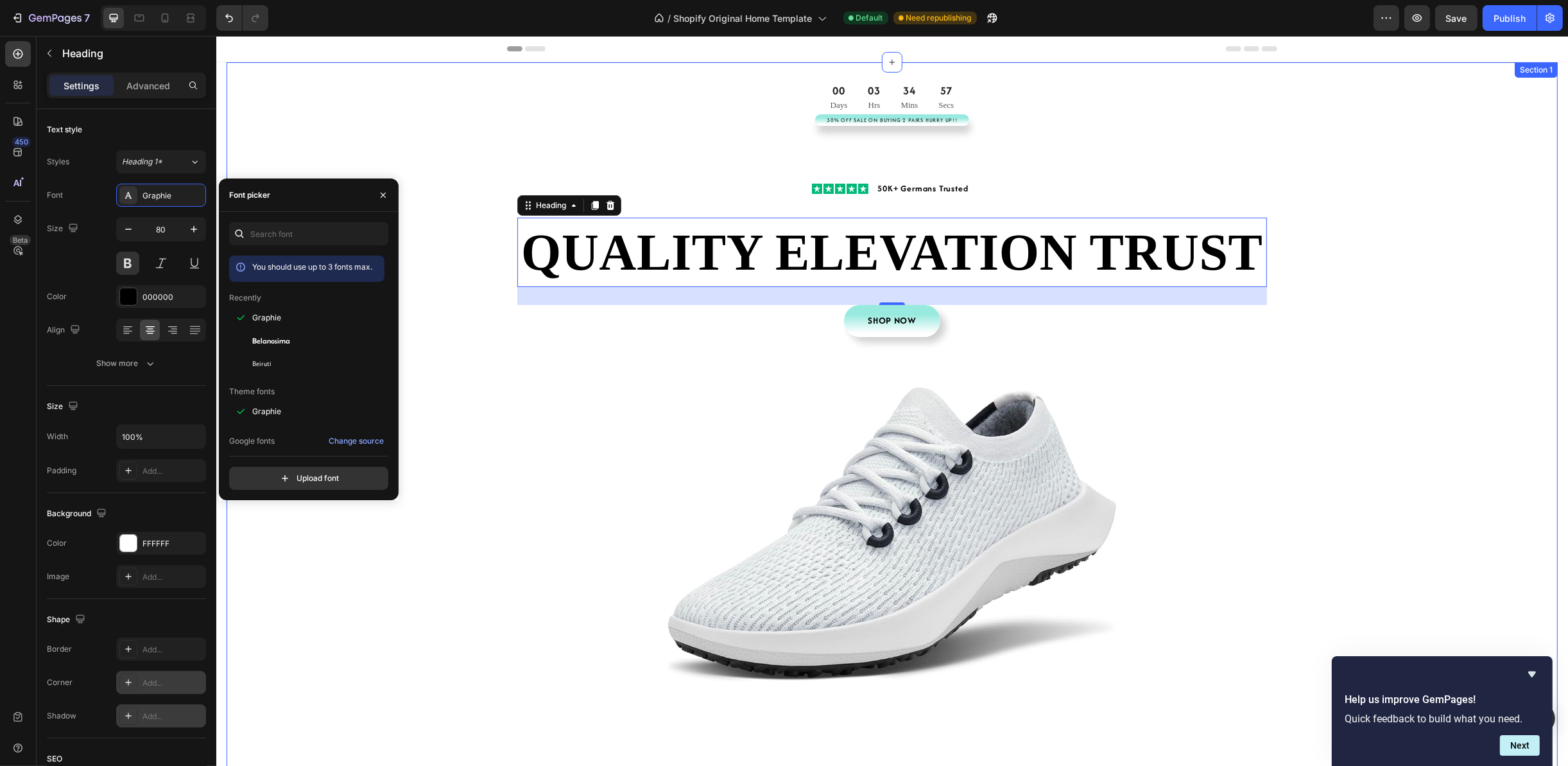
click at [1295, 330] on div "00 Days 03 Hrs 34 Mins 57 Secs CountDown Timer 30% Off Sale On Buying 2 Pairs H…" at bounding box center [890, 434] width 1330 height 703
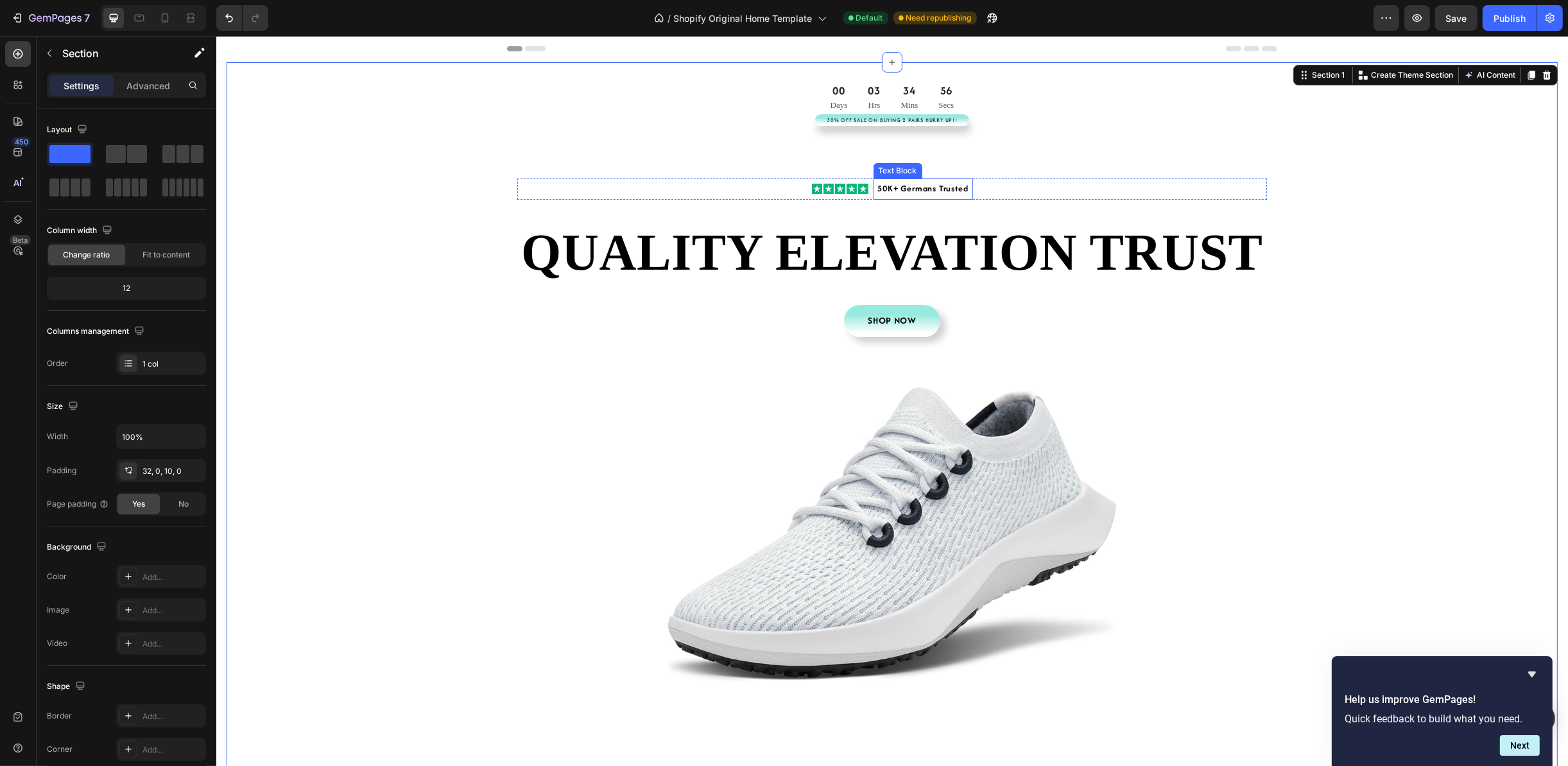
click at [959, 187] on p "50K+ Germans Trusted" at bounding box center [922, 189] width 91 height 14
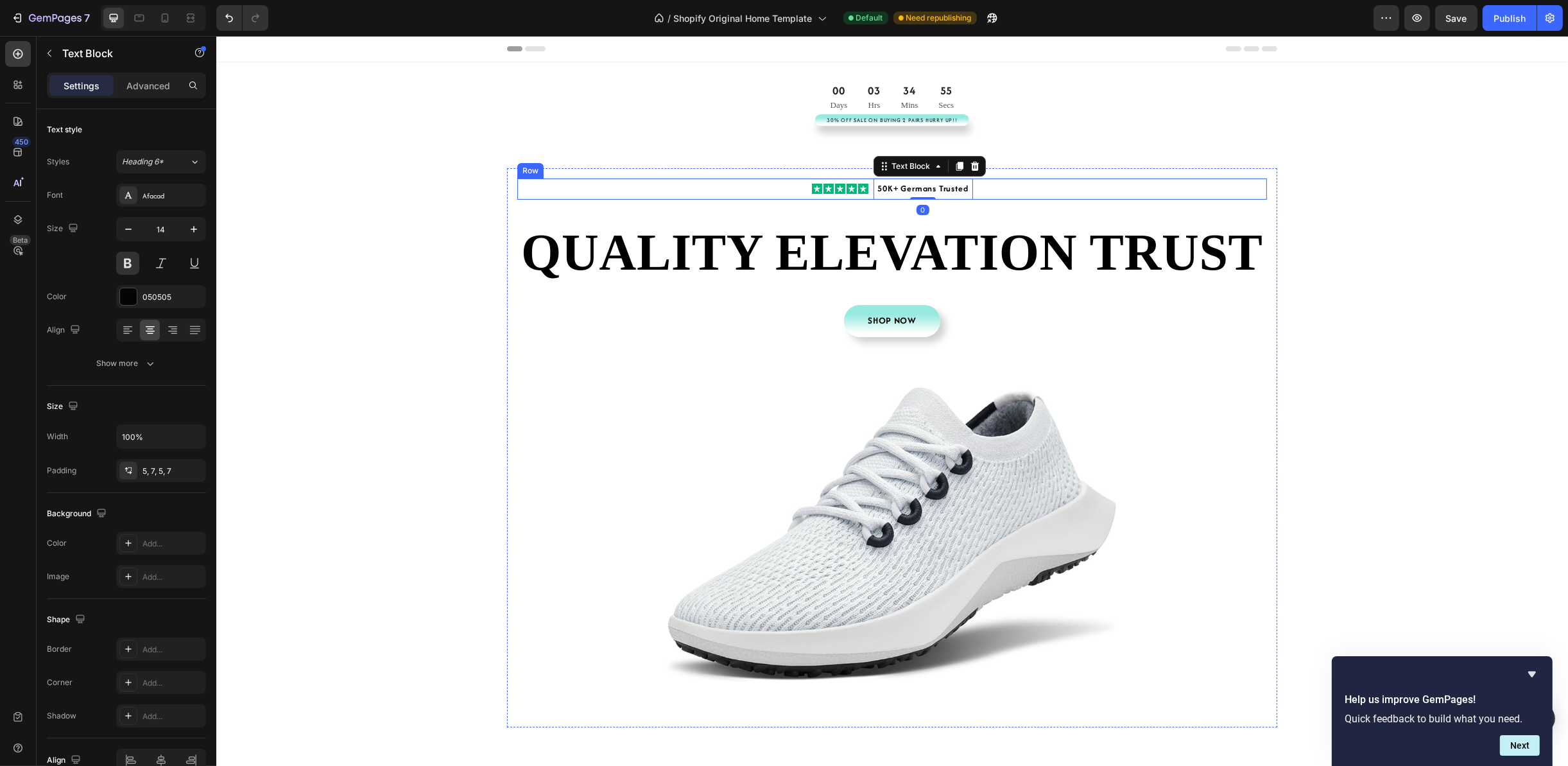
click at [1027, 194] on div "Icon Icon Icon Icon Icon Icon List 50K+ Germans Trusted Text Block 0 Row" at bounding box center [891, 189] width 750 height 21
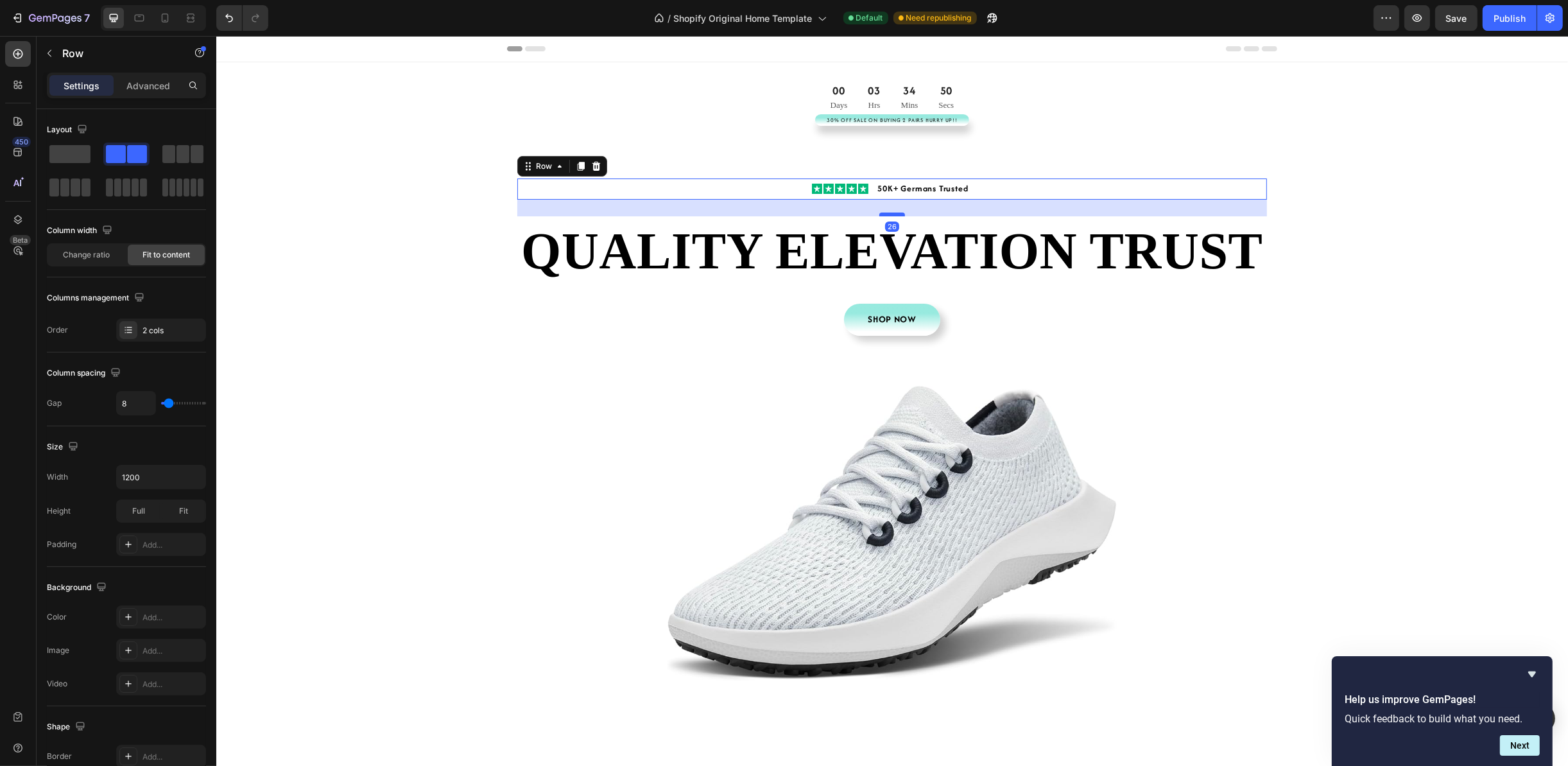
click at [892, 215] on div at bounding box center [891, 215] width 26 height 4
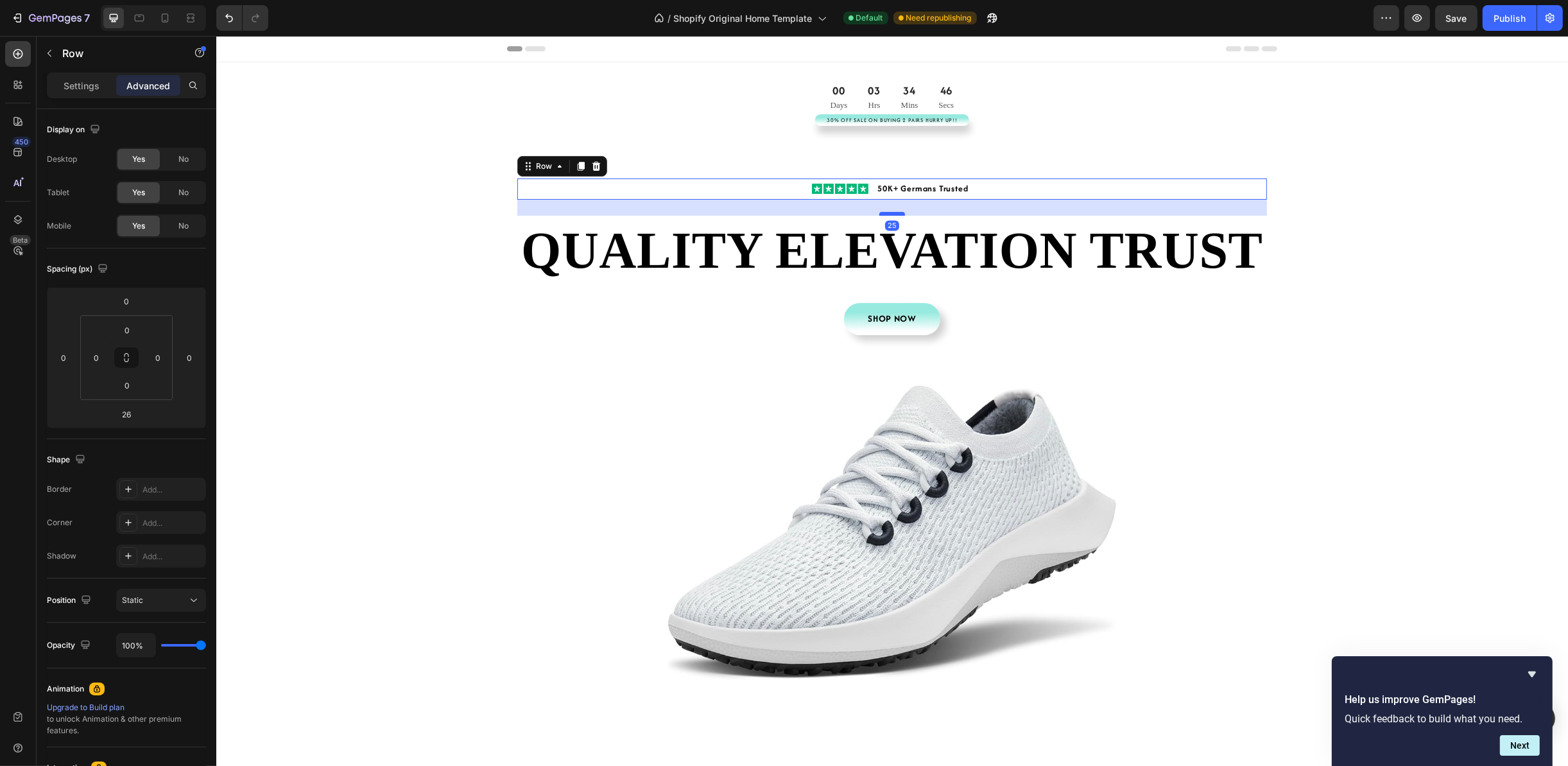
click at [891, 213] on div at bounding box center [891, 214] width 26 height 4
type input "25"
click at [1009, 307] on div "Shop Now Button" at bounding box center [891, 319] width 750 height 32
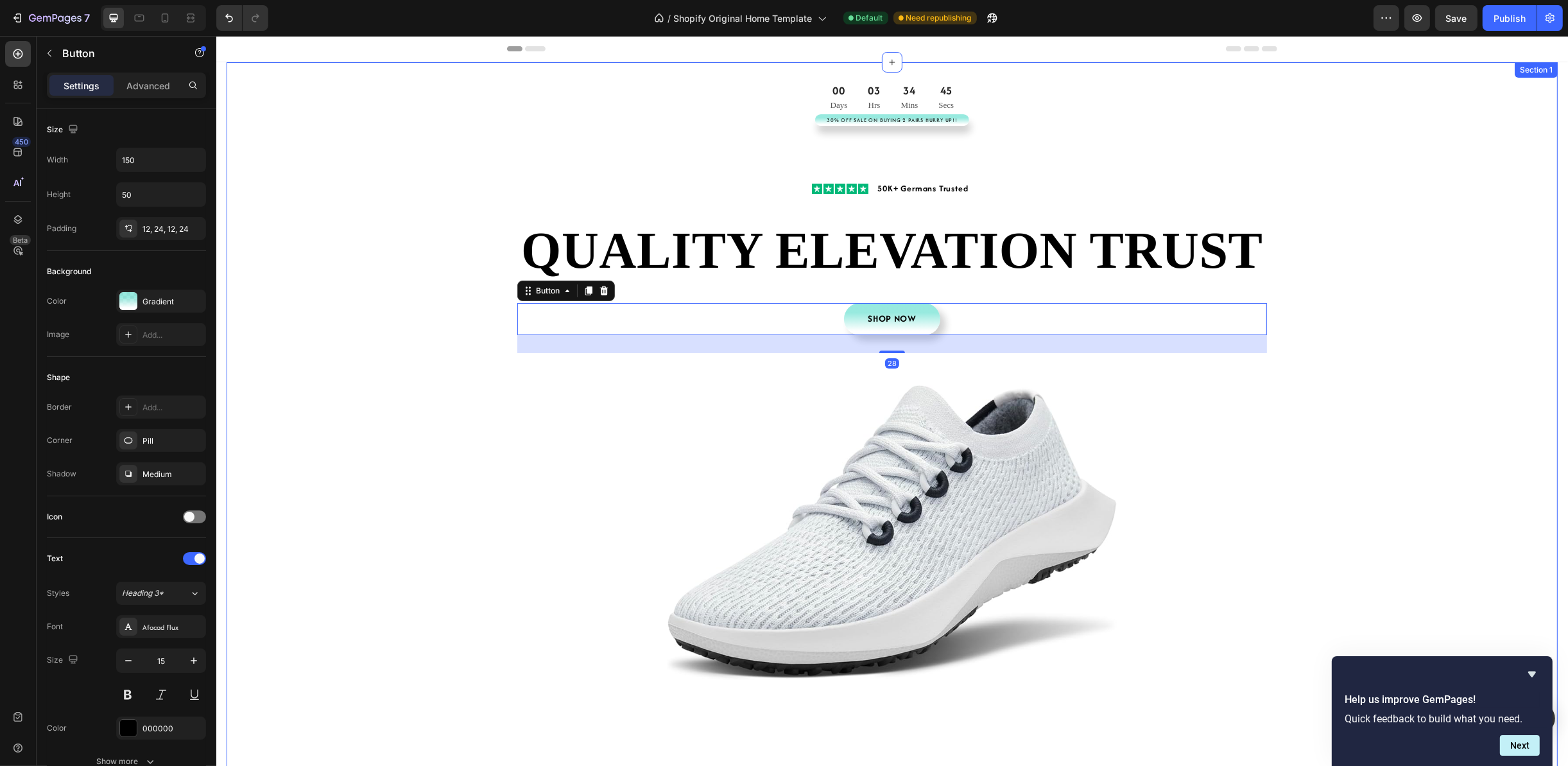
click at [1433, 332] on div "00 Days 03 Hrs 34 Mins 45 Secs CountDown Timer 30% Off Sale On Buying 2 Pairs H…" at bounding box center [890, 433] width 1330 height 701
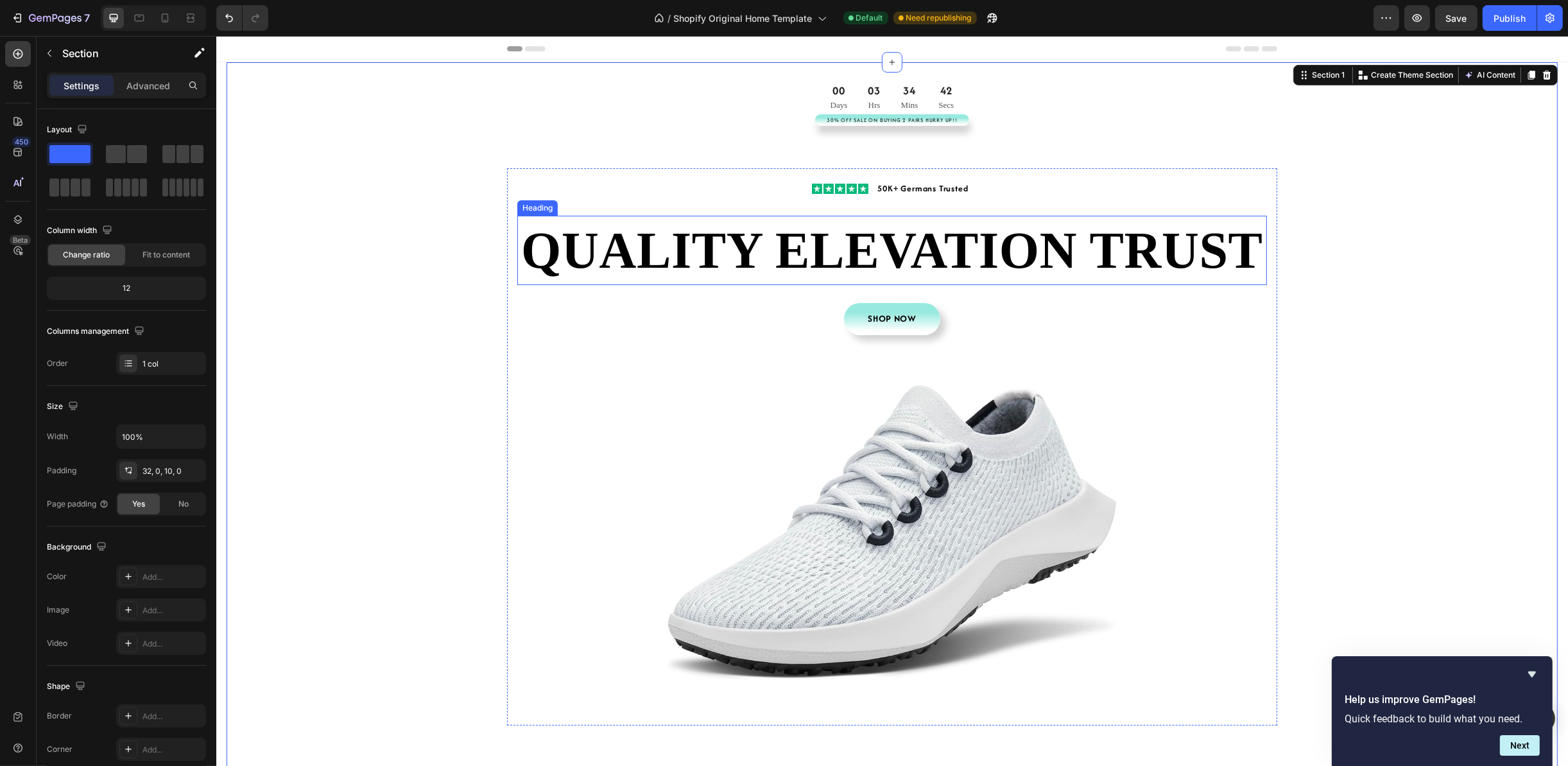
click at [1069, 263] on h2 "QUALITY ELEVATION TRUST" at bounding box center [891, 250] width 750 height 69
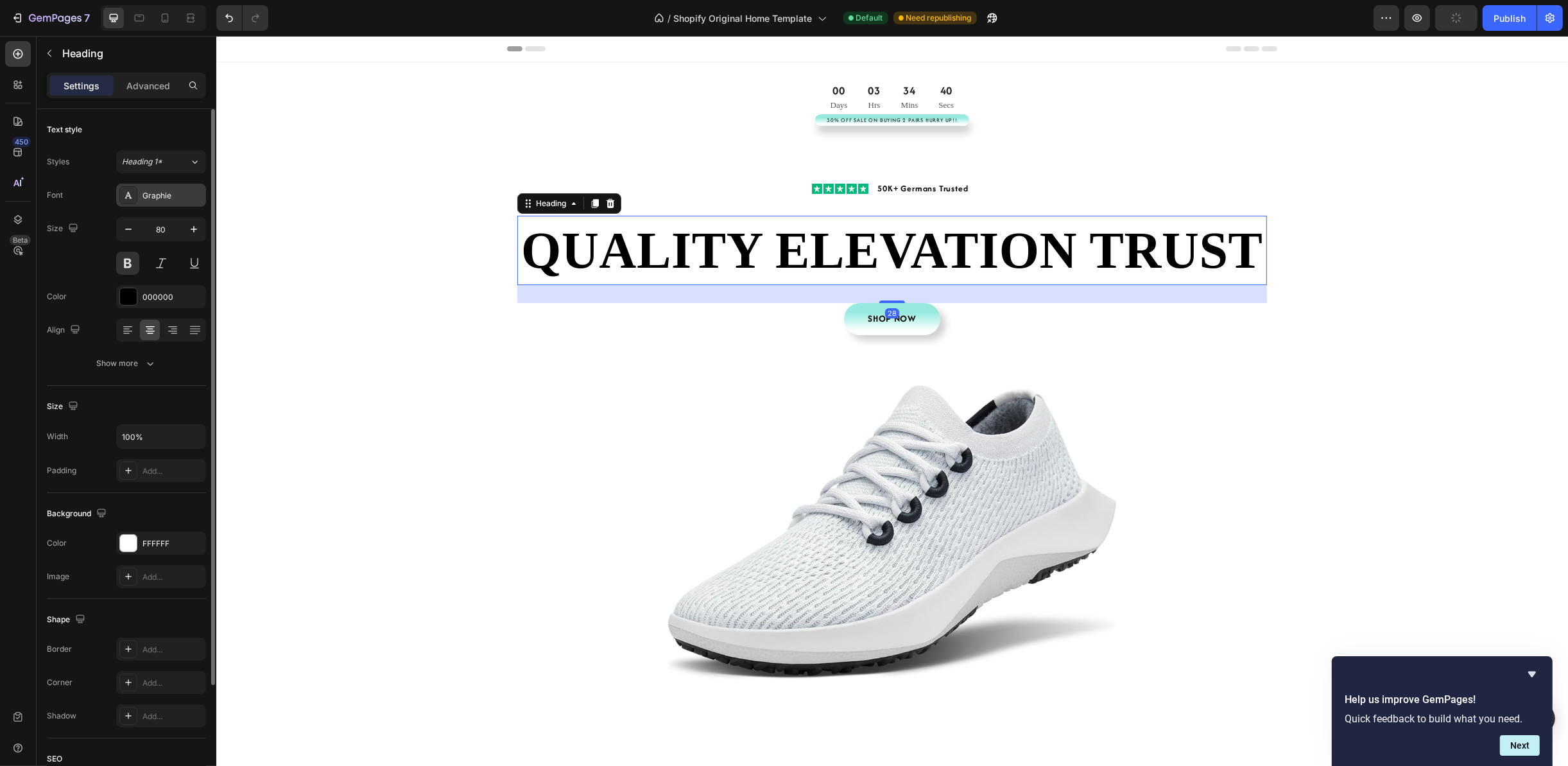
click at [152, 202] on div "Graphie" at bounding box center [161, 195] width 90 height 23
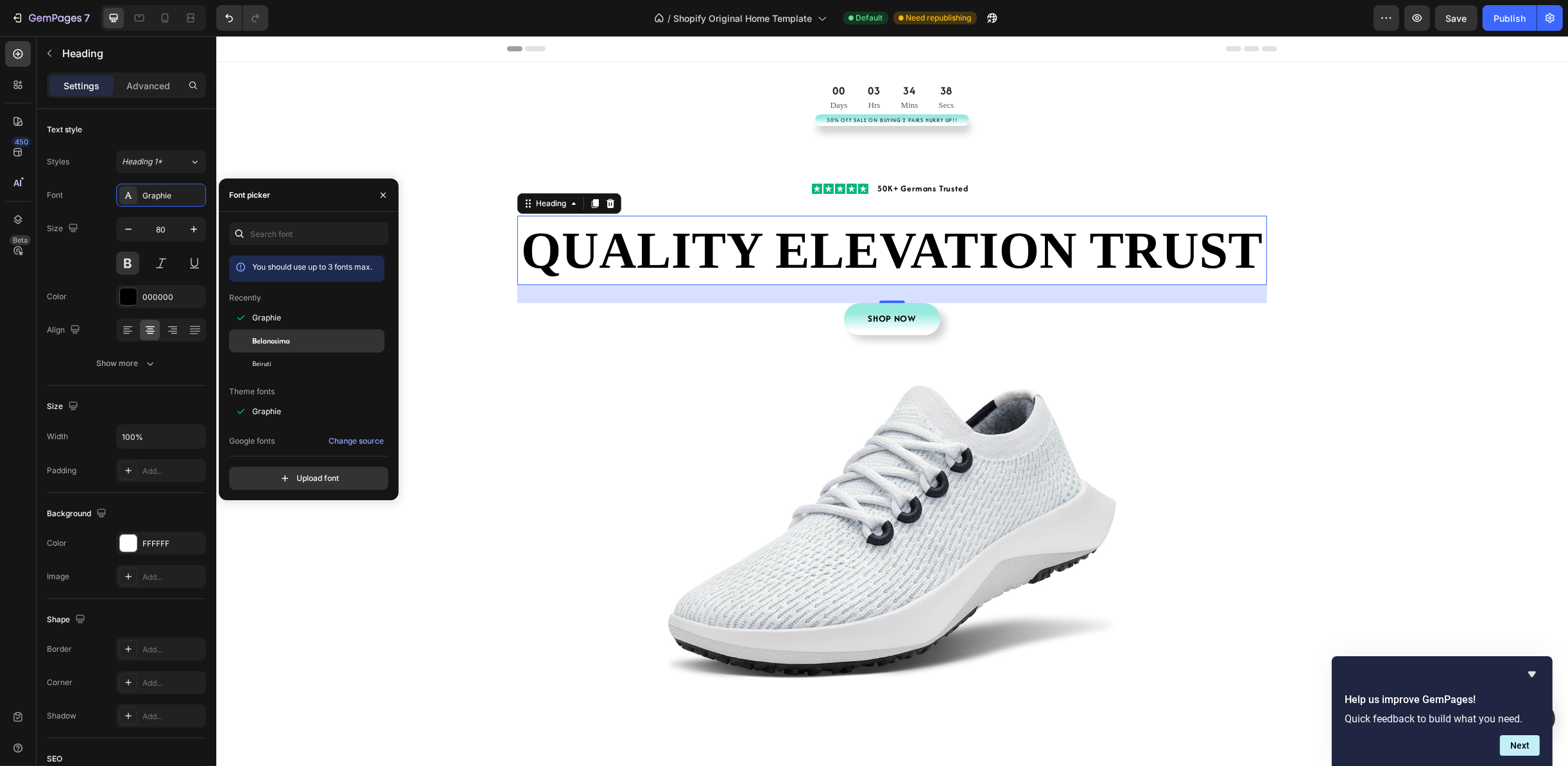
click at [266, 334] on div "Belanosima" at bounding box center [307, 341] width 156 height 23
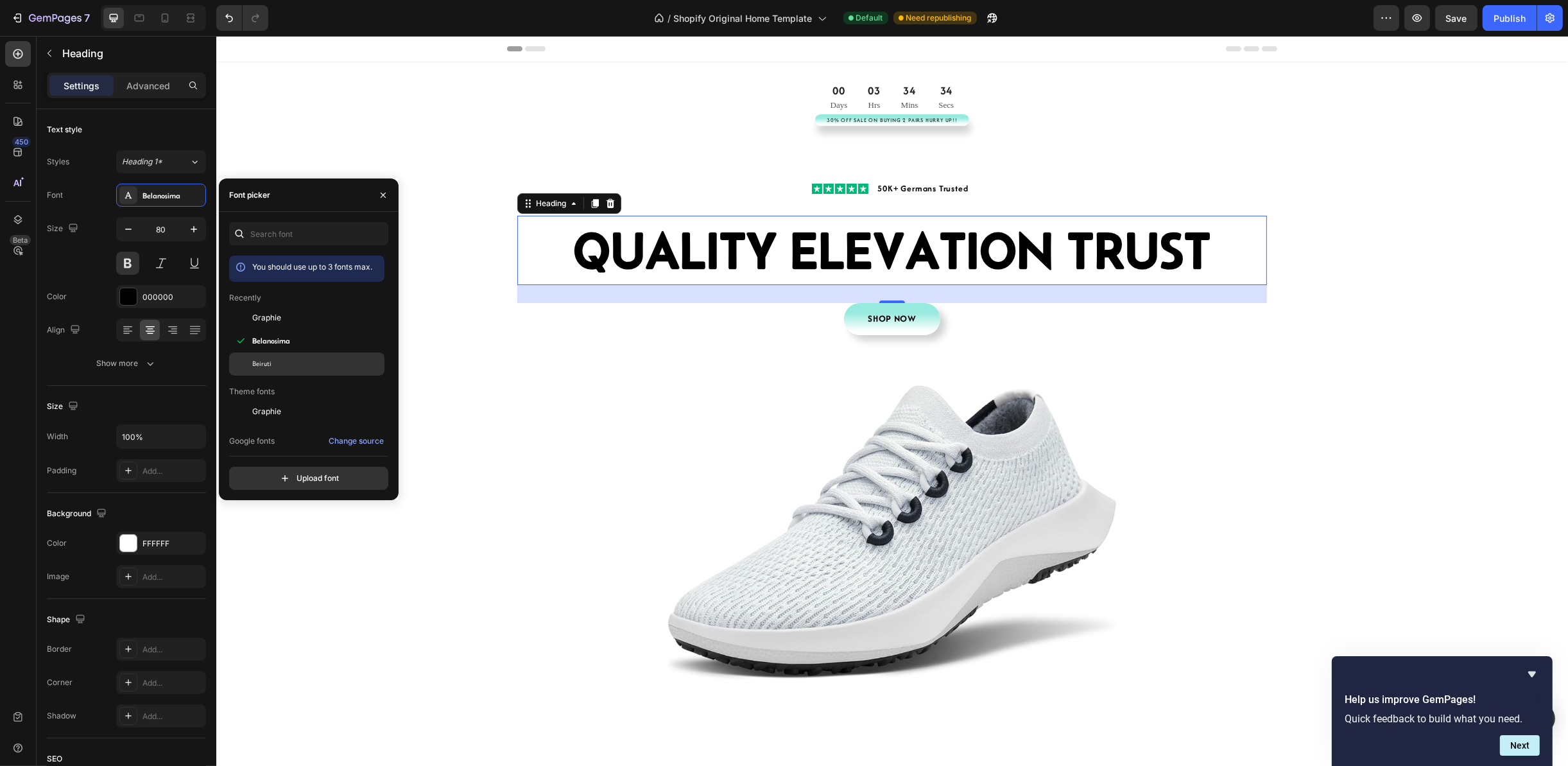
click at [272, 362] on div "Beiruti" at bounding box center [317, 365] width 130 height 12
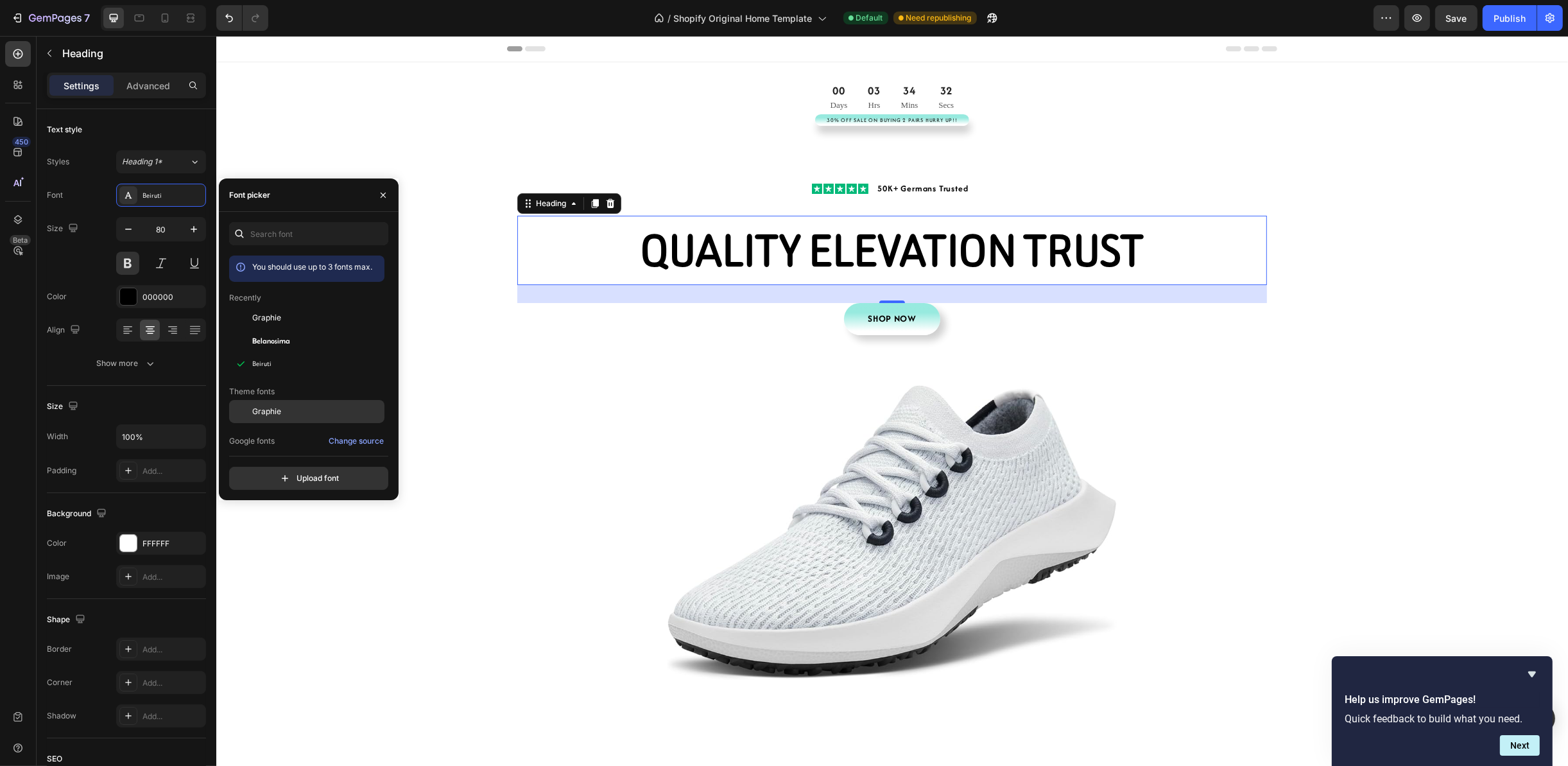
click at [288, 417] on div "Graphie" at bounding box center [317, 411] width 130 height 12
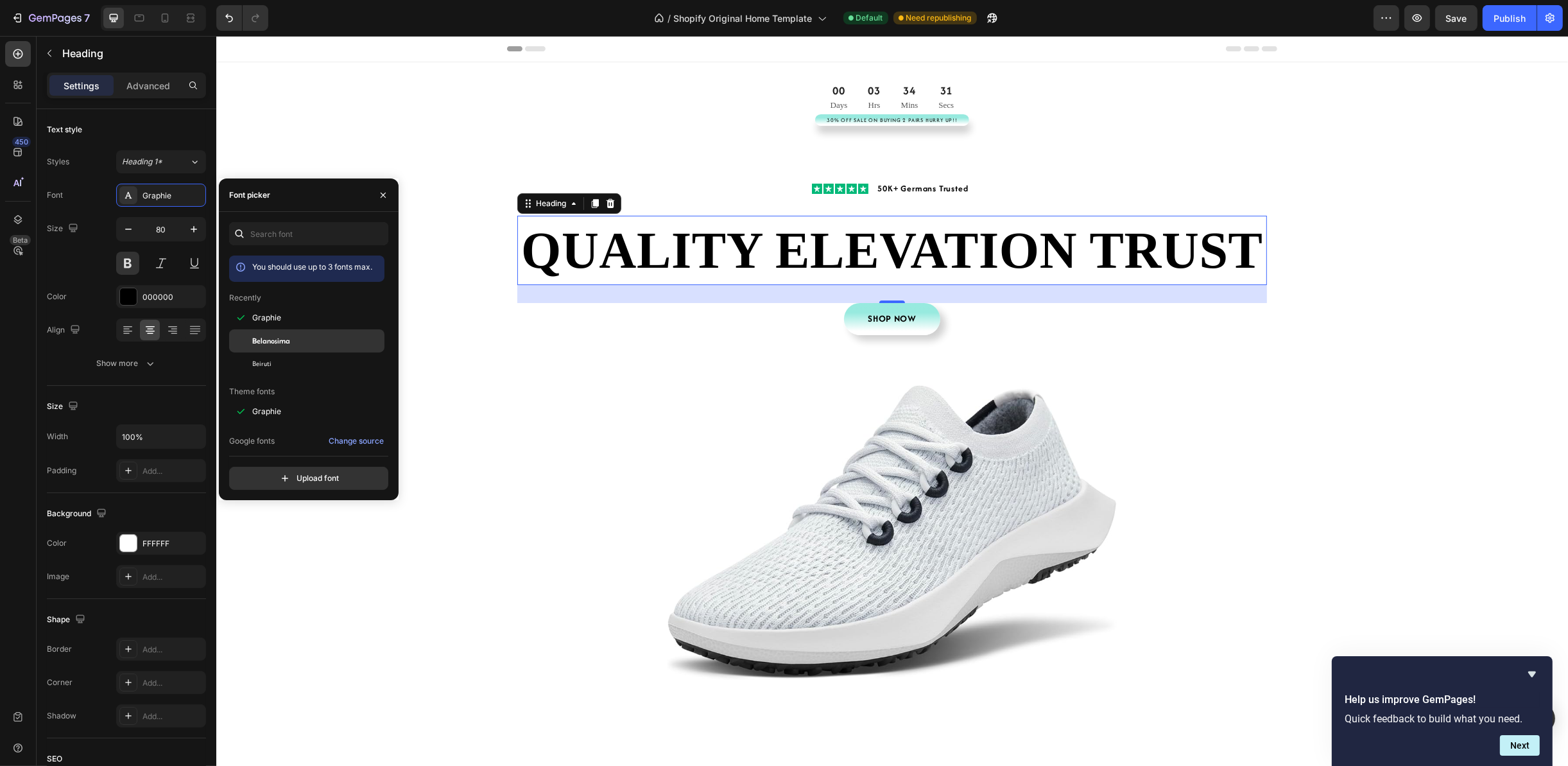
click at [283, 341] on span "Belanosima" at bounding box center [271, 342] width 38 height 12
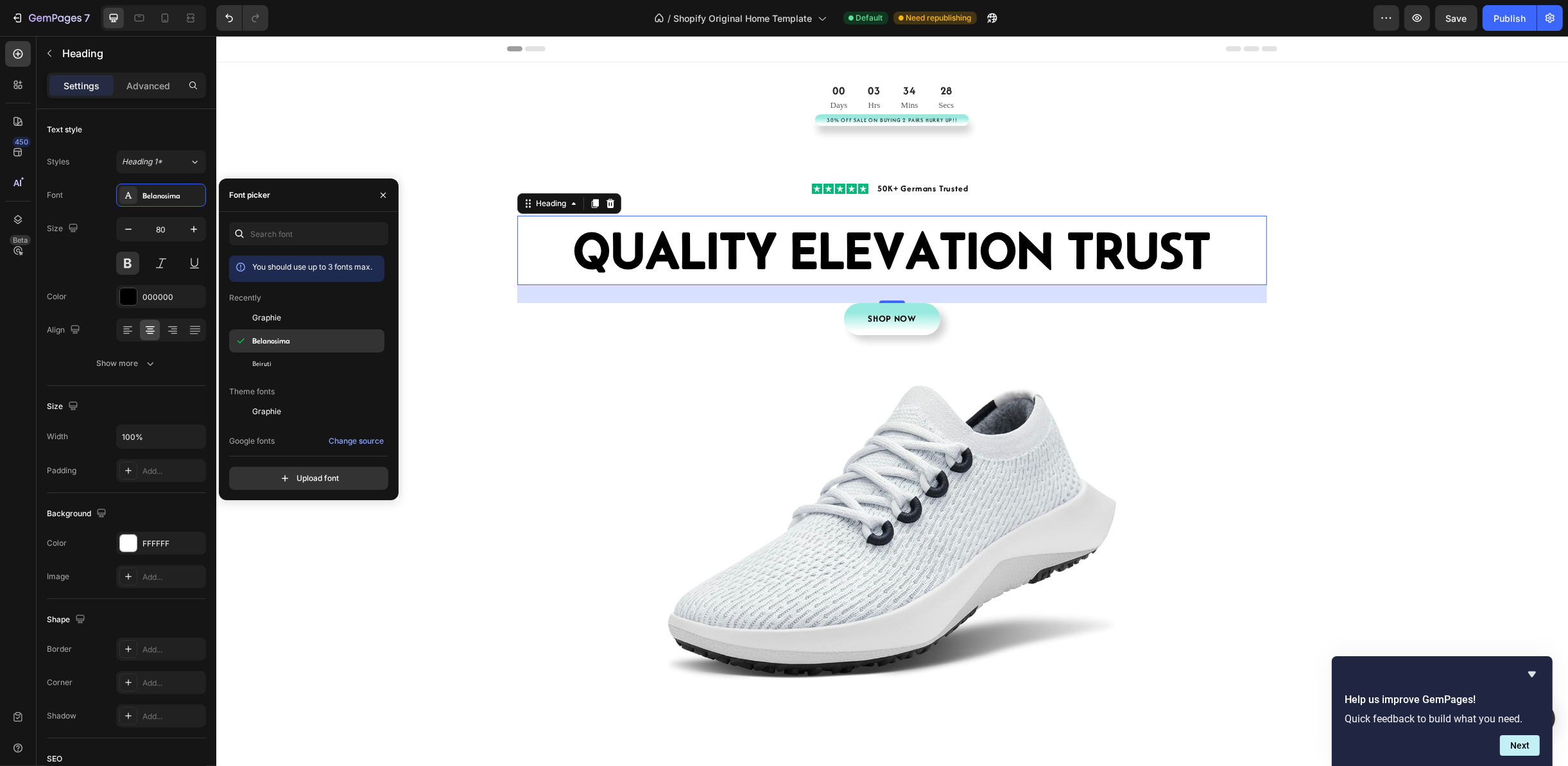
scroll to position [96, 0]
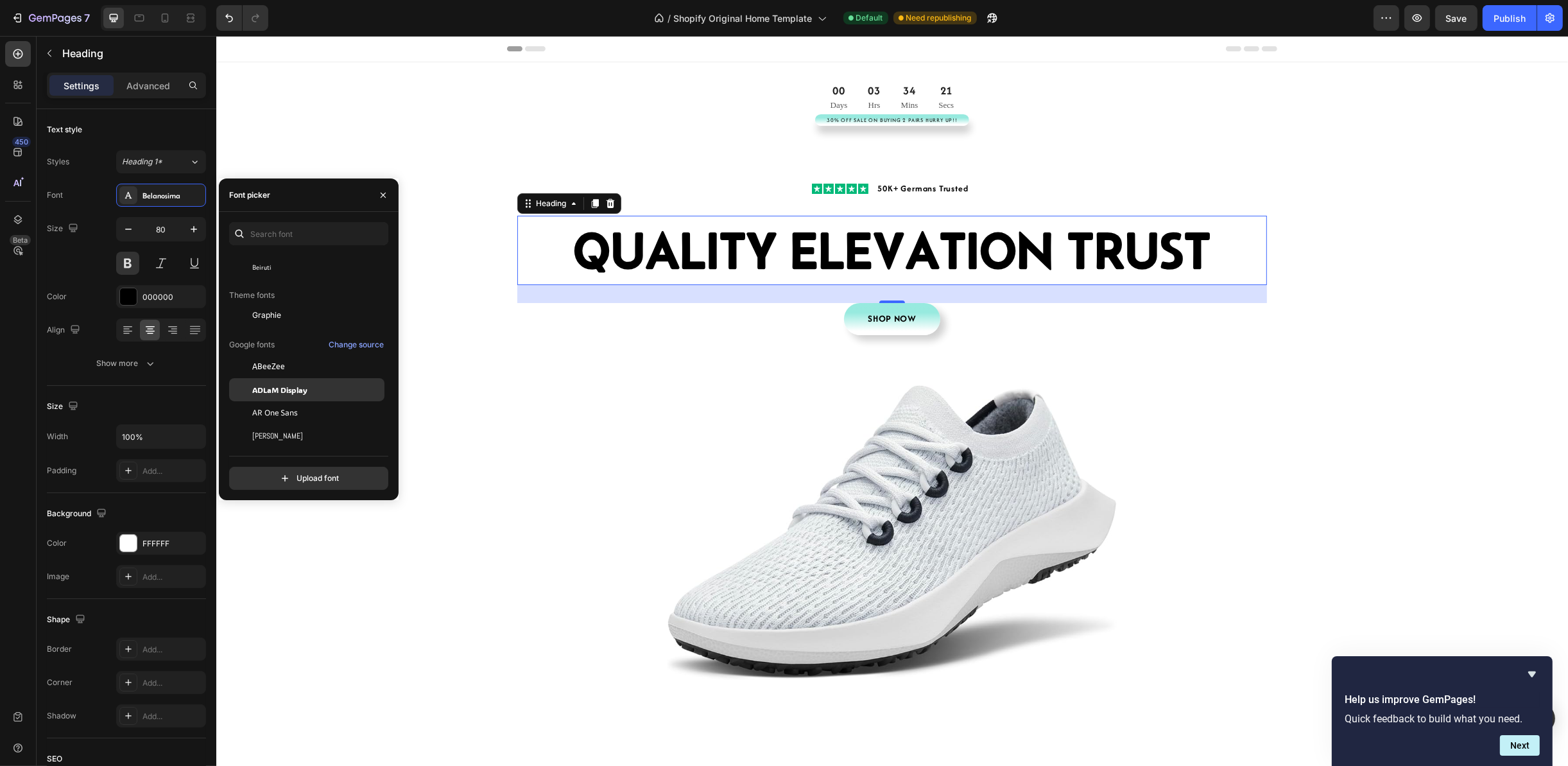
click at [304, 391] on span "ADLaM Display" at bounding box center [279, 389] width 55 height 12
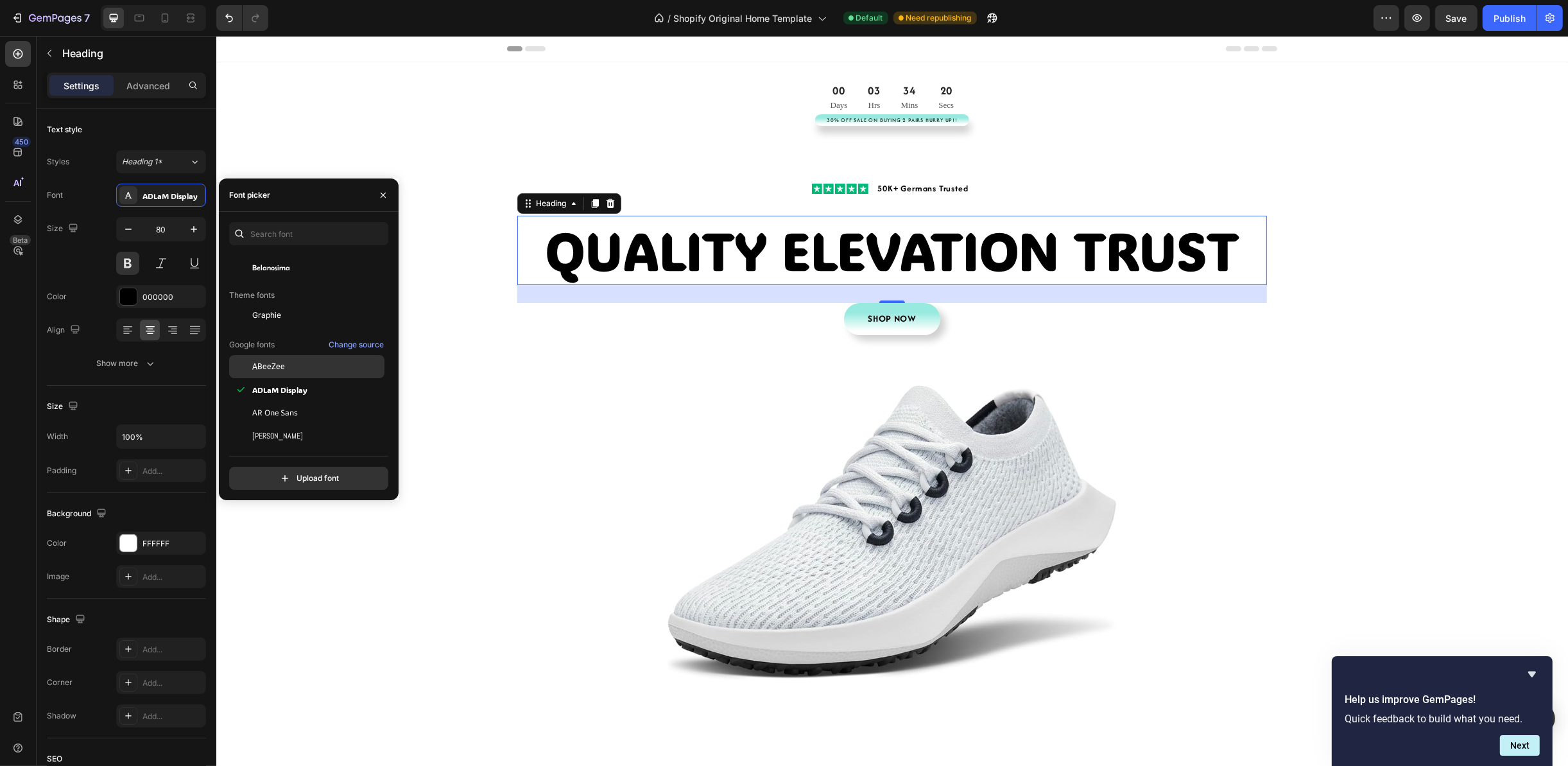
click at [301, 374] on div "ABeeZee" at bounding box center [307, 367] width 156 height 23
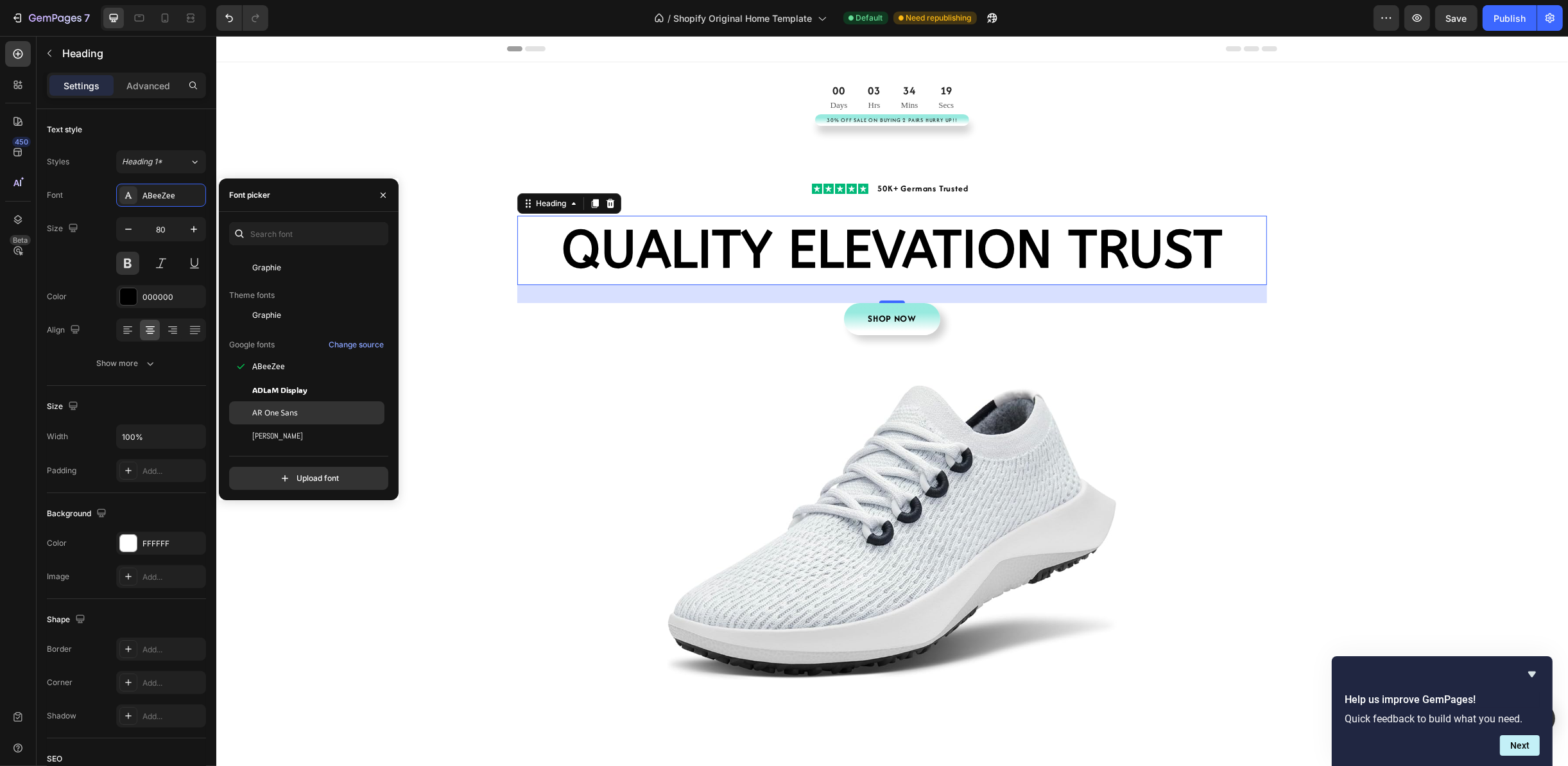
click at [308, 412] on div "AR One Sans" at bounding box center [317, 413] width 130 height 12
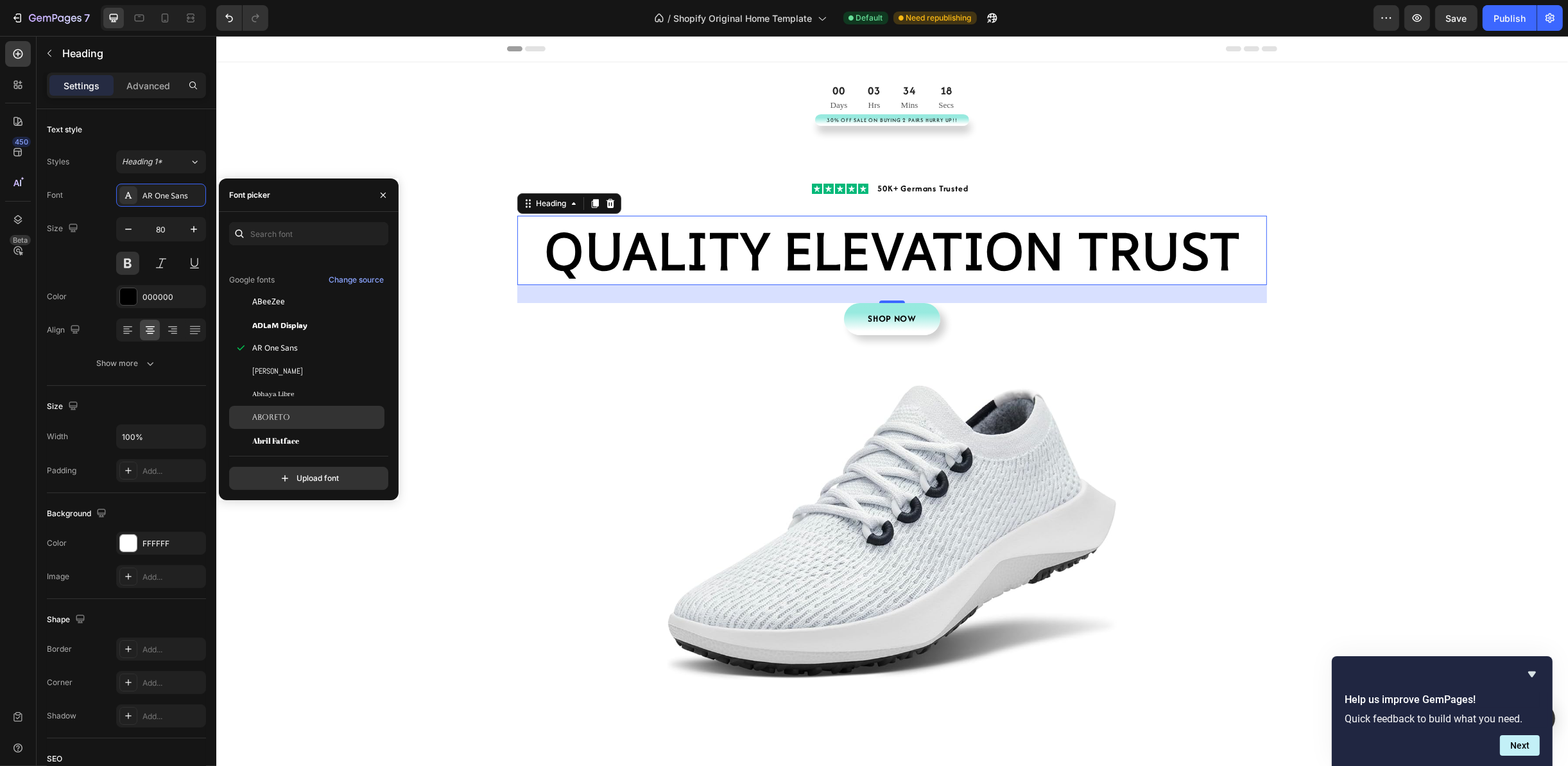
scroll to position [193, 0]
click at [301, 370] on div "Abhaya Libre" at bounding box center [307, 363] width 156 height 23
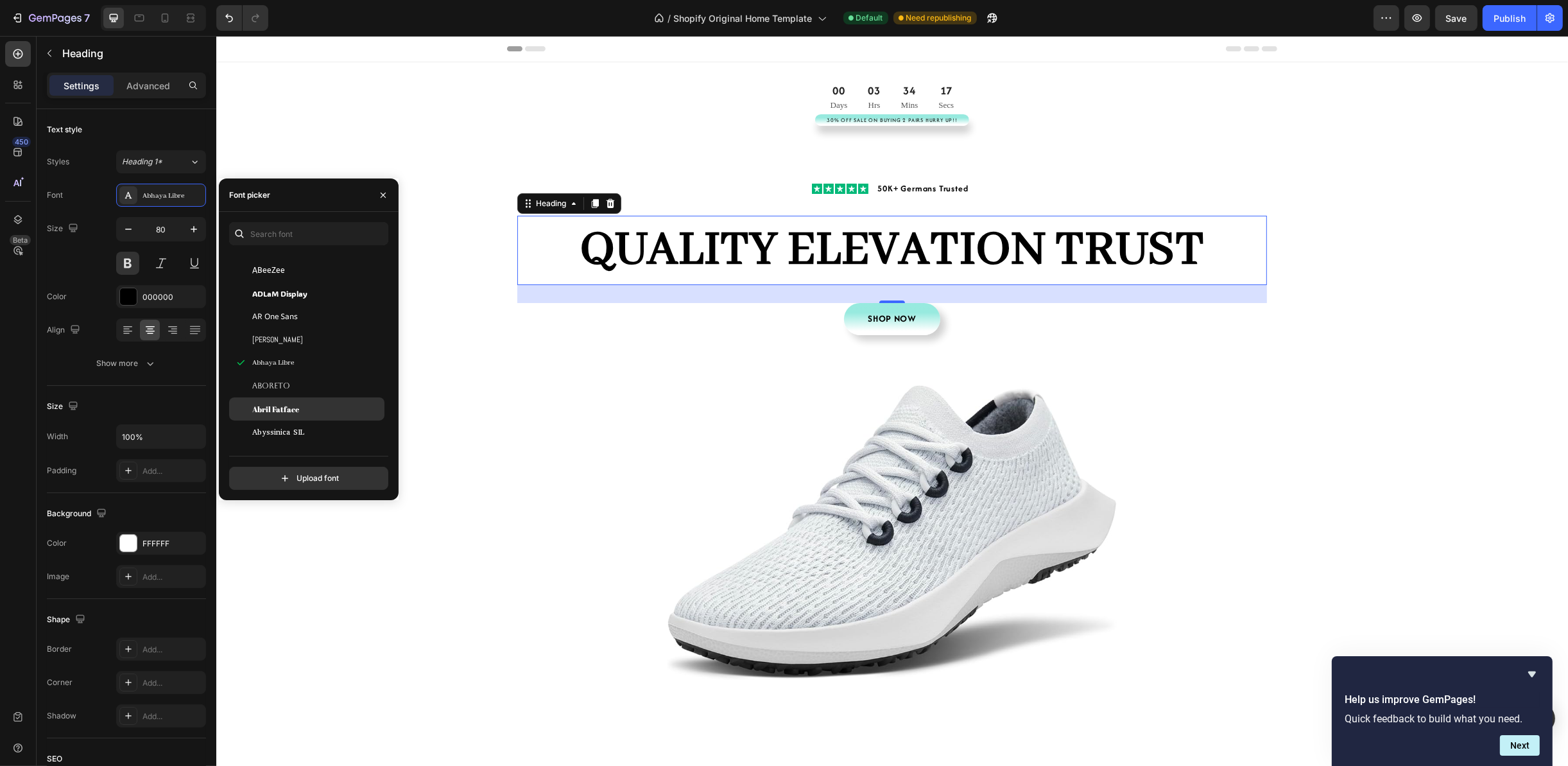
click at [304, 404] on div "Abril Fatface" at bounding box center [317, 409] width 130 height 12
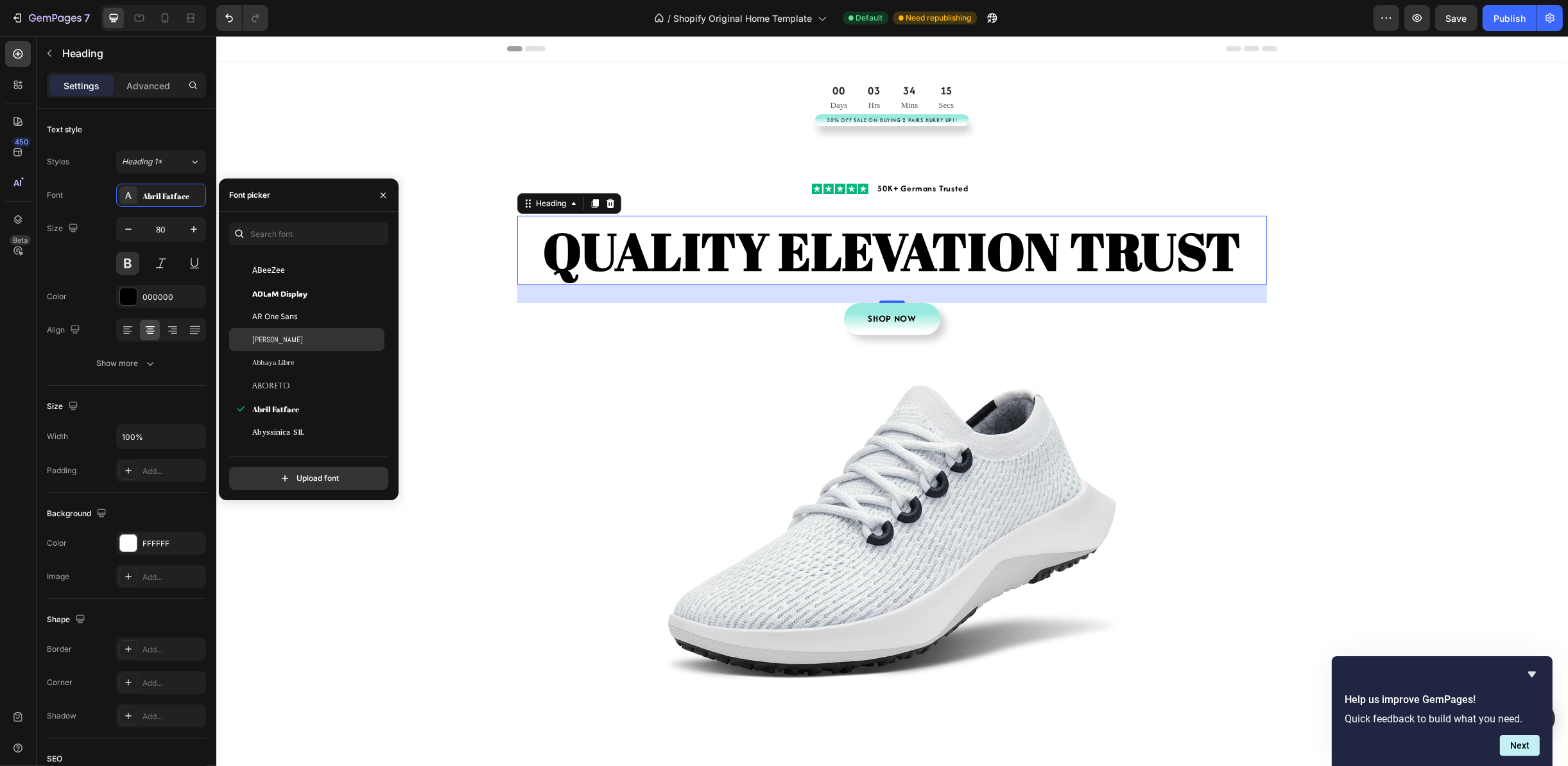
click at [316, 350] on div "[PERSON_NAME]" at bounding box center [307, 340] width 156 height 23
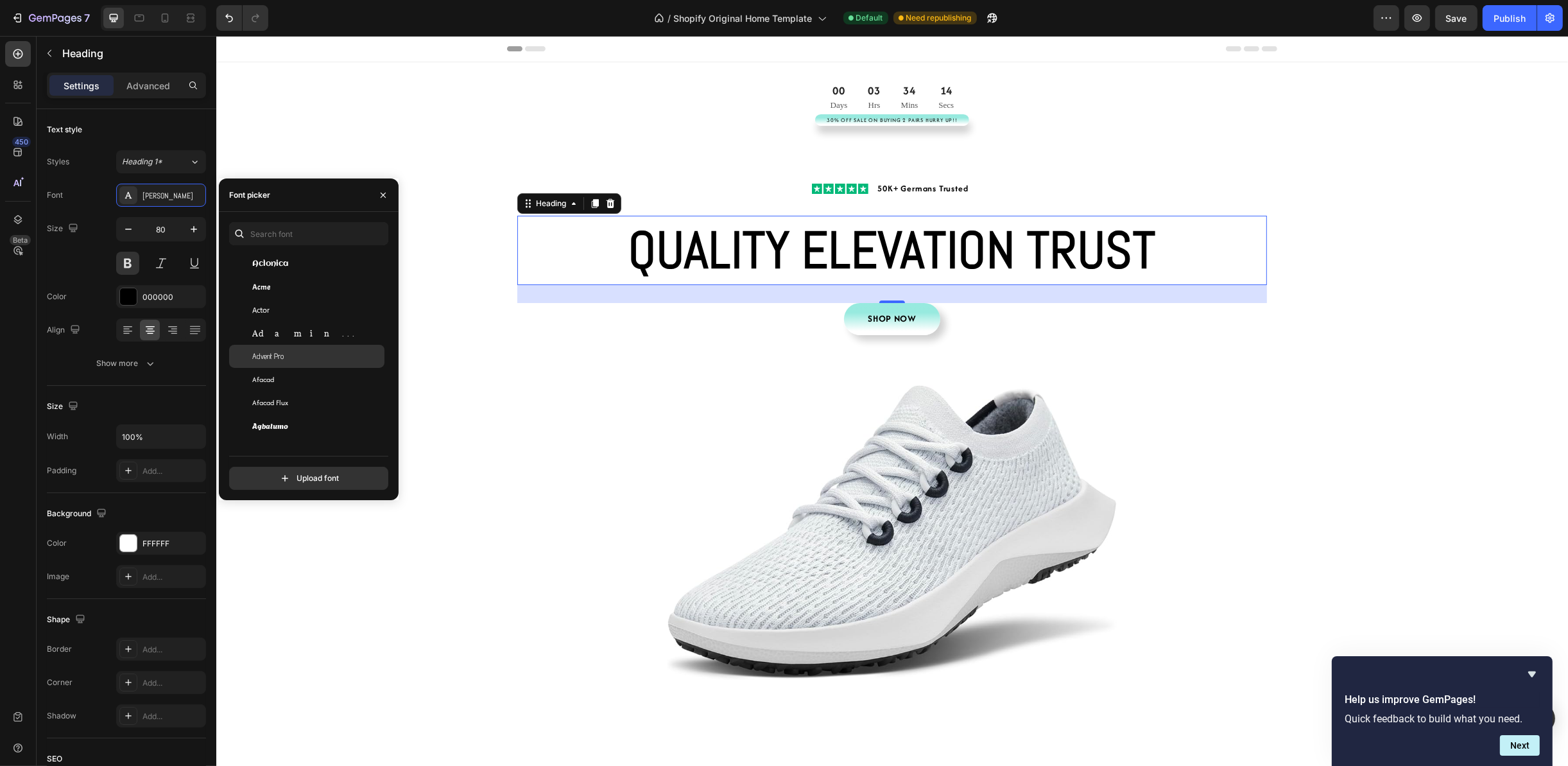
scroll to position [385, 0]
click at [328, 314] on div "Adamina" at bounding box center [307, 324] width 156 height 23
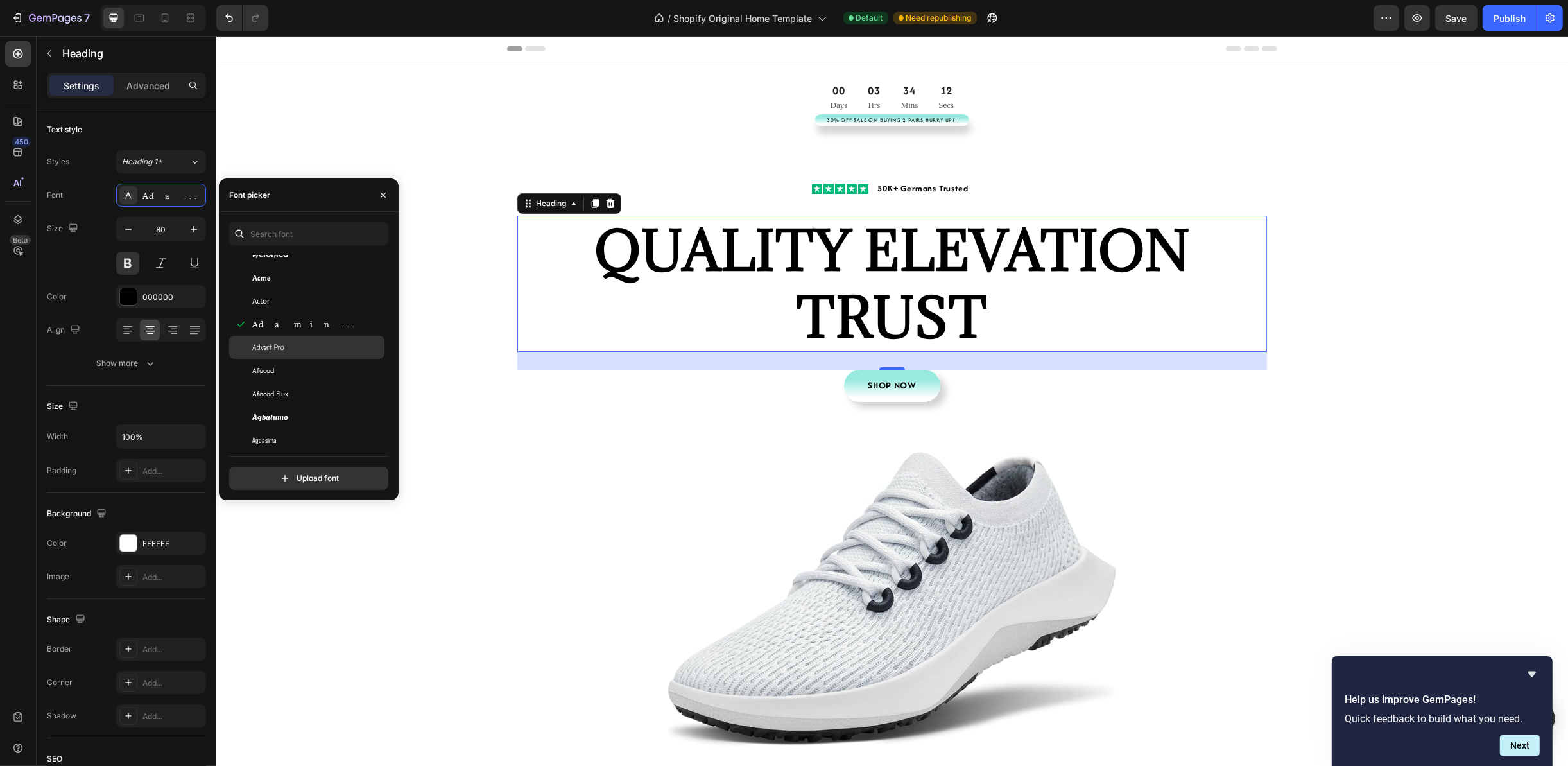
click at [334, 348] on div "Advent Pro" at bounding box center [317, 348] width 130 height 12
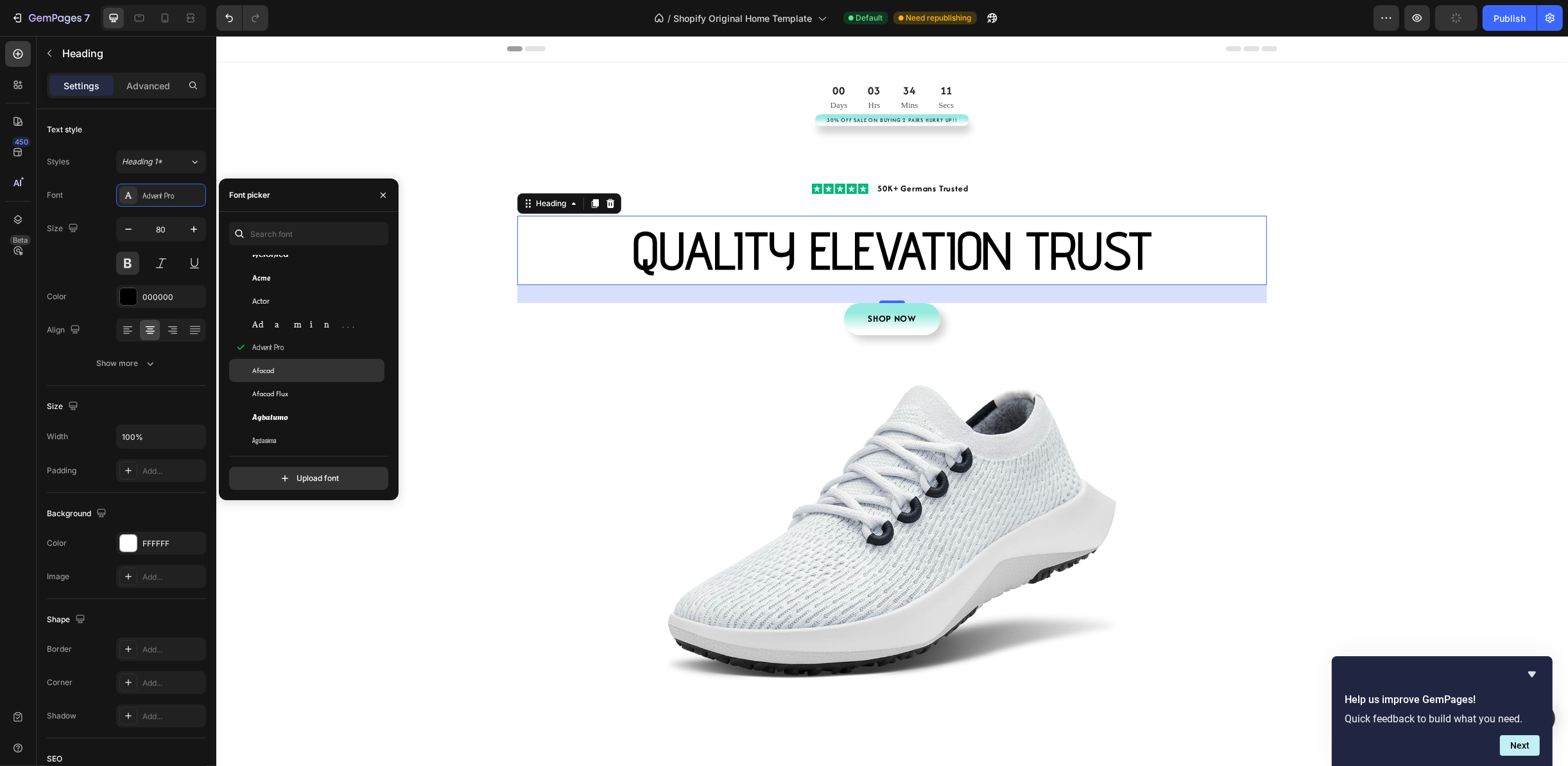
click at [331, 371] on div "Afacad" at bounding box center [317, 371] width 130 height 12
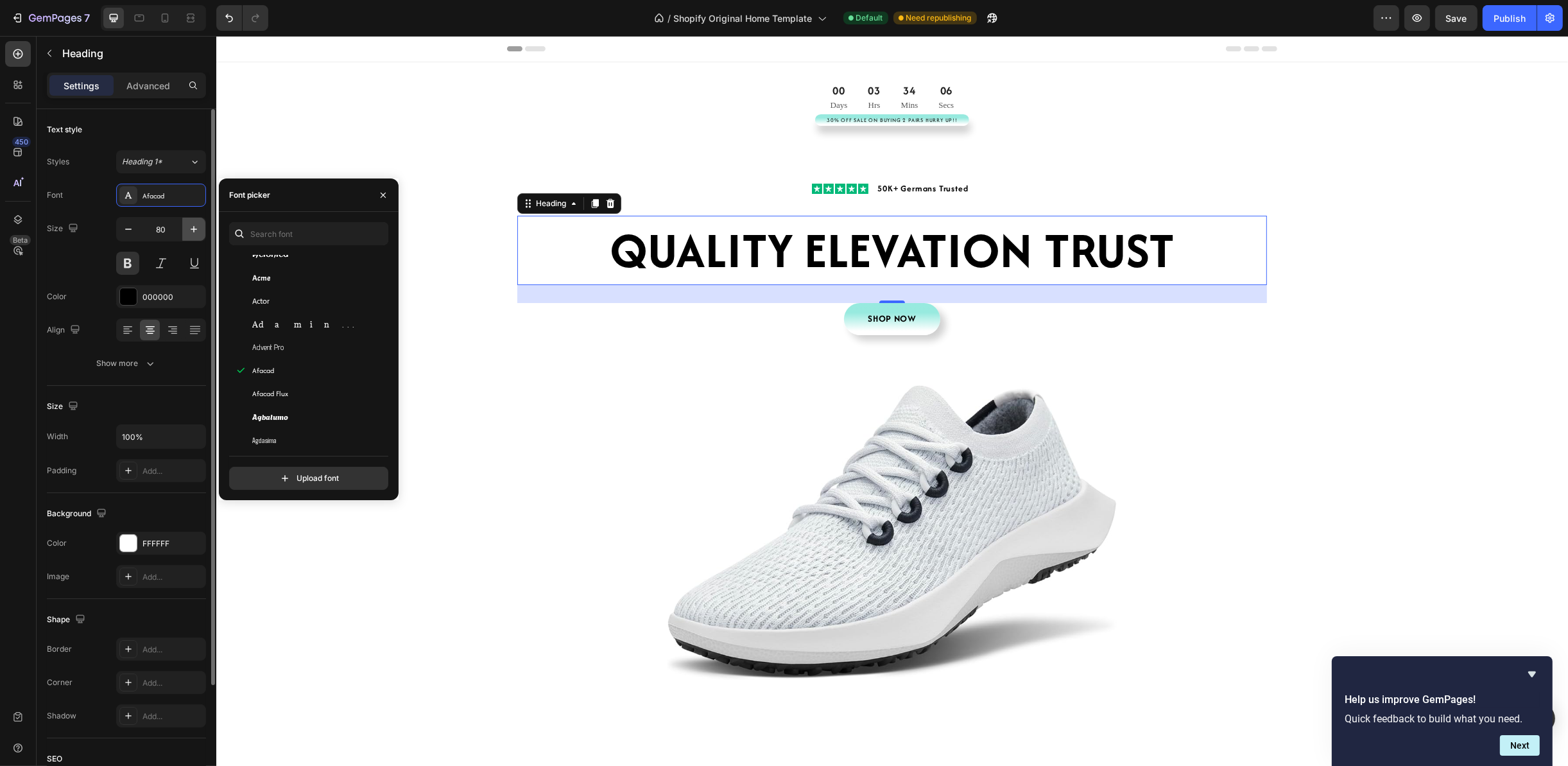
click at [188, 230] on icon "button" at bounding box center [194, 229] width 13 height 13
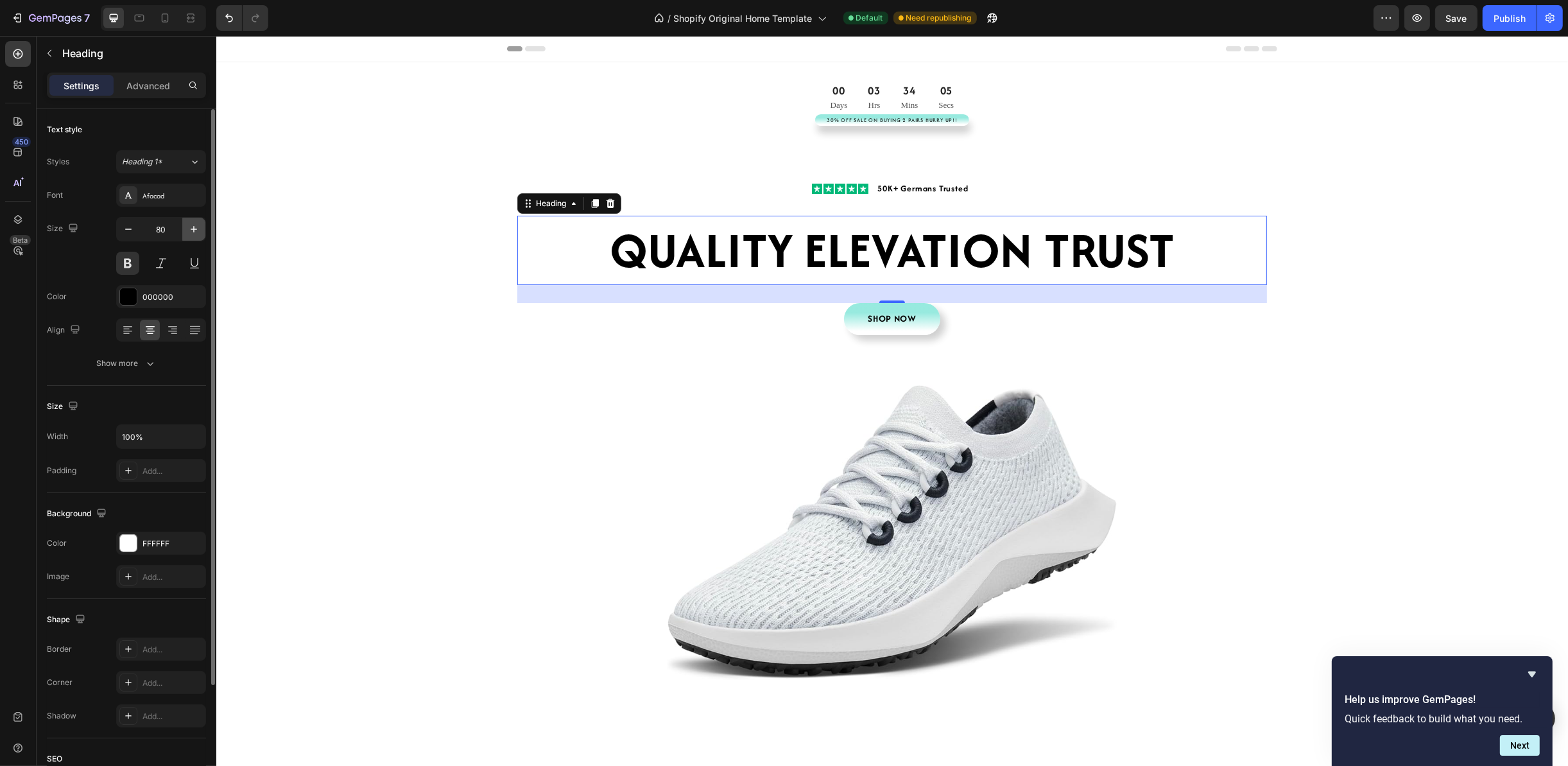
click at [188, 230] on icon "button" at bounding box center [194, 229] width 13 height 13
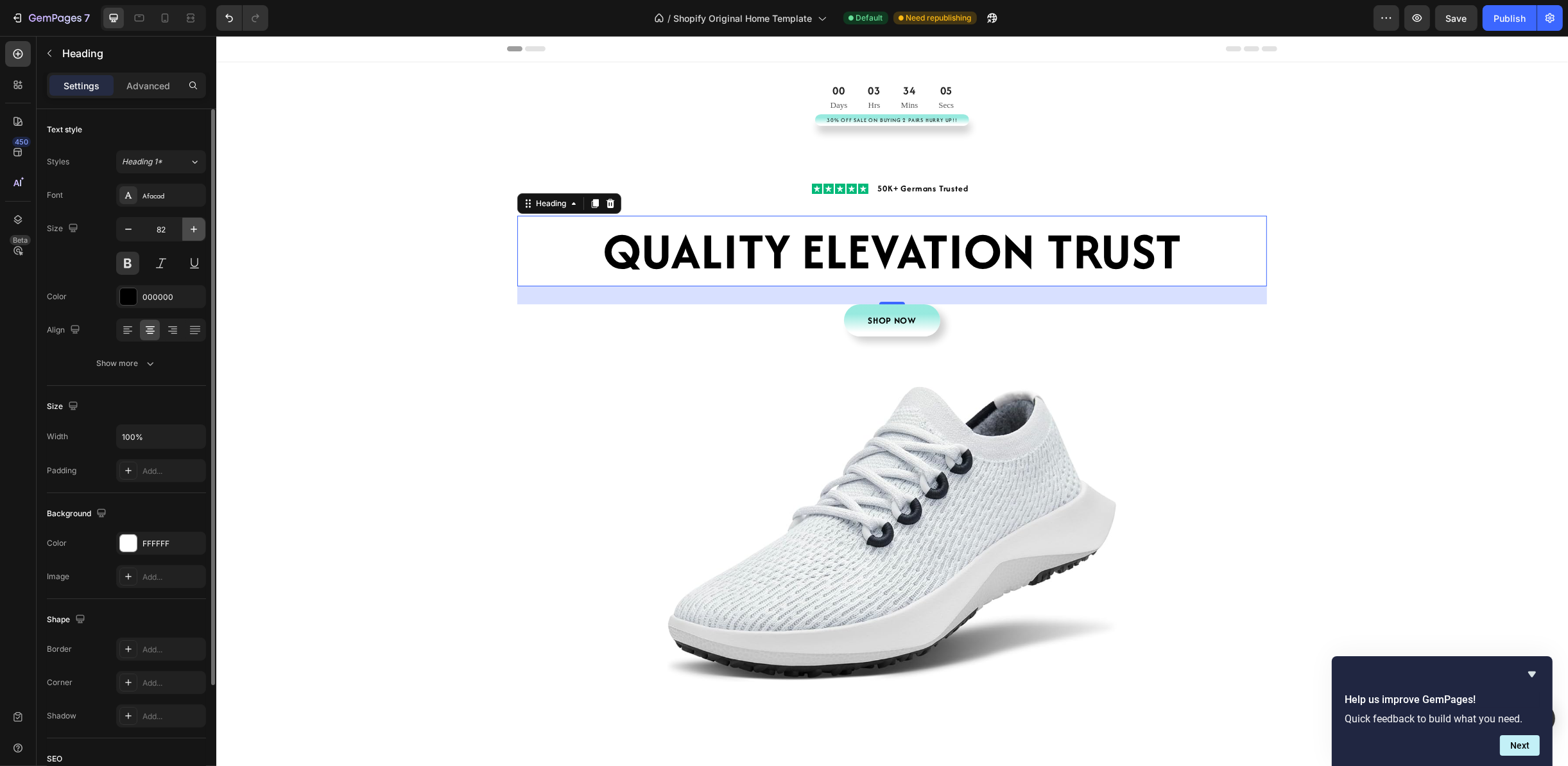
click at [188, 230] on icon "button" at bounding box center [194, 229] width 13 height 13
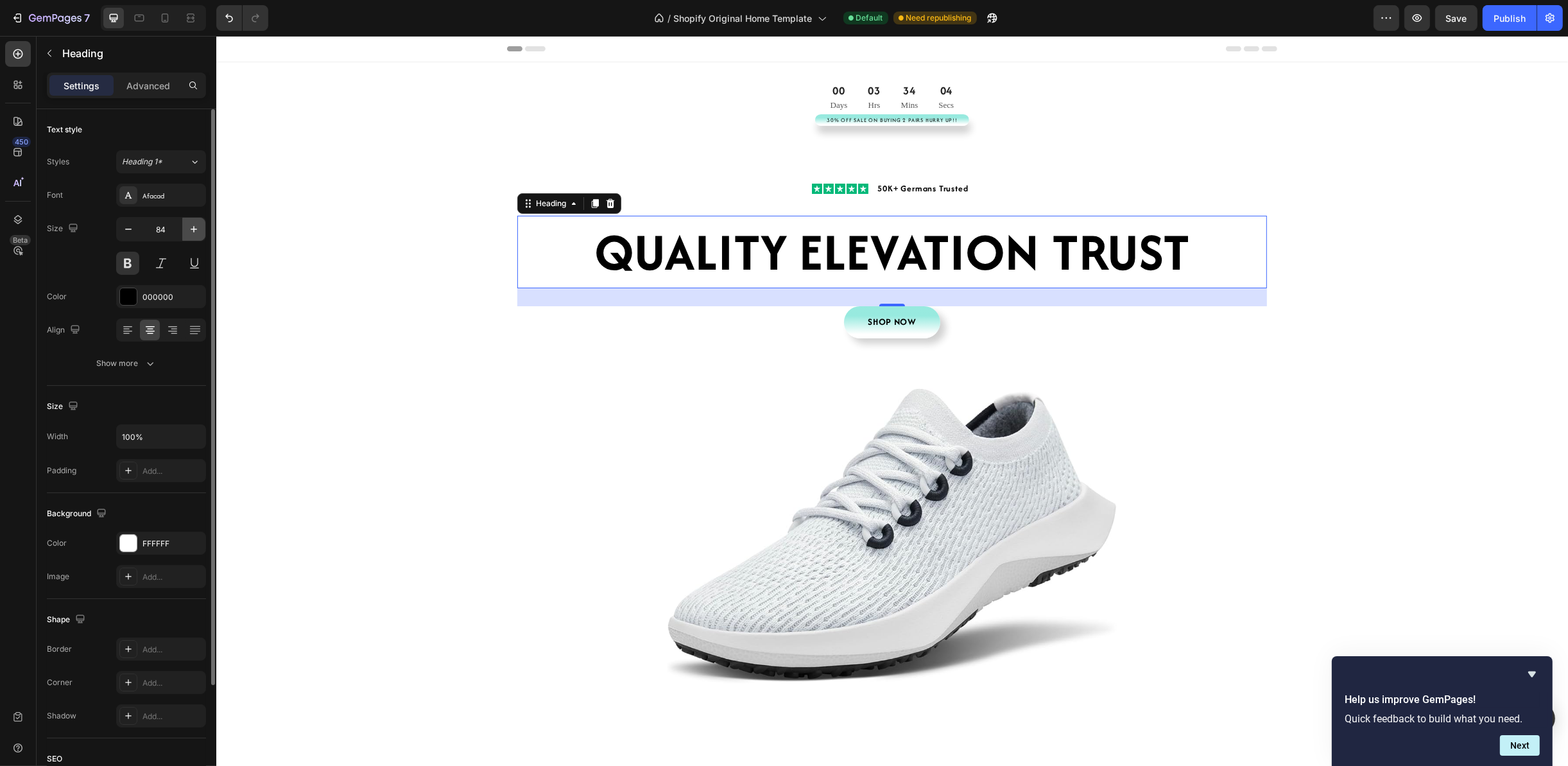
click at [188, 230] on icon "button" at bounding box center [194, 229] width 13 height 13
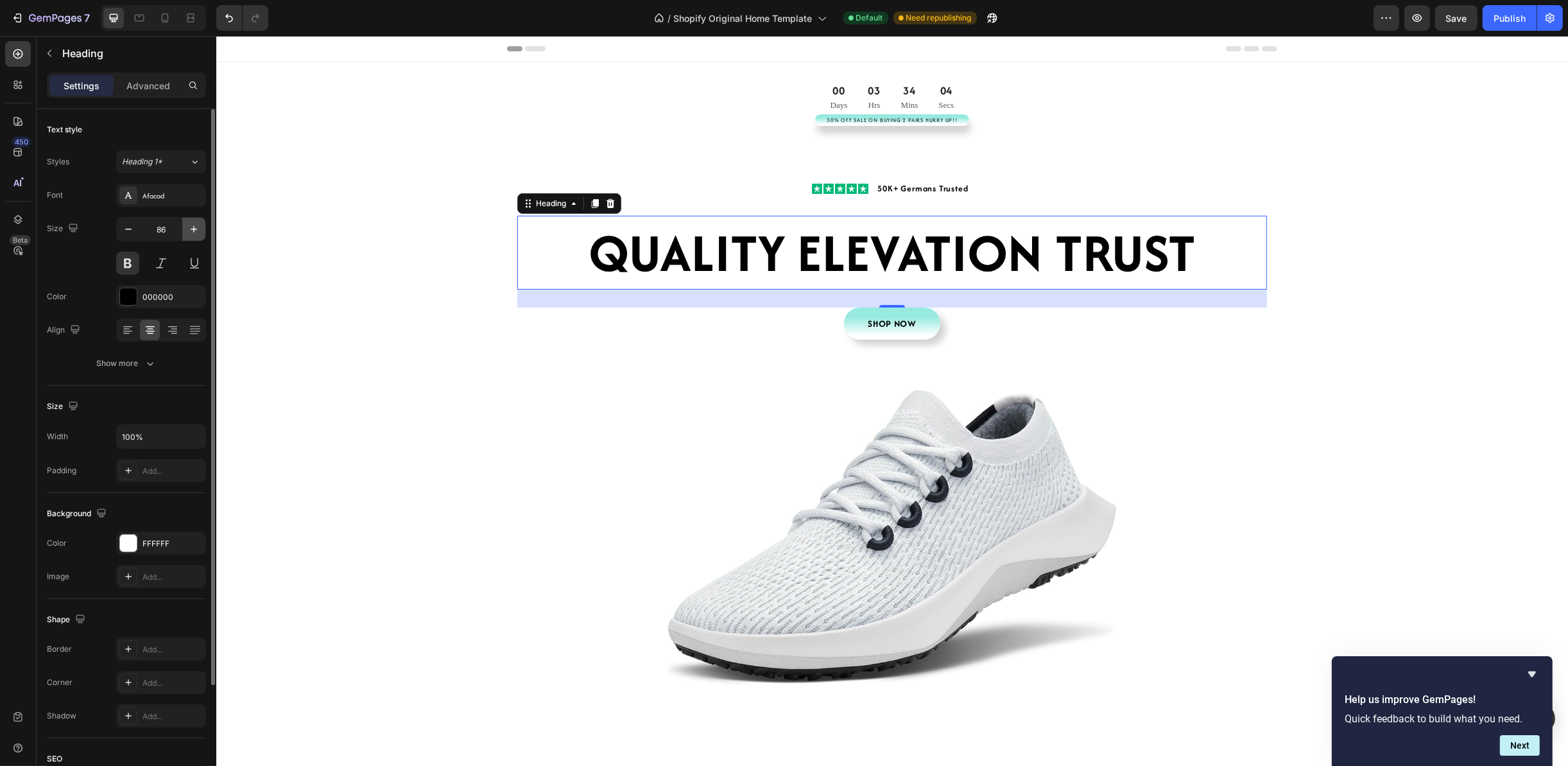
click at [188, 230] on icon "button" at bounding box center [194, 229] width 13 height 13
click at [190, 228] on icon "button" at bounding box center [194, 229] width 13 height 13
click at [197, 228] on icon "button" at bounding box center [194, 229] width 13 height 13
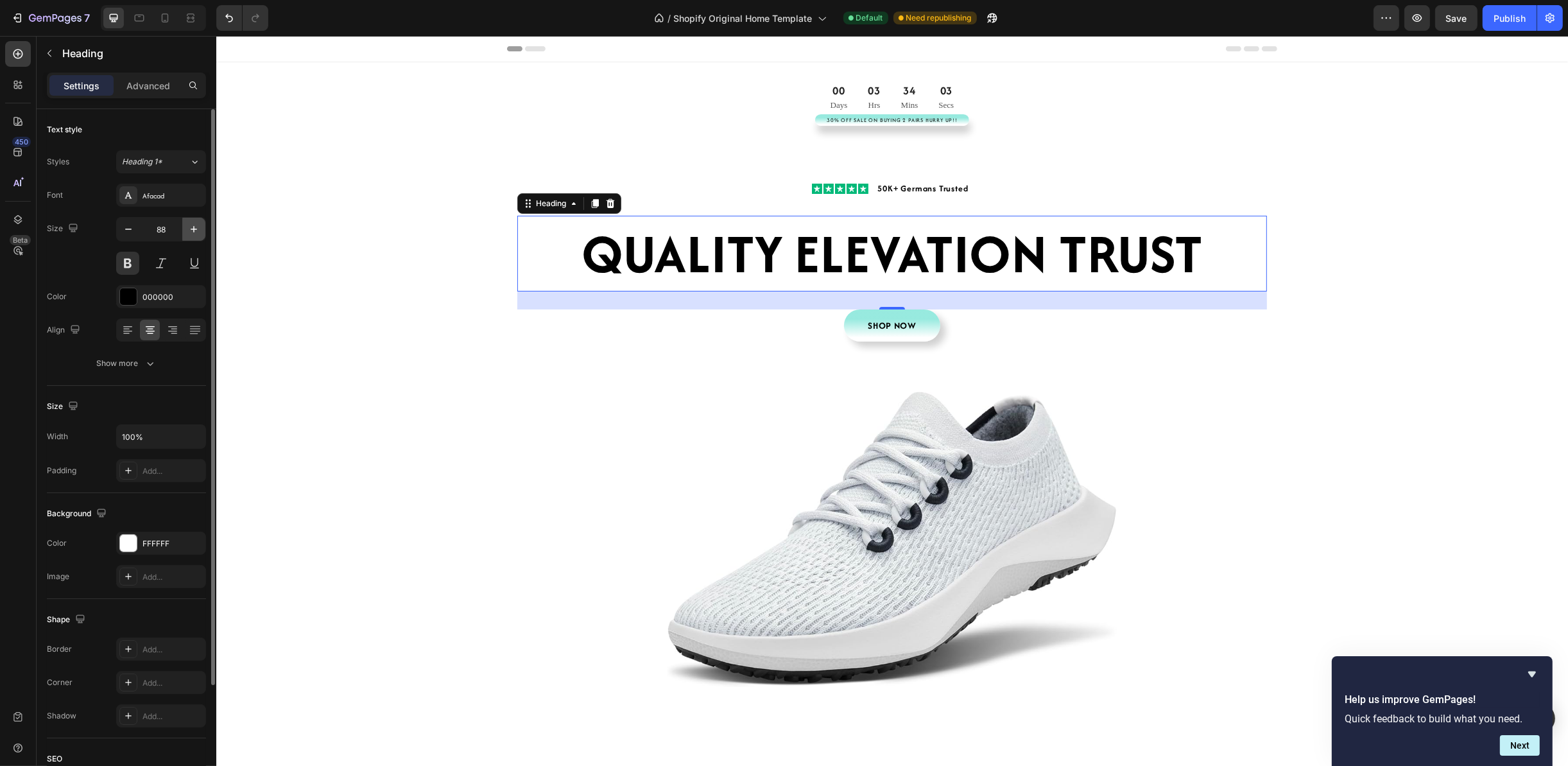
click at [197, 228] on icon "button" at bounding box center [194, 229] width 13 height 13
click at [203, 229] on button "button" at bounding box center [194, 229] width 23 height 23
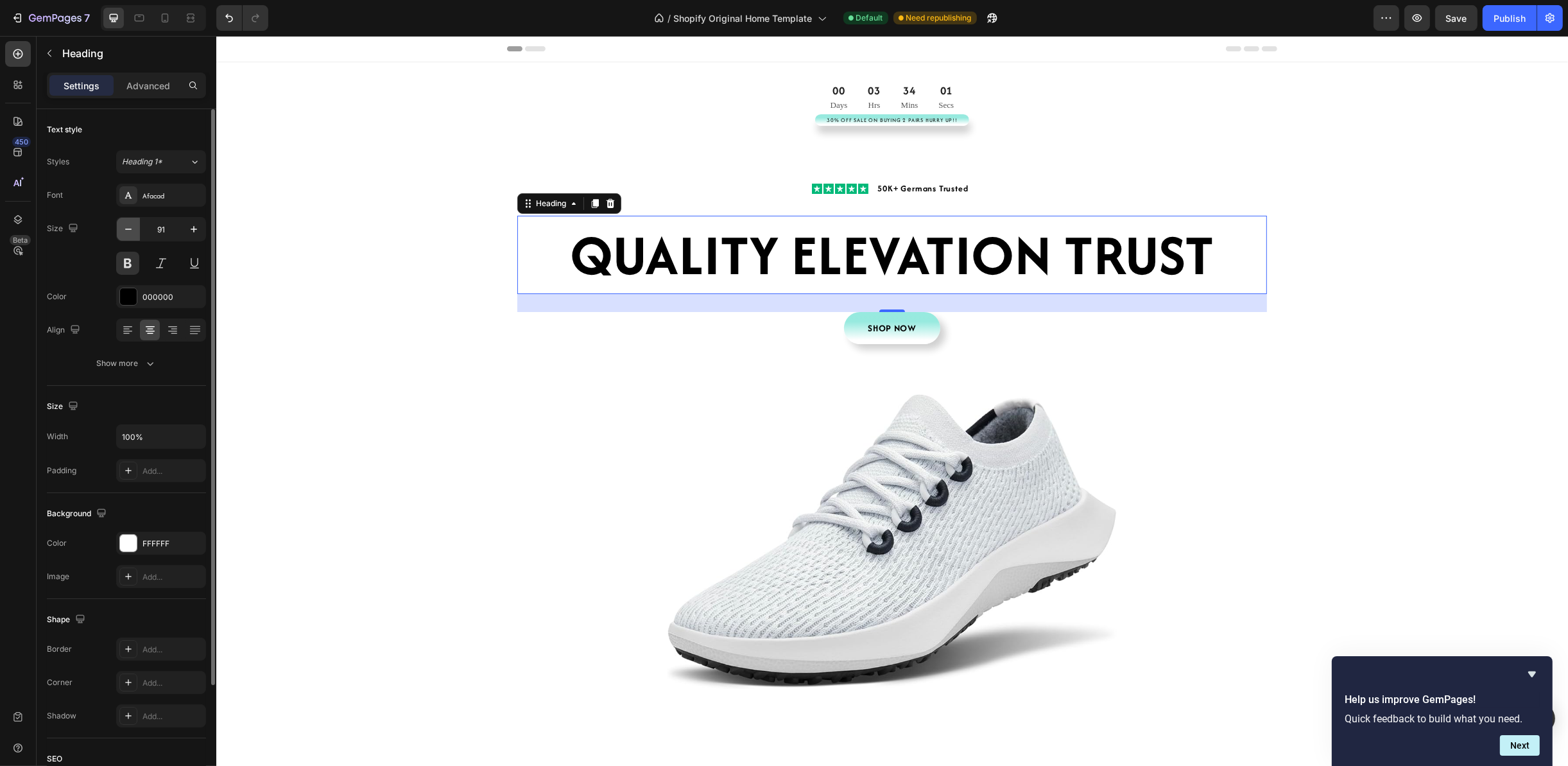
click at [133, 233] on icon "button" at bounding box center [128, 229] width 13 height 13
type input "90"
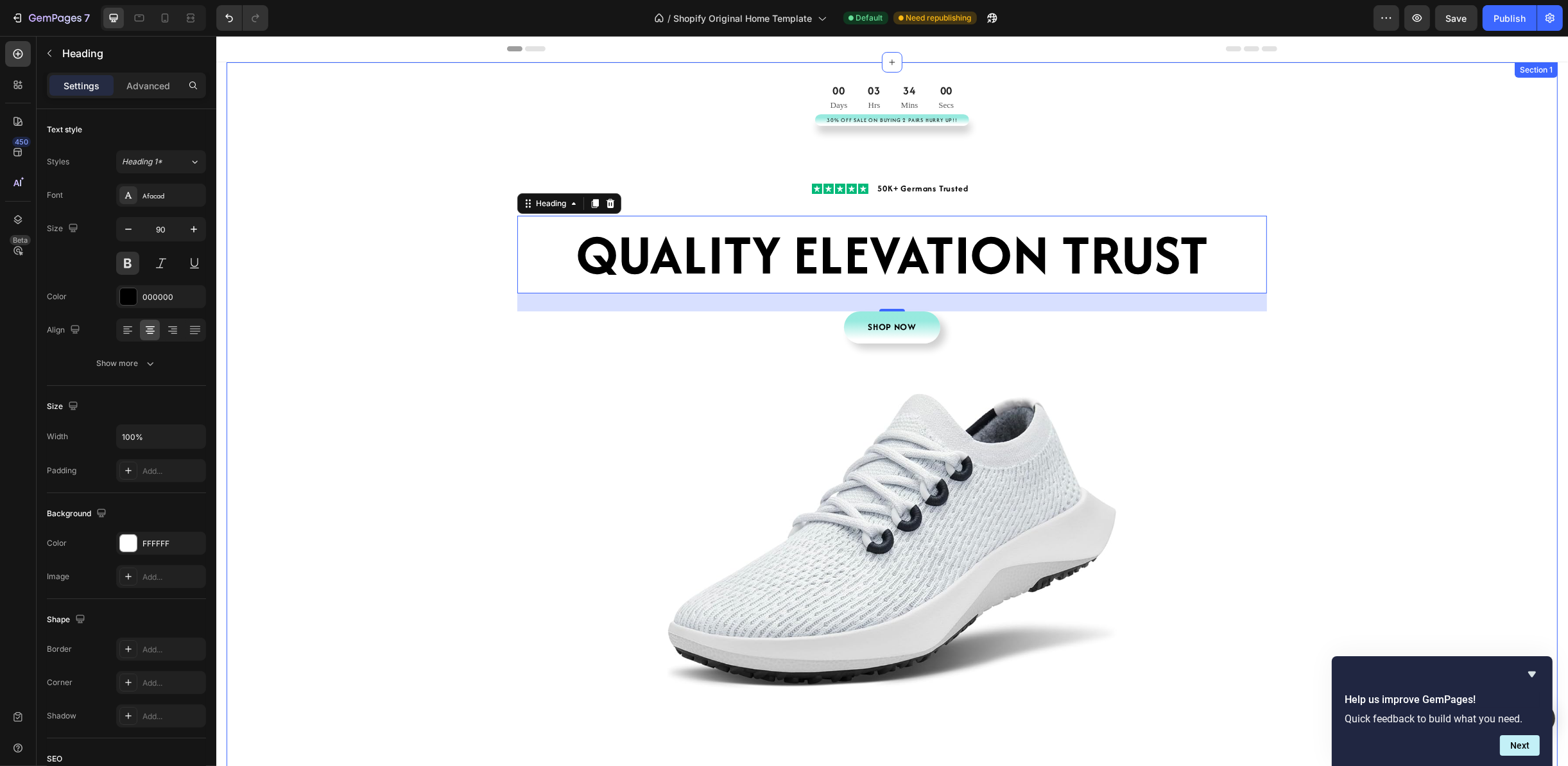
click at [1301, 316] on div "00 Days 03 Hrs 34 Mins 00 Secs CountDown Timer 30% Off Sale On Buying 2 Pairs H…" at bounding box center [890, 437] width 1330 height 709
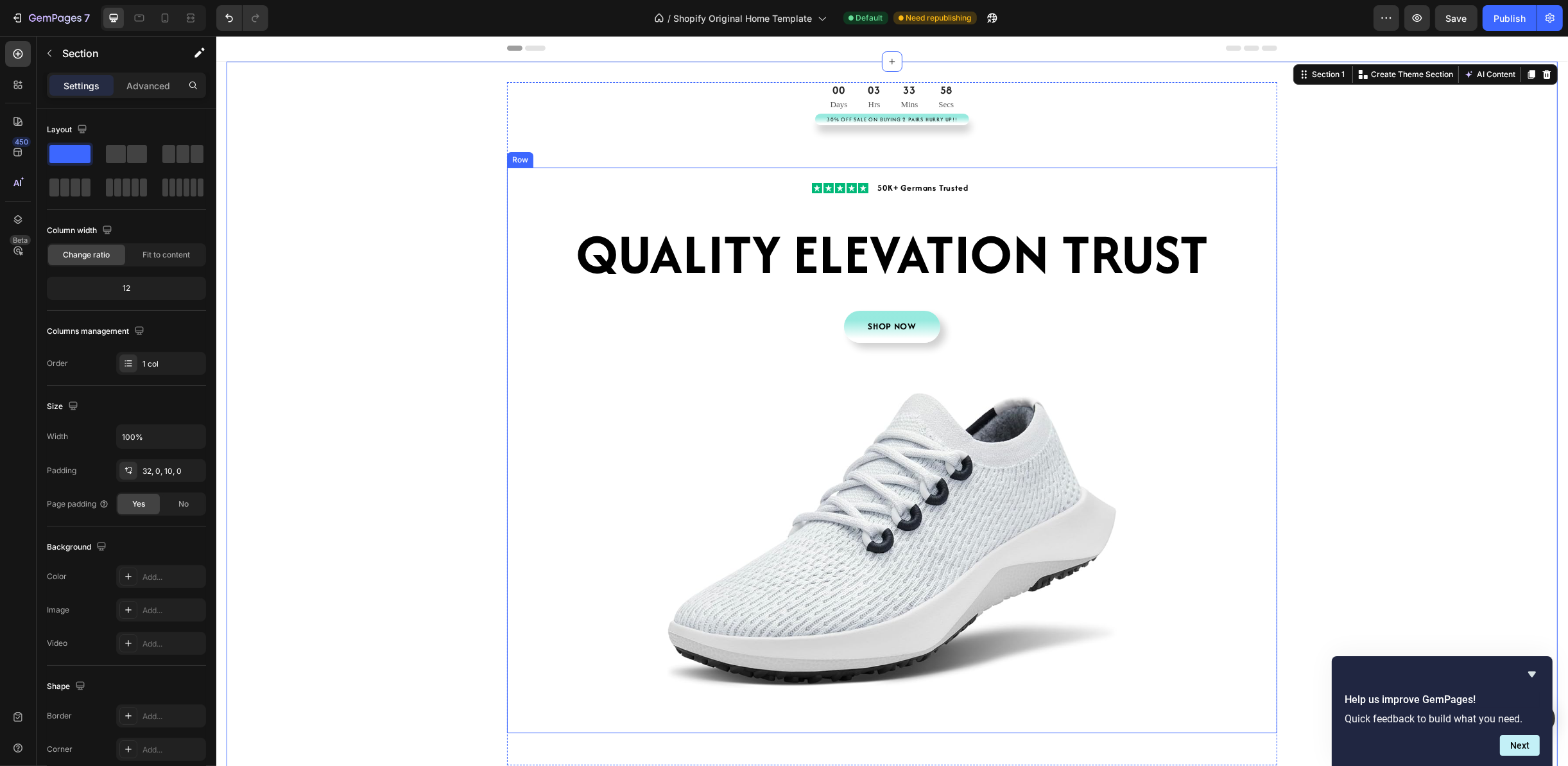
scroll to position [0, 0]
click at [1170, 278] on h2 "QUALITY ELEVATION TRUST" at bounding box center [891, 255] width 750 height 78
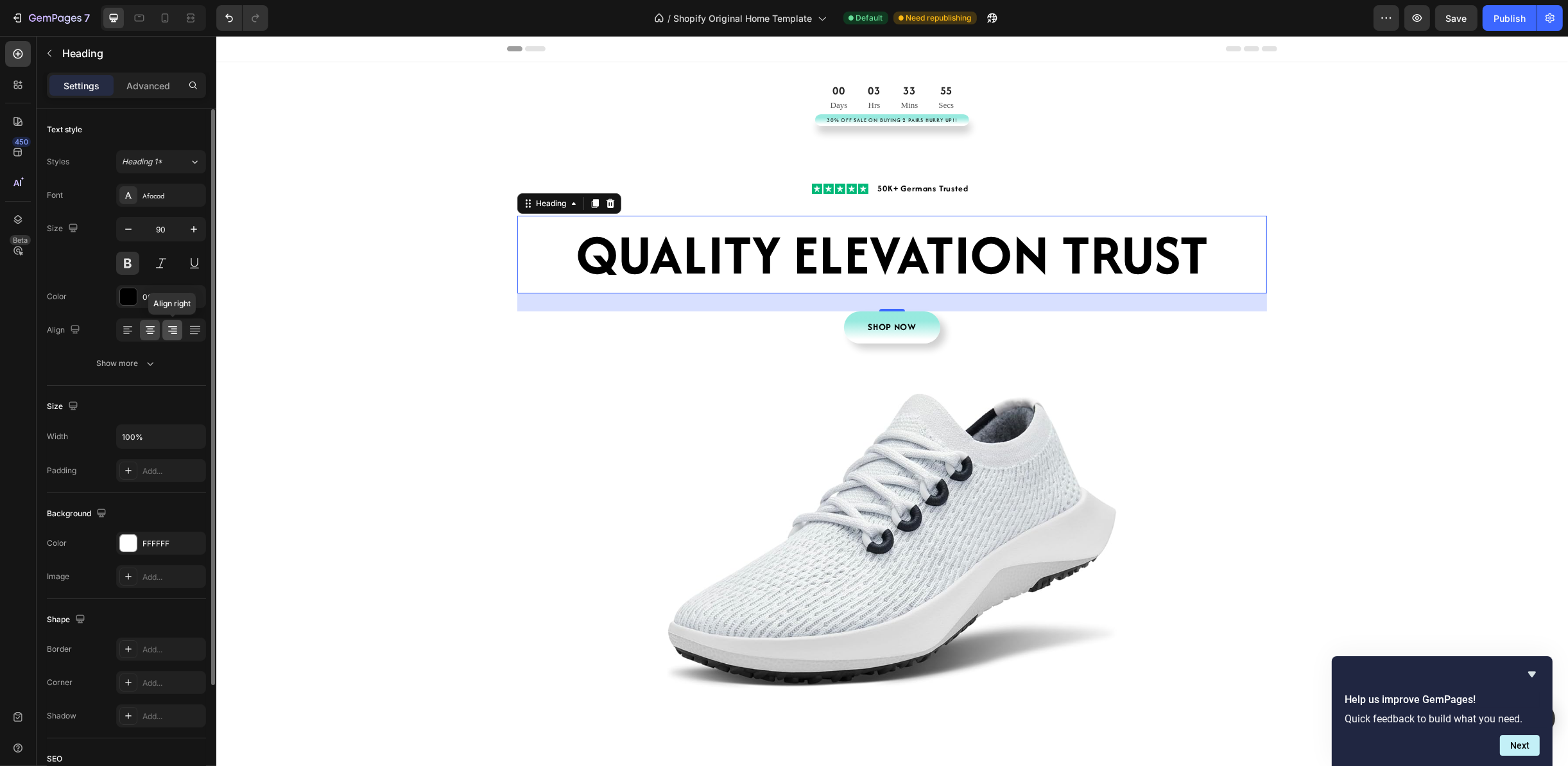
click at [167, 328] on icon at bounding box center [173, 330] width 13 height 13
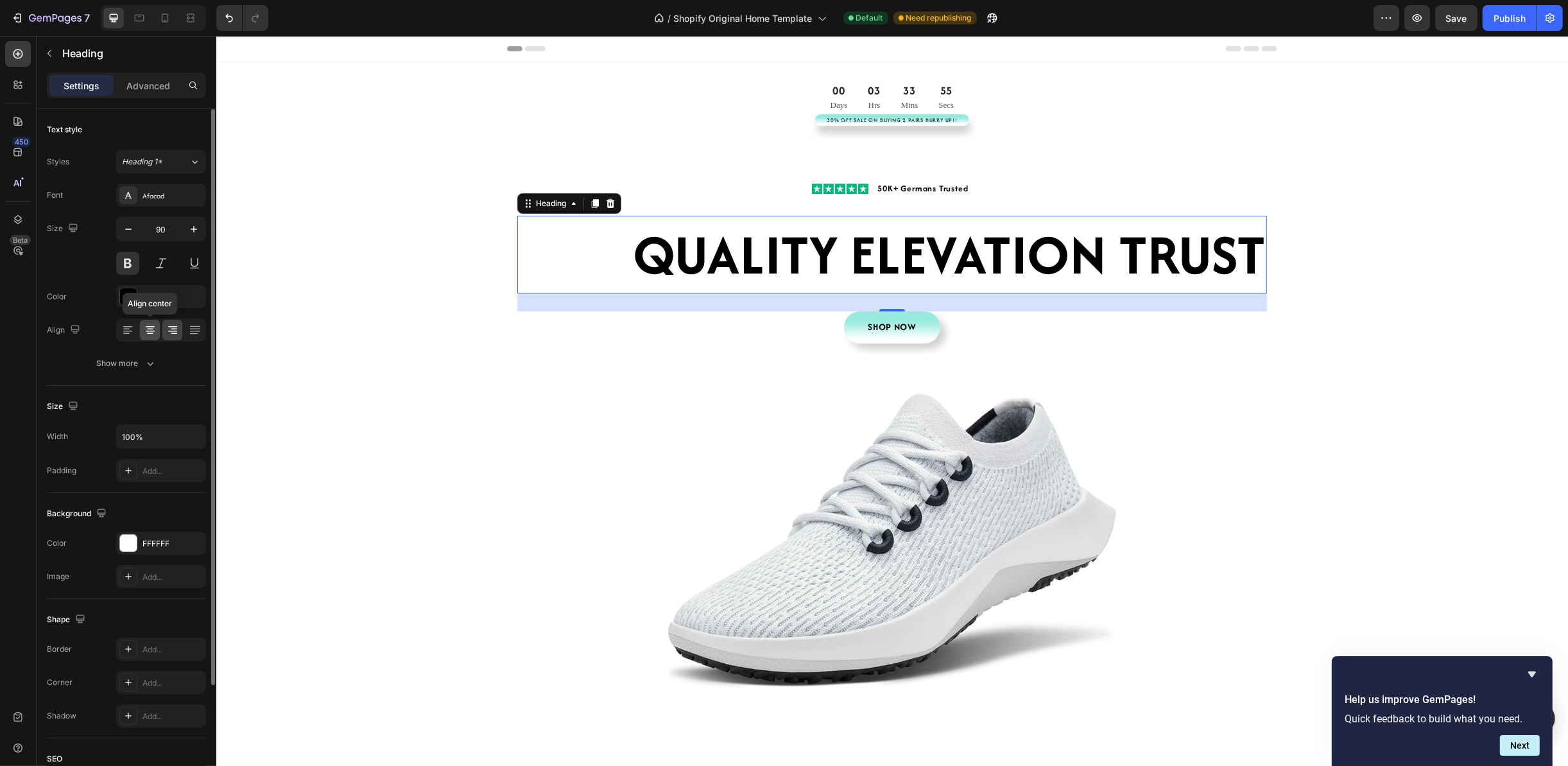
click at [155, 329] on icon at bounding box center [150, 330] width 13 height 13
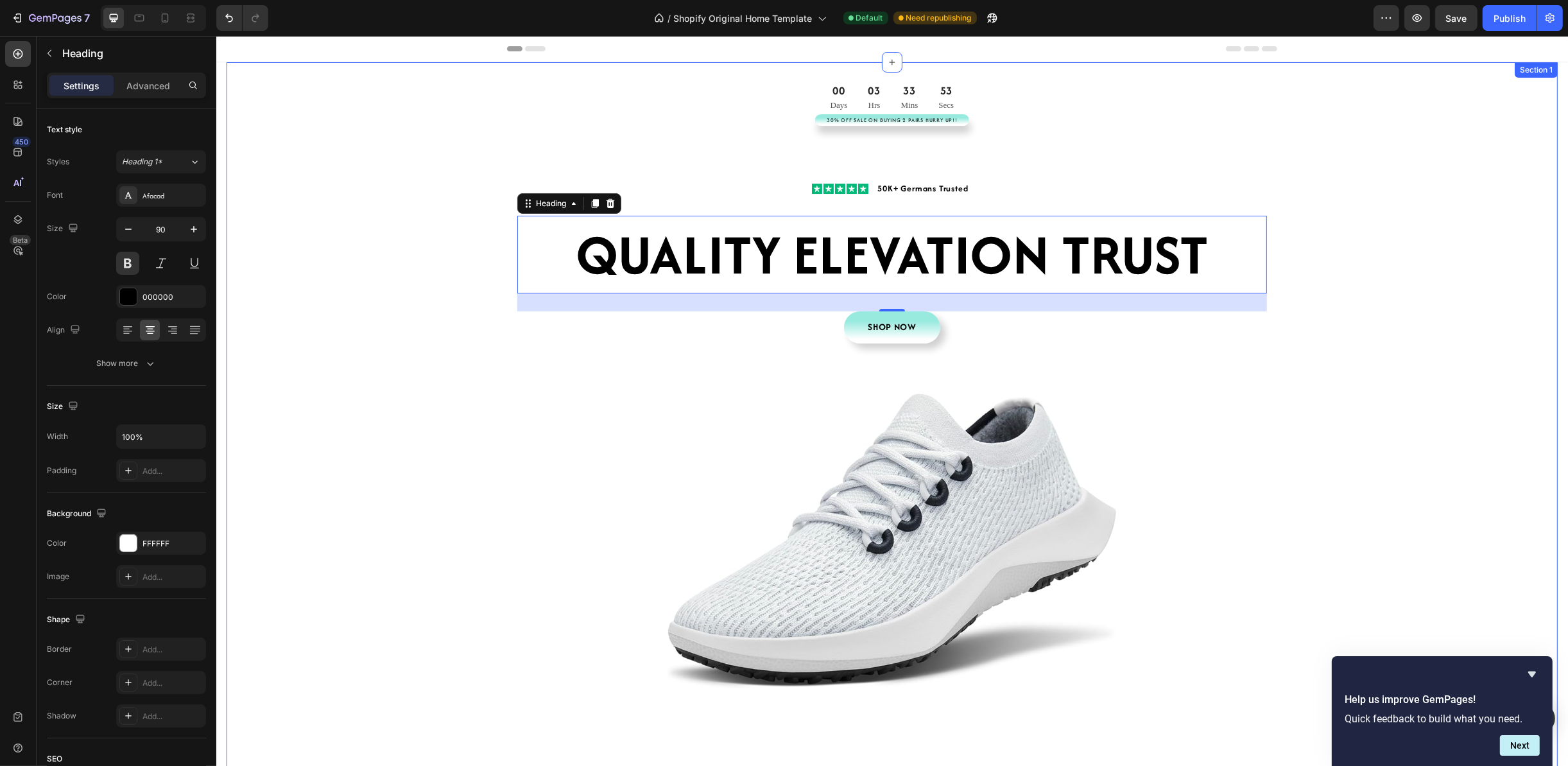
click at [1408, 273] on div "00 Days 03 Hrs 33 Mins 53 Secs CountDown Timer 30% Off Sale On Buying 2 Pairs H…" at bounding box center [890, 437] width 1330 height 709
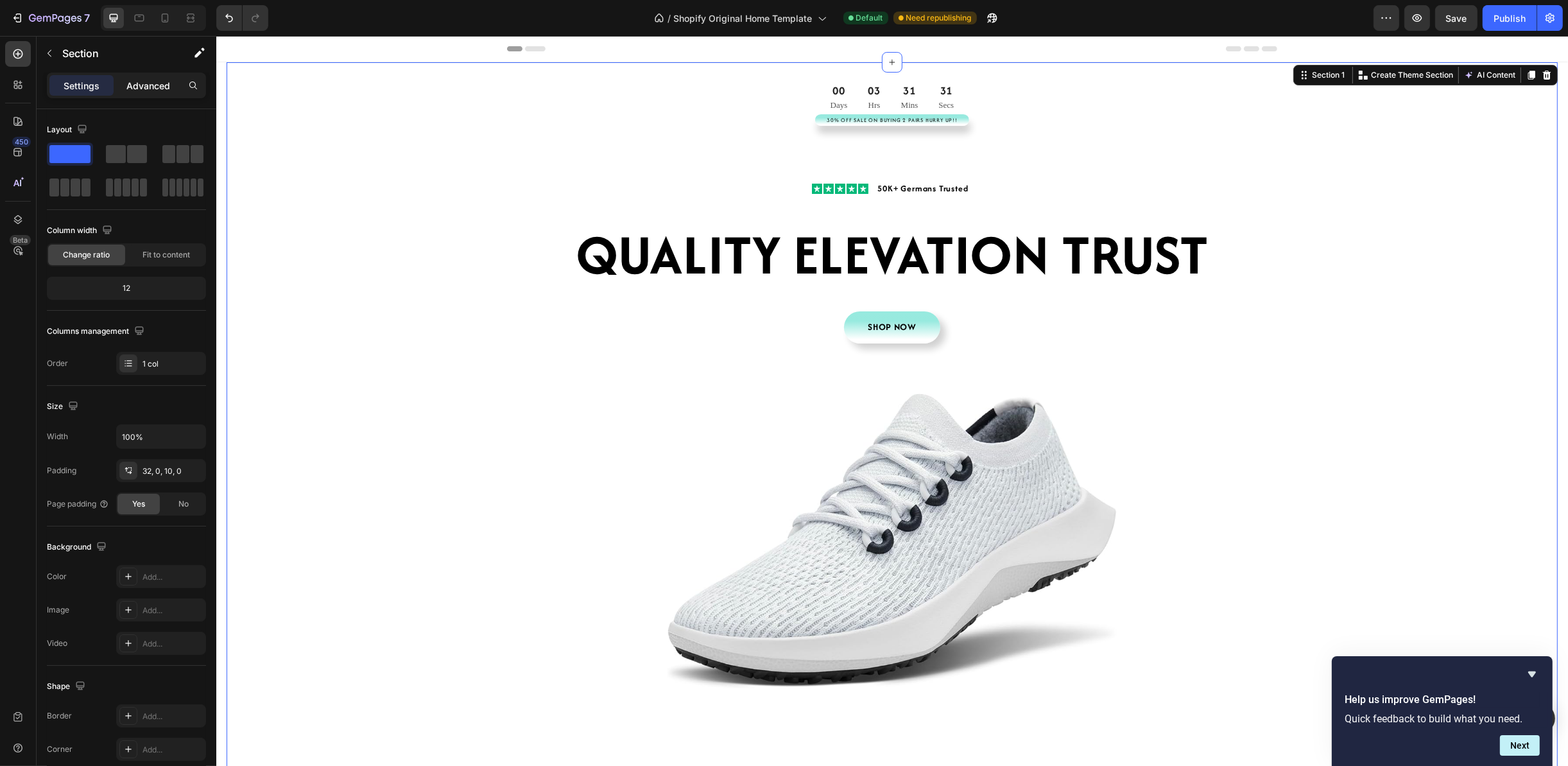
click at [167, 76] on div "Advanced" at bounding box center [148, 85] width 64 height 21
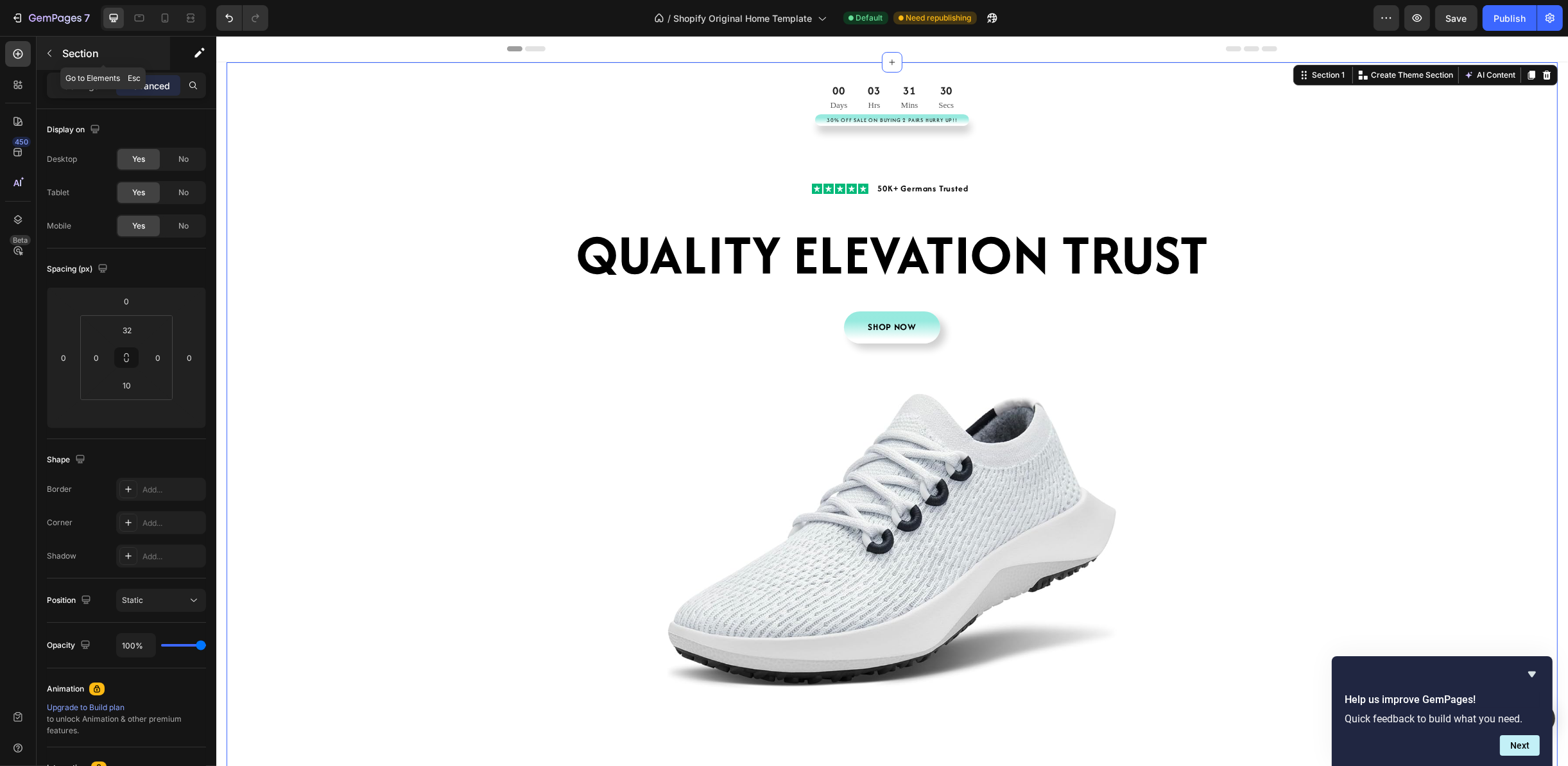
click at [52, 60] on button "button" at bounding box center [49, 53] width 21 height 21
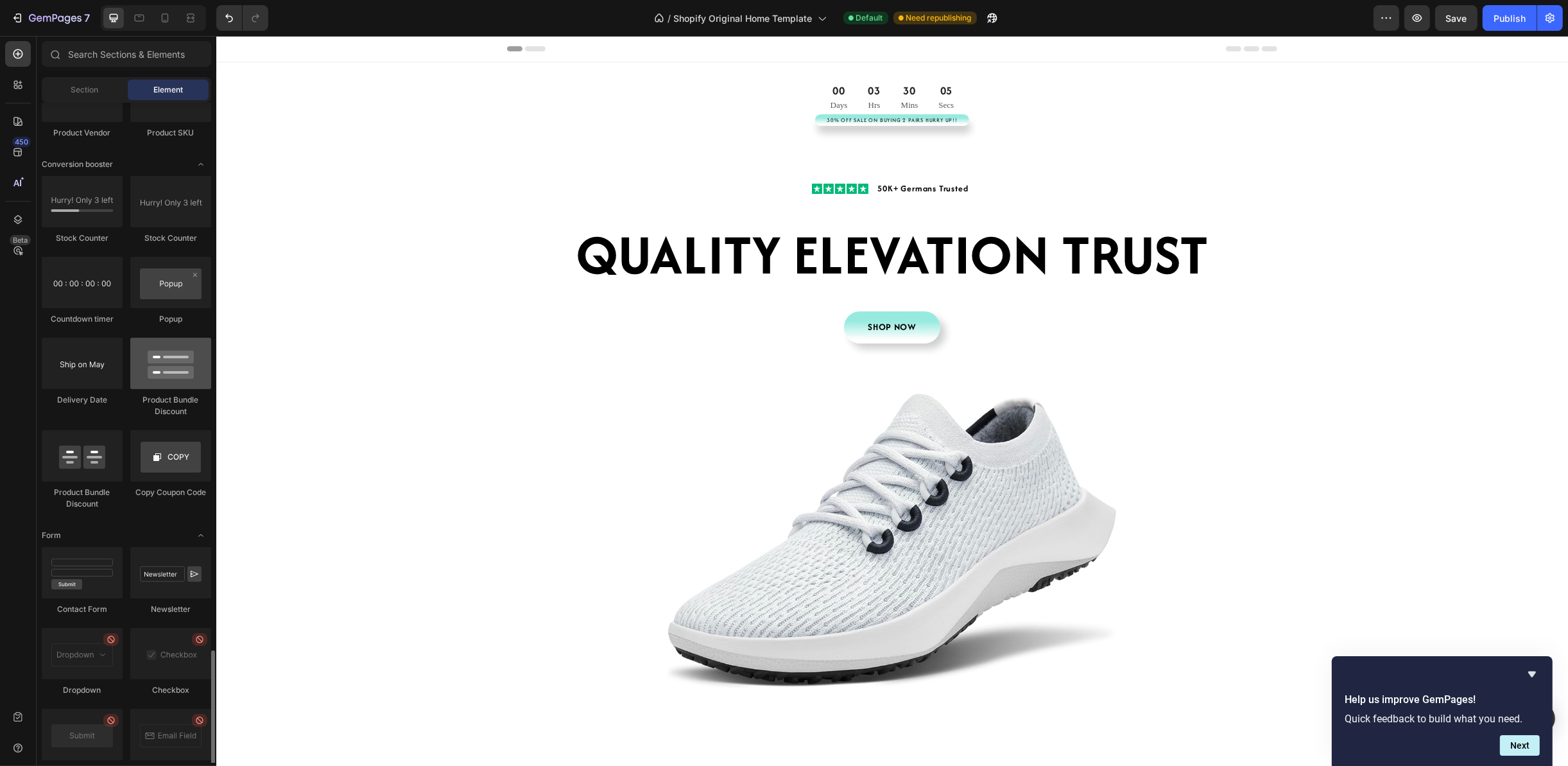
scroll to position [2601, 0]
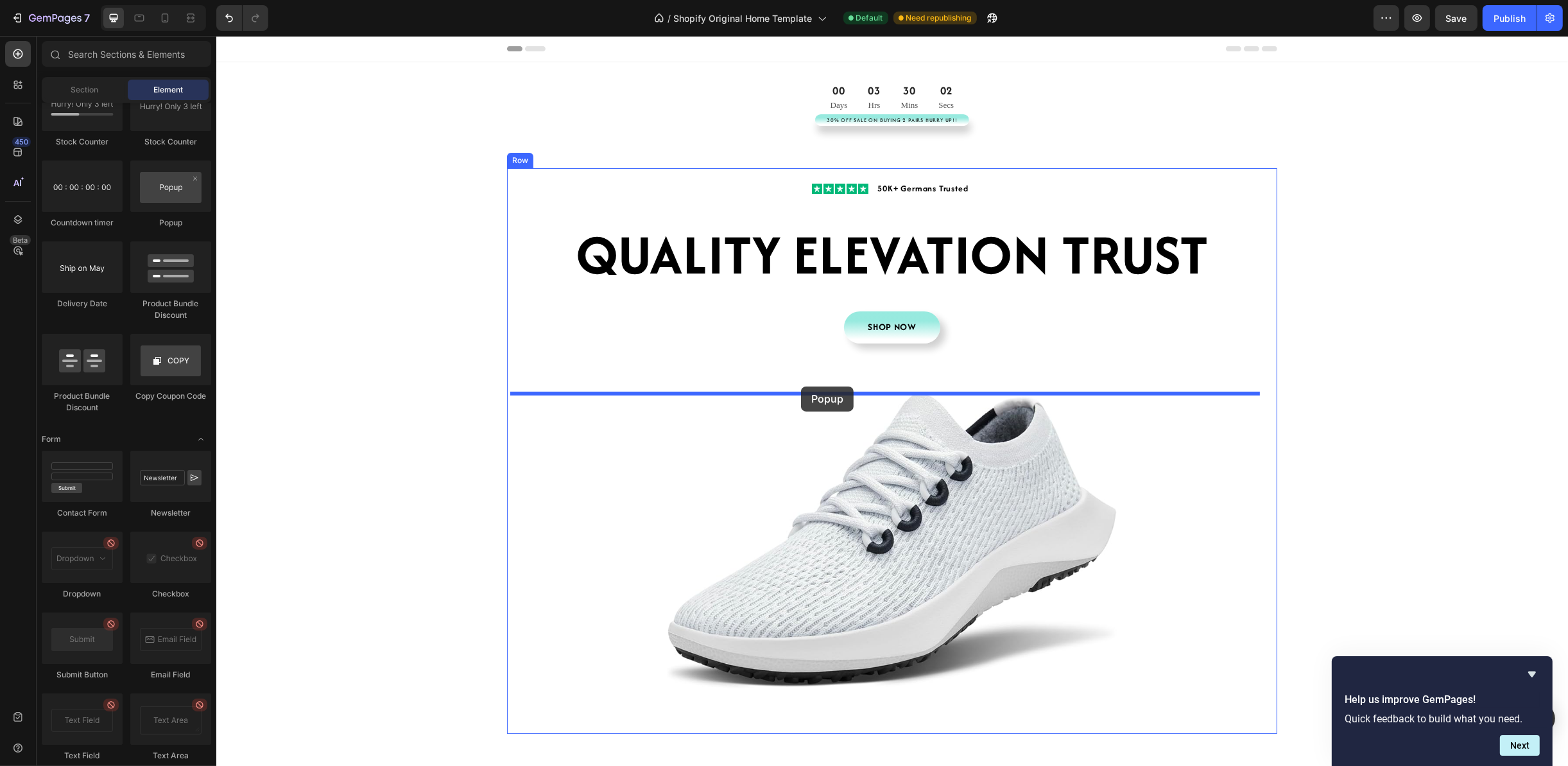
drag, startPoint x: 367, startPoint y: 233, endPoint x: 800, endPoint y: 386, distance: 459.2
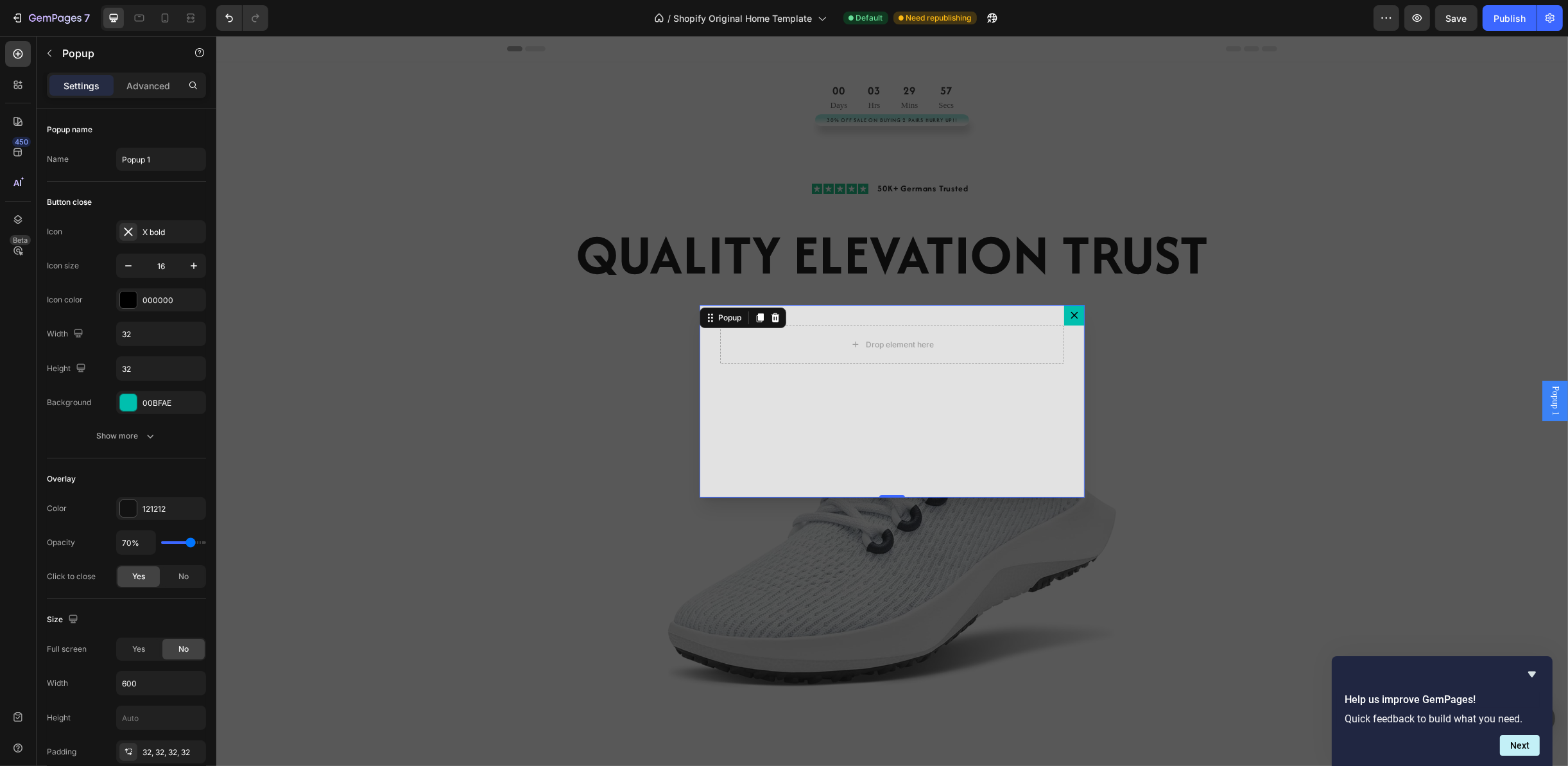
click at [1069, 311] on icon "Dialog content" at bounding box center [1074, 316] width 10 height 10
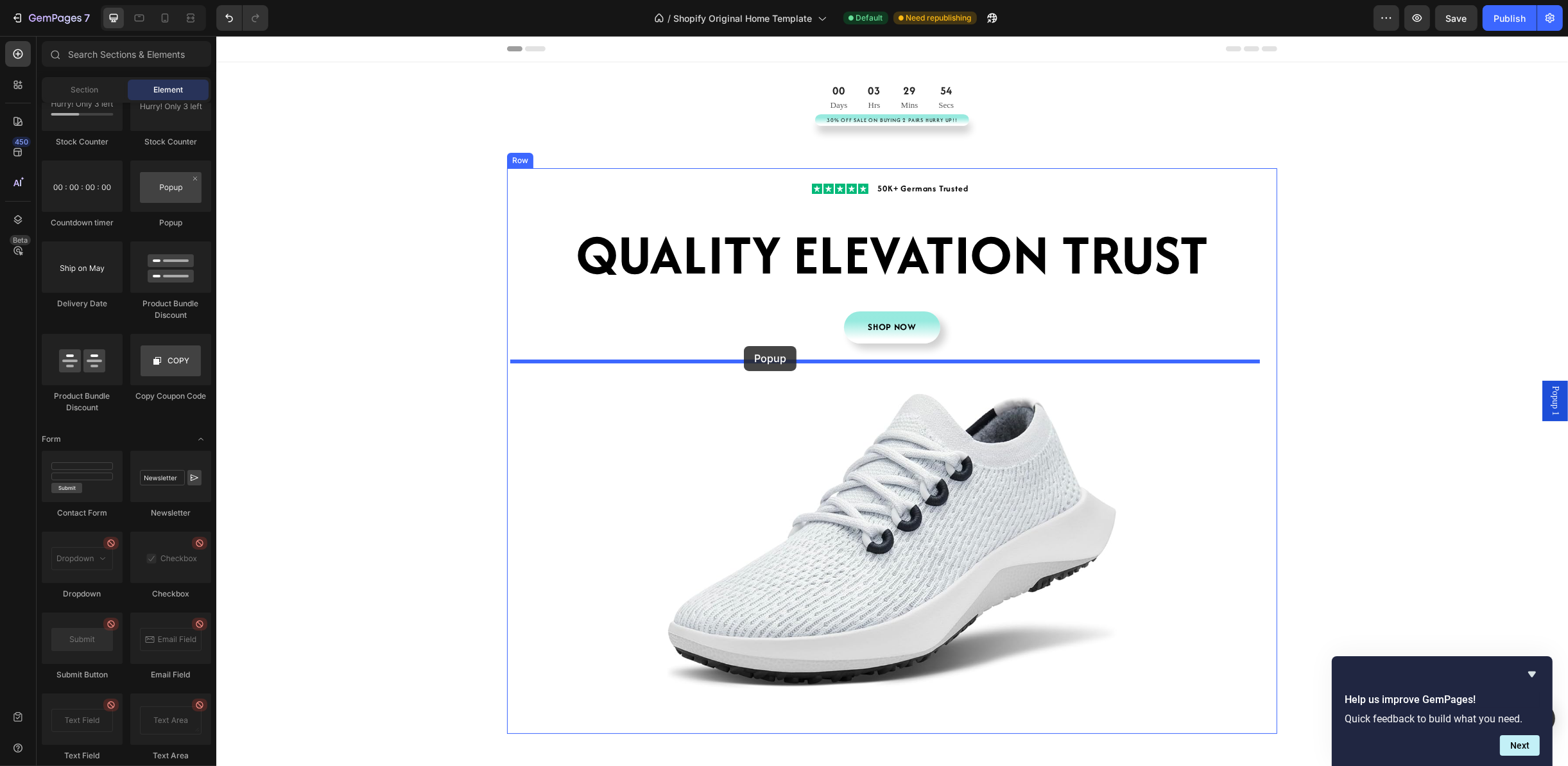
drag, startPoint x: 394, startPoint y: 230, endPoint x: 744, endPoint y: 347, distance: 369.0
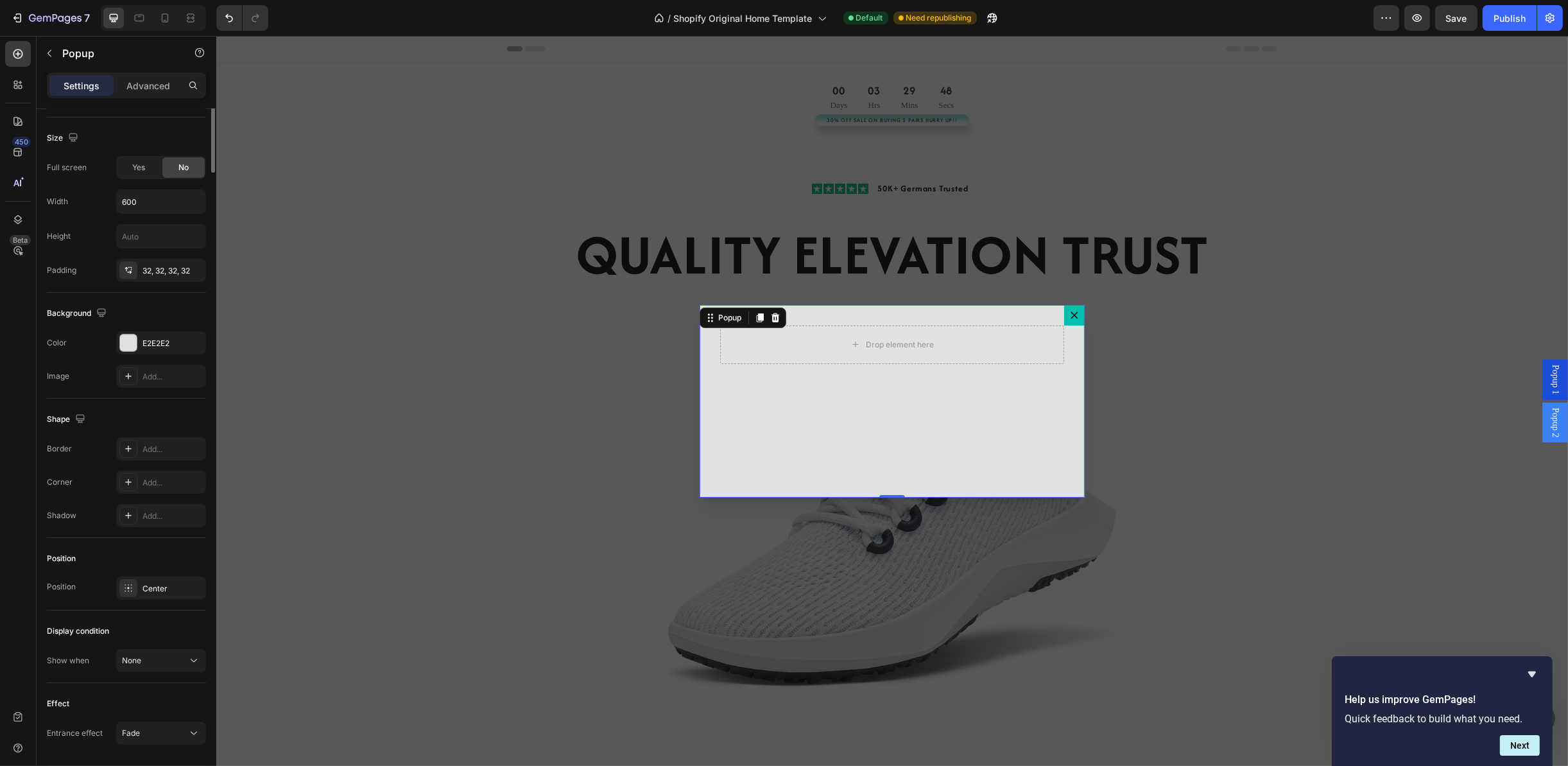
scroll to position [0, 0]
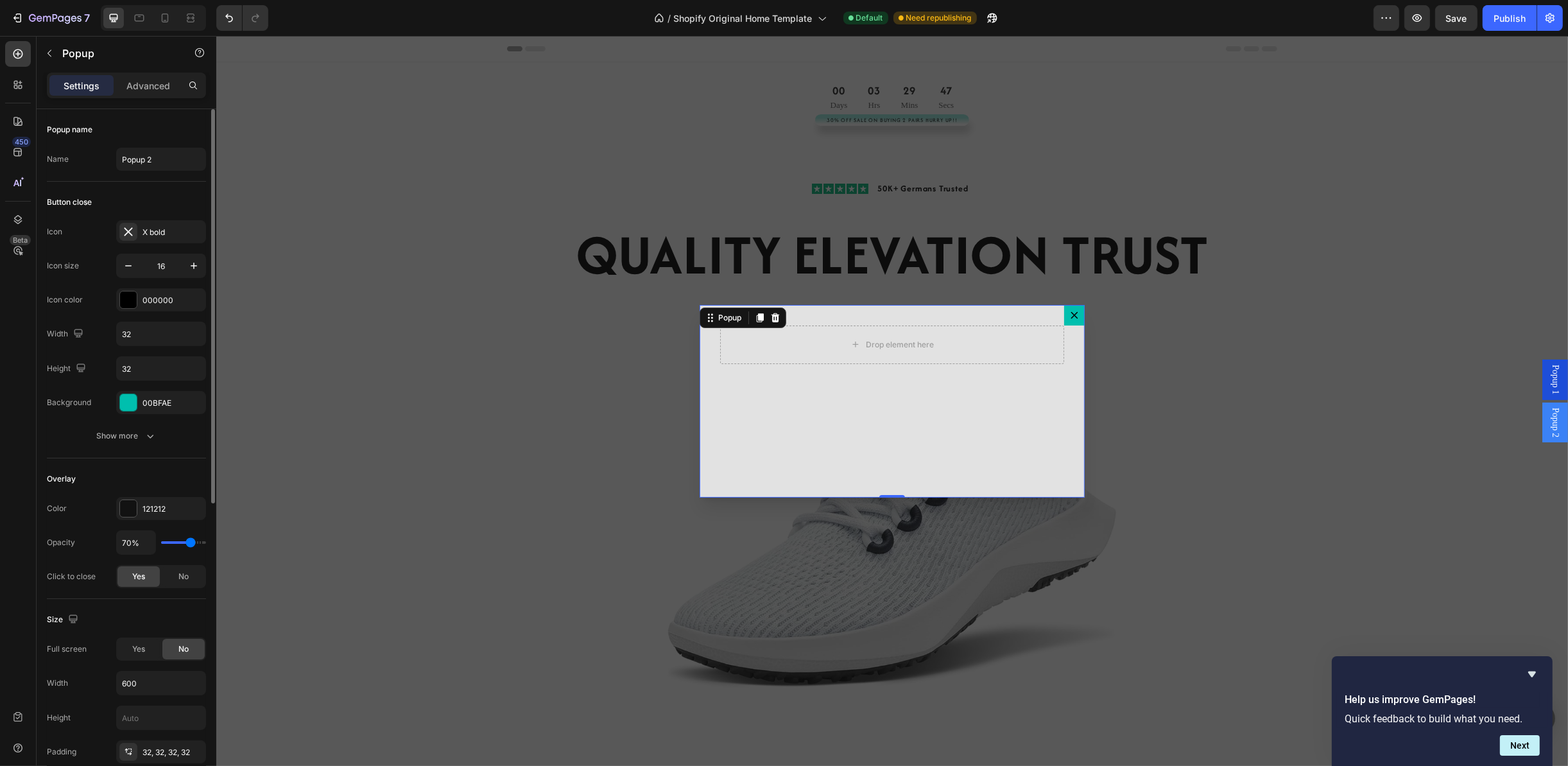
click at [140, 98] on div "Settings Advanced" at bounding box center [126, 86] width 159 height 26
click at [143, 87] on p "Advanced" at bounding box center [149, 86] width 44 height 14
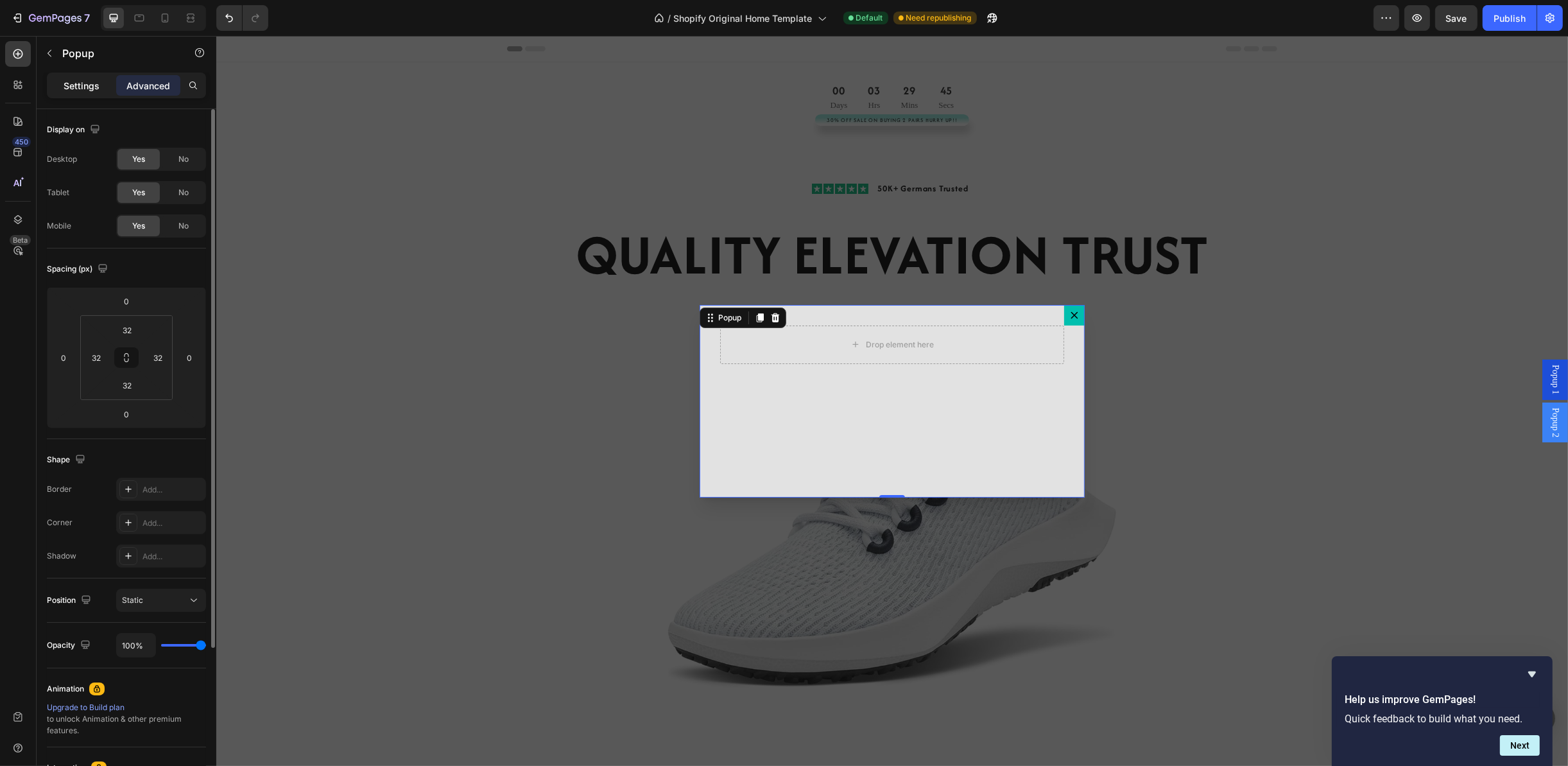
click at [77, 79] on p "Settings" at bounding box center [82, 86] width 36 height 14
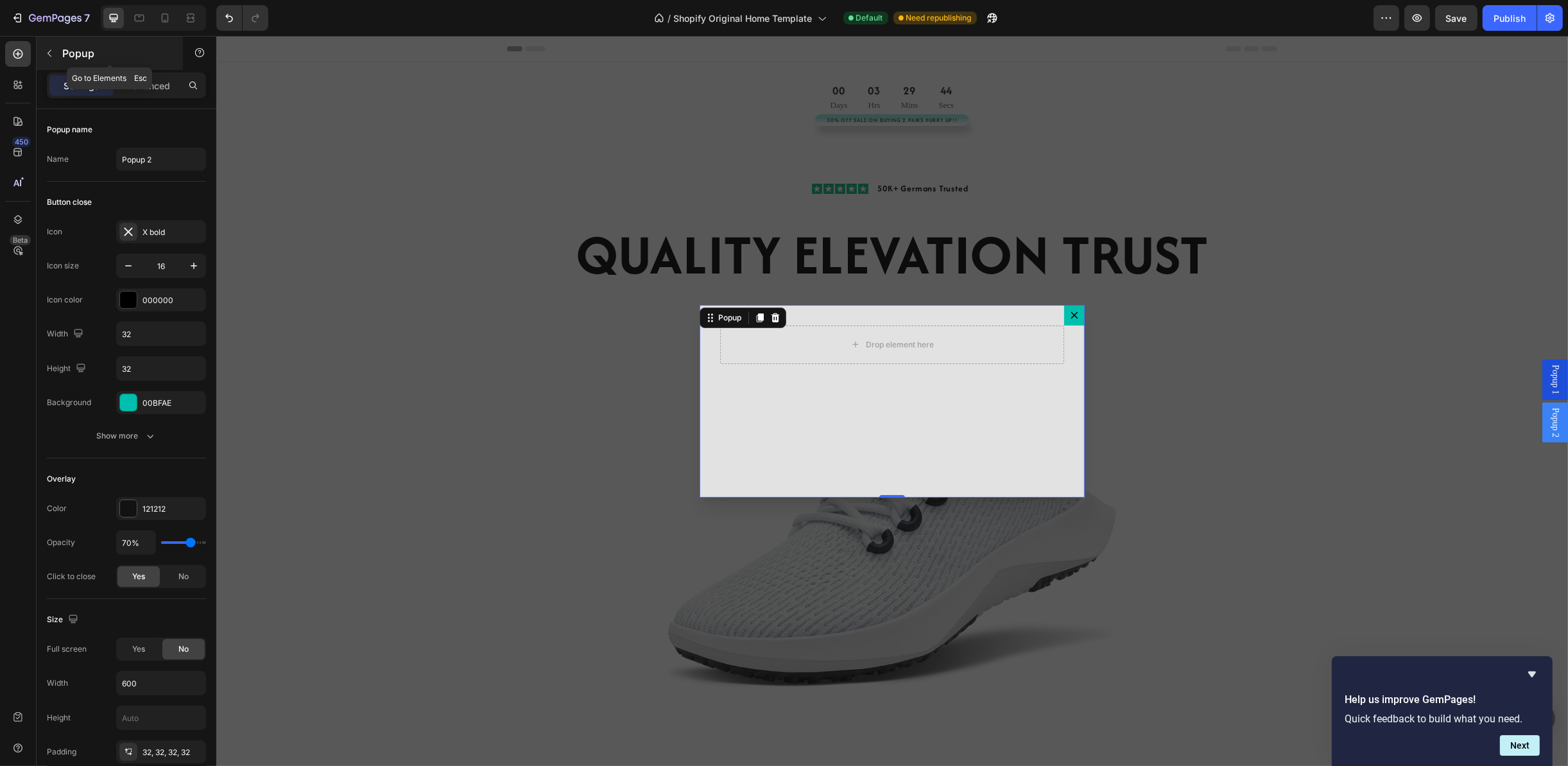
click at [51, 48] on icon "button" at bounding box center [49, 53] width 10 height 10
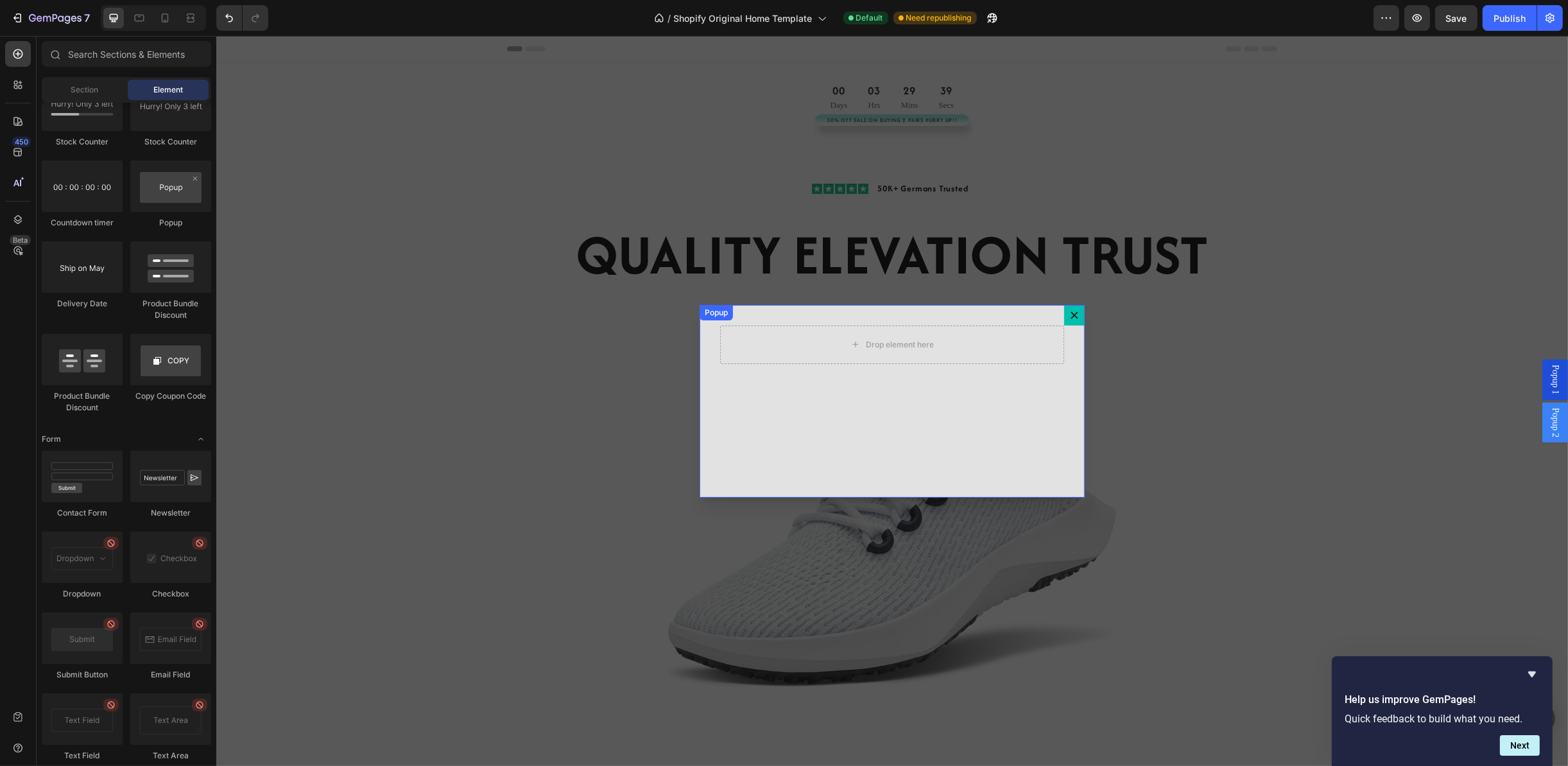
click at [774, 386] on div "Drop element here" at bounding box center [891, 400] width 385 height 193
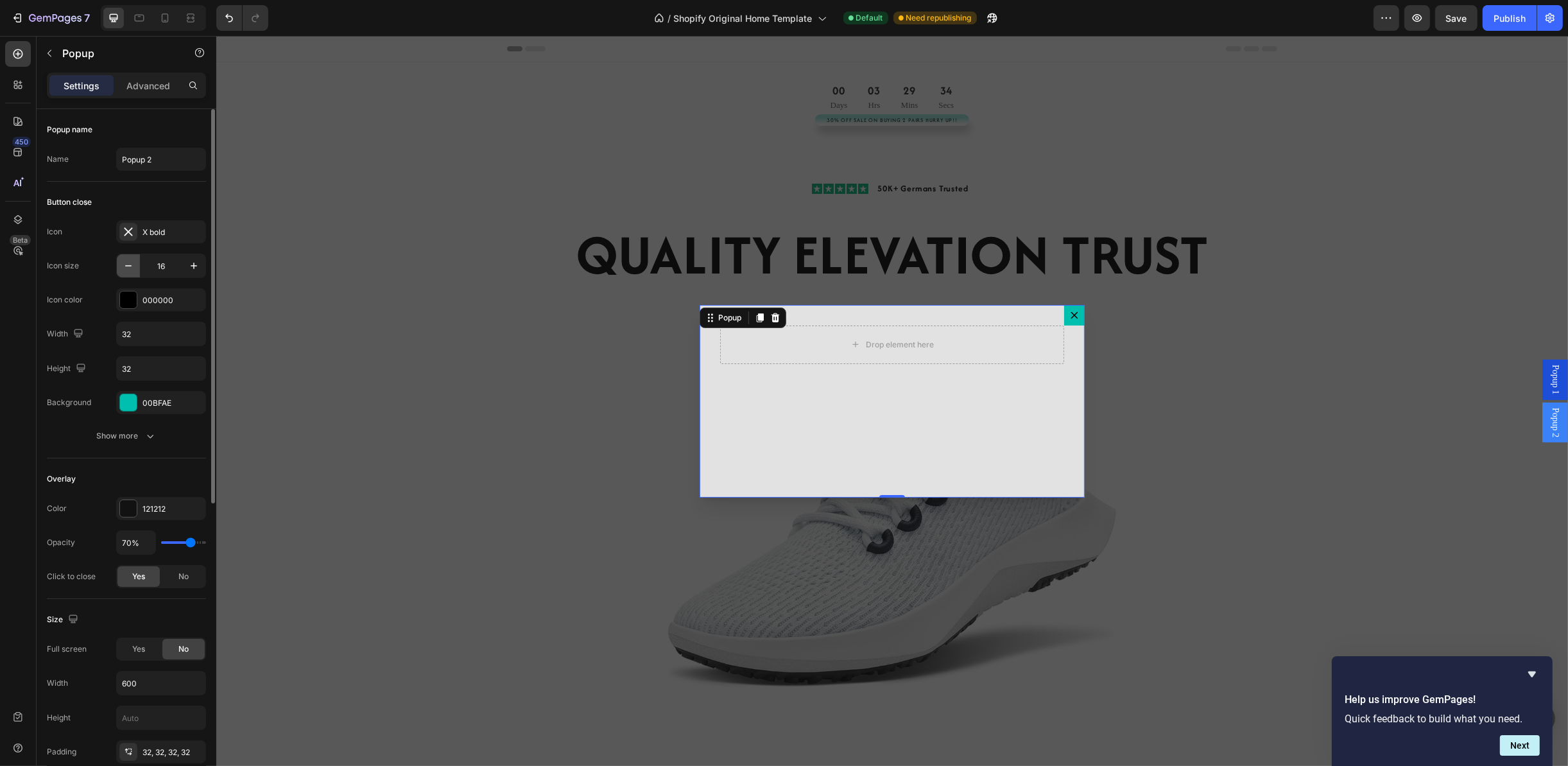
click at [129, 271] on icon "button" at bounding box center [128, 266] width 13 height 13
click at [194, 267] on icon "button" at bounding box center [194, 266] width 6 height 6
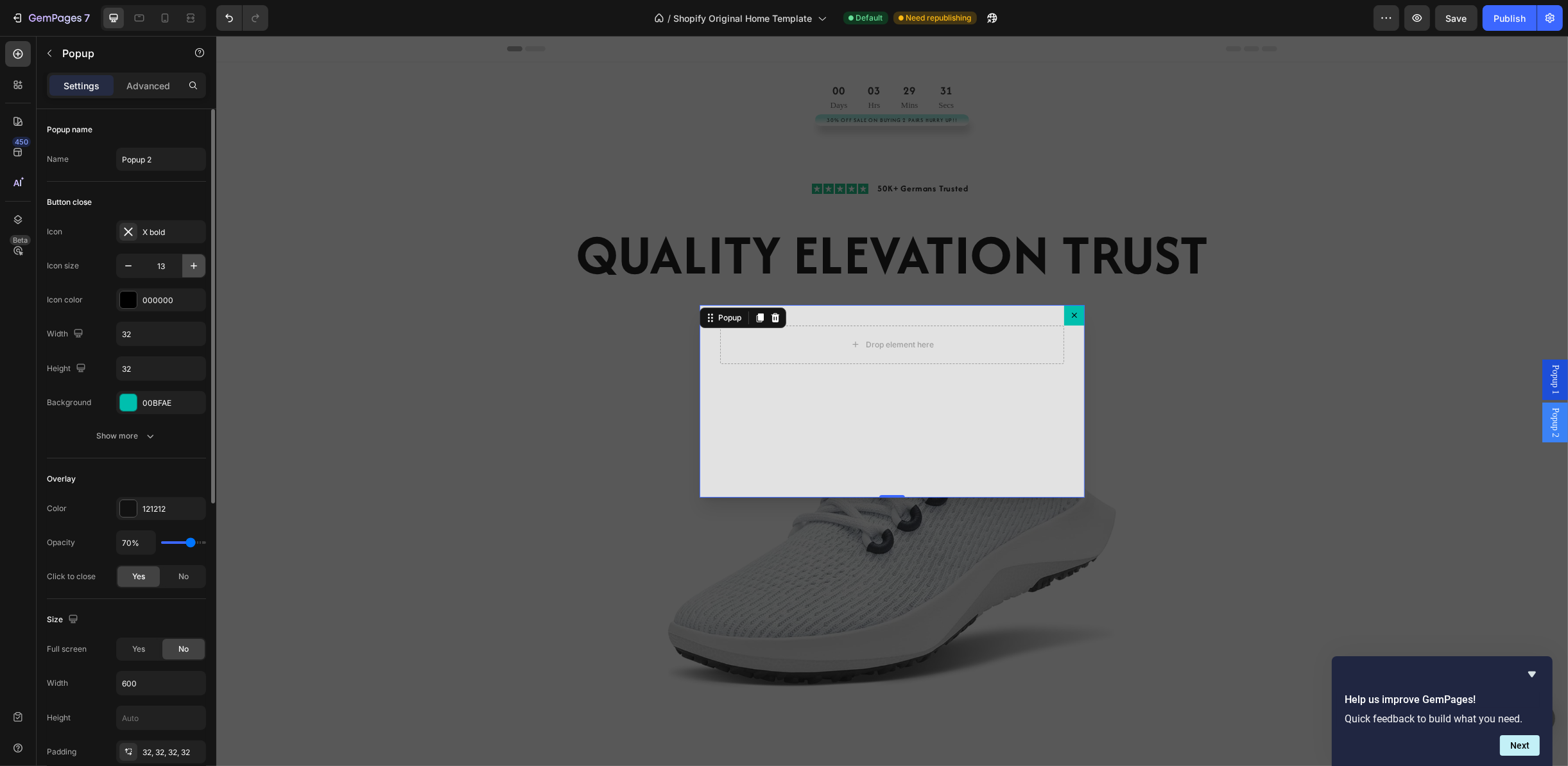
click at [194, 267] on icon "button" at bounding box center [194, 266] width 6 height 6
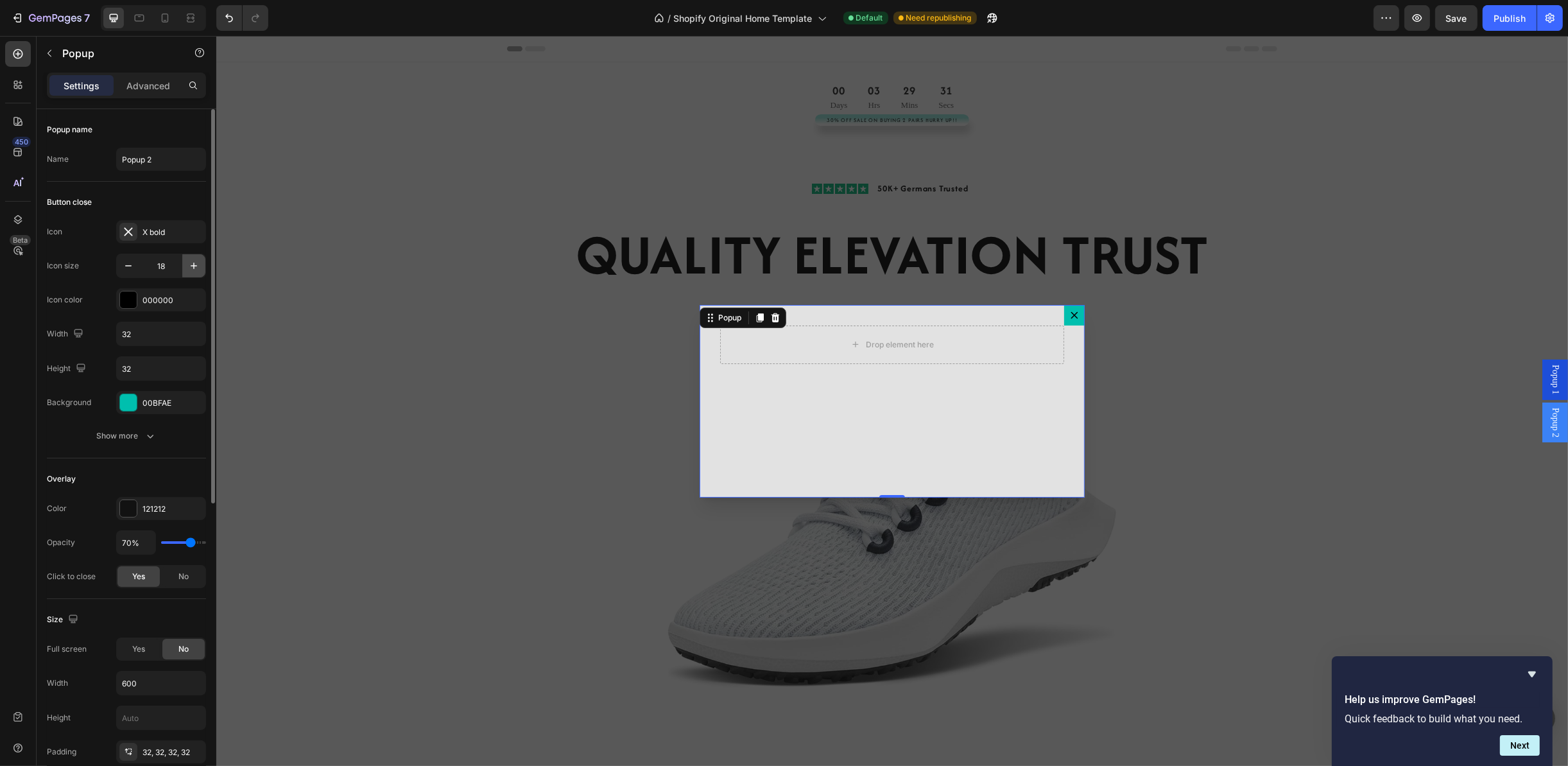
click at [194, 267] on icon "button" at bounding box center [194, 266] width 6 height 6
click at [127, 269] on icon "button" at bounding box center [128, 266] width 13 height 13
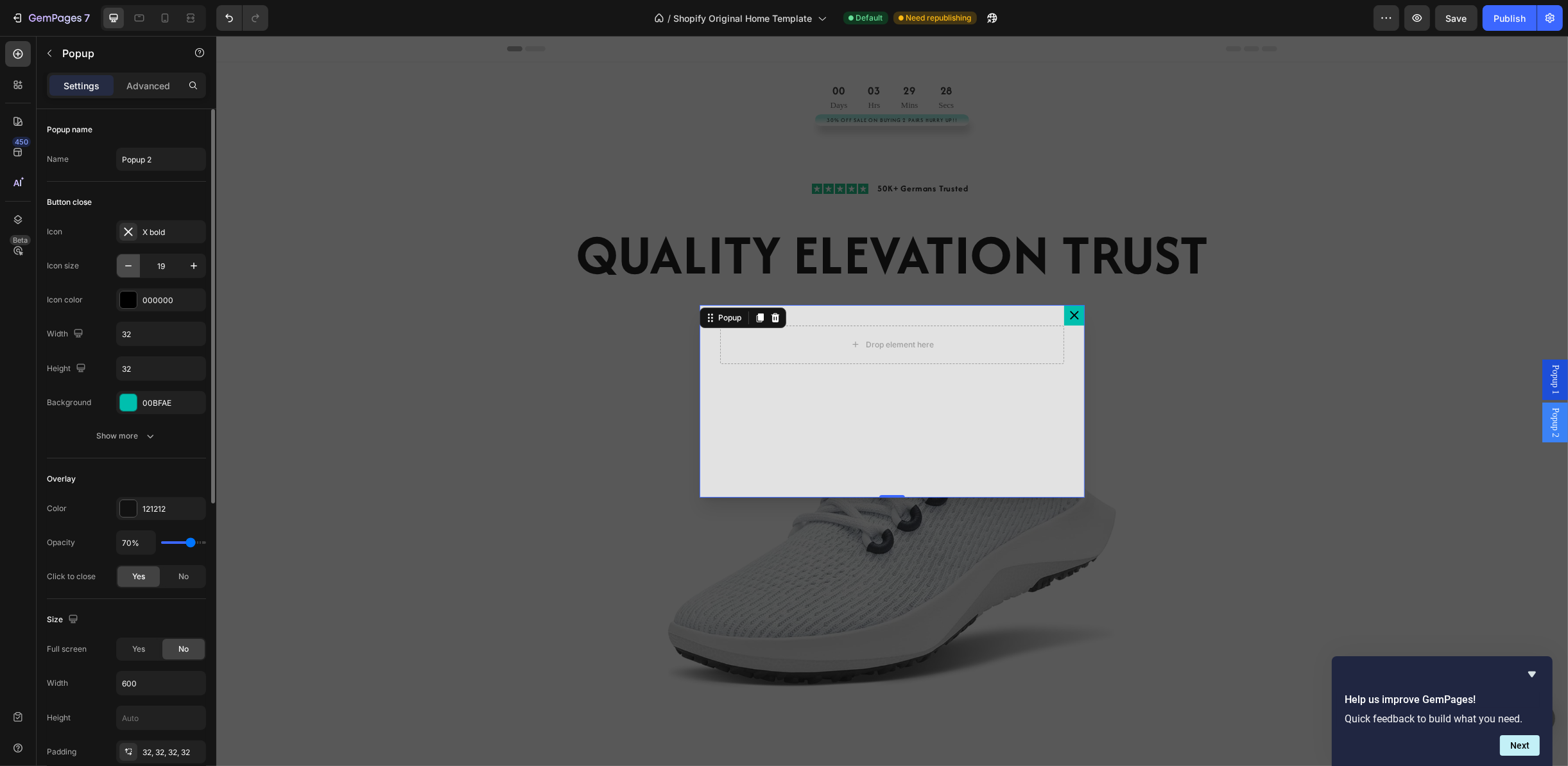
click at [127, 269] on icon "button" at bounding box center [128, 266] width 13 height 13
type input "15"
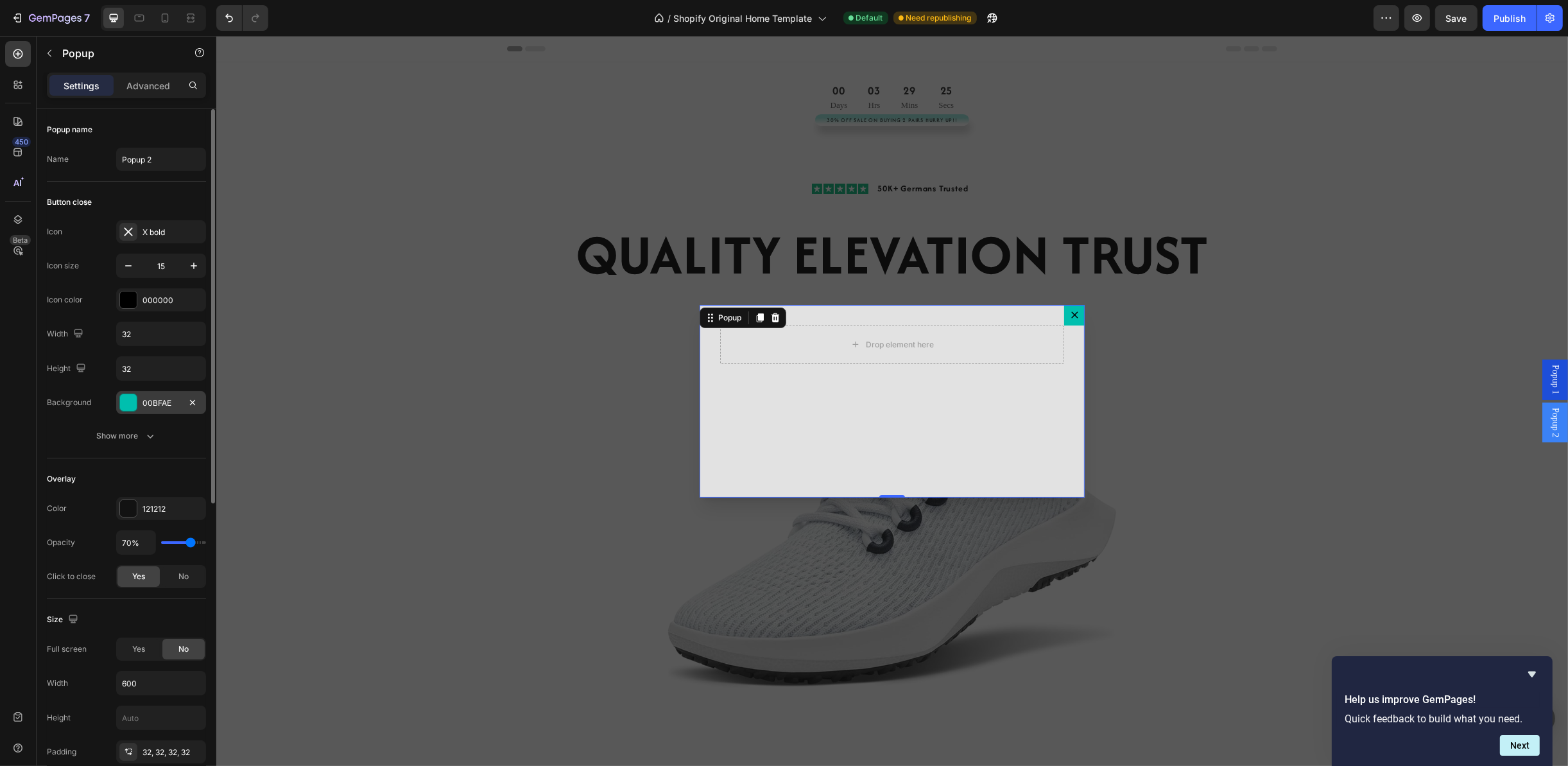
click at [148, 409] on div "00BFAE" at bounding box center [161, 403] width 37 height 12
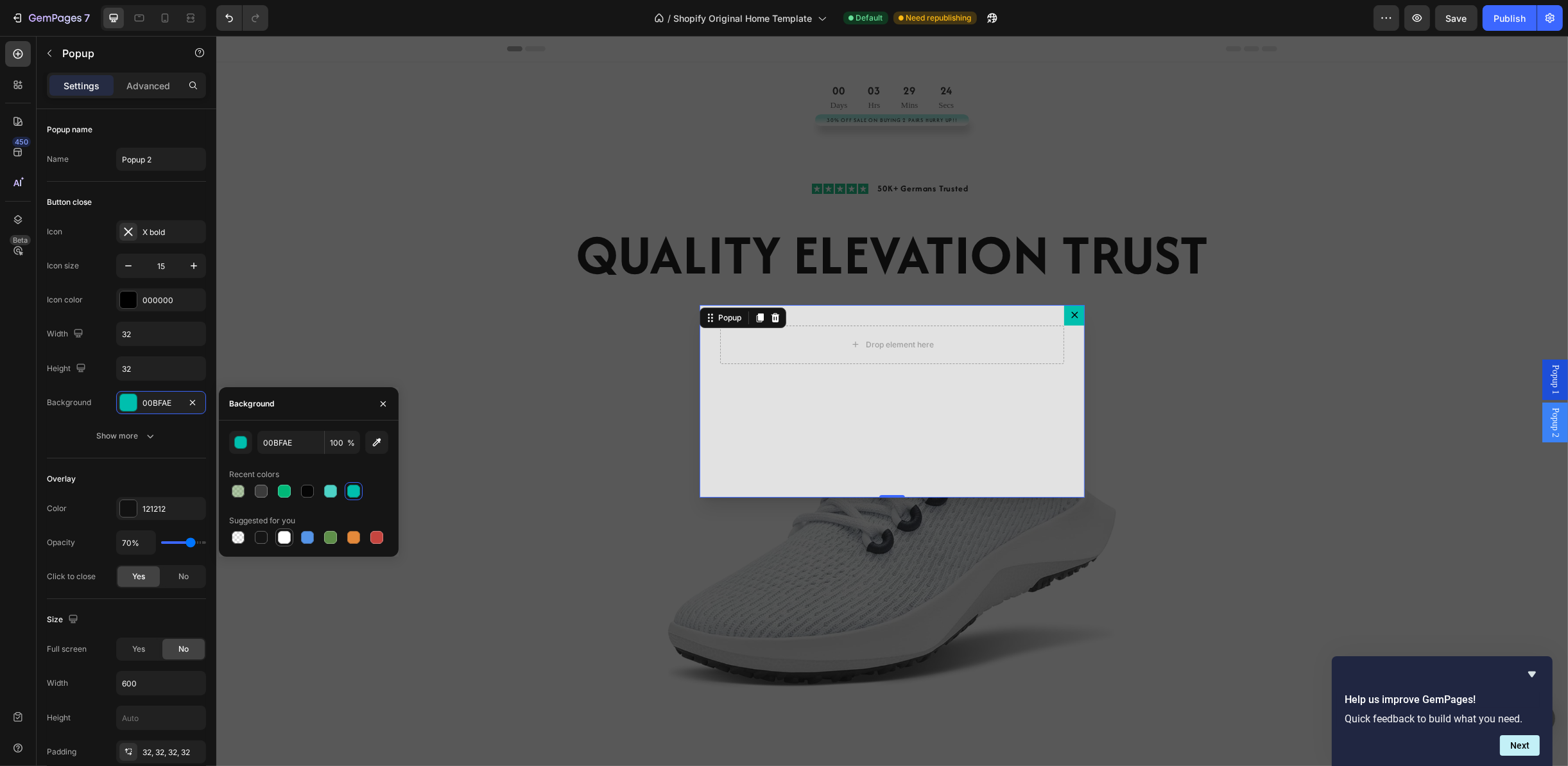
click at [284, 540] on div at bounding box center [283, 537] width 13 height 13
click at [353, 538] on div at bounding box center [353, 537] width 13 height 13
click at [306, 531] on div at bounding box center [307, 537] width 13 height 13
click at [281, 533] on div at bounding box center [283, 537] width 13 height 13
click at [266, 538] on div at bounding box center [261, 536] width 15 height 15
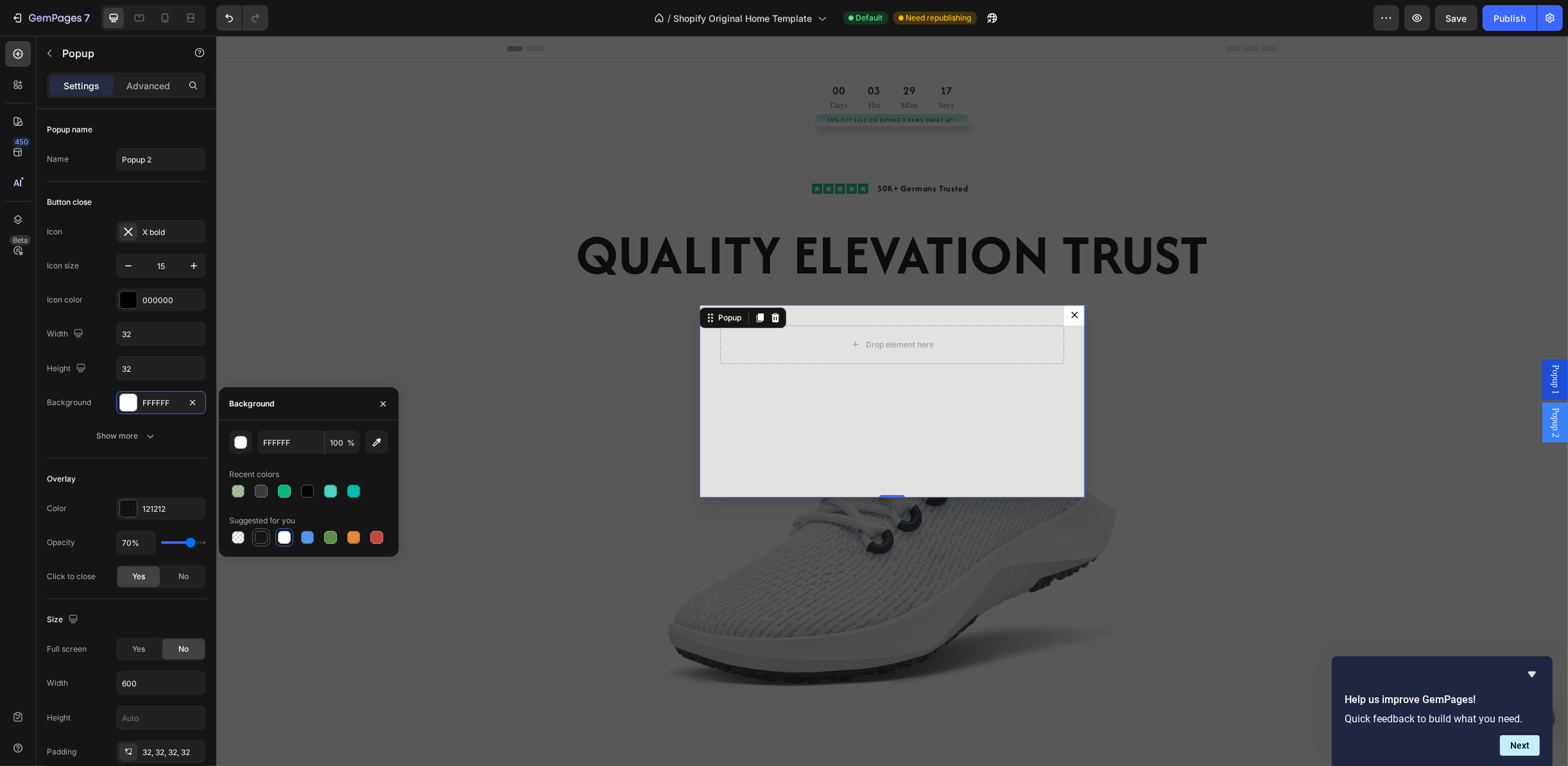
type input "151515"
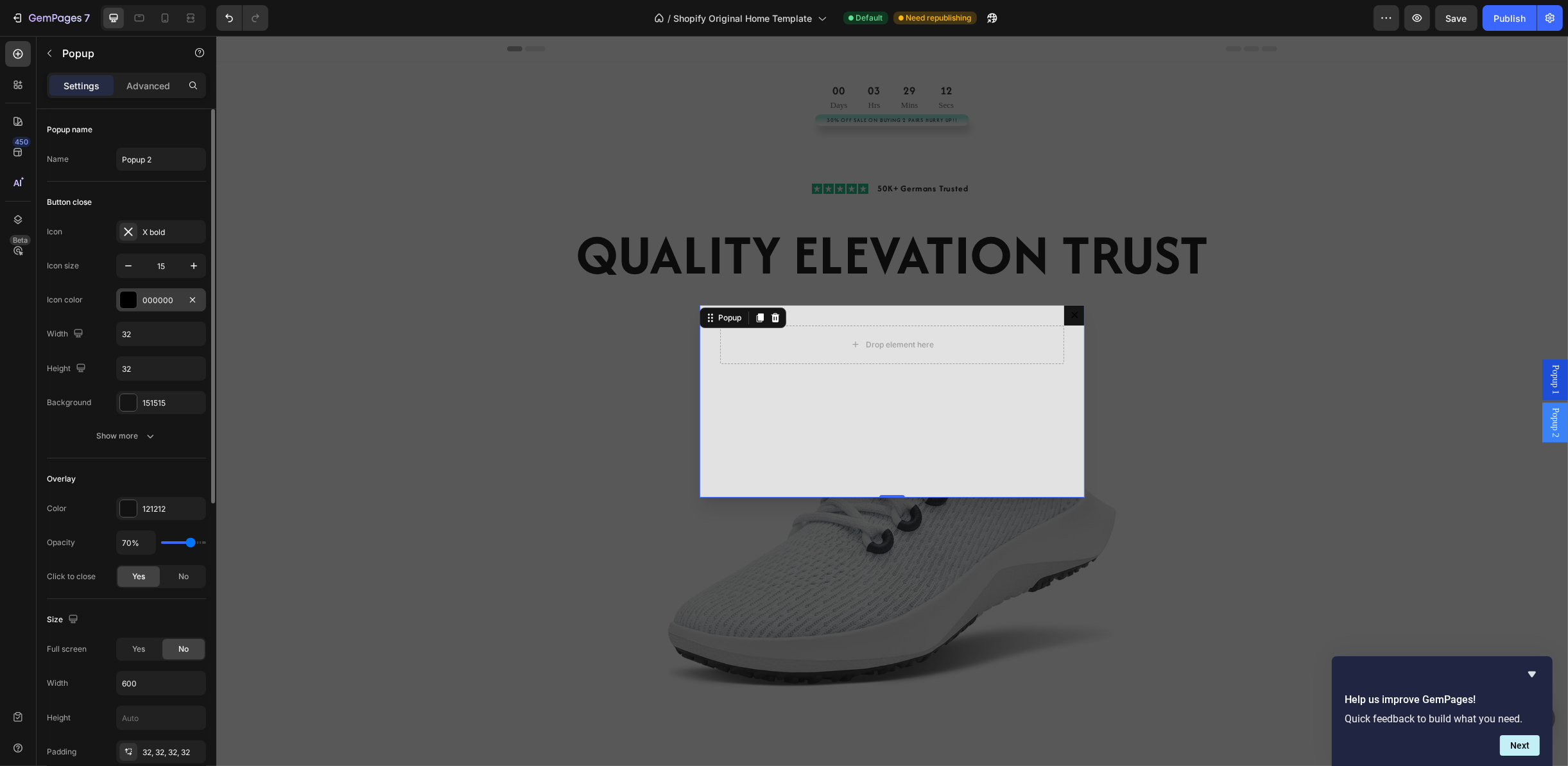
click at [161, 311] on div "000000" at bounding box center [161, 300] width 90 height 23
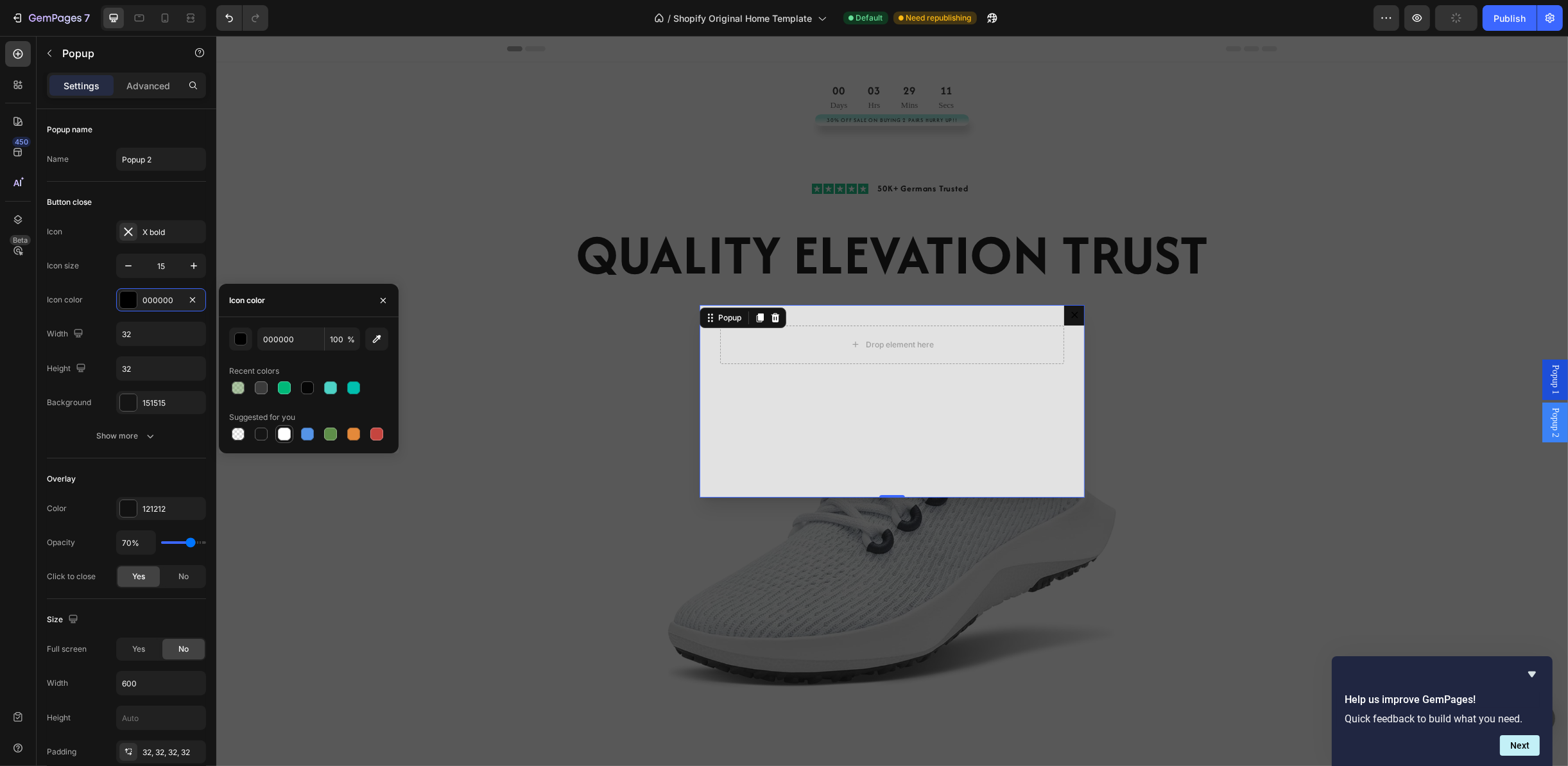
click at [280, 436] on div at bounding box center [283, 433] width 13 height 13
type input "FFFFFF"
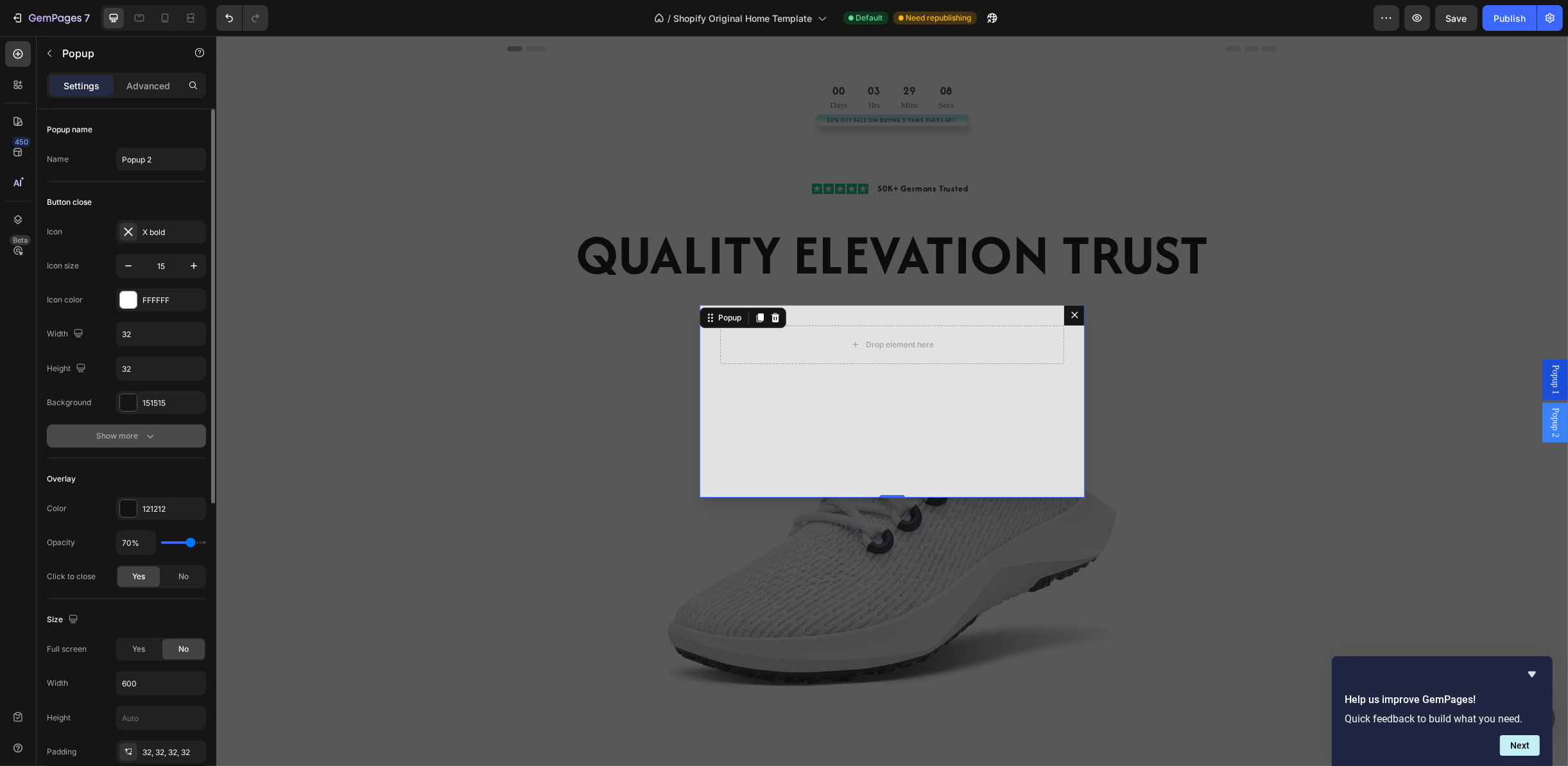
click at [111, 433] on div "Show more" at bounding box center [127, 435] width 60 height 13
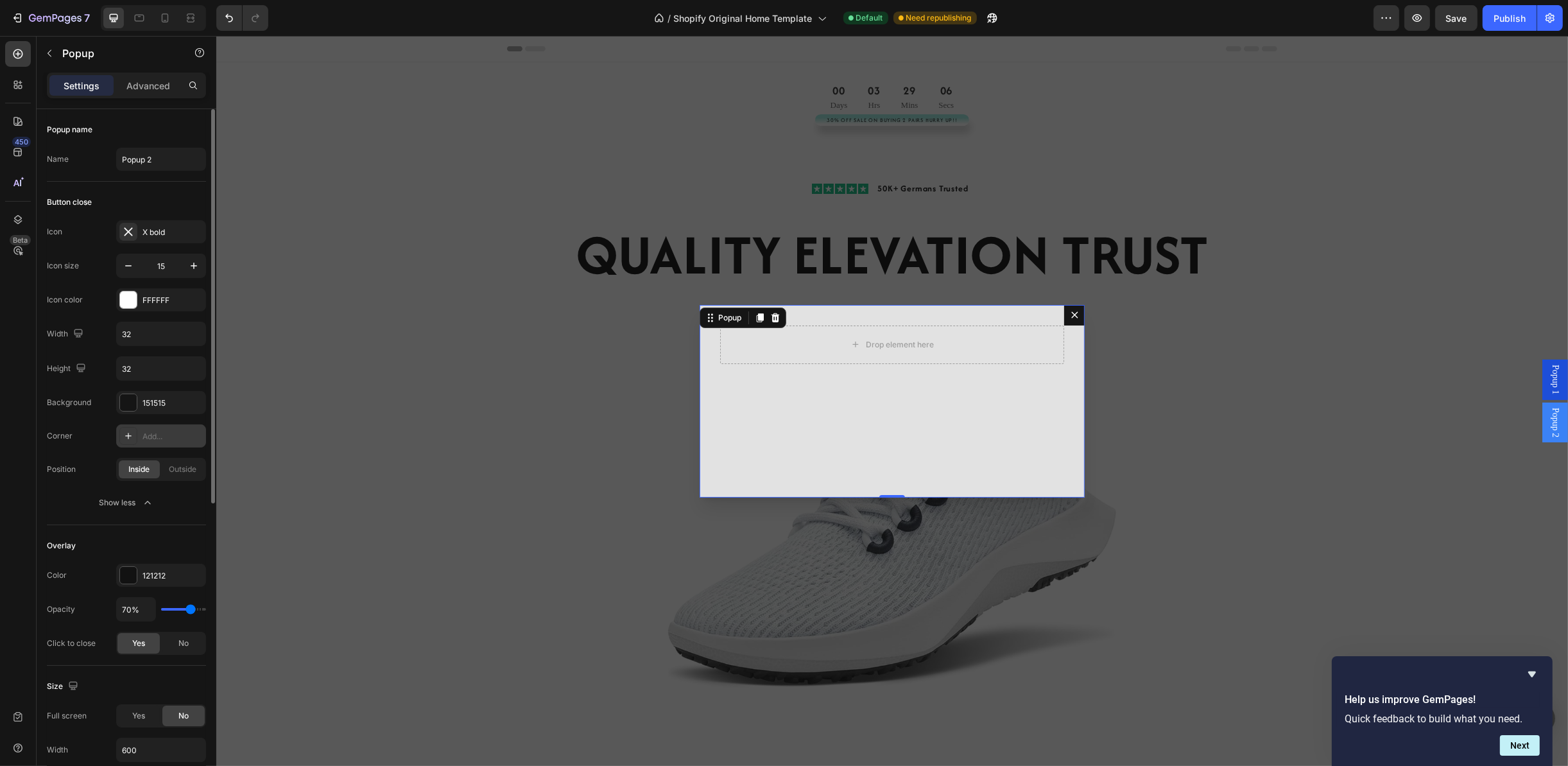
click at [170, 440] on div "Add..." at bounding box center [173, 436] width 60 height 12
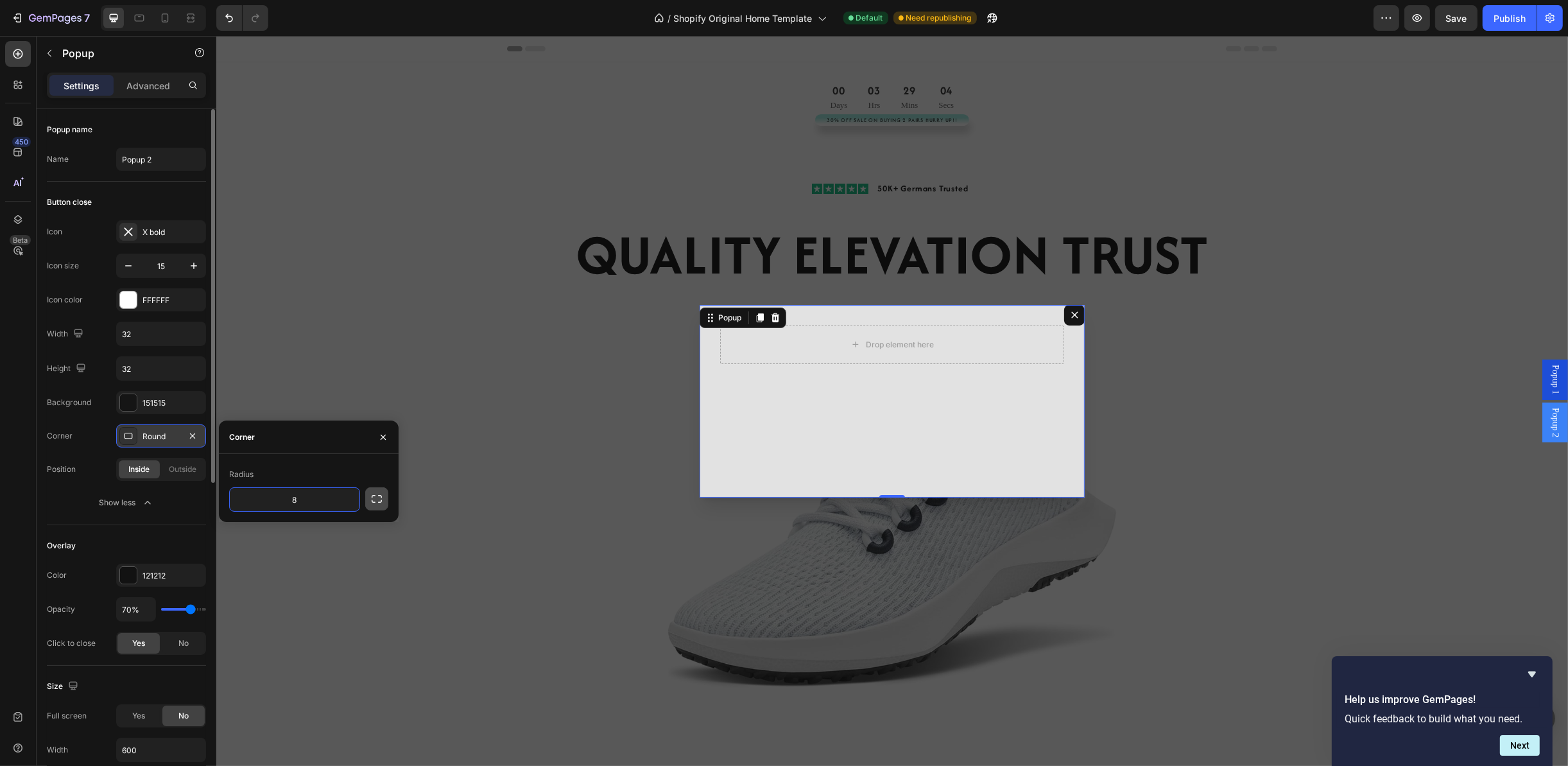
click at [371, 502] on icon "button" at bounding box center [376, 498] width 13 height 13
click at [192, 434] on icon "button" at bounding box center [193, 435] width 10 height 10
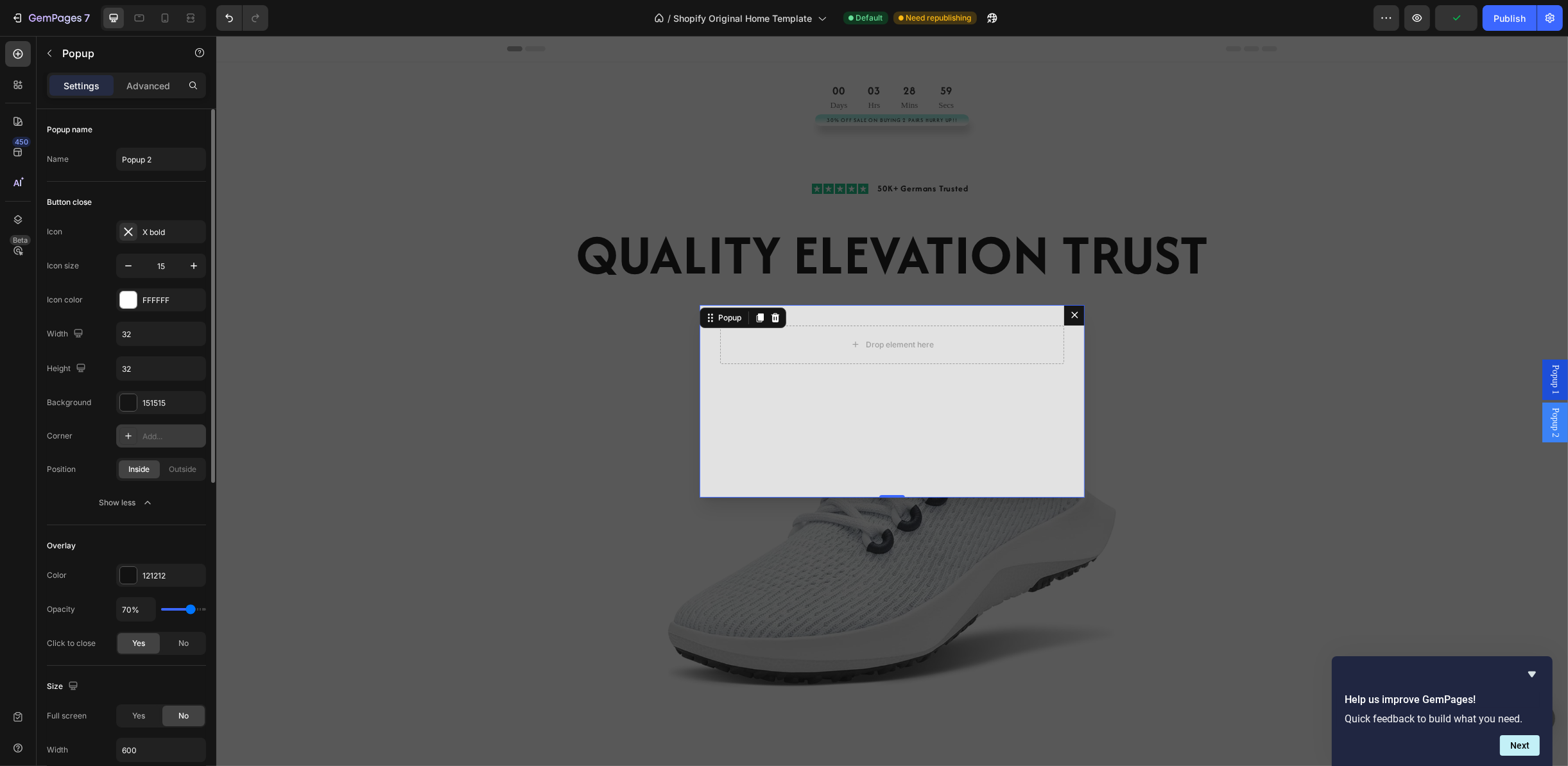
click at [152, 436] on div "Add..." at bounding box center [173, 436] width 60 height 12
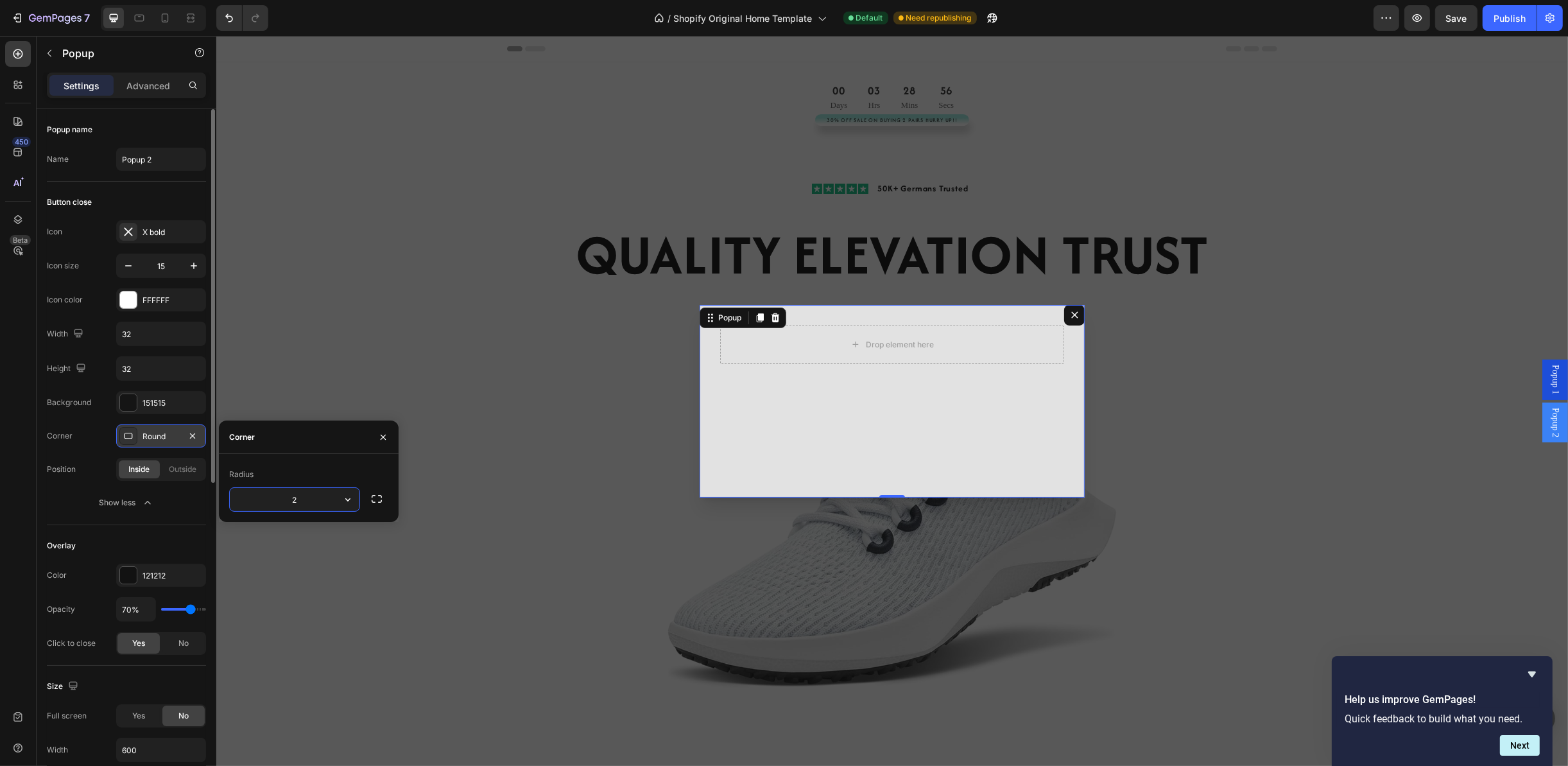
type input "20"
click at [170, 467] on span "Outside" at bounding box center [184, 469] width 28 height 12
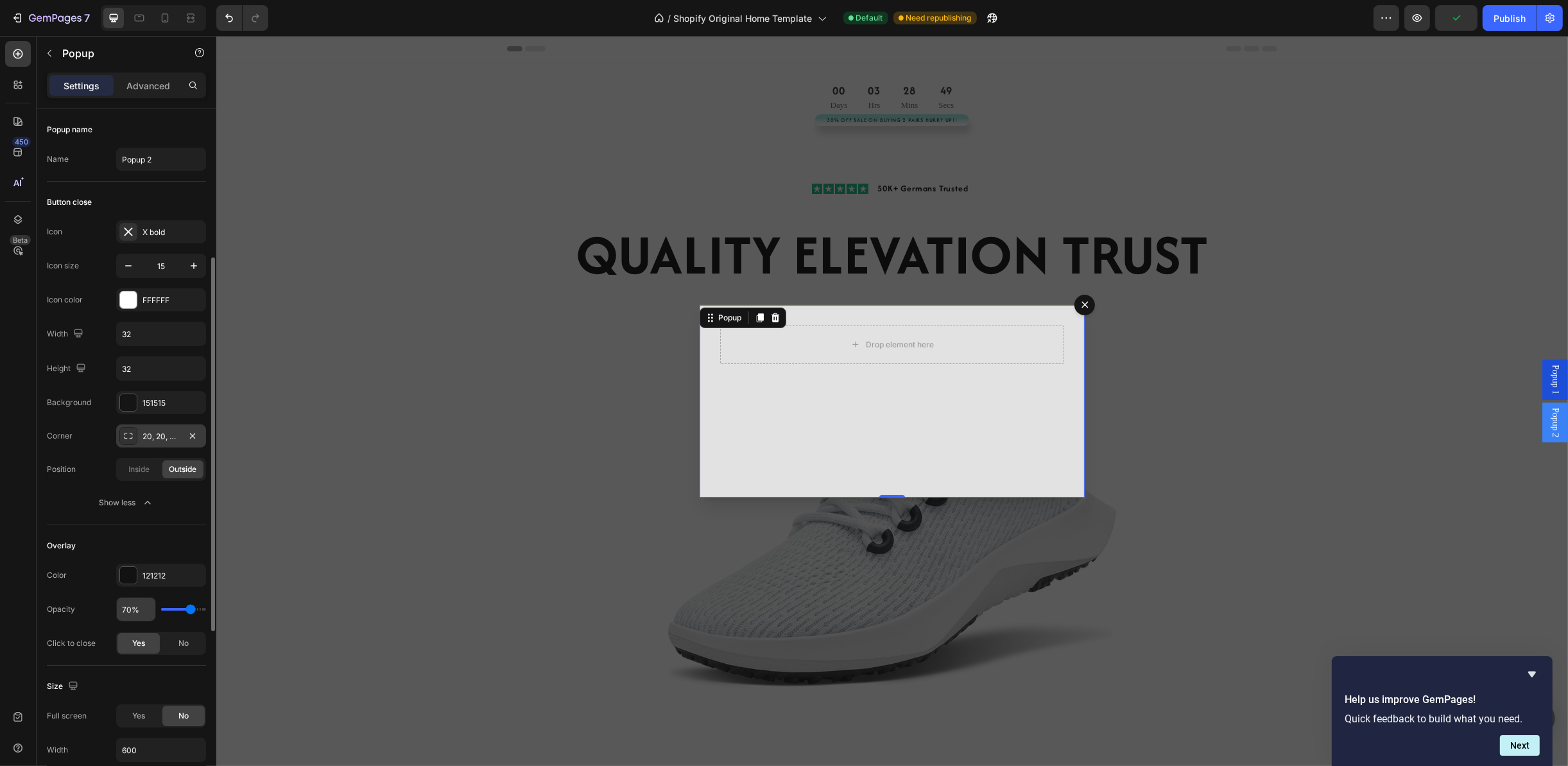
scroll to position [96, 0]
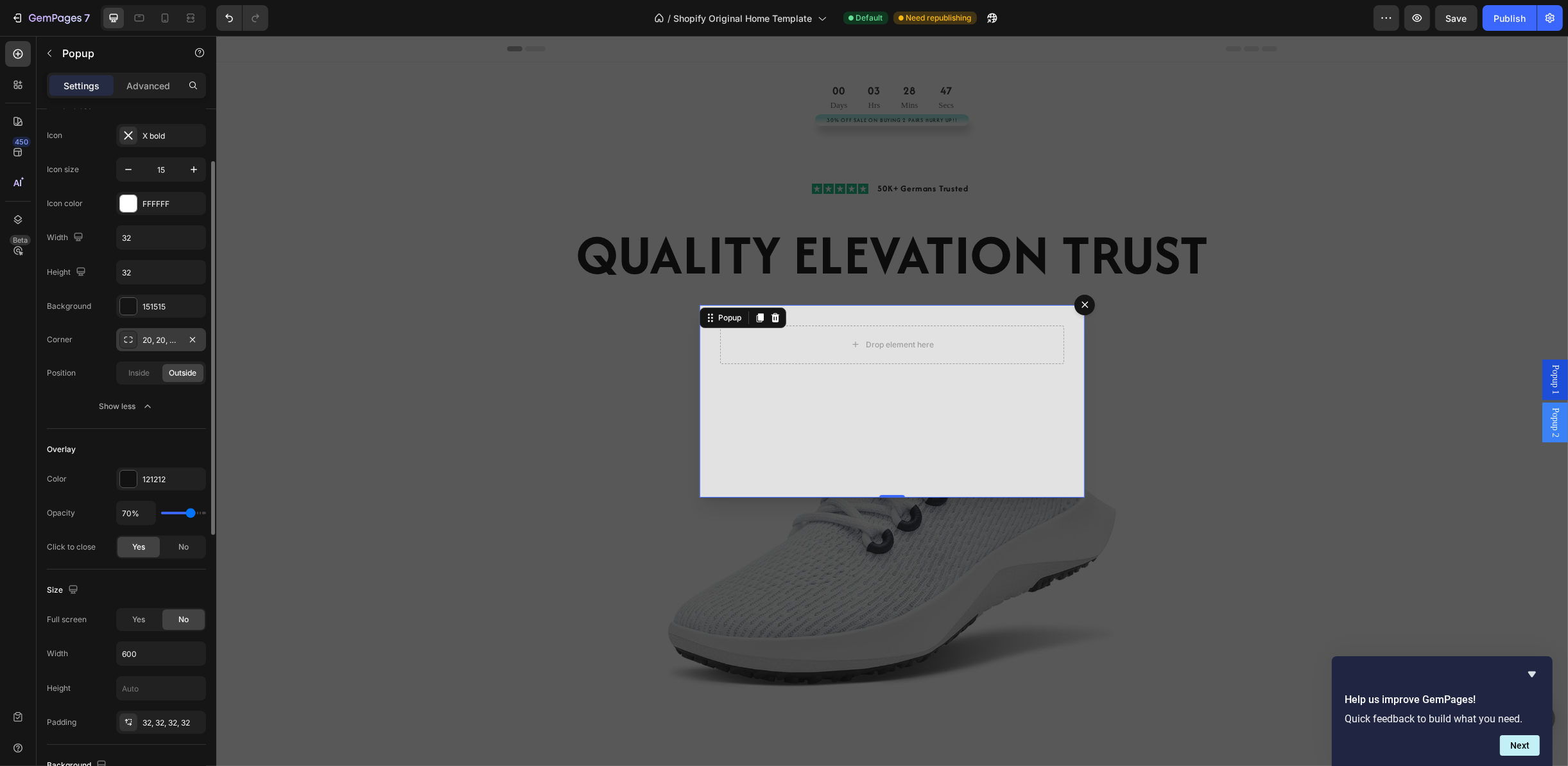
type input "88%"
type input "88"
type input "92%"
type input "92"
type input "99%"
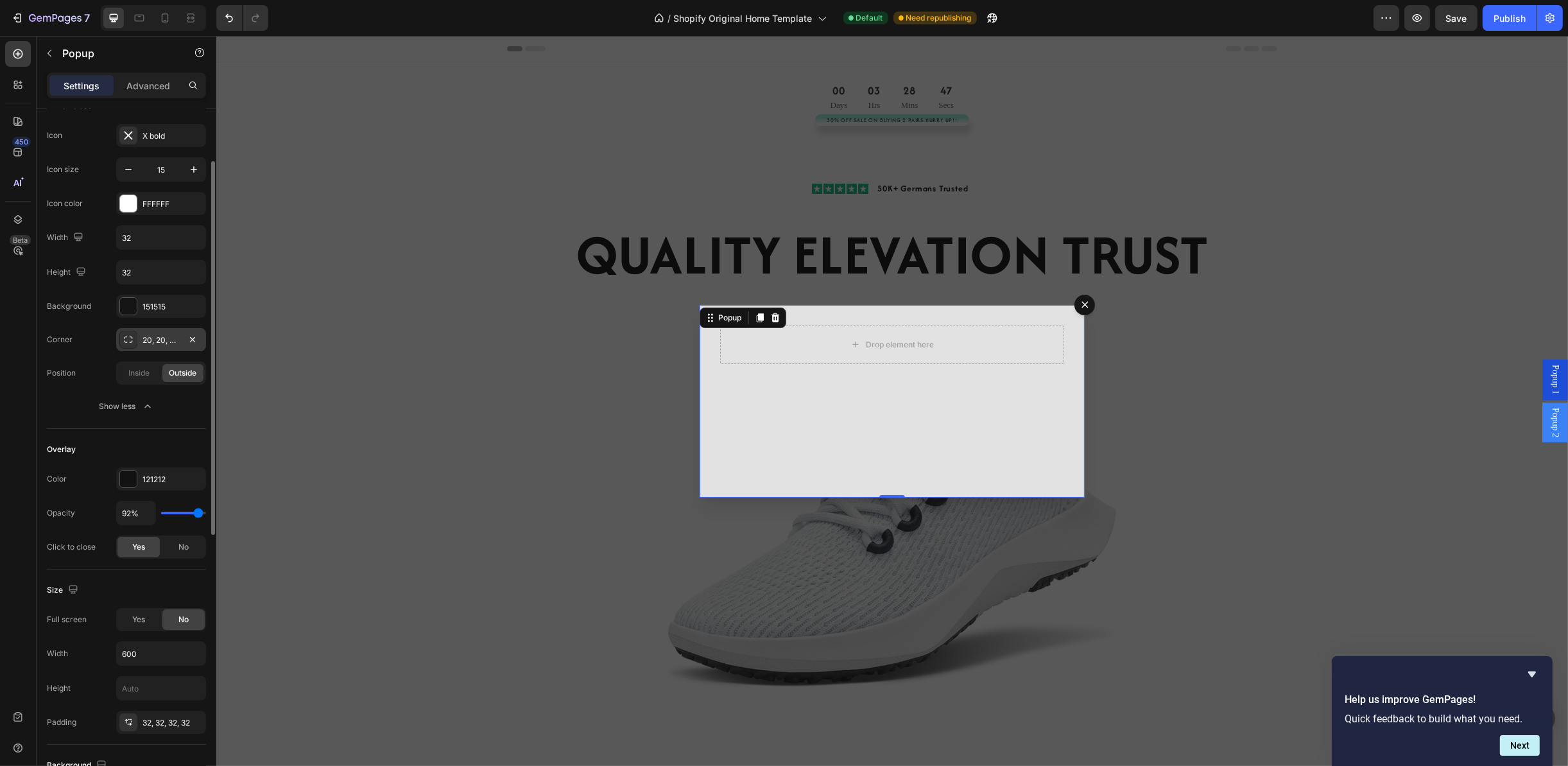
type input "99"
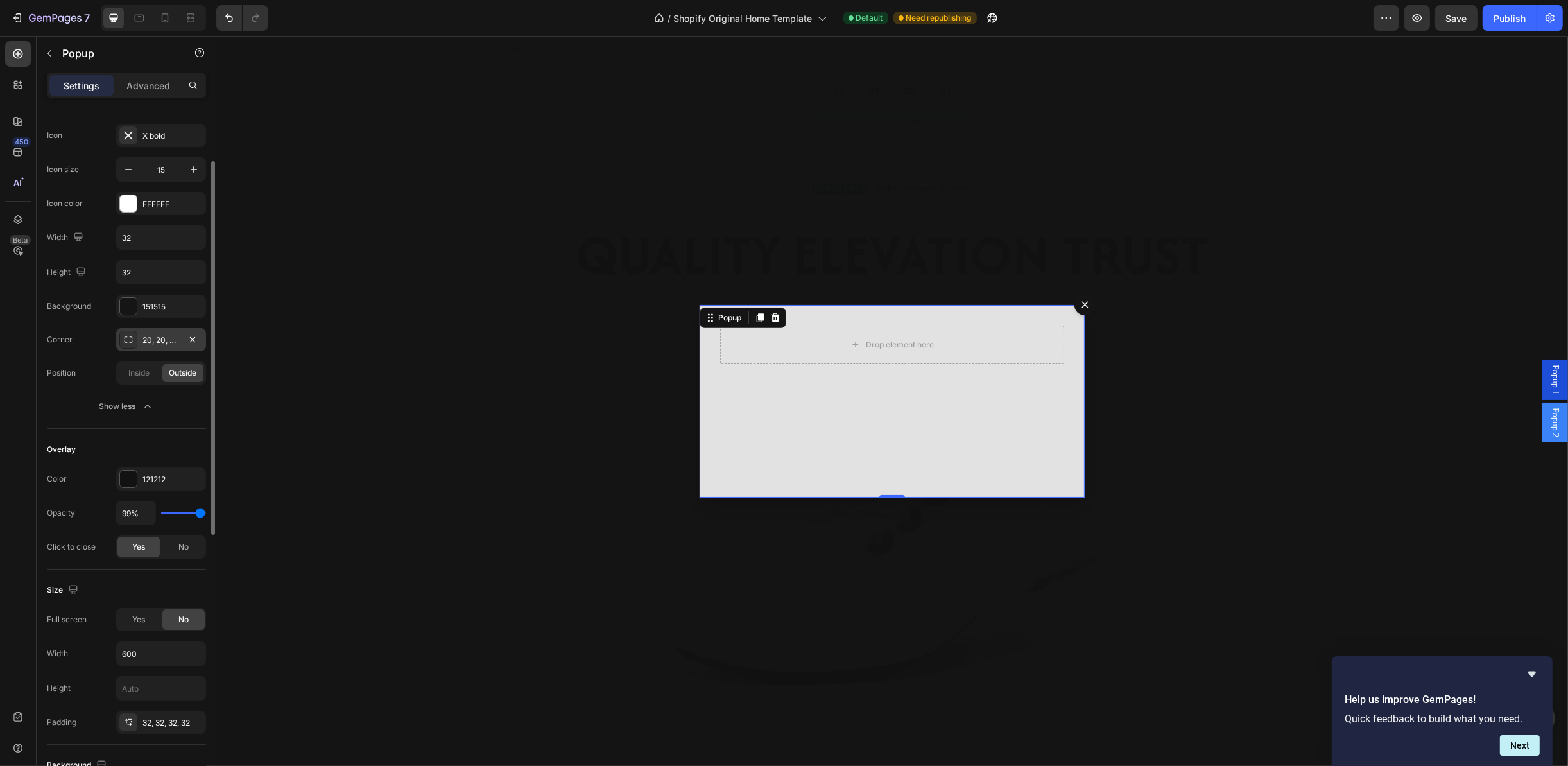
type input "100%"
type input "100"
type input "92%"
type input "92"
type input "88%"
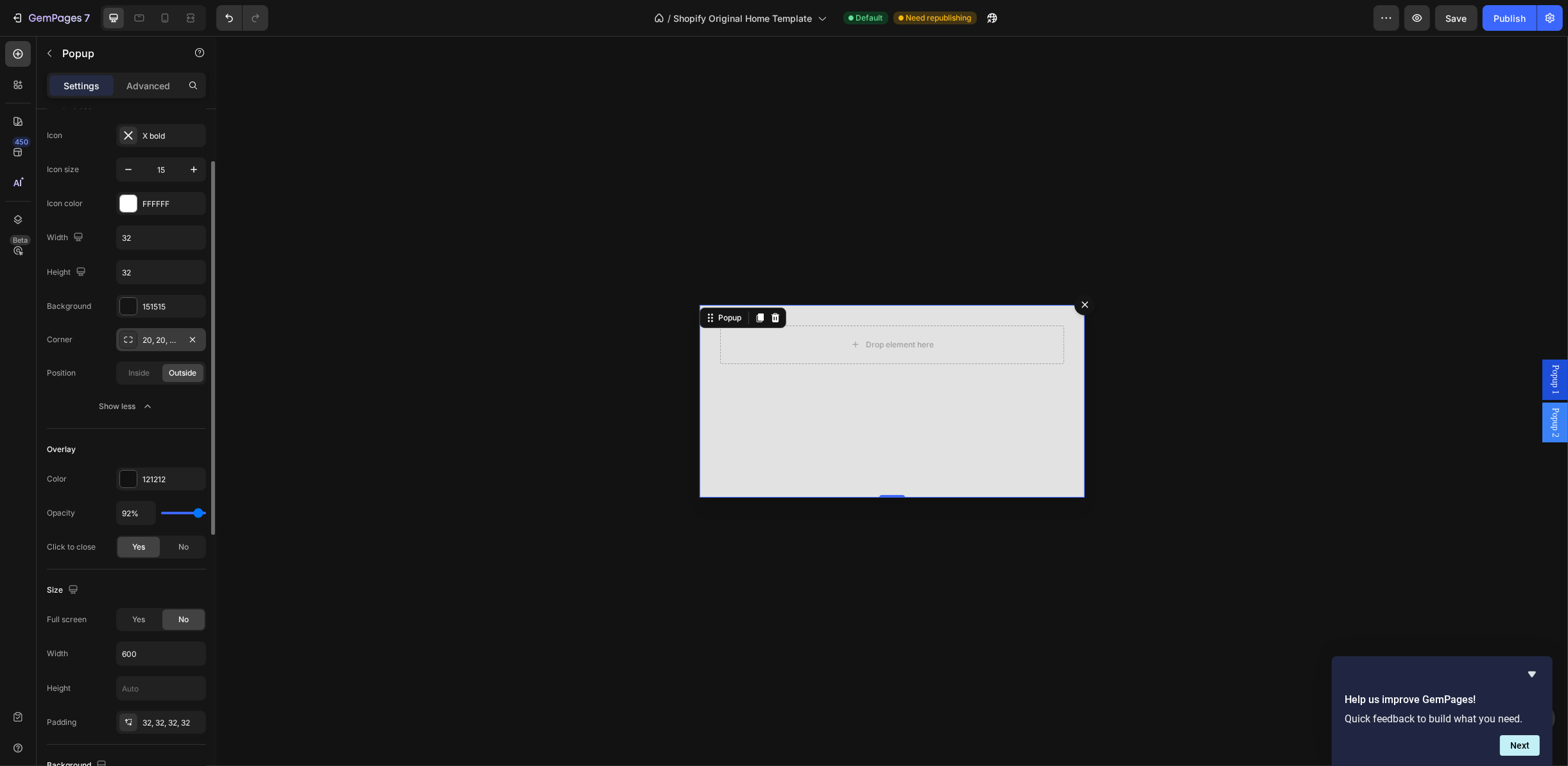
type input "88"
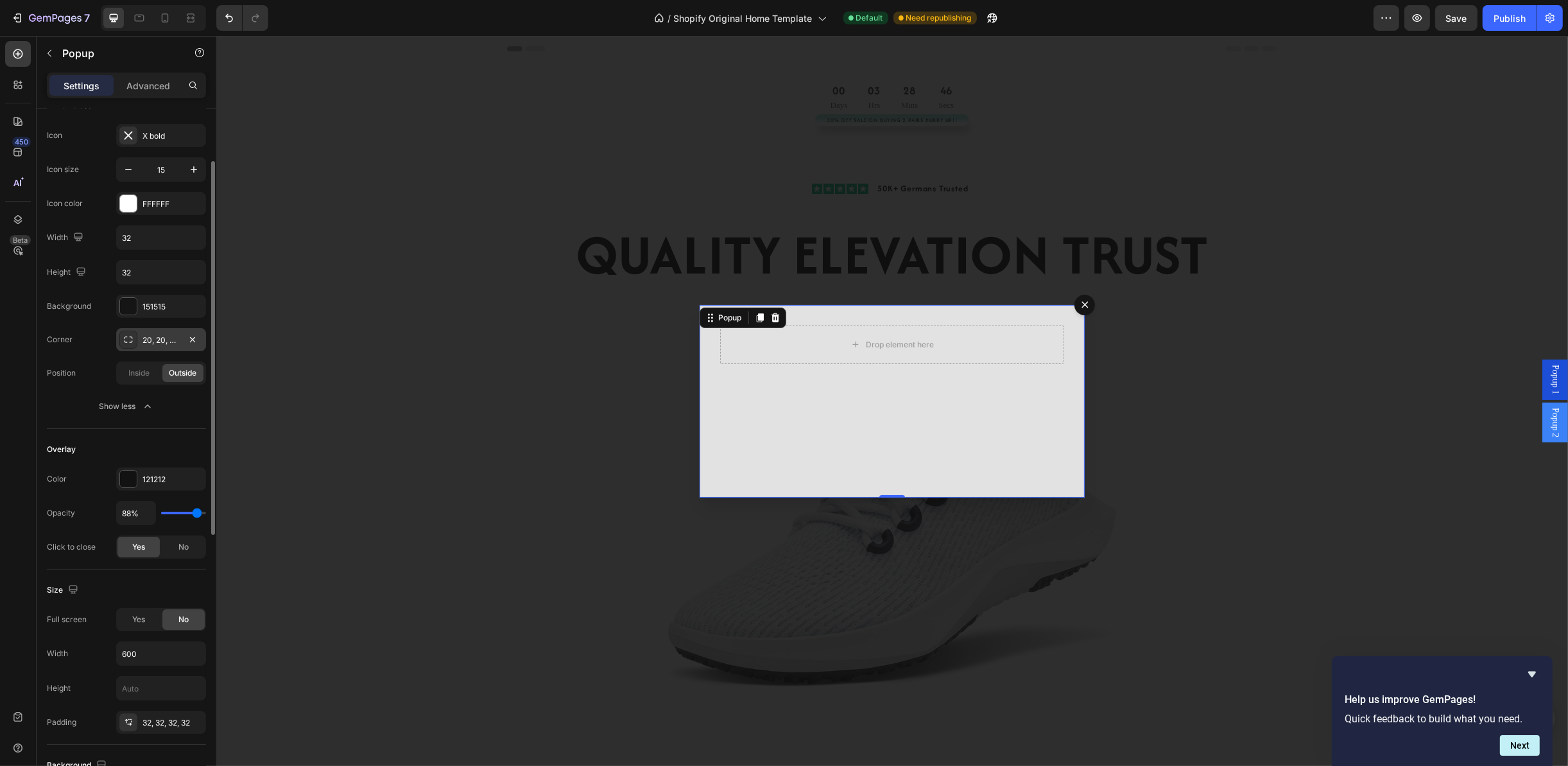
type input "85%"
type input "85"
type input "83%"
type input "83"
type input "81%"
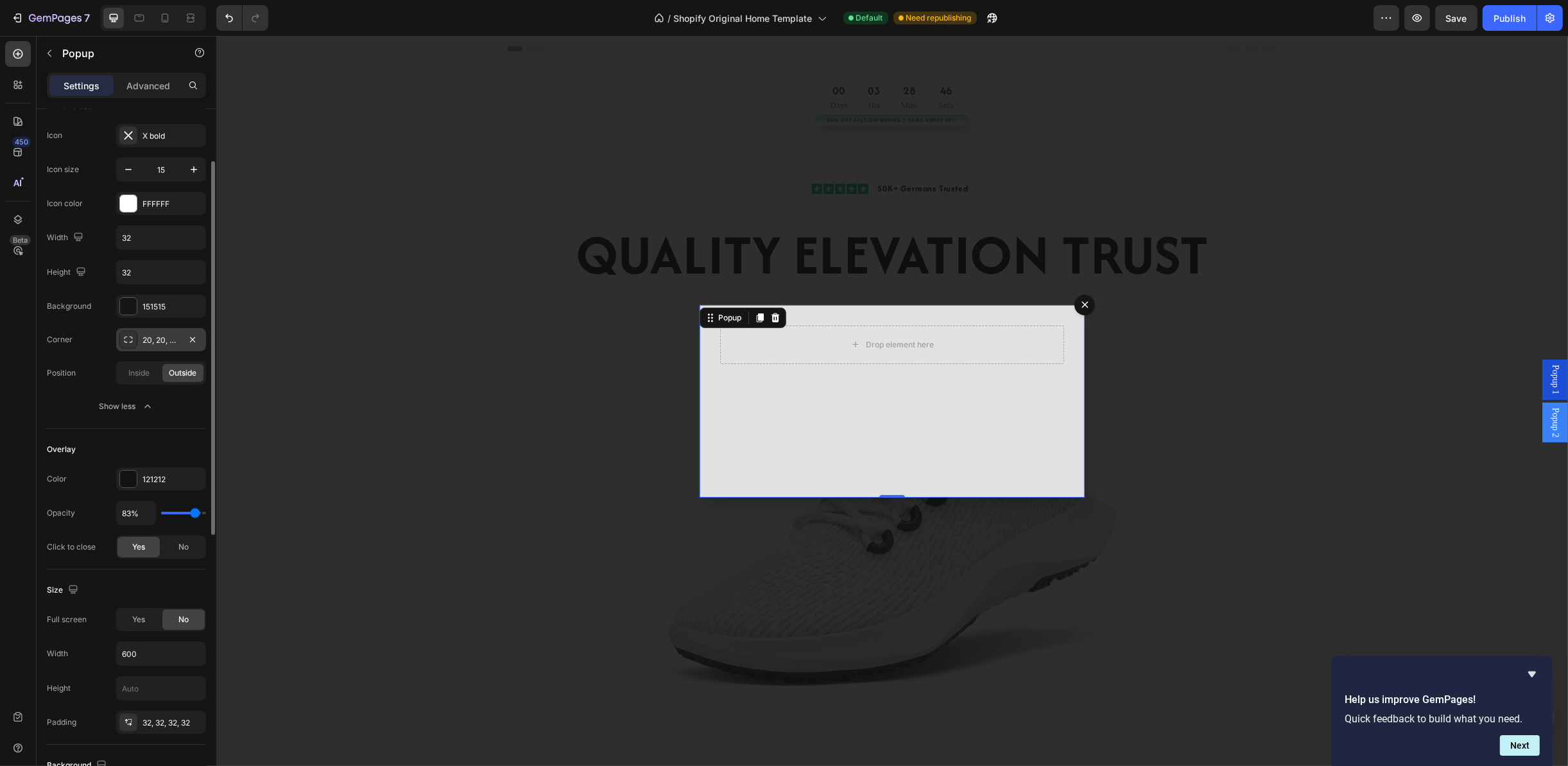
type input "81"
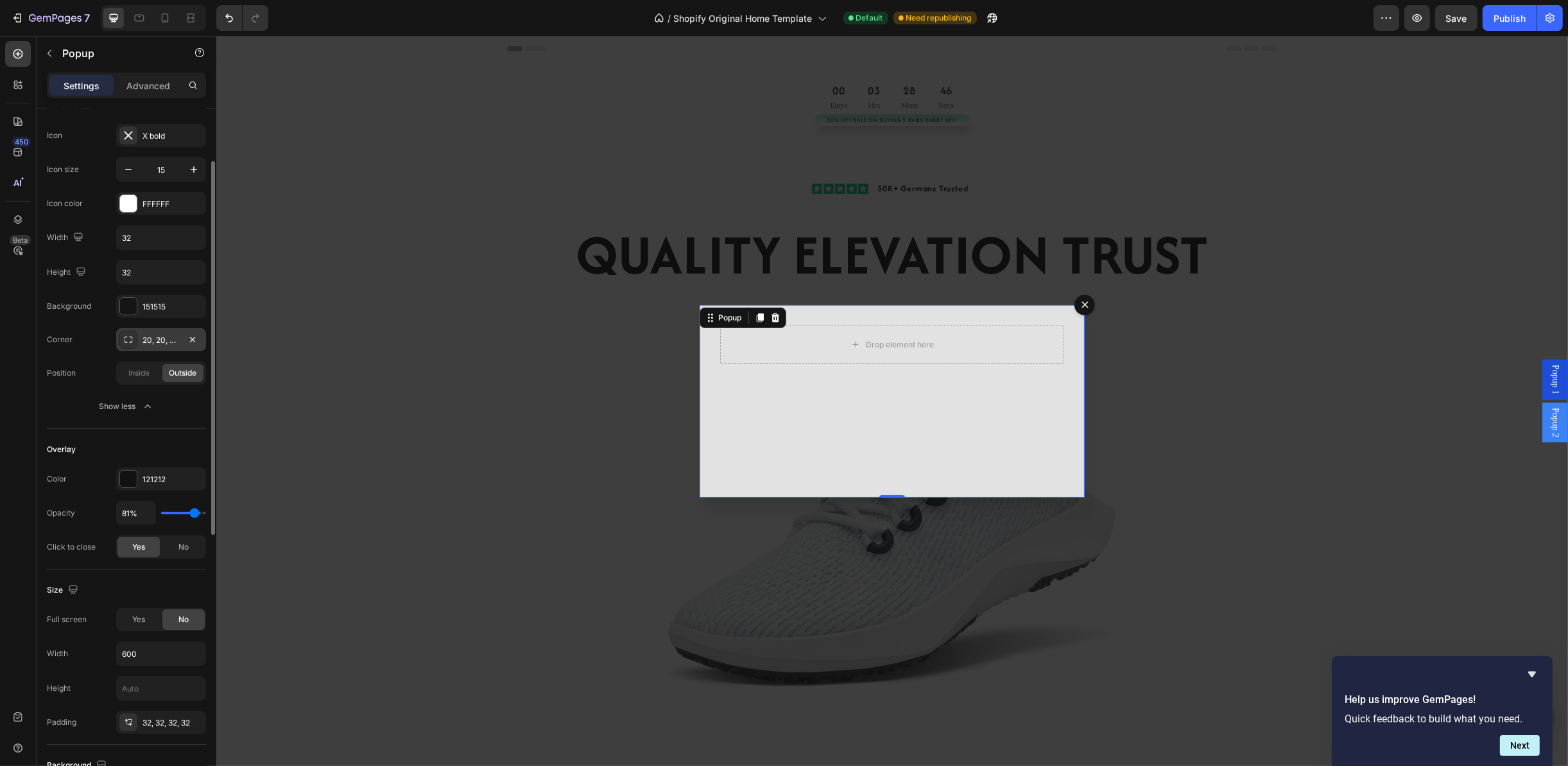
type input "76%"
type input "76"
type input "74%"
type input "74"
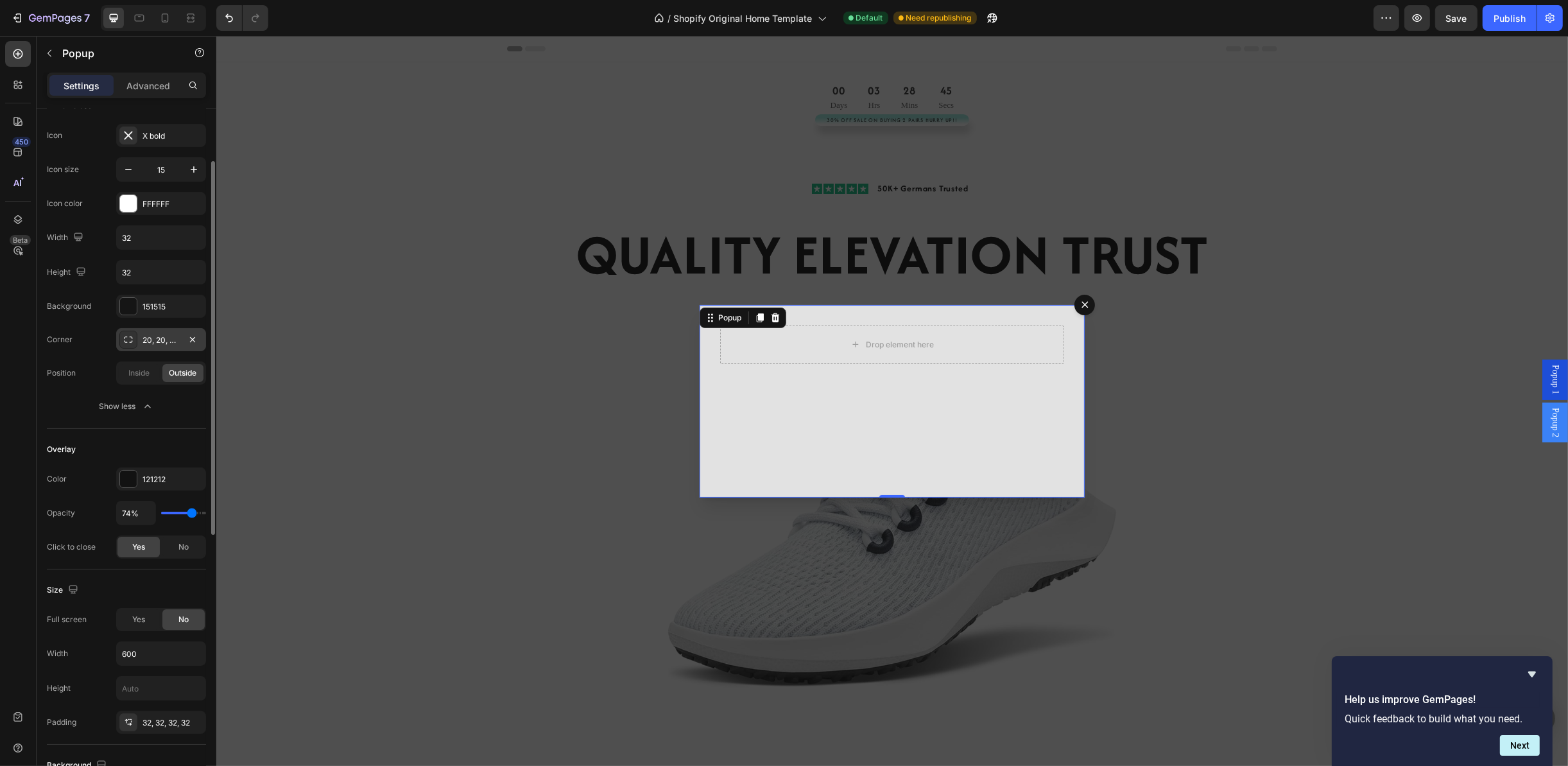
type input "69%"
type input "69"
type input "67%"
type input "67"
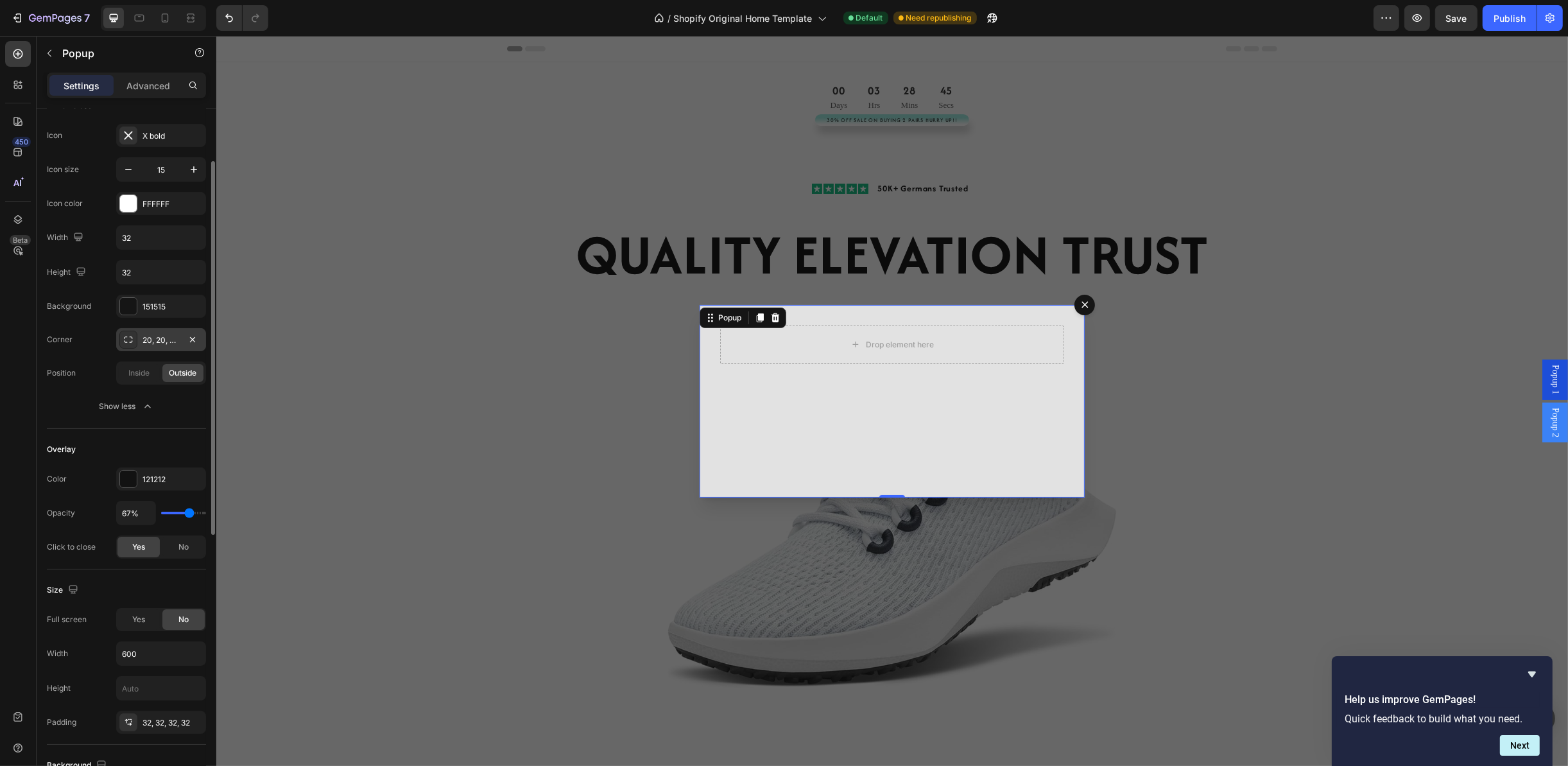
type input "64%"
type input "64"
type input "62%"
type input "62"
type input "57%"
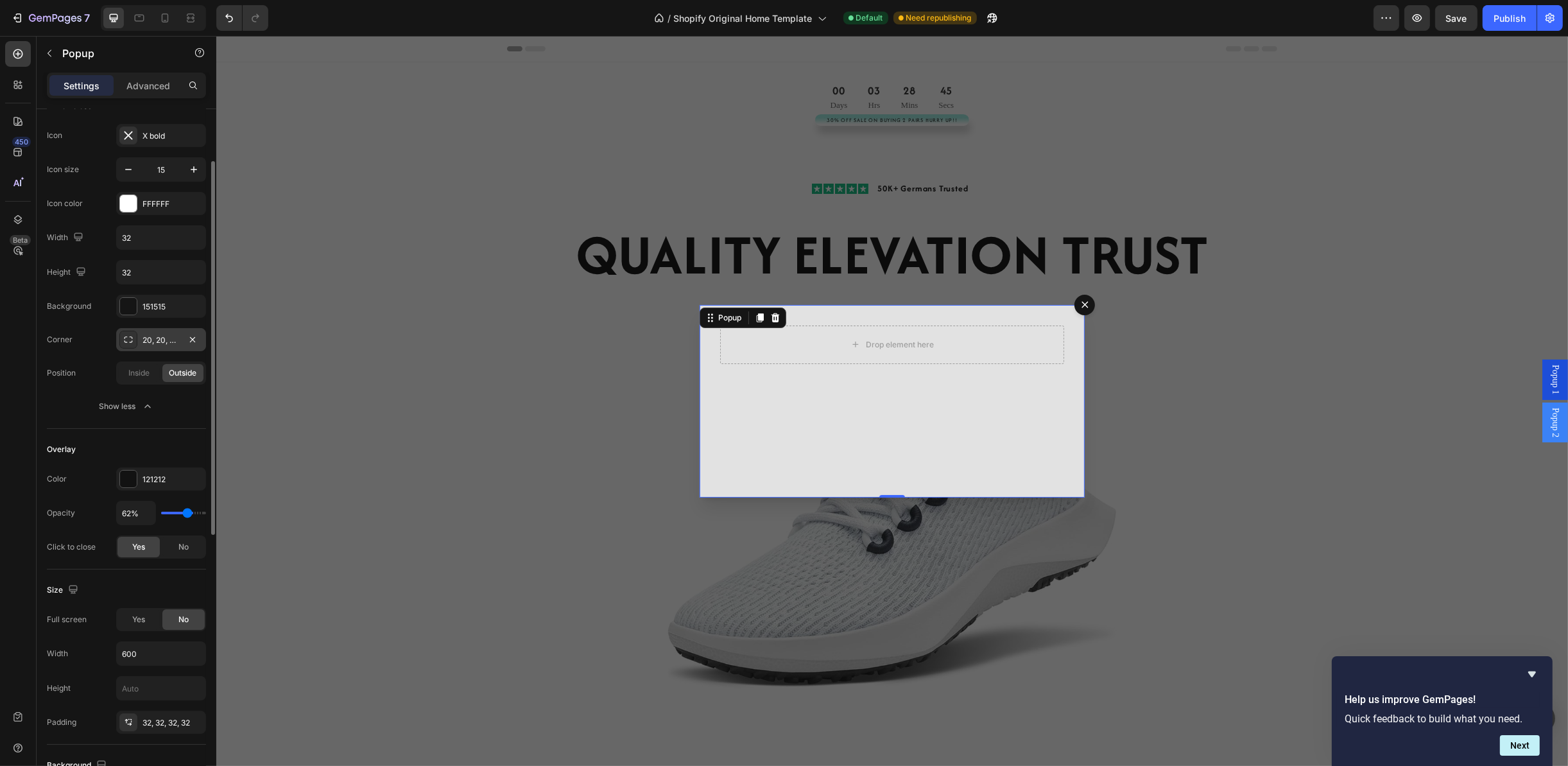
type input "57"
type input "55%"
type input "55"
type input "52%"
type input "52"
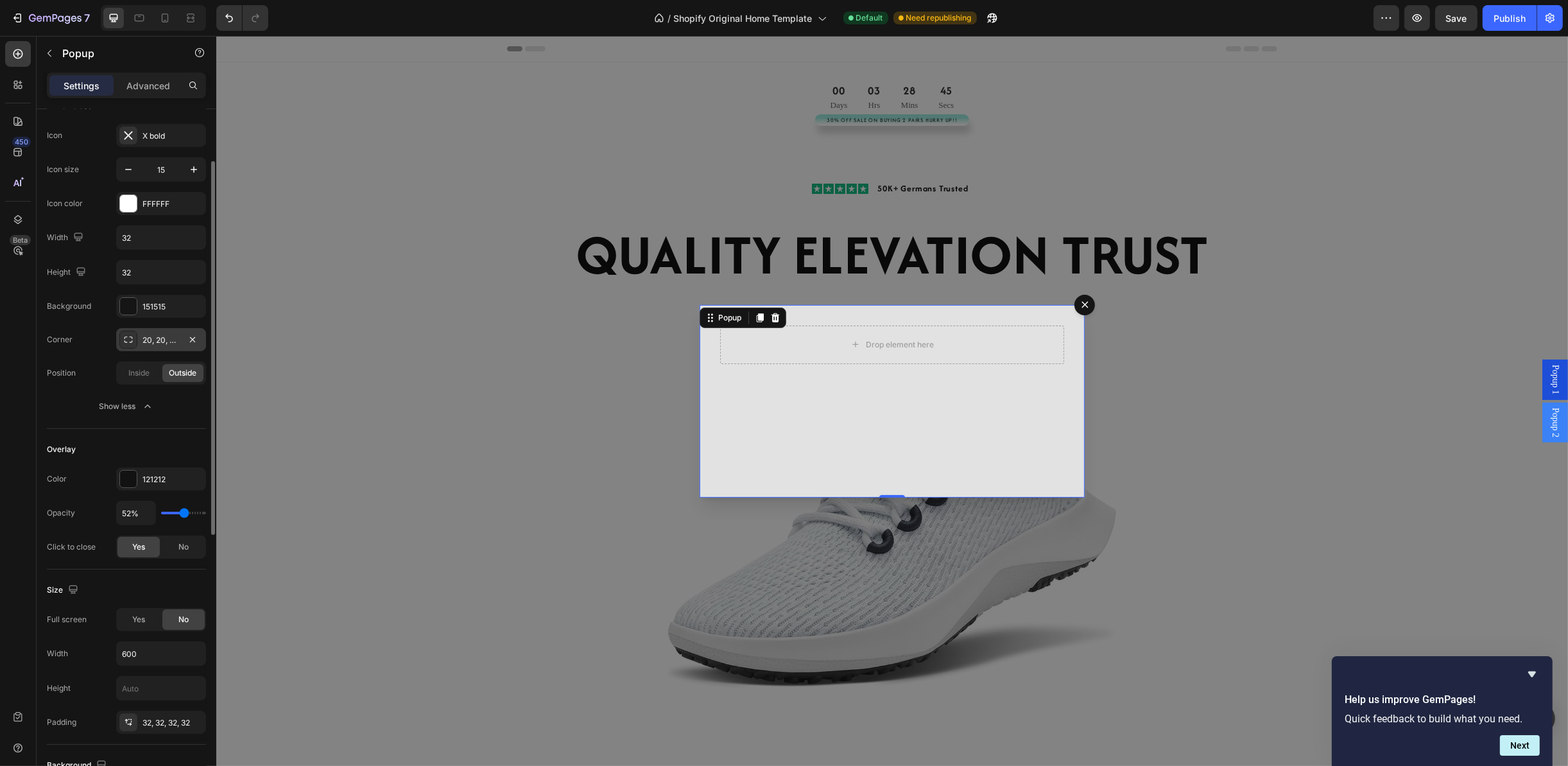
type input "50%"
type input "50"
type input "45%"
type input "45"
type input "36%"
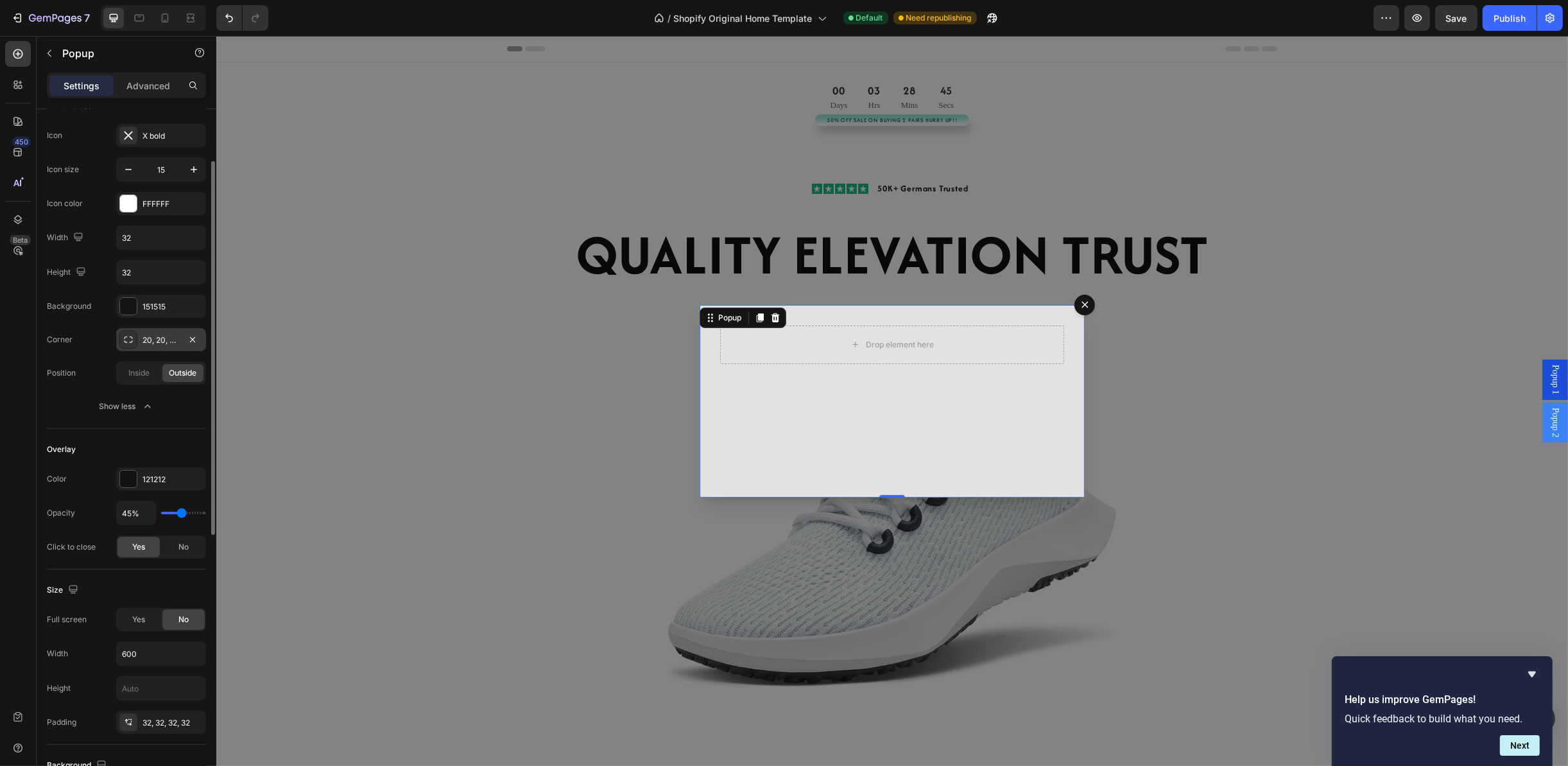
type input "36"
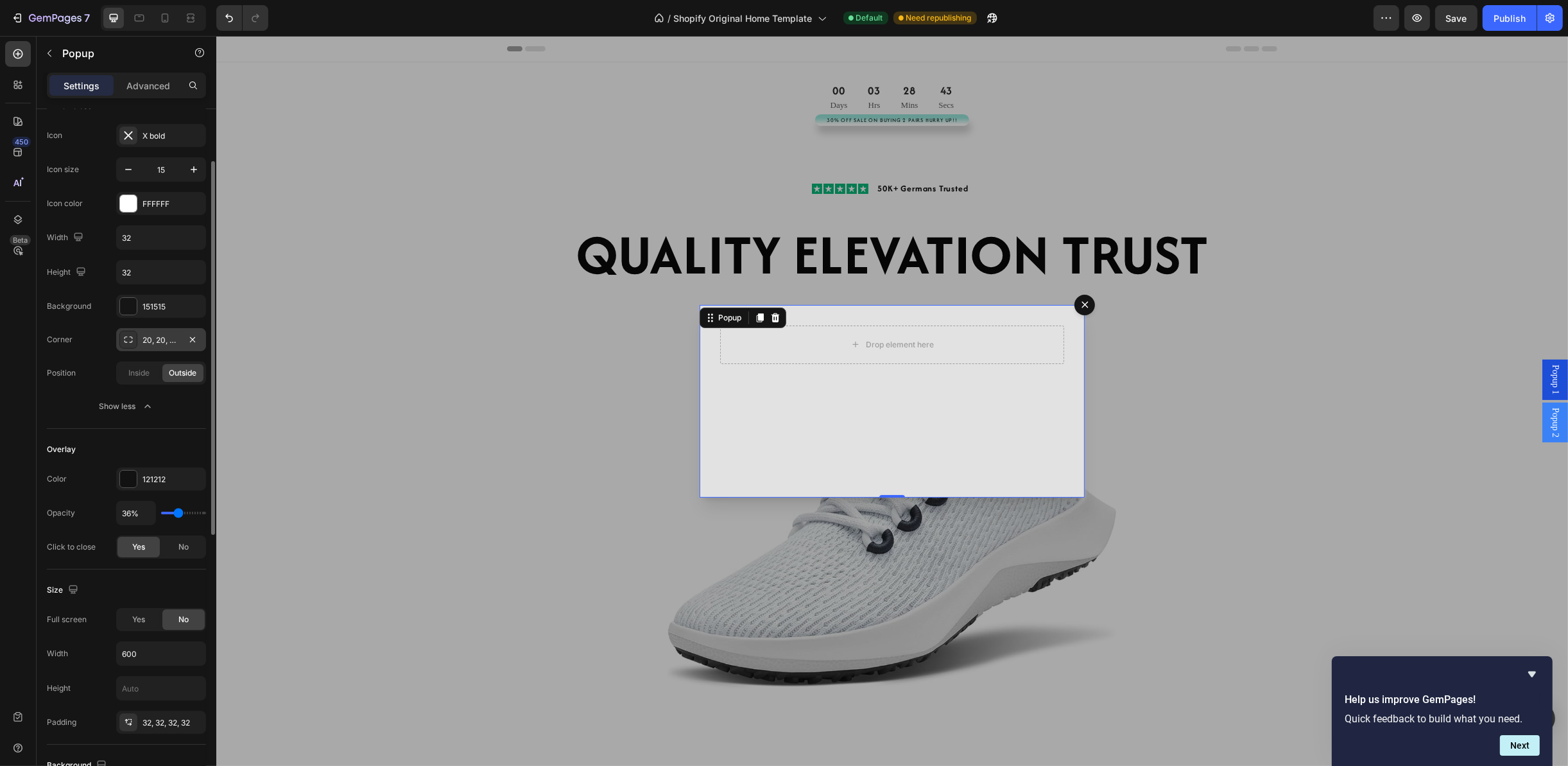
type input "34%"
type input "34"
type input "31%"
type input "31"
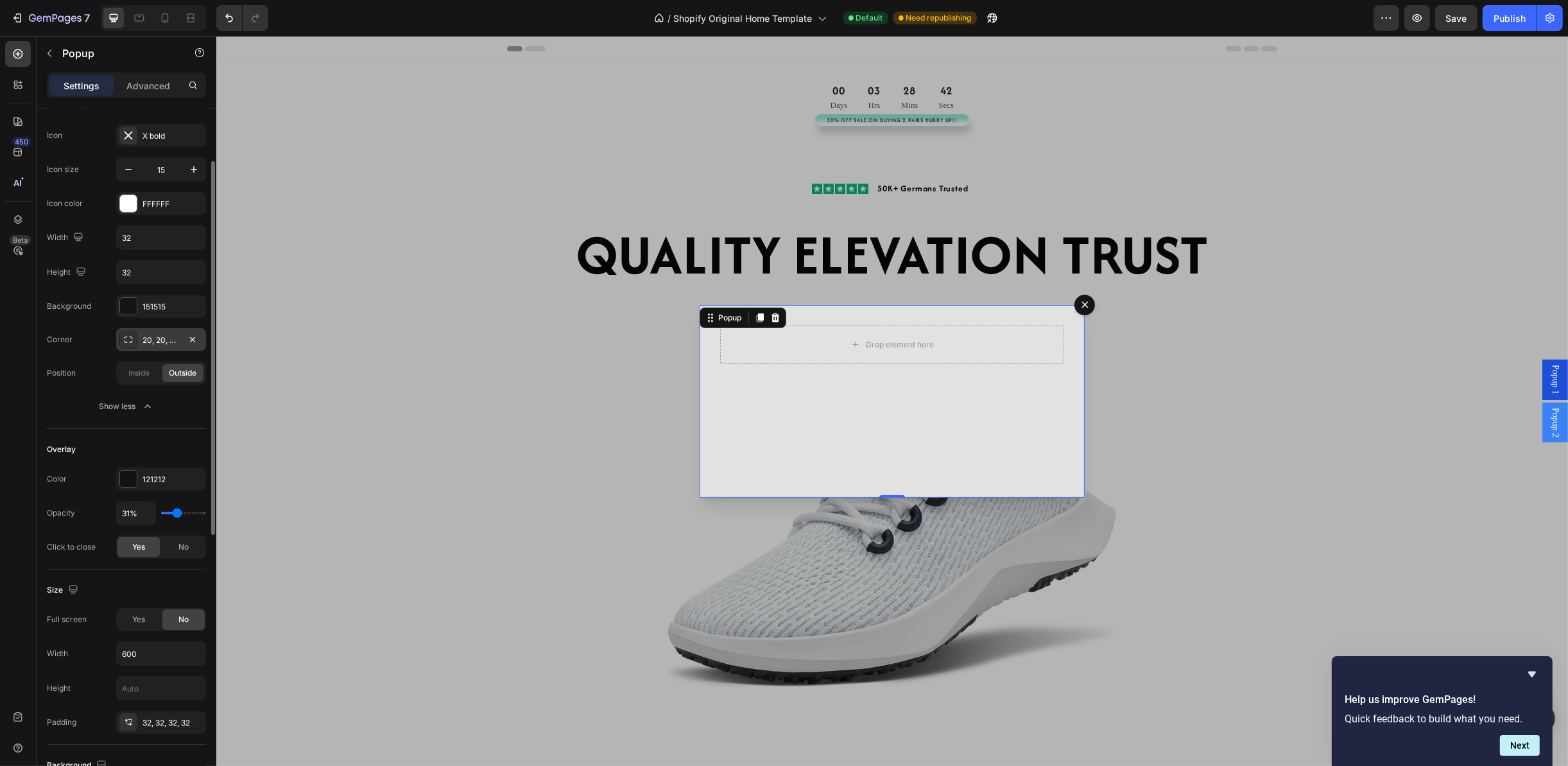
type input "29%"
type input "29"
type input "31%"
drag, startPoint x: 191, startPoint y: 511, endPoint x: 177, endPoint y: 512, distance: 14.0
type input "31"
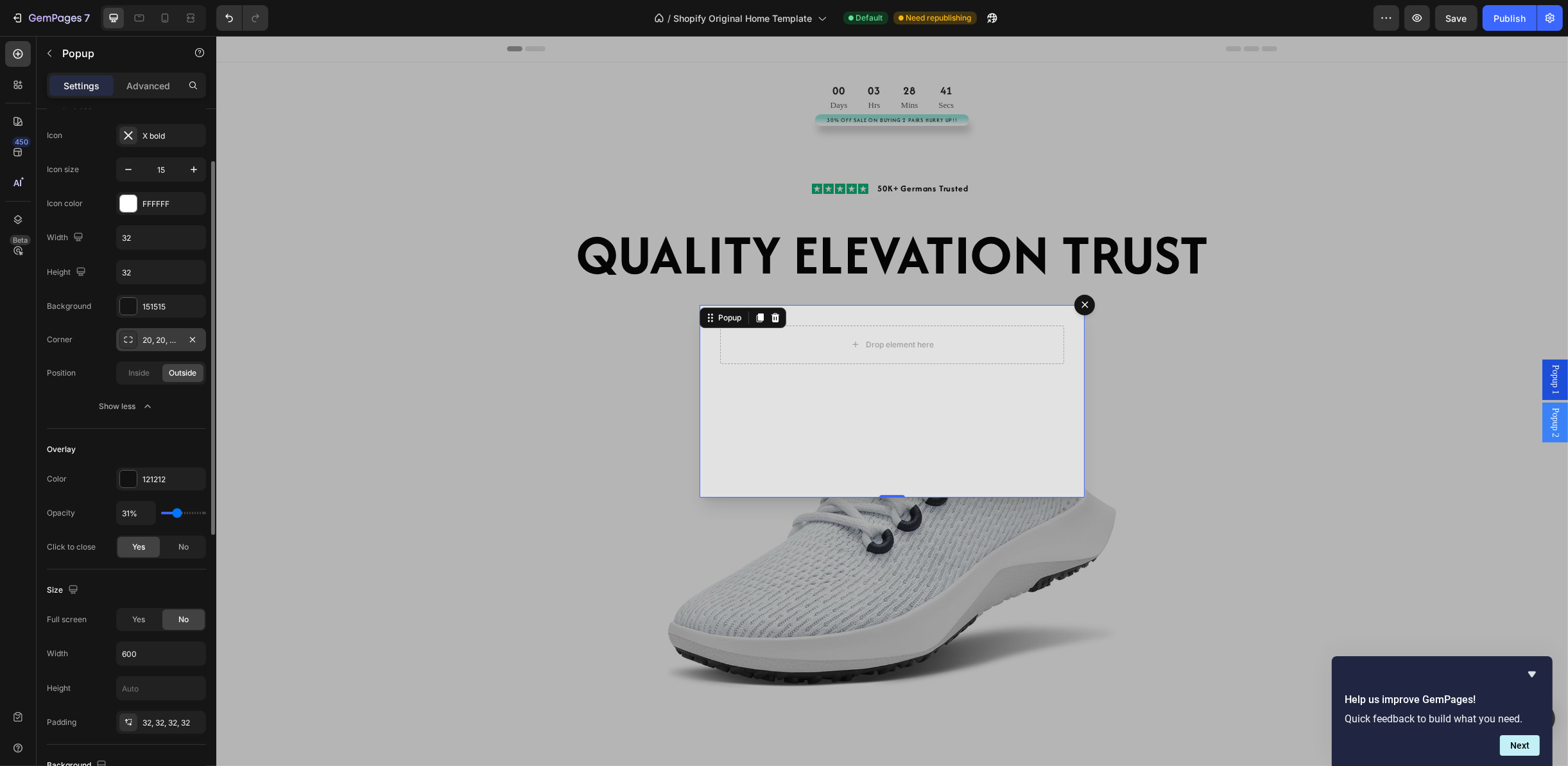
click at [177, 512] on input "range" at bounding box center [183, 512] width 45 height 3
click at [127, 517] on input "31%" at bounding box center [136, 512] width 39 height 23
type input "3%"
type input "3"
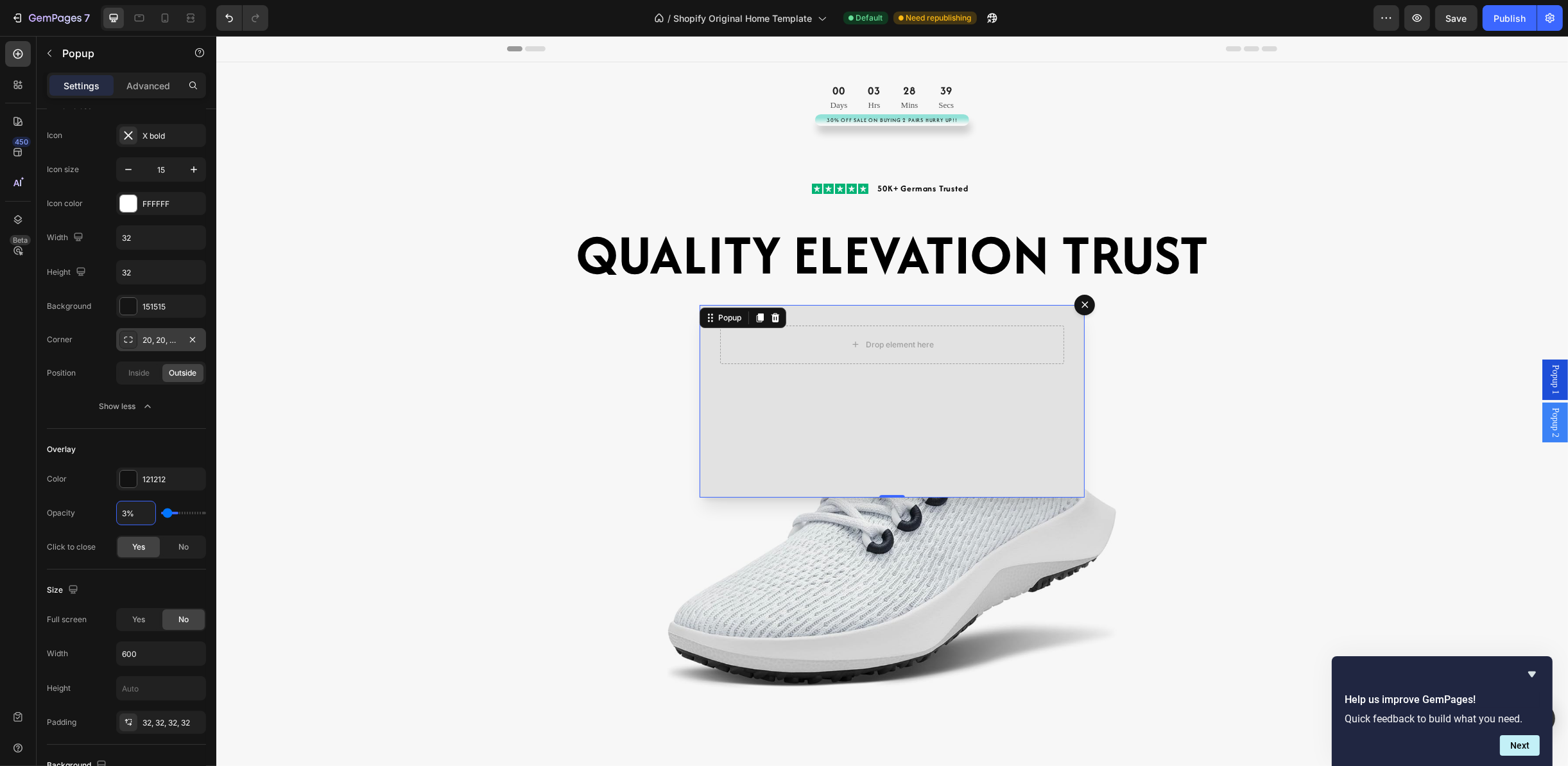
type input "30%"
type input "30"
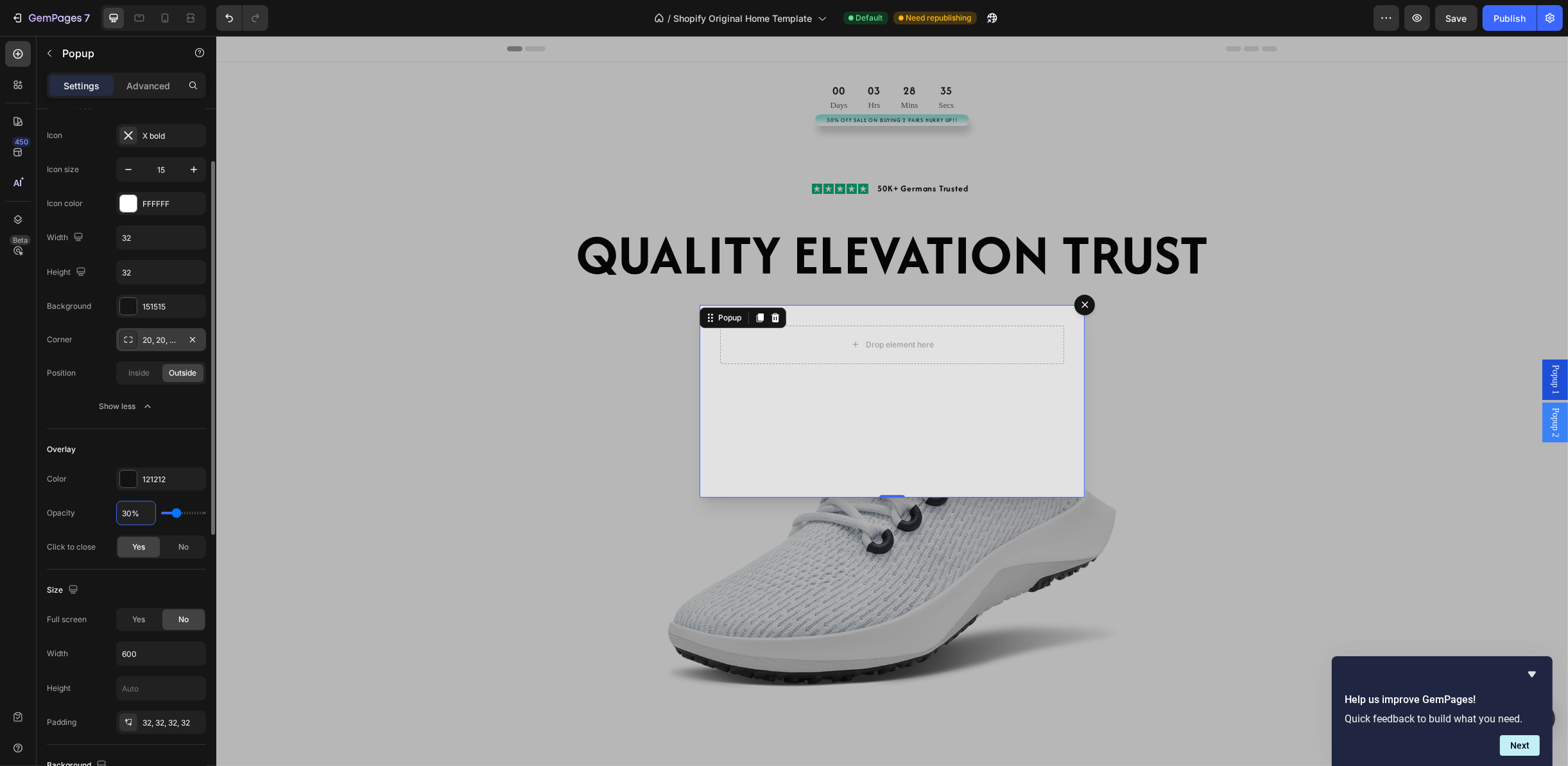
type input "30%"
click at [163, 578] on div "Size Full screen Yes No Width 600 Height Padding 32, 32, 32, 32" at bounding box center [126, 657] width 159 height 176
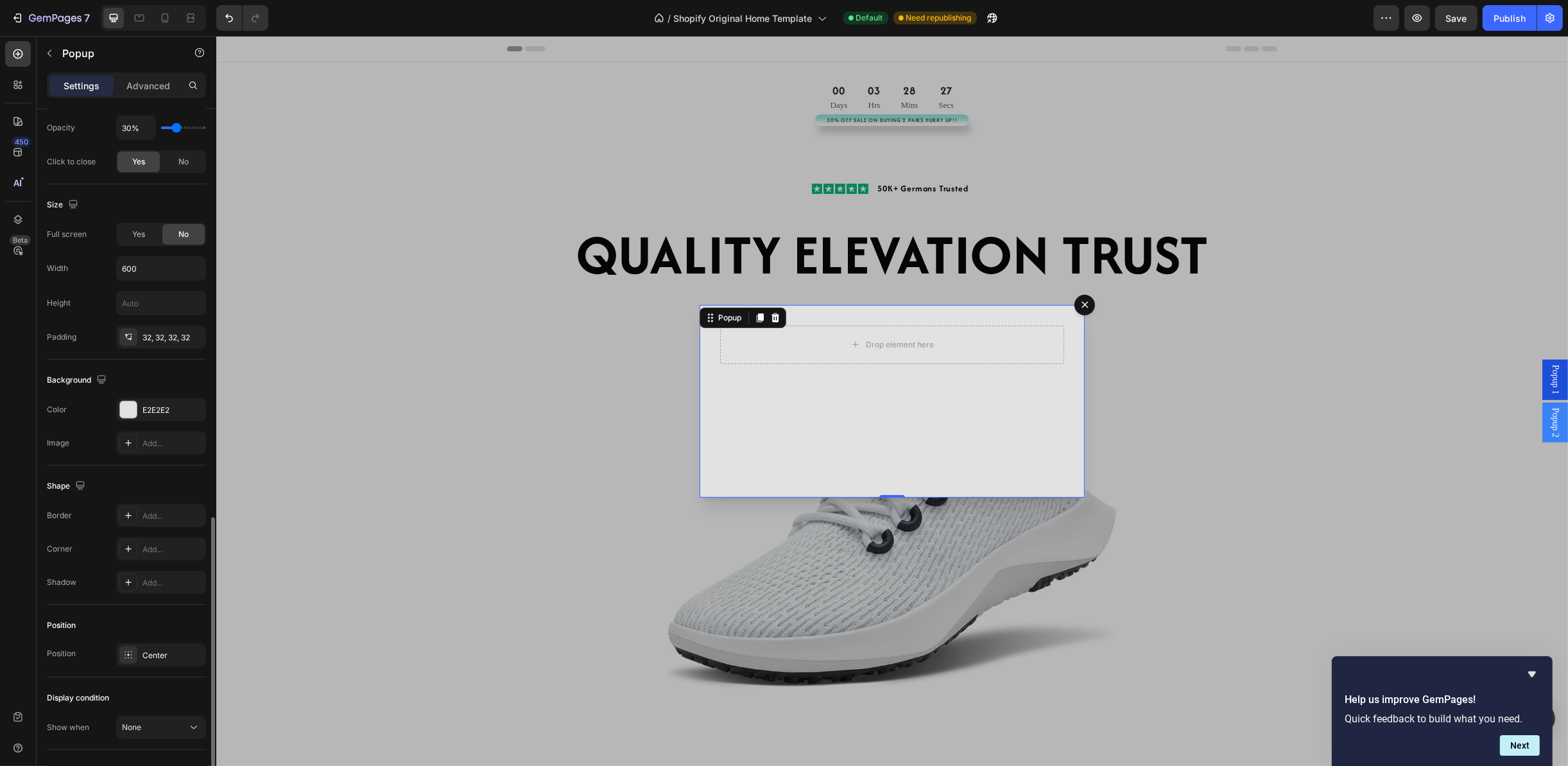
scroll to position [578, 0]
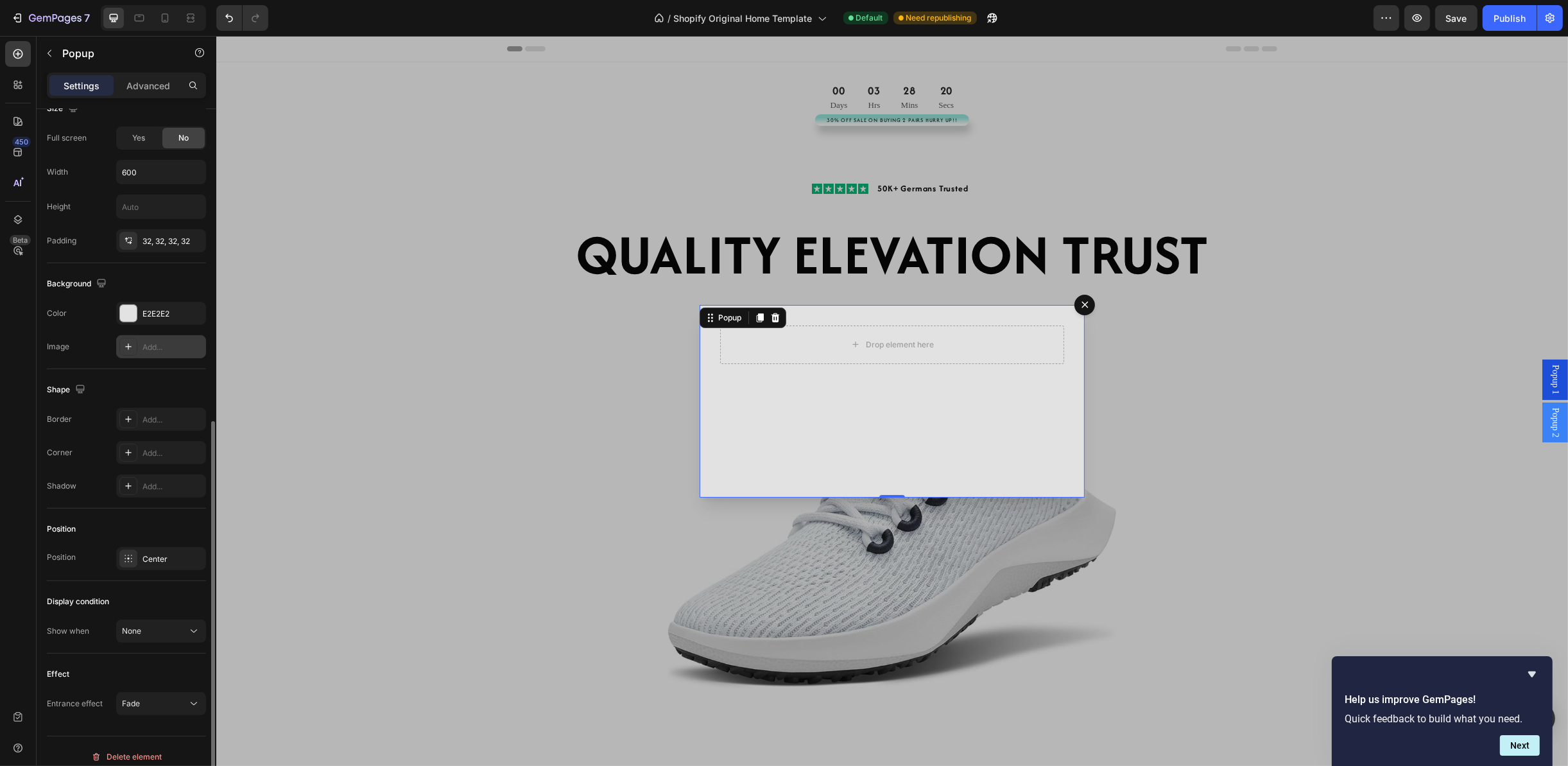
click at [173, 348] on div "Add..." at bounding box center [173, 348] width 60 height 12
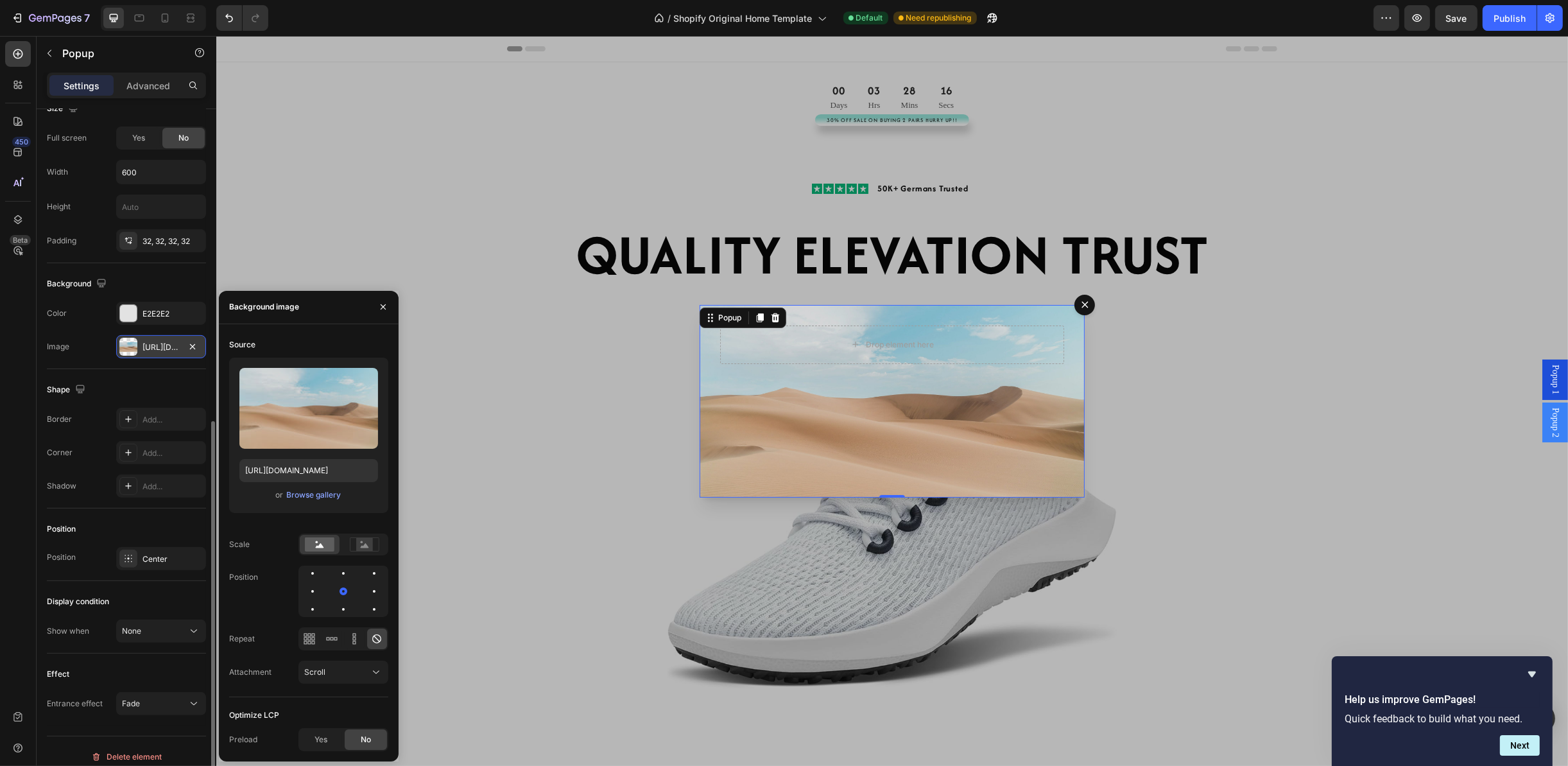
click at [201, 346] on div "[URL][DOMAIN_NAME]" at bounding box center [161, 347] width 90 height 23
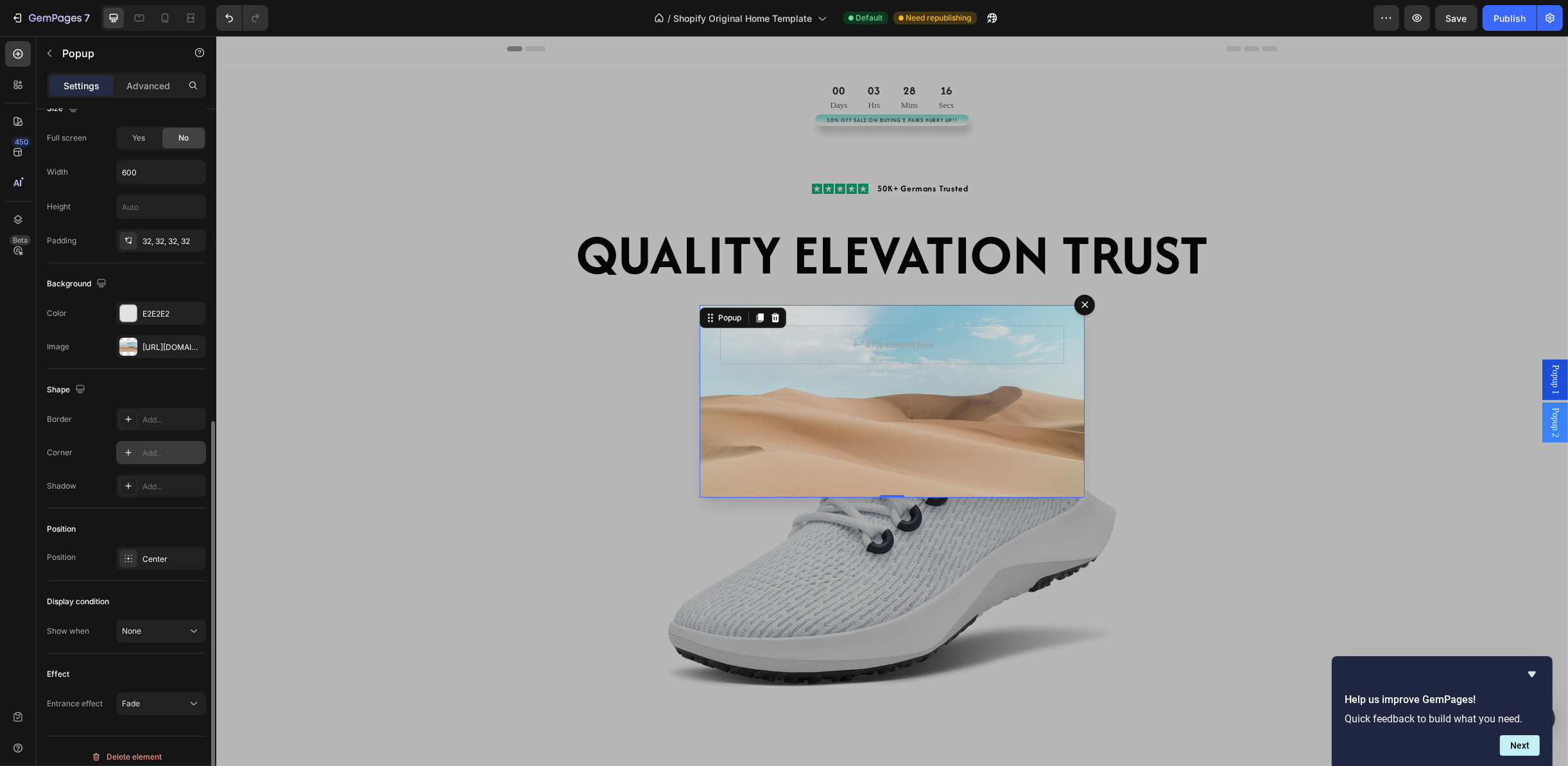
click at [173, 456] on div "Add..." at bounding box center [173, 453] width 60 height 12
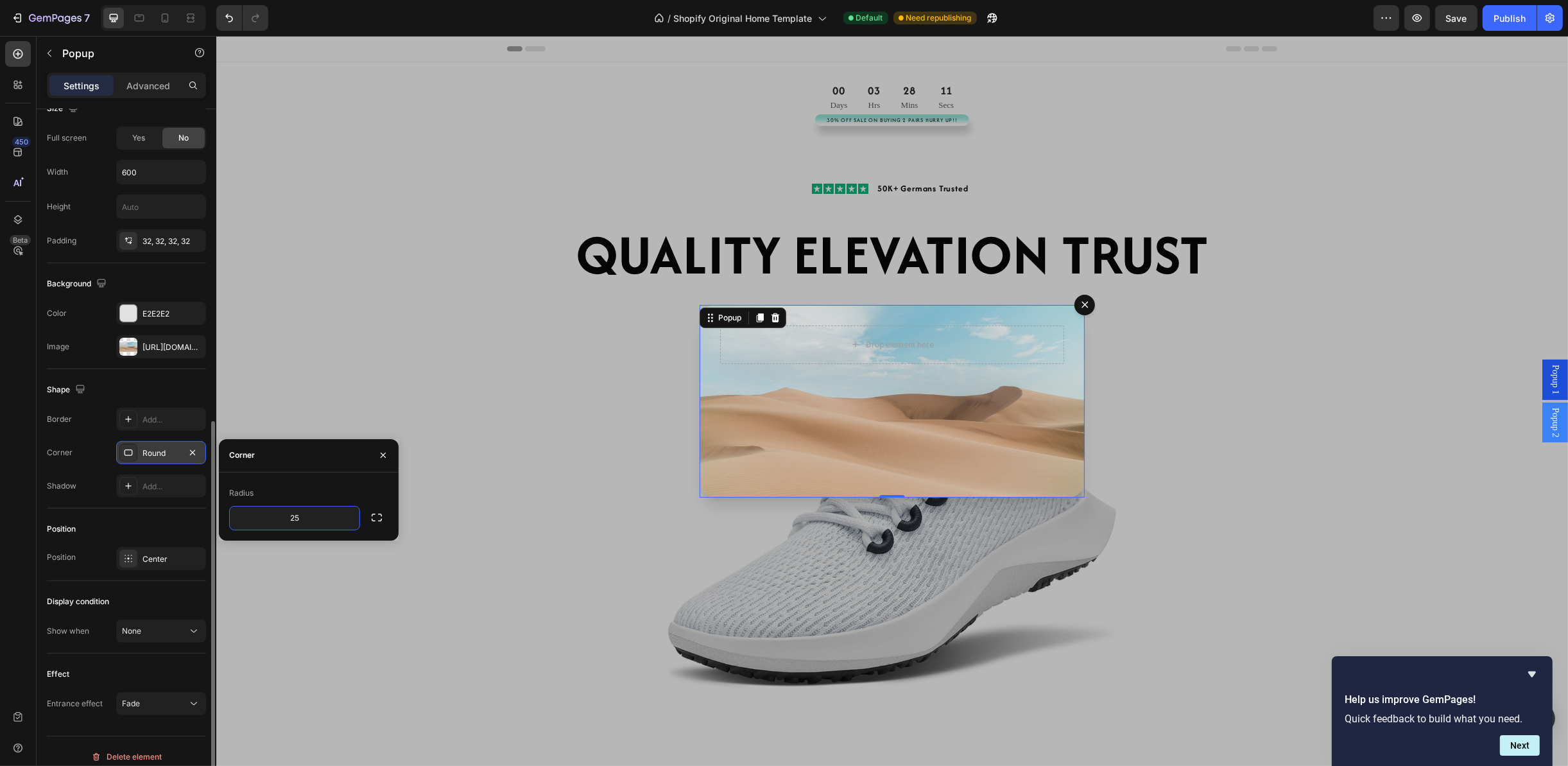
type input "2"
type input "50"
click at [139, 384] on div "Shape" at bounding box center [126, 389] width 159 height 21
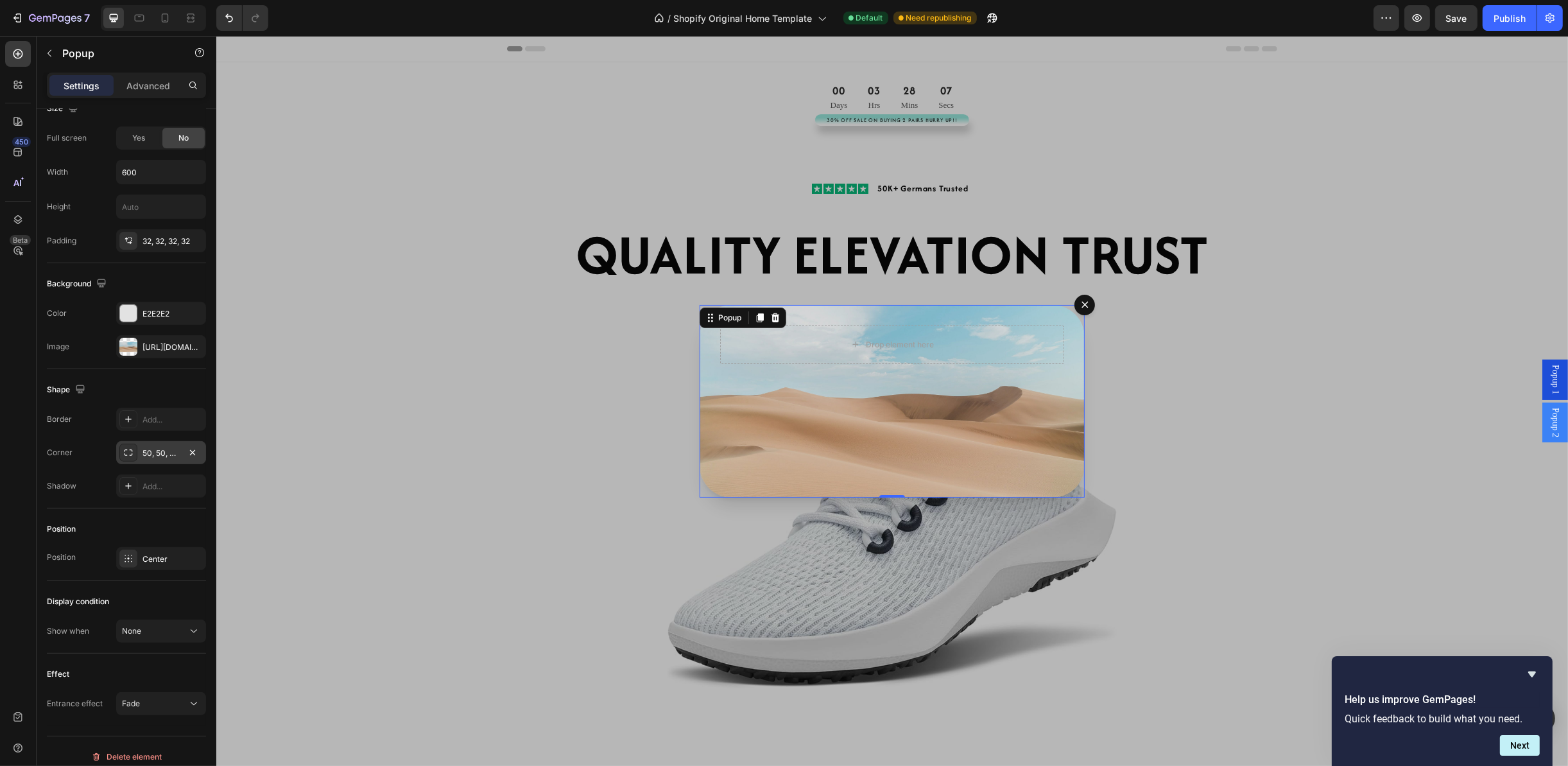
click at [504, 466] on div "Backdrop" at bounding box center [891, 400] width 1351 height 730
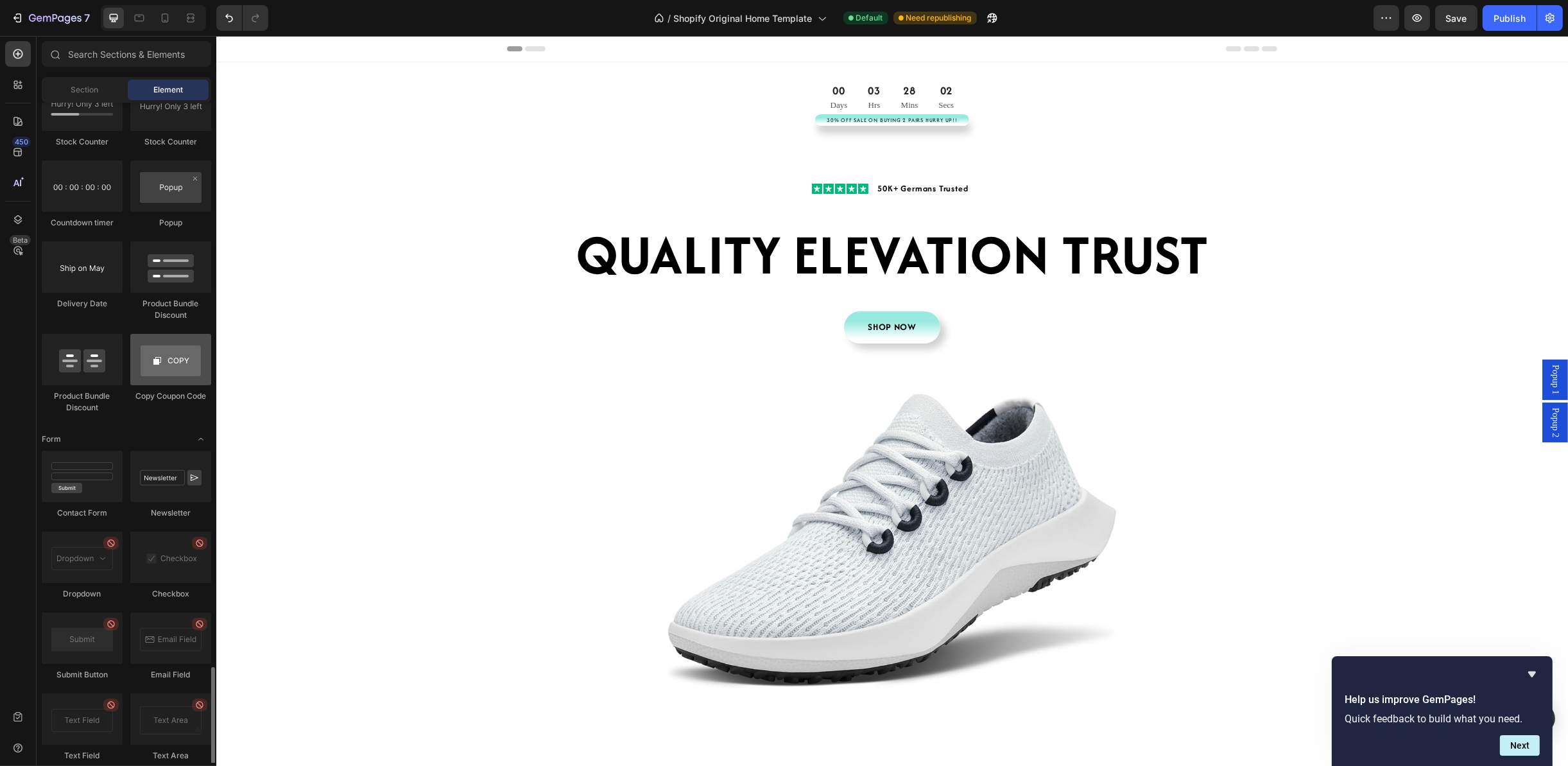
scroll to position [2312, 0]
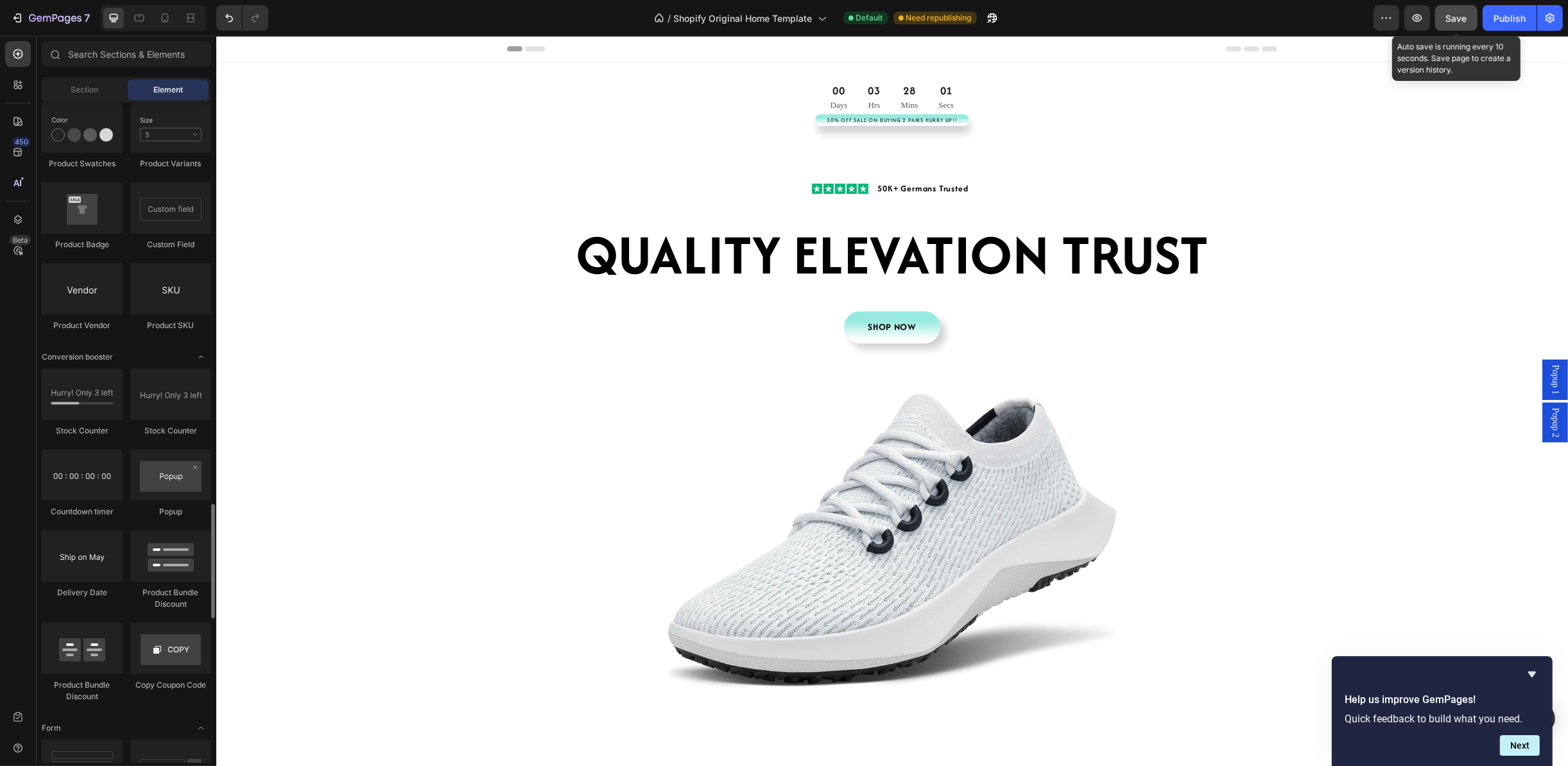
click at [1460, 19] on span "Save" at bounding box center [1456, 18] width 21 height 11
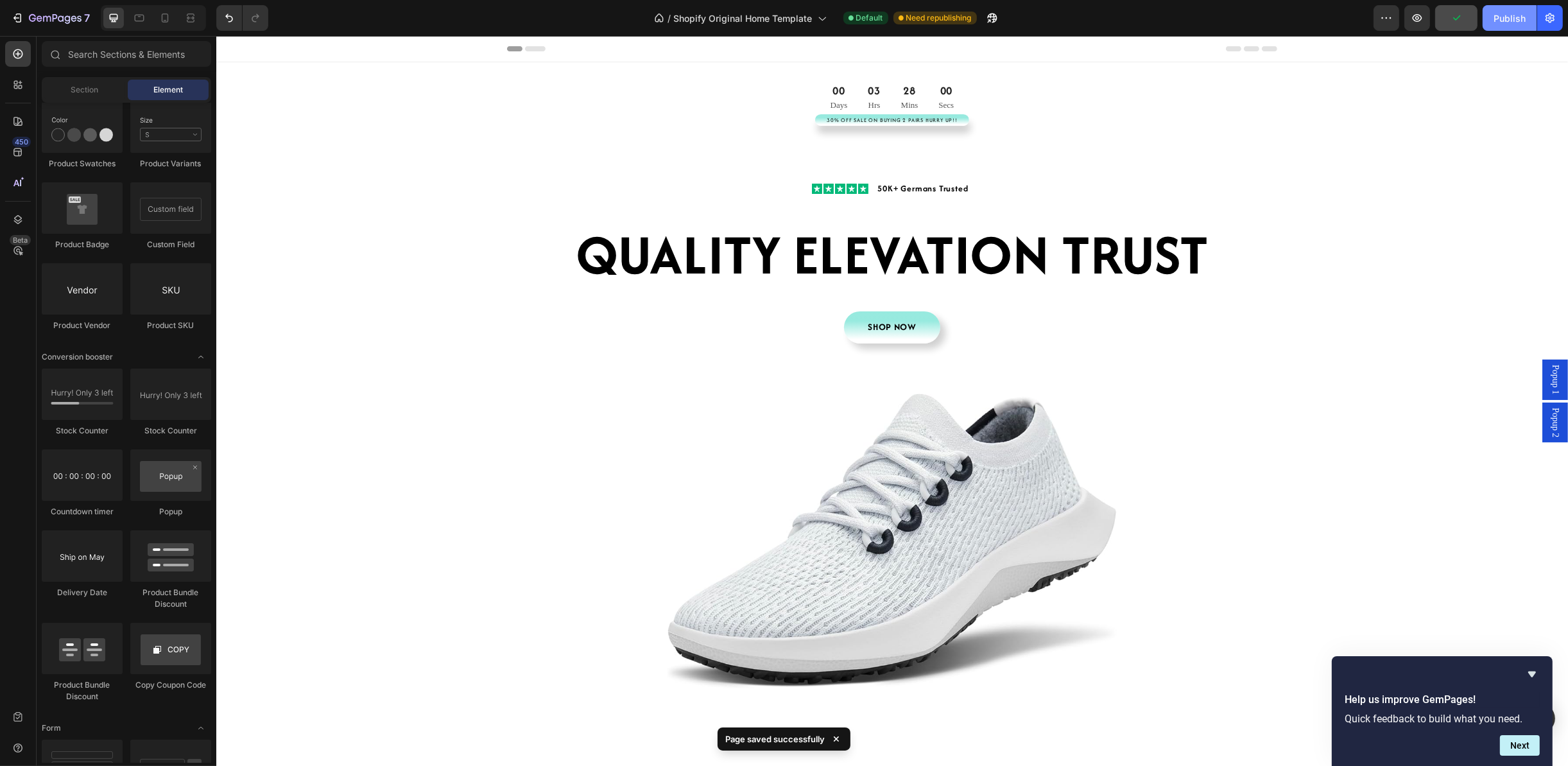
click at [1499, 25] on button "Publish" at bounding box center [1509, 18] width 54 height 26
